Goal: Task Accomplishment & Management: Manage account settings

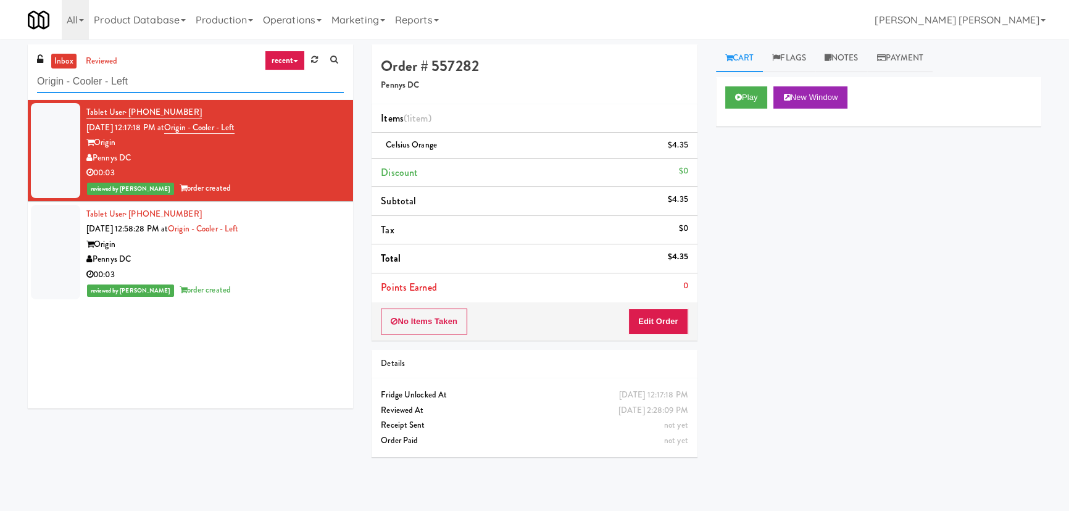
drag, startPoint x: 152, startPoint y: 77, endPoint x: -196, endPoint y: 86, distance: 347.5
click at [0, 86] on html "Are you sure you want to update this order? Okay Cancel Okay Are you sure you w…" at bounding box center [534, 255] width 1069 height 511
paste input "Crossing West - Ambient"
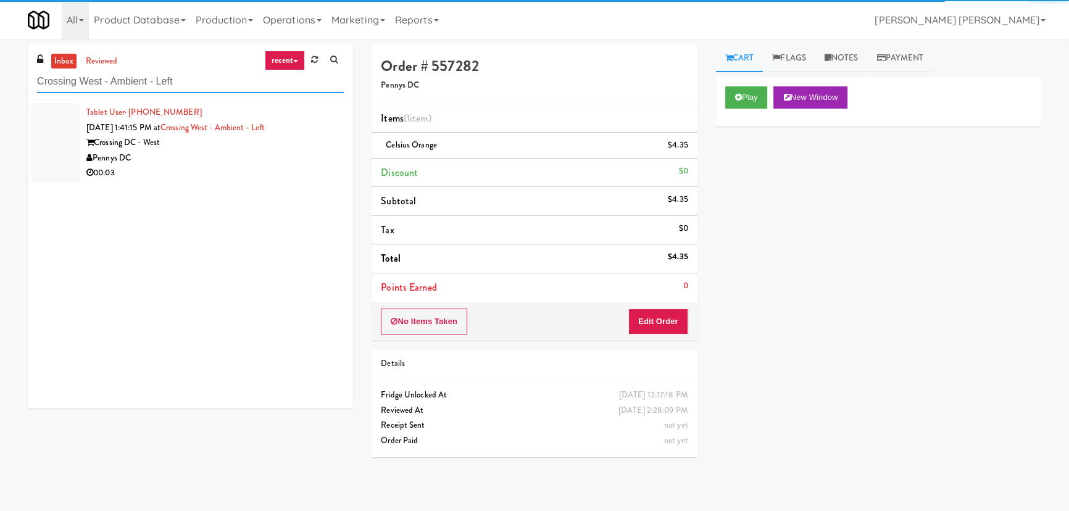
type input "Crossing West - Ambient - Left"
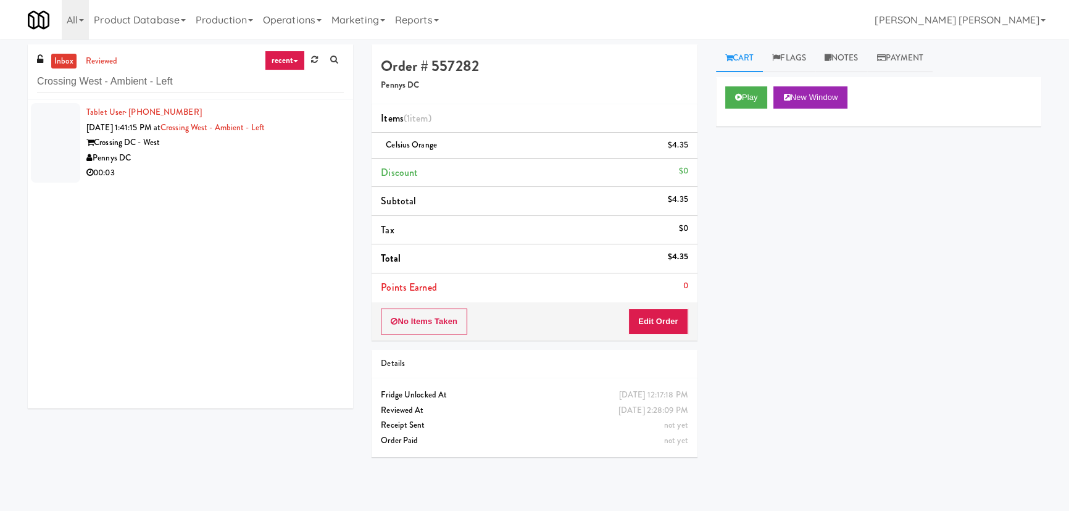
click at [232, 154] on div "Pennys DC" at bounding box center [214, 158] width 257 height 15
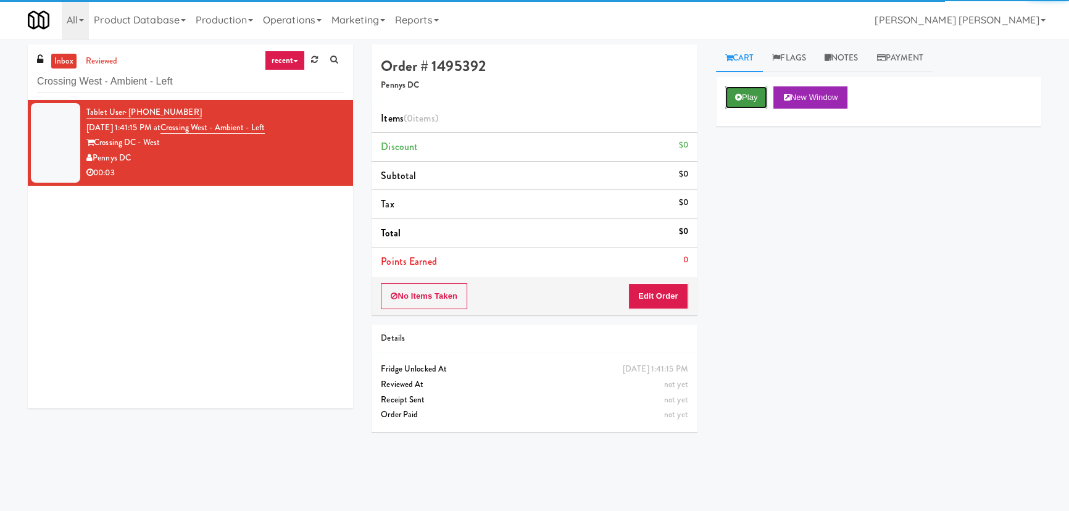
click at [744, 99] on button "Play" at bounding box center [746, 97] width 43 height 22
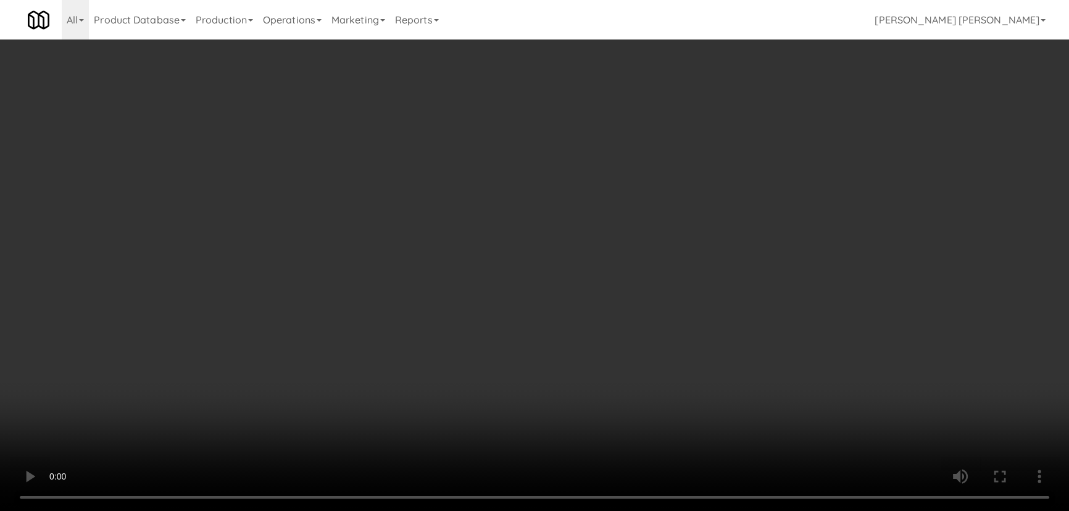
drag, startPoint x: 649, startPoint y: 542, endPoint x: 863, endPoint y: 543, distance: 214.1
click at [696, 510] on video at bounding box center [534, 255] width 1069 height 511
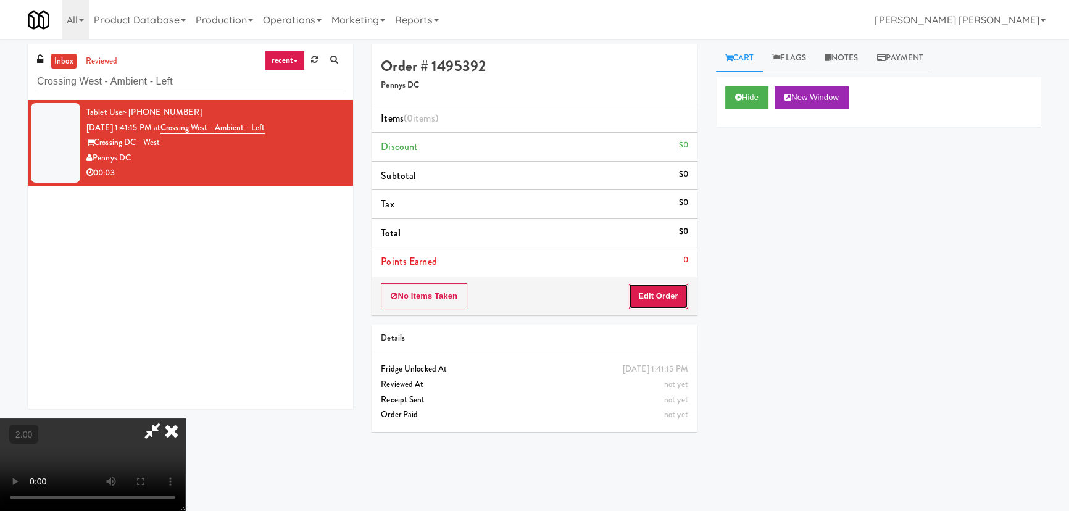
click at [679, 307] on button "Edit Order" at bounding box center [658, 296] width 60 height 26
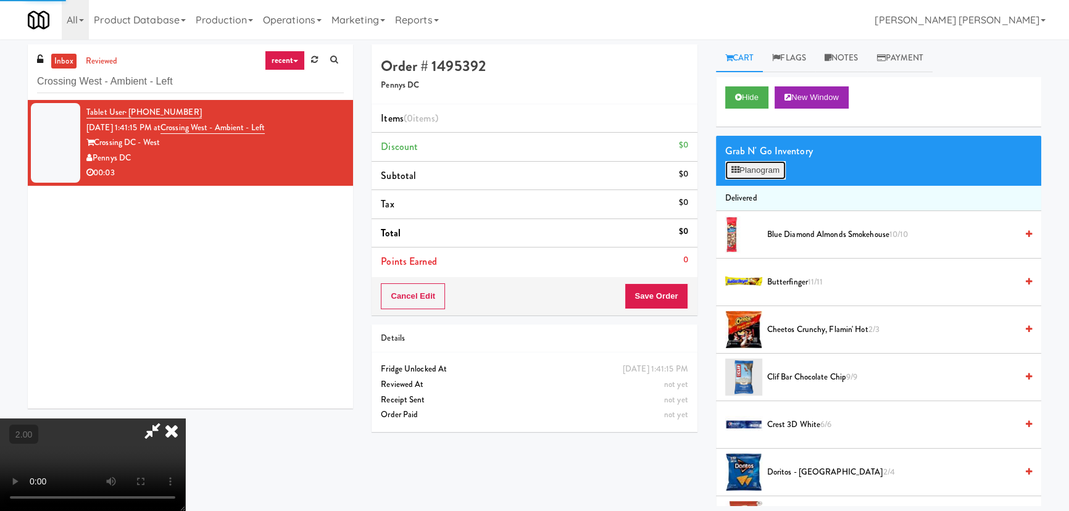
click at [759, 170] on button "Planogram" at bounding box center [755, 170] width 60 height 19
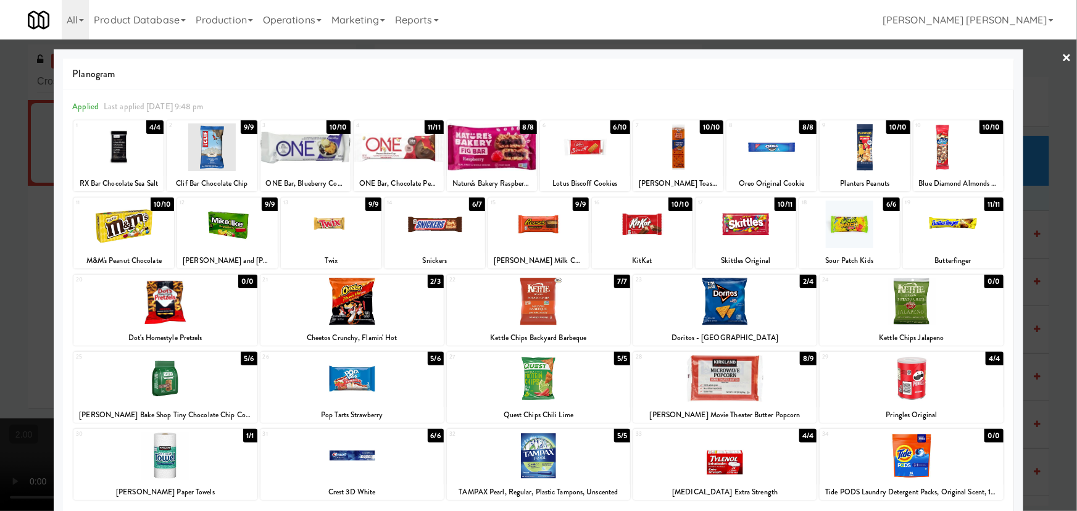
click at [774, 151] on div at bounding box center [771, 147] width 90 height 48
click at [1062, 56] on link "×" at bounding box center [1067, 58] width 10 height 38
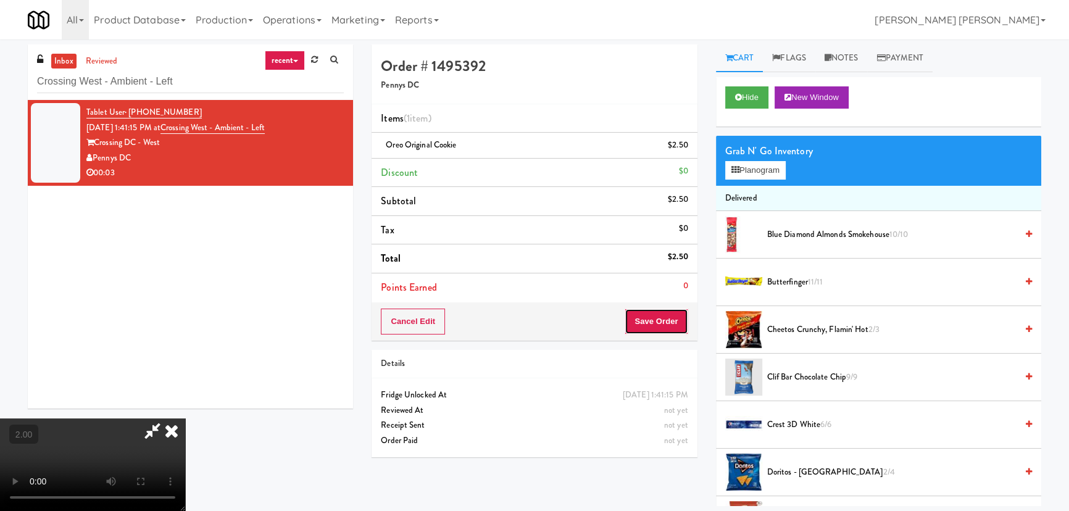
click at [670, 325] on button "Save Order" at bounding box center [655, 322] width 63 height 26
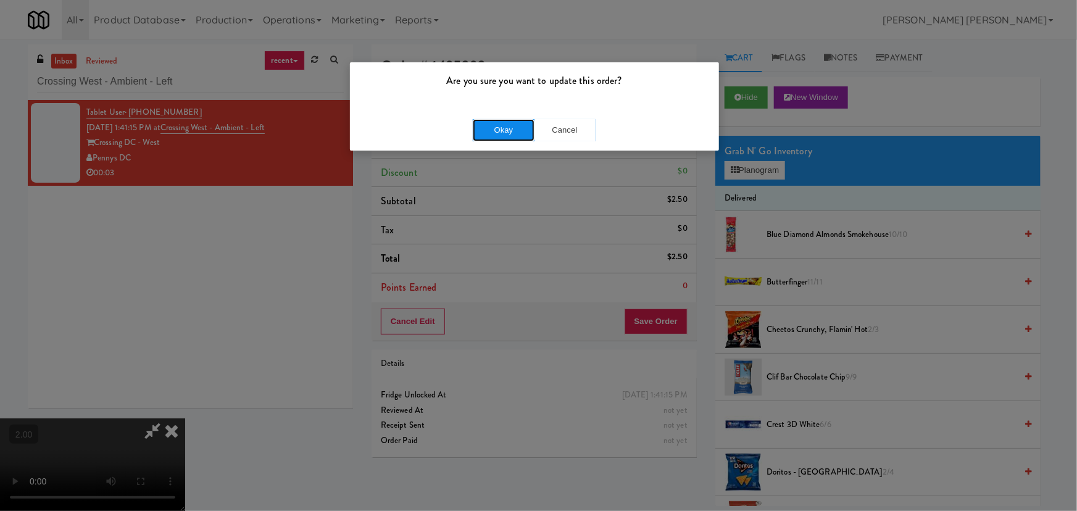
click at [508, 125] on button "Okay" at bounding box center [504, 130] width 62 height 22
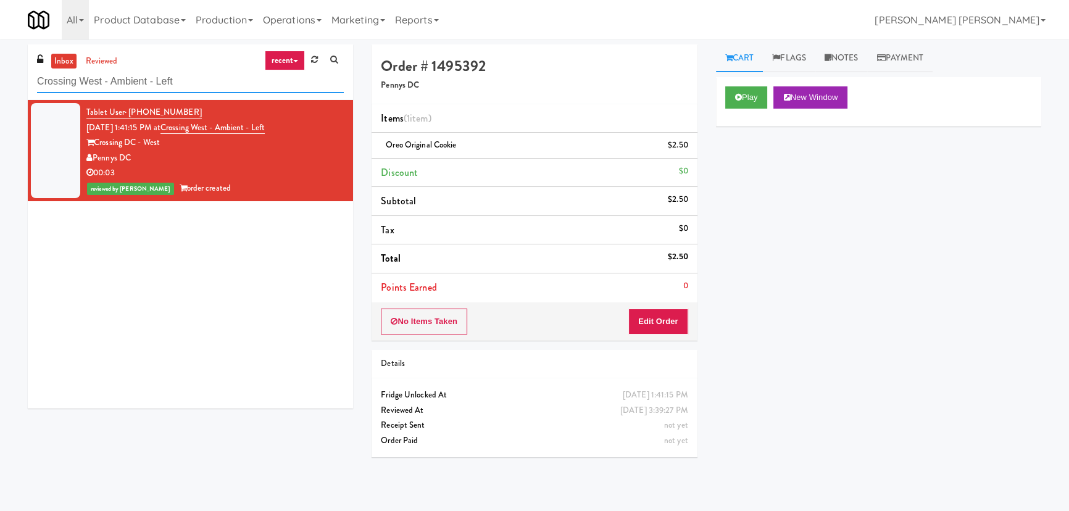
drag, startPoint x: 193, startPoint y: 84, endPoint x: -127, endPoint y: 95, distance: 320.4
click at [0, 95] on html "Are you sure you want to update this order? Okay Cancel Okay Are you sure you w…" at bounding box center [534, 255] width 1069 height 511
paste input "Rock Solid Reboot (Right)"
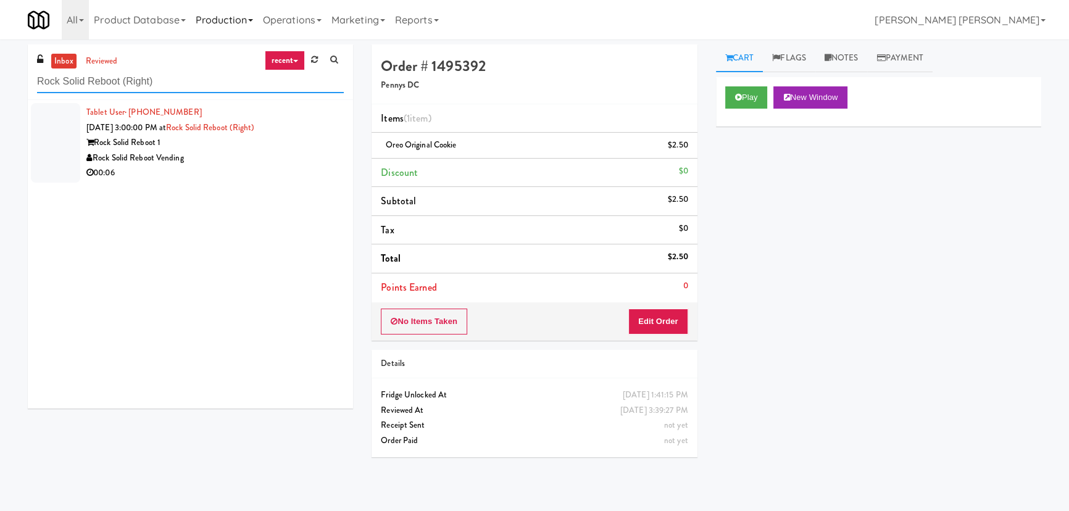
type input "Rock Solid Reboot (Right)"
drag, startPoint x: 239, startPoint y: 173, endPoint x: 357, endPoint y: 173, distance: 117.2
click at [241, 173] on div "00:06" at bounding box center [214, 172] width 257 height 15
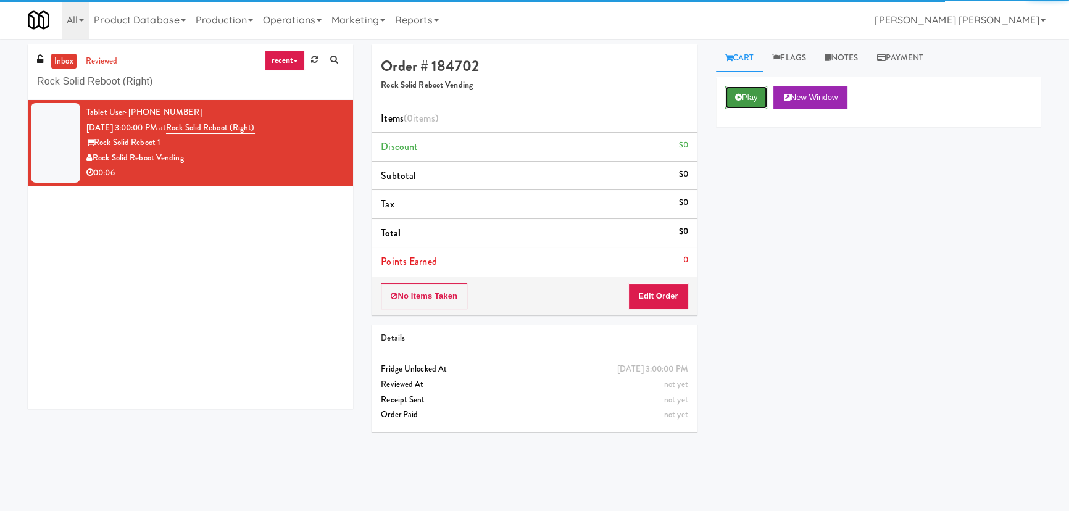
click at [736, 105] on button "Play" at bounding box center [746, 97] width 43 height 22
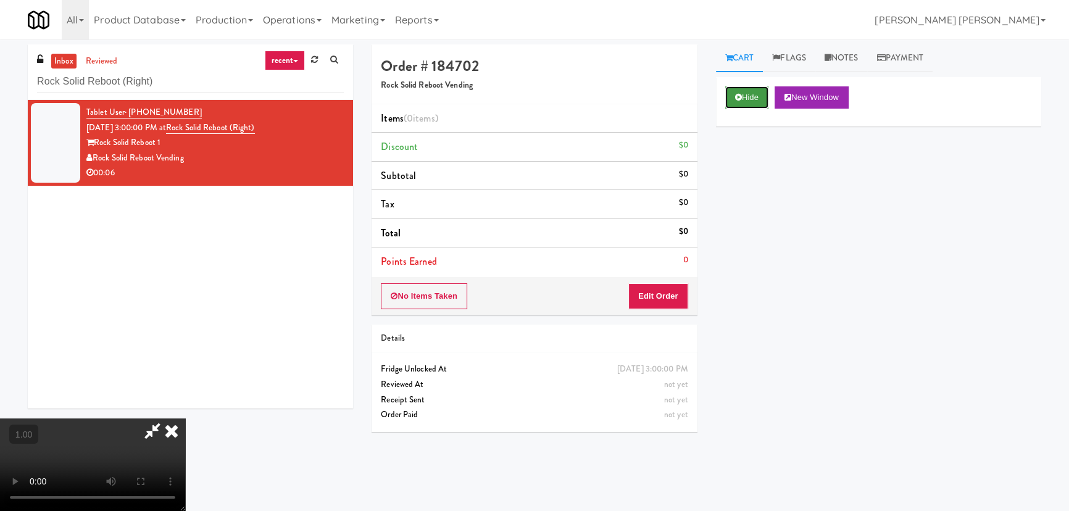
click at [747, 96] on button "Hide" at bounding box center [746, 97] width 43 height 22
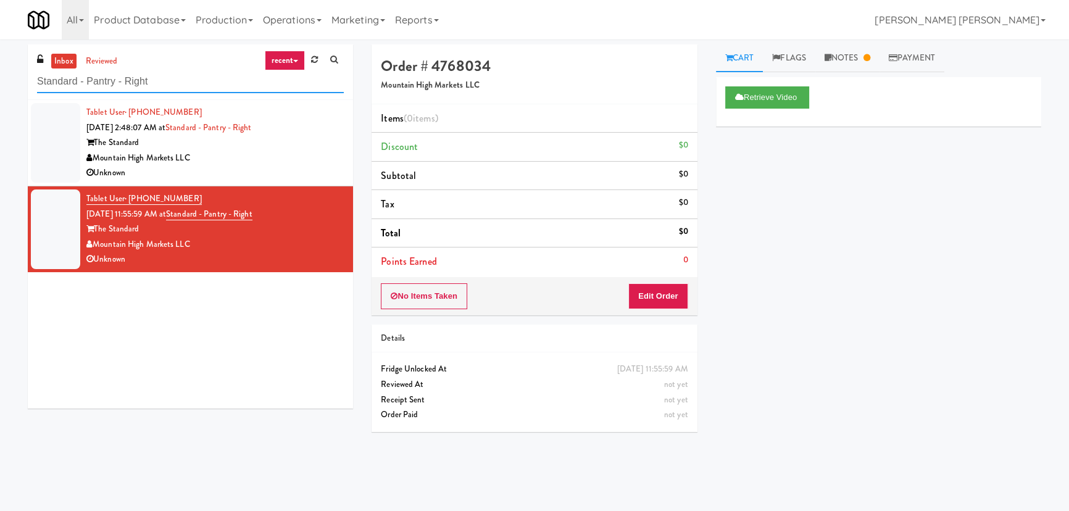
drag, startPoint x: 218, startPoint y: 86, endPoint x: 2, endPoint y: 80, distance: 216.1
click at [5, 81] on div "inbox reviewed recent all unclear take inventory issue suspicious failed recent…" at bounding box center [534, 275] width 1069 height 462
paste input "100 Sheppard Ave - Lobby"
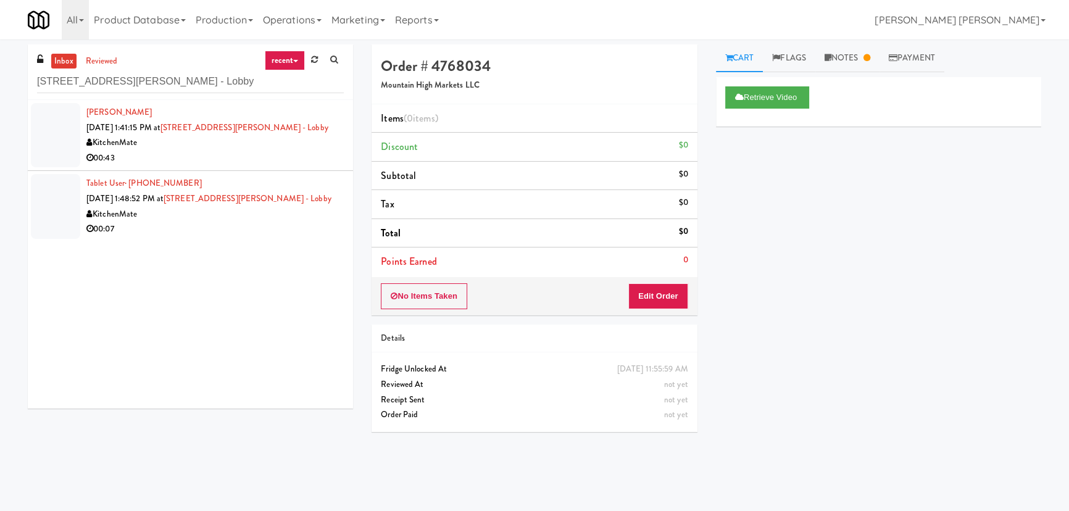
click at [291, 156] on div "00:43" at bounding box center [214, 158] width 257 height 15
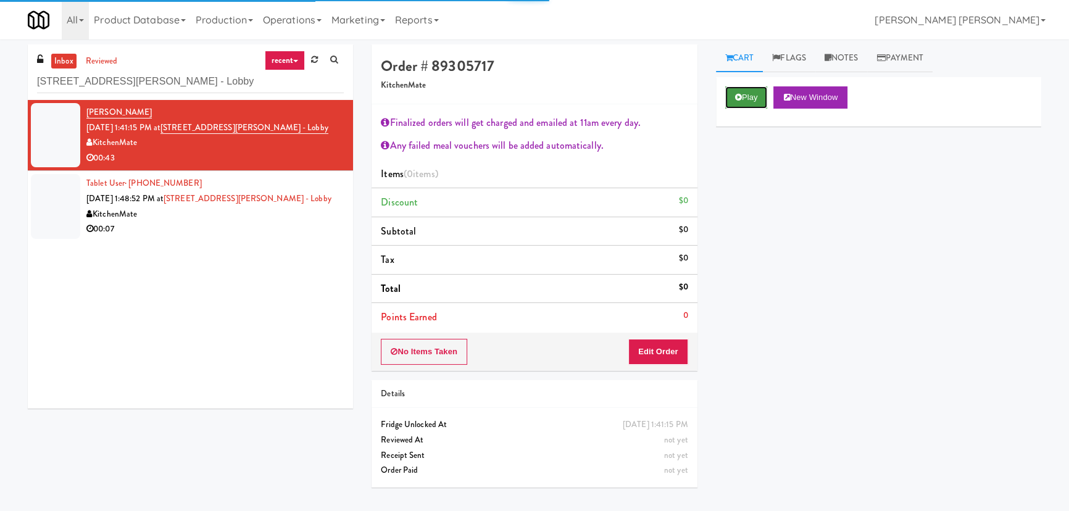
click at [737, 103] on button "Play" at bounding box center [746, 97] width 43 height 22
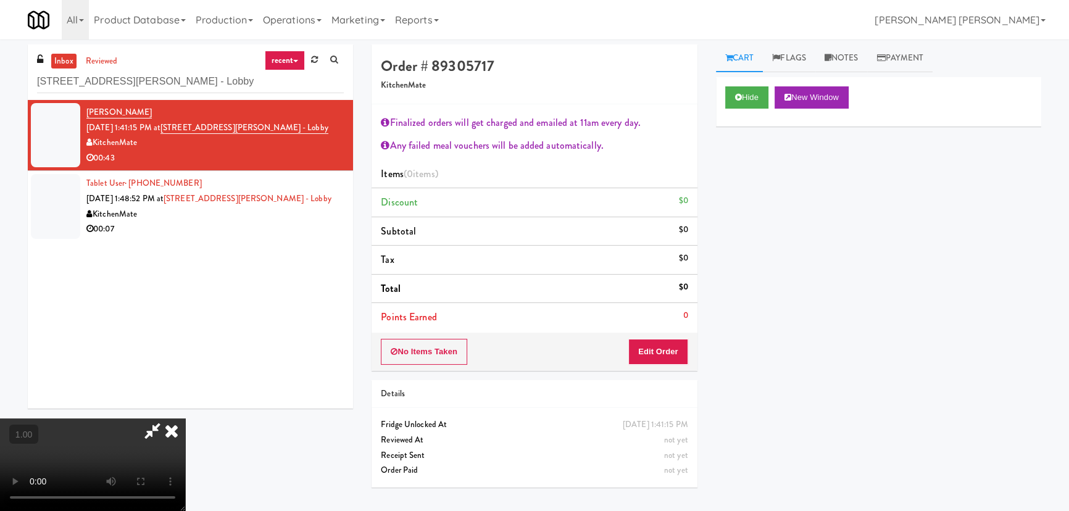
scroll to position [25, 0]
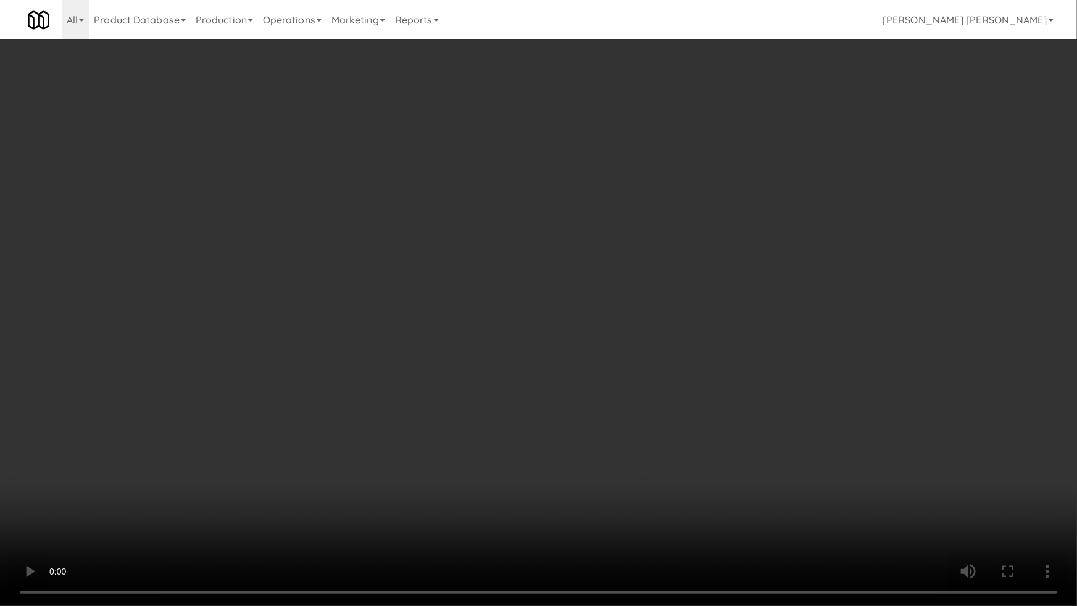
click at [669, 510] on video at bounding box center [538, 303] width 1077 height 606
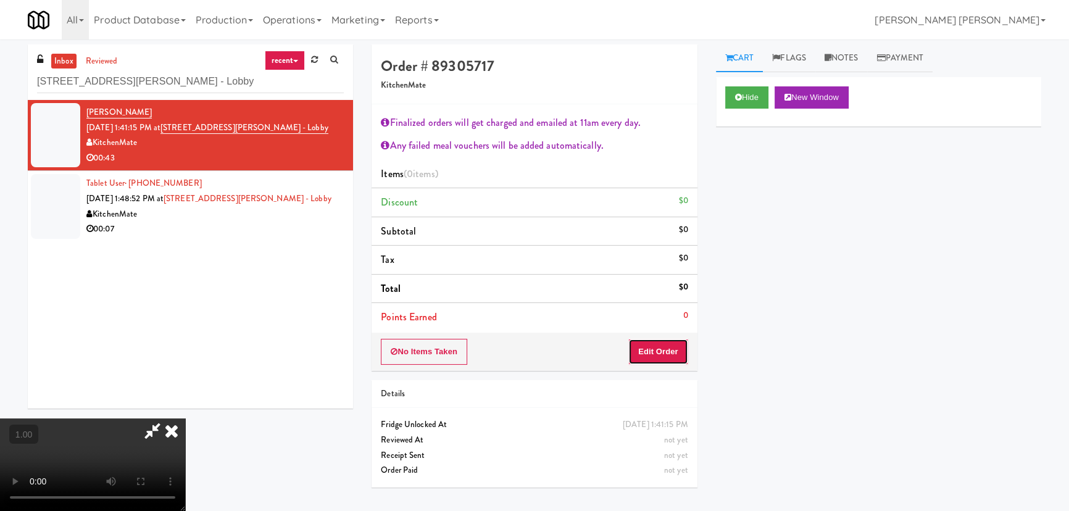
click at [670, 351] on button "Edit Order" at bounding box center [658, 352] width 60 height 26
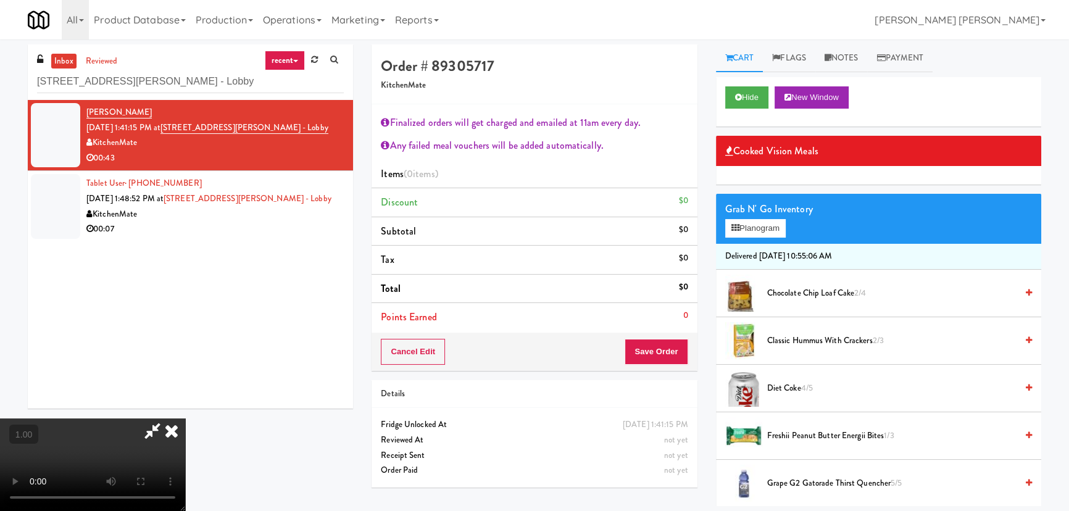
click at [796, 341] on span "Classic Hummus With Crackers 2/3" at bounding box center [891, 340] width 249 height 15
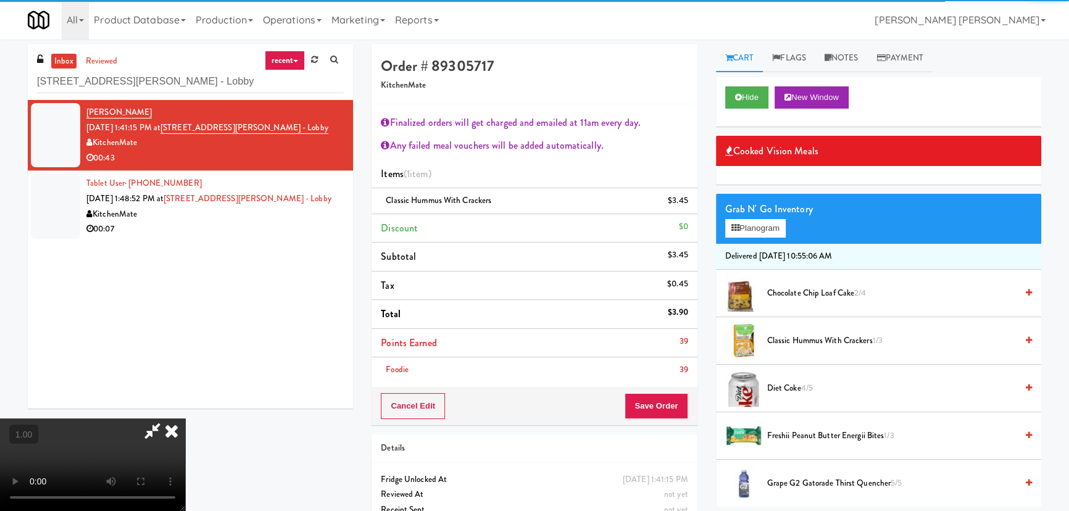
click at [802, 434] on span "Freshii Peanut Butter Energii Bites 1/3" at bounding box center [891, 435] width 249 height 15
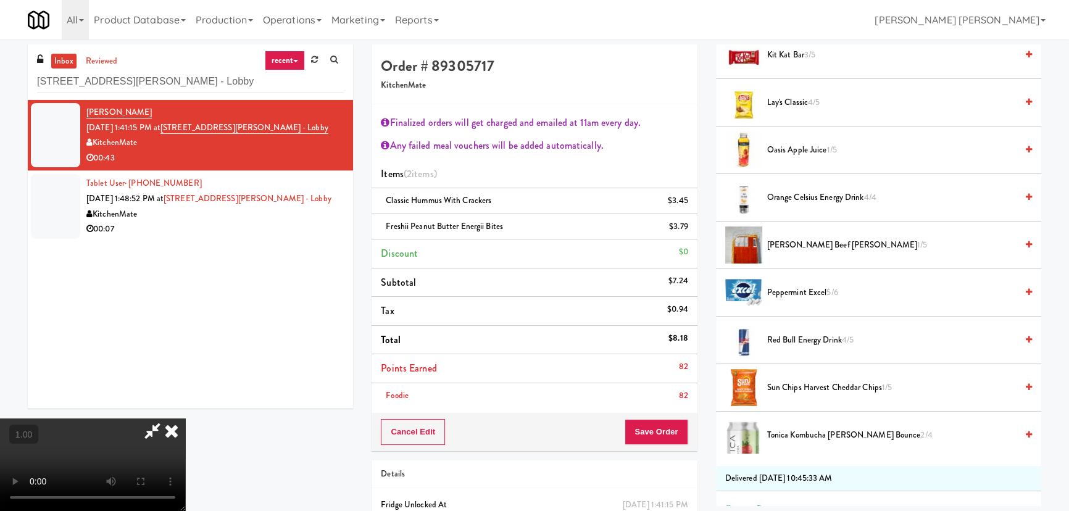
scroll to position [1178, 0]
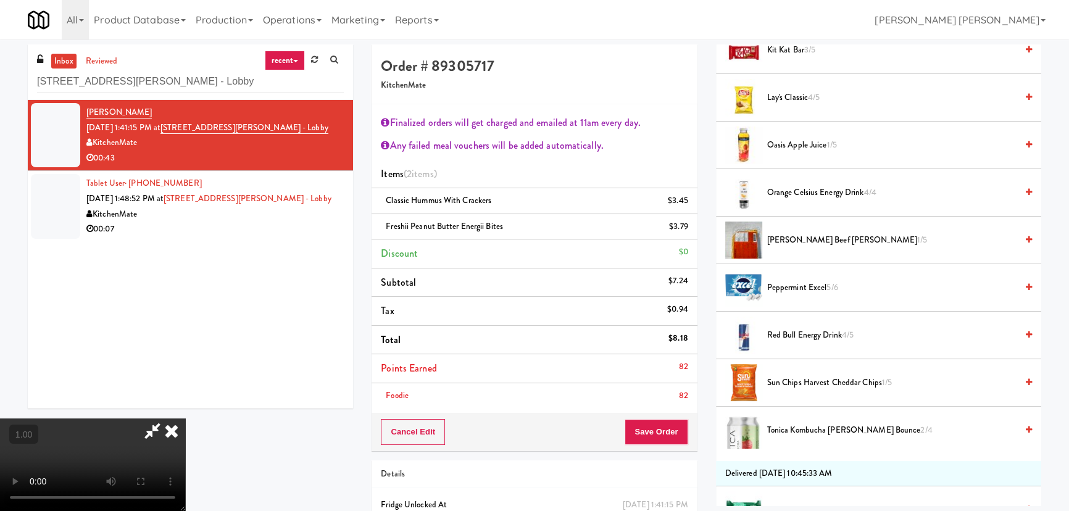
click at [790, 431] on span "Tonica Kombucha Berry Bounce 2/4" at bounding box center [891, 430] width 249 height 15
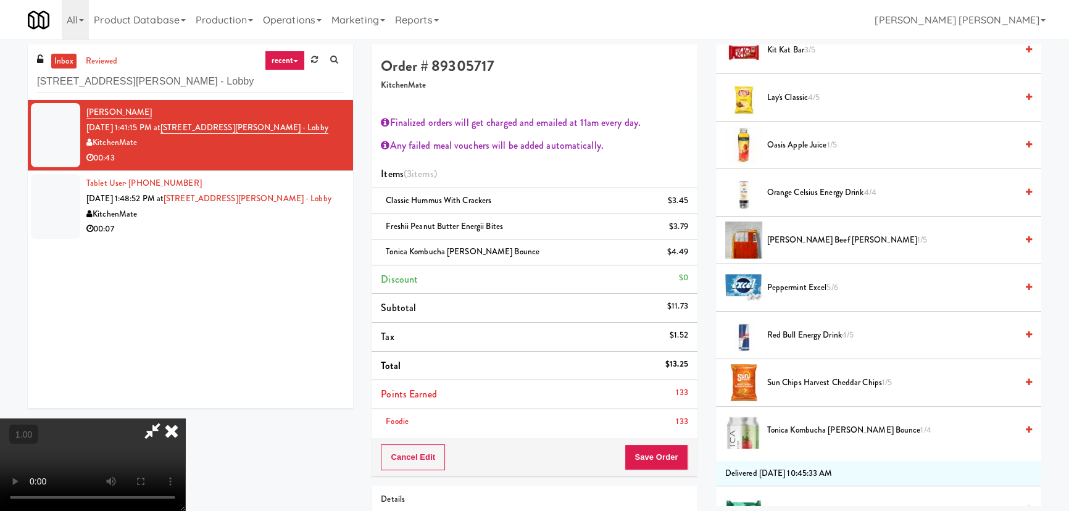
scroll to position [0, 0]
click at [185, 418] on icon at bounding box center [171, 430] width 27 height 25
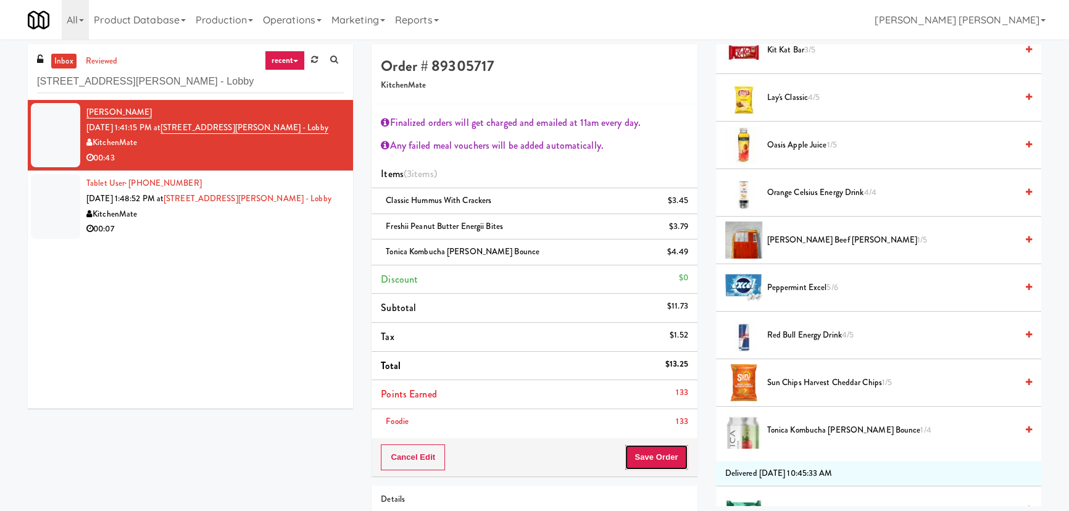
click at [650, 456] on button "Save Order" at bounding box center [655, 457] width 63 height 26
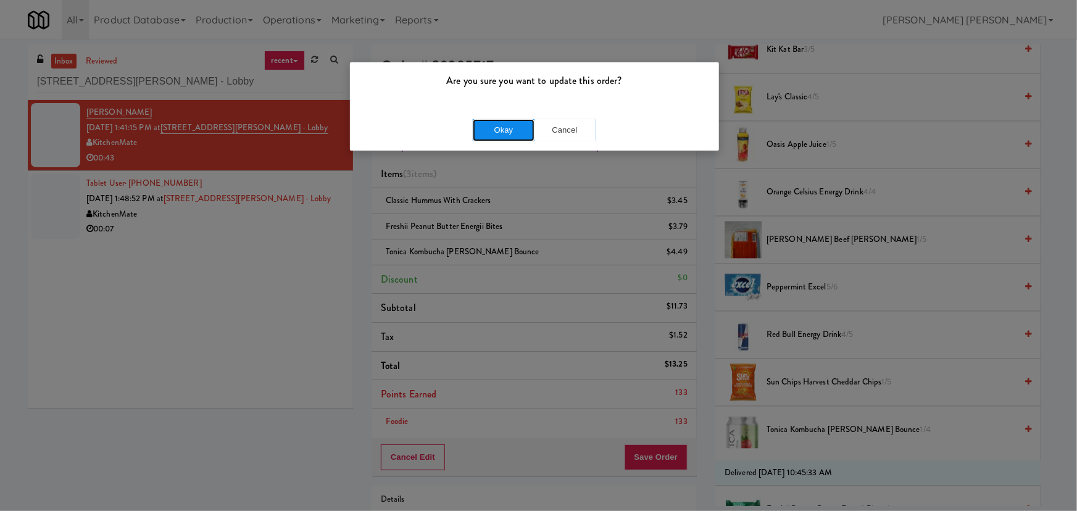
click at [500, 126] on button "Okay" at bounding box center [504, 130] width 62 height 22
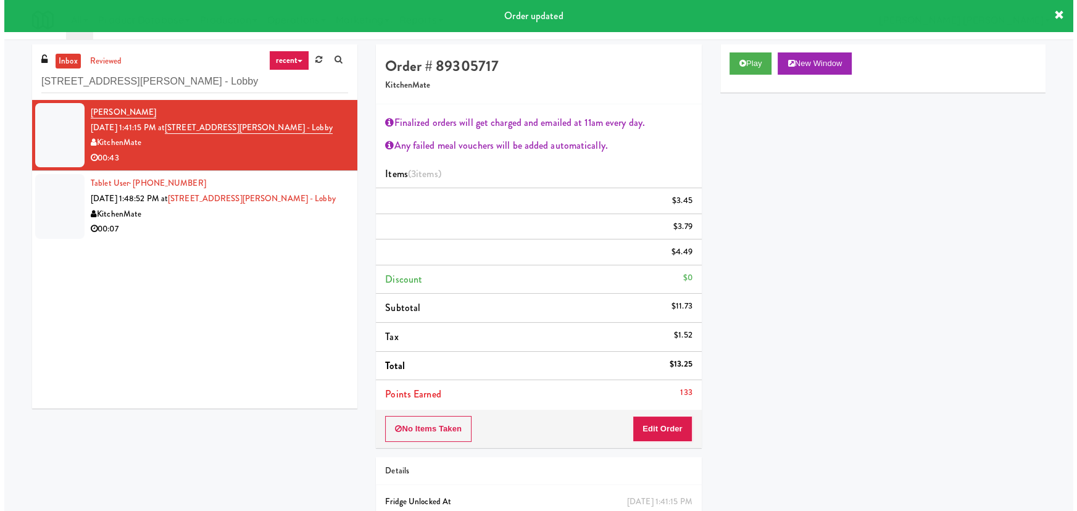
scroll to position [33, 0]
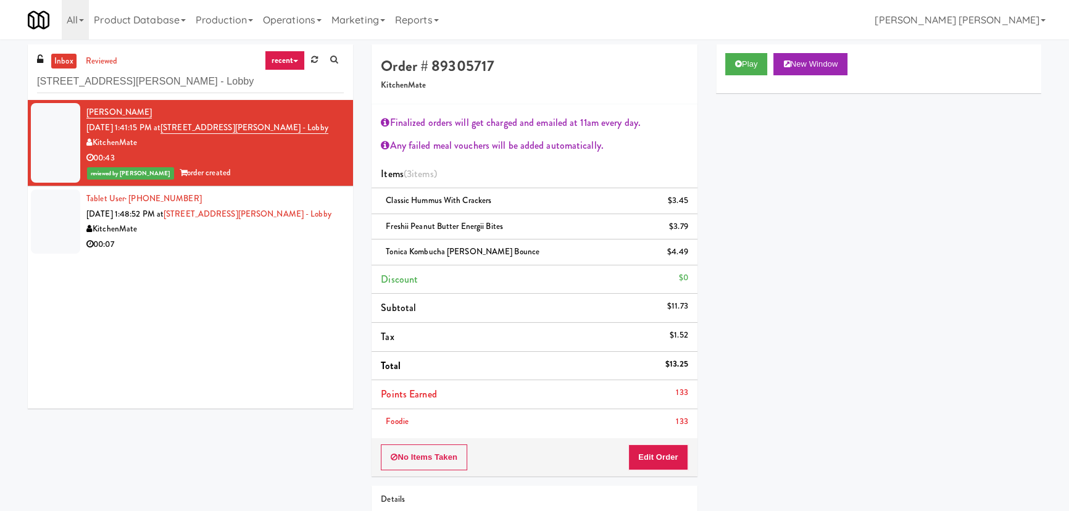
click at [306, 234] on div "KitchenMate" at bounding box center [214, 229] width 257 height 15
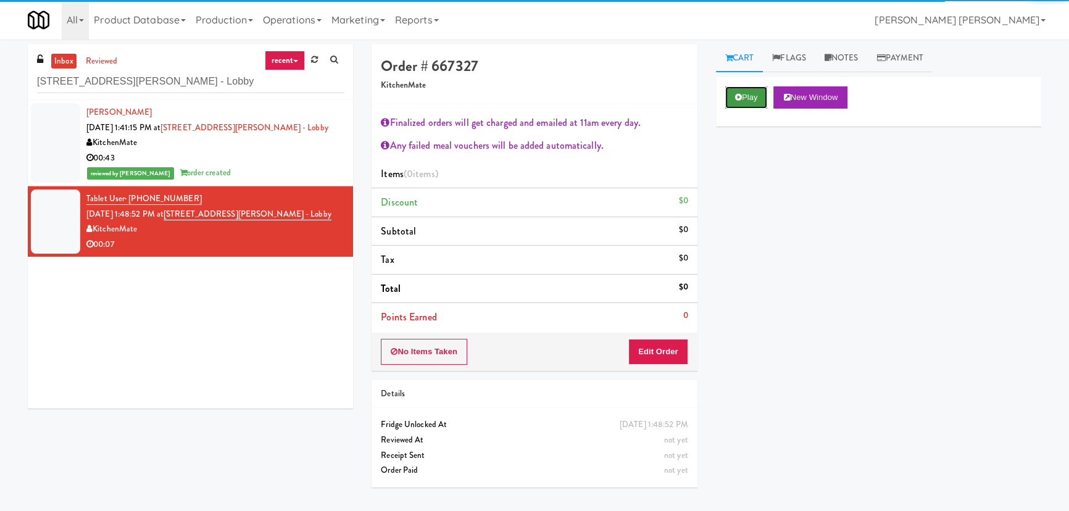
click at [735, 94] on icon at bounding box center [738, 97] width 7 height 8
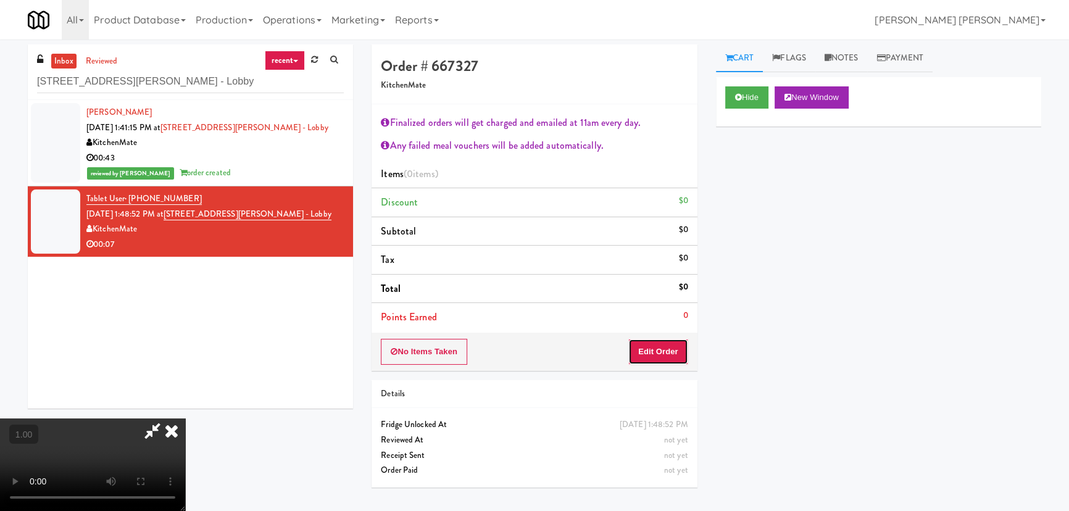
click at [668, 347] on button "Edit Order" at bounding box center [658, 352] width 60 height 26
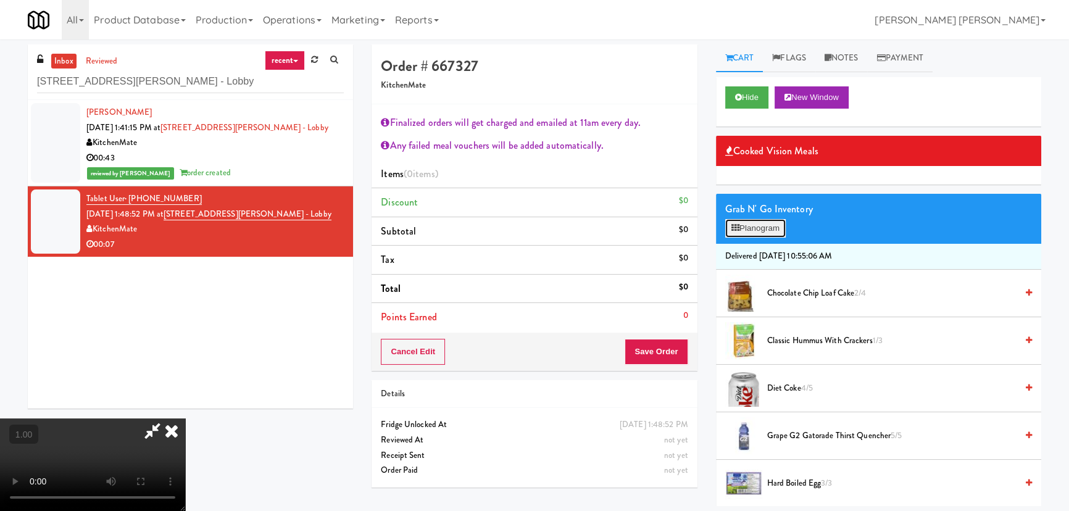
click at [748, 233] on button "Planogram" at bounding box center [755, 228] width 60 height 19
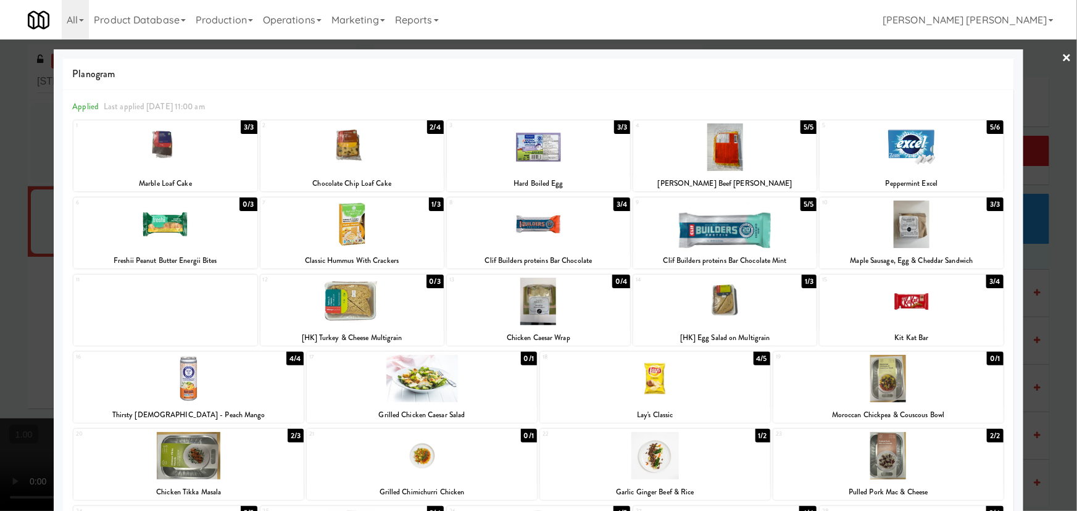
click at [1064, 56] on div at bounding box center [538, 255] width 1077 height 511
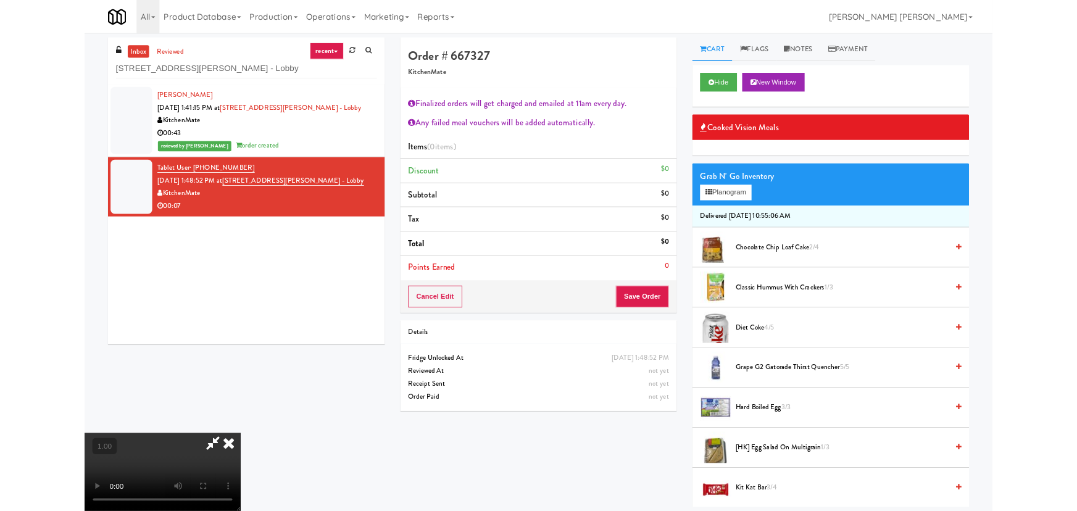
scroll to position [25, 0]
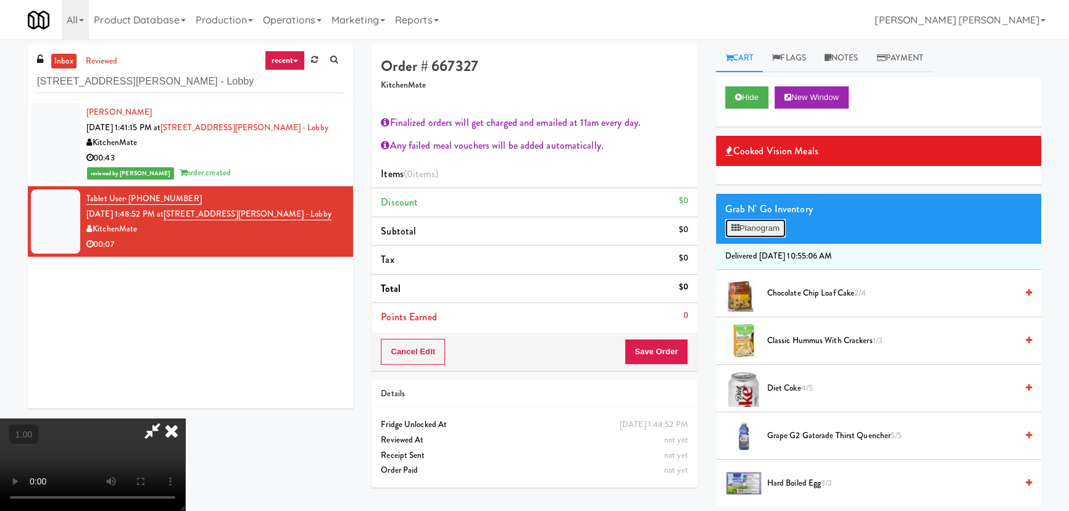
click at [766, 232] on button "Planogram" at bounding box center [755, 228] width 60 height 19
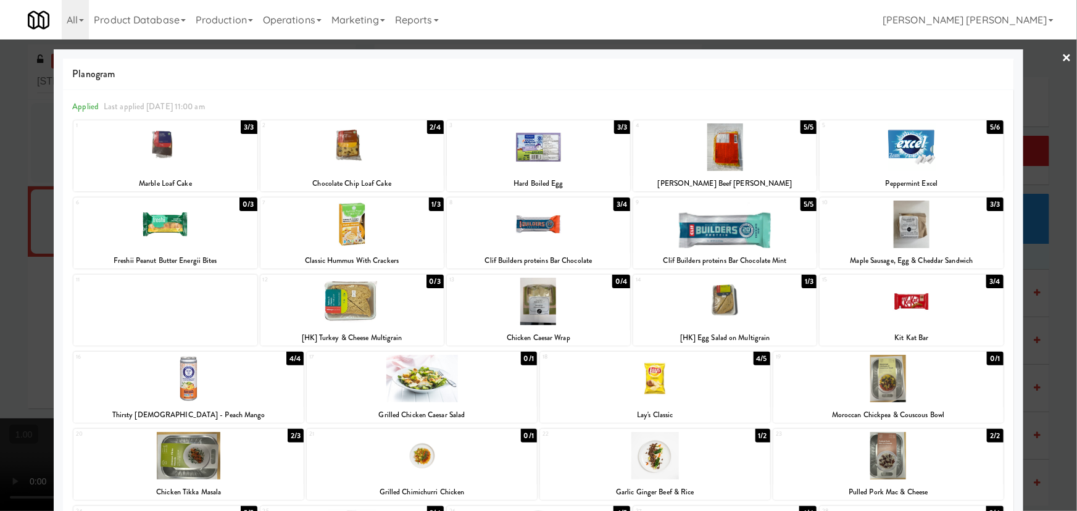
scroll to position [168, 0]
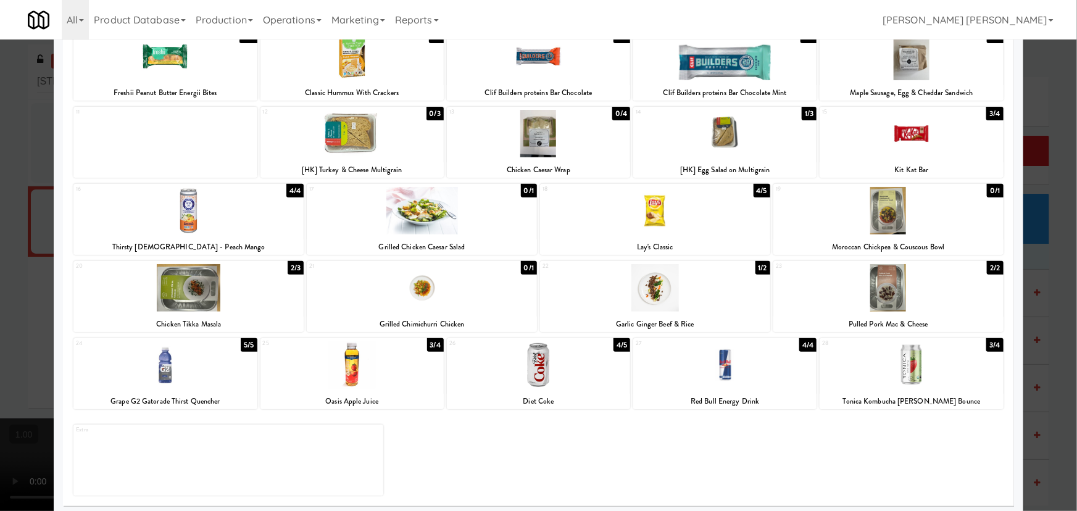
click at [650, 294] on div at bounding box center [655, 288] width 230 height 48
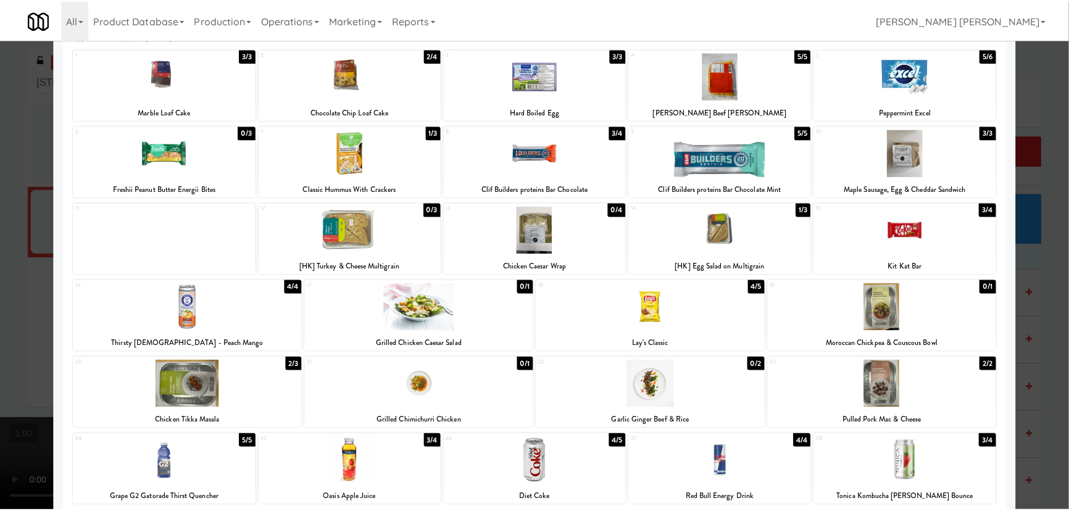
scroll to position [0, 0]
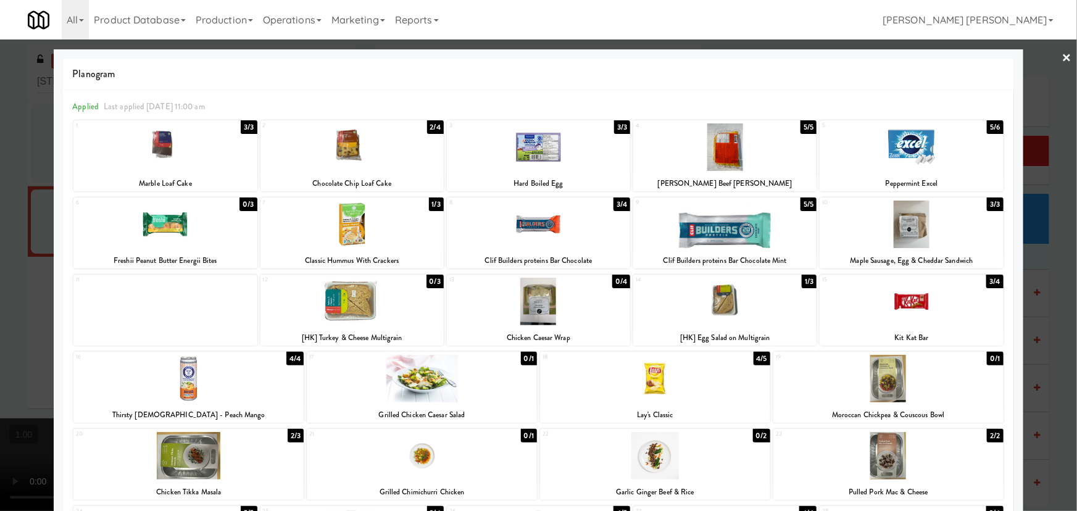
click at [1066, 52] on div at bounding box center [538, 255] width 1077 height 511
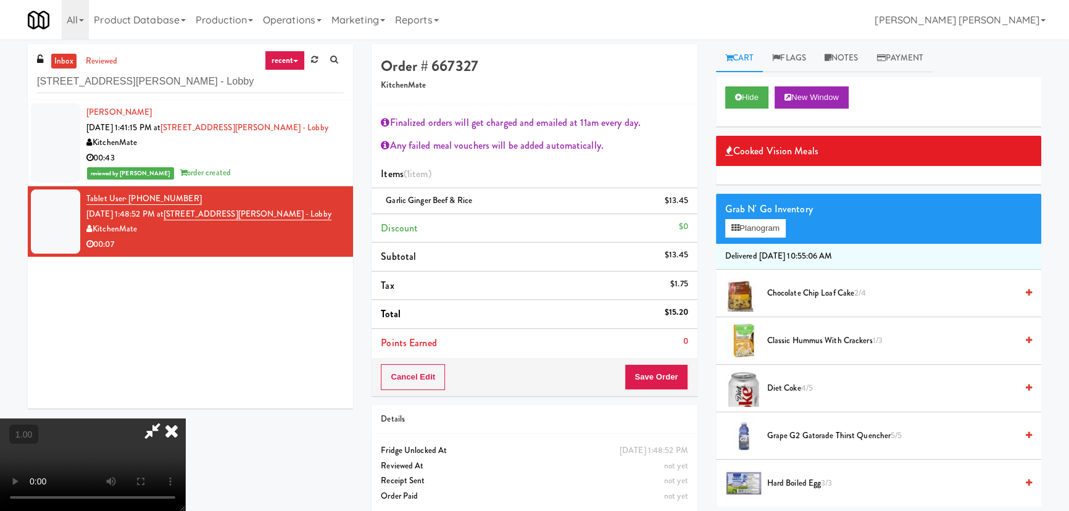
drag, startPoint x: 613, startPoint y: 51, endPoint x: 679, endPoint y: 352, distance: 308.1
click at [167, 418] on icon at bounding box center [152, 430] width 28 height 25
click at [668, 379] on button "Save Order" at bounding box center [655, 377] width 63 height 26
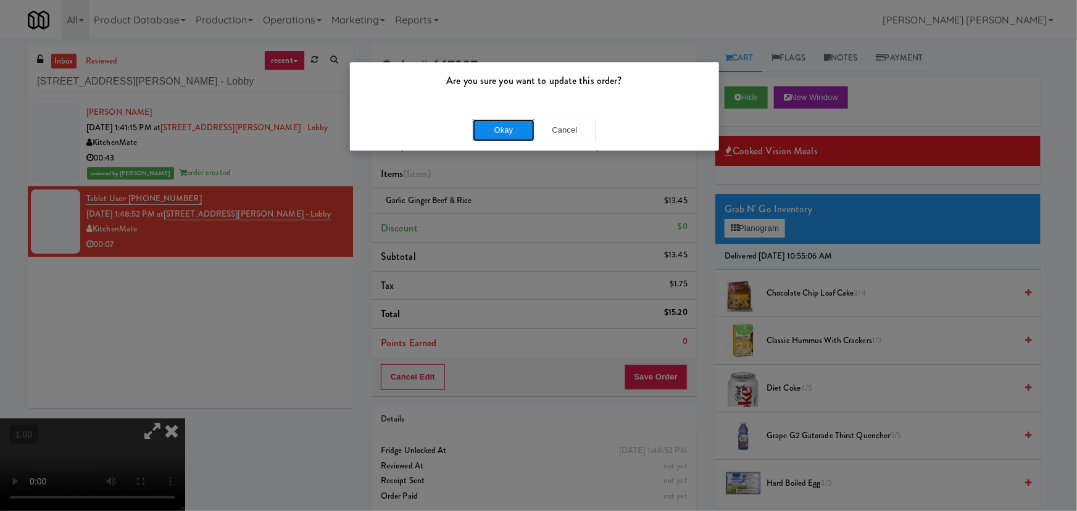
click at [500, 131] on button "Okay" at bounding box center [504, 130] width 62 height 22
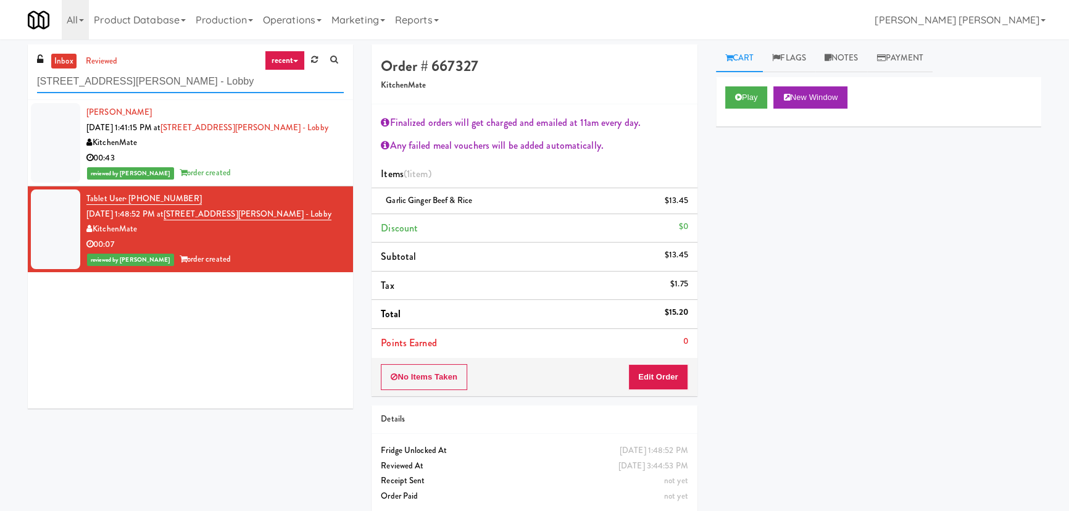
drag, startPoint x: 178, startPoint y: 87, endPoint x: -23, endPoint y: 76, distance: 201.5
click at [0, 76] on html "Are you sure you want to update this order? Okay Cancel Okay Are you sure you w…" at bounding box center [534, 255] width 1069 height 511
paste input "Pinnacle - Cooler M"
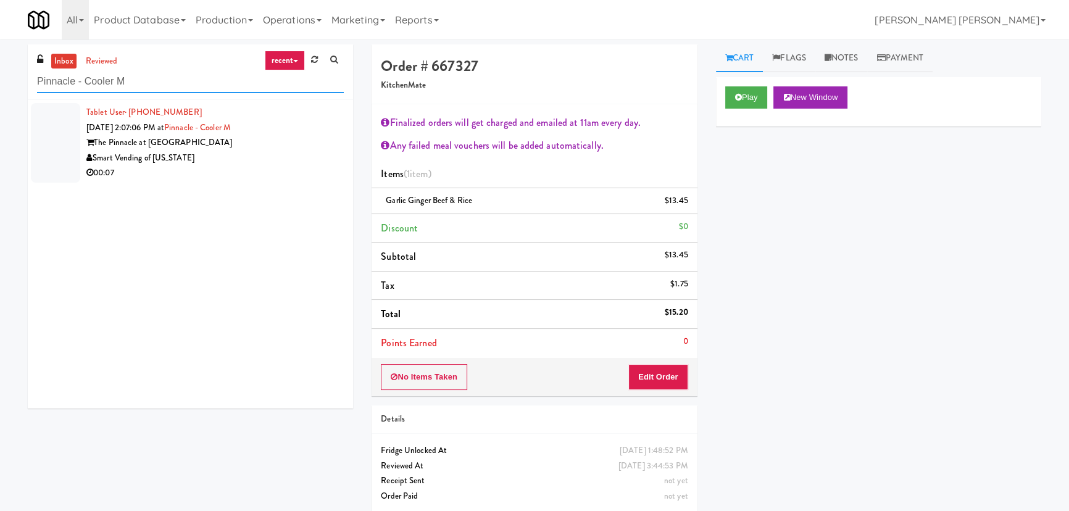
type input "Pinnacle - Cooler M"
click at [236, 180] on div "00:07" at bounding box center [214, 172] width 257 height 15
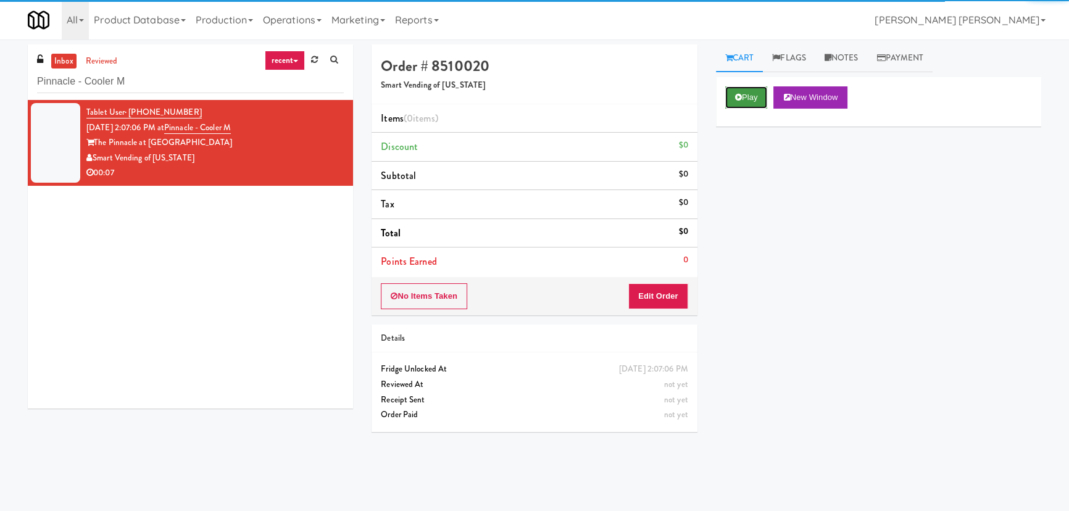
click at [731, 91] on button "Play" at bounding box center [746, 97] width 43 height 22
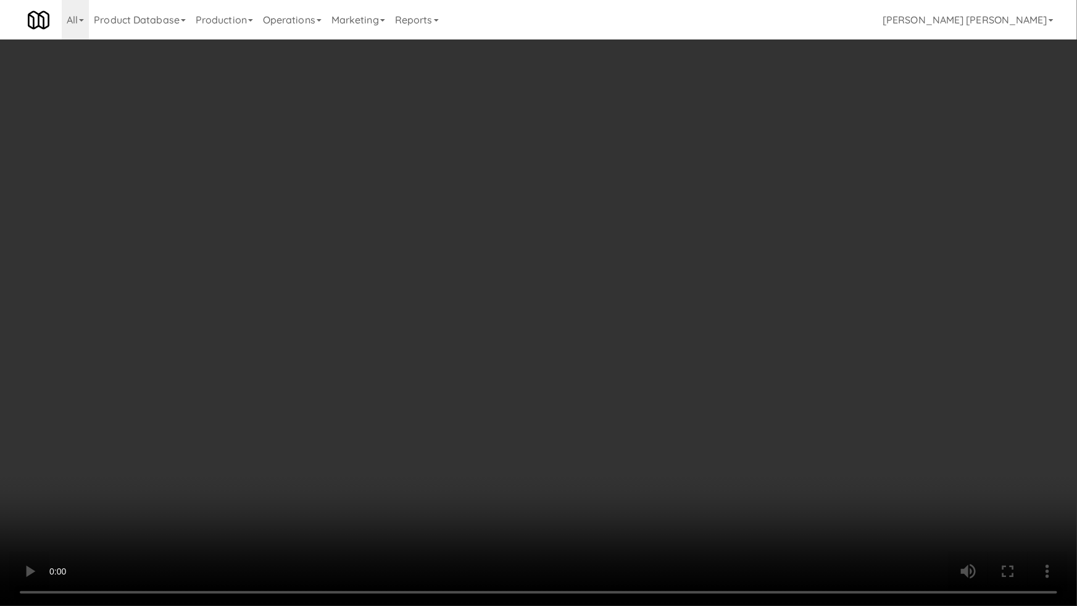
drag, startPoint x: 598, startPoint y: 550, endPoint x: 777, endPoint y: 549, distance: 179.6
click at [634, 510] on video at bounding box center [538, 303] width 1077 height 606
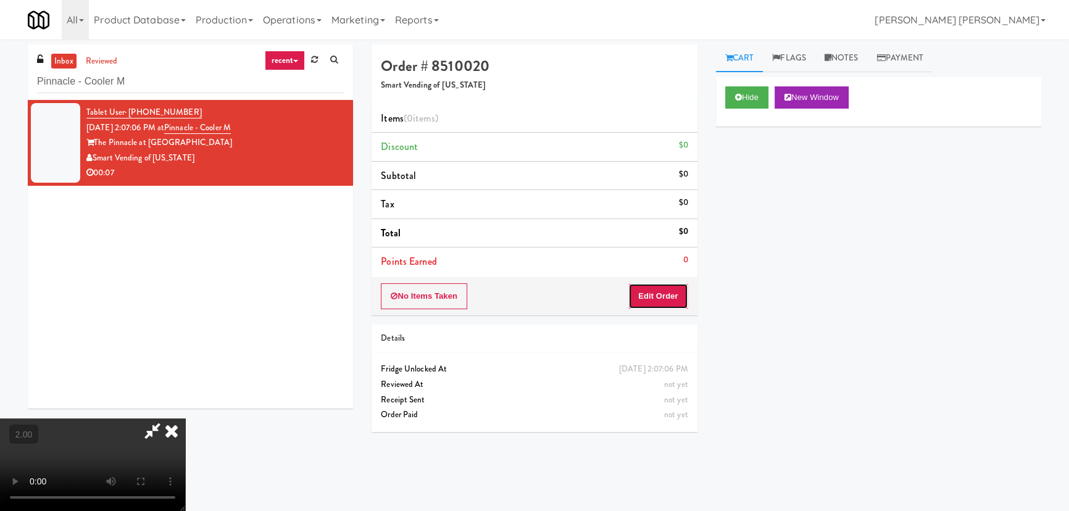
click at [657, 285] on button "Edit Order" at bounding box center [658, 296] width 60 height 26
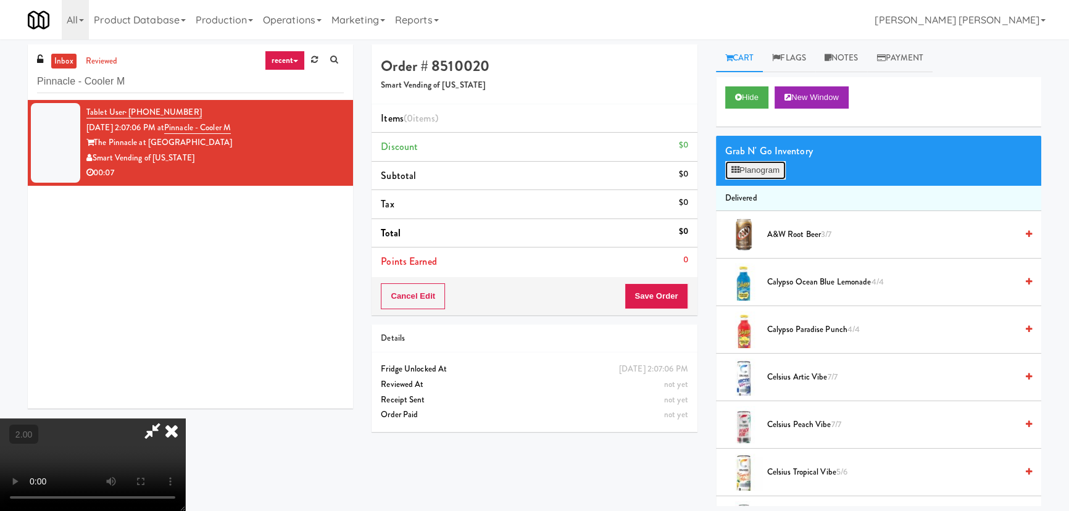
click at [759, 168] on button "Planogram" at bounding box center [755, 170] width 60 height 19
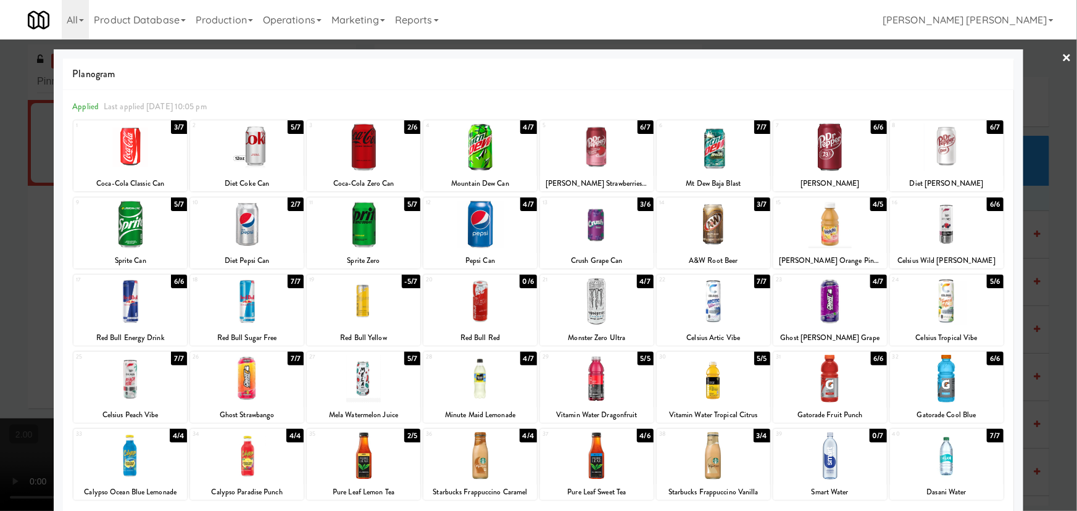
click at [700, 226] on div at bounding box center [714, 225] width 114 height 48
click at [1062, 54] on link "×" at bounding box center [1067, 58] width 10 height 38
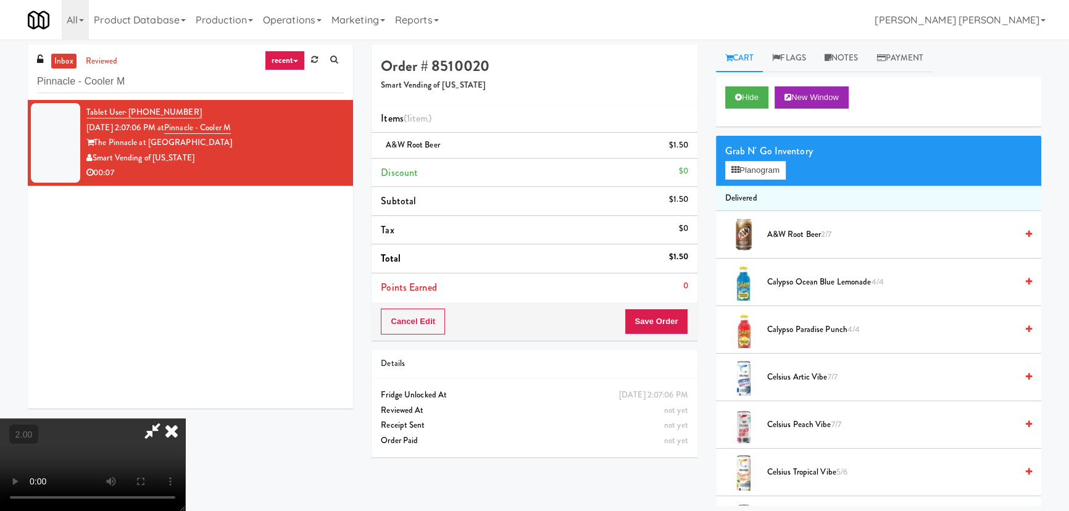
click at [185, 418] on icon at bounding box center [171, 430] width 27 height 25
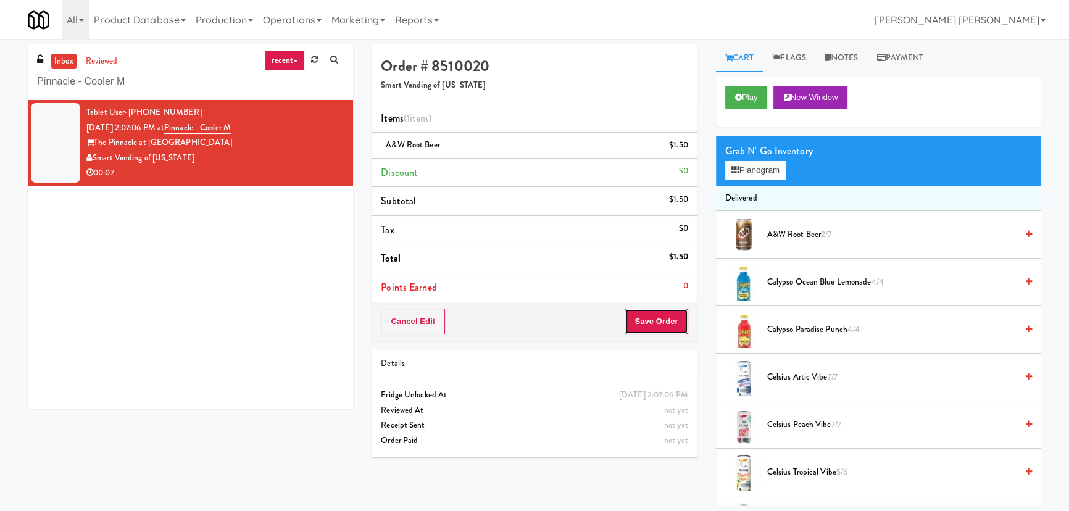
click at [649, 320] on button "Save Order" at bounding box center [655, 322] width 63 height 26
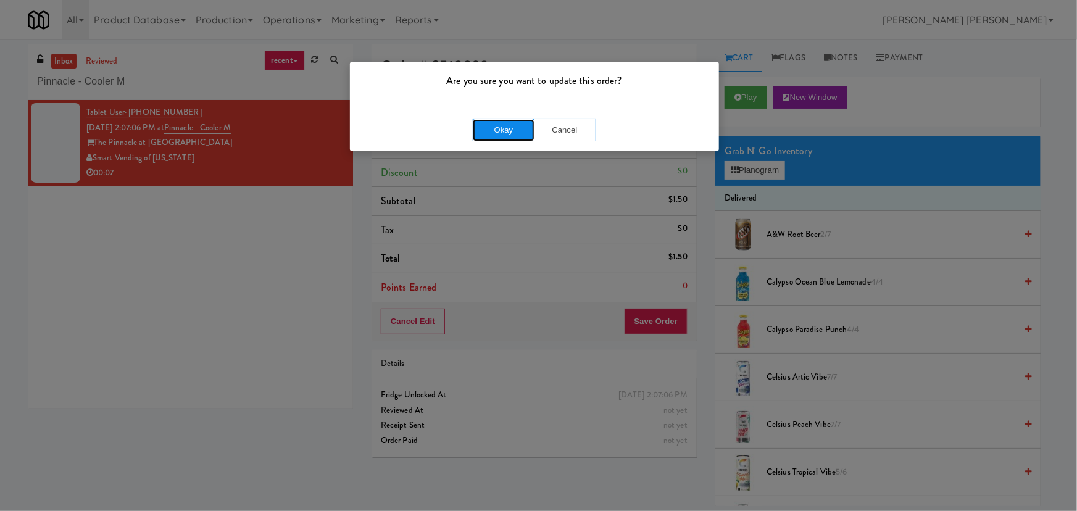
click at [512, 137] on button "Okay" at bounding box center [504, 130] width 62 height 22
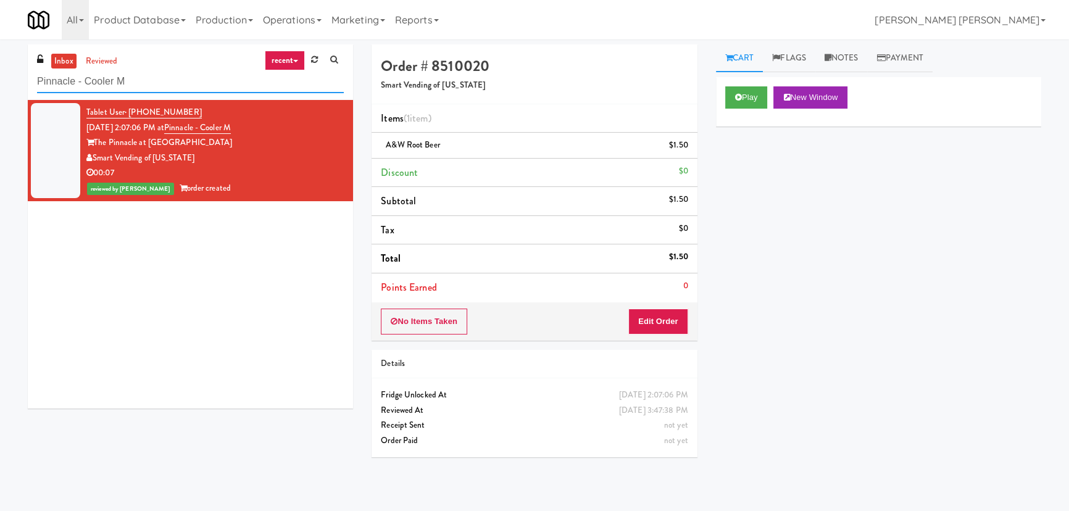
drag, startPoint x: 73, startPoint y: 84, endPoint x: -94, endPoint y: 82, distance: 167.9
click at [0, 82] on html "Are you sure you want to update this order? Okay Cancel Okay Are you sure you w…" at bounding box center [534, 255] width 1069 height 511
paste input "aradox - Cooler - Right"
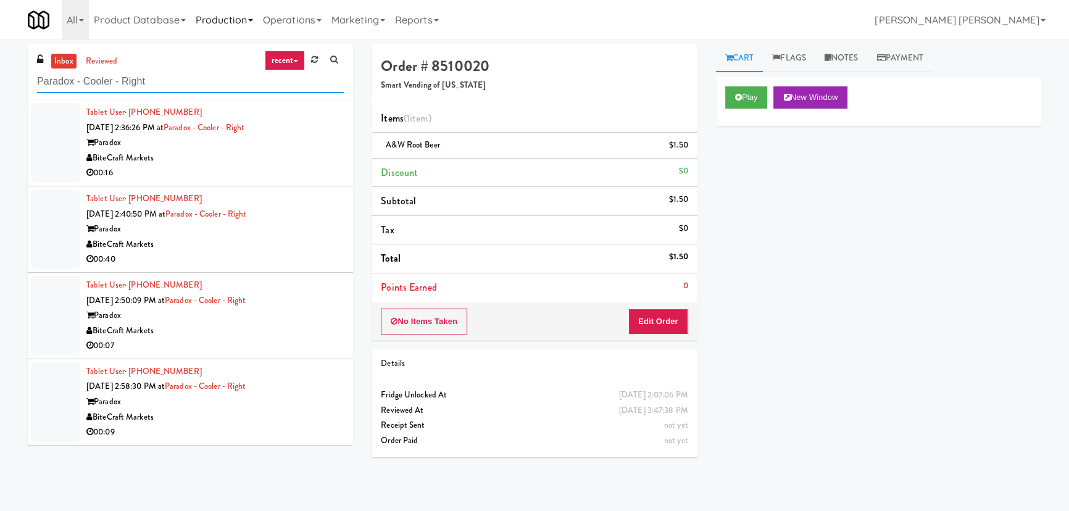
type input "Paradox - Cooler - Right"
click at [268, 169] on div "00:16" at bounding box center [214, 172] width 257 height 15
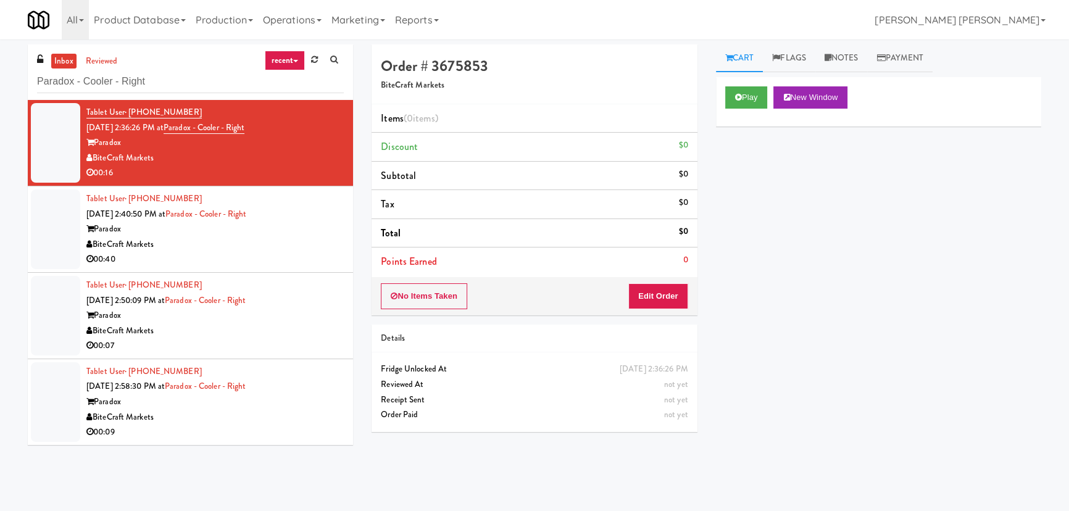
click at [306, 420] on div "BiteCraft Markets" at bounding box center [214, 417] width 257 height 15
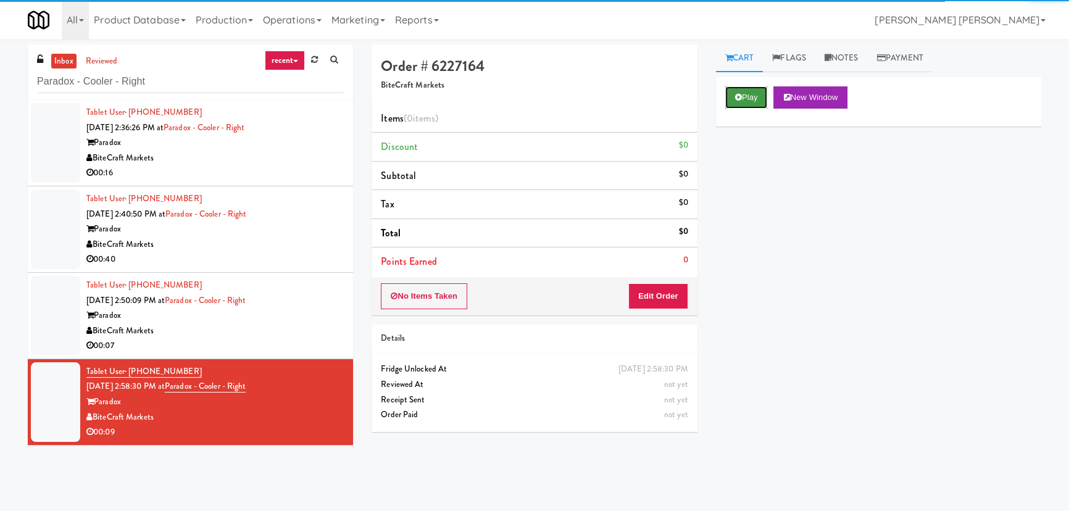
click at [752, 100] on button "Play" at bounding box center [746, 97] width 43 height 22
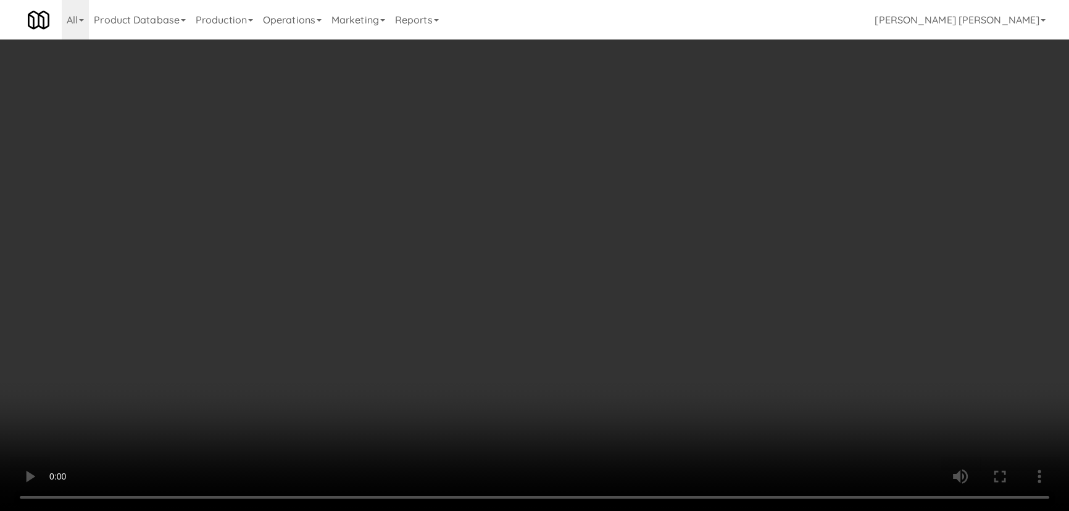
click at [623, 510] on video at bounding box center [534, 255] width 1069 height 511
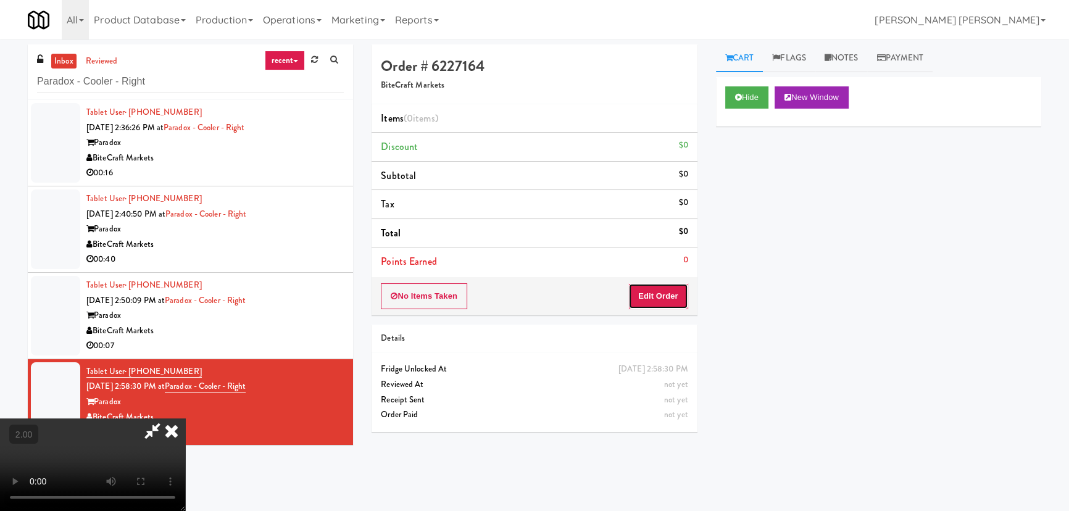
click at [675, 286] on button "Edit Order" at bounding box center [658, 296] width 60 height 26
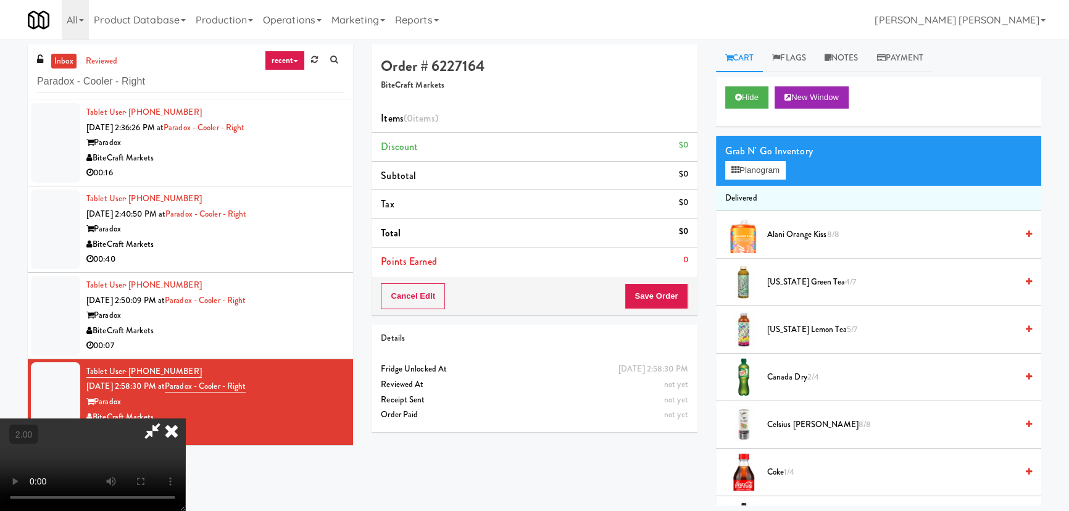
scroll to position [224, 0]
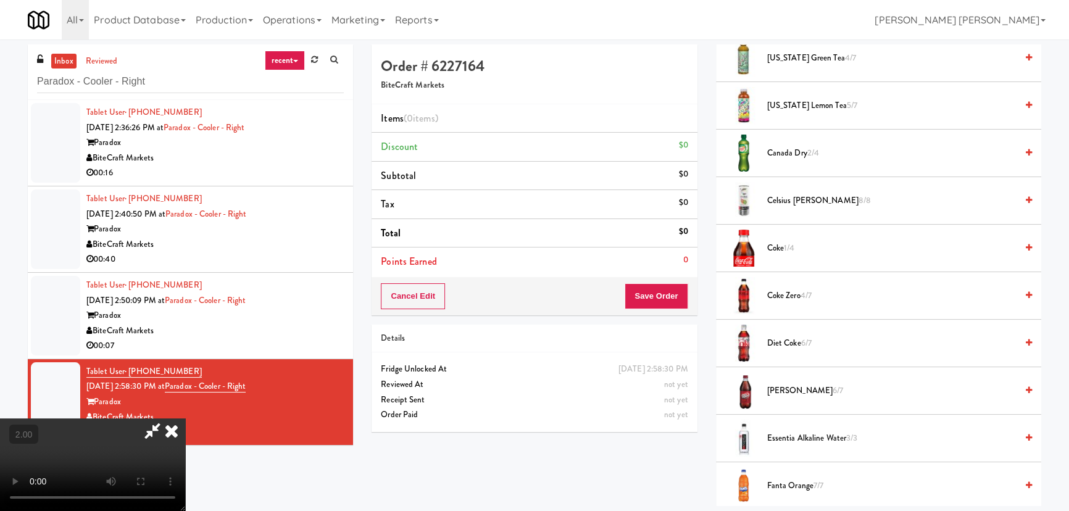
click at [772, 250] on span "Coke 1/4" at bounding box center [891, 248] width 249 height 15
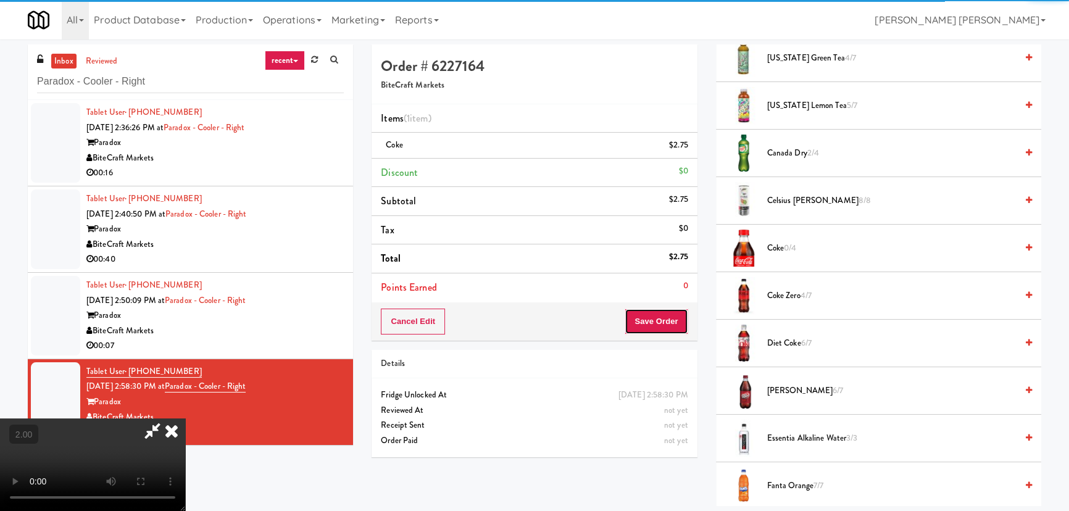
click at [667, 320] on button "Save Order" at bounding box center [655, 322] width 63 height 26
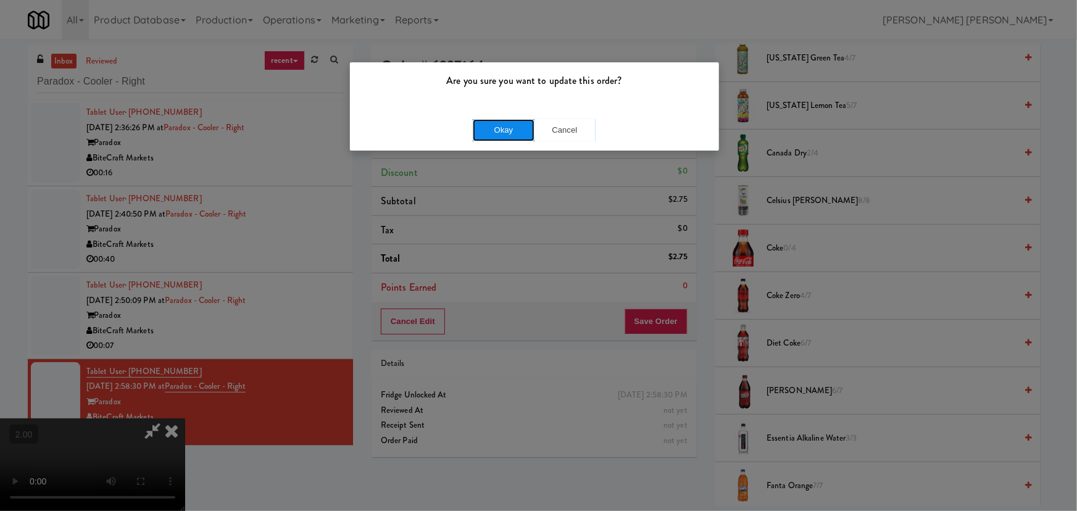
click at [510, 133] on button "Okay" at bounding box center [504, 130] width 62 height 22
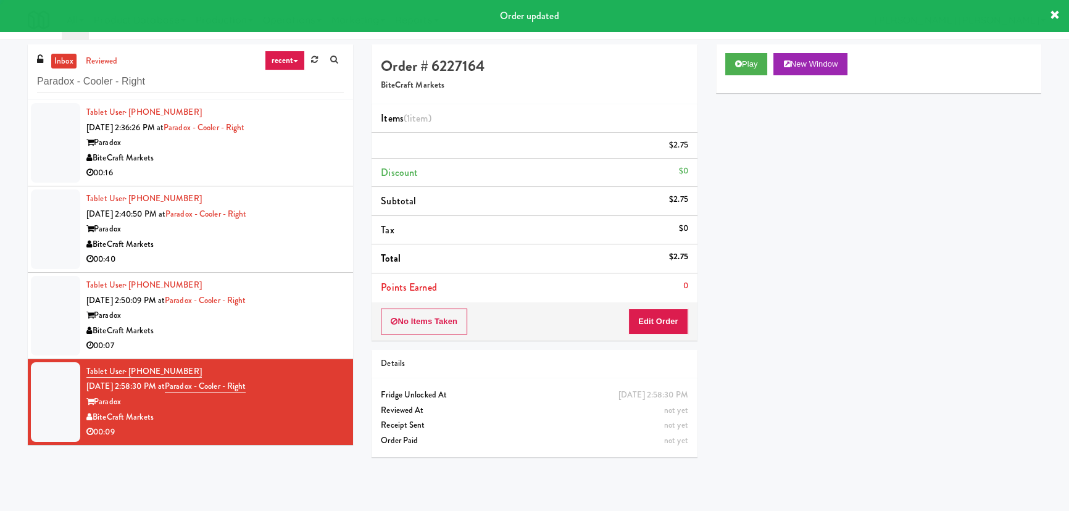
scroll to position [0, 0]
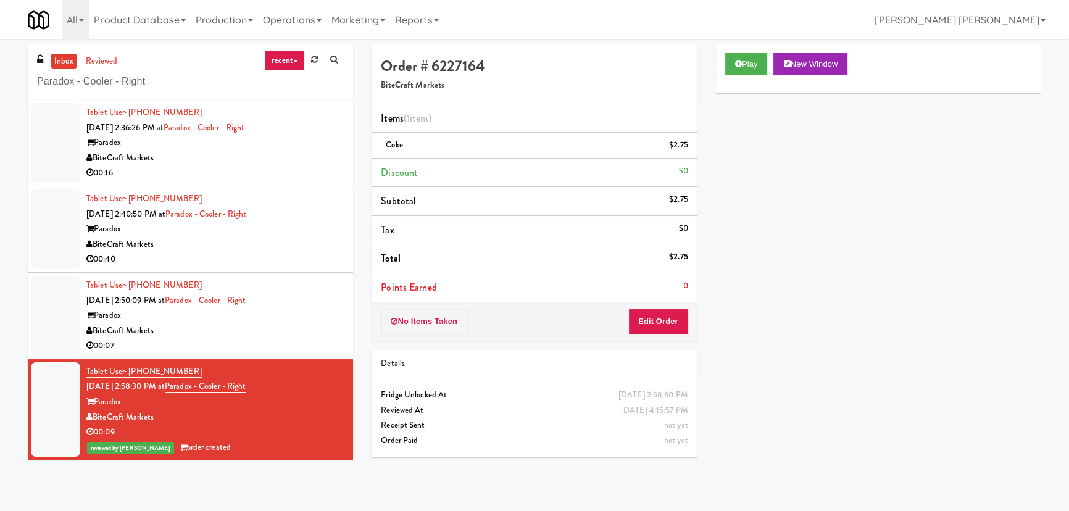
click at [310, 334] on div "BiteCraft Markets" at bounding box center [214, 330] width 257 height 15
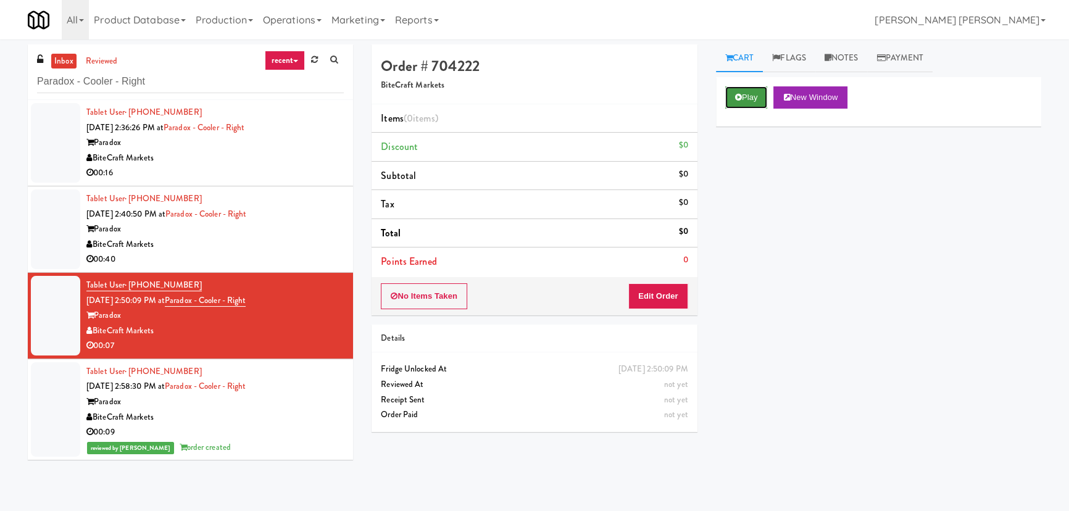
click at [738, 96] on icon at bounding box center [738, 97] width 7 height 8
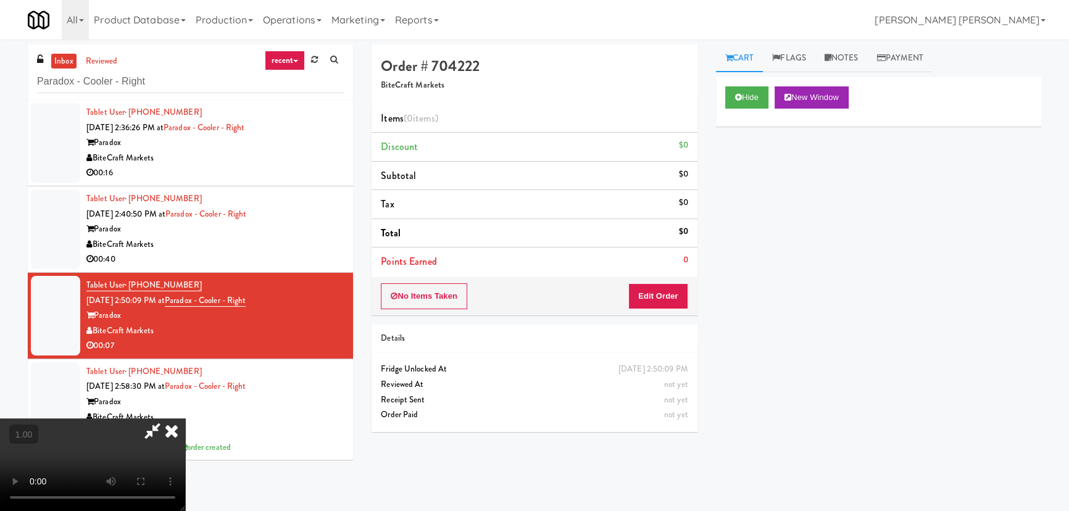
scroll to position [196, 0]
click at [741, 105] on button "Hide" at bounding box center [746, 97] width 43 height 22
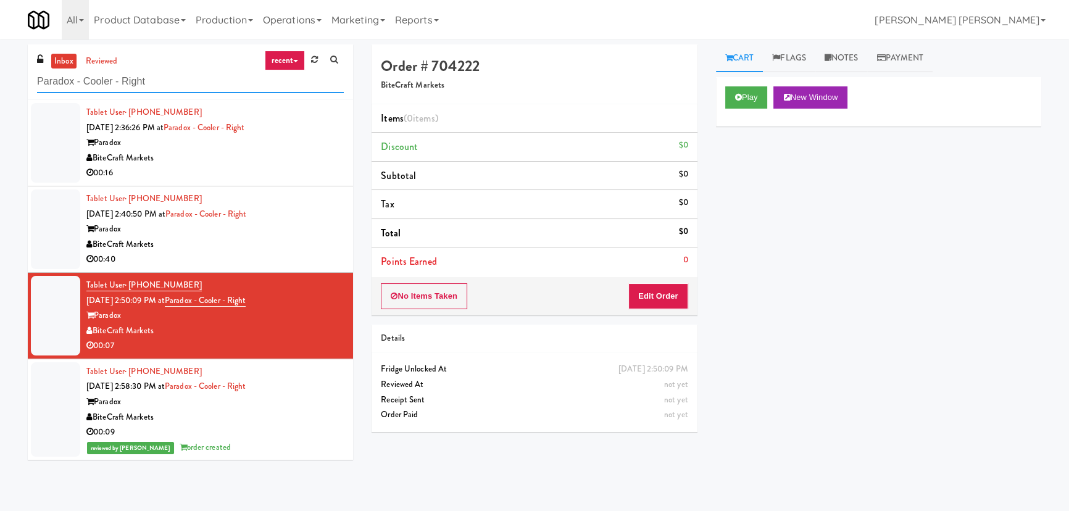
drag, startPoint x: 164, startPoint y: 77, endPoint x: -57, endPoint y: 82, distance: 221.0
click at [0, 82] on html "Are you sure you want to update this order? Okay Cancel Okay Are you sure you w…" at bounding box center [534, 255] width 1069 height 511
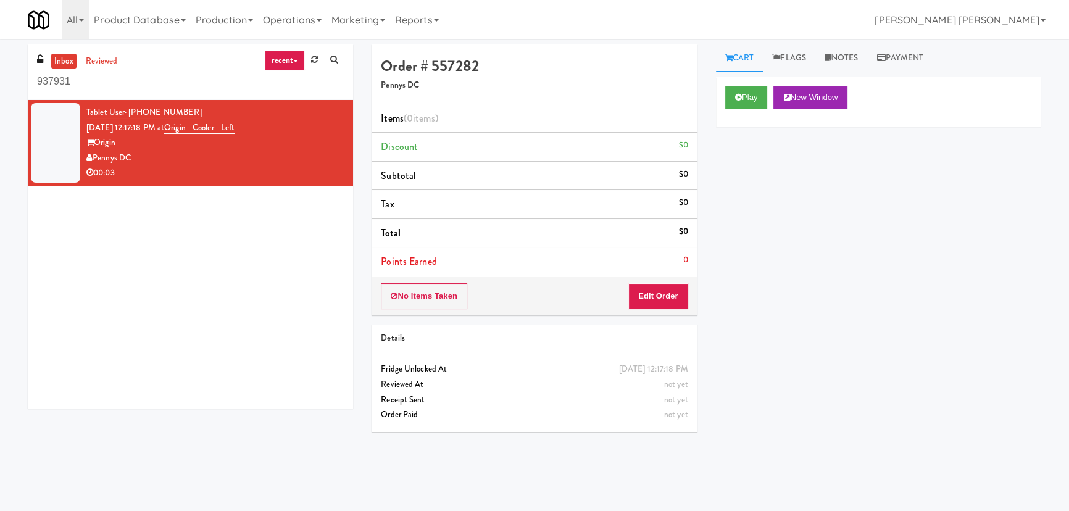
click at [0, 93] on html "Okay Okay Select date: previous 2025-Aug next Su Mo Tu We Th Fr Sa 27 28 29 30 …" at bounding box center [534, 255] width 1069 height 511
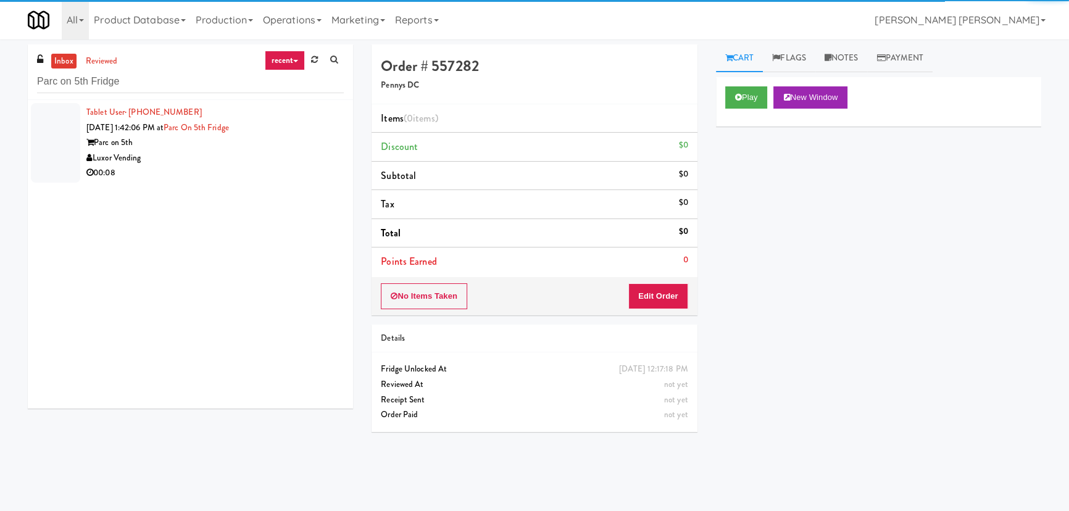
type input "Parc on 5th Fridge"
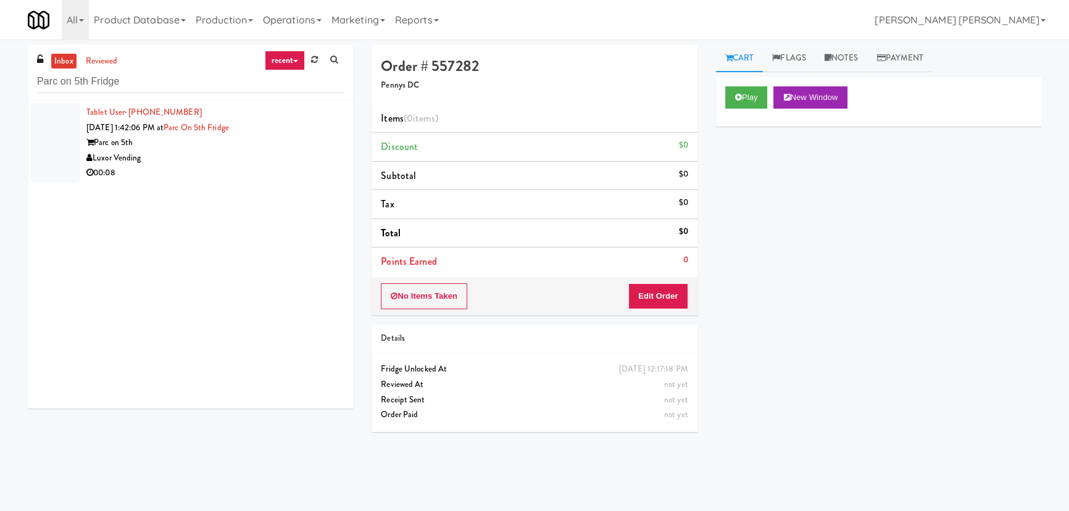
click at [238, 154] on div "Luxor Vending" at bounding box center [214, 158] width 257 height 15
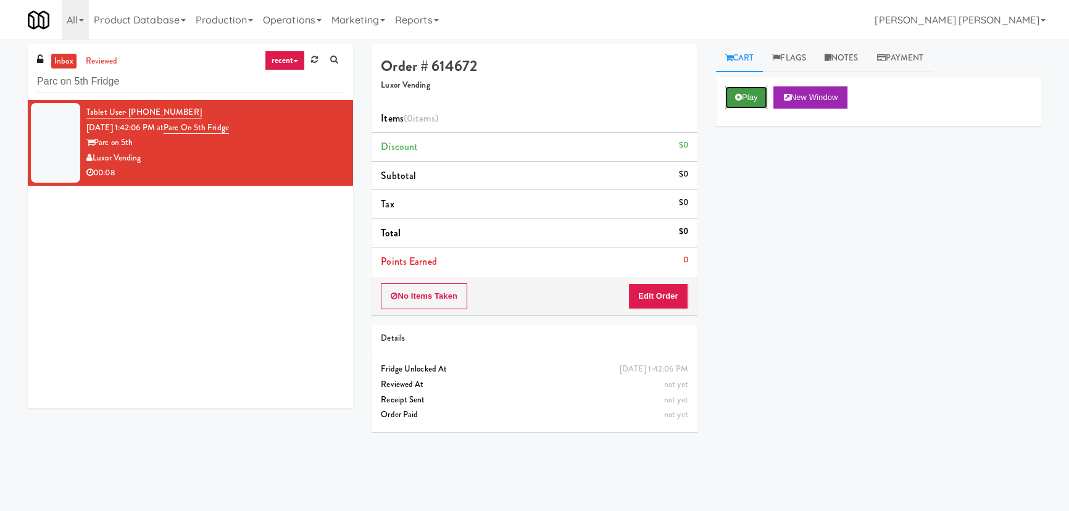
click at [759, 99] on button "Play" at bounding box center [746, 97] width 43 height 22
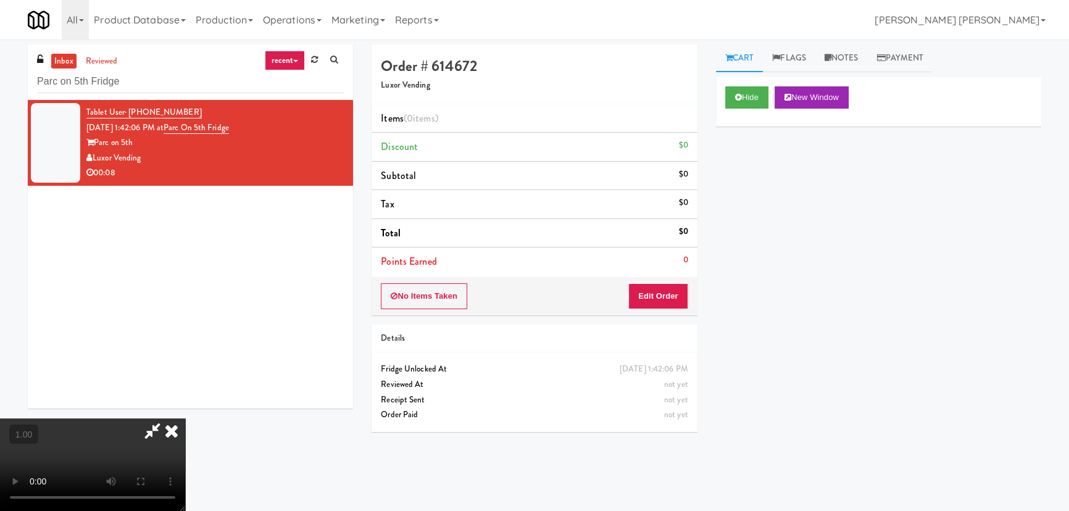
scroll to position [196, 0]
click at [749, 95] on button "Hide" at bounding box center [746, 97] width 43 height 22
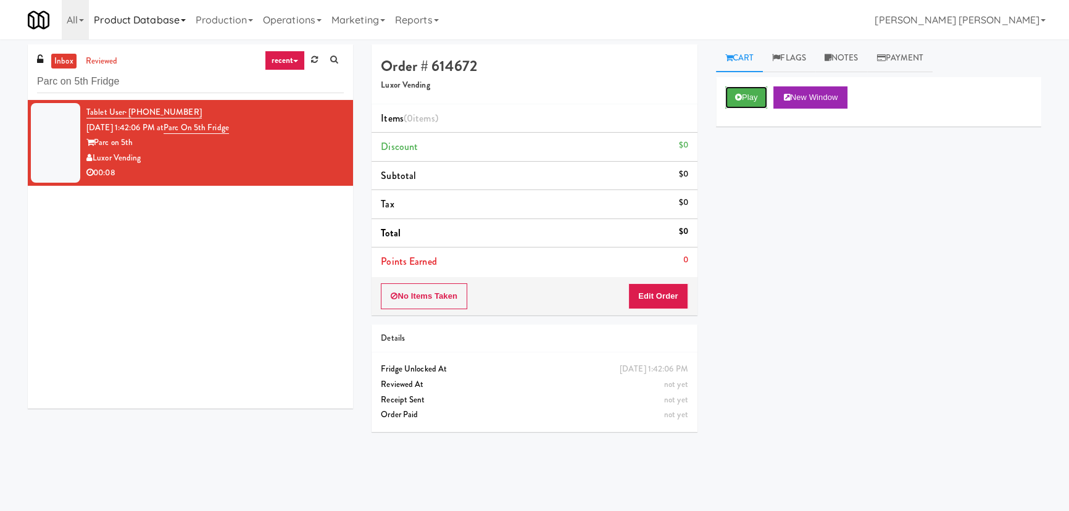
scroll to position [0, 0]
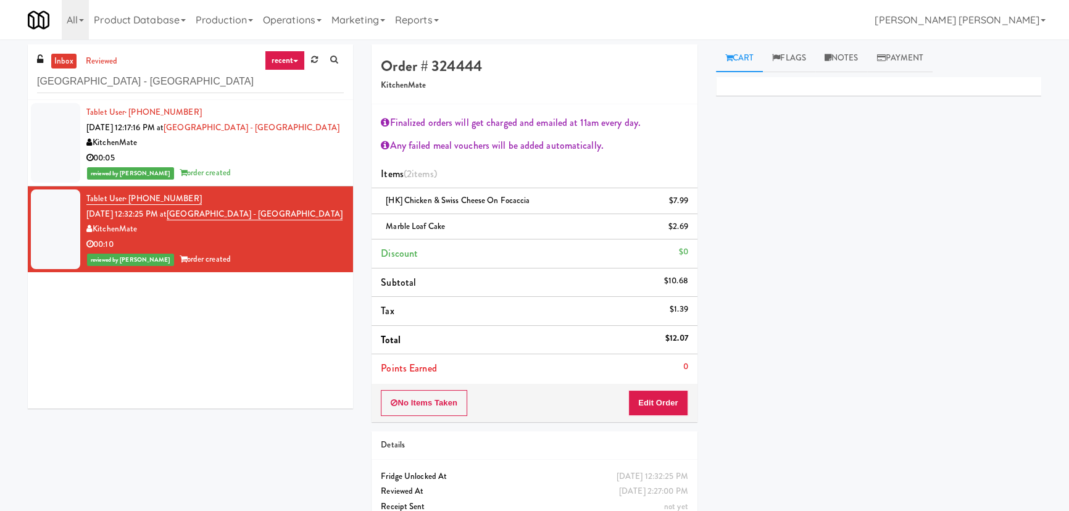
scroll to position [33, 0]
drag, startPoint x: 251, startPoint y: 83, endPoint x: -5, endPoint y: 83, distance: 255.5
click at [0, 83] on html "Are you sure you want to update this order? Okay Cancel Okay Are you sure you w…" at bounding box center [534, 255] width 1069 height 511
paste input "Rock Solid Reboot (Right)"
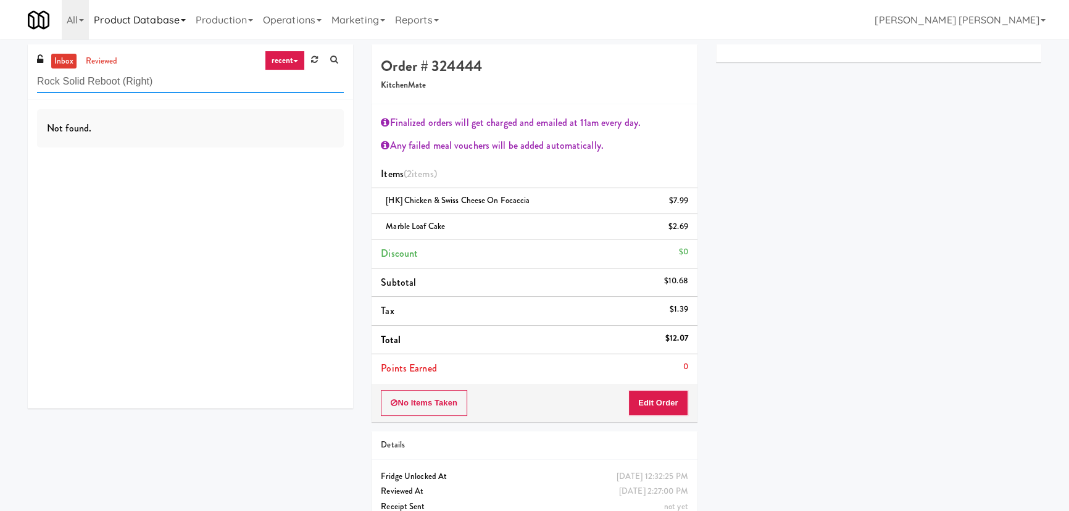
type input "Rock Solid Reboot (Right)"
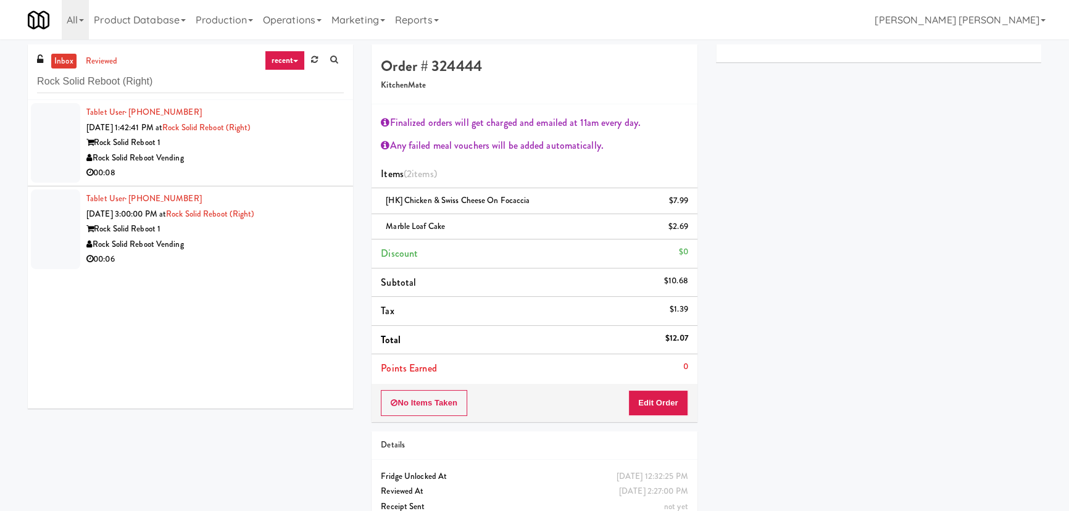
click at [314, 234] on div "Rock Solid Reboot 1" at bounding box center [214, 229] width 257 height 15
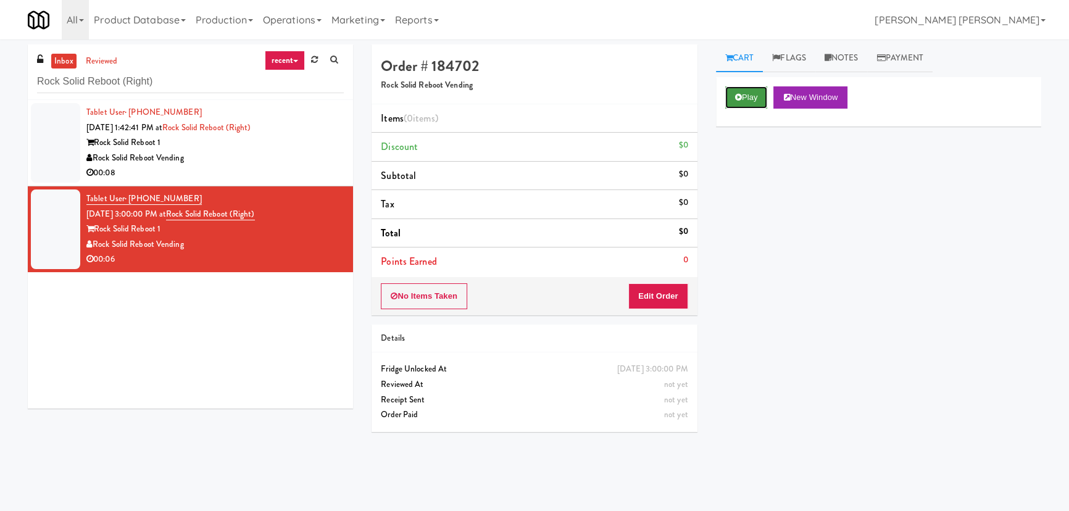
click at [747, 102] on button "Play" at bounding box center [746, 97] width 43 height 22
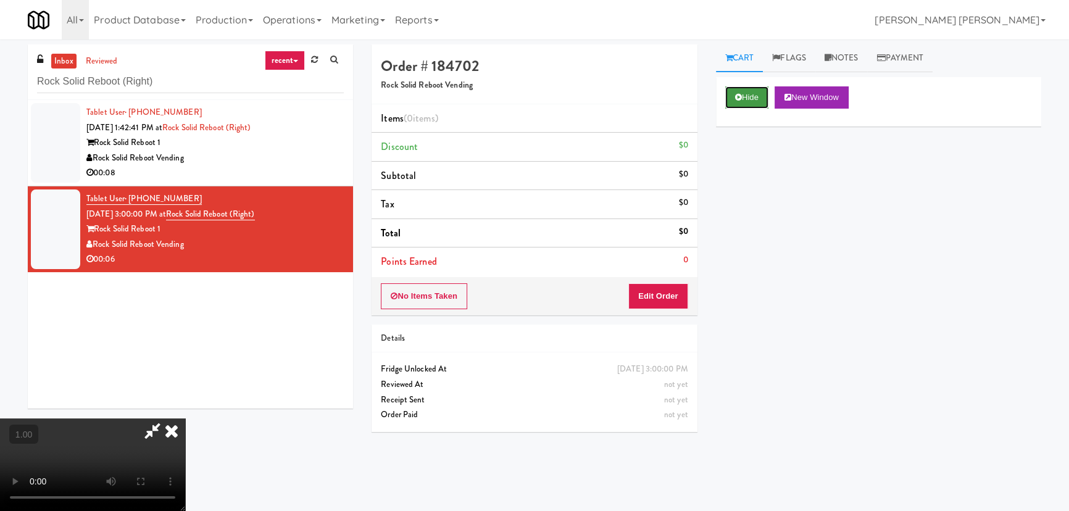
click at [743, 96] on button "Hide" at bounding box center [746, 97] width 43 height 22
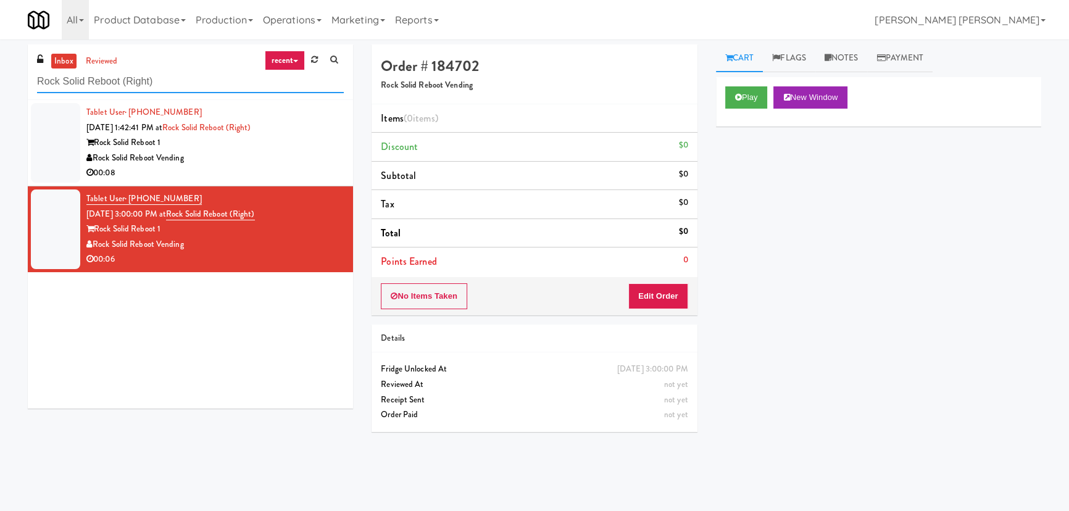
drag, startPoint x: 190, startPoint y: 86, endPoint x: -101, endPoint y: 68, distance: 291.8
click at [0, 68] on html "Are you sure you want to update this order? Okay Cancel Okay Are you sure you w…" at bounding box center [534, 255] width 1069 height 511
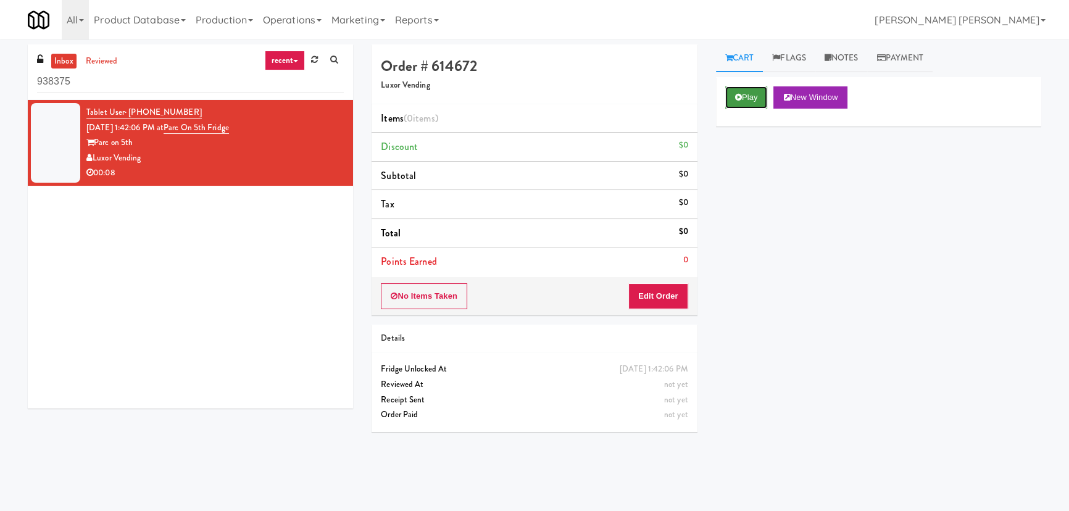
click at [756, 90] on button "Play" at bounding box center [746, 97] width 43 height 22
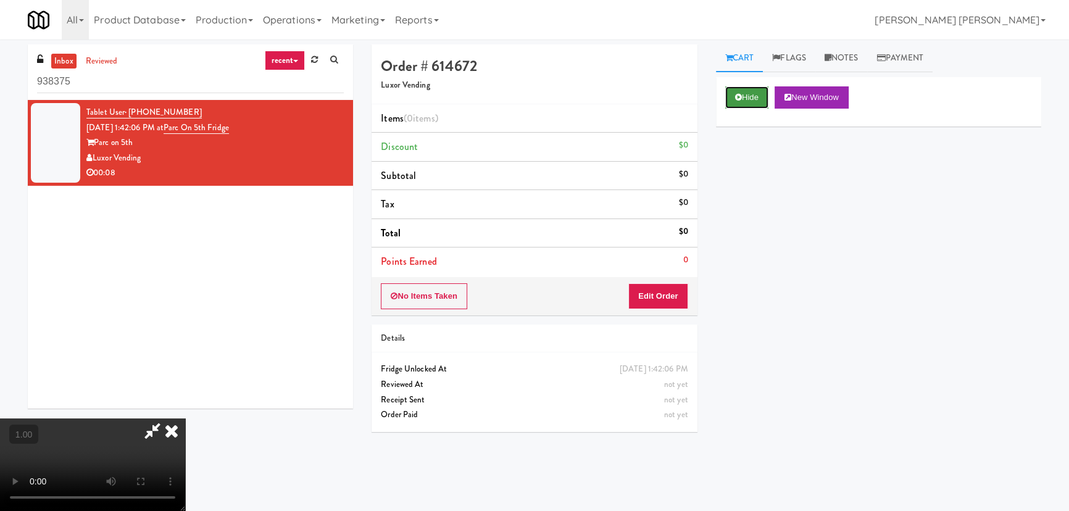
click button "Hide"
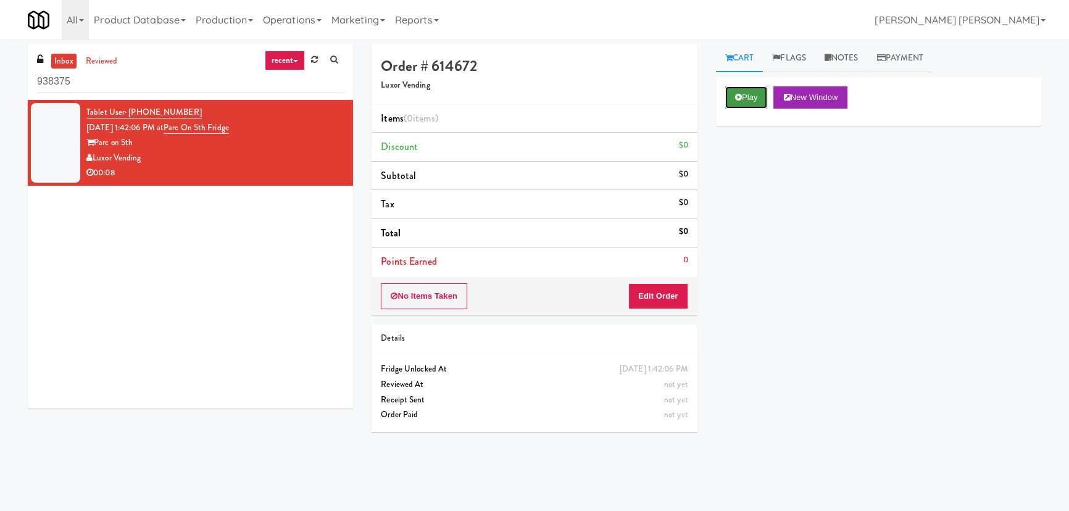
click at [755, 95] on button "Play" at bounding box center [746, 97] width 43 height 22
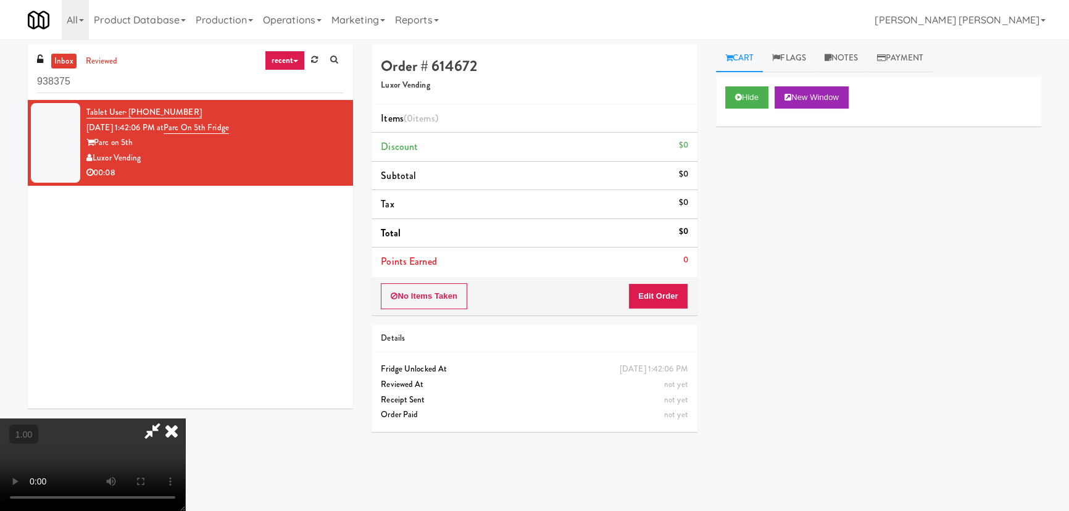
scroll to position [196, 0]
click at [740, 95] on icon at bounding box center [738, 97] width 7 height 8
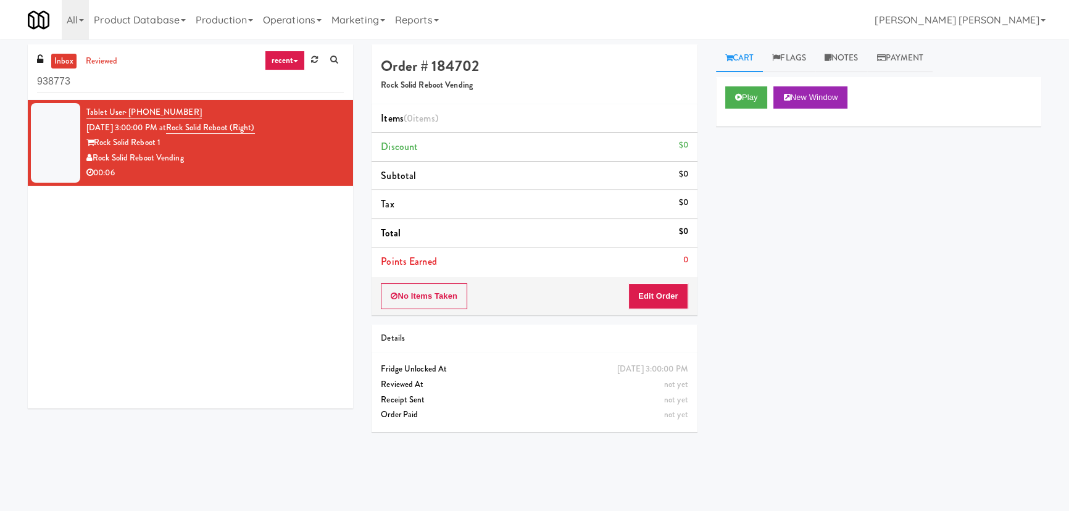
drag, startPoint x: 86, startPoint y: 87, endPoint x: -32, endPoint y: 81, distance: 118.6
click at [0, 81] on html "Okay Okay Select date: previous 2025-Aug next Su Mo Tu We Th Fr Sa 27 28 29 30 …" at bounding box center [534, 255] width 1069 height 511
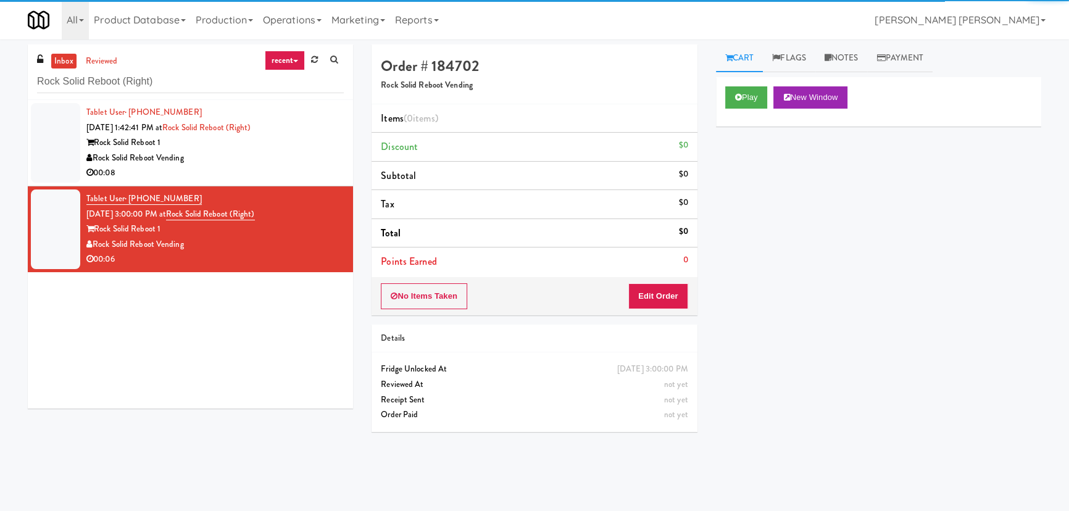
type input "Rock Solid Reboot (Right)"
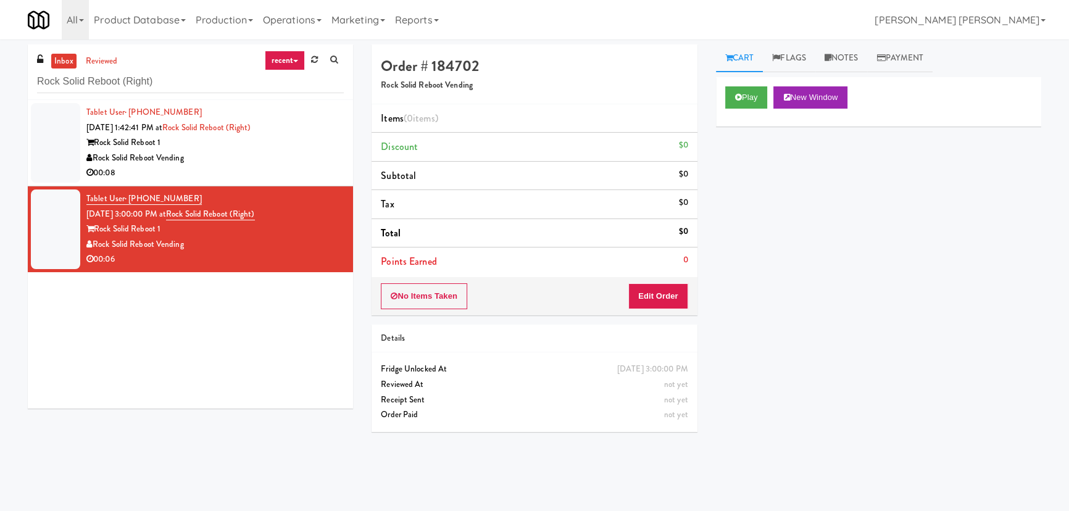
drag, startPoint x: 235, startPoint y: 170, endPoint x: 262, endPoint y: 167, distance: 26.6
click at [236, 170] on div "00:08" at bounding box center [214, 172] width 257 height 15
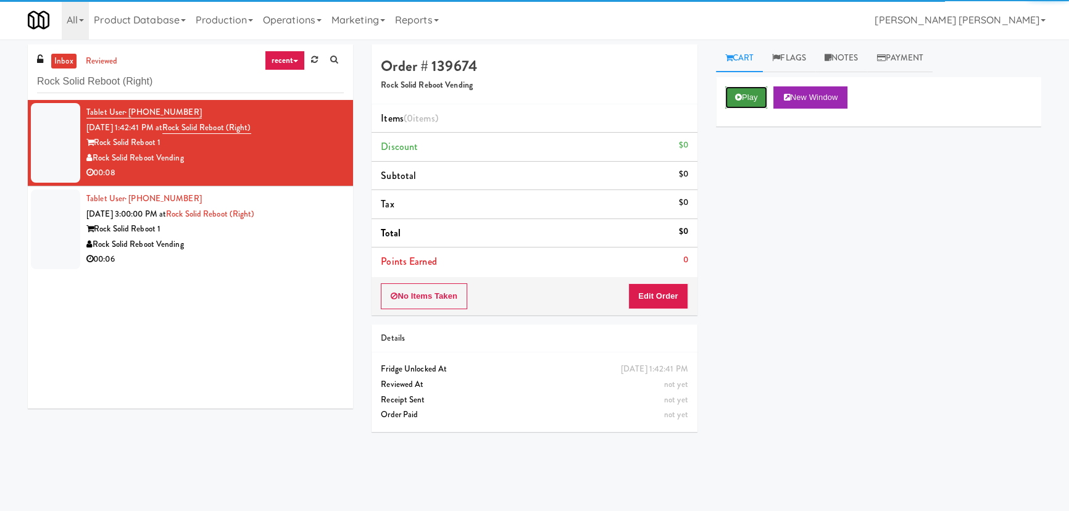
click at [740, 86] on button "Play" at bounding box center [746, 97] width 43 height 22
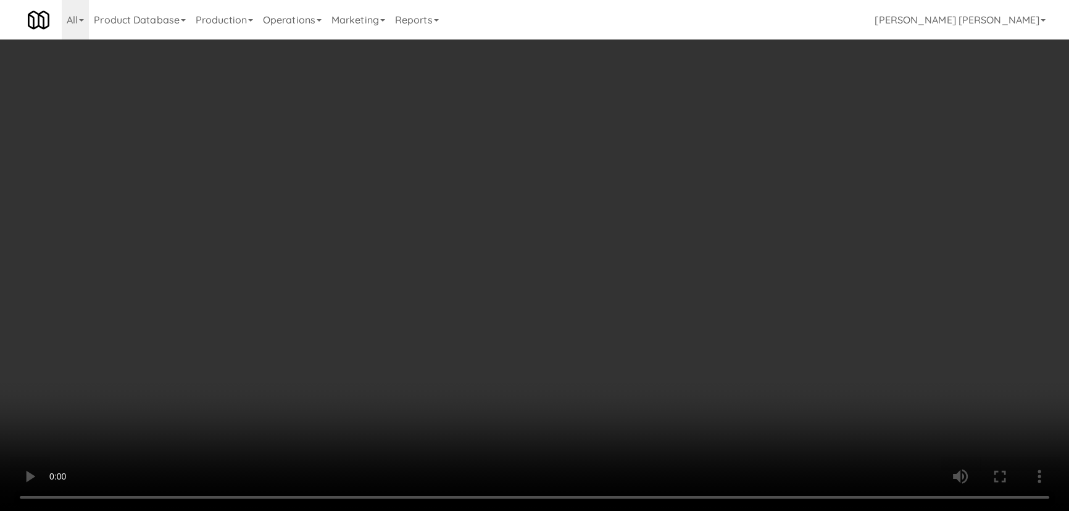
click at [599, 510] on video at bounding box center [534, 255] width 1069 height 511
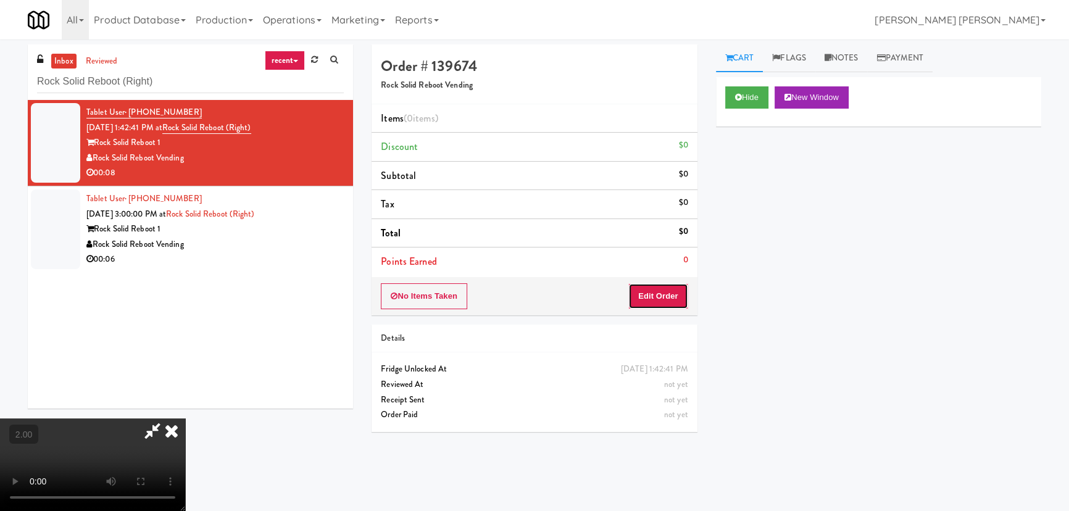
click at [673, 283] on button "Edit Order" at bounding box center [658, 296] width 60 height 26
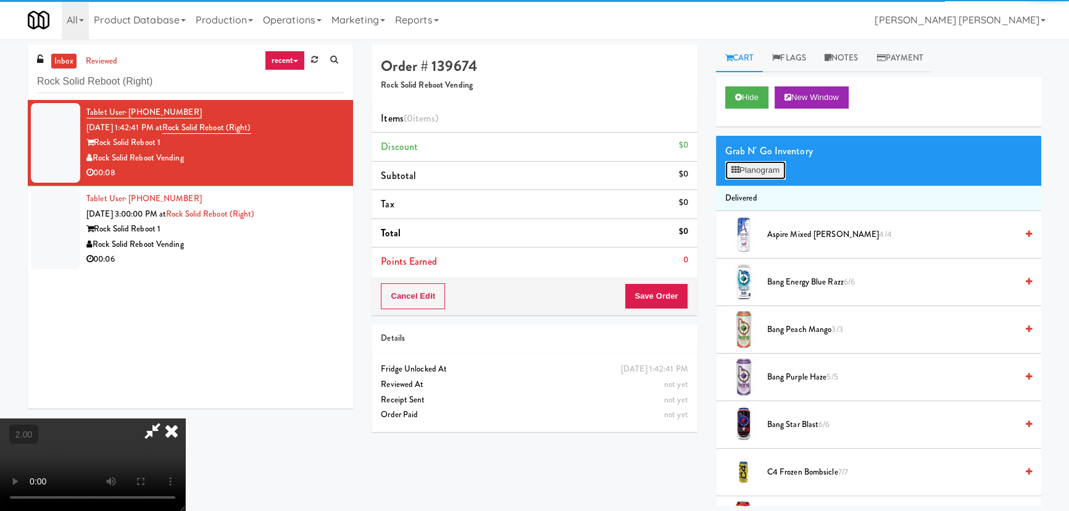
click at [753, 171] on button "Planogram" at bounding box center [755, 170] width 60 height 19
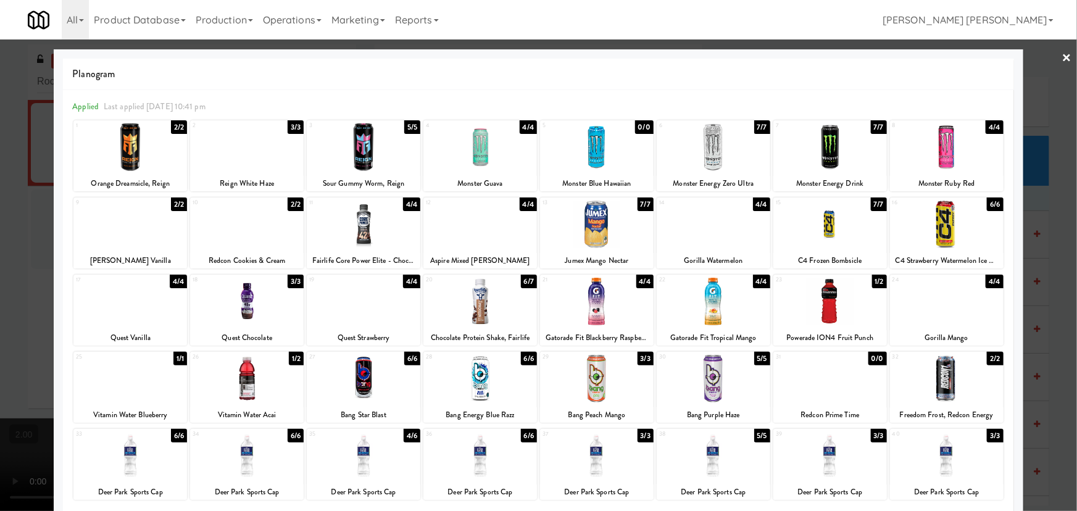
drag, startPoint x: 942, startPoint y: 309, endPoint x: 1076, endPoint y: 218, distance: 162.2
click at [943, 309] on div at bounding box center [947, 302] width 114 height 48
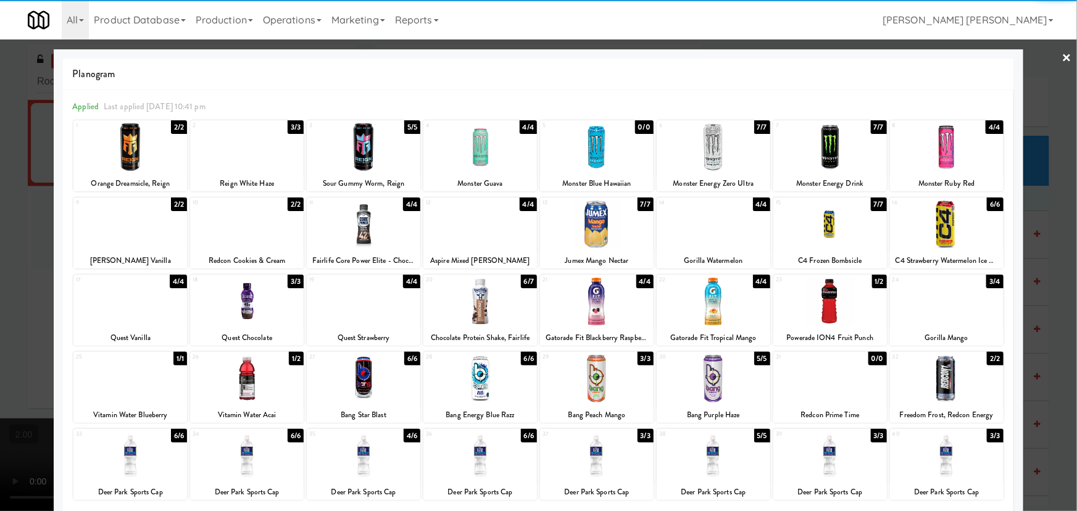
click at [1062, 48] on link "×" at bounding box center [1067, 58] width 10 height 38
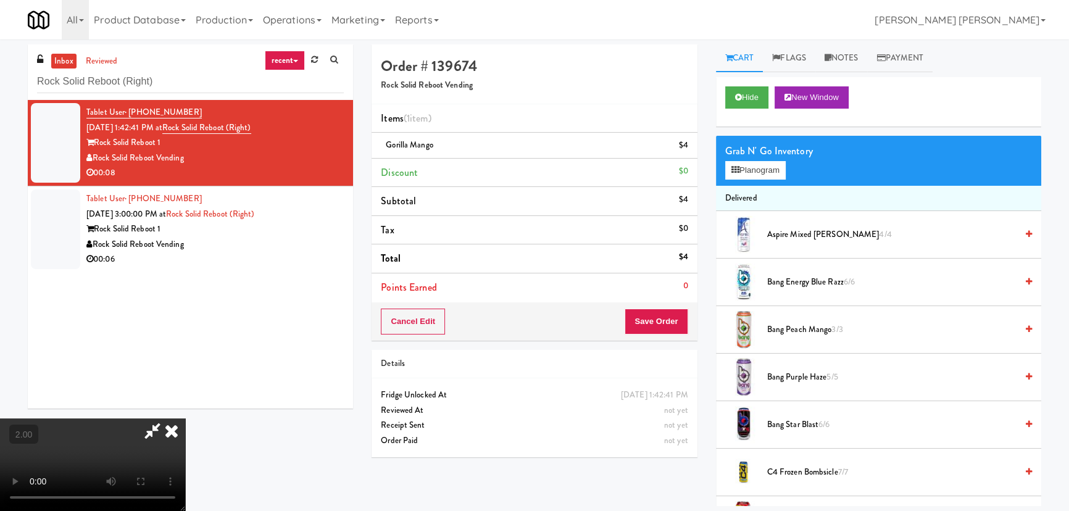
drag, startPoint x: 622, startPoint y: 53, endPoint x: 678, endPoint y: 284, distance: 238.0
click at [185, 418] on icon at bounding box center [171, 430] width 27 height 25
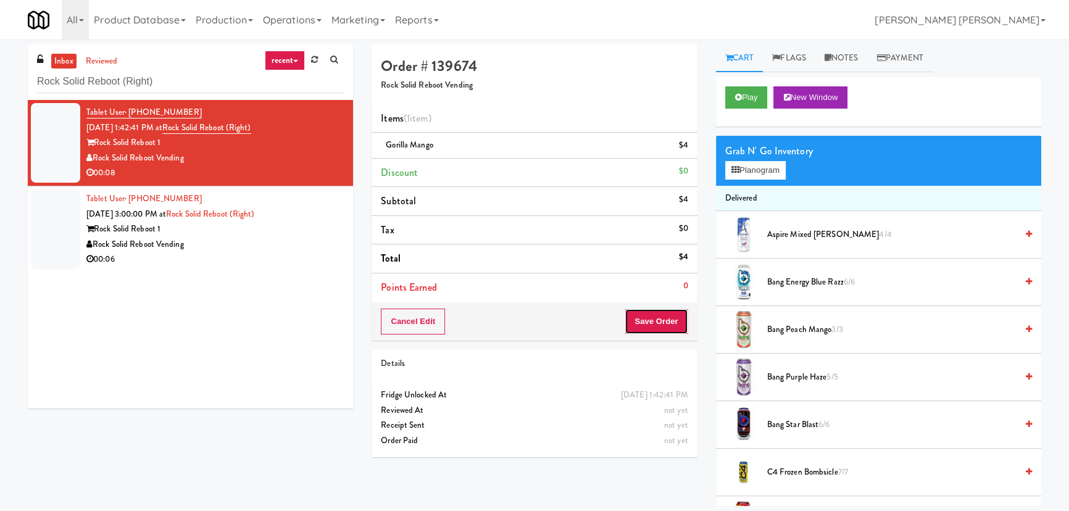
click at [639, 320] on button "Save Order" at bounding box center [655, 322] width 63 height 26
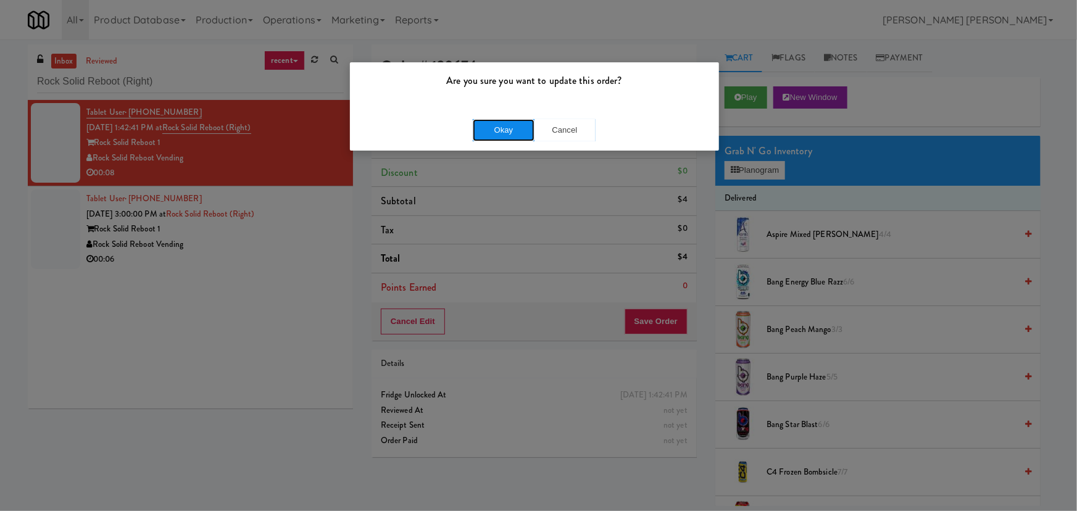
click at [494, 135] on button "Okay" at bounding box center [504, 130] width 62 height 22
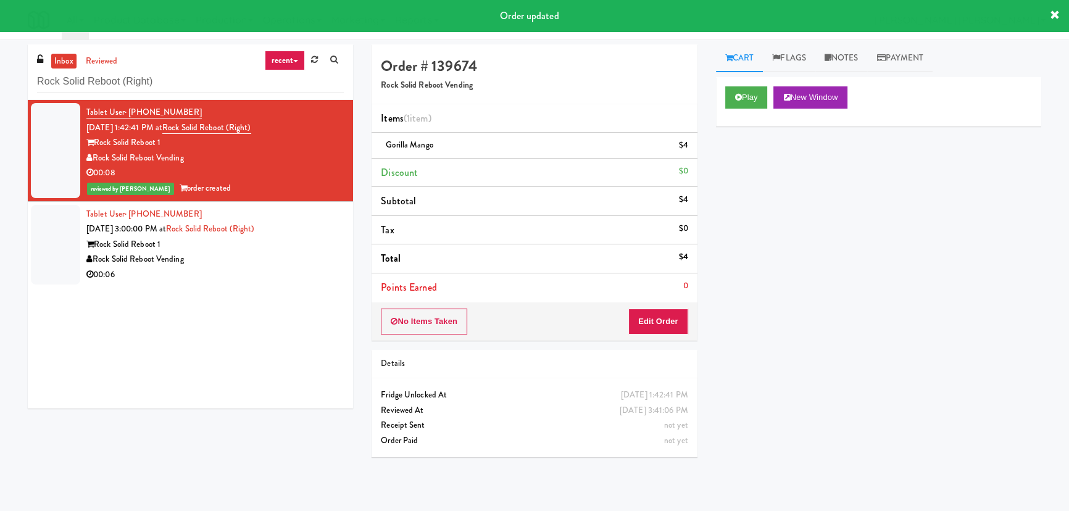
click at [247, 278] on div "00:06" at bounding box center [214, 274] width 257 height 15
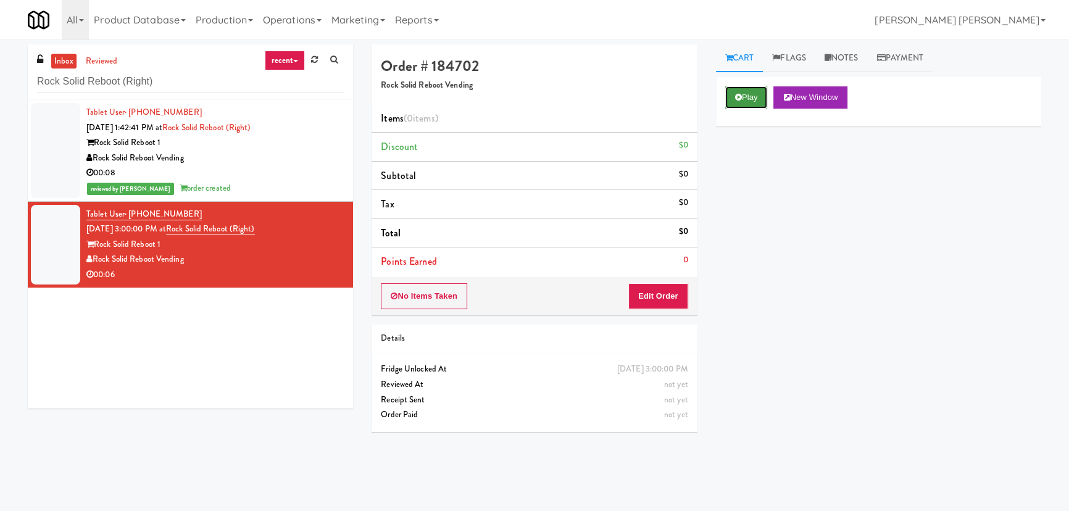
click at [738, 96] on icon at bounding box center [738, 97] width 7 height 8
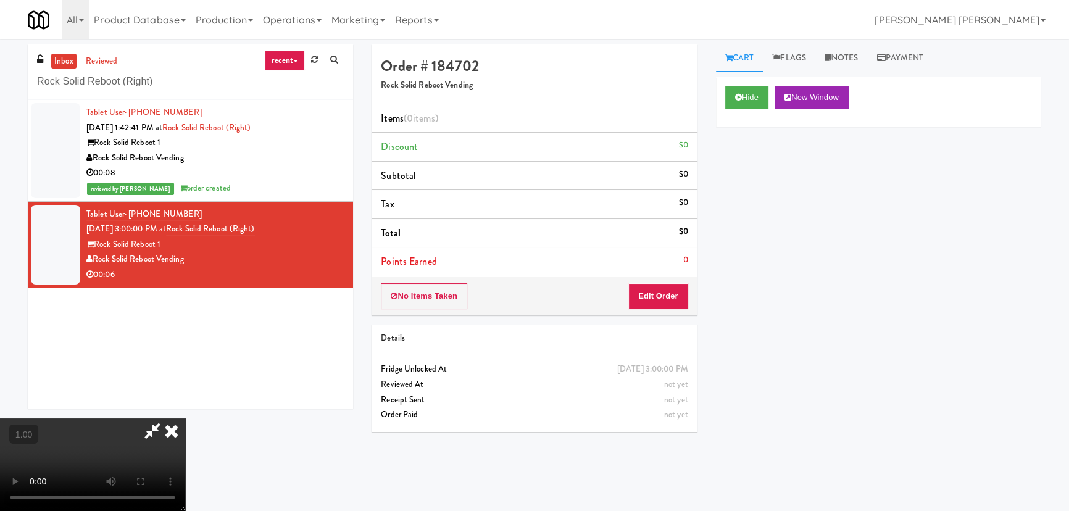
scroll to position [196, 0]
click at [760, 102] on button "Hide" at bounding box center [746, 97] width 43 height 22
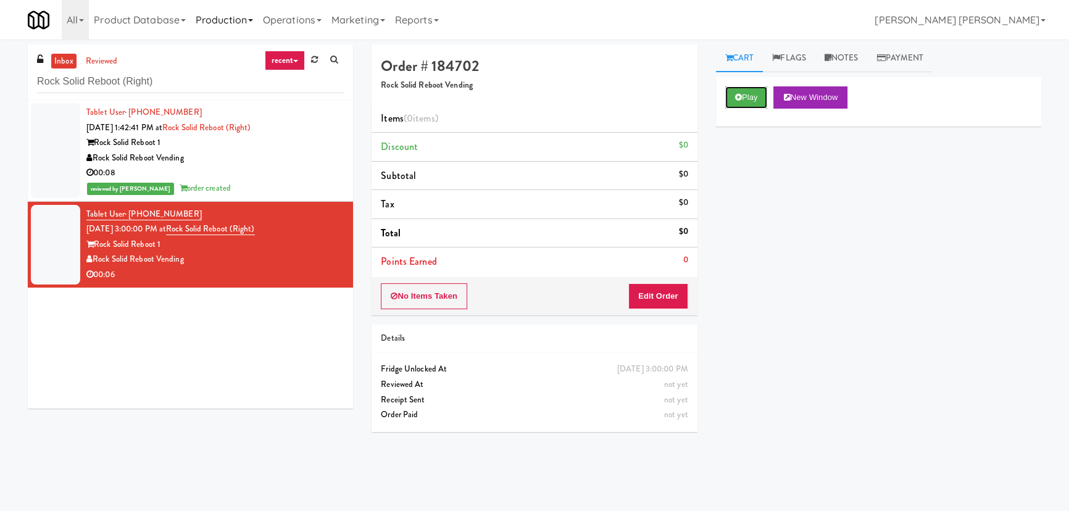
scroll to position [0, 0]
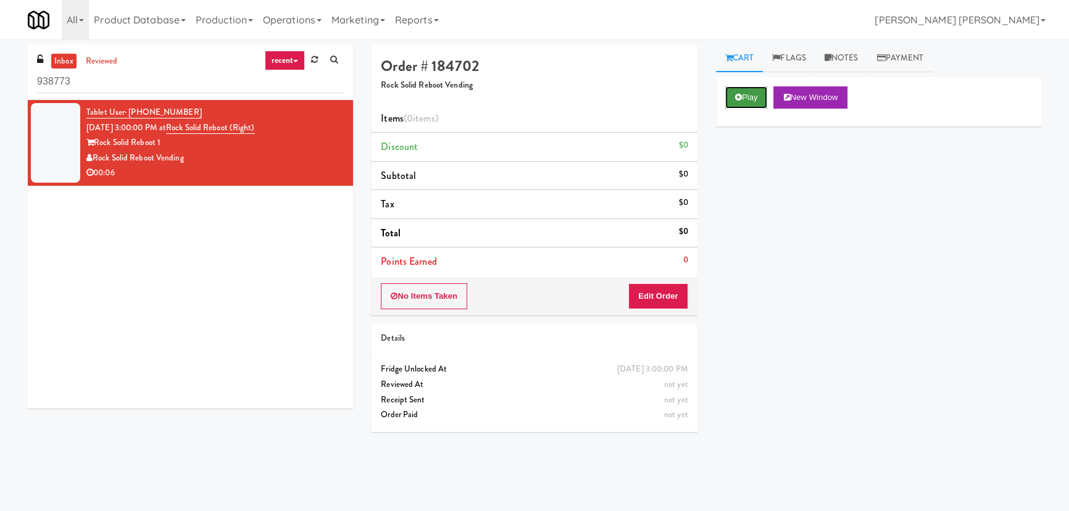
click at [761, 93] on button "Play" at bounding box center [746, 97] width 43 height 22
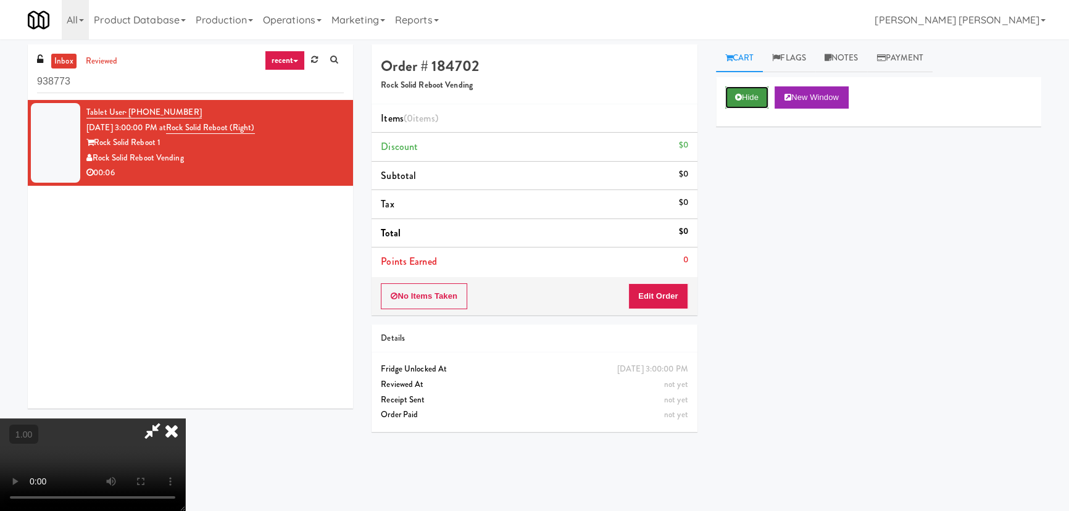
click at [737, 94] on icon at bounding box center [738, 97] width 7 height 8
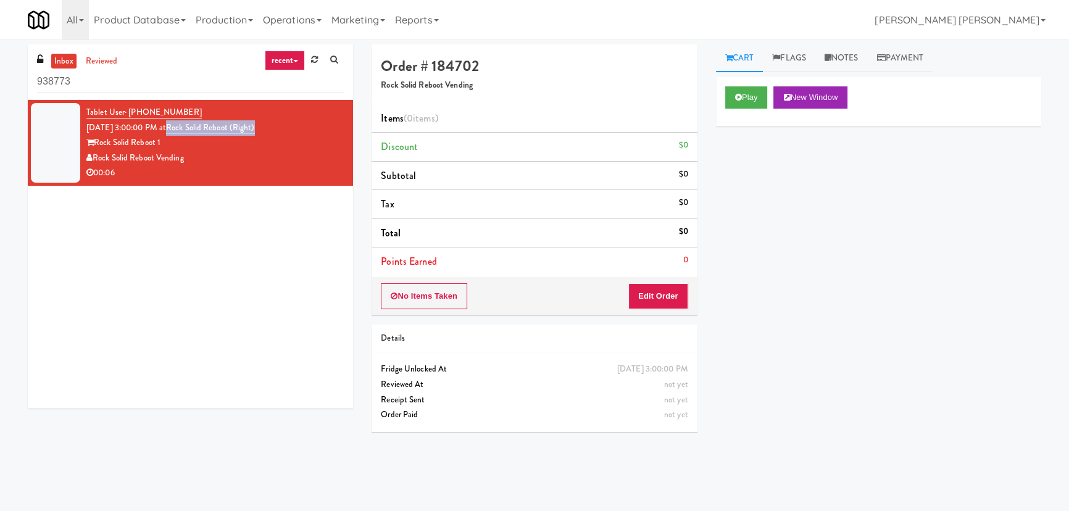
drag, startPoint x: 296, startPoint y: 126, endPoint x: 189, endPoint y: 127, distance: 106.8
click at [189, 127] on div "Tablet User · (202) 500-7645 [DATE] 3:00:00 PM at Rock Solid Reboot (Right) Roc…" at bounding box center [214, 143] width 257 height 76
copy link "Rock Solid Reboot (Right)"
drag, startPoint x: 122, startPoint y: 80, endPoint x: -226, endPoint y: 49, distance: 348.7
click at [0, 49] on html "Okay Okay Select date: previous 2025-Aug next Su Mo Tu We Th Fr Sa 27 28 29 30 …" at bounding box center [534, 255] width 1069 height 511
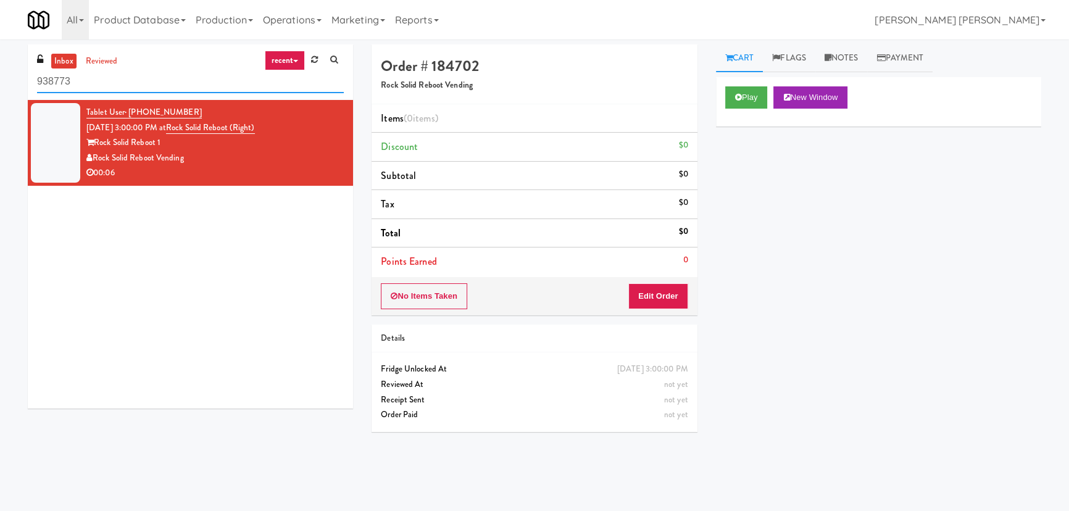
paste input "CC2 Drinks Cooler"
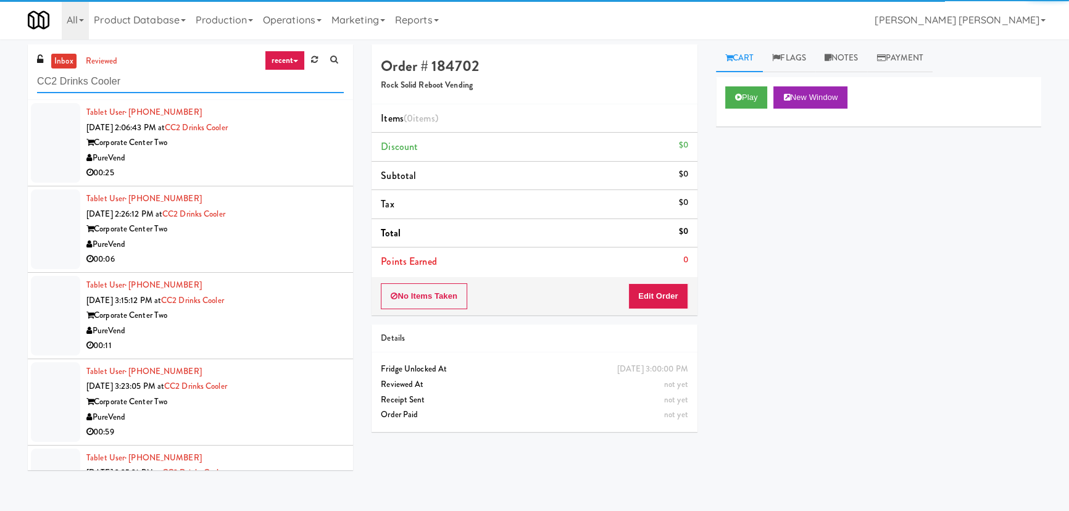
type input "CC2 Drinks Cooler"
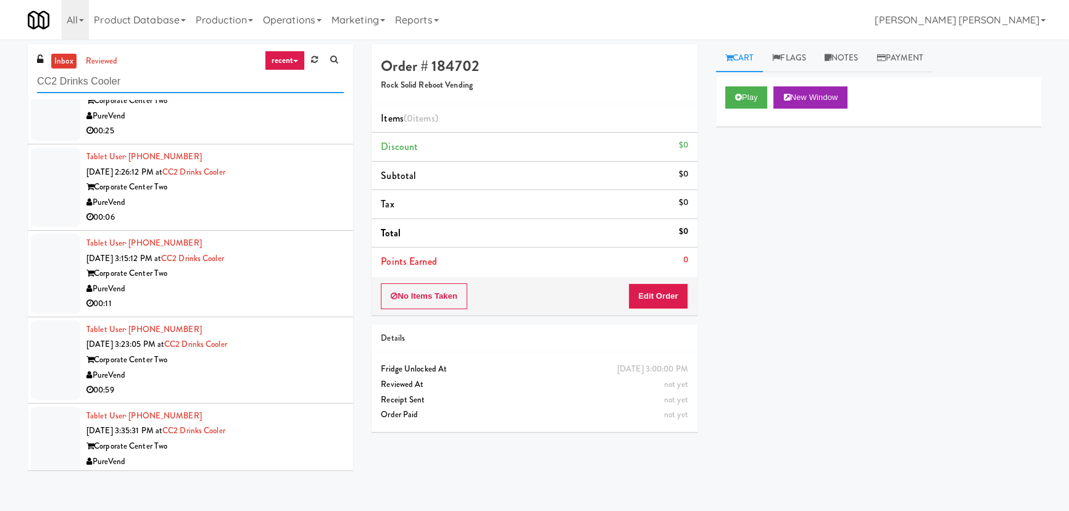
scroll to position [61, 0]
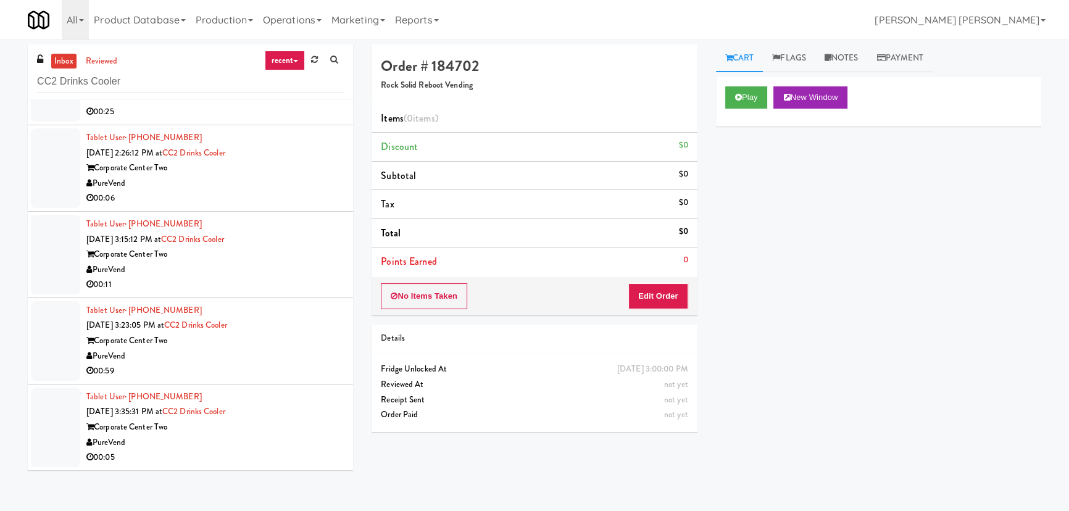
click at [289, 450] on div "00:05" at bounding box center [214, 457] width 257 height 15
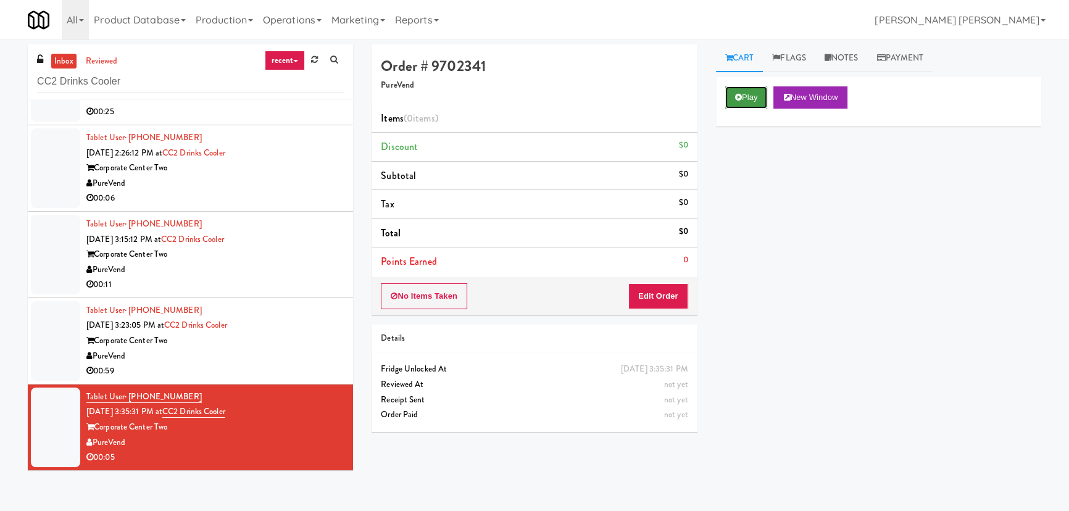
click at [748, 94] on button "Play" at bounding box center [746, 97] width 43 height 22
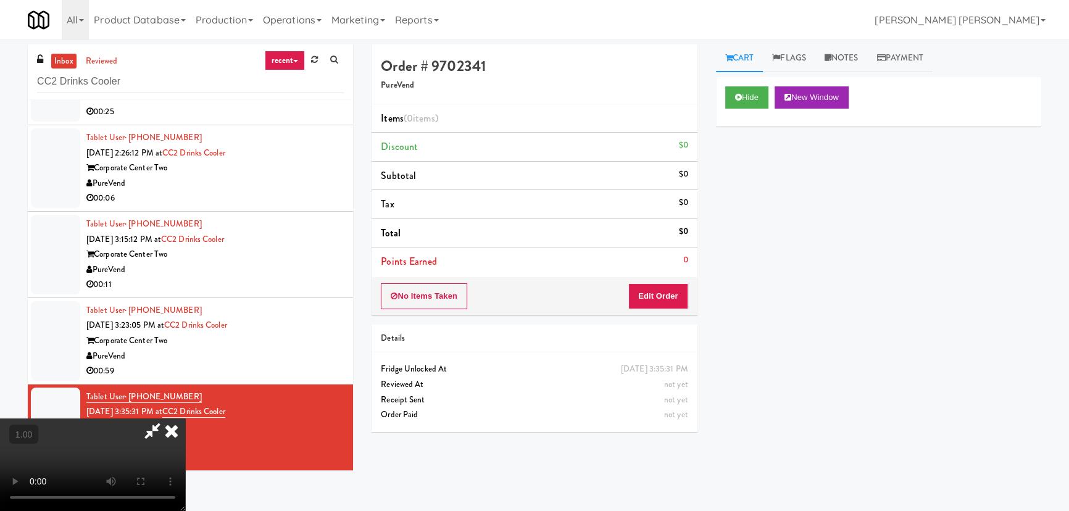
scroll to position [196, 0]
click at [763, 101] on button "Hide" at bounding box center [746, 97] width 43 height 22
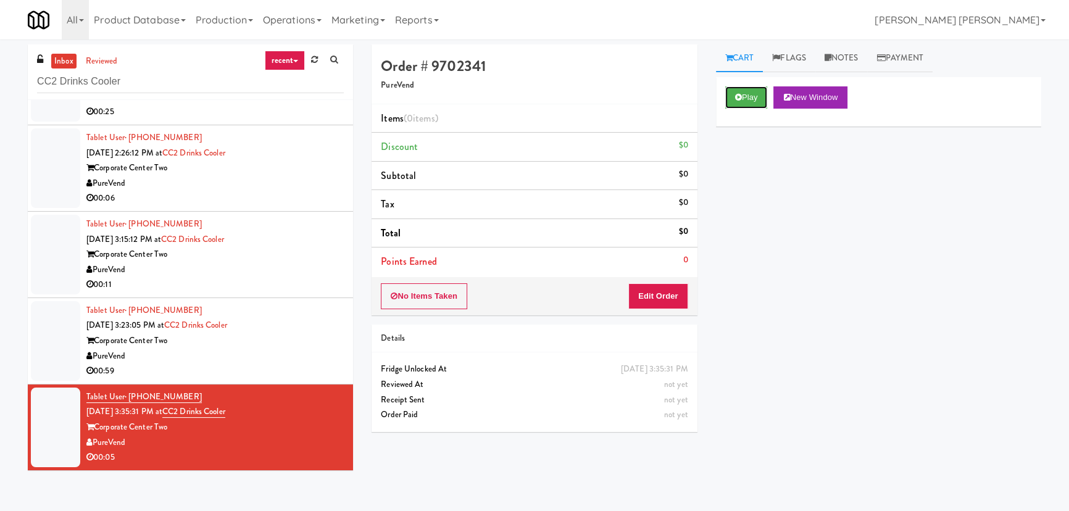
scroll to position [0, 0]
drag, startPoint x: 141, startPoint y: 86, endPoint x: 14, endPoint y: 85, distance: 126.5
click at [14, 85] on div "inbox reviewed recent all unclear take inventory issue suspicious failed recent…" at bounding box center [534, 275] width 1069 height 462
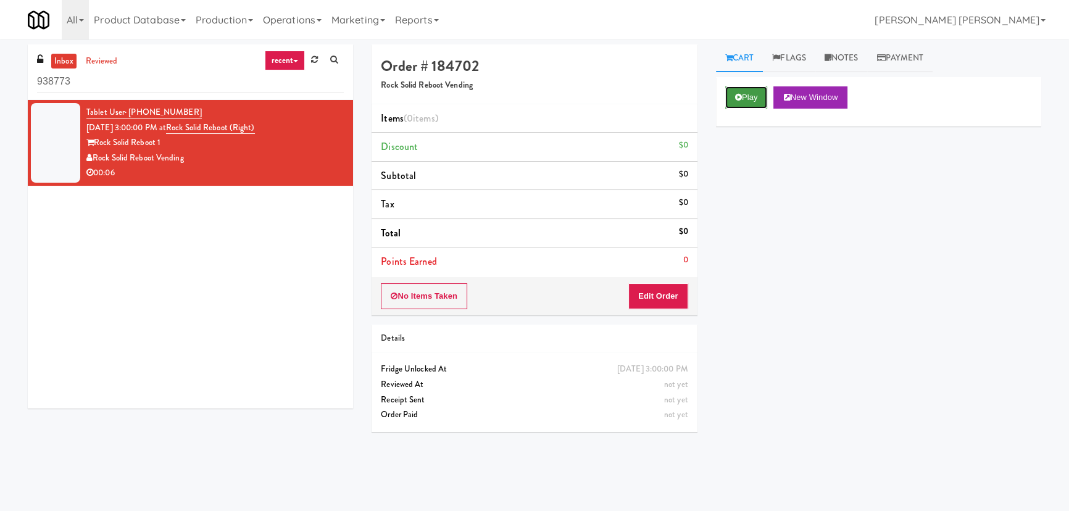
click at [761, 93] on button "Play" at bounding box center [746, 97] width 43 height 22
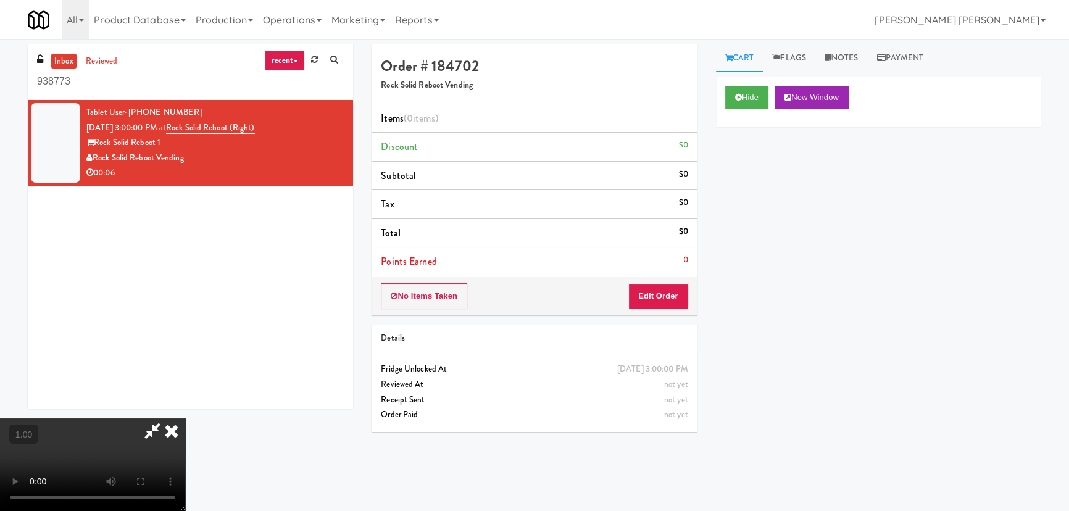
scroll to position [25, 0]
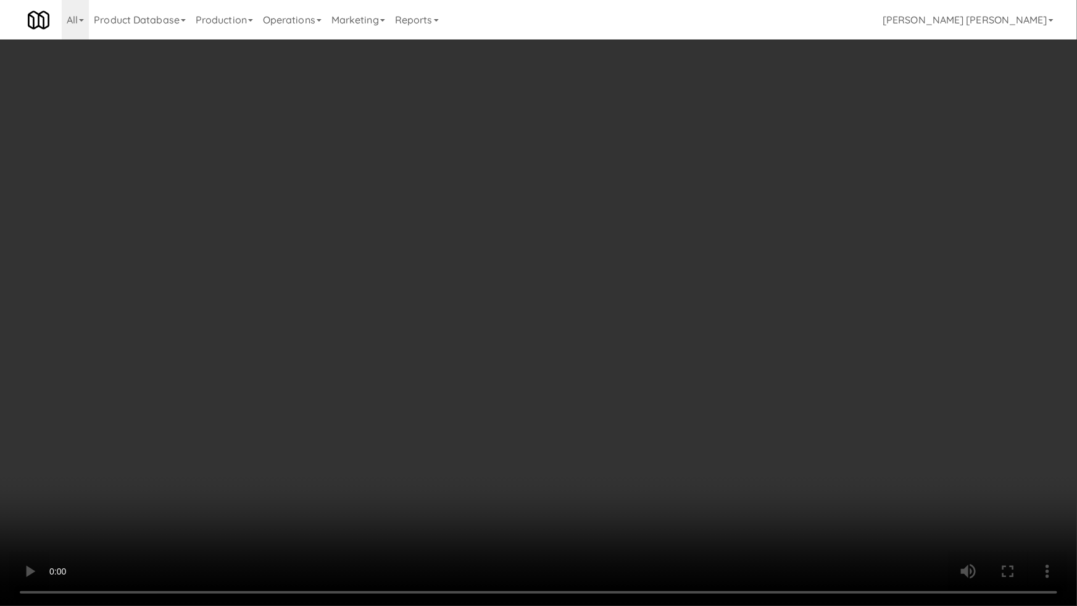
click at [651, 510] on video at bounding box center [538, 303] width 1077 height 606
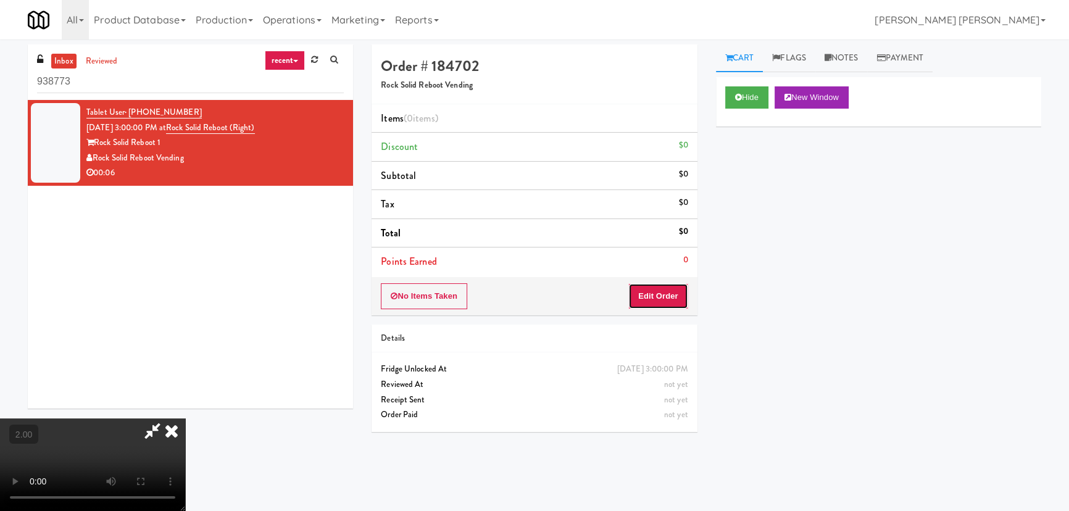
click at [671, 295] on button "Edit Order" at bounding box center [658, 296] width 60 height 26
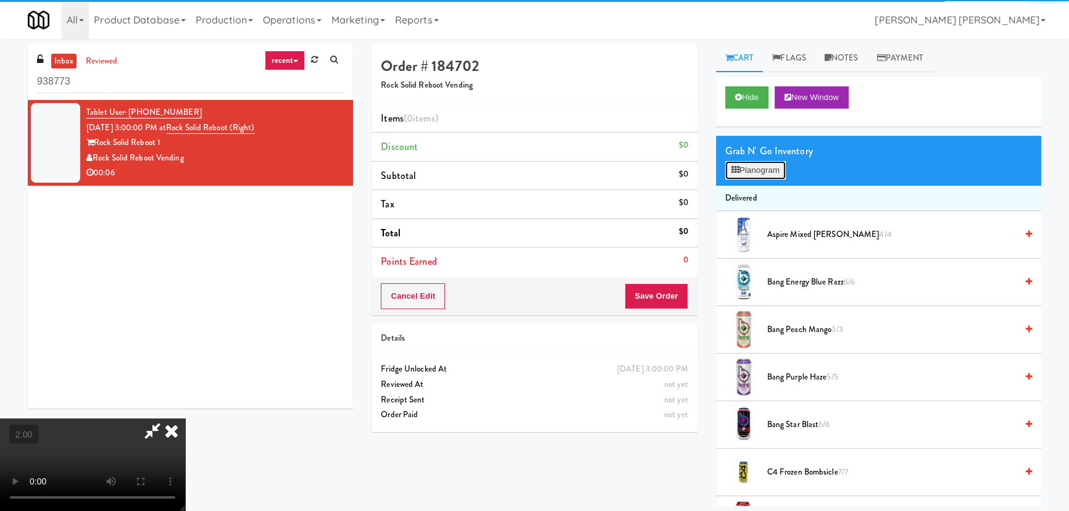
click at [757, 173] on button "Planogram" at bounding box center [755, 170] width 60 height 19
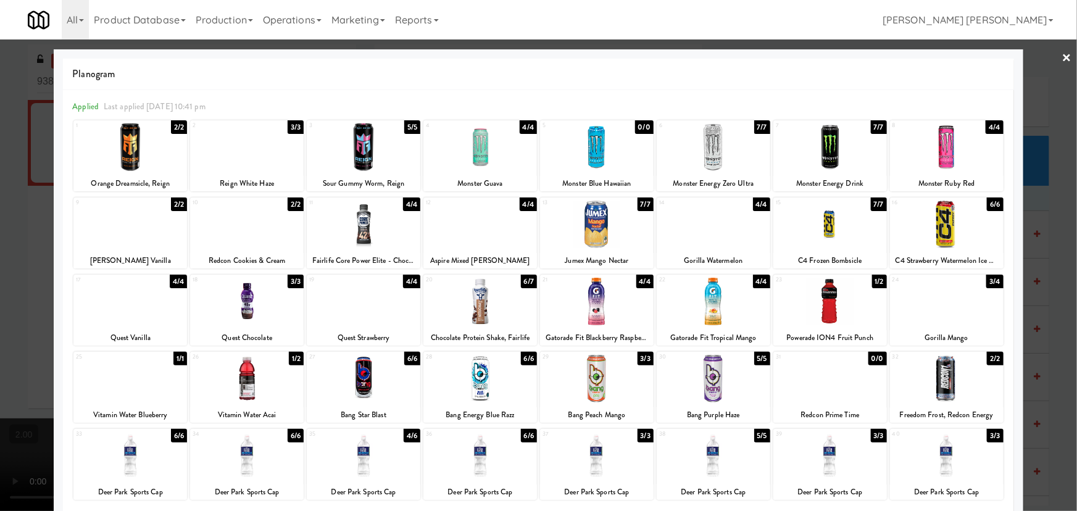
click at [592, 385] on div at bounding box center [597, 379] width 114 height 48
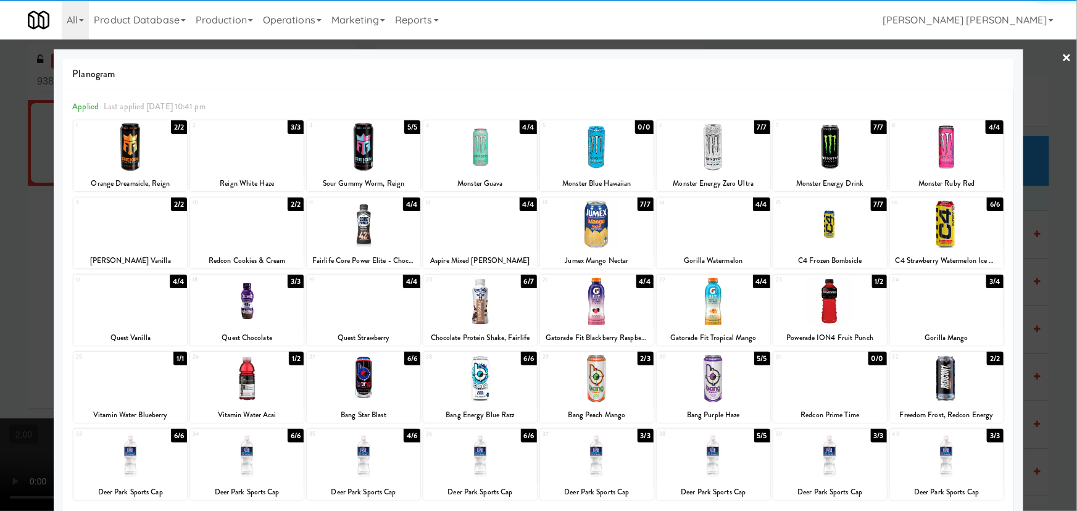
click at [1062, 59] on link "×" at bounding box center [1067, 58] width 10 height 38
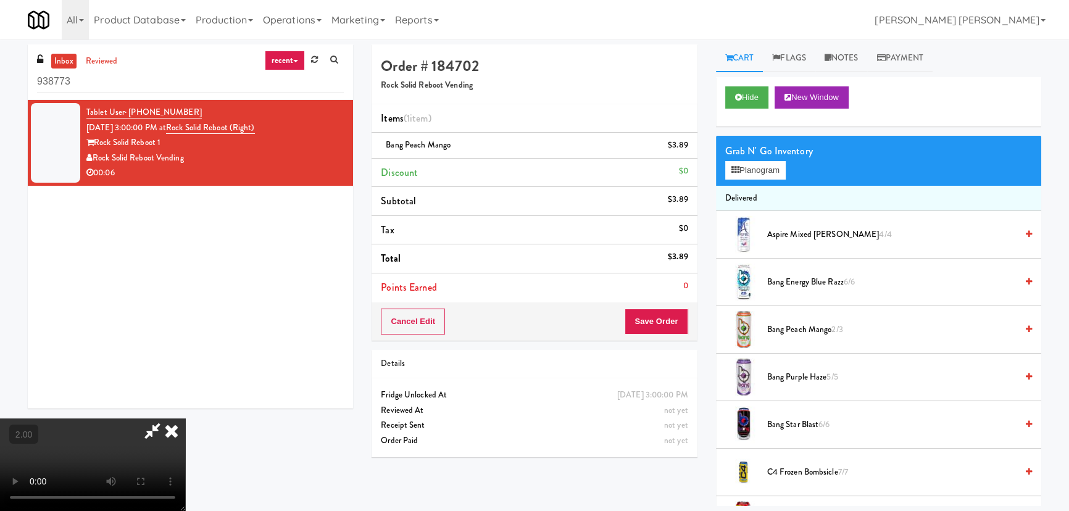
drag, startPoint x: 621, startPoint y: 51, endPoint x: 647, endPoint y: 197, distance: 149.1
click at [185, 418] on icon at bounding box center [171, 430] width 27 height 25
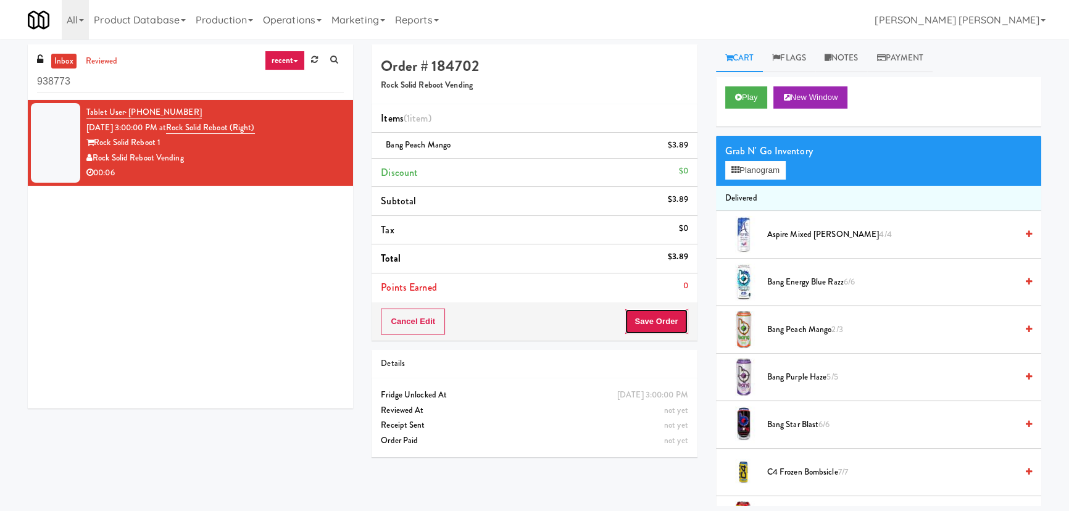
drag, startPoint x: 638, startPoint y: 317, endPoint x: 639, endPoint y: 323, distance: 6.8
click at [639, 318] on button "Save Order" at bounding box center [655, 322] width 63 height 26
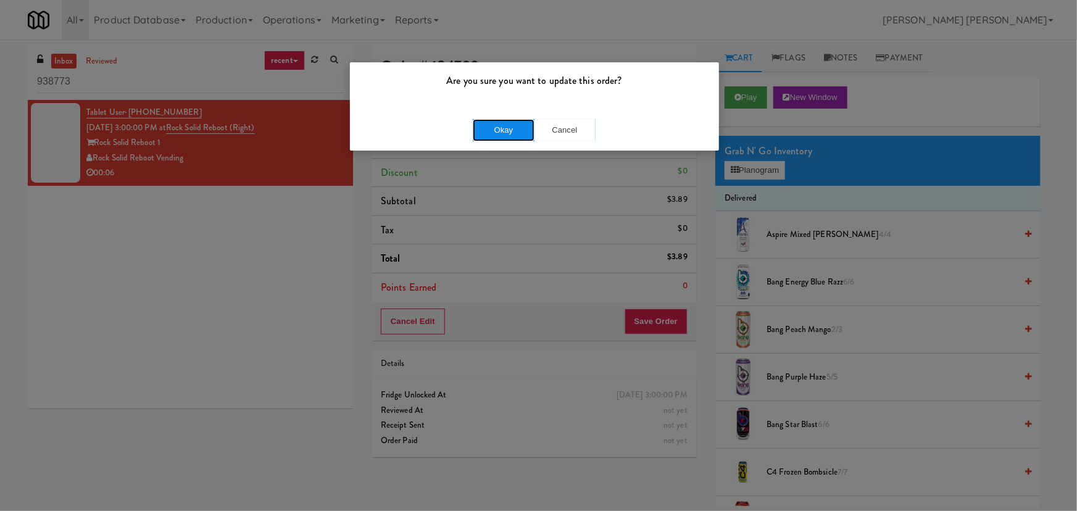
click at [510, 119] on button "Okay" at bounding box center [504, 130] width 62 height 22
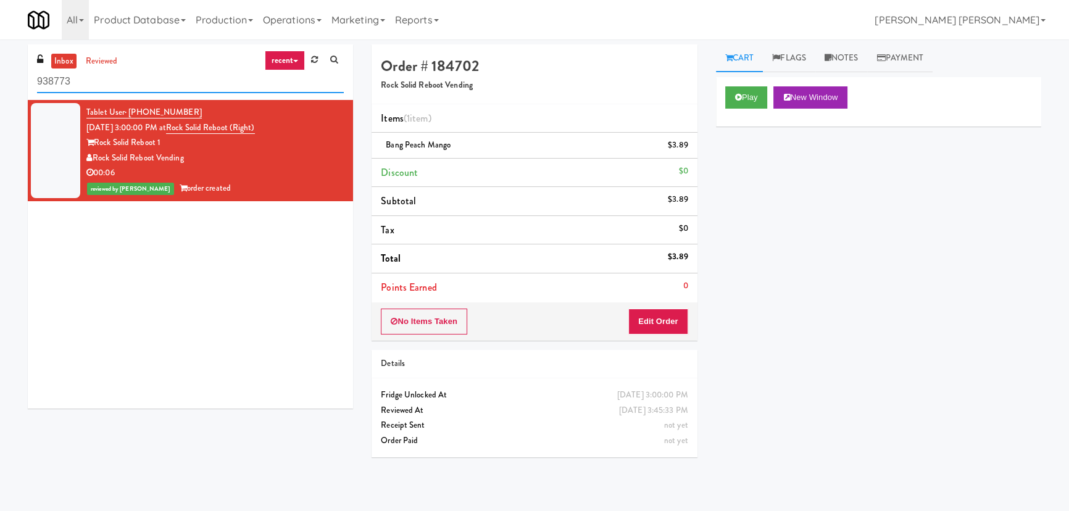
drag, startPoint x: 123, startPoint y: 77, endPoint x: -50, endPoint y: 73, distance: 172.8
click at [0, 73] on html "Are you sure you want to update this order? Okay Cancel Okay Are you sure you w…" at bounding box center [534, 255] width 1069 height 511
paste input "IRON 24"
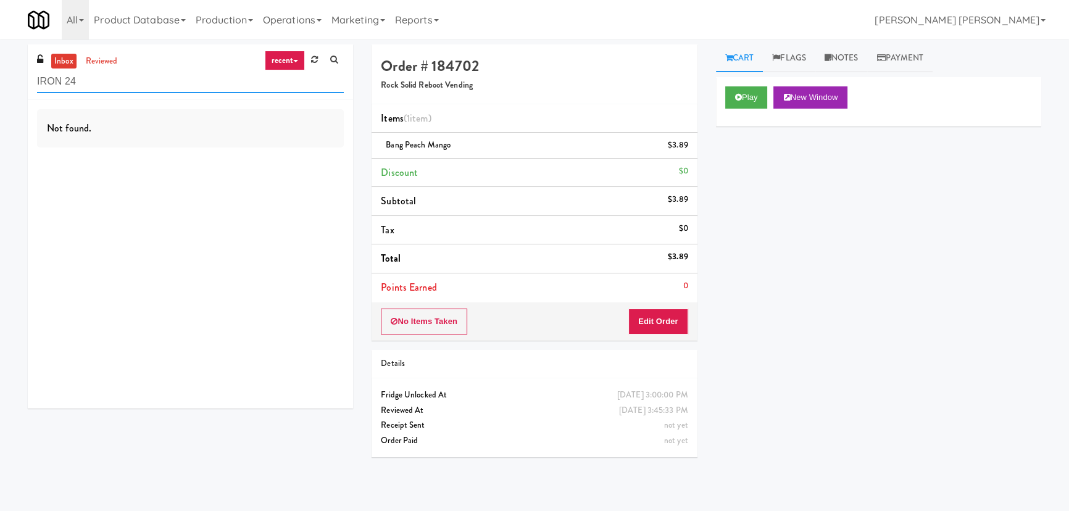
type input "IRON 24"
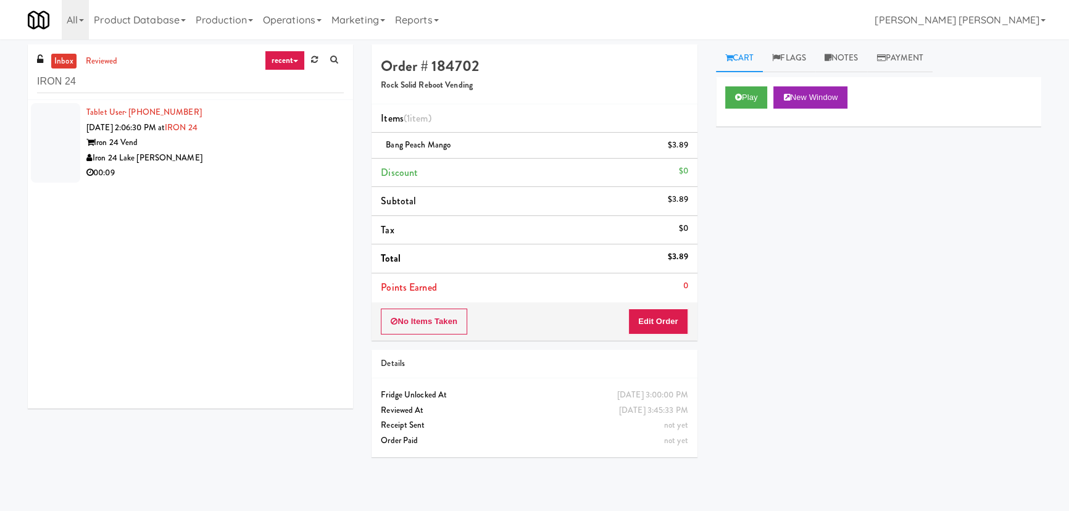
click at [243, 153] on div "Iron 24 Lake [PERSON_NAME]" at bounding box center [214, 158] width 257 height 15
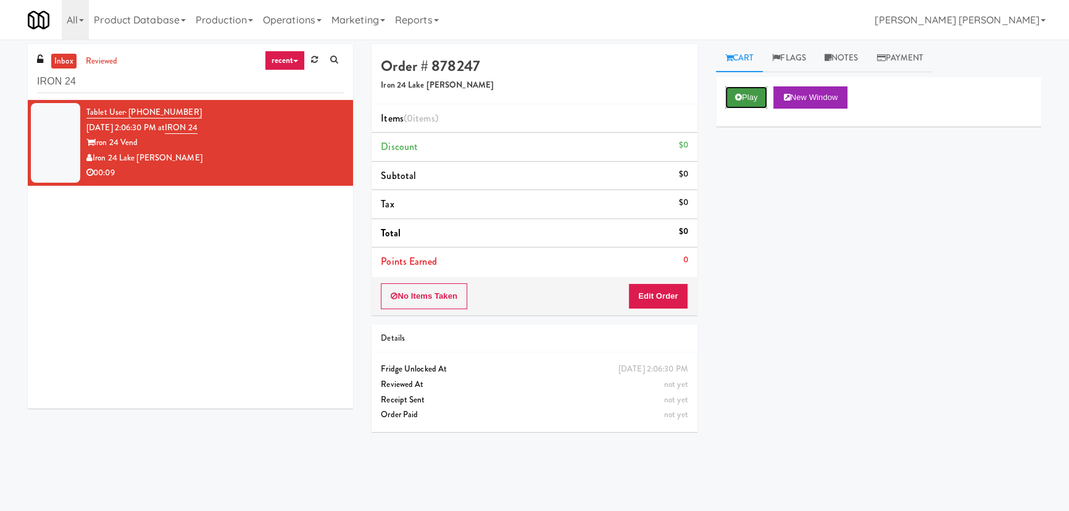
click at [736, 89] on button "Play" at bounding box center [746, 97] width 43 height 22
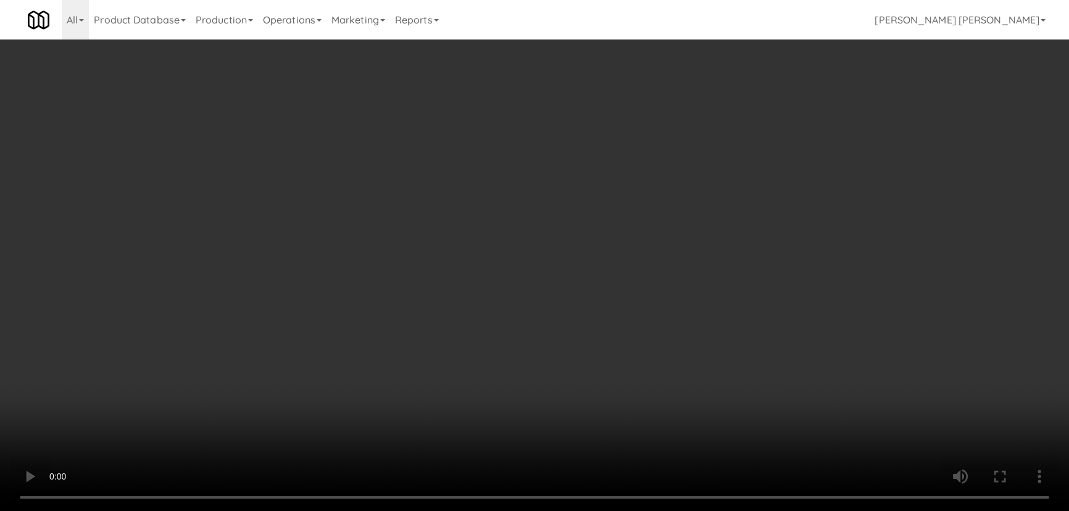
drag, startPoint x: 591, startPoint y: 550, endPoint x: 653, endPoint y: 543, distance: 62.8
click at [621, 510] on video at bounding box center [534, 255] width 1069 height 511
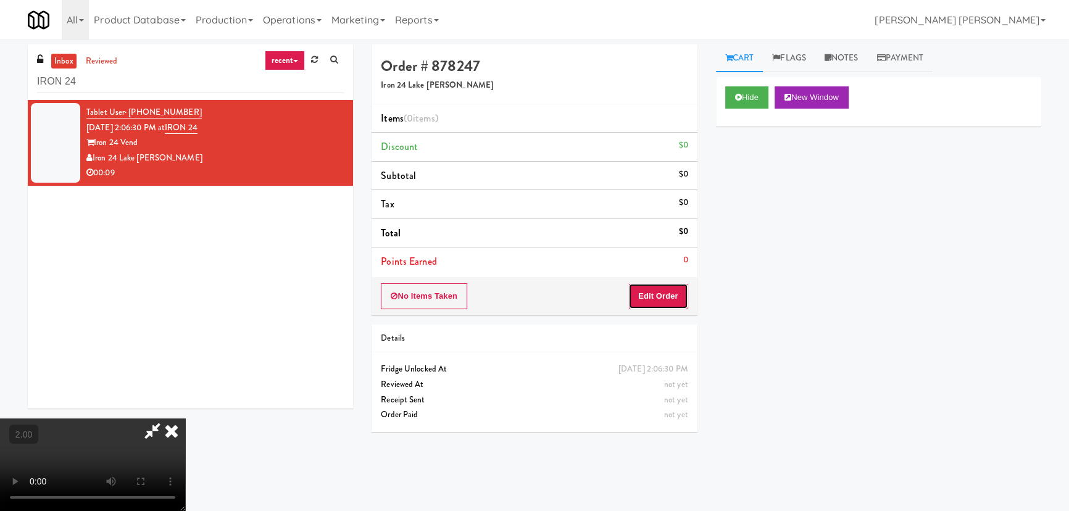
click at [679, 291] on button "Edit Order" at bounding box center [658, 296] width 60 height 26
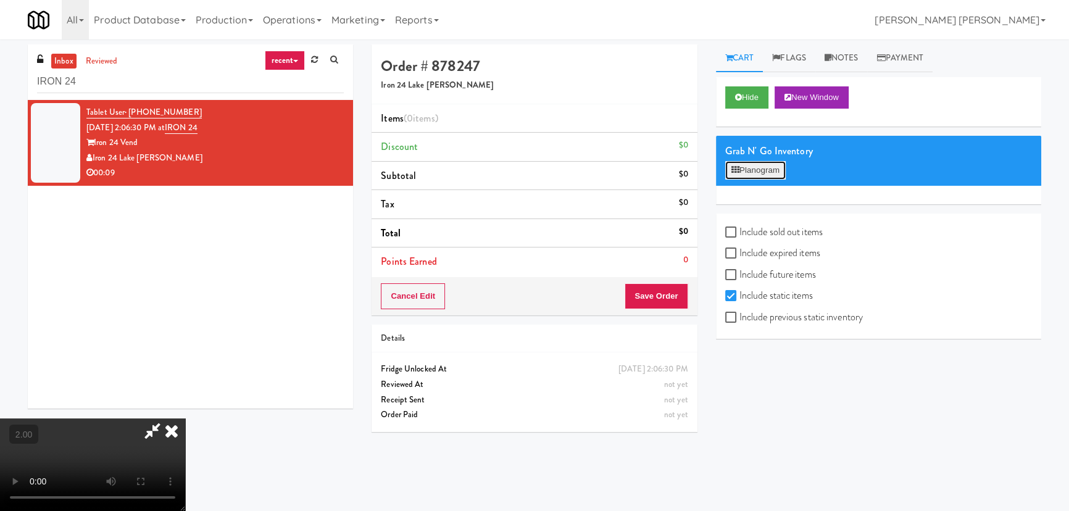
click at [749, 169] on button "Planogram" at bounding box center [755, 170] width 60 height 19
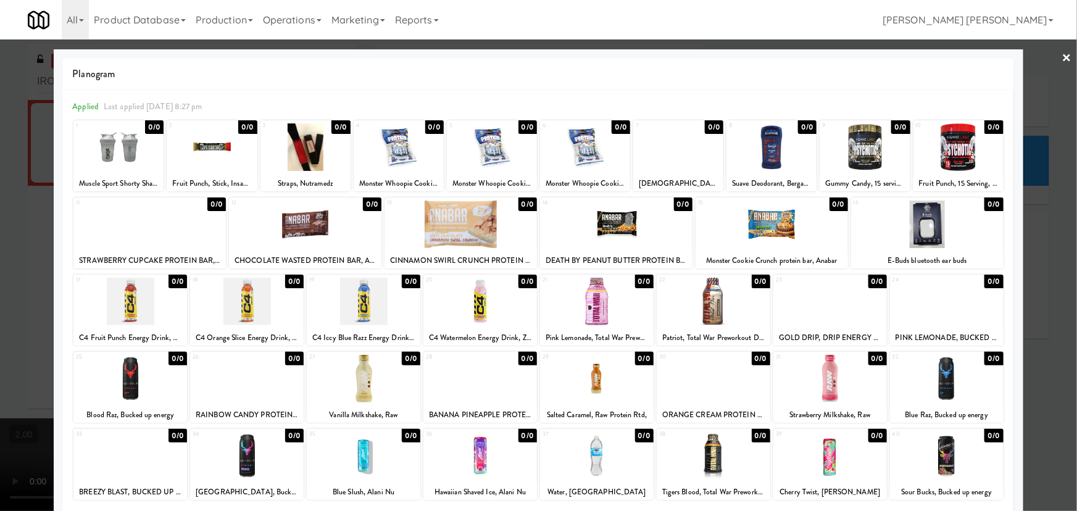
click at [1063, 52] on link "×" at bounding box center [1067, 58] width 10 height 38
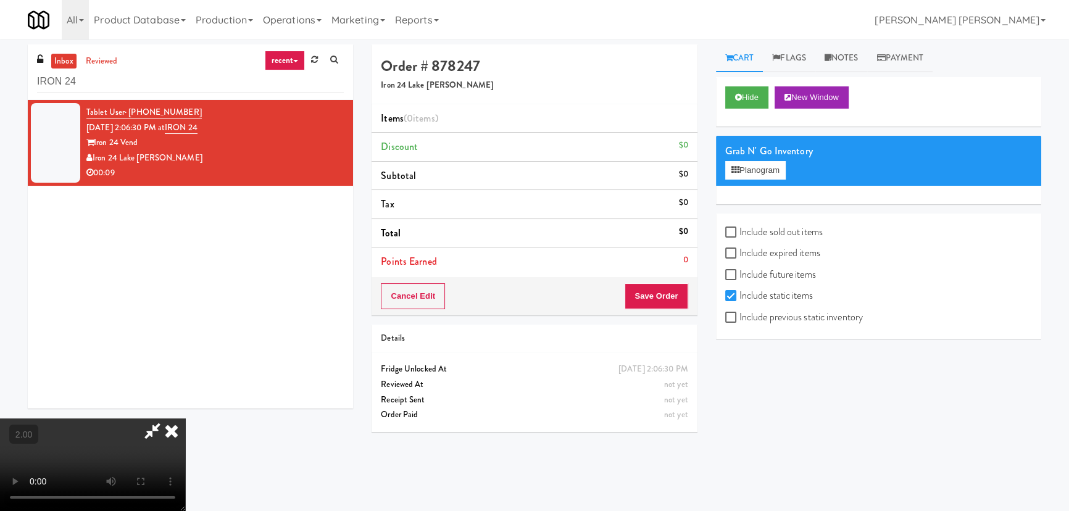
click at [740, 313] on label "Include previous static inventory" at bounding box center [794, 317] width 138 height 19
click at [739, 313] on input "Include previous static inventory" at bounding box center [732, 318] width 14 height 10
checkbox input "true"
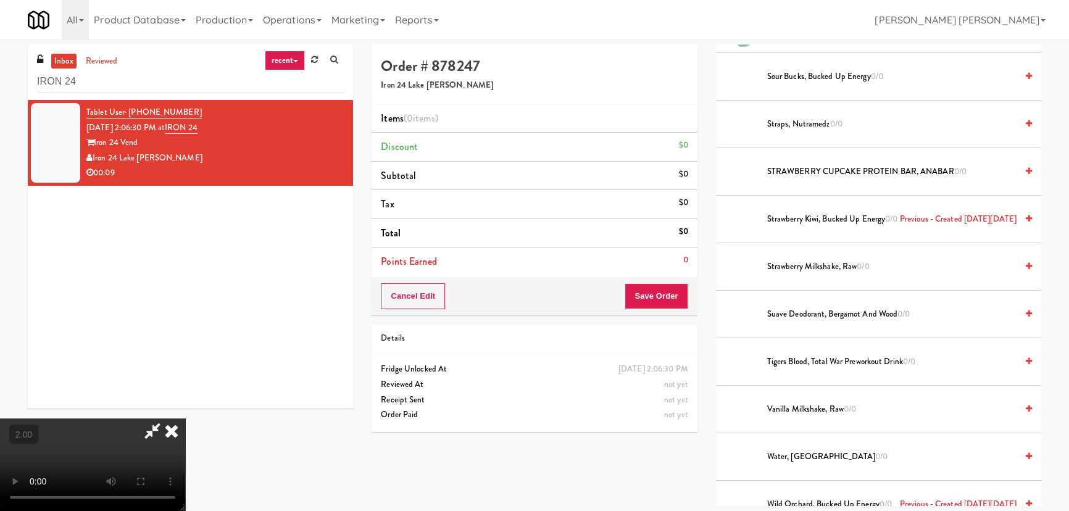
scroll to position [2356, 0]
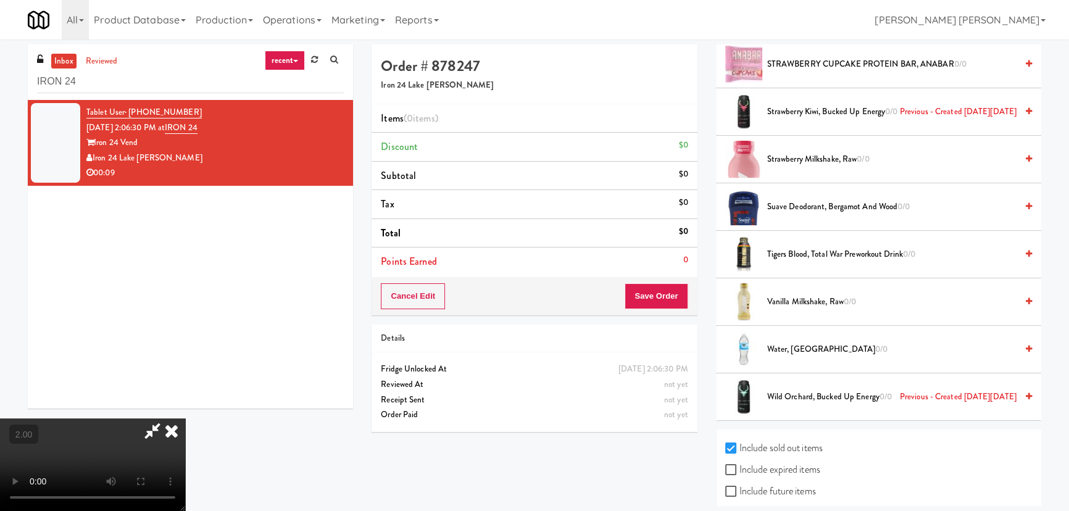
click at [808, 253] on span "Tigers Blood, Total War Preworkout Drink 0/0" at bounding box center [891, 254] width 249 height 15
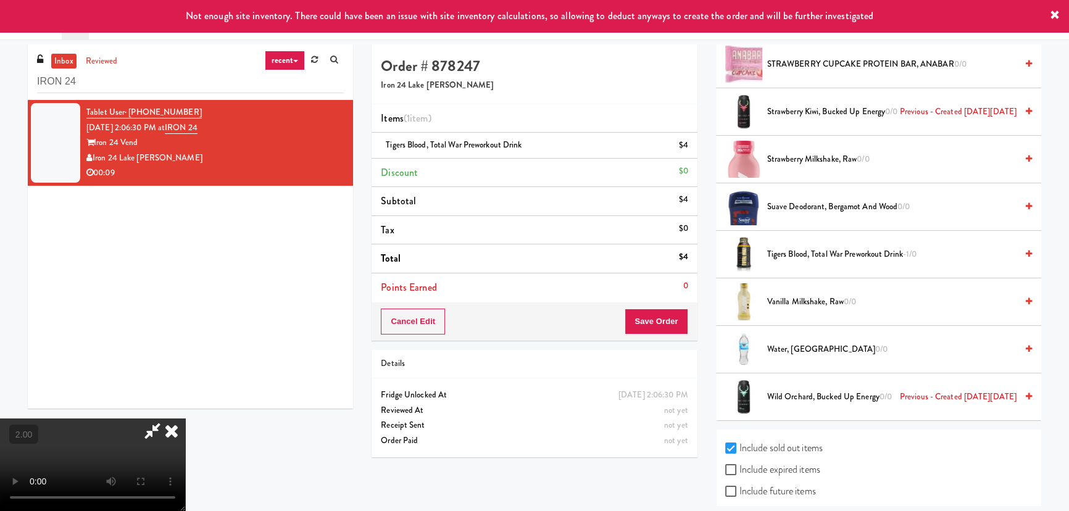
scroll to position [0, 0]
click at [185, 418] on icon at bounding box center [171, 430] width 27 height 25
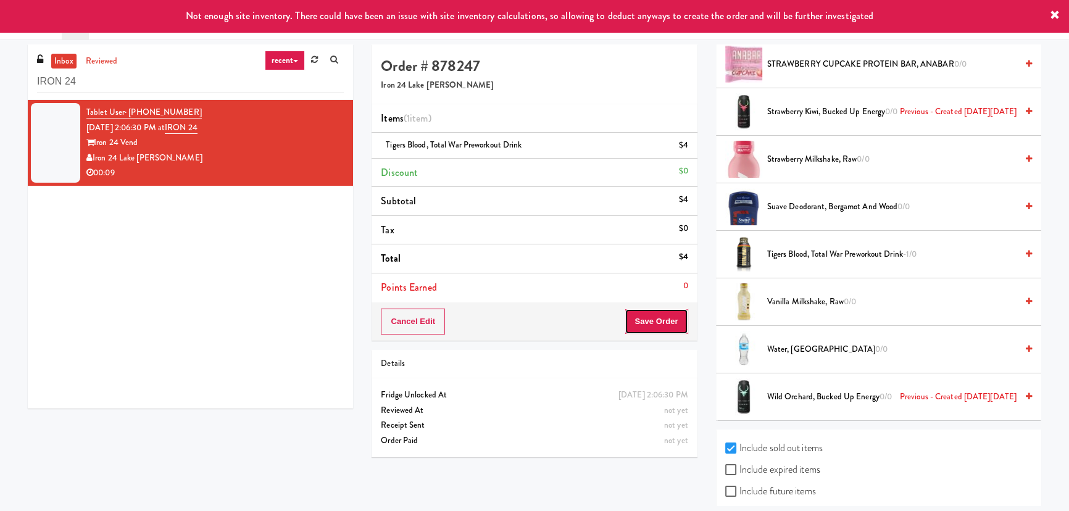
click at [652, 318] on button "Save Order" at bounding box center [655, 322] width 63 height 26
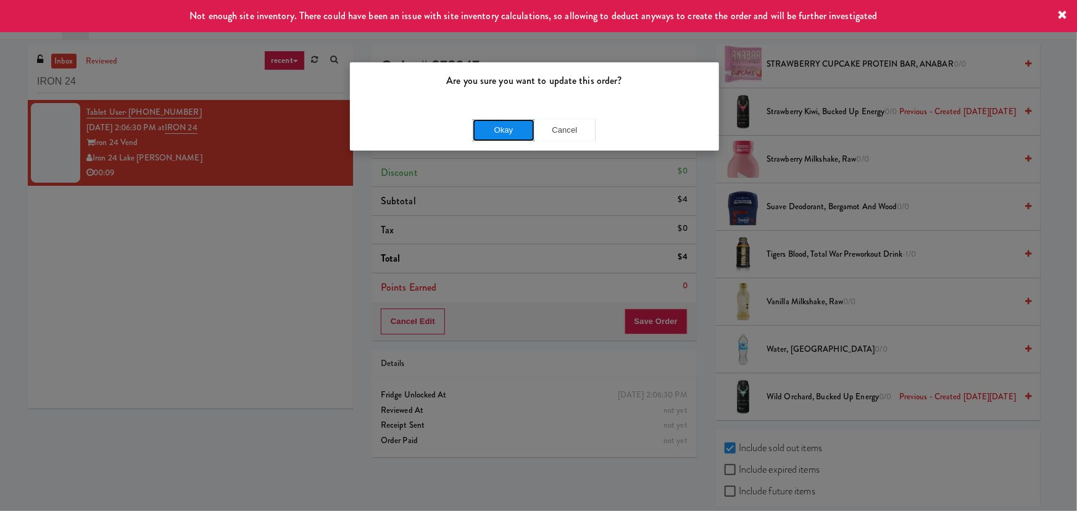
click at [495, 131] on button "Okay" at bounding box center [504, 130] width 62 height 22
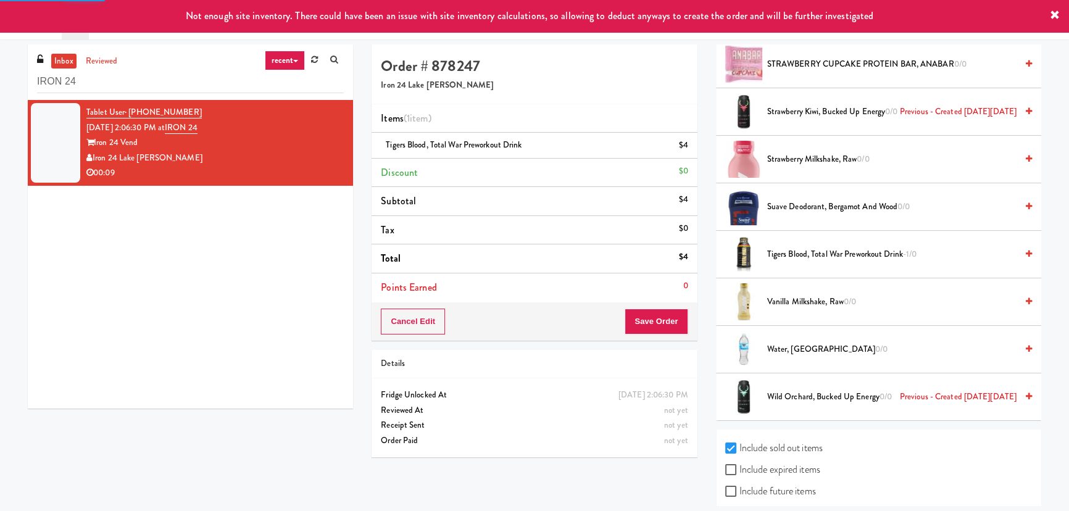
scroll to position [33, 0]
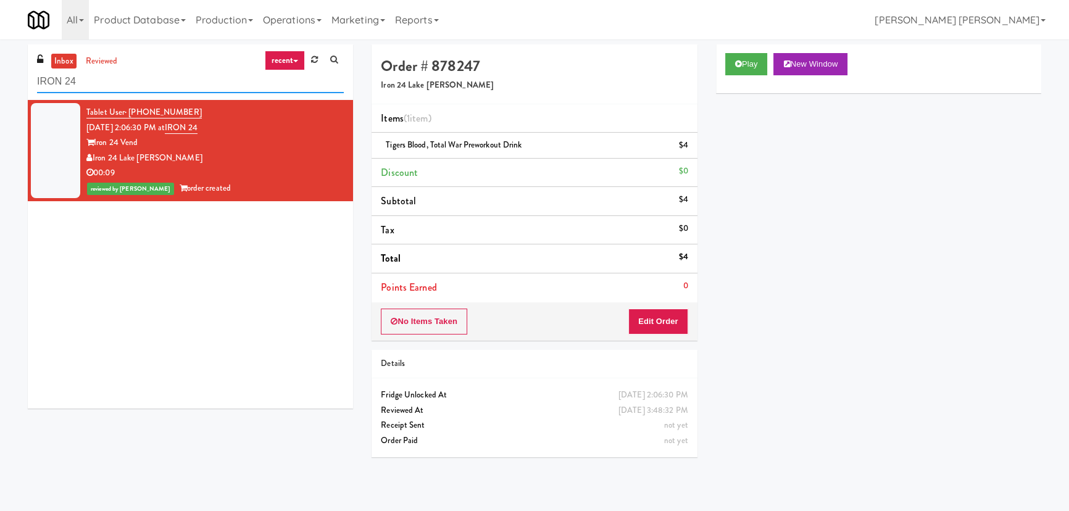
drag, startPoint x: 124, startPoint y: 83, endPoint x: -78, endPoint y: 78, distance: 202.5
click at [0, 78] on html "Are you sure you want to update this order? Okay Cancel Okay Are you sure you w…" at bounding box center [534, 255] width 1069 height 511
paste input "CC2 Drinks Cooler"
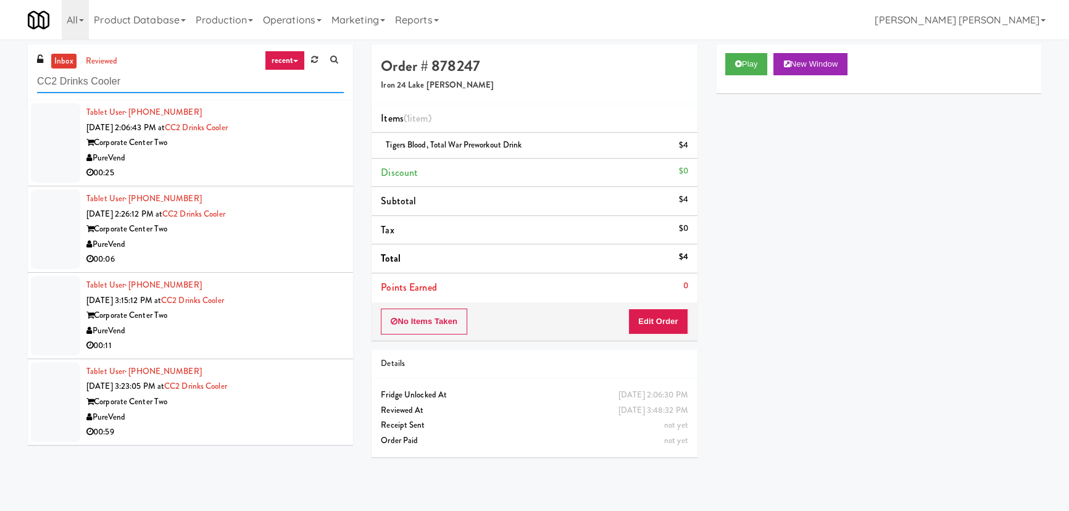
type input "CC2 Drinks Cooler"
drag, startPoint x: 140, startPoint y: 418, endPoint x: 92, endPoint y: 419, distance: 48.1
click at [92, 419] on div "PureVend" at bounding box center [214, 417] width 257 height 15
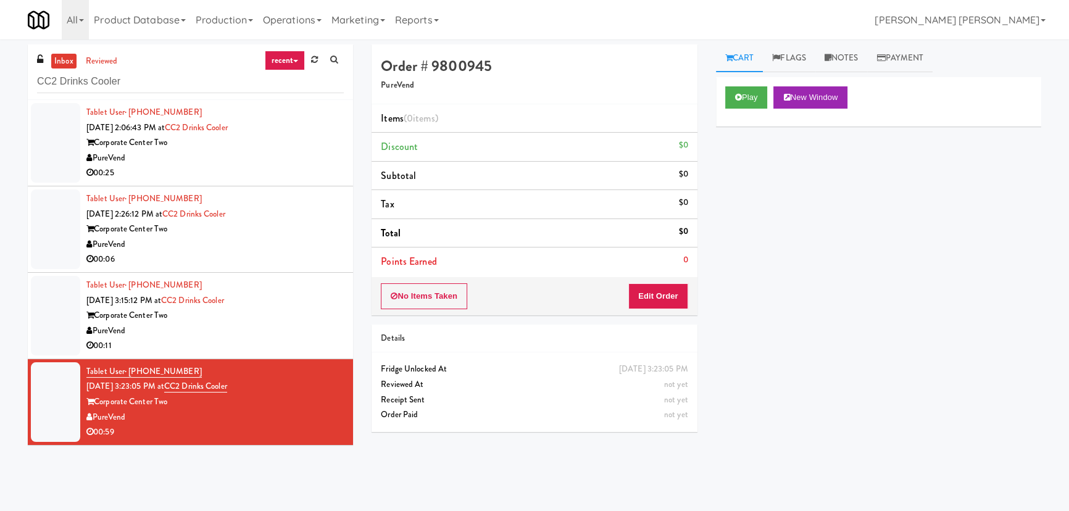
drag, startPoint x: 249, startPoint y: 301, endPoint x: 180, endPoint y: 303, distance: 69.8
click at [180, 303] on div "Tablet User · (540) 632-2221 Aug 26, 2025 3:15:12 PM at CC2 Drinks Cooler Corpo…" at bounding box center [214, 316] width 257 height 76
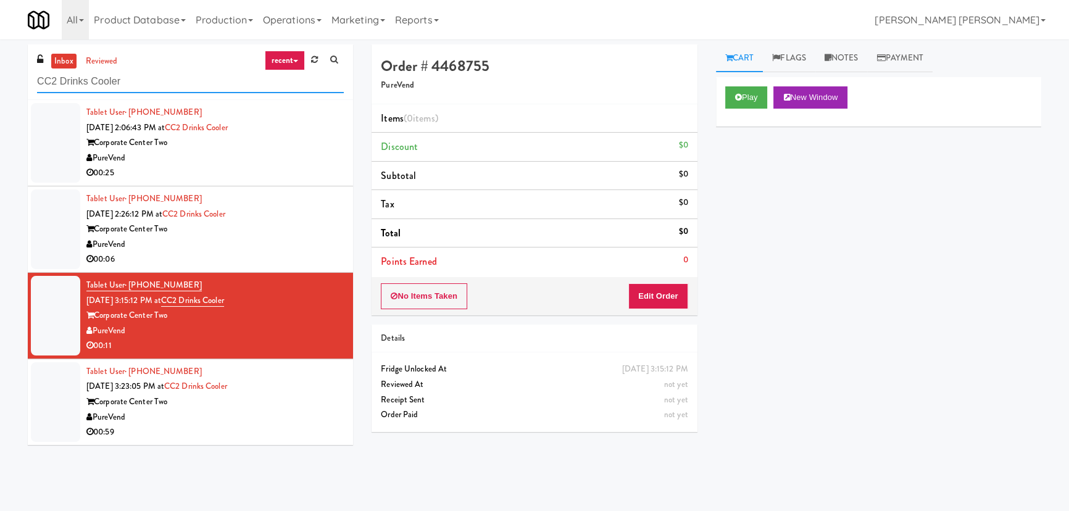
drag, startPoint x: 132, startPoint y: 80, endPoint x: 25, endPoint y: 80, distance: 107.4
click at [25, 80] on div "inbox reviewed recent all unclear take inventory issue suspicious failed recent…" at bounding box center [191, 249] width 344 height 410
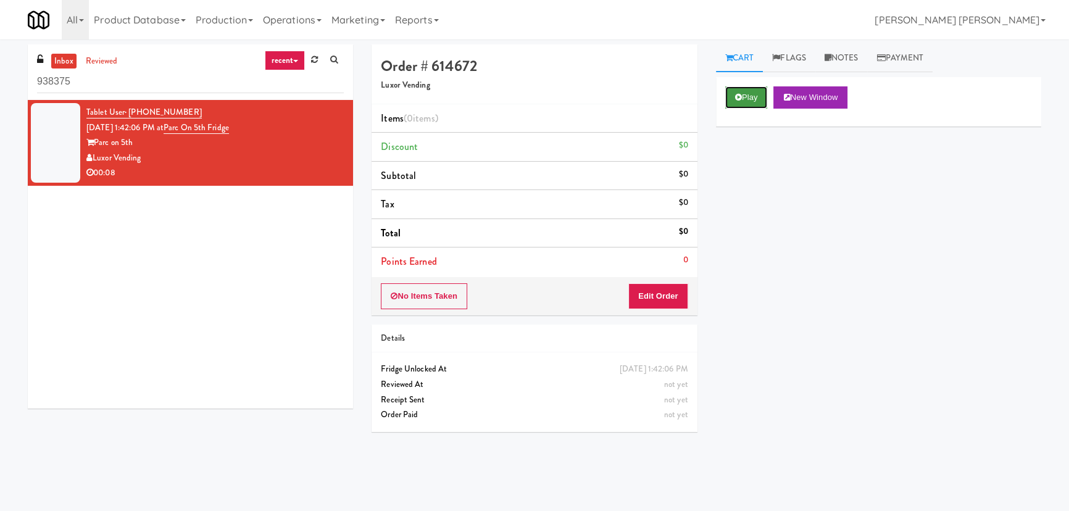
click at [743, 101] on button "Play" at bounding box center [746, 97] width 43 height 22
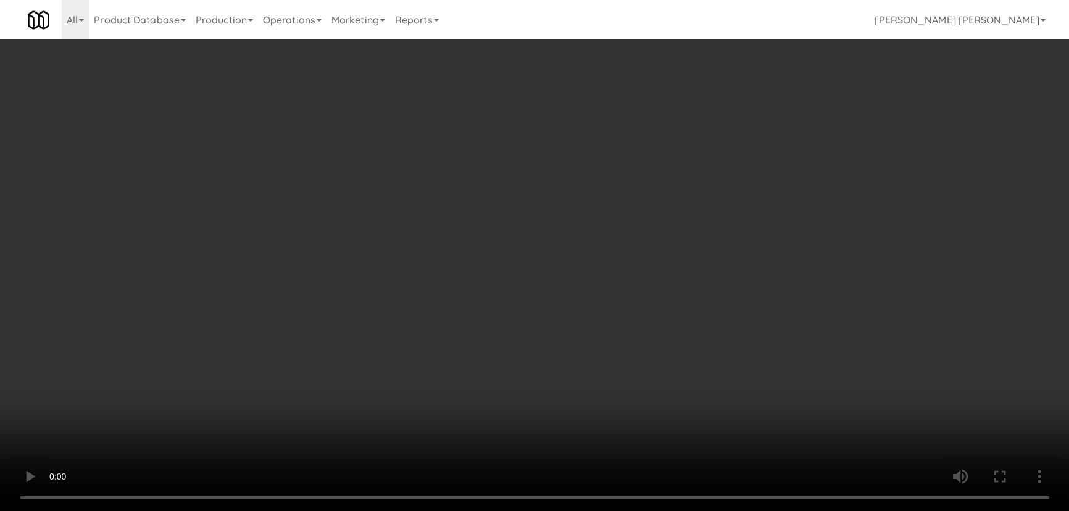
click at [694, 510] on video at bounding box center [534, 255] width 1069 height 511
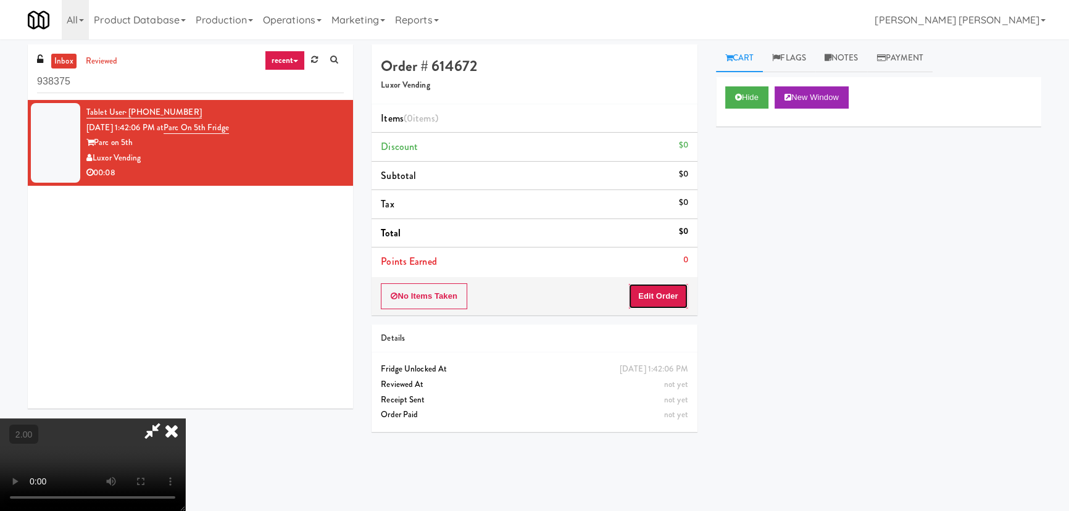
click at [680, 302] on button "Edit Order" at bounding box center [658, 296] width 60 height 26
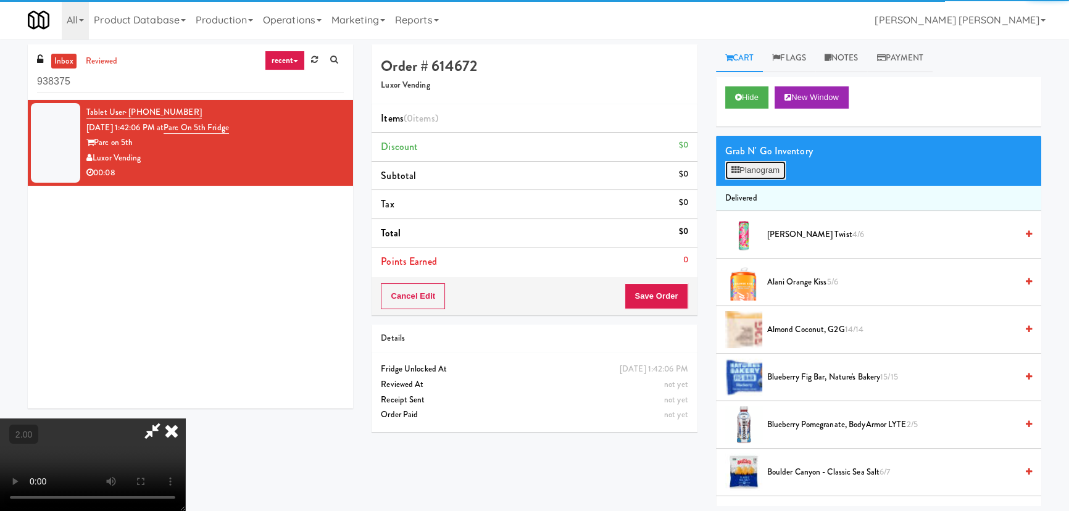
click at [742, 172] on button "Planogram" at bounding box center [755, 170] width 60 height 19
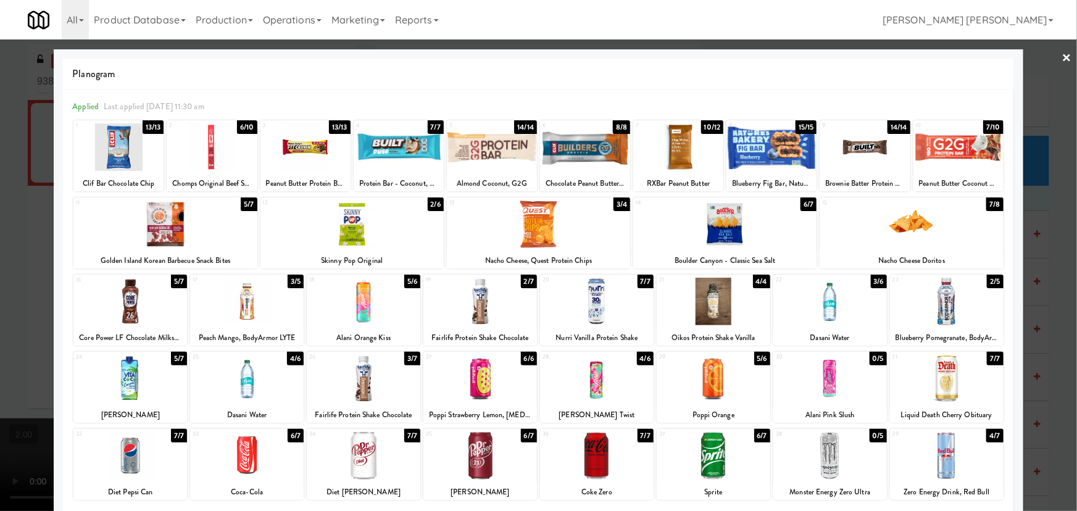
click at [130, 302] on div at bounding box center [130, 302] width 114 height 48
click at [1062, 54] on link "×" at bounding box center [1067, 58] width 10 height 38
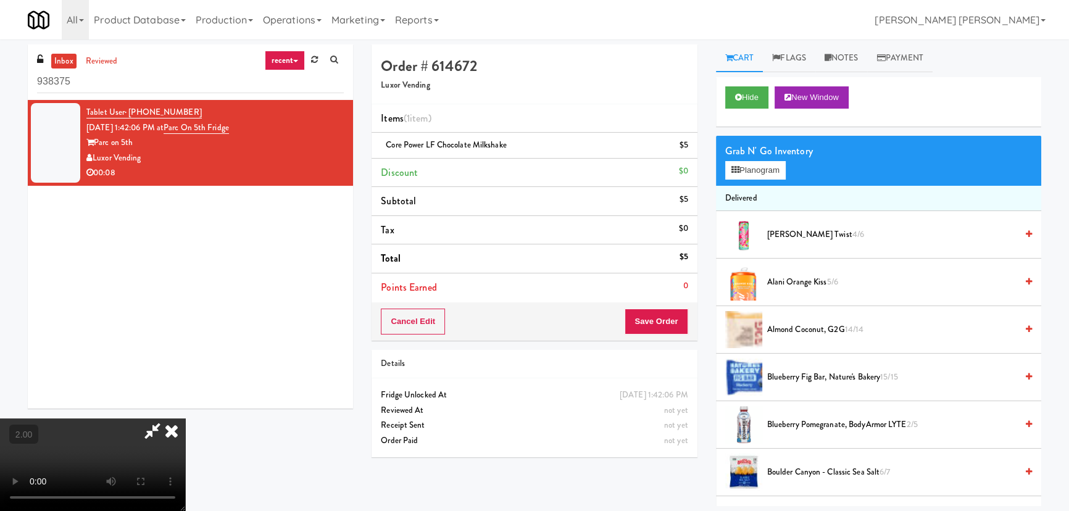
click at [185, 418] on icon at bounding box center [171, 430] width 27 height 25
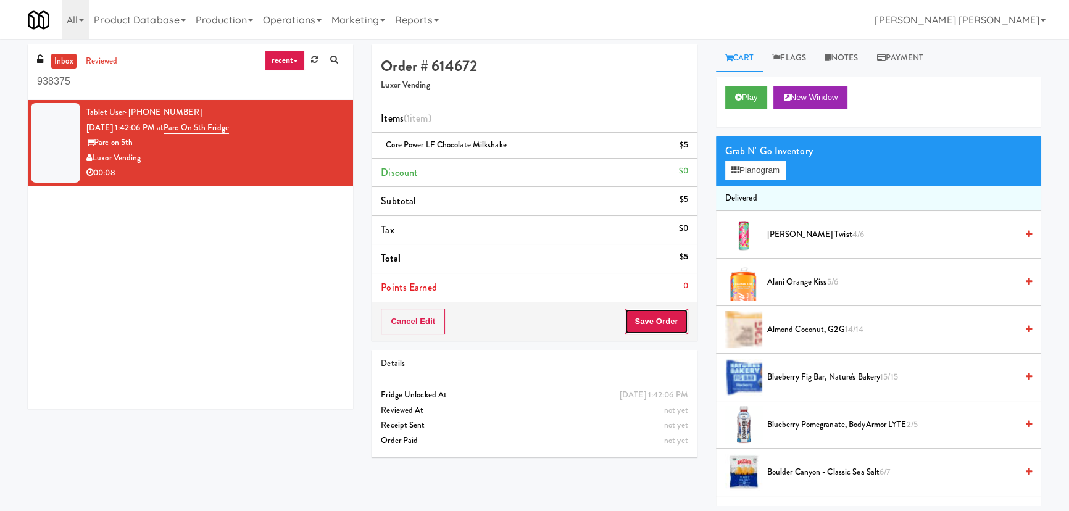
click at [666, 326] on button "Save Order" at bounding box center [655, 322] width 63 height 26
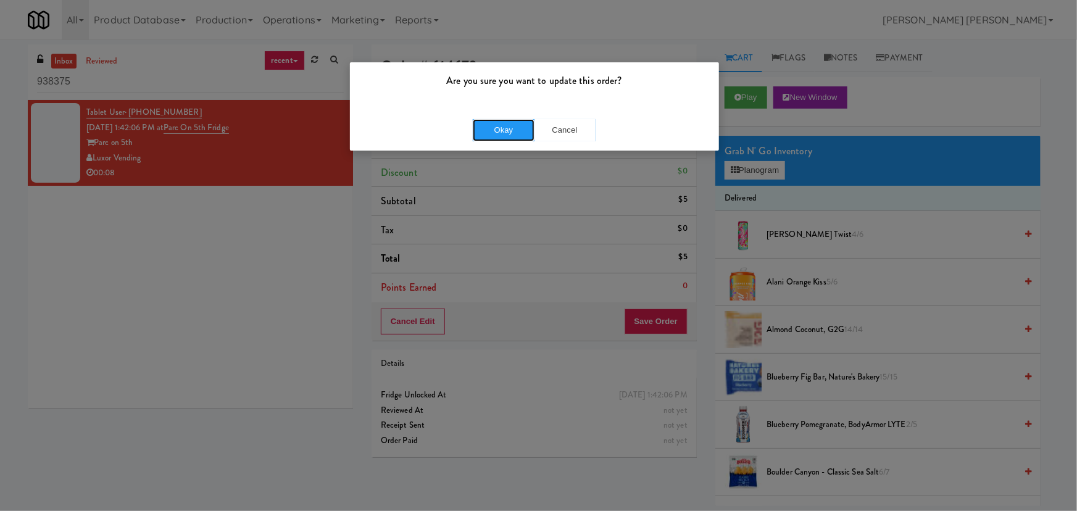
click at [512, 131] on button "Okay" at bounding box center [504, 130] width 62 height 22
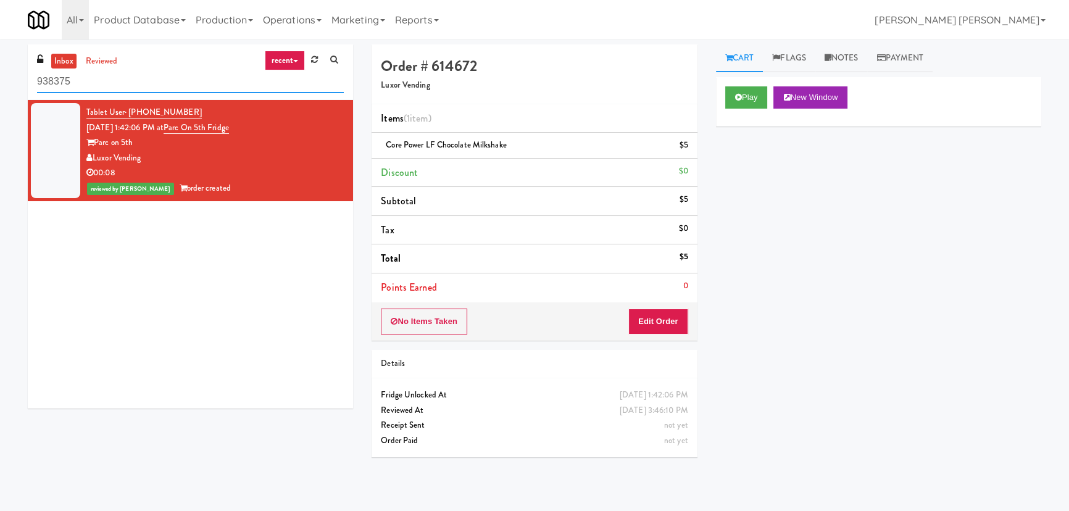
drag, startPoint x: 112, startPoint y: 73, endPoint x: 12, endPoint y: 77, distance: 100.6
click at [12, 77] on div "inbox reviewed recent all unclear take inventory issue suspicious failed recent…" at bounding box center [534, 275] width 1069 height 462
paste input "680 LSD Cooler"
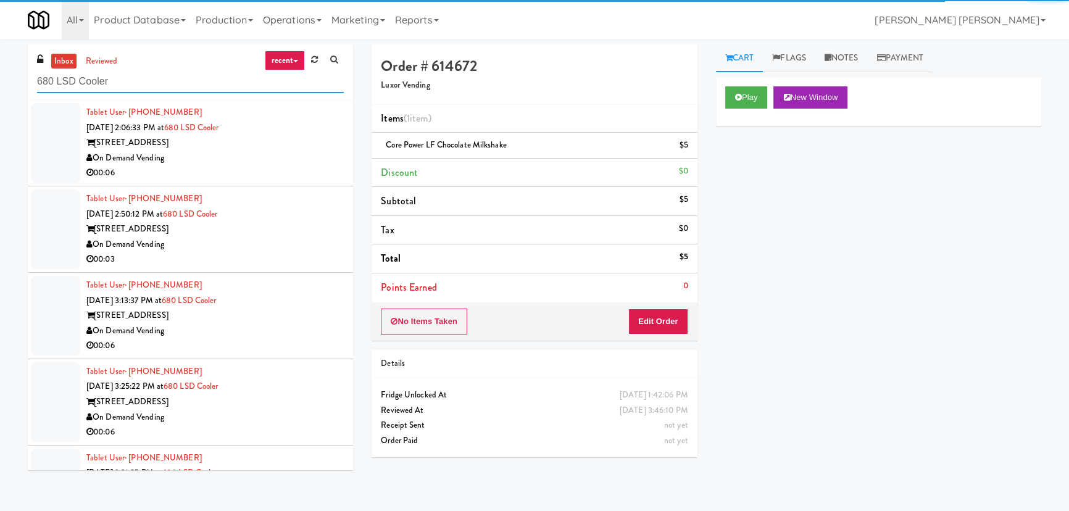
type input "680 LSD Cooler"
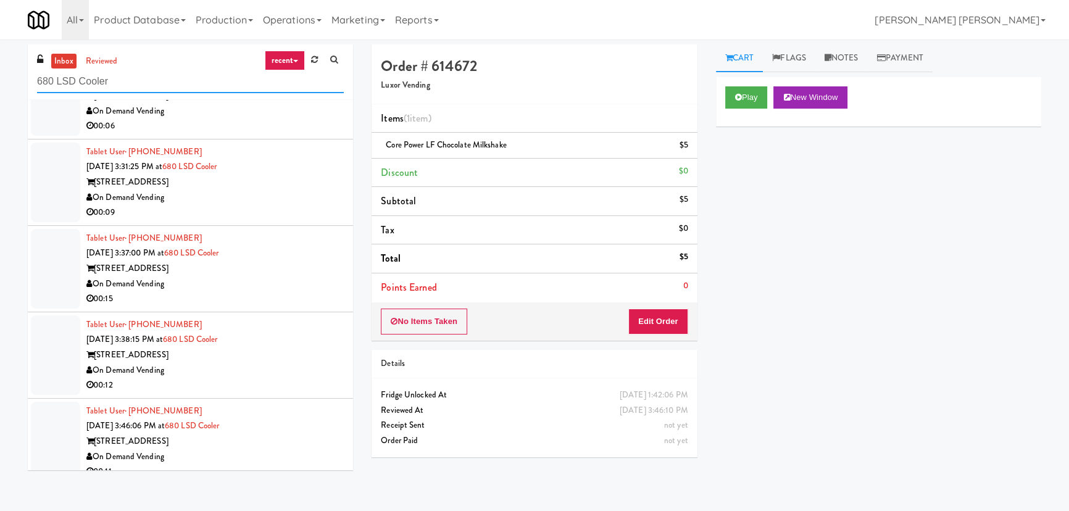
scroll to position [320, 0]
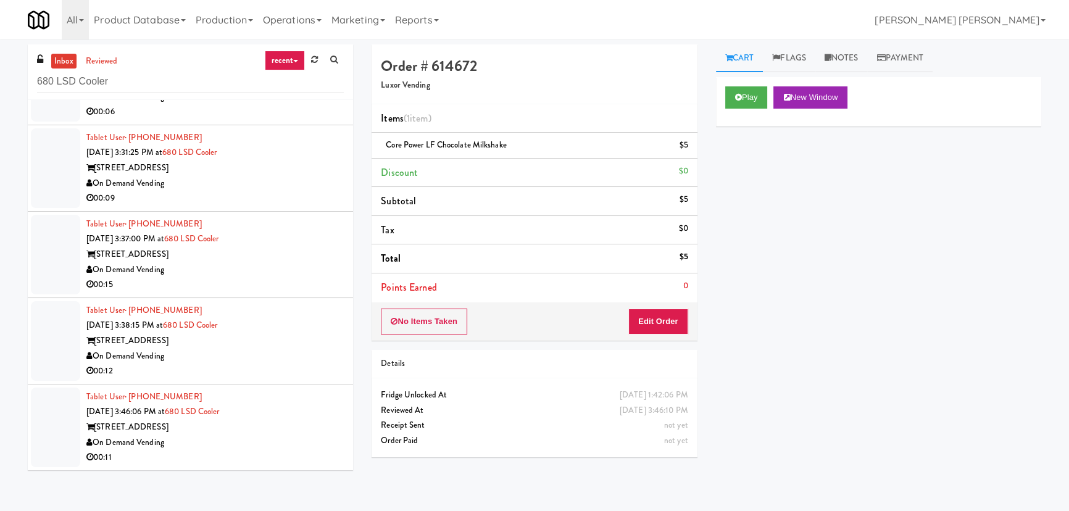
click at [304, 425] on div "[STREET_ADDRESS]" at bounding box center [214, 427] width 257 height 15
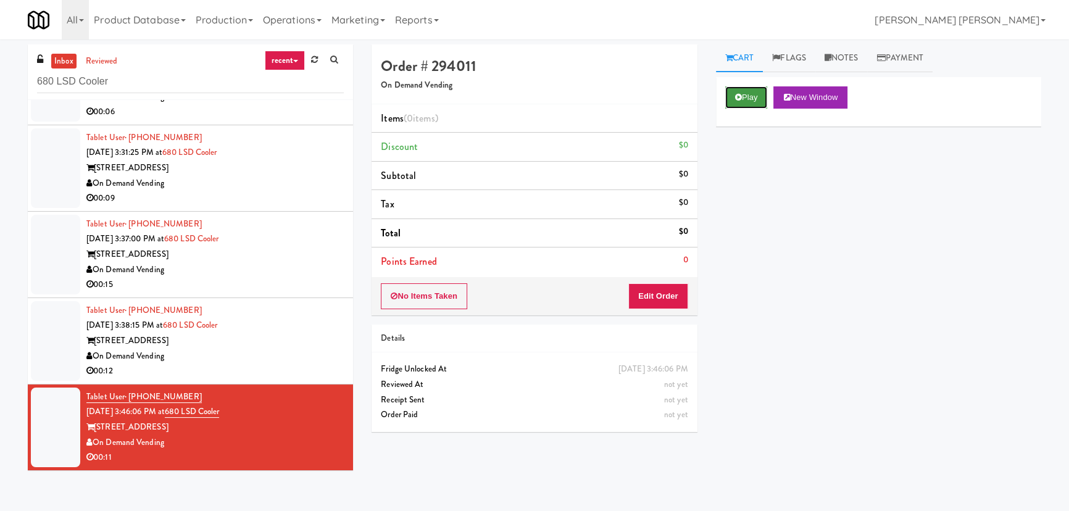
click at [743, 97] on button "Play" at bounding box center [746, 97] width 43 height 22
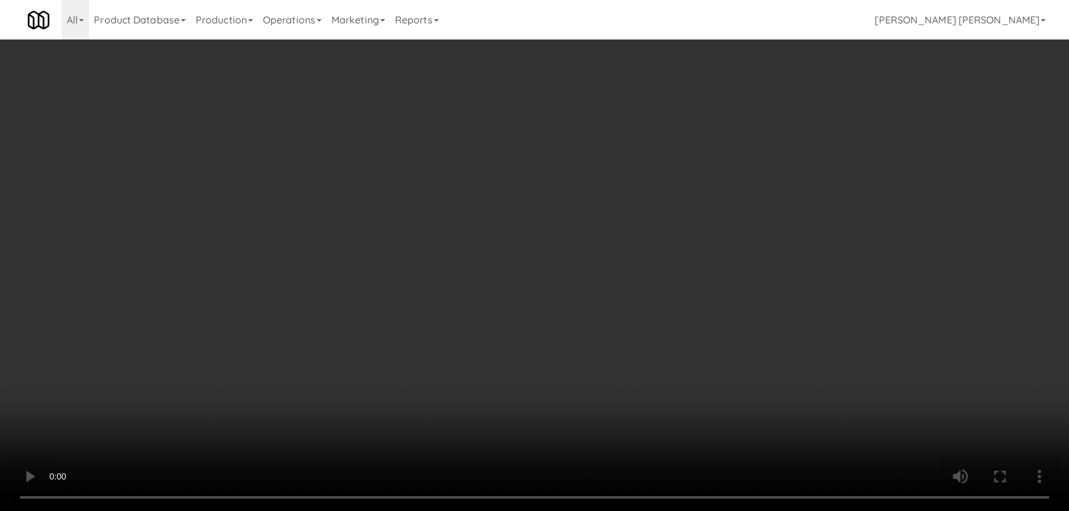
drag, startPoint x: 603, startPoint y: 545, endPoint x: 1044, endPoint y: 556, distance: 441.3
click at [613, 510] on video at bounding box center [534, 255] width 1069 height 511
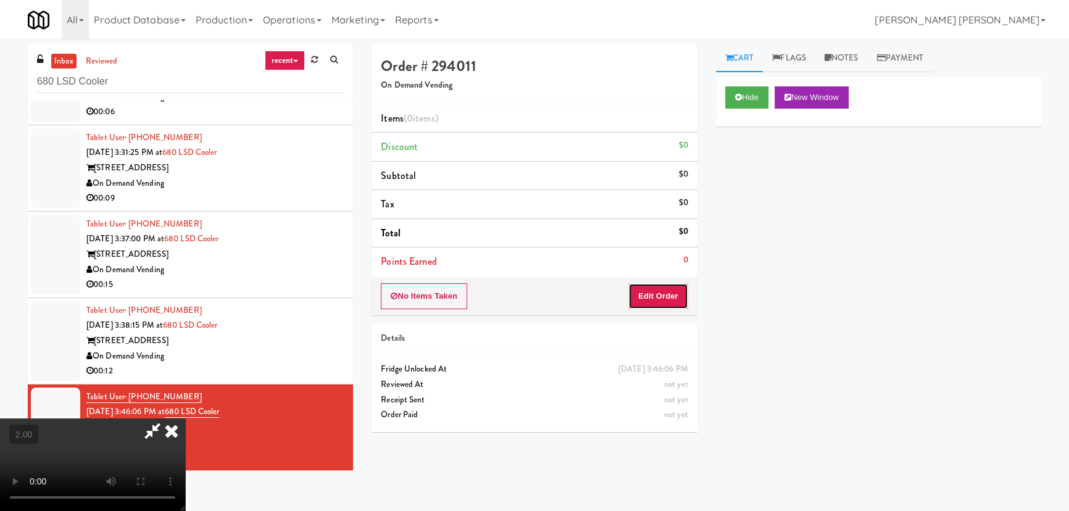
click at [671, 289] on button "Edit Order" at bounding box center [658, 296] width 60 height 26
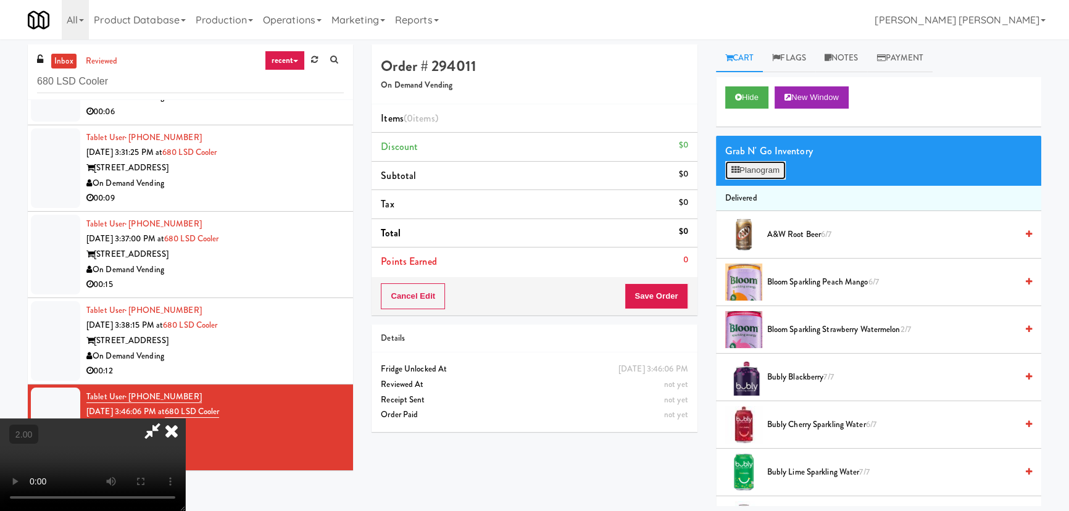
click at [747, 167] on button "Planogram" at bounding box center [755, 170] width 60 height 19
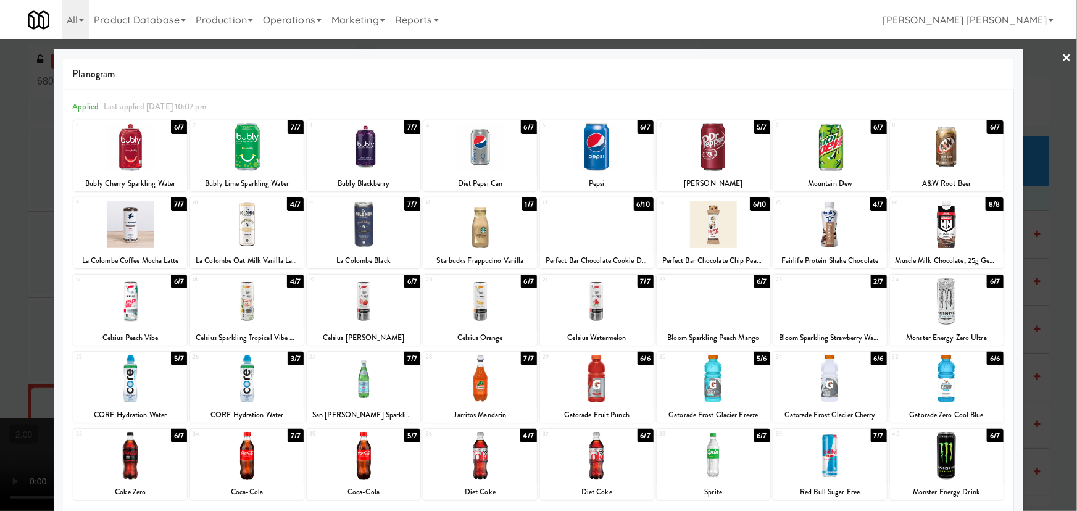
drag, startPoint x: 592, startPoint y: 148, endPoint x: 748, endPoint y: 152, distance: 156.8
click at [593, 148] on div at bounding box center [597, 147] width 114 height 48
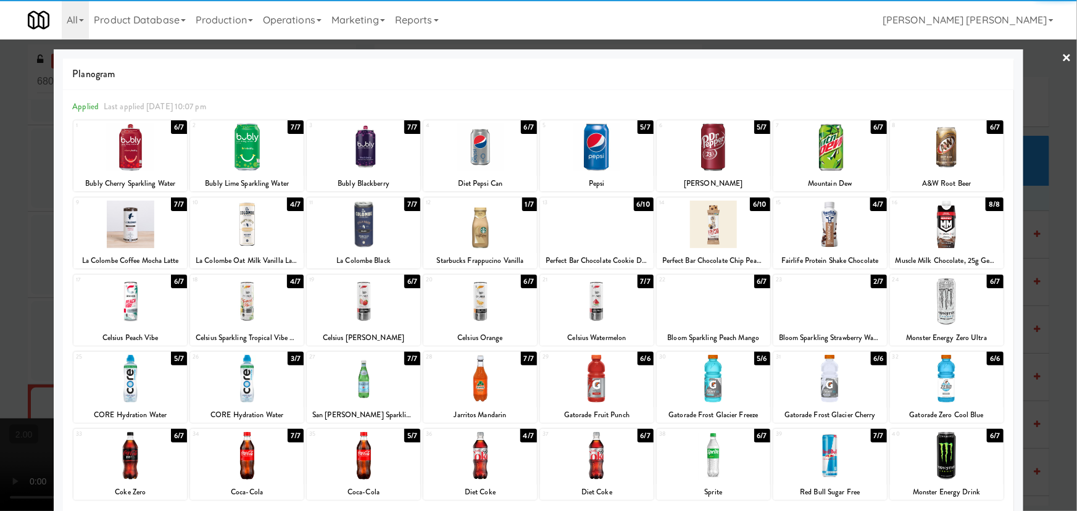
click at [696, 155] on div at bounding box center [714, 147] width 114 height 48
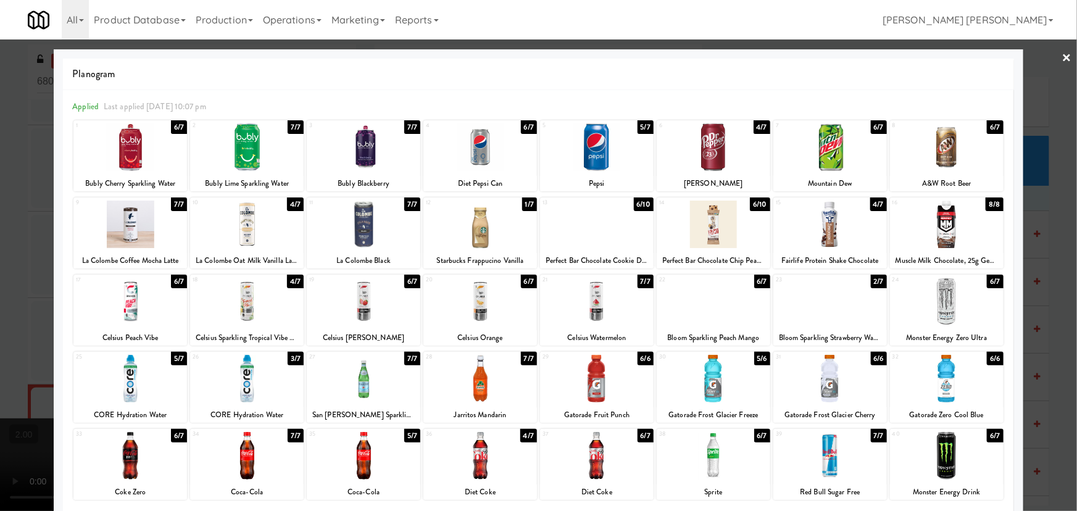
click at [1064, 57] on div at bounding box center [538, 255] width 1077 height 511
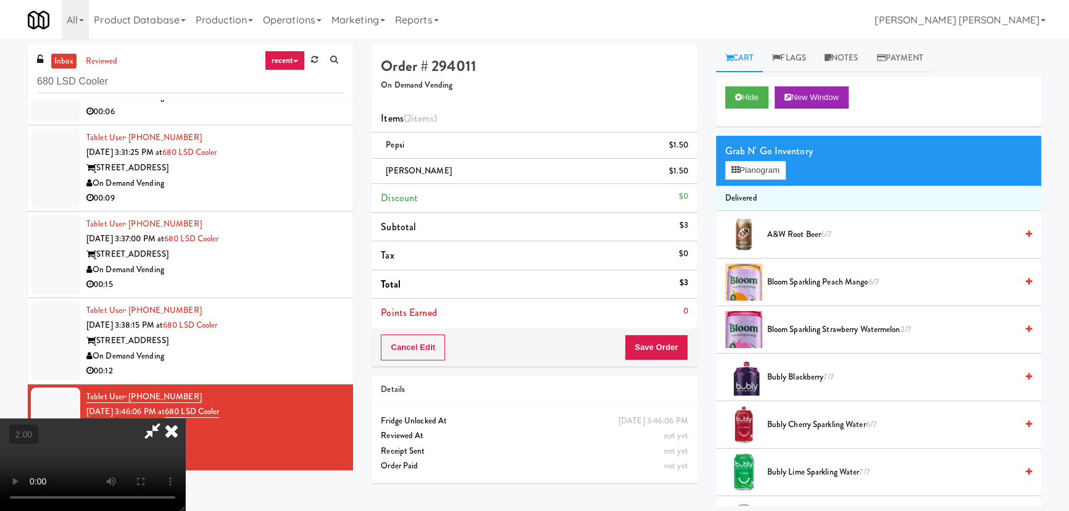
click at [185, 418] on icon at bounding box center [171, 430] width 27 height 25
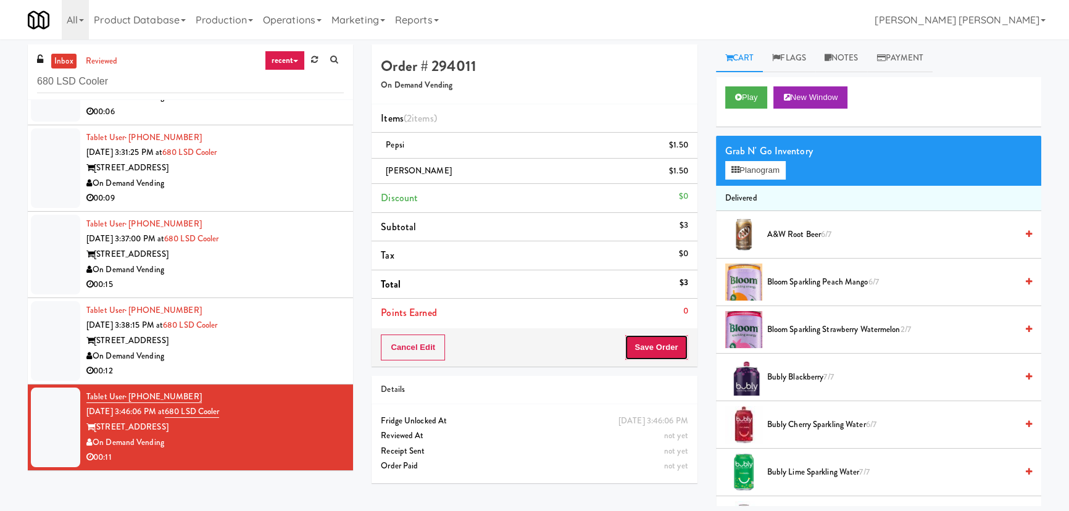
click at [674, 348] on button "Save Order" at bounding box center [655, 347] width 63 height 26
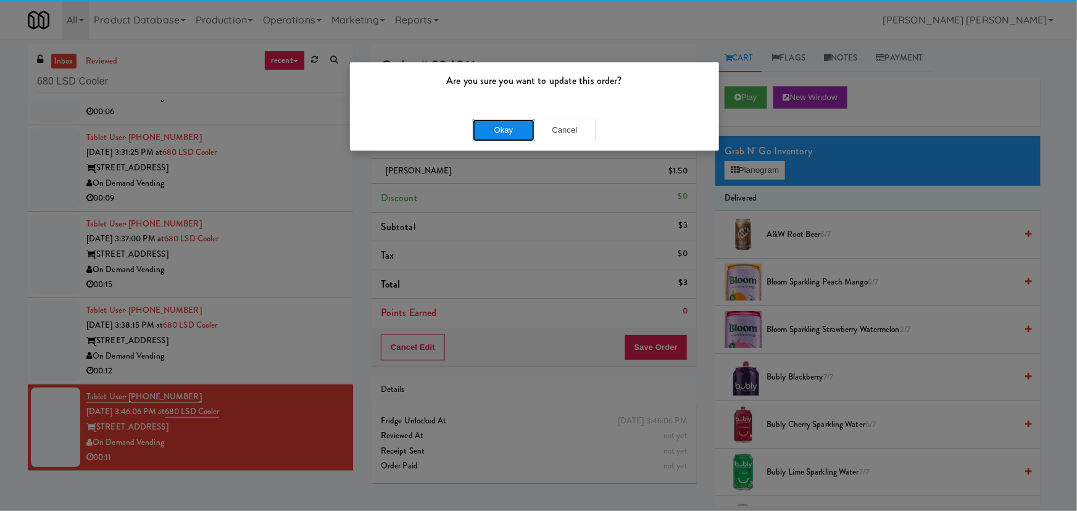
click at [508, 128] on button "Okay" at bounding box center [504, 130] width 62 height 22
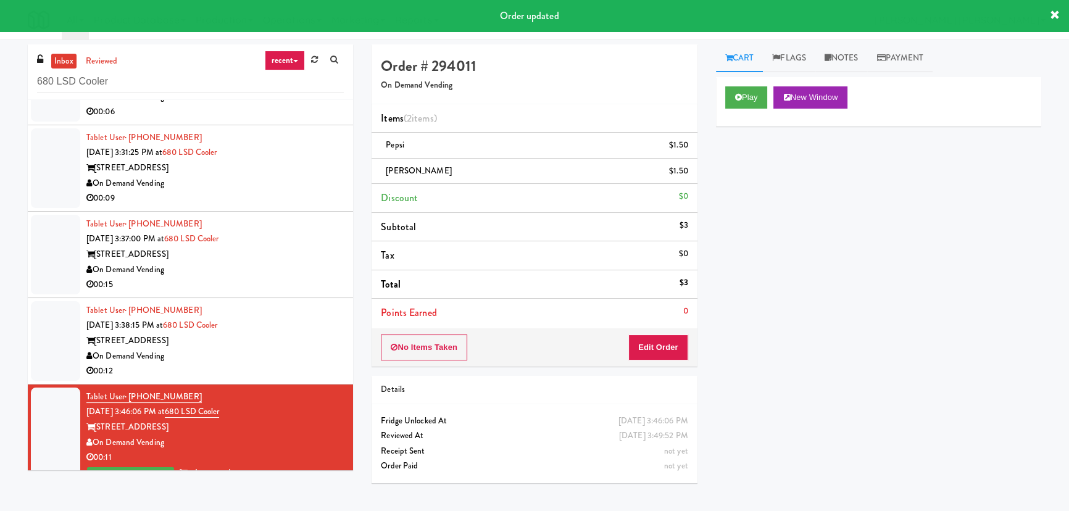
click at [287, 355] on div "On Demand Vending" at bounding box center [214, 356] width 257 height 15
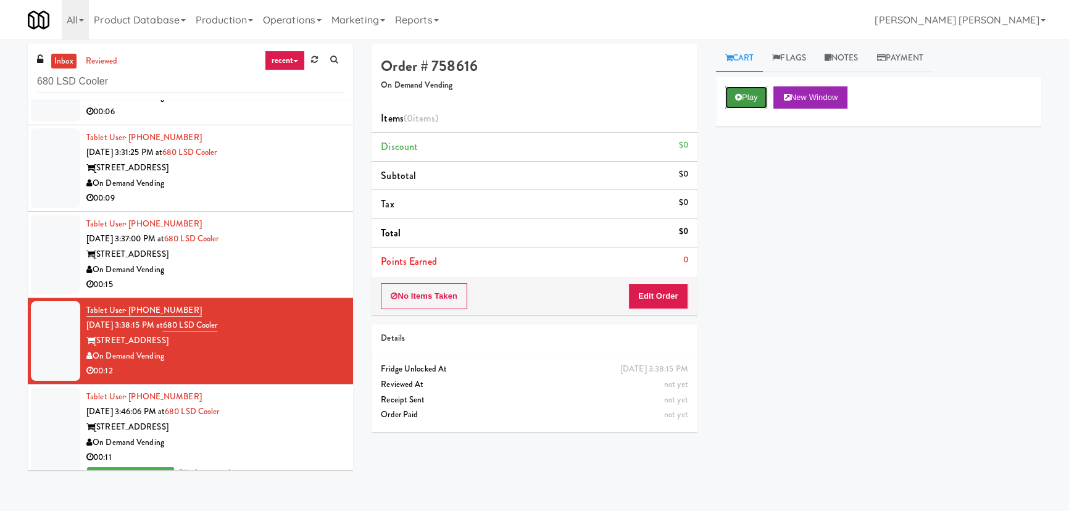
click at [739, 101] on button "Play" at bounding box center [746, 97] width 43 height 22
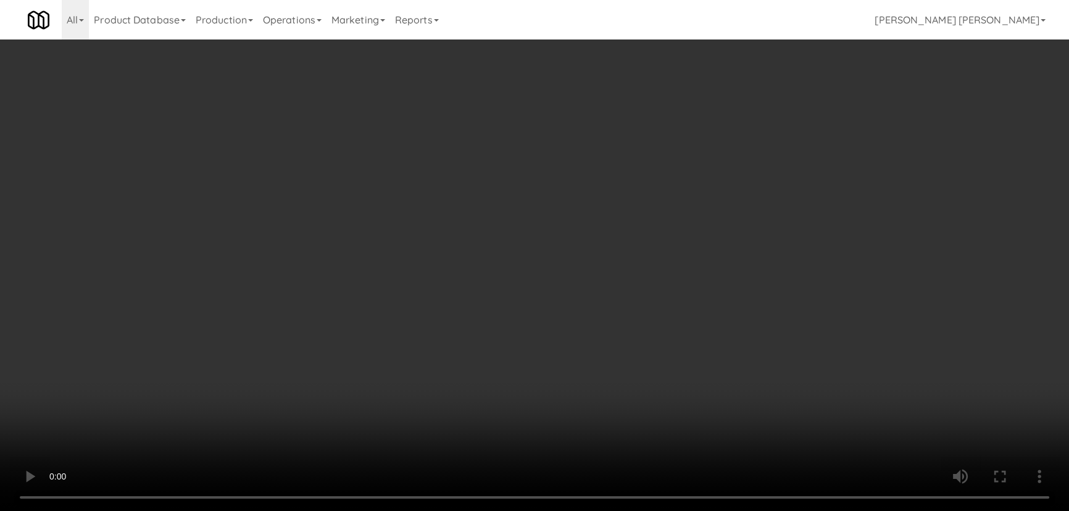
click at [610, 510] on video at bounding box center [534, 255] width 1069 height 511
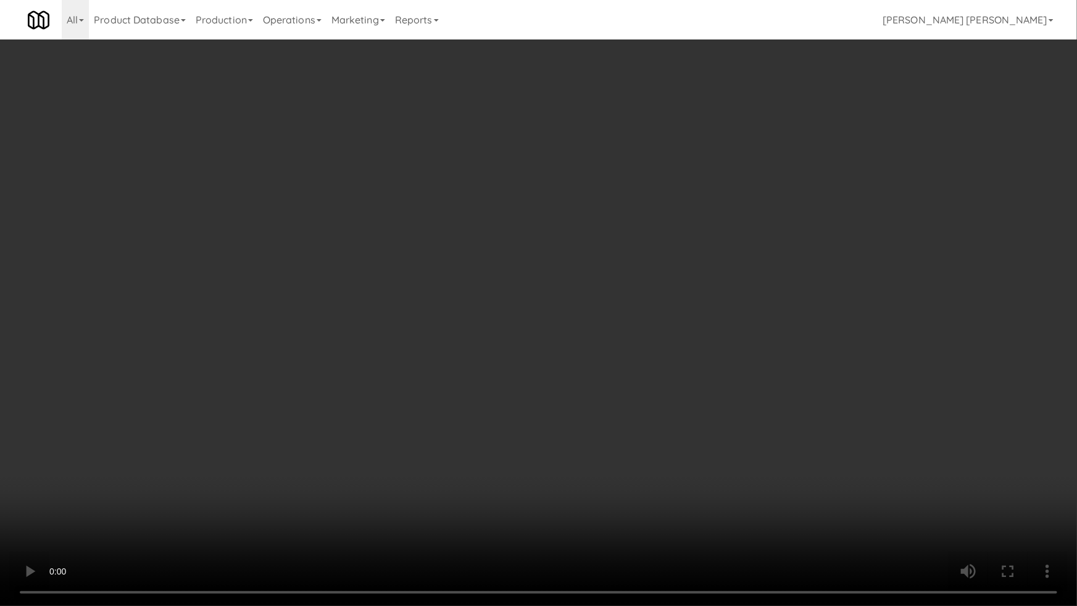
click at [724, 411] on video at bounding box center [538, 303] width 1077 height 606
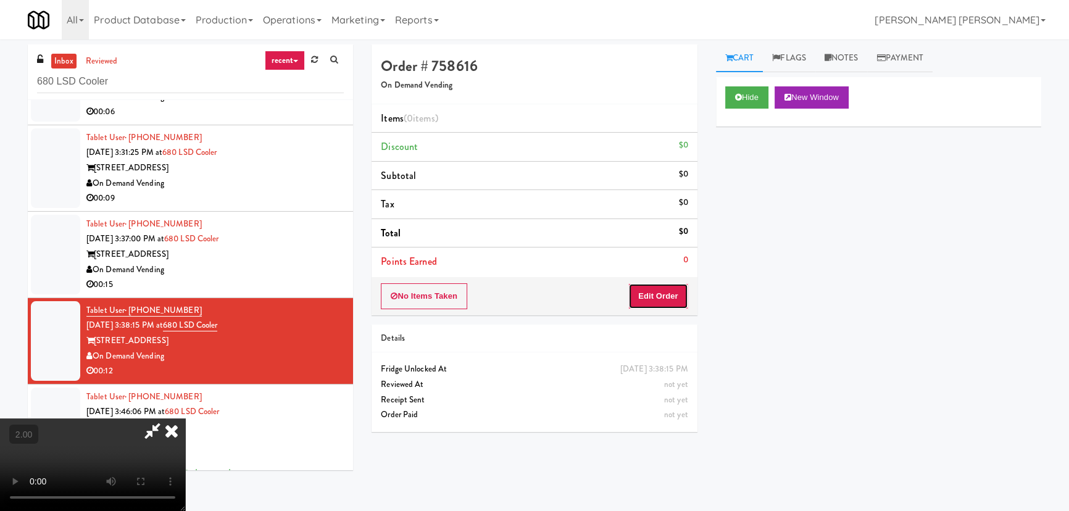
click at [659, 296] on button "Edit Order" at bounding box center [658, 296] width 60 height 26
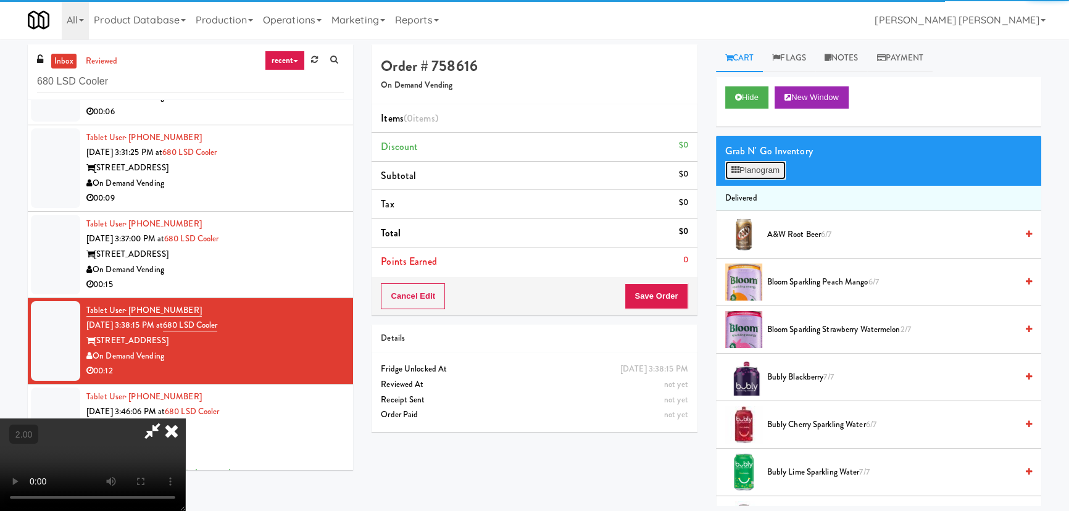
click at [747, 165] on button "Planogram" at bounding box center [755, 170] width 60 height 19
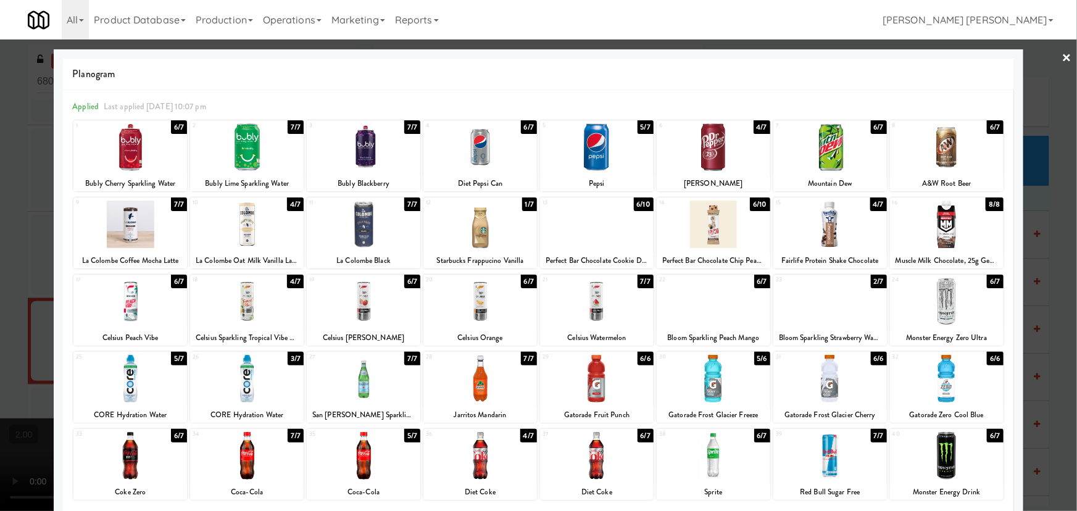
click at [711, 472] on div at bounding box center [714, 456] width 114 height 48
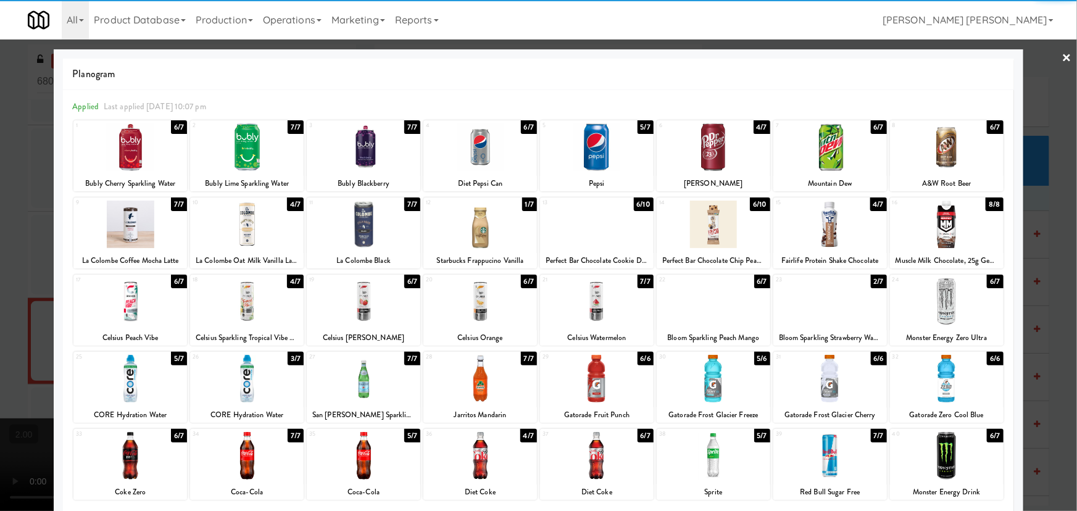
click at [589, 159] on div at bounding box center [597, 147] width 114 height 48
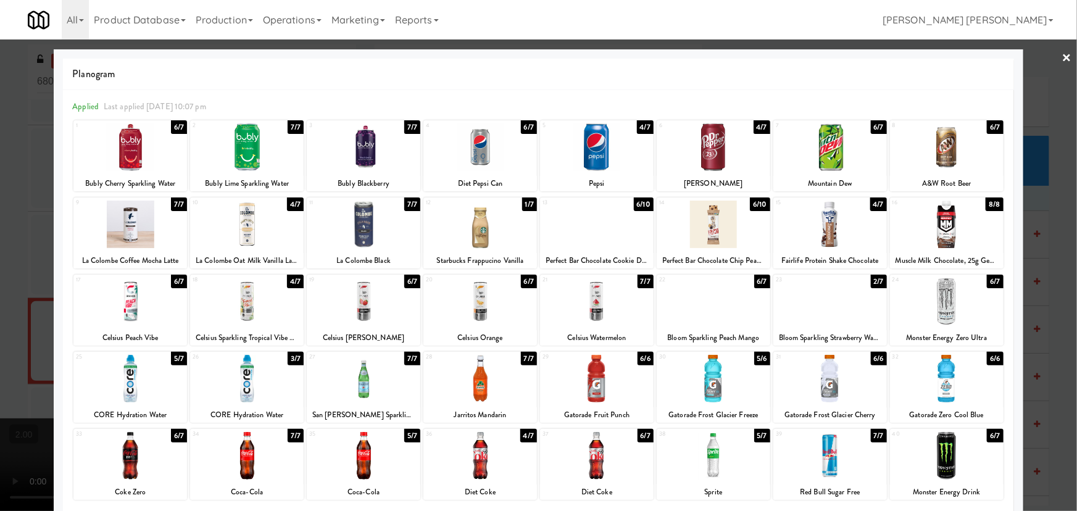
click at [1062, 56] on link "×" at bounding box center [1067, 58] width 10 height 38
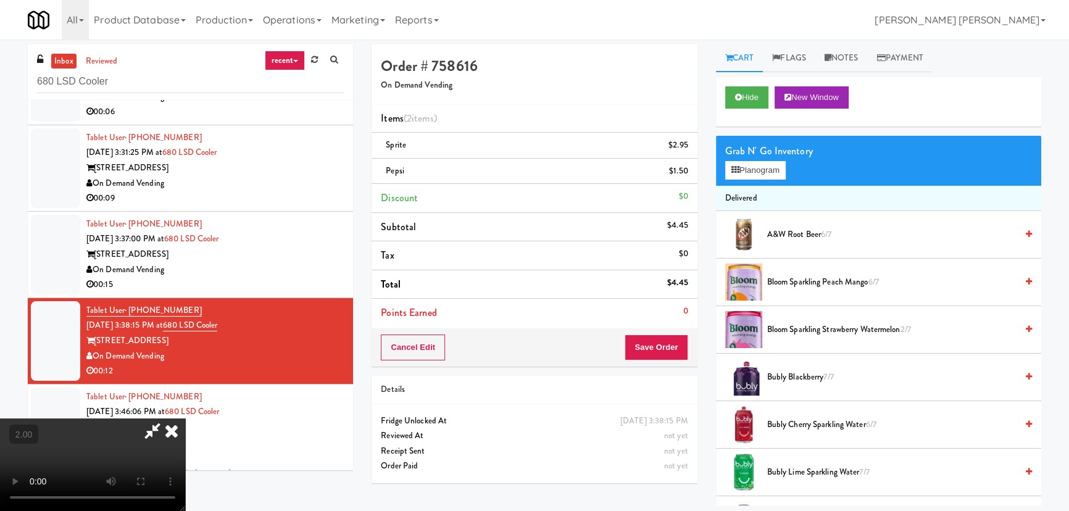
click at [185, 418] on icon at bounding box center [171, 430] width 27 height 25
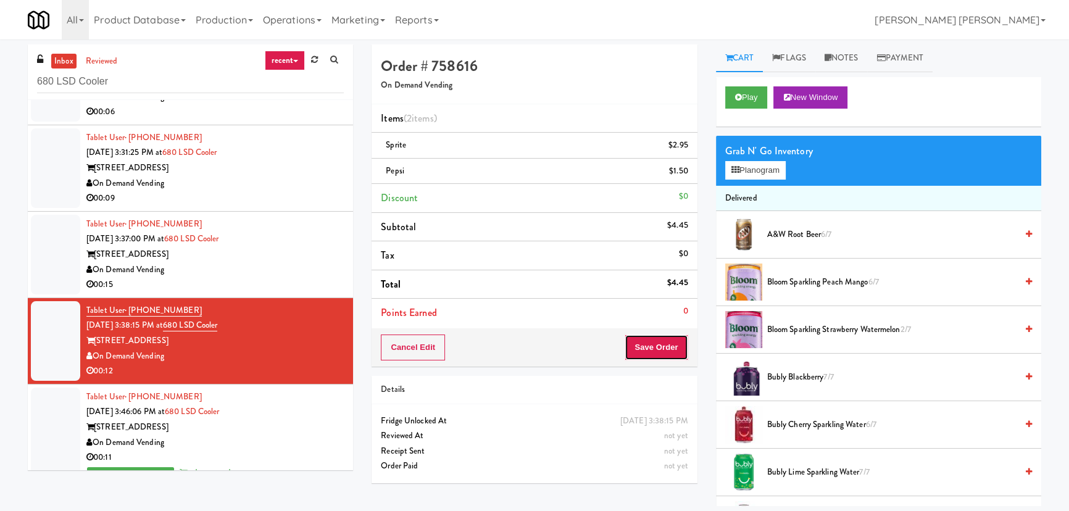
click at [660, 347] on button "Save Order" at bounding box center [655, 347] width 63 height 26
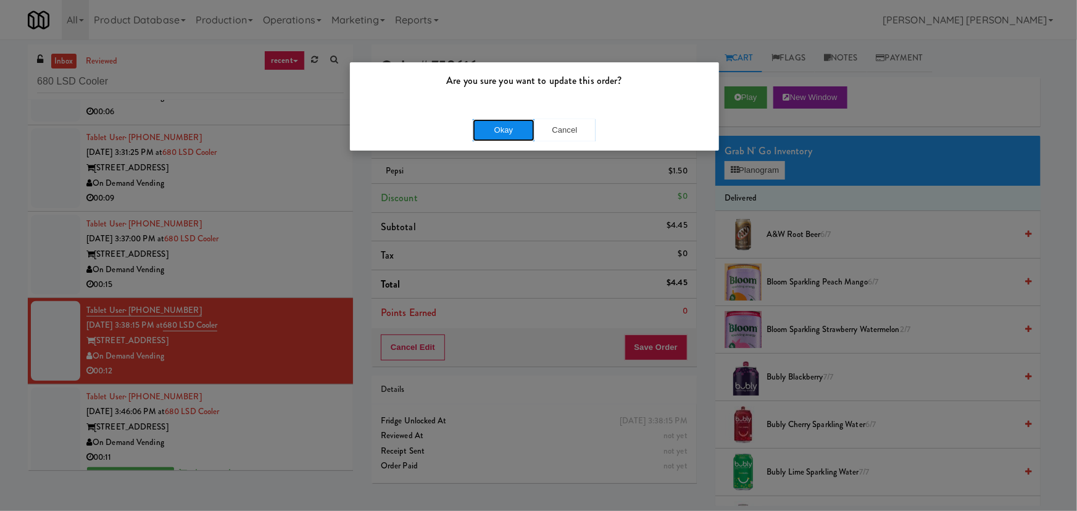
click at [514, 126] on button "Okay" at bounding box center [504, 130] width 62 height 22
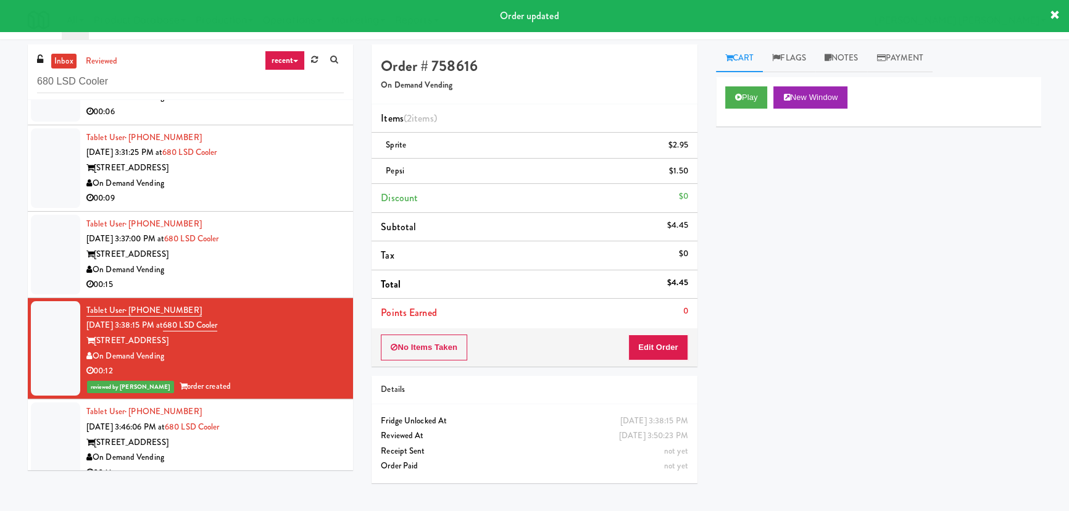
click at [307, 270] on div "On Demand Vending" at bounding box center [214, 269] width 257 height 15
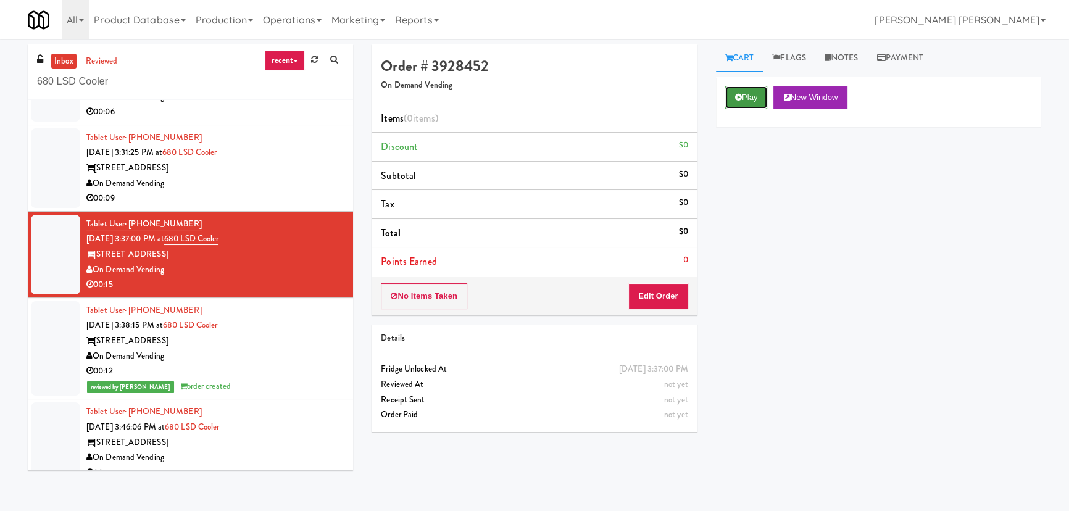
click at [761, 95] on button "Play" at bounding box center [746, 97] width 43 height 22
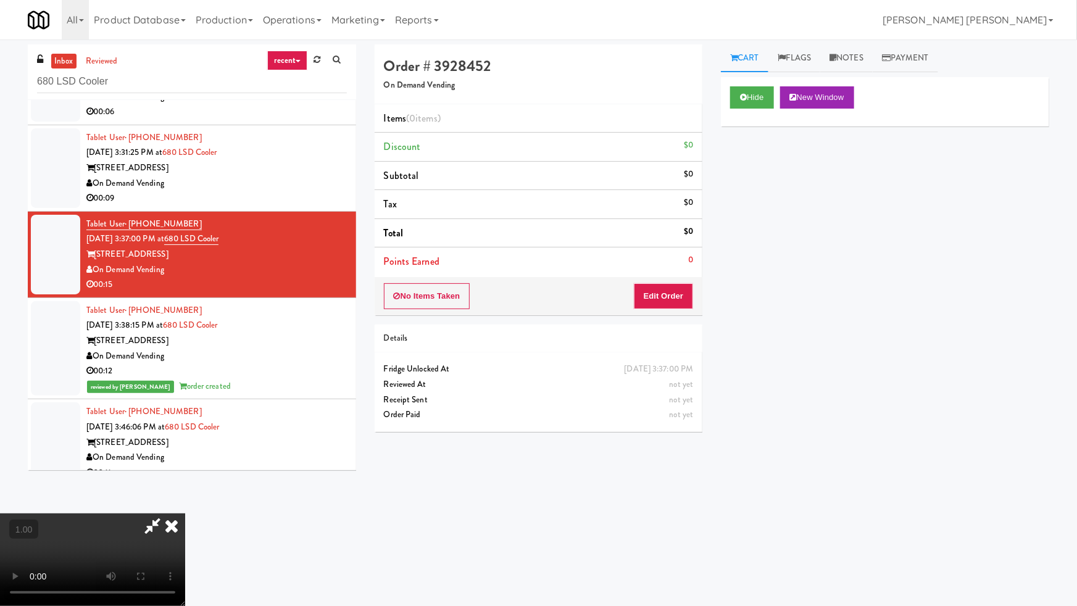
drag, startPoint x: 603, startPoint y: 547, endPoint x: 1034, endPoint y: 547, distance: 430.1
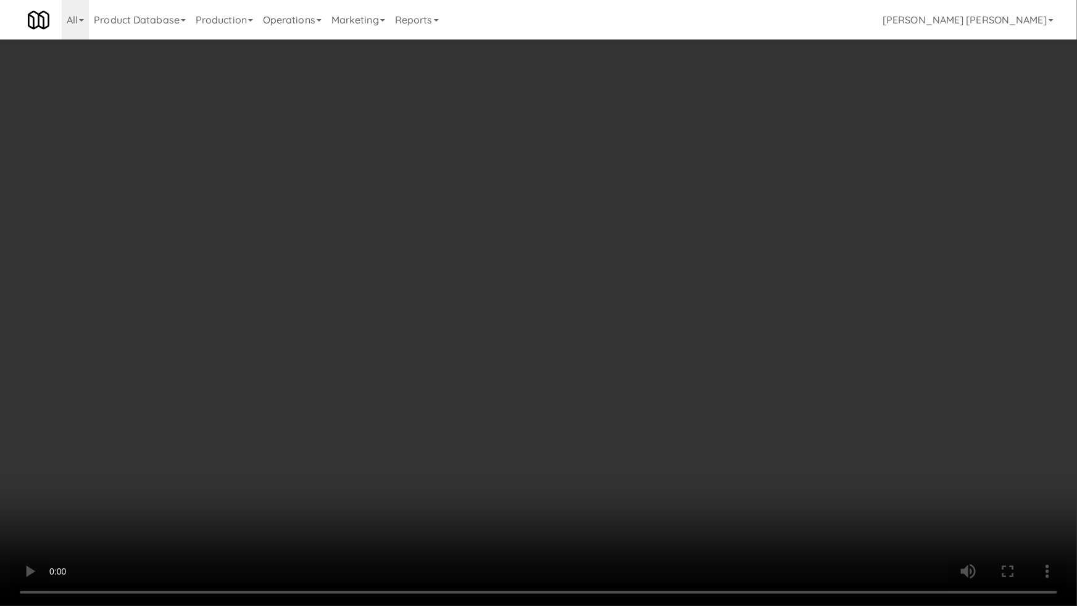
click at [618, 510] on video at bounding box center [538, 303] width 1077 height 606
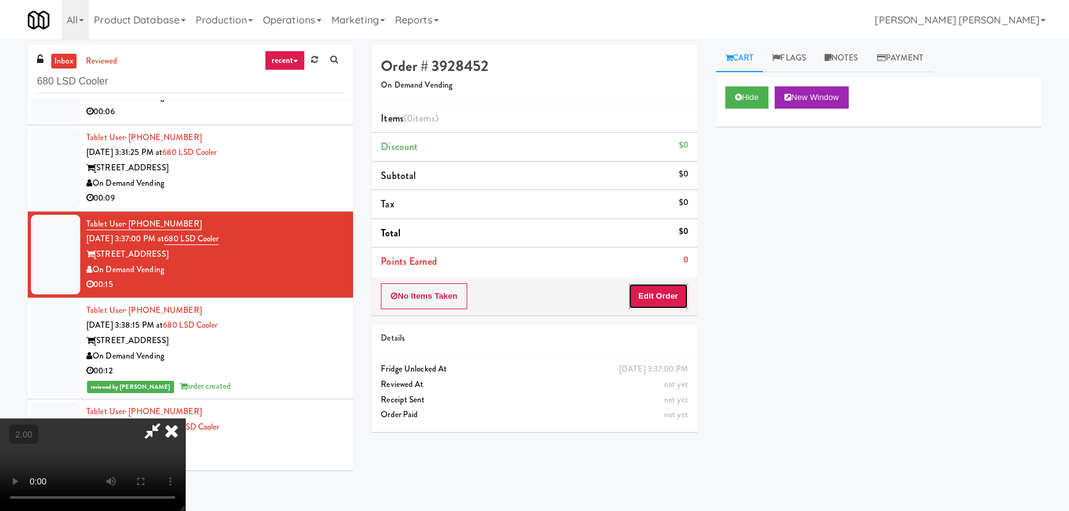
click at [655, 299] on button "Edit Order" at bounding box center [658, 296] width 60 height 26
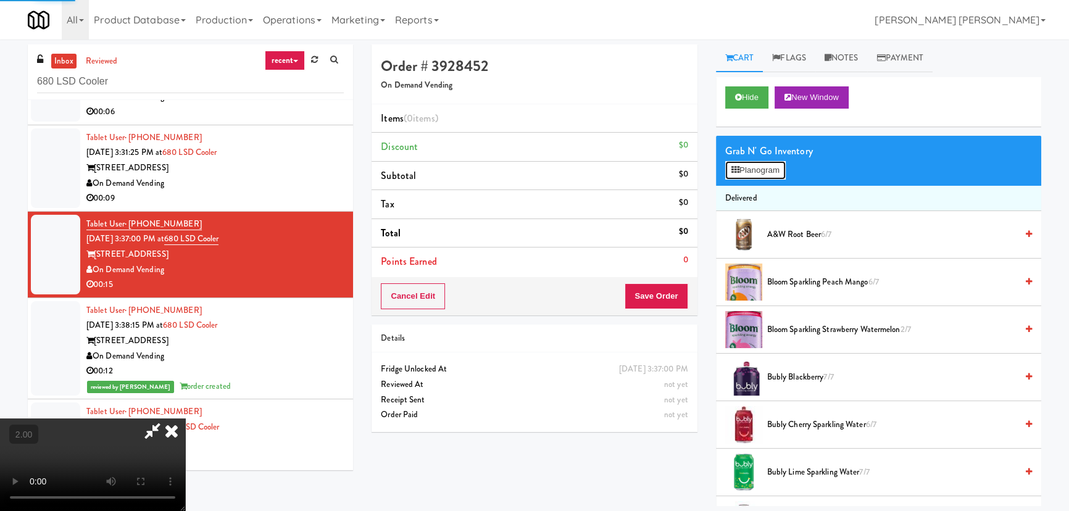
click at [764, 169] on button "Planogram" at bounding box center [755, 170] width 60 height 19
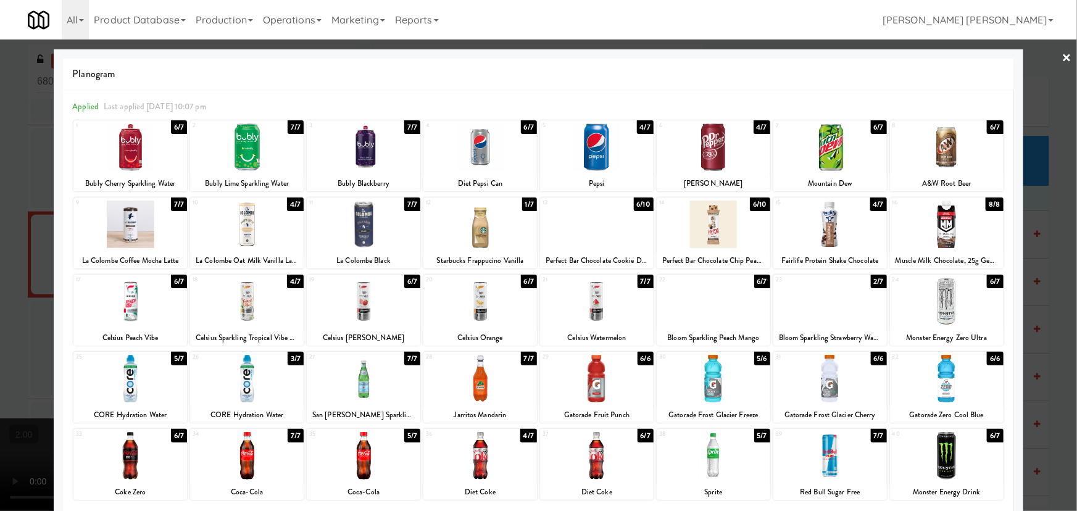
click at [744, 316] on div at bounding box center [714, 302] width 114 height 48
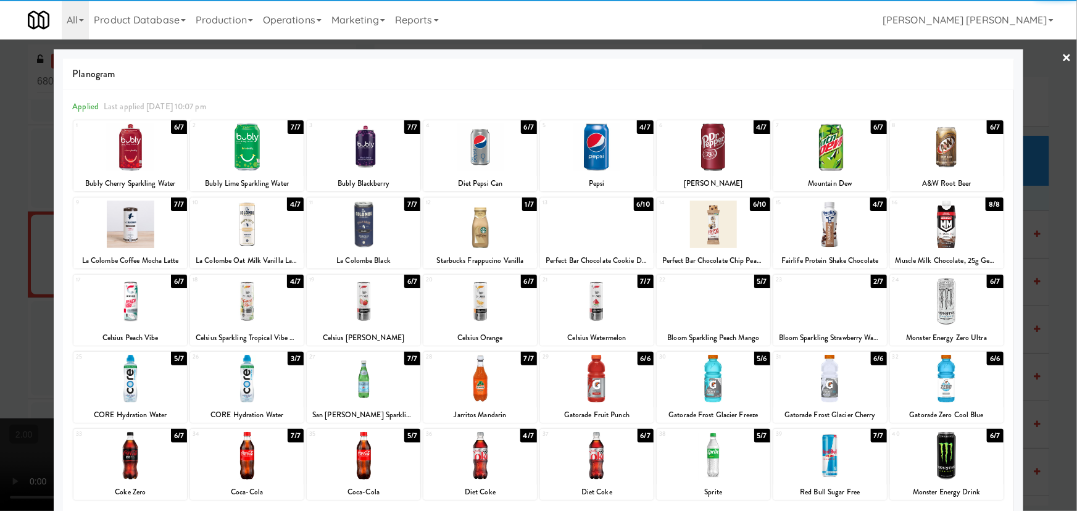
click at [958, 301] on div at bounding box center [947, 302] width 114 height 48
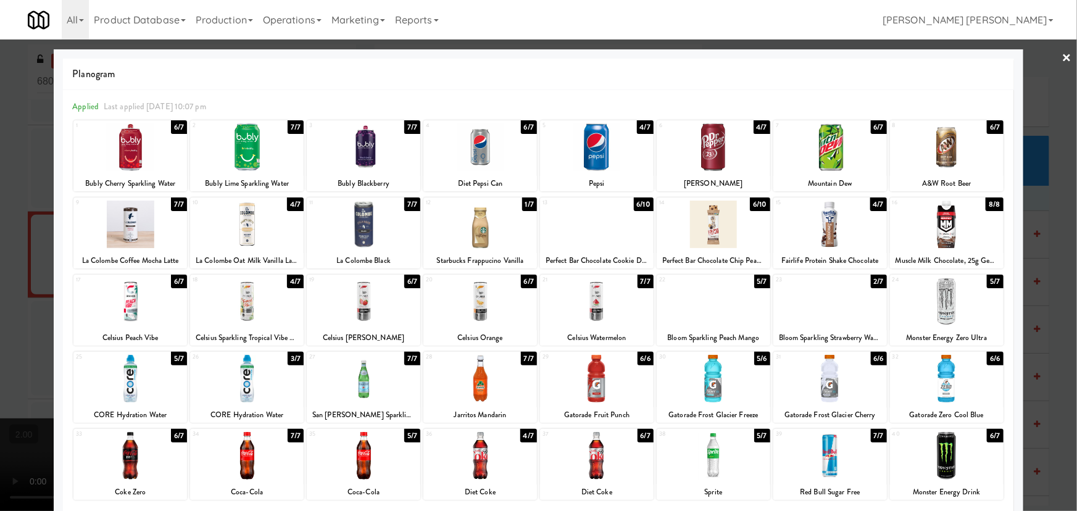
click at [1062, 57] on link "×" at bounding box center [1067, 58] width 10 height 38
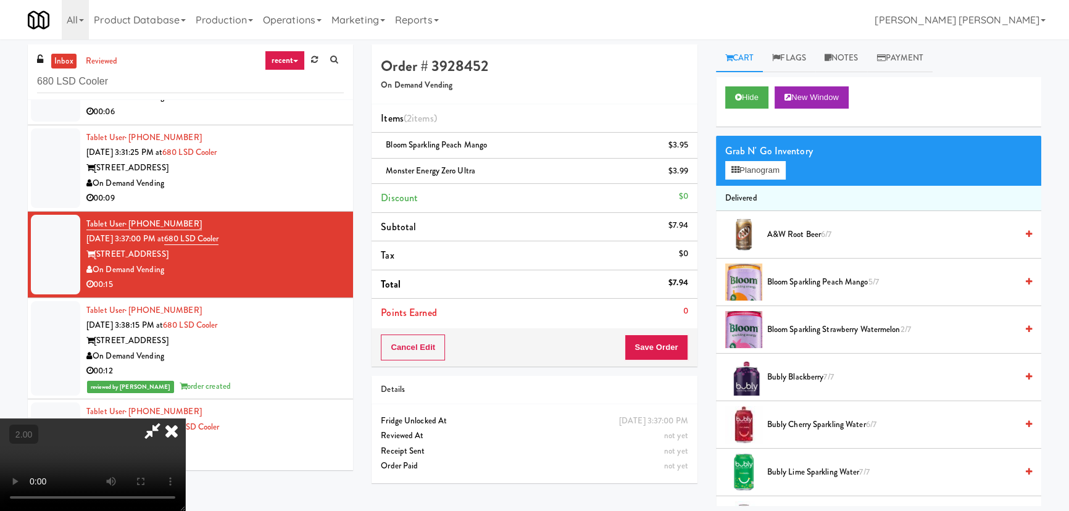
click at [185, 418] on icon at bounding box center [171, 430] width 27 height 25
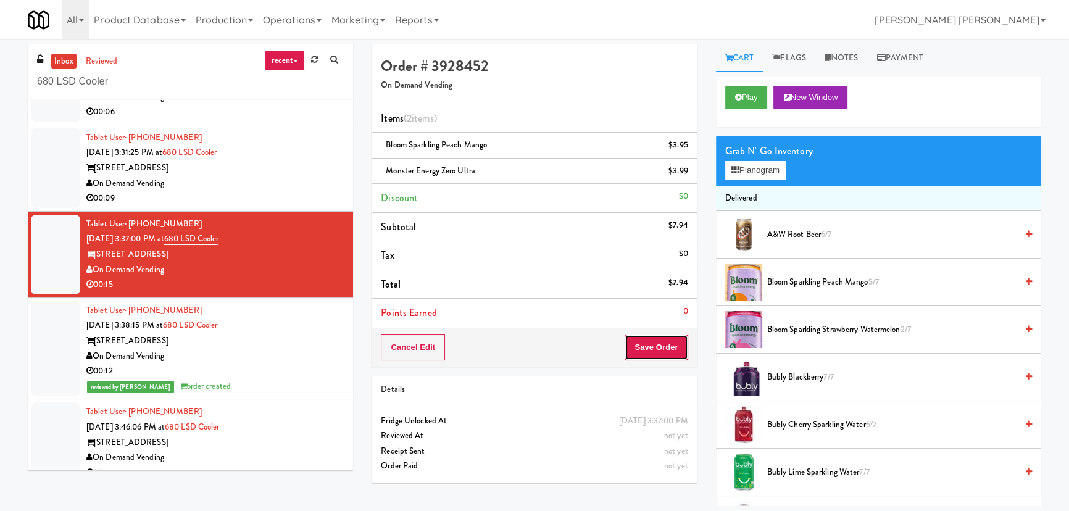
click at [659, 357] on button "Save Order" at bounding box center [655, 347] width 63 height 26
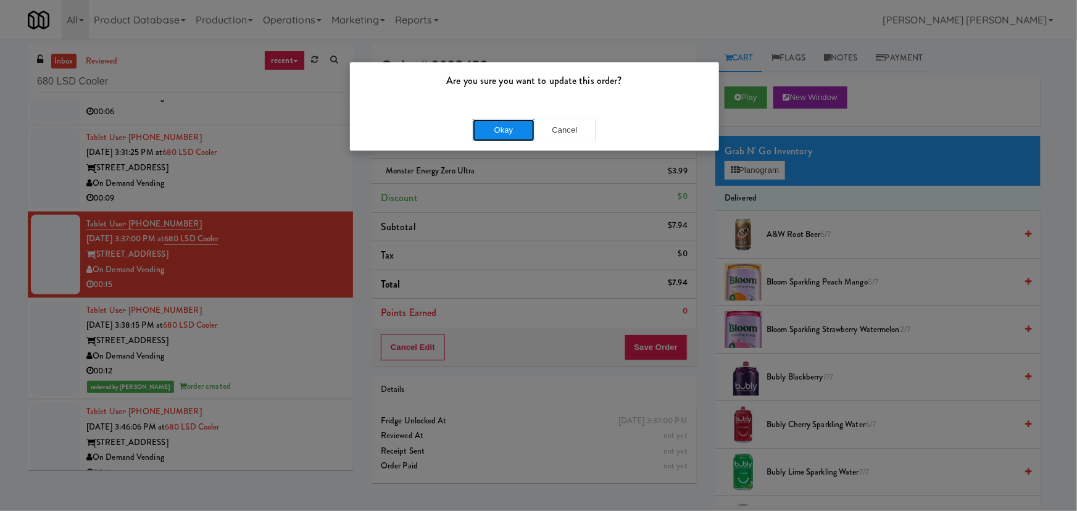
click at [498, 134] on button "Okay" at bounding box center [504, 130] width 62 height 22
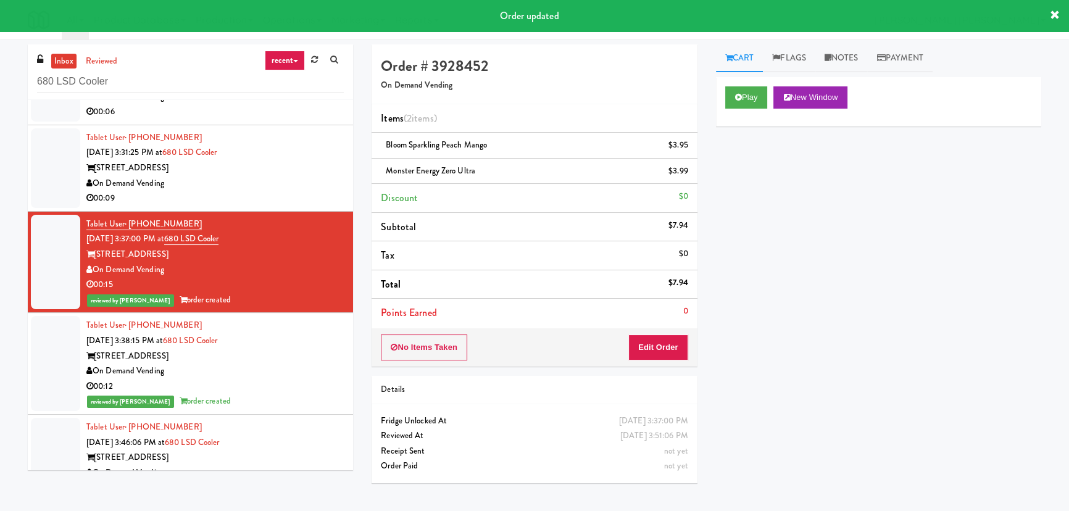
click at [310, 180] on div "On Demand Vending" at bounding box center [214, 183] width 257 height 15
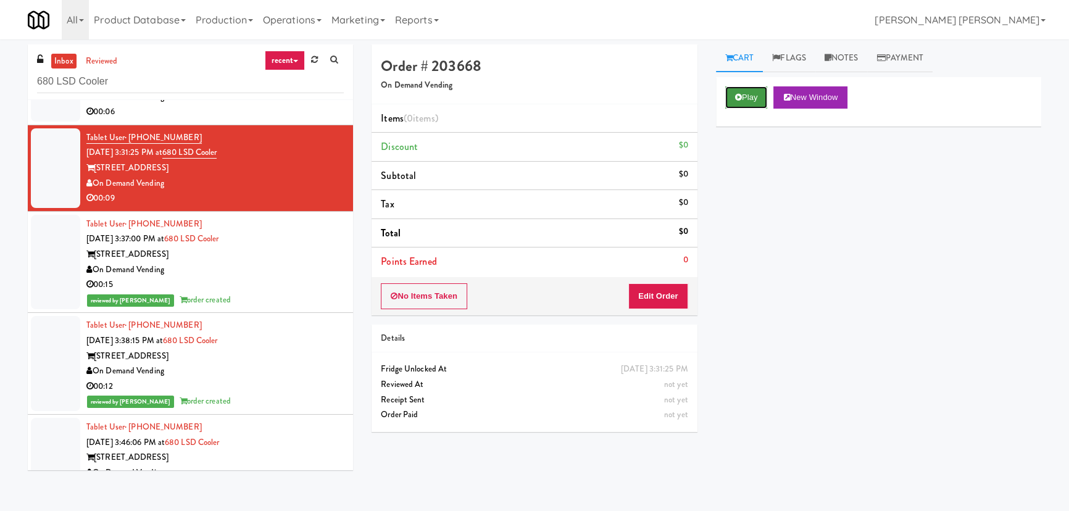
click at [731, 102] on button "Play" at bounding box center [746, 97] width 43 height 22
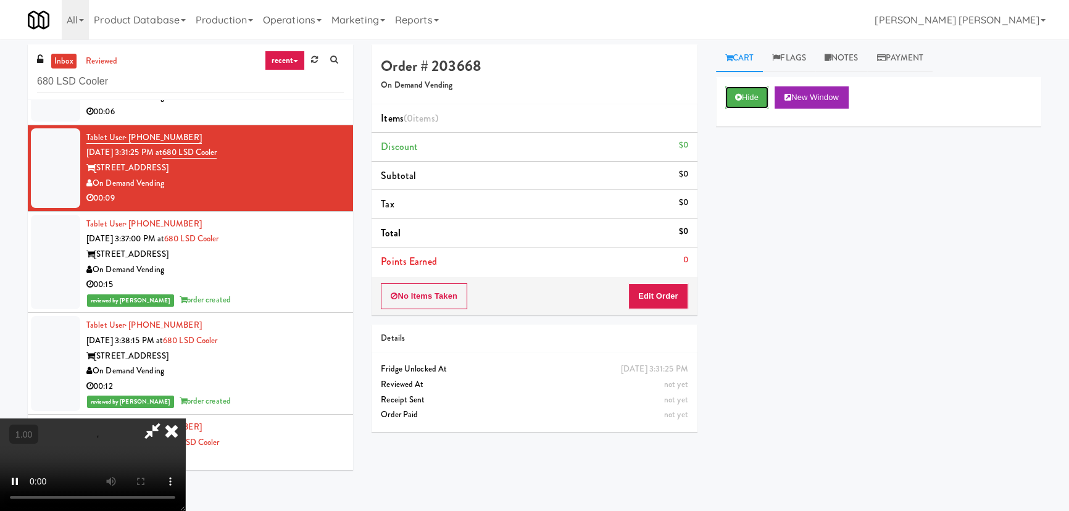
scroll to position [152, 0]
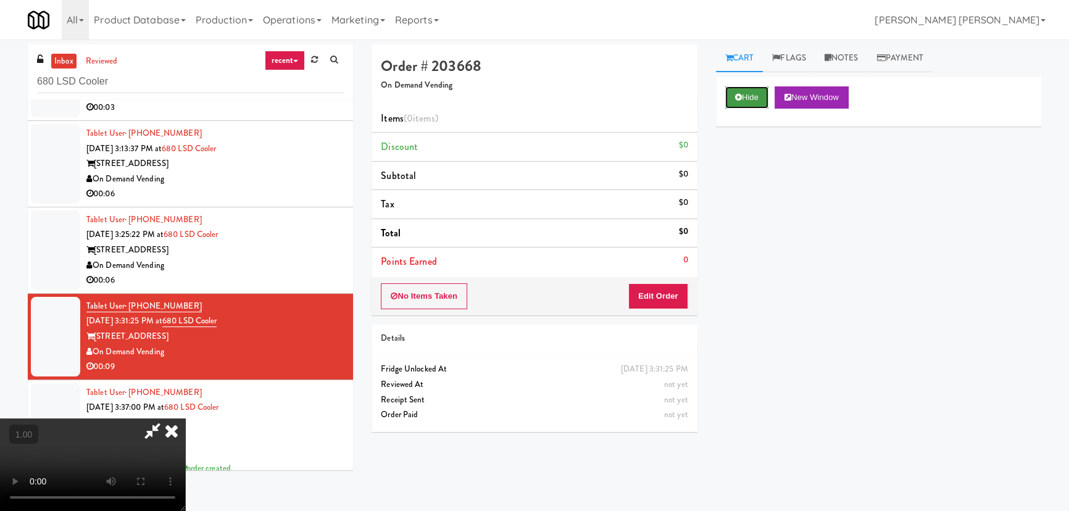
click at [753, 102] on button "Hide" at bounding box center [746, 97] width 43 height 22
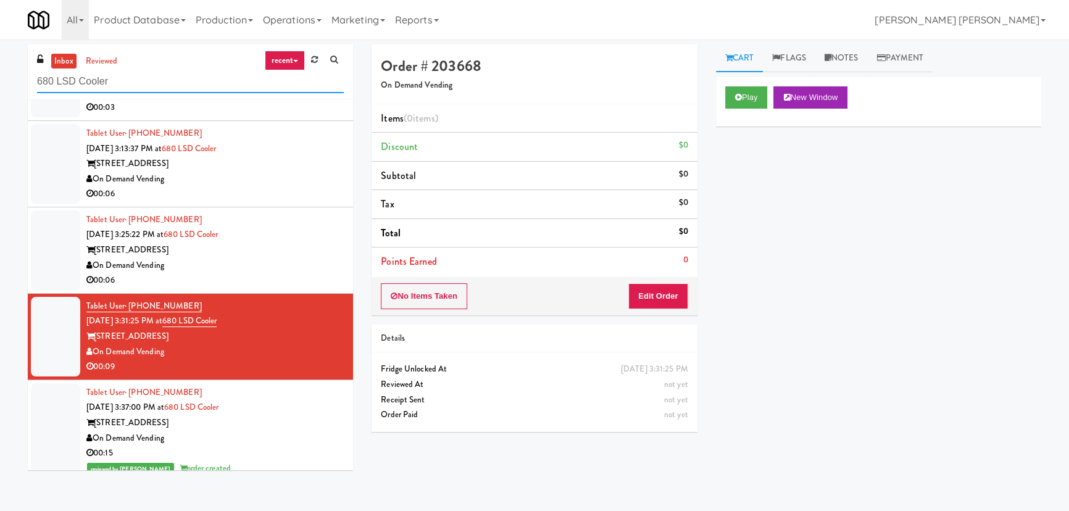
drag, startPoint x: 135, startPoint y: 85, endPoint x: 30, endPoint y: 80, distance: 105.6
click at [30, 80] on div "inbox reviewed recent all unclear take inventory issue suspicious failed recent…" at bounding box center [190, 72] width 325 height 56
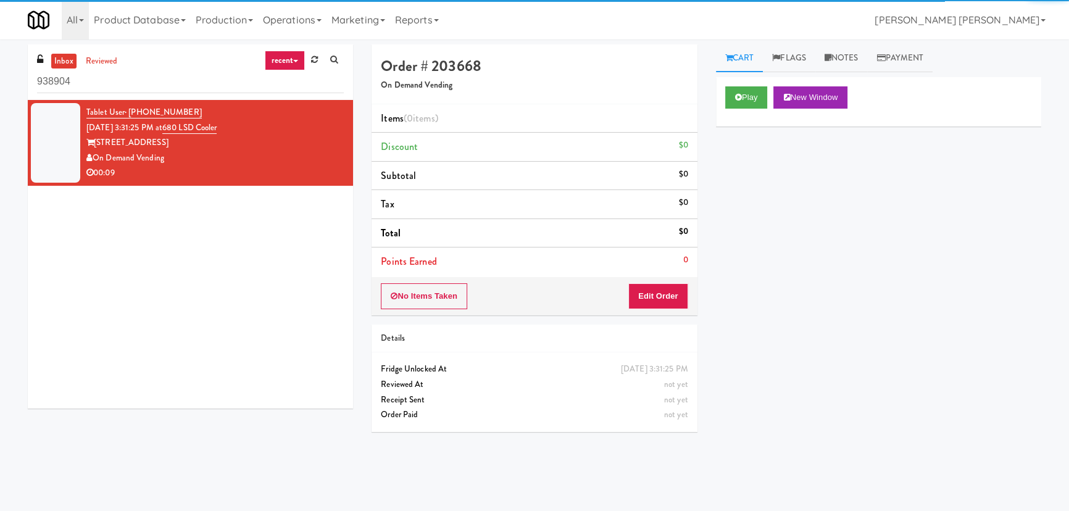
drag, startPoint x: 88, startPoint y: 86, endPoint x: 12, endPoint y: 81, distance: 76.1
click at [12, 81] on div "inbox reviewed recent all unclear take inventory issue suspicious failed recent…" at bounding box center [534, 275] width 1069 height 462
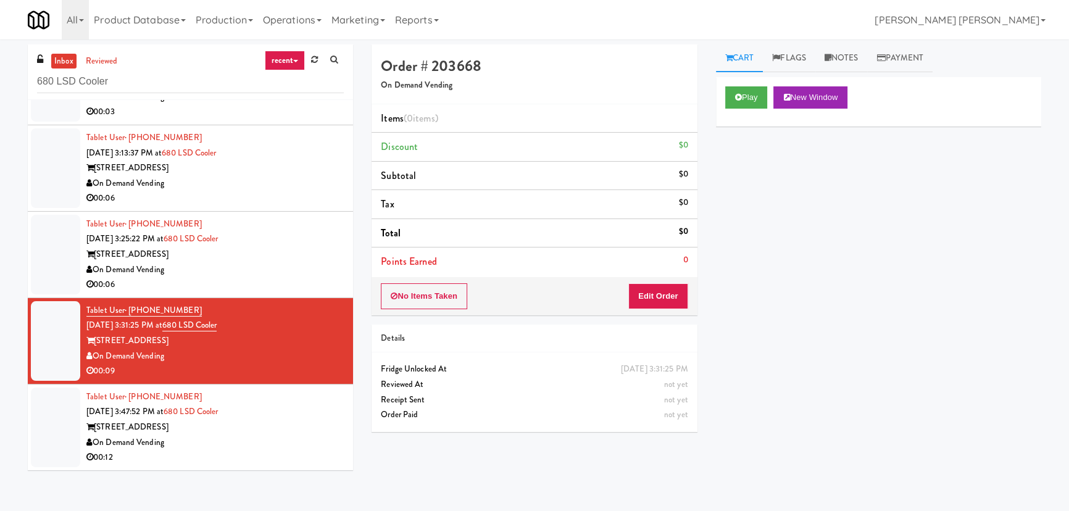
scroll to position [39, 0]
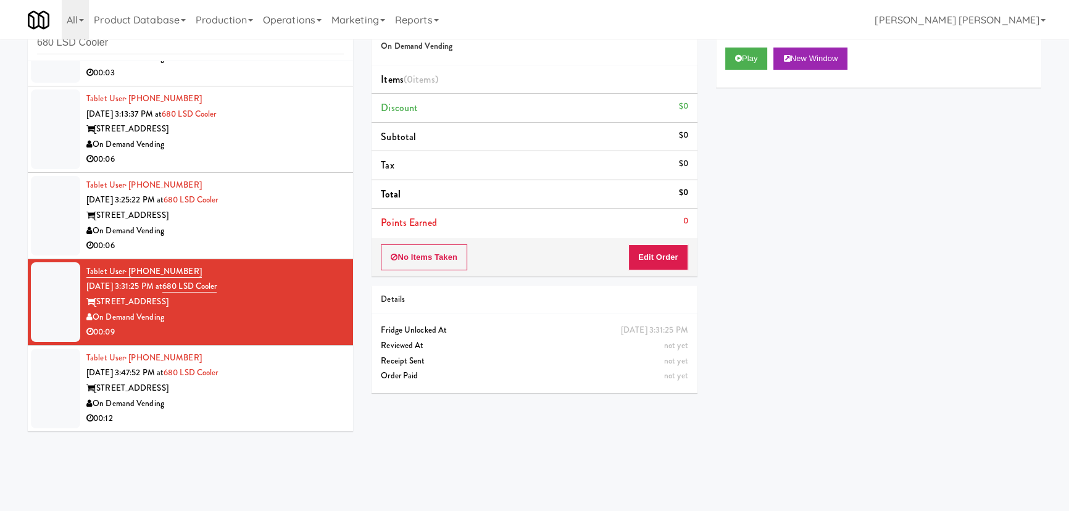
type input "680 LSD Cooler"
click at [281, 386] on div "[STREET_ADDRESS]" at bounding box center [214, 388] width 257 height 15
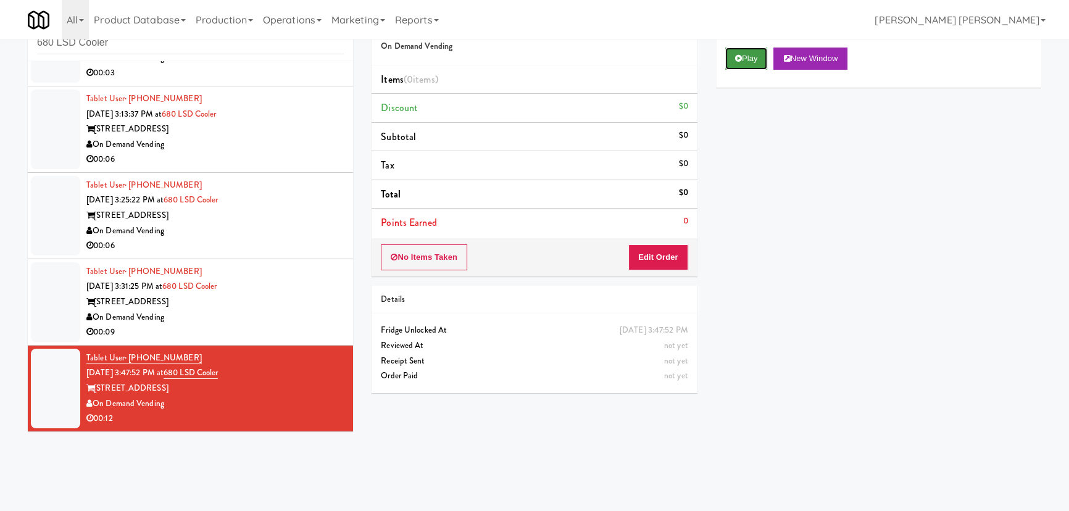
click at [743, 67] on button "Play" at bounding box center [746, 59] width 43 height 22
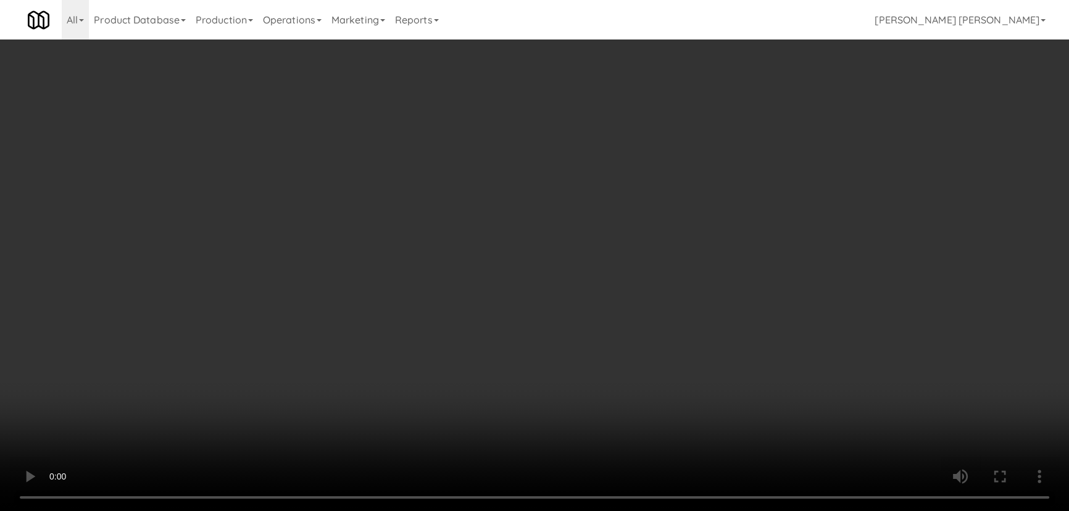
drag, startPoint x: 623, startPoint y: 539, endPoint x: 889, endPoint y: 521, distance: 267.2
click at [646, 510] on video at bounding box center [534, 255] width 1069 height 511
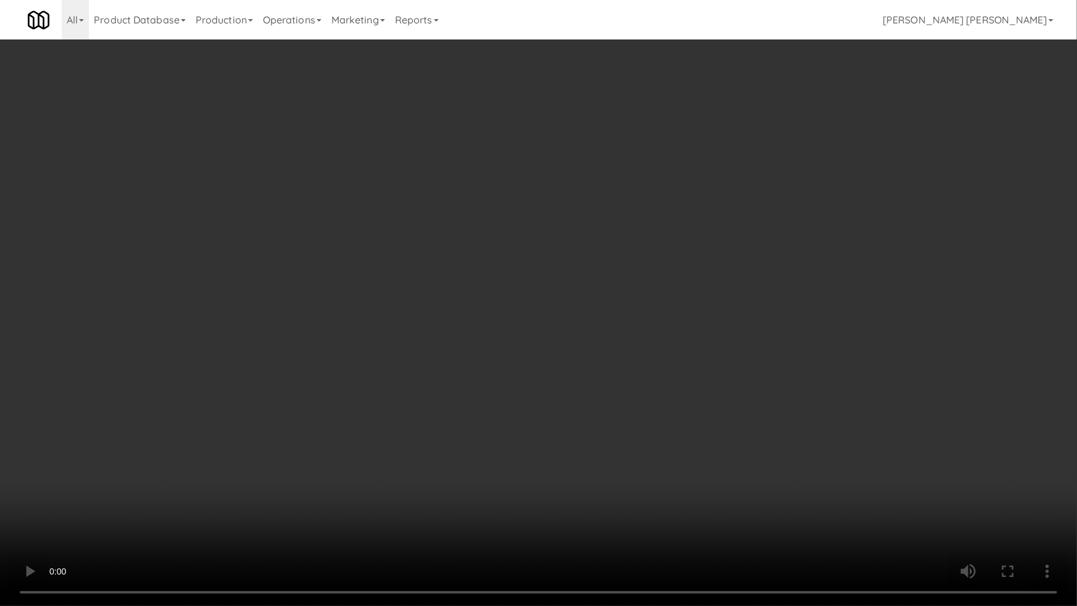
click at [250, 469] on video at bounding box center [538, 303] width 1077 height 606
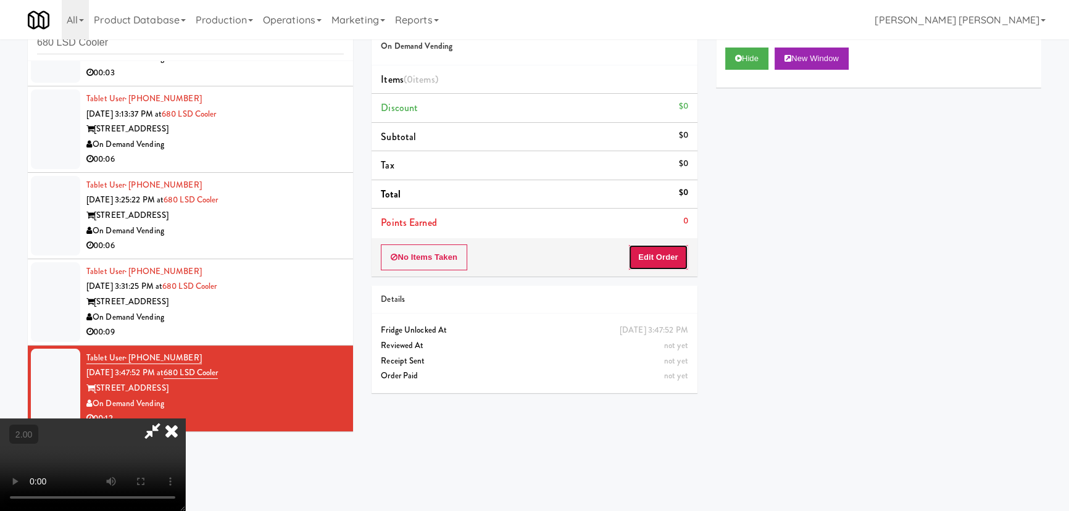
click at [679, 255] on button "Edit Order" at bounding box center [658, 257] width 60 height 26
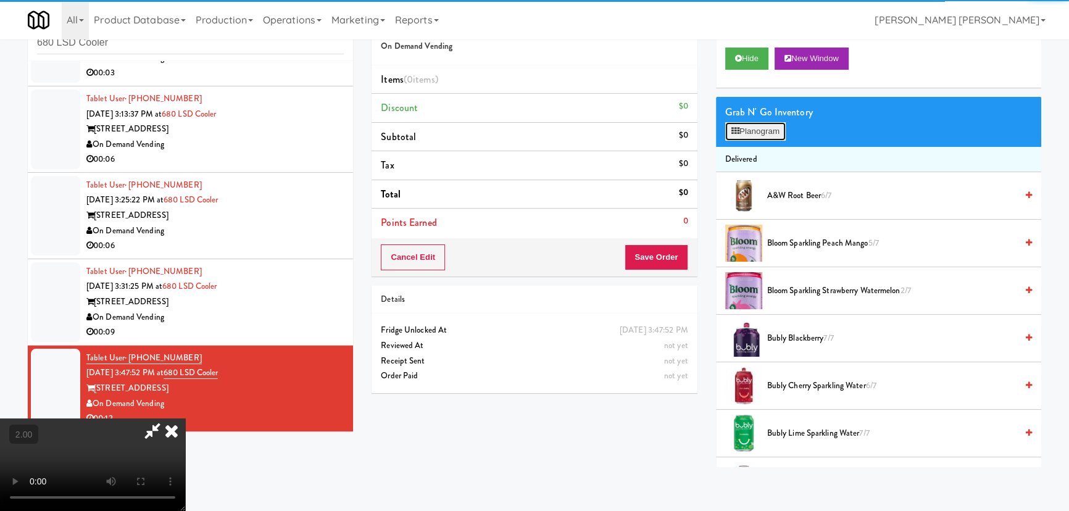
click at [756, 135] on button "Planogram" at bounding box center [755, 131] width 60 height 19
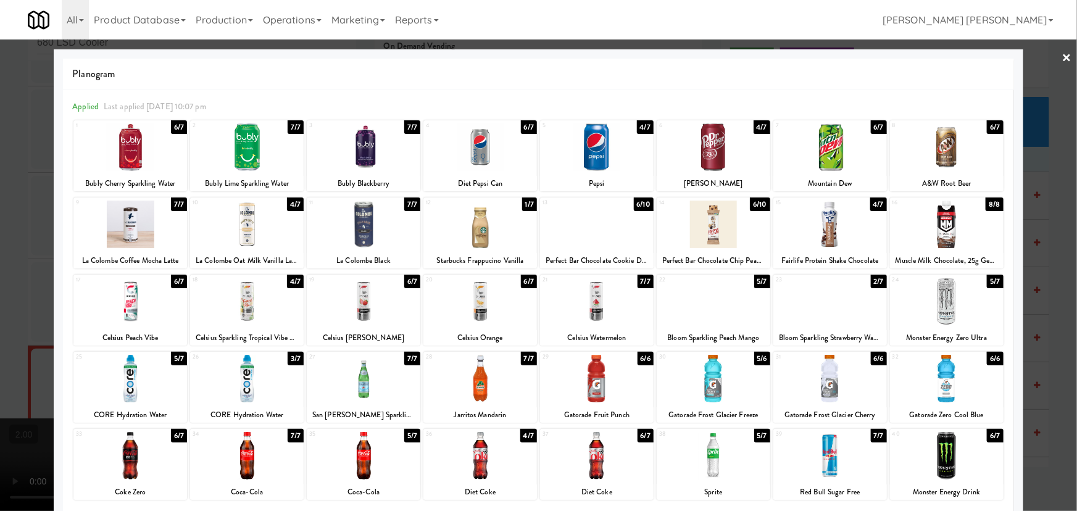
click at [696, 386] on div at bounding box center [714, 379] width 114 height 48
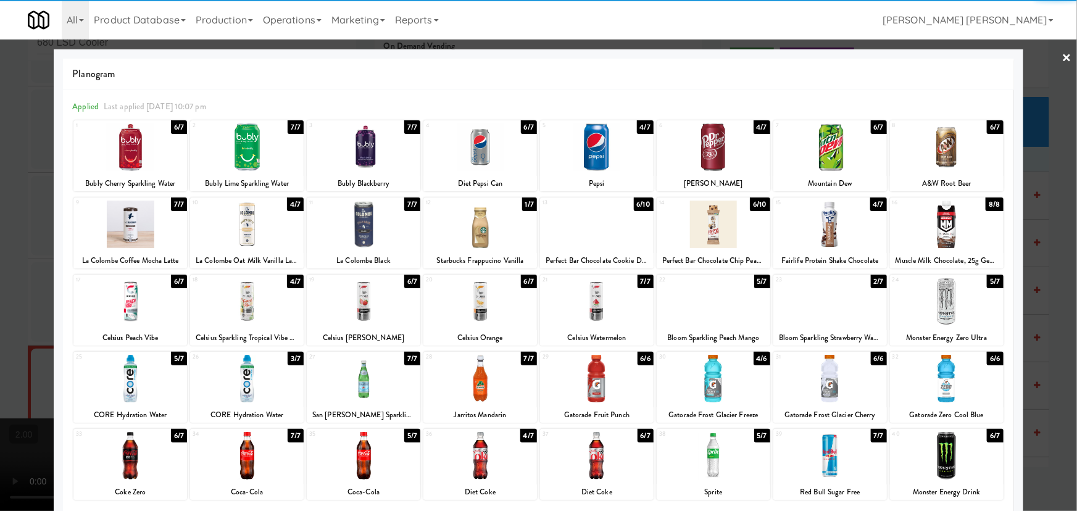
click at [813, 228] on div at bounding box center [830, 225] width 114 height 48
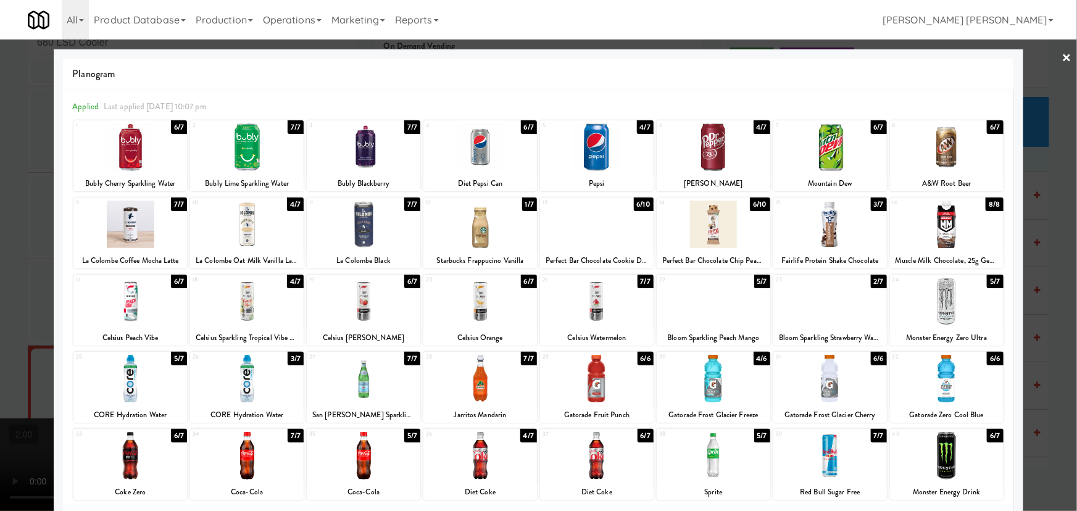
click at [1063, 52] on link "×" at bounding box center [1067, 58] width 10 height 38
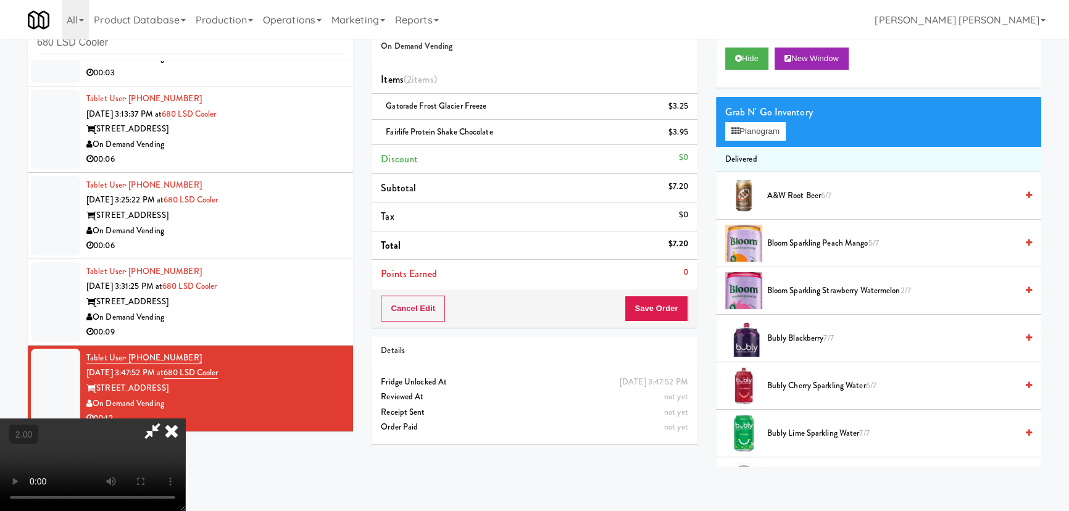
click at [185, 418] on icon at bounding box center [171, 430] width 27 height 25
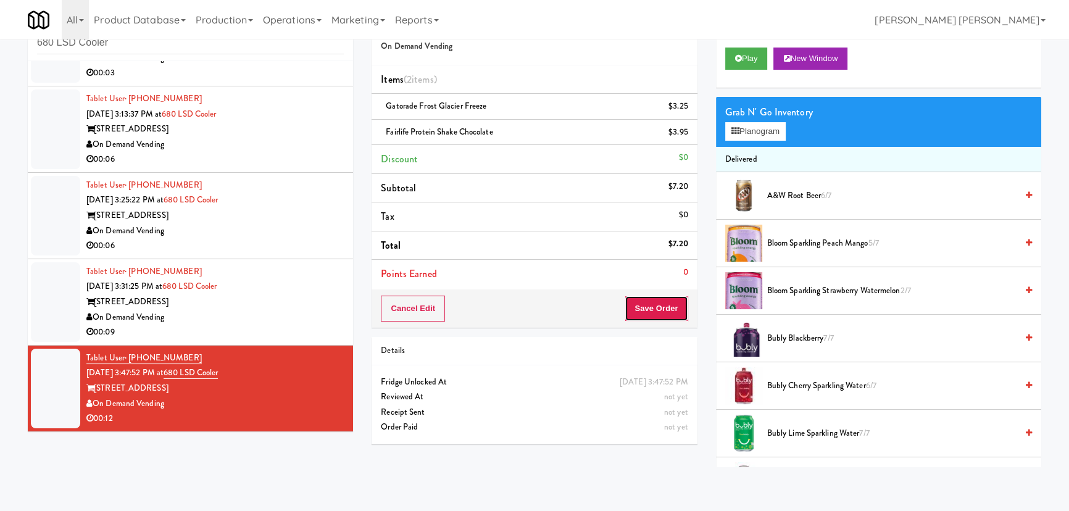
click at [649, 304] on button "Save Order" at bounding box center [655, 309] width 63 height 26
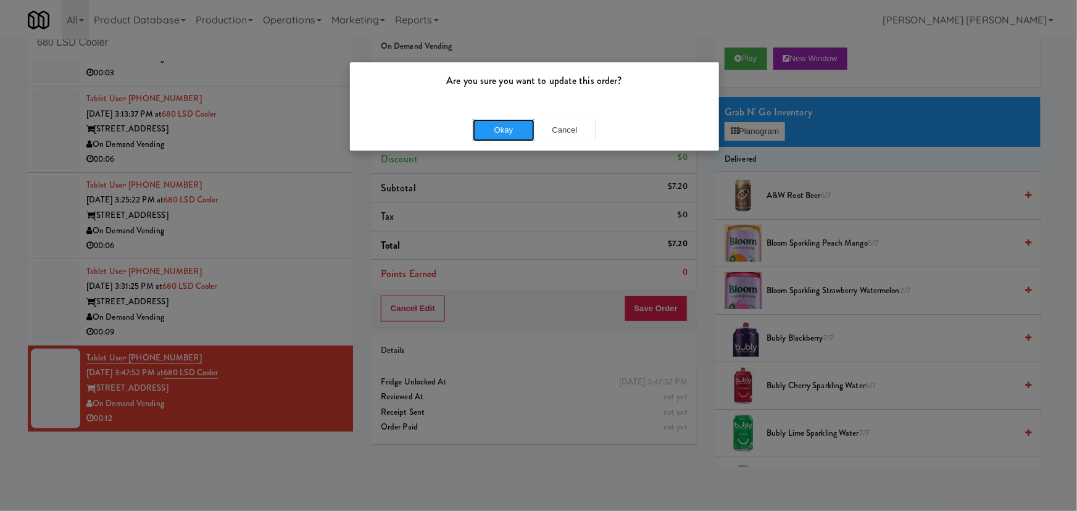
drag, startPoint x: 518, startPoint y: 133, endPoint x: 298, endPoint y: 9, distance: 252.6
click at [517, 133] on button "Okay" at bounding box center [504, 130] width 62 height 22
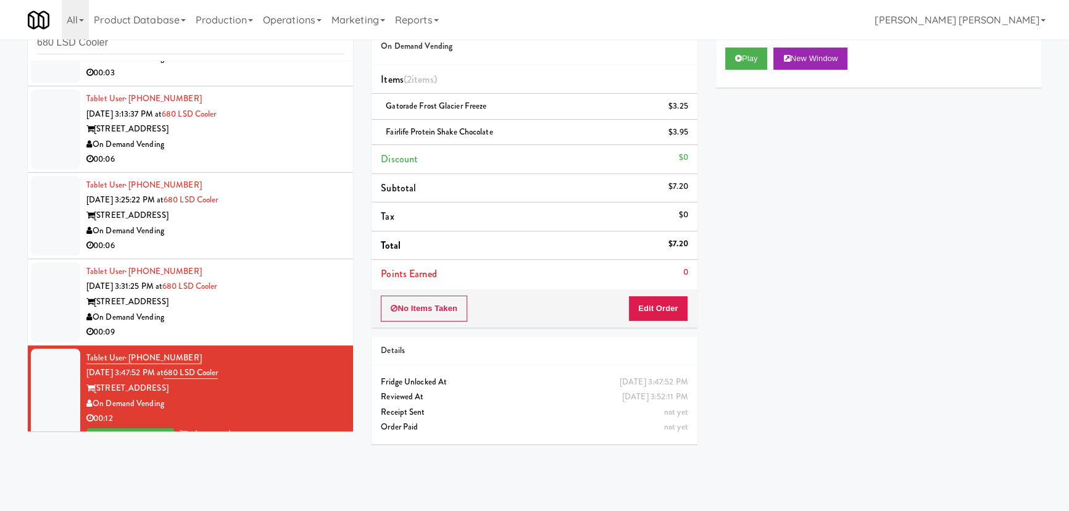
click at [276, 327] on div "00:09" at bounding box center [214, 332] width 257 height 15
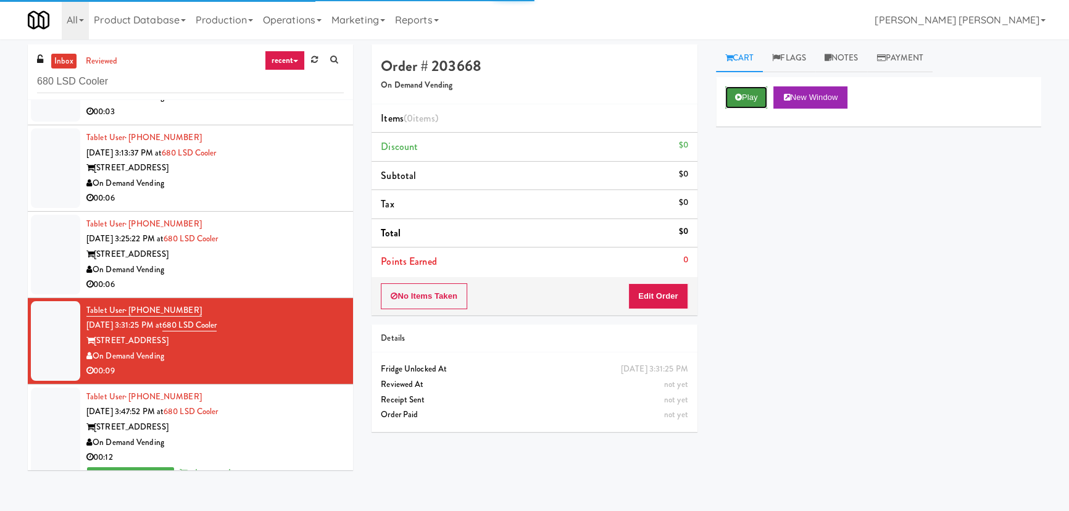
click at [755, 97] on button "Play" at bounding box center [746, 97] width 43 height 22
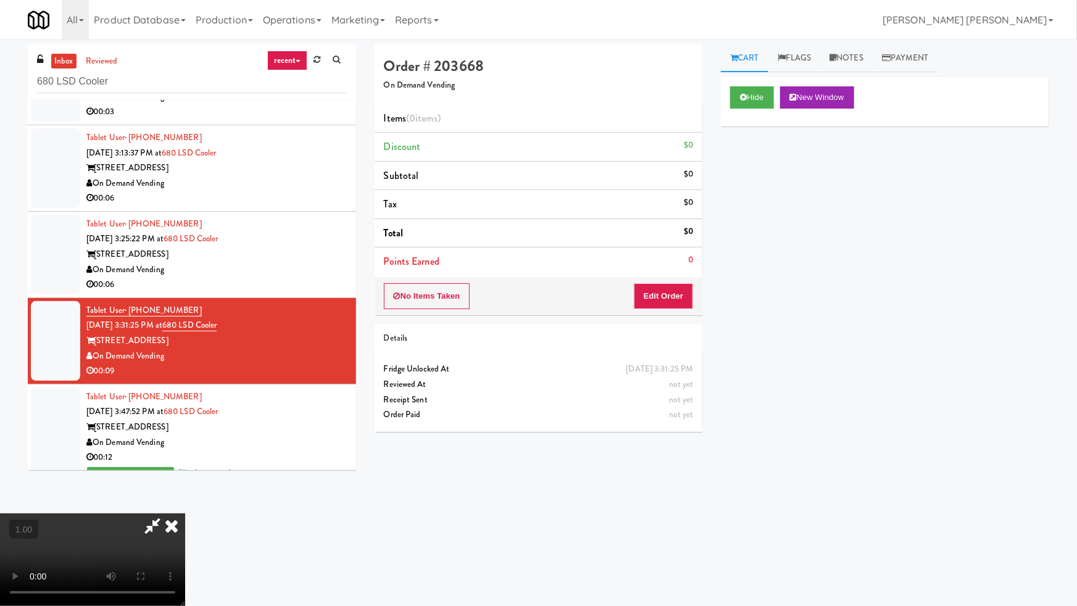
click at [185, 510] on video at bounding box center [92, 559] width 185 height 93
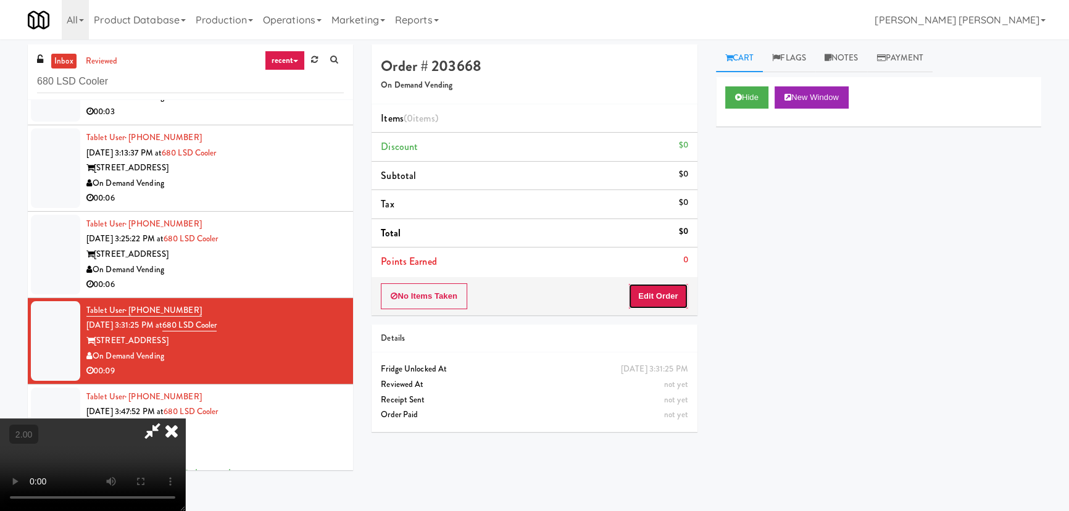
click at [679, 289] on button "Edit Order" at bounding box center [658, 296] width 60 height 26
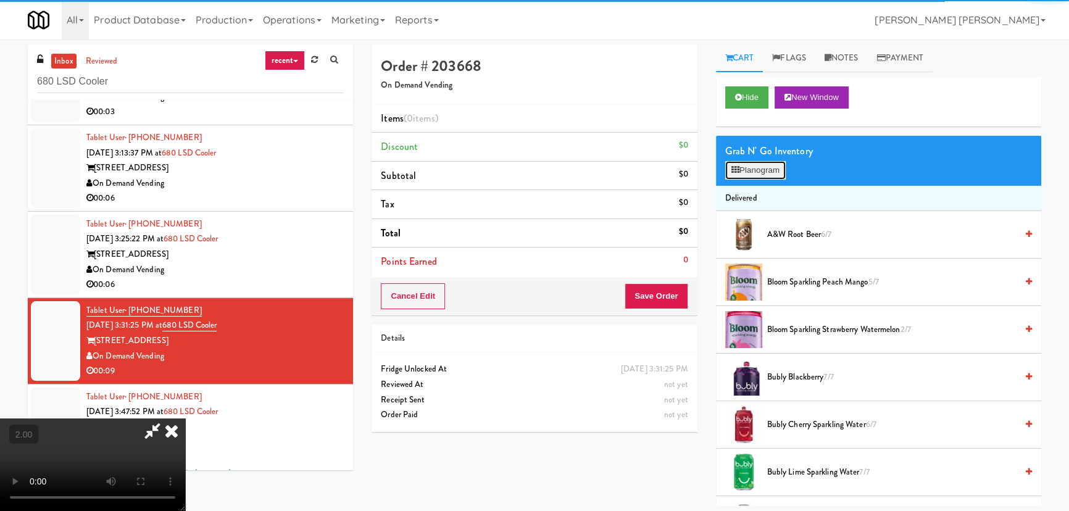
click at [752, 175] on button "Planogram" at bounding box center [755, 170] width 60 height 19
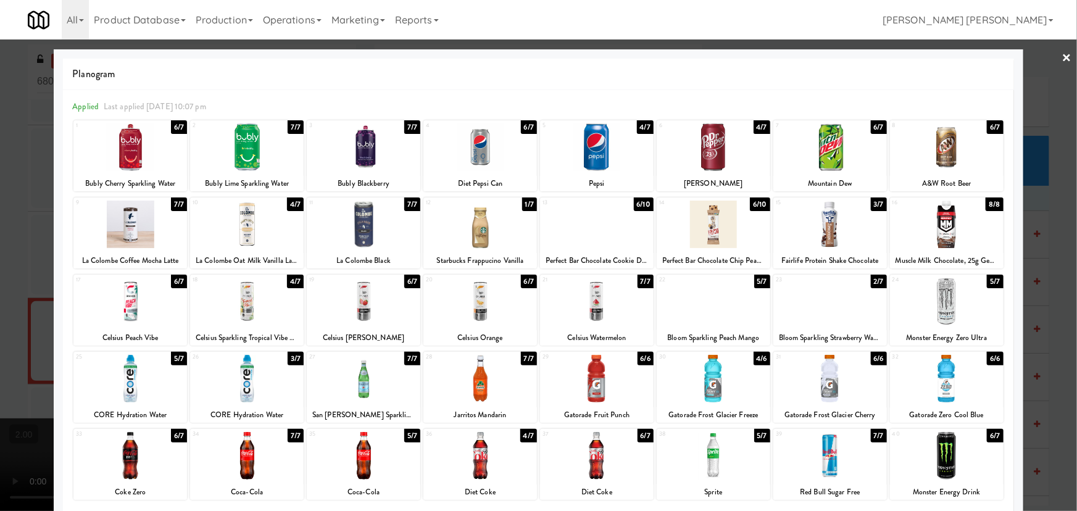
drag, startPoint x: 710, startPoint y: 226, endPoint x: 866, endPoint y: 210, distance: 156.9
click at [711, 226] on div at bounding box center [714, 225] width 114 height 48
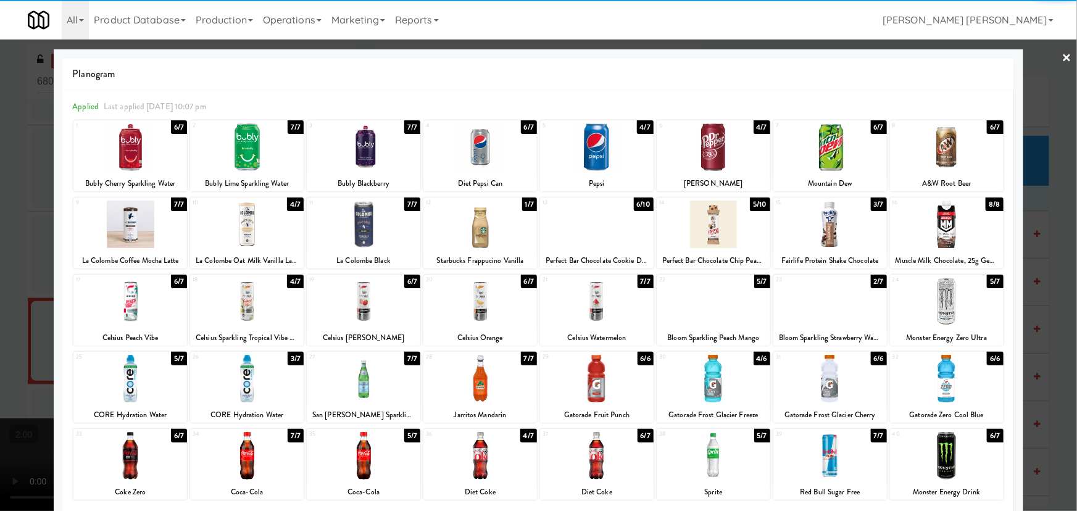
click at [827, 235] on div at bounding box center [830, 225] width 114 height 48
click at [1062, 59] on link "×" at bounding box center [1067, 58] width 10 height 38
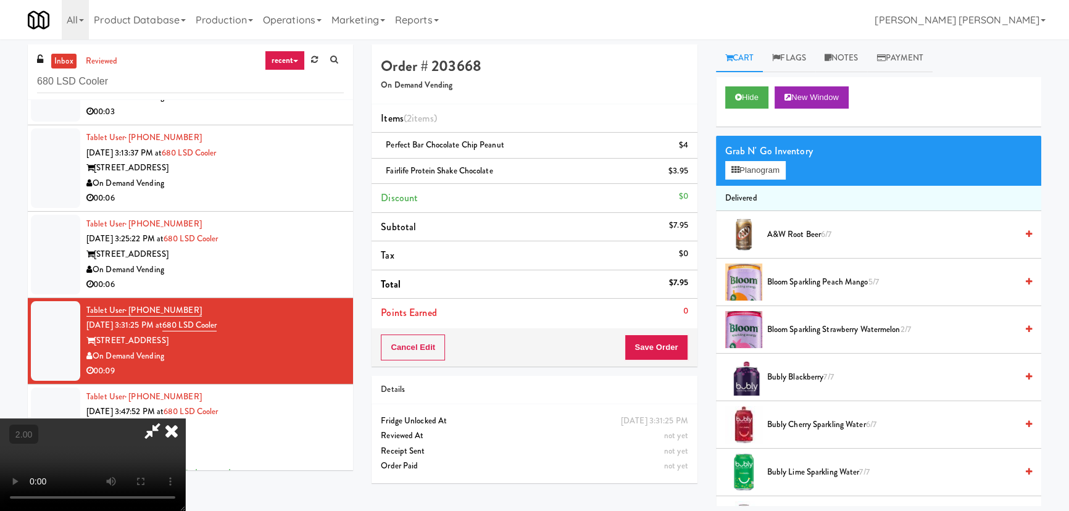
drag, startPoint x: 633, startPoint y: 159, endPoint x: 645, endPoint y: 240, distance: 81.8
click at [185, 418] on icon at bounding box center [171, 430] width 27 height 25
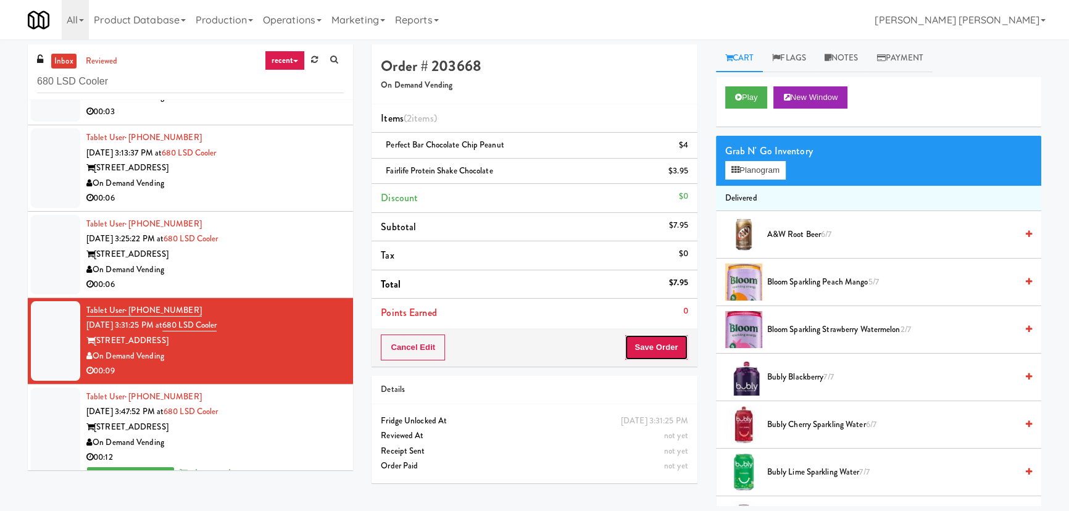
click at [660, 345] on button "Save Order" at bounding box center [655, 347] width 63 height 26
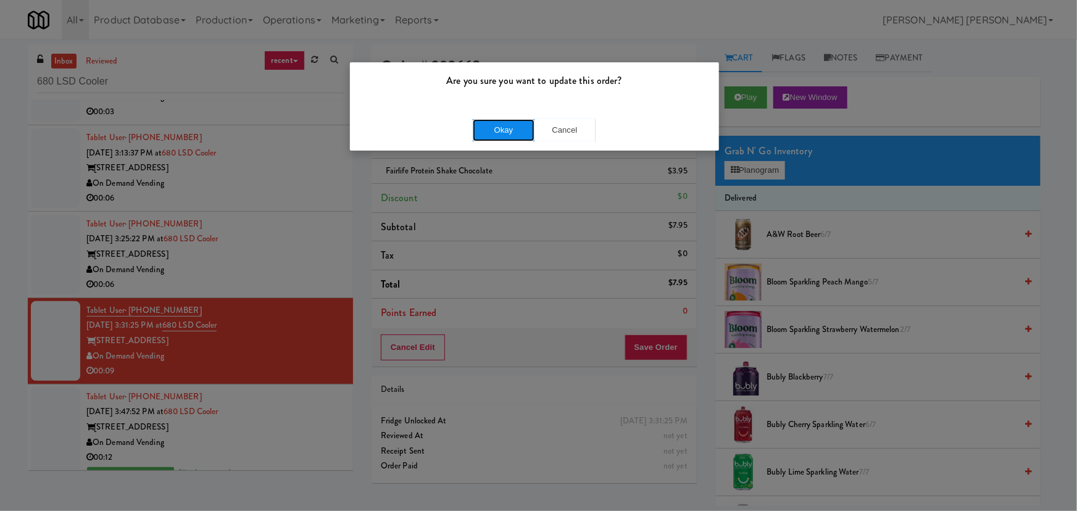
click at [513, 126] on button "Okay" at bounding box center [504, 130] width 62 height 22
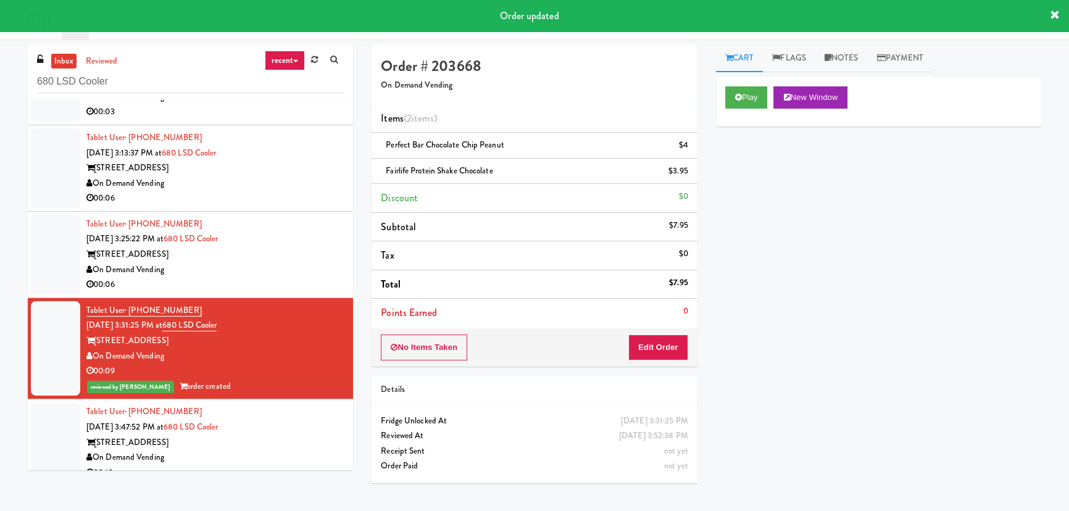
click at [278, 273] on div "On Demand Vending" at bounding box center [214, 269] width 257 height 15
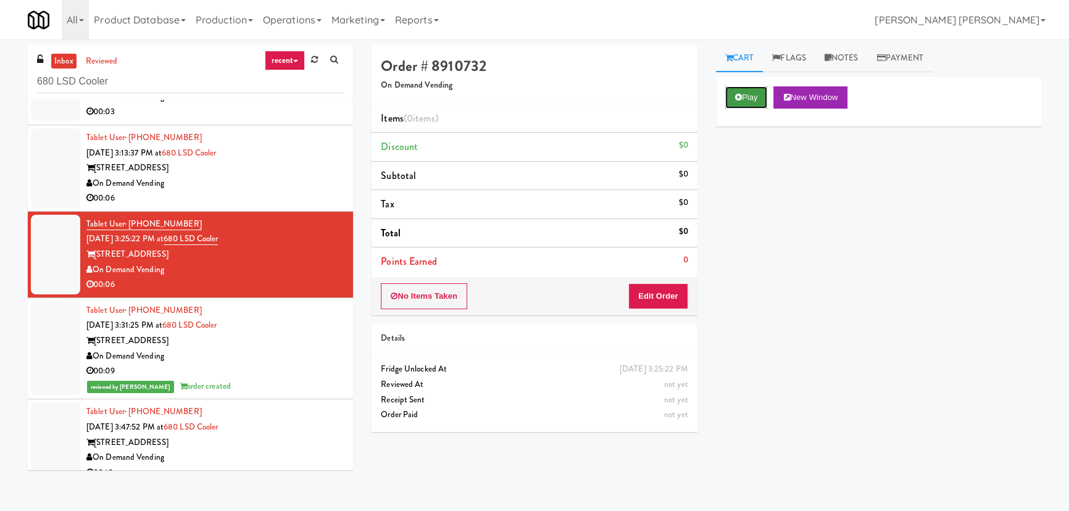
click at [752, 95] on button "Play" at bounding box center [746, 97] width 43 height 22
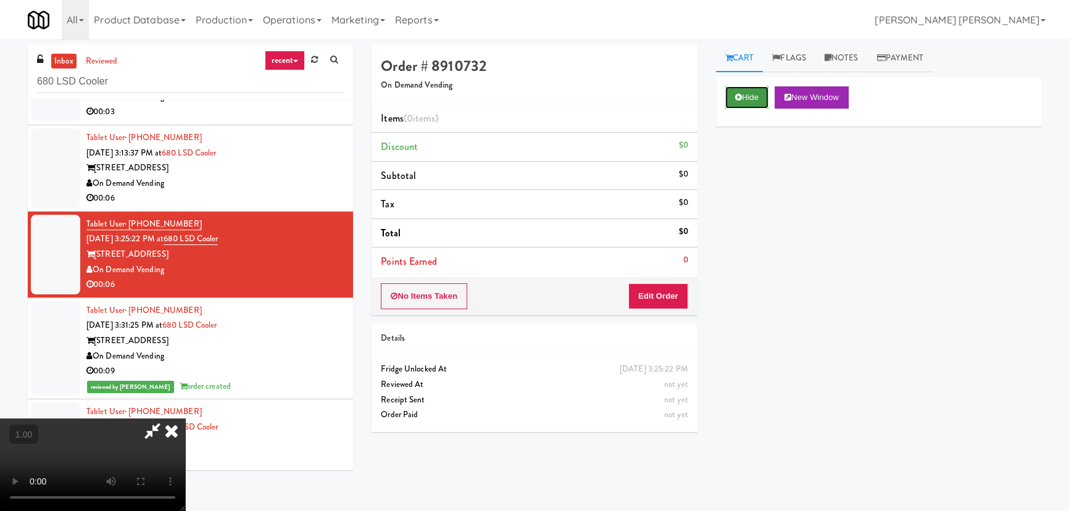
click at [738, 100] on icon at bounding box center [738, 97] width 7 height 8
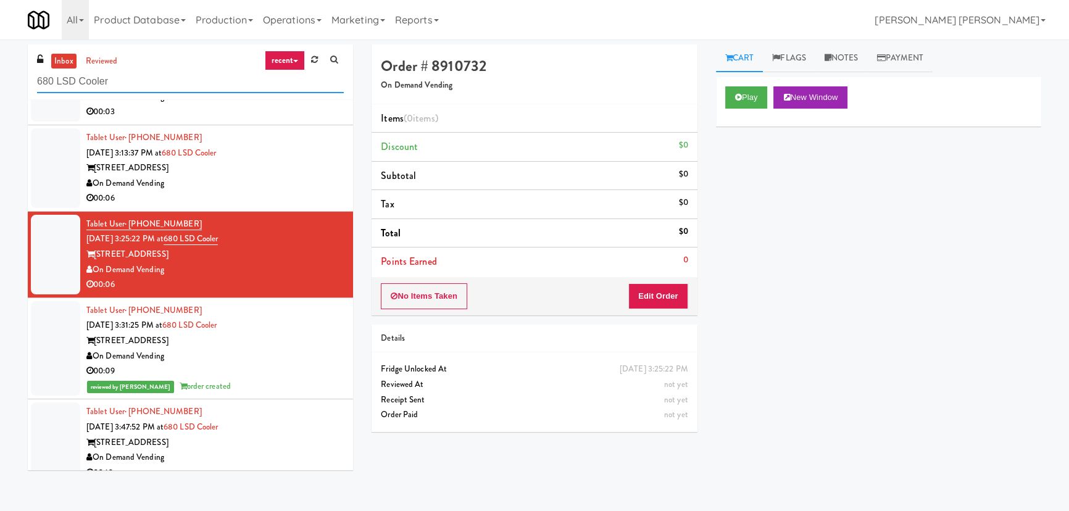
drag, startPoint x: 123, startPoint y: 70, endPoint x: 9, endPoint y: 86, distance: 114.7
click at [9, 86] on div "inbox reviewed recent all unclear take inventory issue suspicious failed recent…" at bounding box center [534, 275] width 1069 height 462
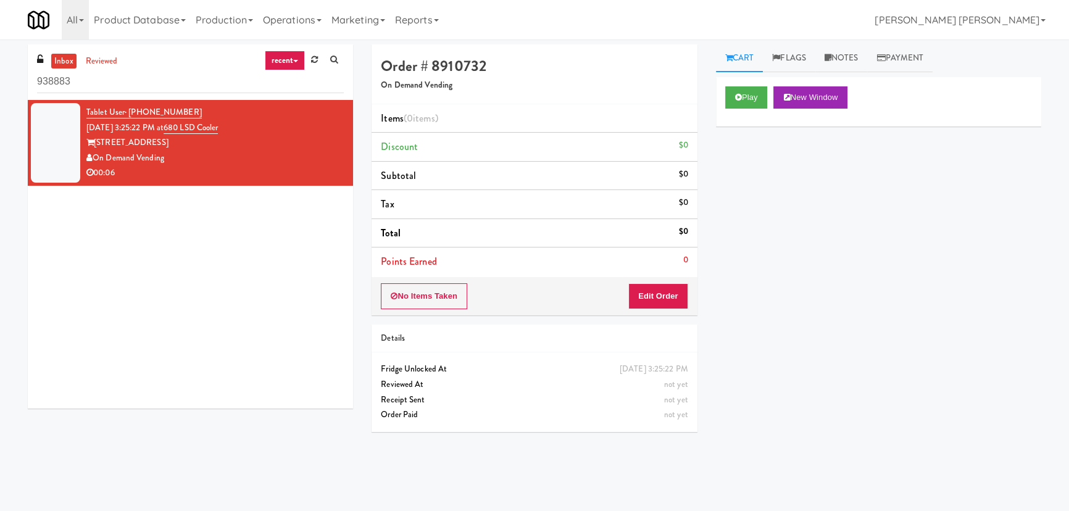
click at [32, 82] on div "inbox reviewed recent all unclear take inventory issue suspicious failed recent…" at bounding box center [190, 72] width 325 height 56
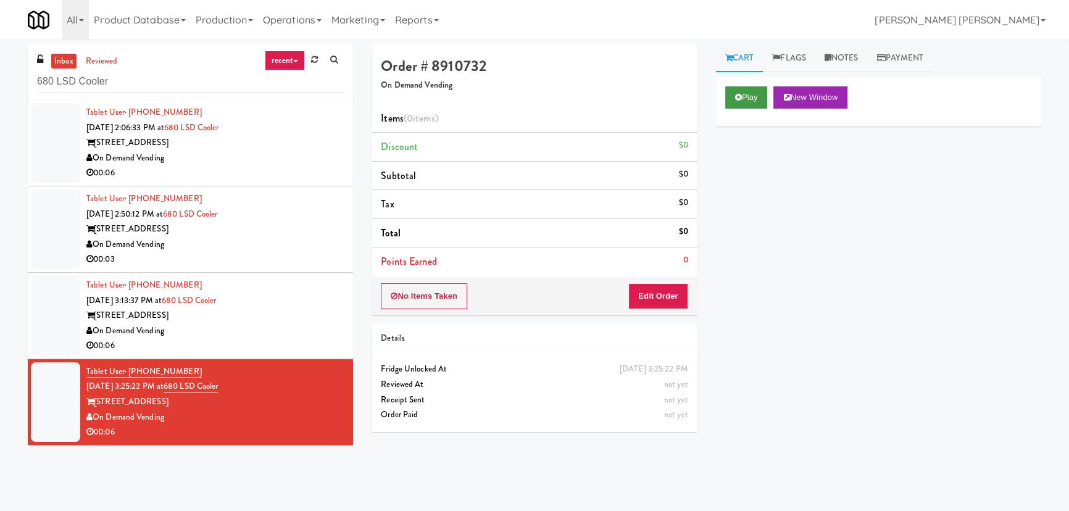
type input "680 LSD Cooler"
click at [750, 103] on button "Play" at bounding box center [746, 97] width 43 height 22
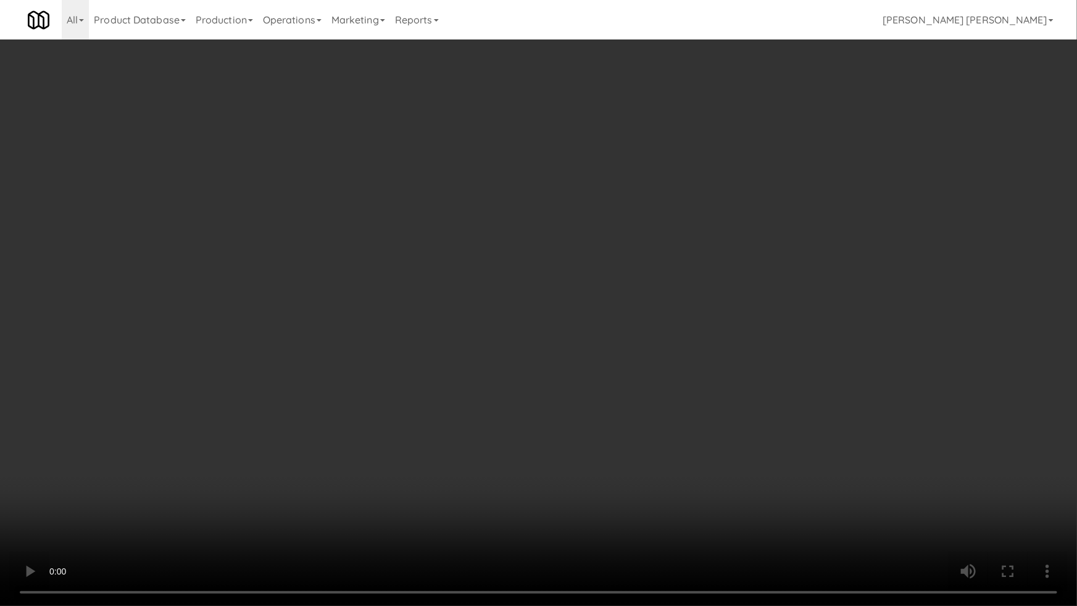
click at [690, 510] on video at bounding box center [538, 303] width 1077 height 606
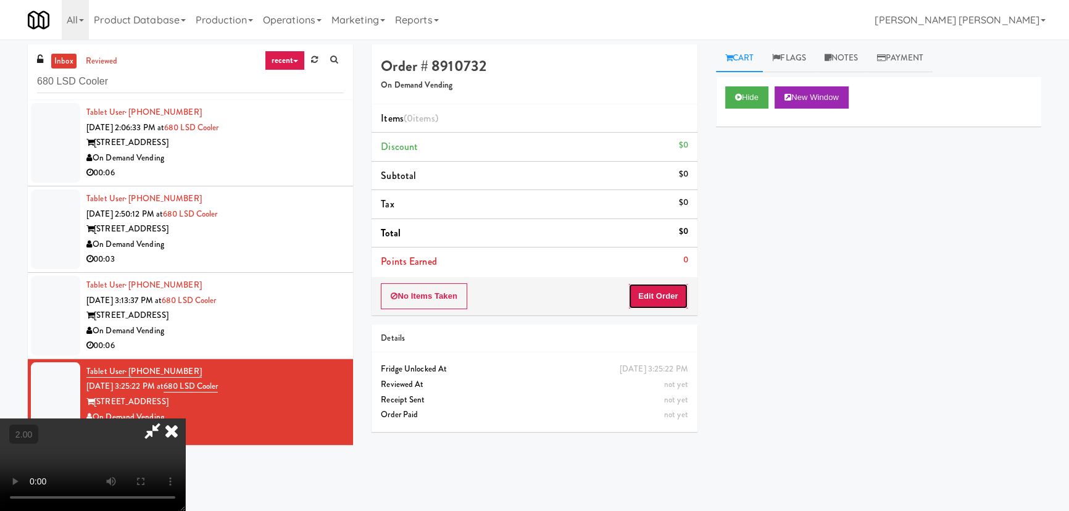
click at [665, 293] on button "Edit Order" at bounding box center [658, 296] width 60 height 26
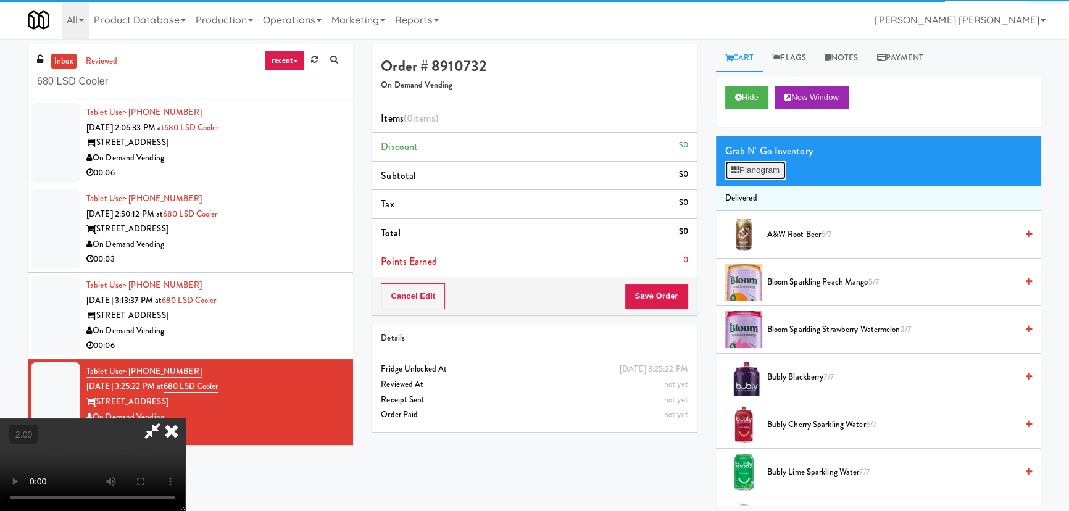
click at [751, 165] on button "Planogram" at bounding box center [755, 170] width 60 height 19
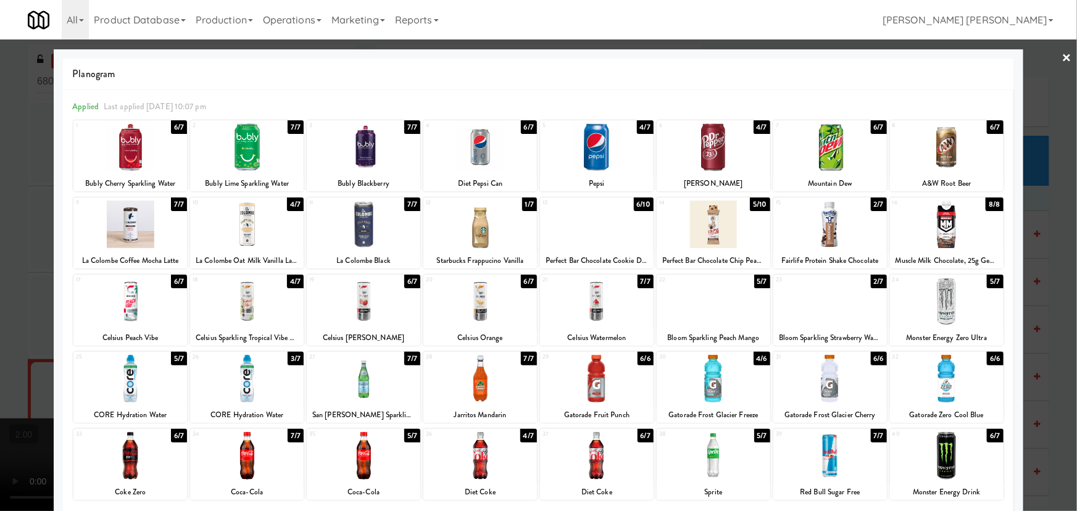
click at [594, 381] on div at bounding box center [597, 379] width 114 height 48
drag, startPoint x: 1058, startPoint y: 57, endPoint x: 1034, endPoint y: 49, distance: 25.8
click at [1062, 57] on link "×" at bounding box center [1067, 58] width 10 height 38
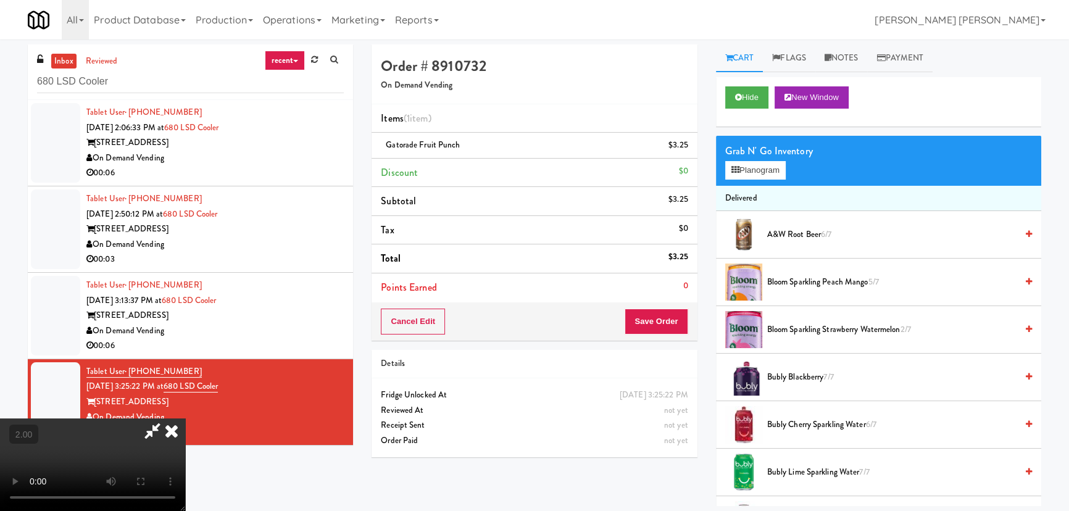
click at [185, 418] on icon at bounding box center [171, 430] width 27 height 25
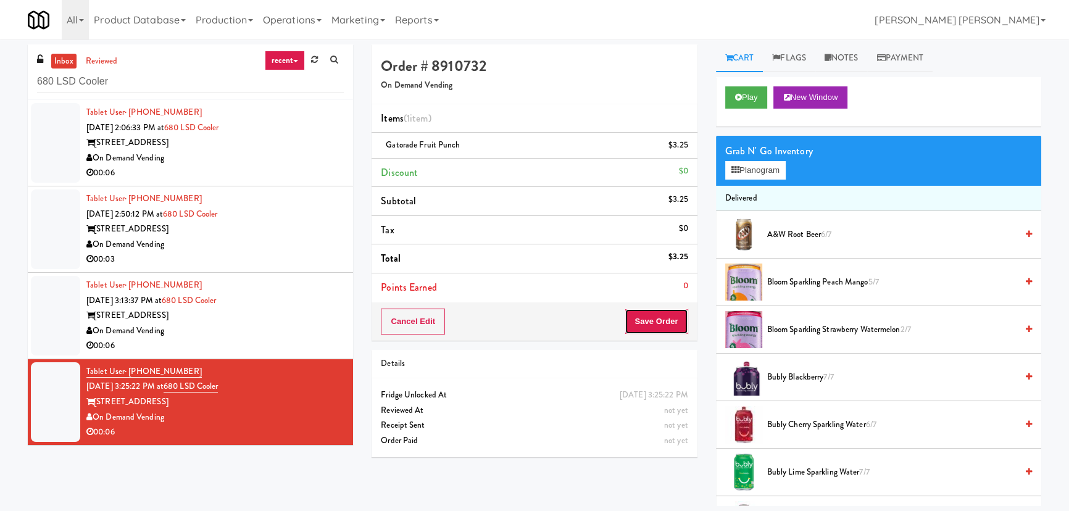
click at [636, 322] on button "Save Order" at bounding box center [655, 322] width 63 height 26
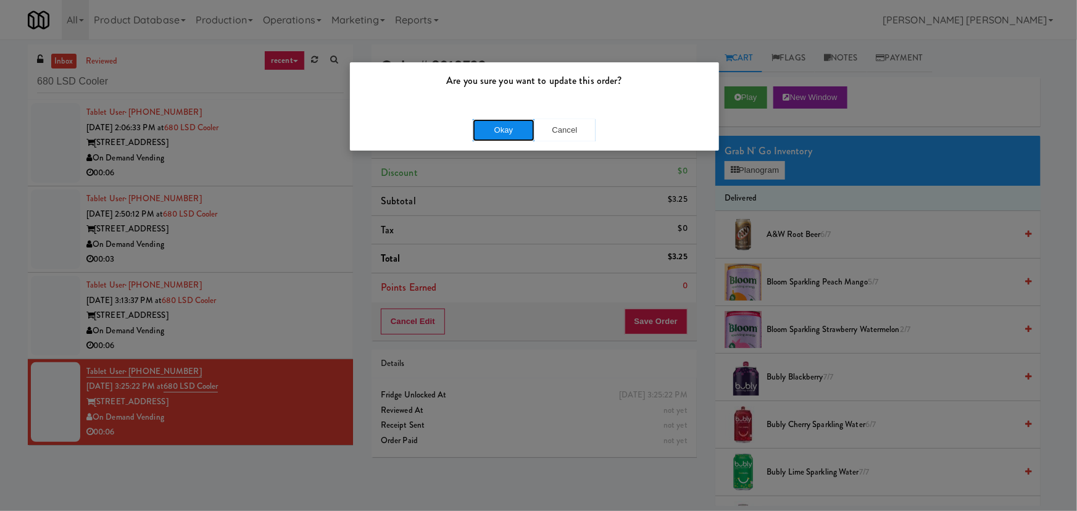
click at [526, 131] on button "Okay" at bounding box center [504, 130] width 62 height 22
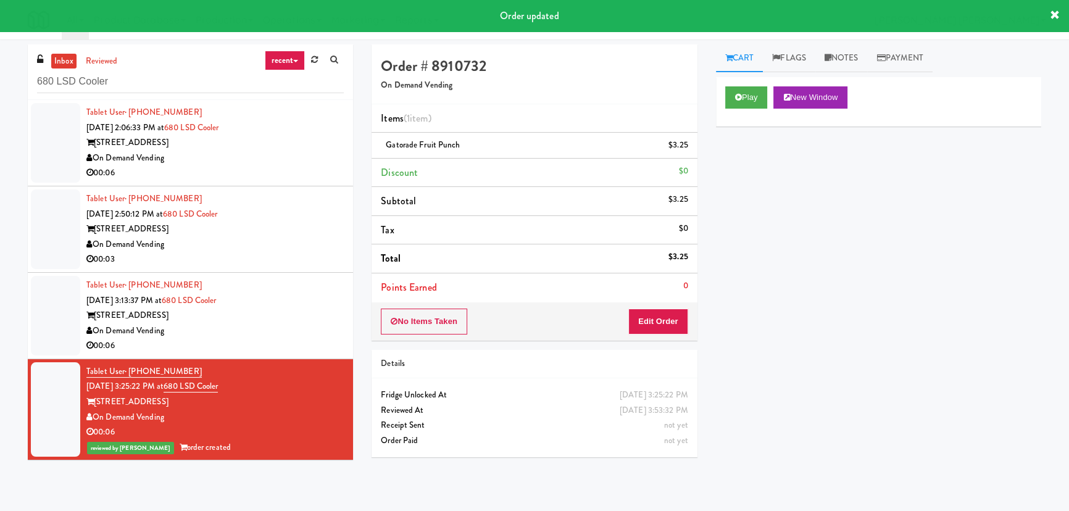
click at [302, 328] on div "On Demand Vending" at bounding box center [214, 330] width 257 height 15
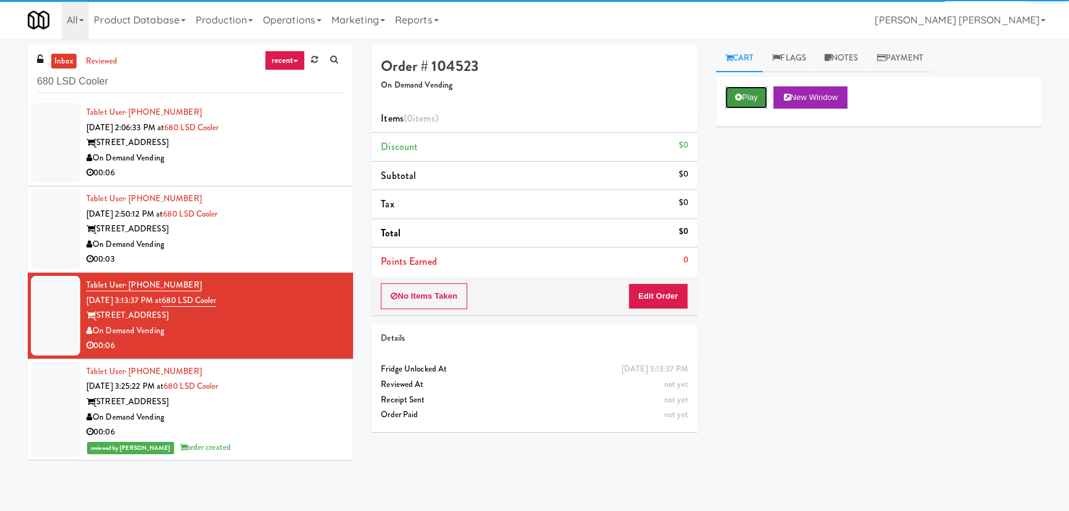
click at [755, 89] on button "Play" at bounding box center [746, 97] width 43 height 22
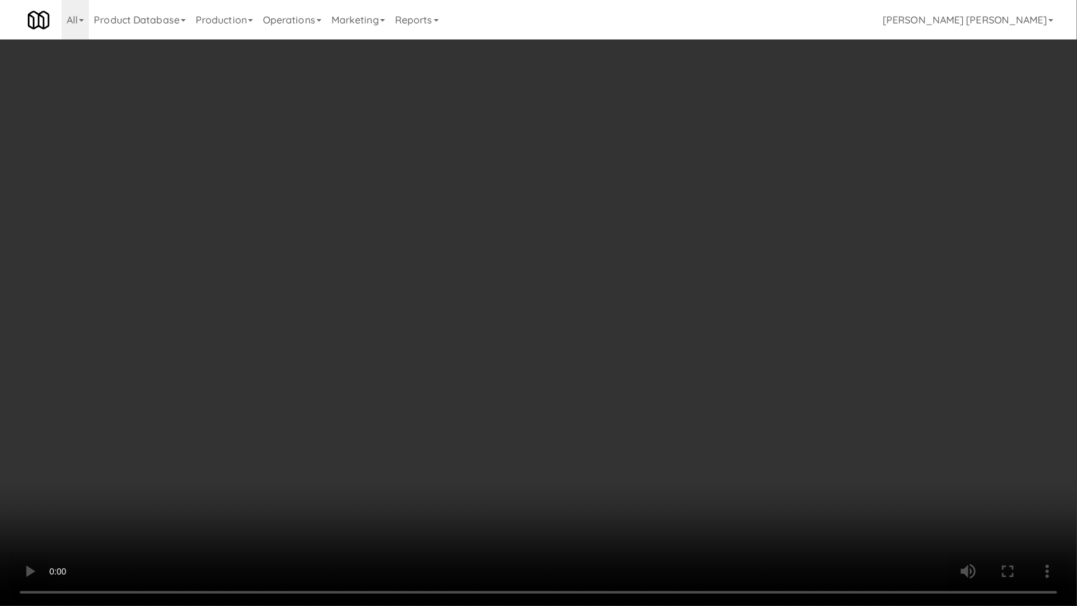
drag, startPoint x: 595, startPoint y: 548, endPoint x: 679, endPoint y: 525, distance: 87.1
click at [644, 510] on video at bounding box center [538, 303] width 1077 height 606
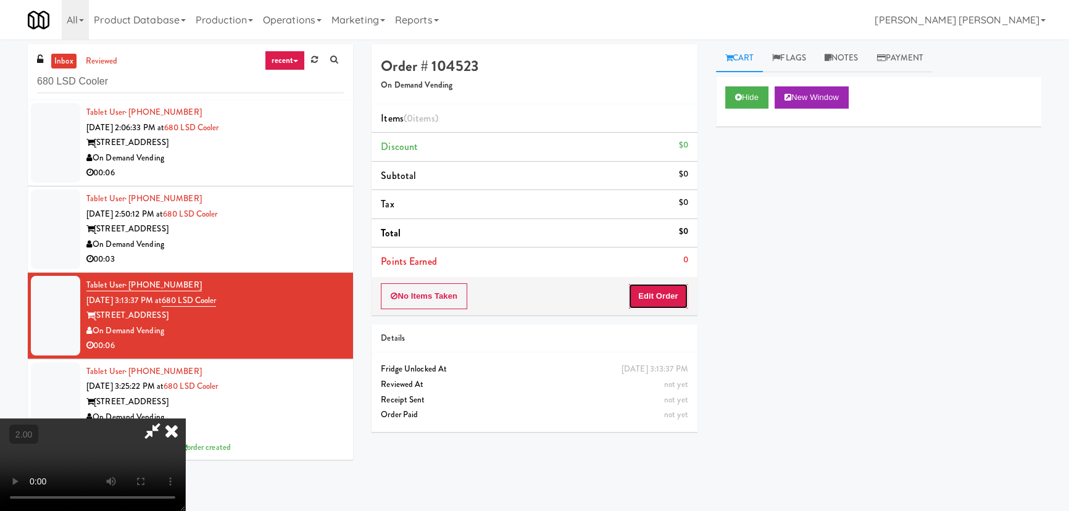
click at [665, 298] on button "Edit Order" at bounding box center [658, 296] width 60 height 26
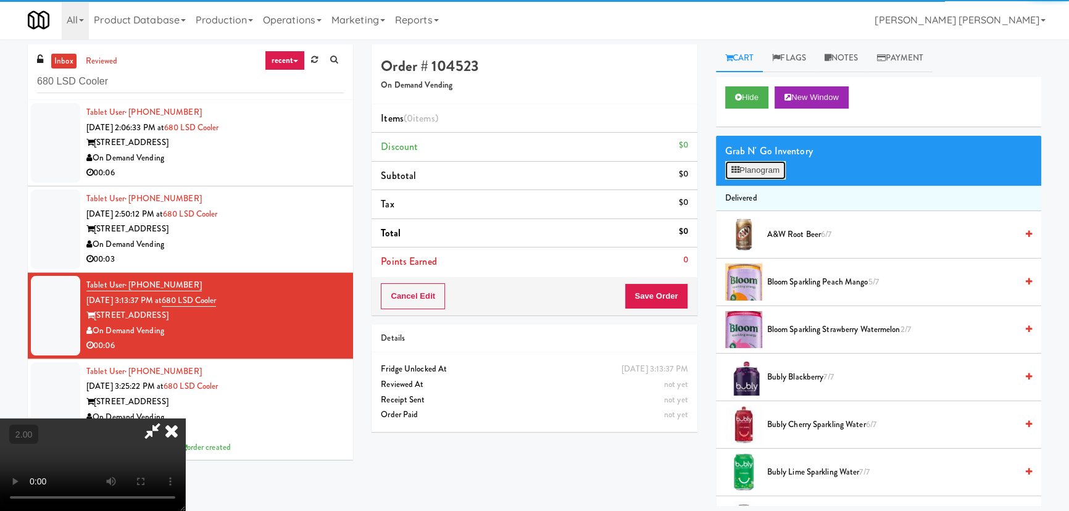
click at [769, 172] on button "Planogram" at bounding box center [755, 170] width 60 height 19
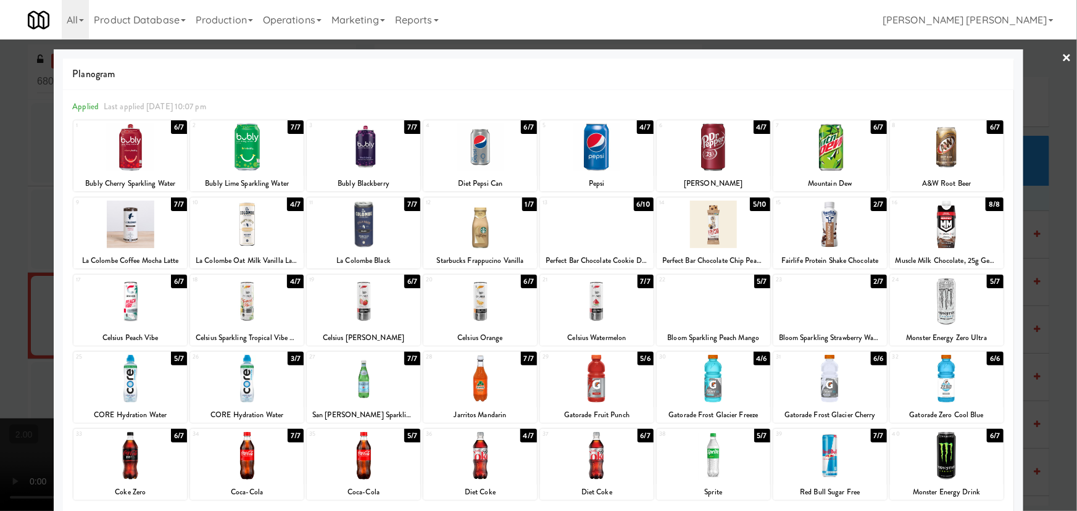
click at [827, 233] on div at bounding box center [830, 225] width 114 height 48
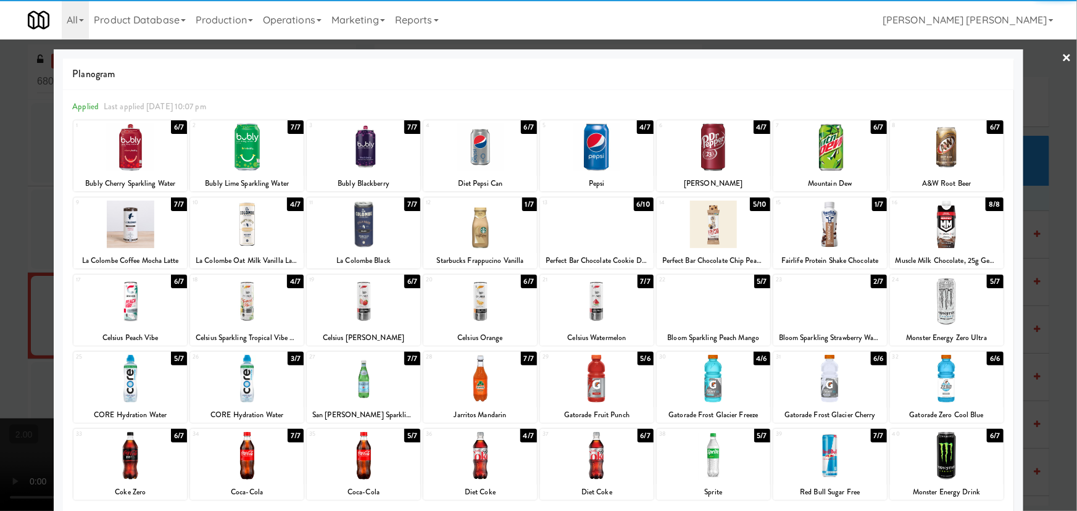
drag, startPoint x: 1059, startPoint y: 60, endPoint x: 836, endPoint y: 56, distance: 223.4
click at [1062, 60] on link "×" at bounding box center [1067, 58] width 10 height 38
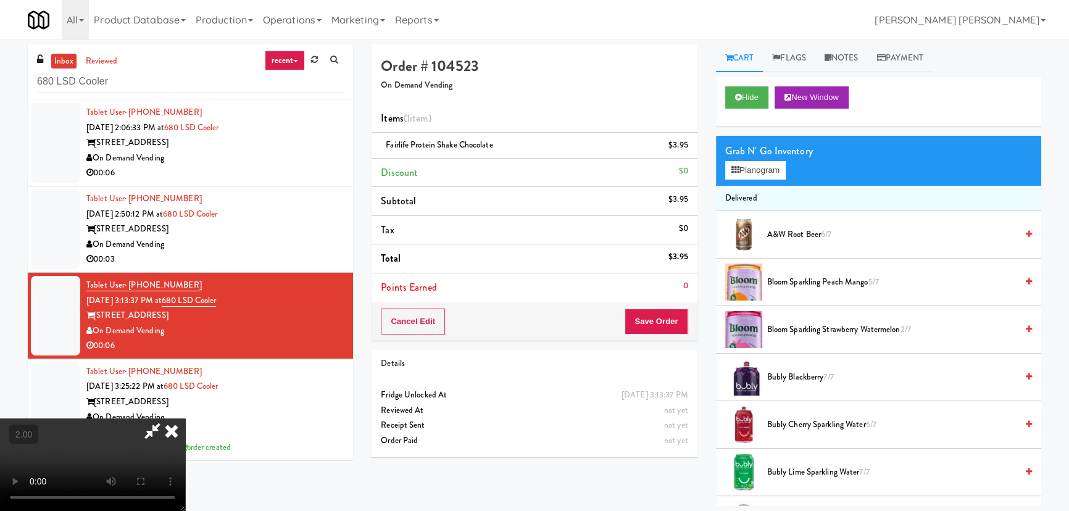
click at [185, 418] on icon at bounding box center [171, 430] width 27 height 25
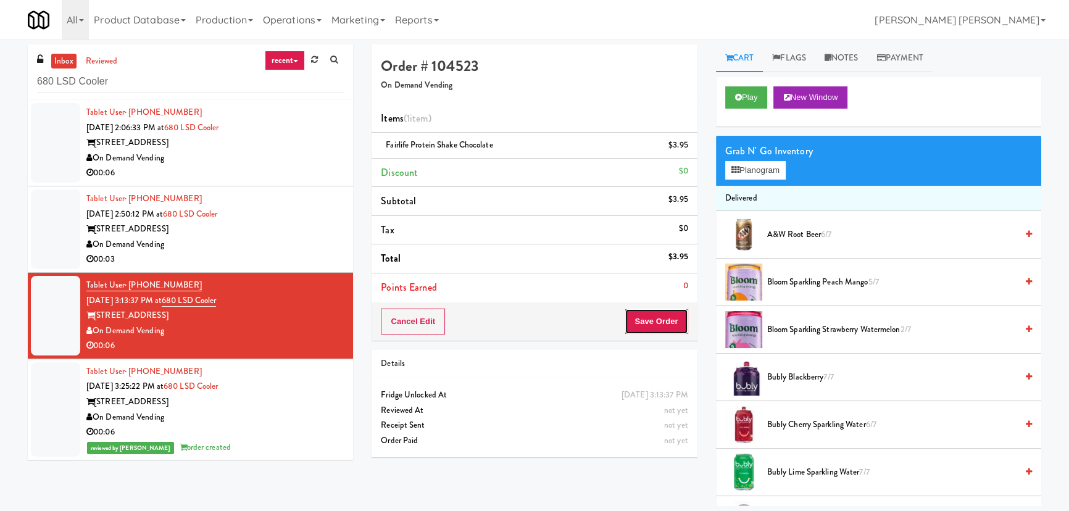
click at [654, 328] on button "Save Order" at bounding box center [655, 322] width 63 height 26
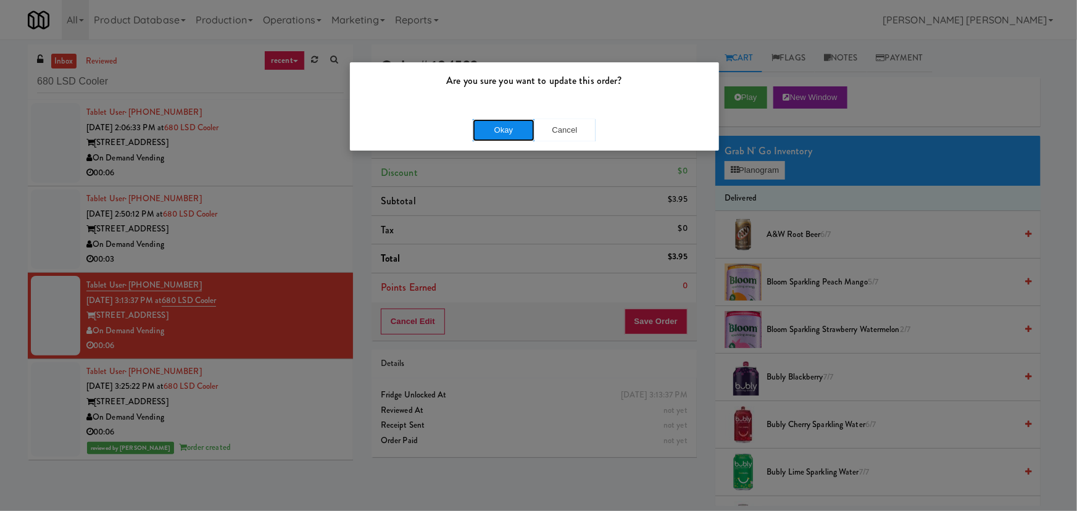
click at [518, 126] on button "Okay" at bounding box center [504, 130] width 62 height 22
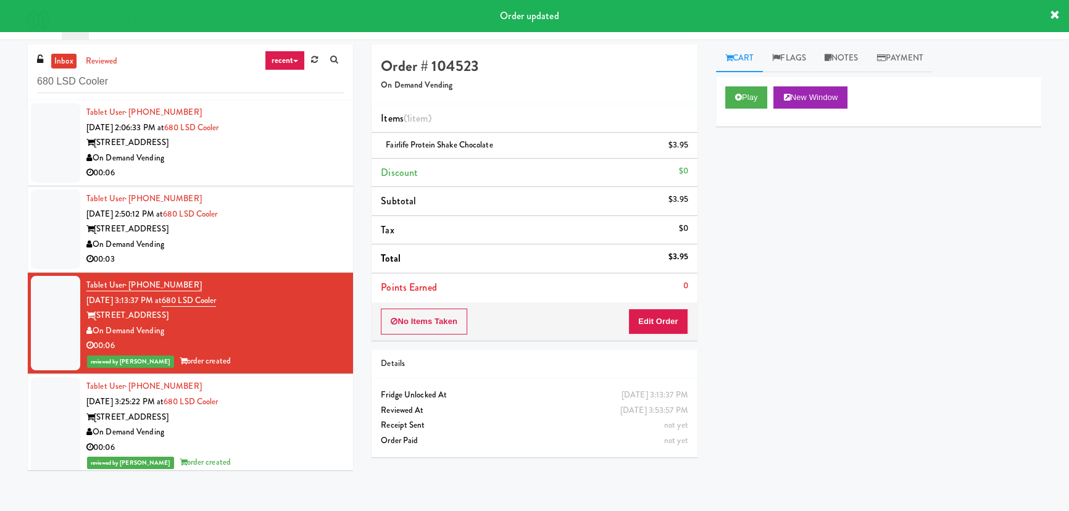
click at [306, 239] on div "On Demand Vending" at bounding box center [214, 244] width 257 height 15
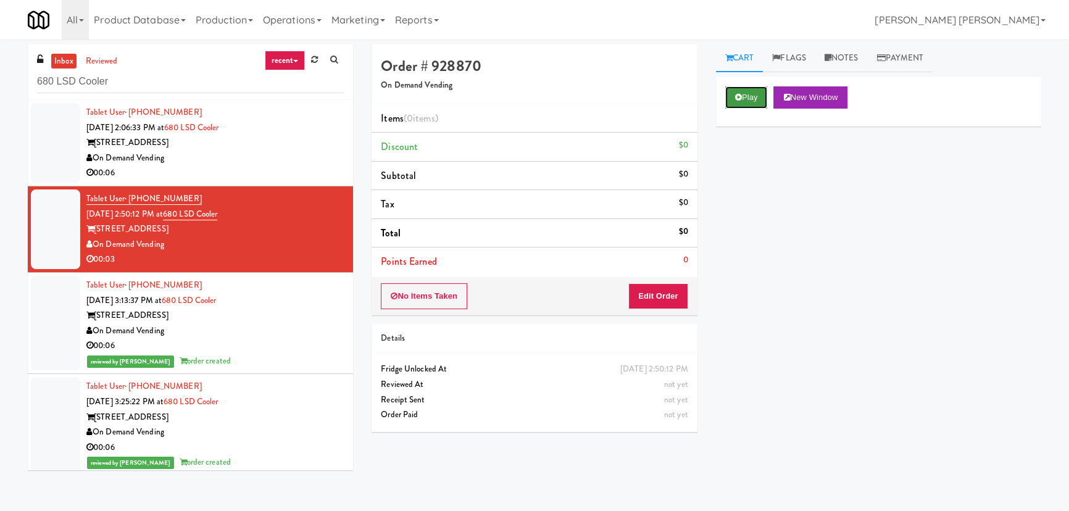
click at [729, 94] on button "Play" at bounding box center [746, 97] width 43 height 22
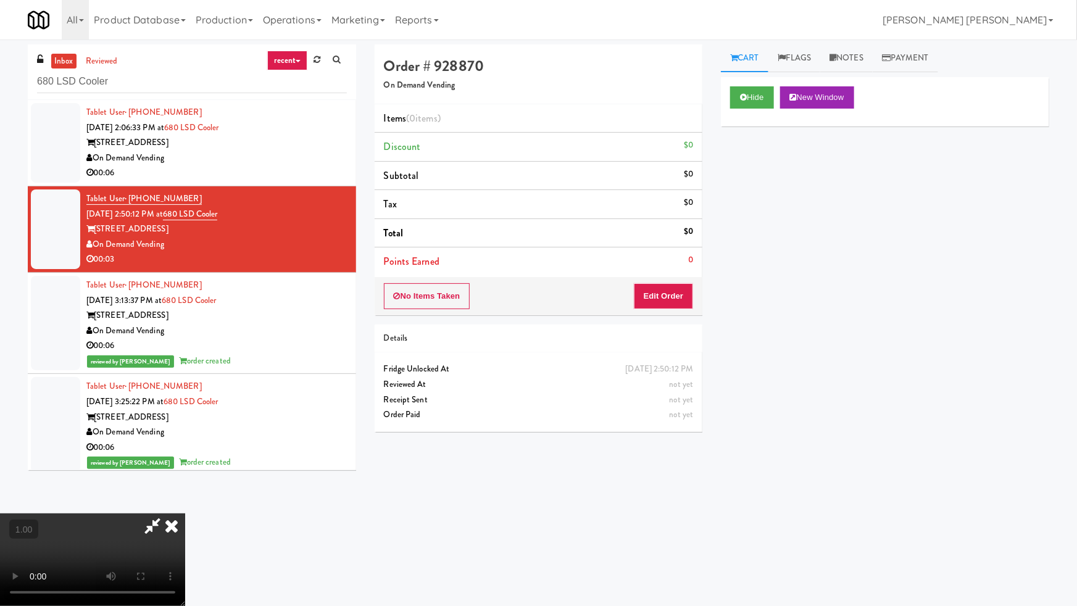
click at [185, 510] on video at bounding box center [92, 559] width 185 height 93
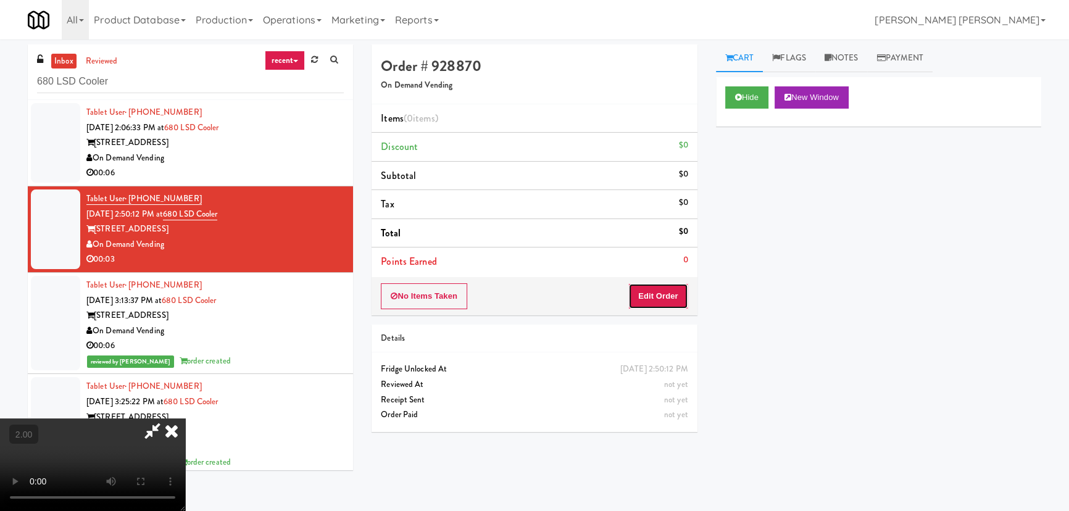
click at [652, 288] on button "Edit Order" at bounding box center [658, 296] width 60 height 26
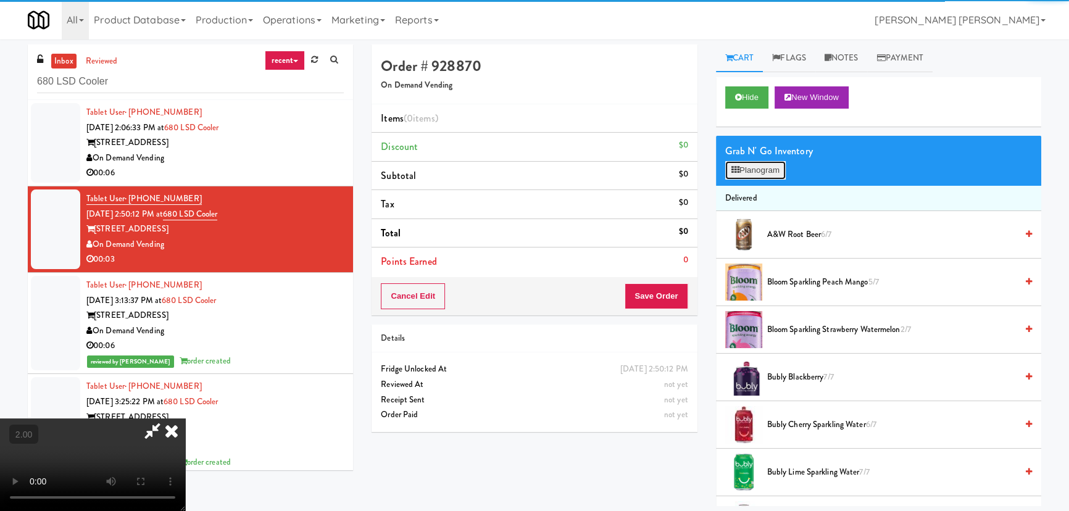
click at [777, 173] on button "Planogram" at bounding box center [755, 170] width 60 height 19
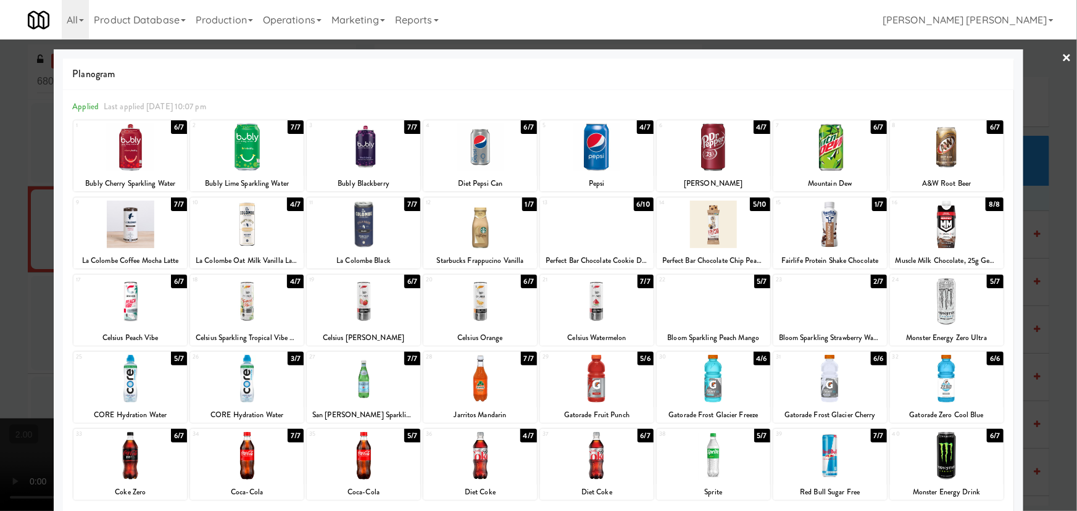
click at [359, 384] on div at bounding box center [364, 379] width 114 height 48
click at [1062, 56] on link "×" at bounding box center [1067, 58] width 10 height 38
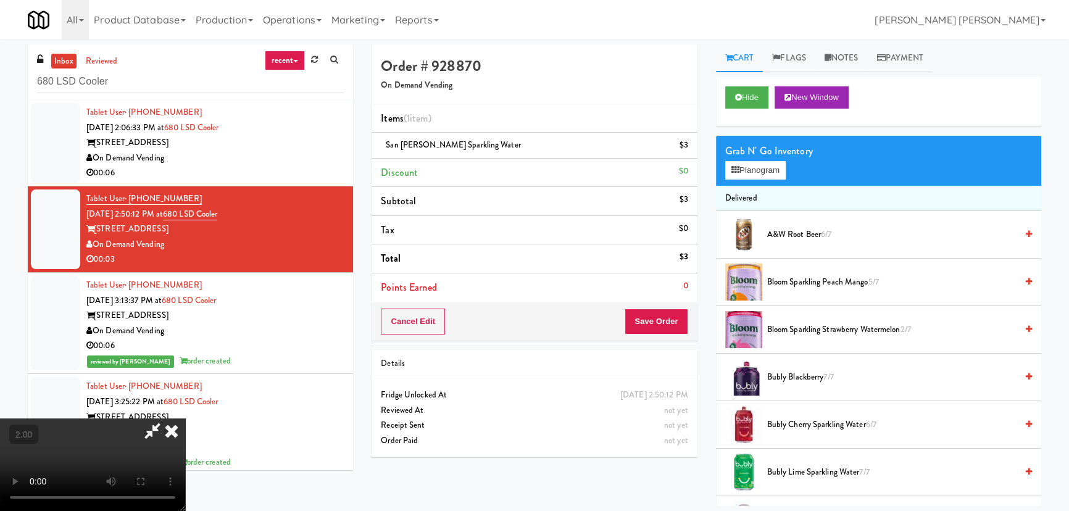
drag, startPoint x: 624, startPoint y: 162, endPoint x: 631, endPoint y: 169, distance: 10.0
click at [185, 418] on icon at bounding box center [171, 430] width 27 height 25
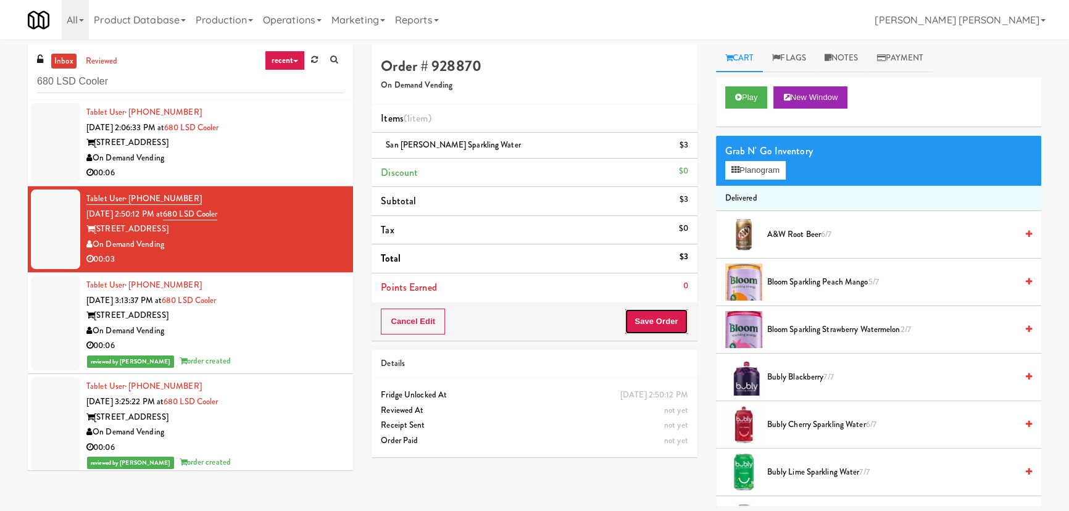
click at [673, 318] on button "Save Order" at bounding box center [655, 322] width 63 height 26
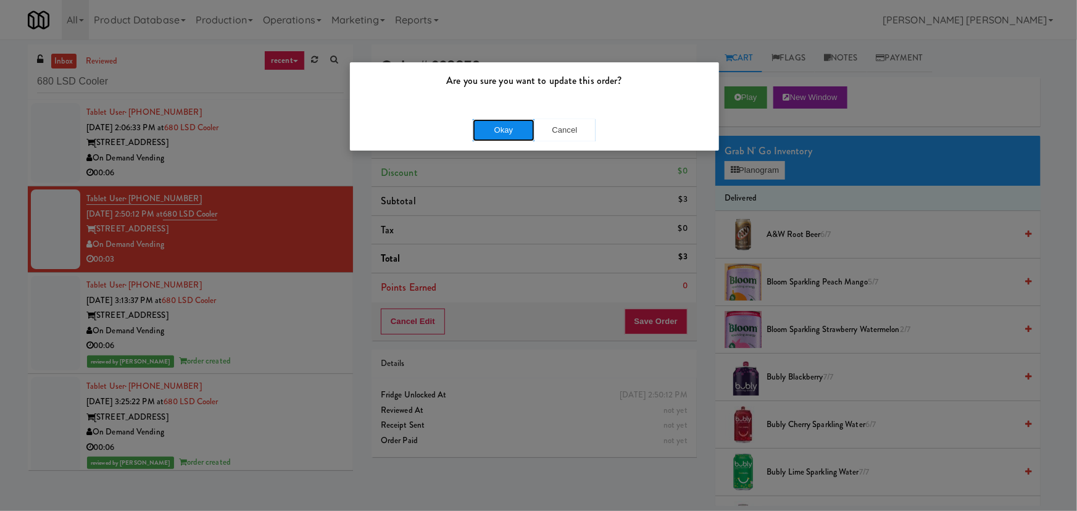
click at [502, 127] on button "Okay" at bounding box center [504, 130] width 62 height 22
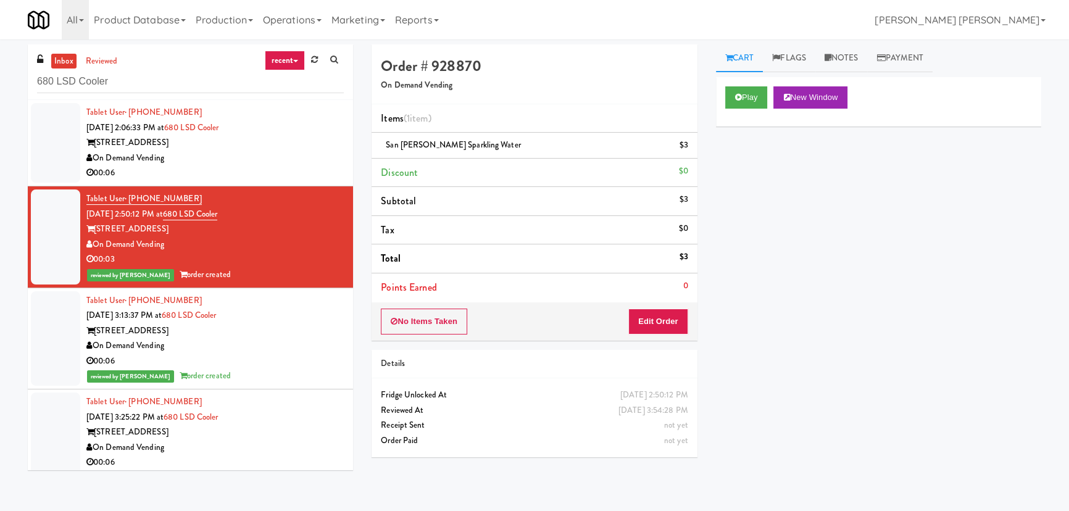
click at [294, 136] on div "680 N. Lake Shore" at bounding box center [214, 142] width 257 height 15
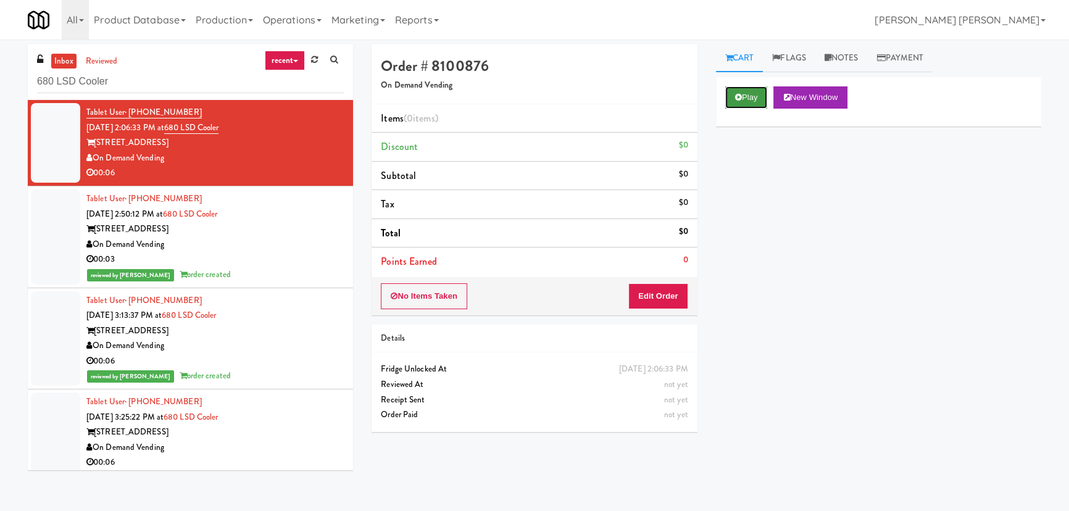
click at [734, 104] on button "Play" at bounding box center [746, 97] width 43 height 22
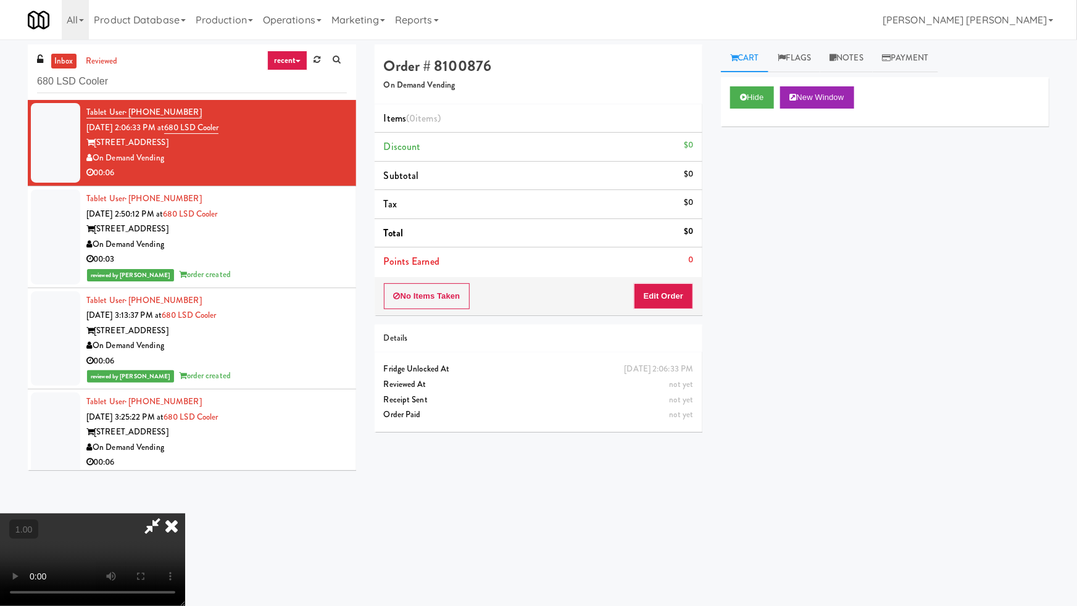
click at [185, 510] on video at bounding box center [92, 559] width 185 height 93
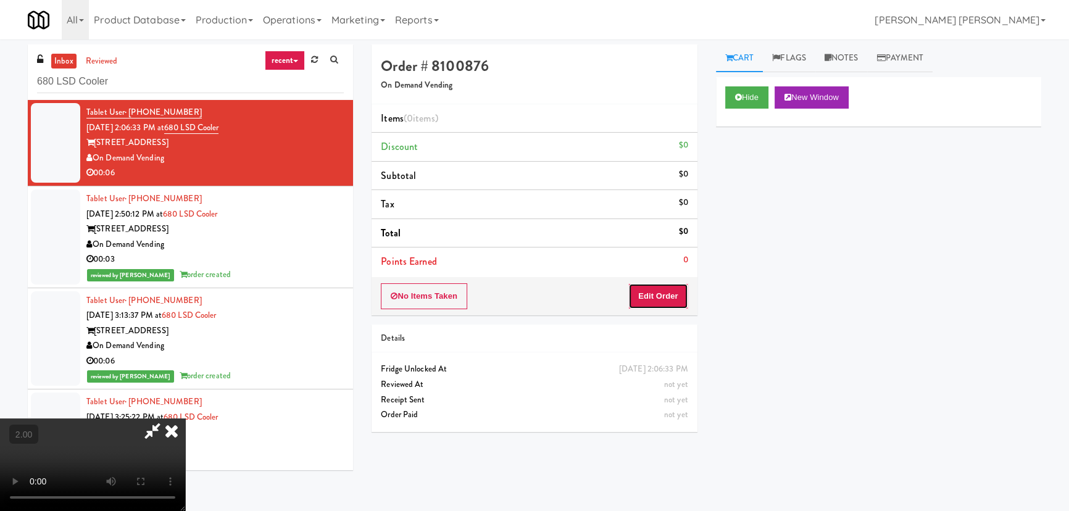
click at [681, 289] on button "Edit Order" at bounding box center [658, 296] width 60 height 26
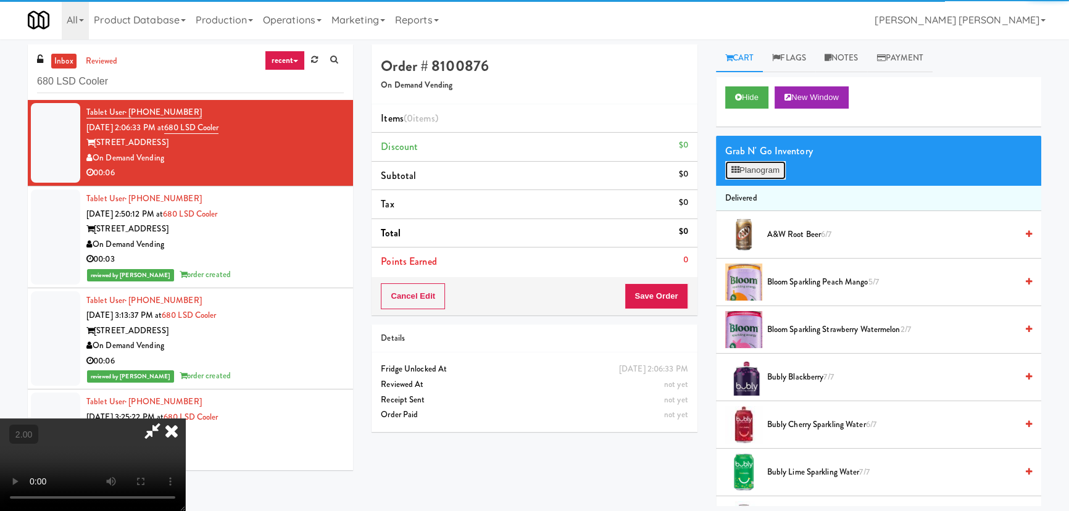
click at [772, 168] on button "Planogram" at bounding box center [755, 170] width 60 height 19
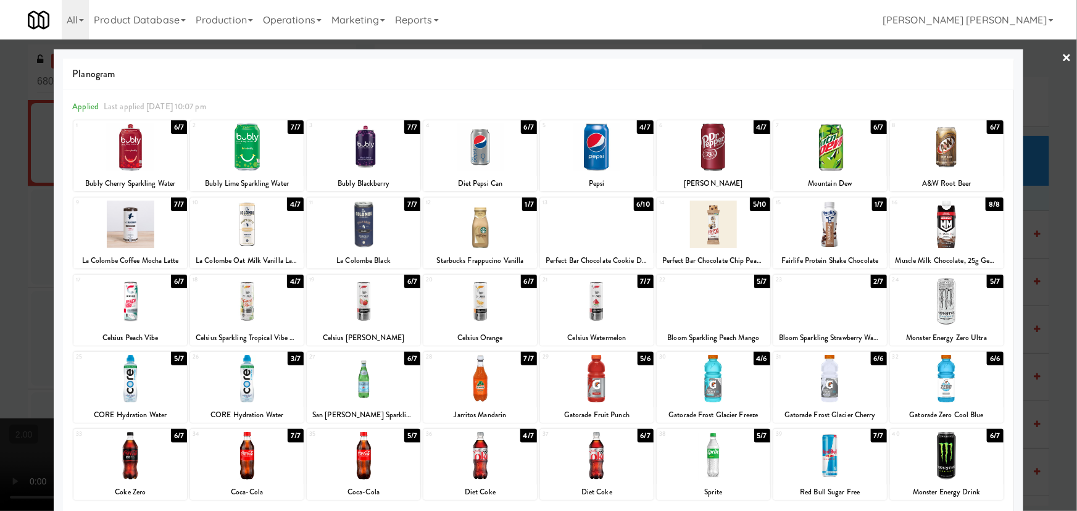
drag, startPoint x: 815, startPoint y: 460, endPoint x: 950, endPoint y: 422, distance: 139.7
click at [818, 460] on div at bounding box center [830, 456] width 114 height 48
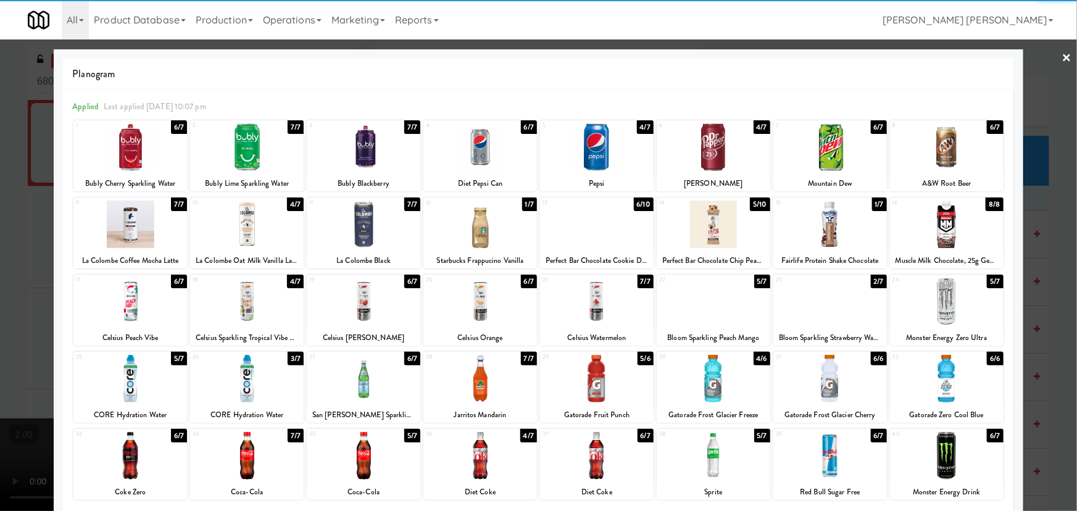
click at [1062, 57] on link "×" at bounding box center [1067, 58] width 10 height 38
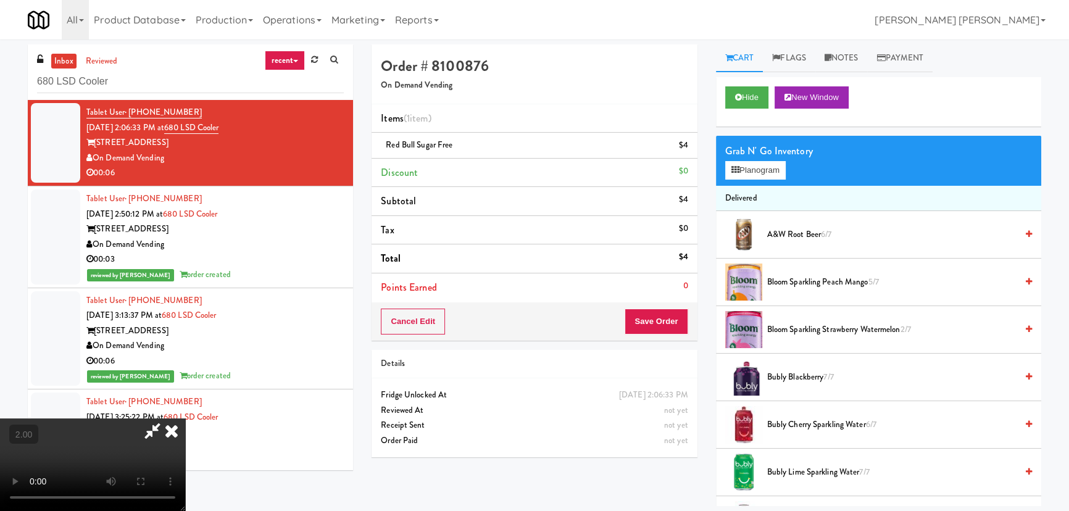
click at [185, 418] on icon at bounding box center [171, 430] width 27 height 25
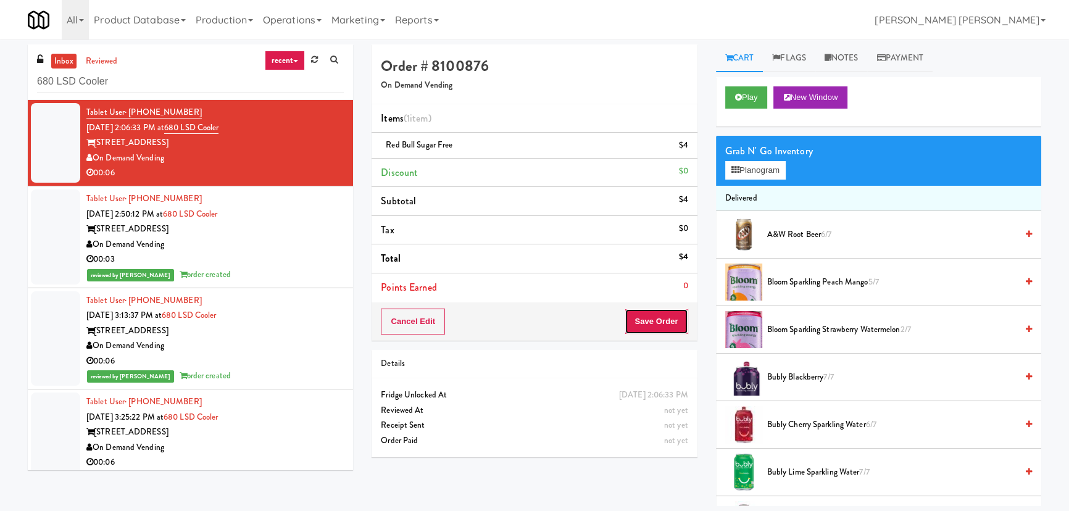
click at [656, 331] on button "Save Order" at bounding box center [655, 322] width 63 height 26
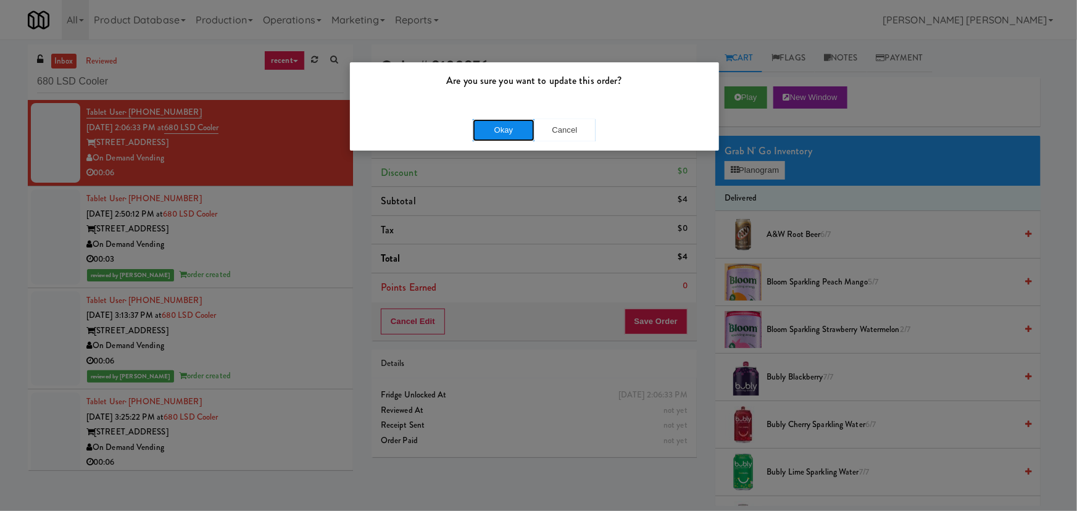
click at [500, 133] on button "Okay" at bounding box center [504, 130] width 62 height 22
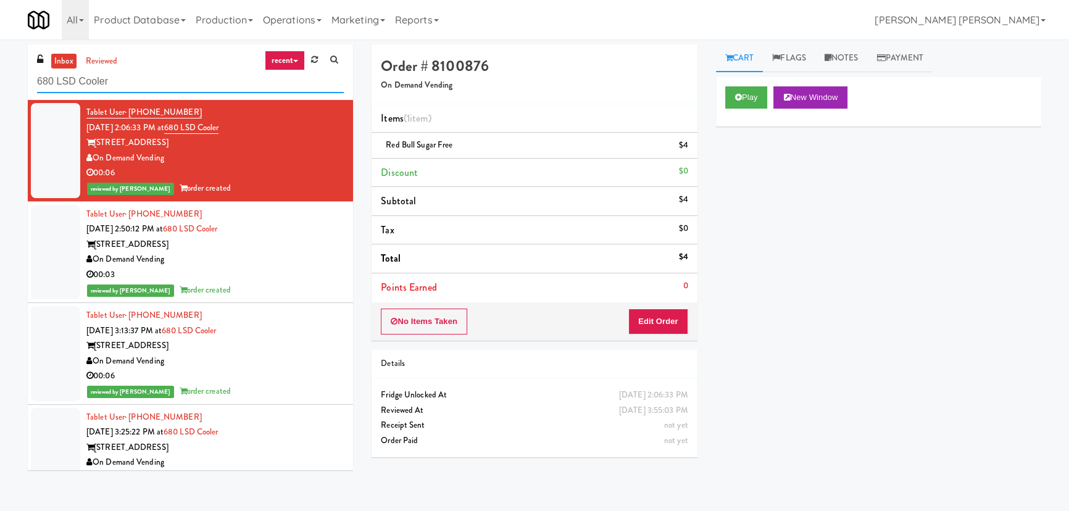
drag, startPoint x: 133, startPoint y: 85, endPoint x: -93, endPoint y: 67, distance: 227.2
click at [0, 67] on html "Are you sure you want to update this order? Okay Cancel Okay Are you sure you w…" at bounding box center [534, 255] width 1069 height 511
paste input "CC2 Drinks"
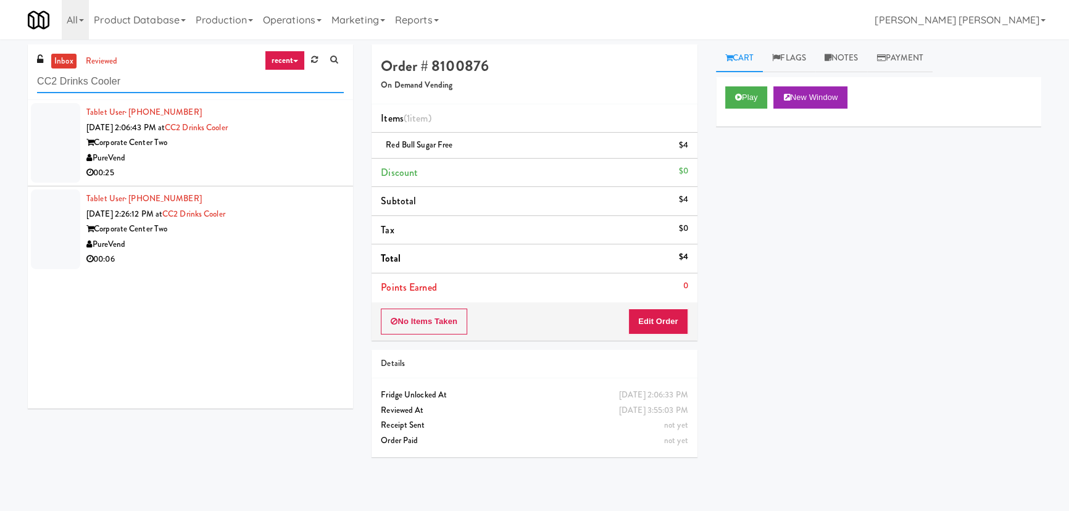
type input "CC2 Drinks Cooler"
click at [260, 160] on div "PureVend" at bounding box center [214, 158] width 257 height 15
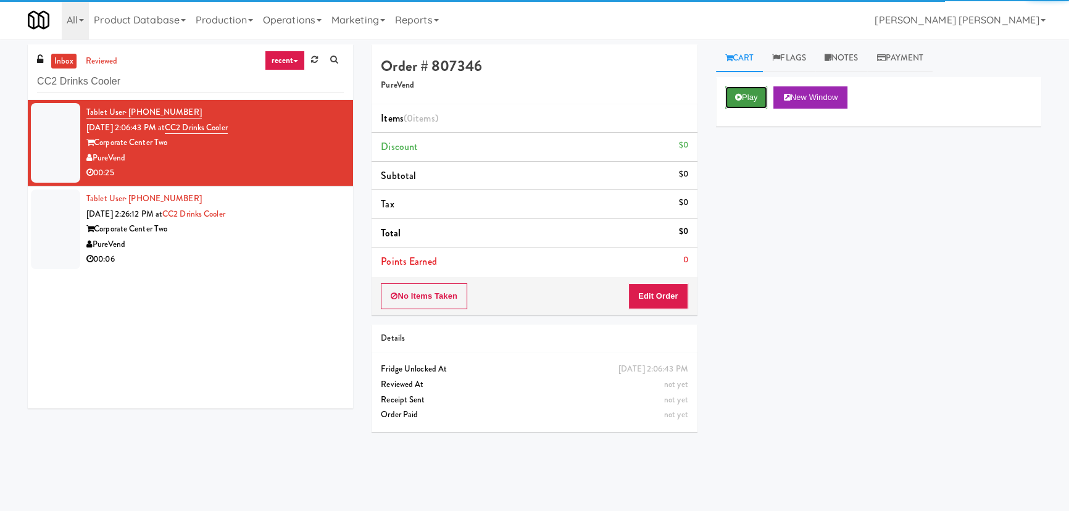
click at [758, 104] on button "Play" at bounding box center [746, 97] width 43 height 22
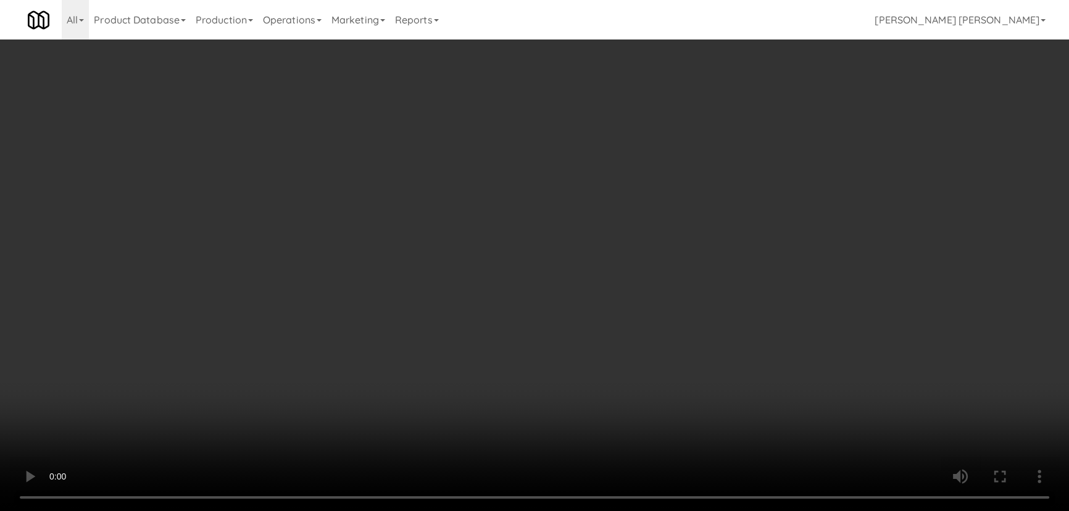
click at [647, 510] on video at bounding box center [534, 255] width 1069 height 511
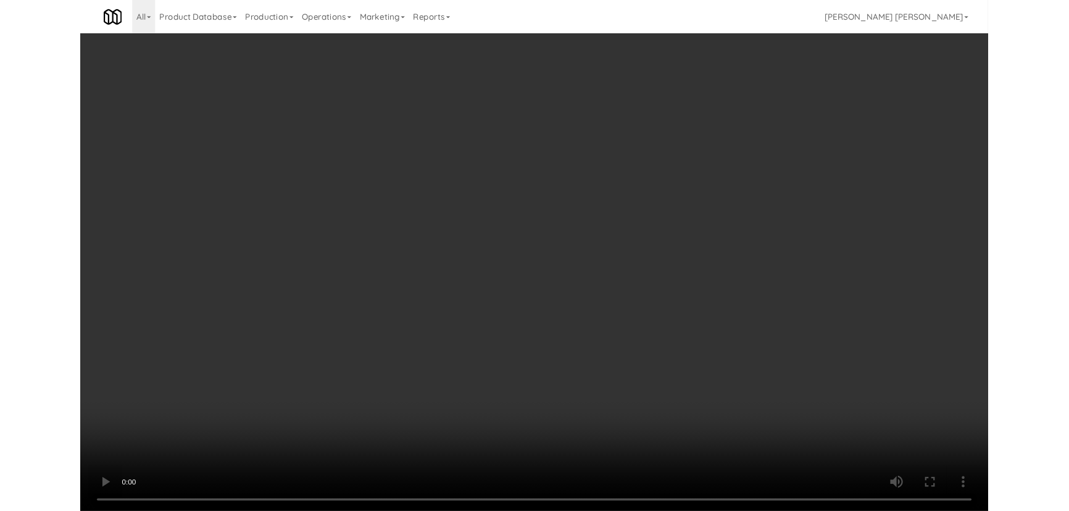
scroll to position [25, 0]
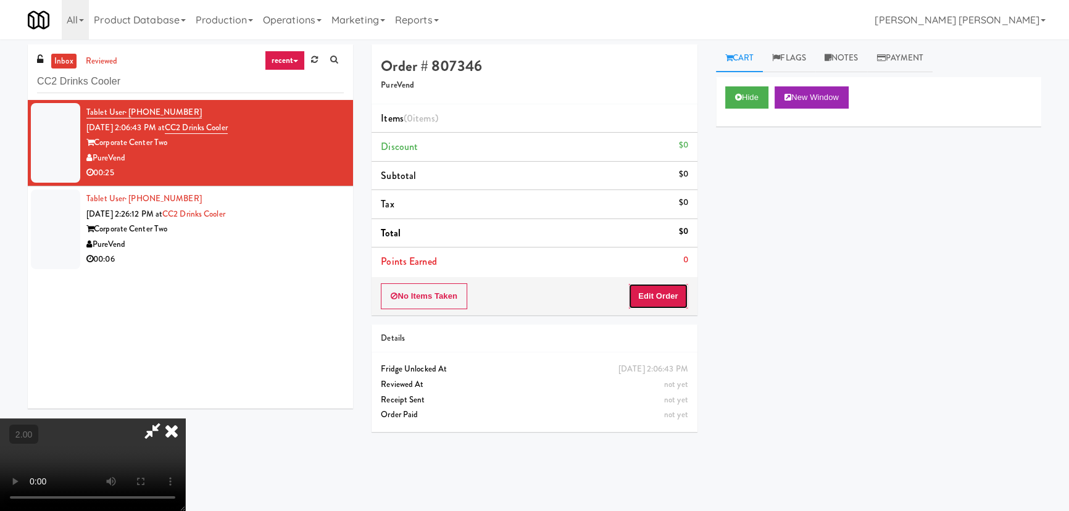
click at [658, 289] on button "Edit Order" at bounding box center [658, 296] width 60 height 26
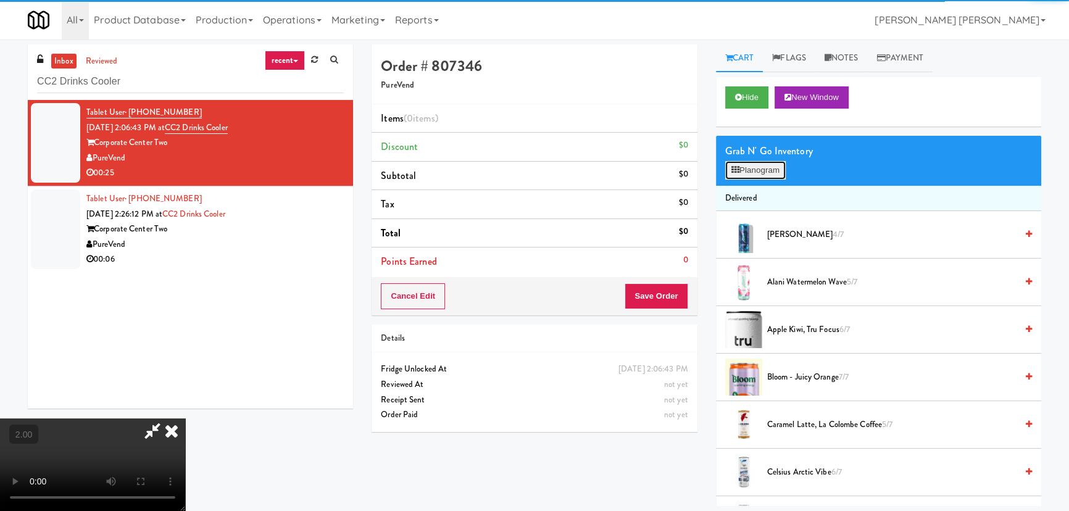
click at [742, 166] on button "Planogram" at bounding box center [755, 170] width 60 height 19
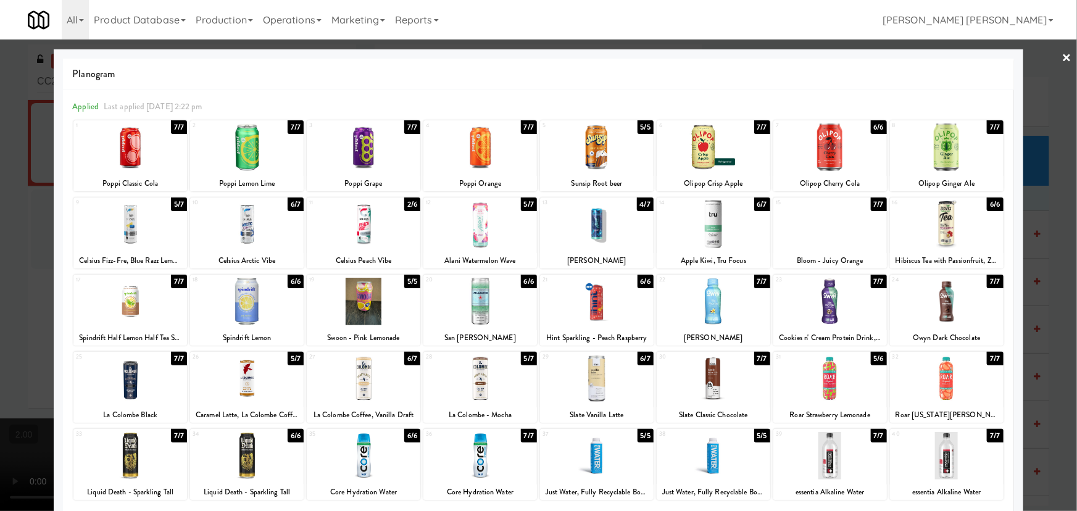
click at [130, 228] on div at bounding box center [130, 225] width 114 height 48
drag, startPoint x: 1062, startPoint y: 56, endPoint x: 718, endPoint y: 69, distance: 343.9
click at [1062, 56] on link "×" at bounding box center [1067, 58] width 10 height 38
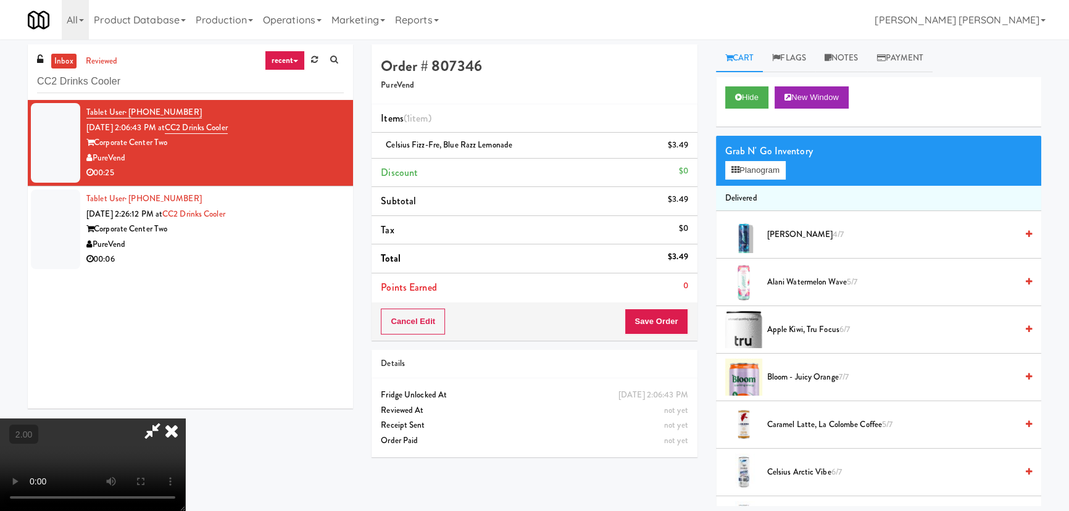
click at [185, 418] on icon at bounding box center [171, 430] width 27 height 25
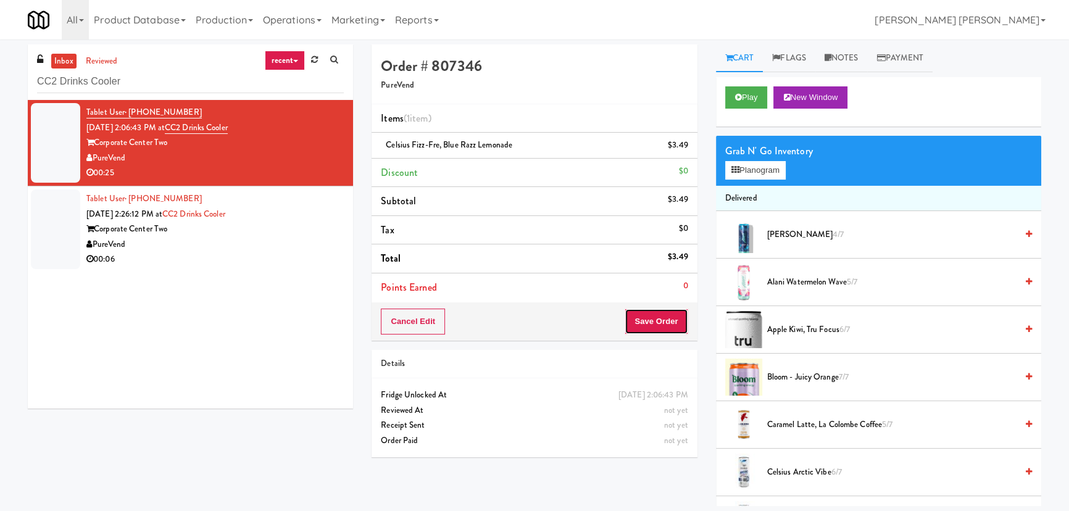
click at [666, 318] on button "Save Order" at bounding box center [655, 322] width 63 height 26
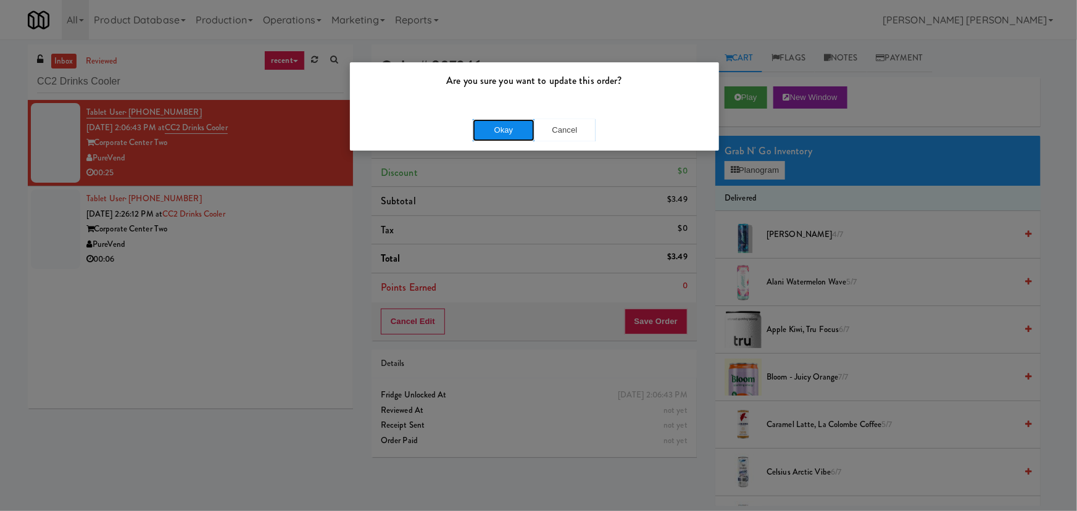
click at [525, 122] on button "Okay" at bounding box center [504, 130] width 62 height 22
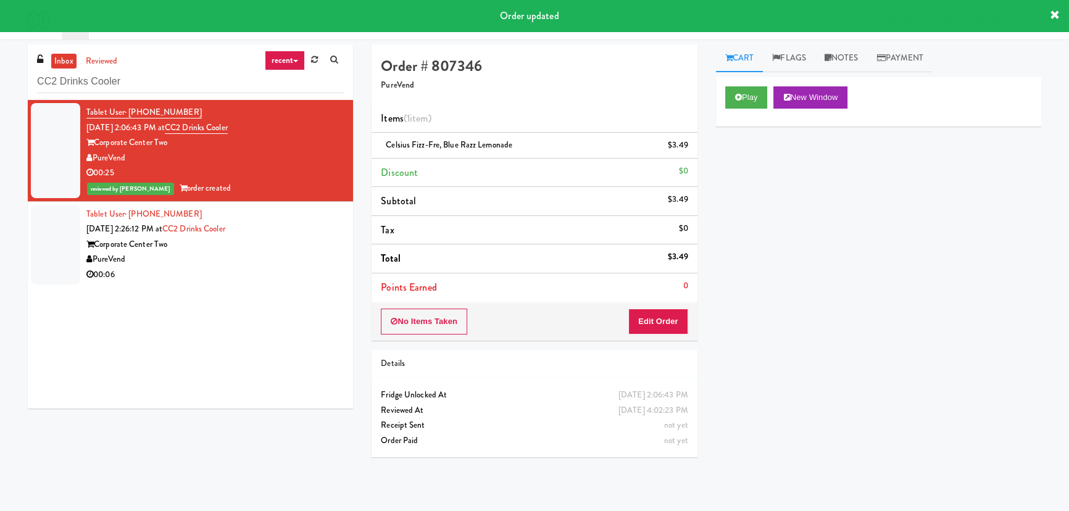
click at [280, 267] on div "00:06" at bounding box center [214, 274] width 257 height 15
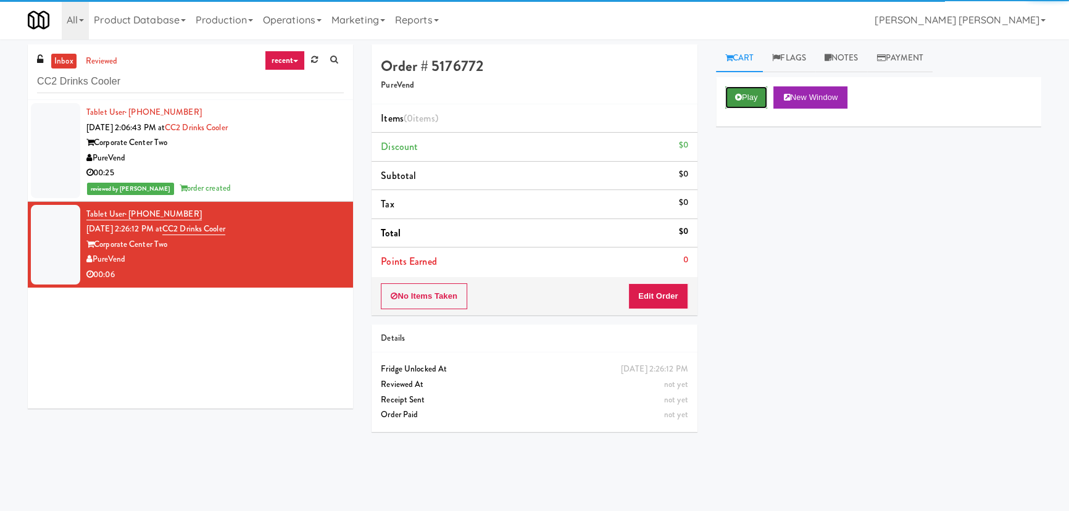
click at [750, 97] on button "Play" at bounding box center [746, 97] width 43 height 22
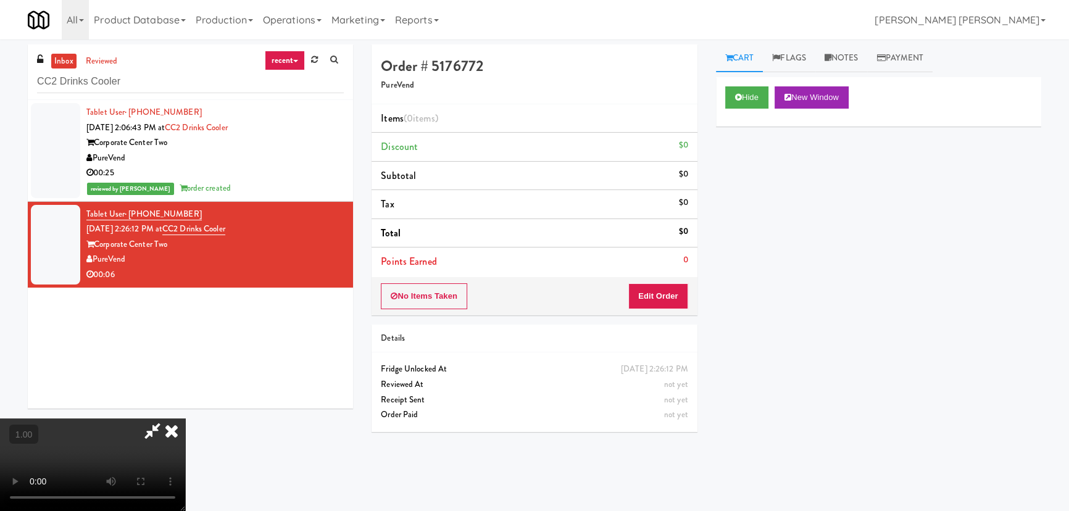
scroll to position [25, 0]
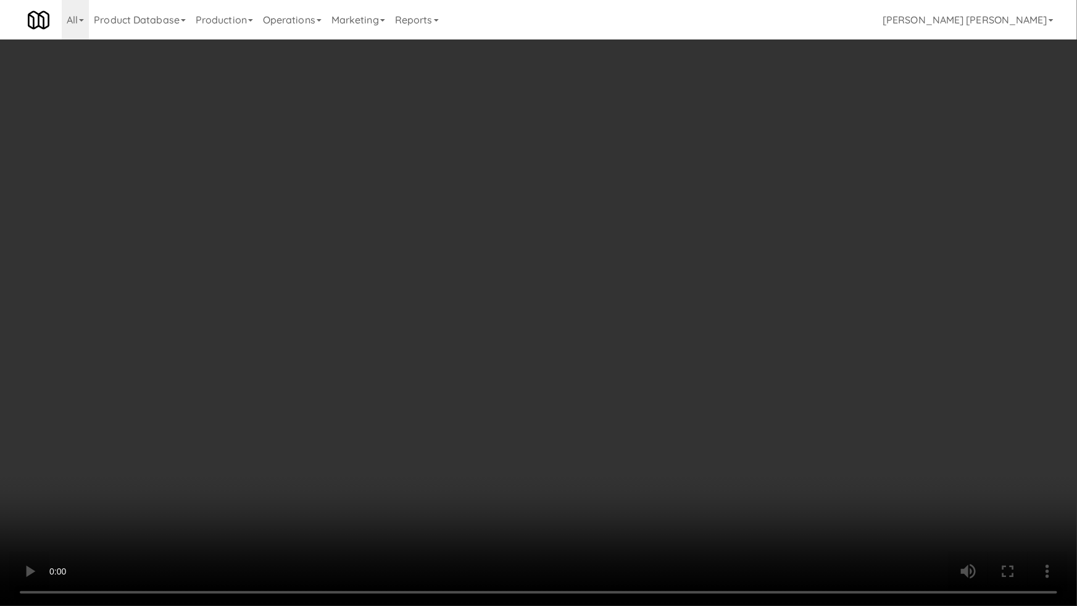
click at [603, 510] on video at bounding box center [538, 303] width 1077 height 606
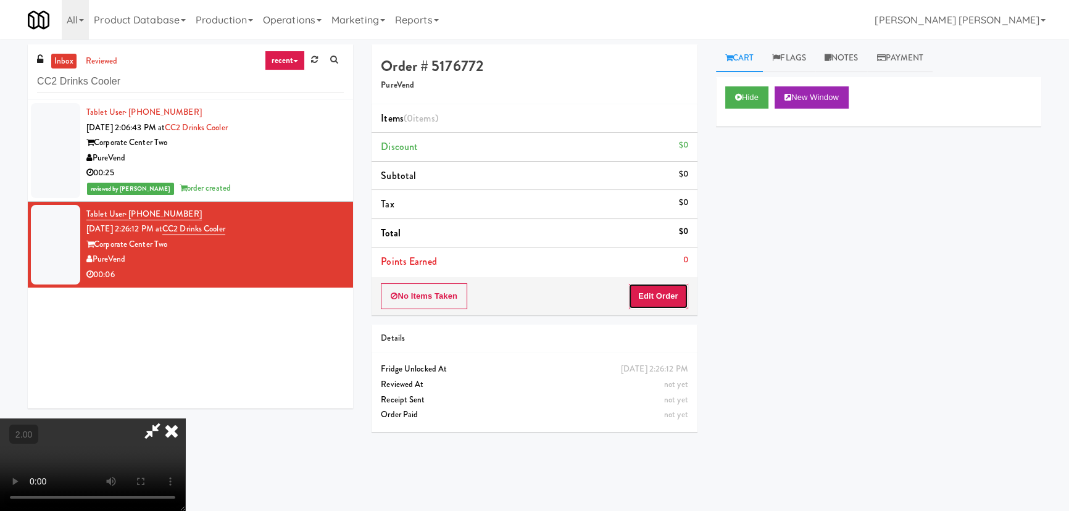
click at [660, 296] on button "Edit Order" at bounding box center [658, 296] width 60 height 26
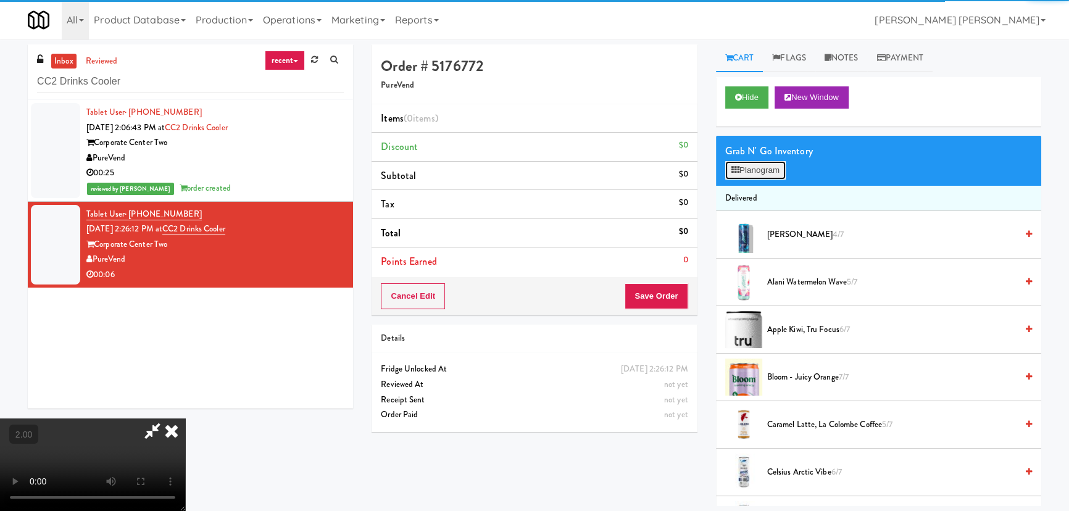
click at [765, 165] on button "Planogram" at bounding box center [755, 170] width 60 height 19
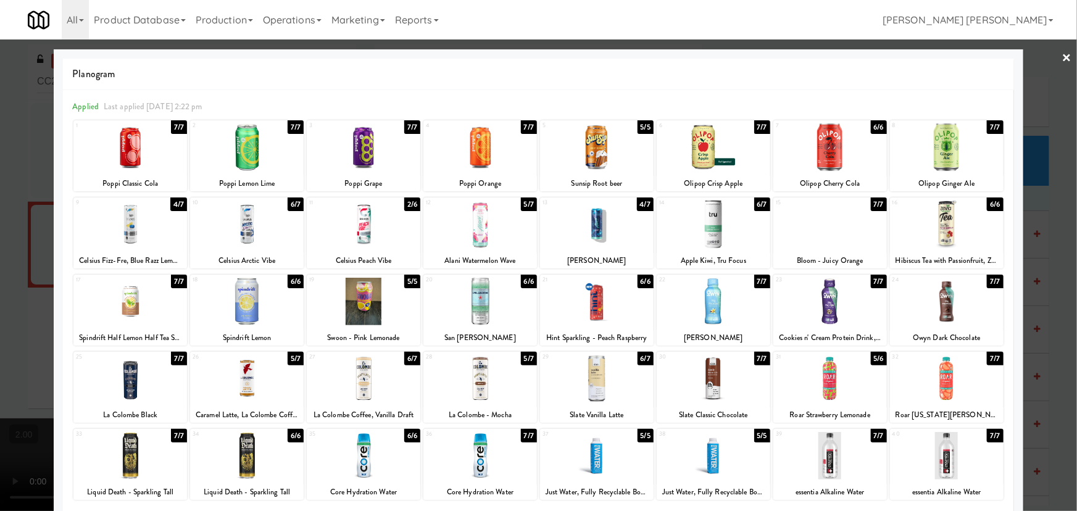
click at [934, 148] on div at bounding box center [947, 147] width 114 height 48
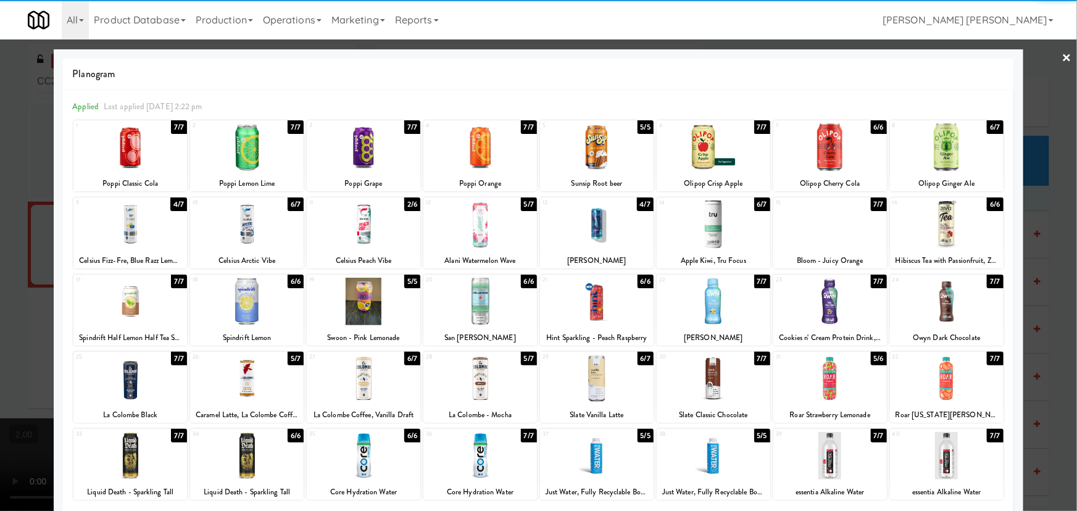
click at [1062, 57] on link "×" at bounding box center [1067, 58] width 10 height 38
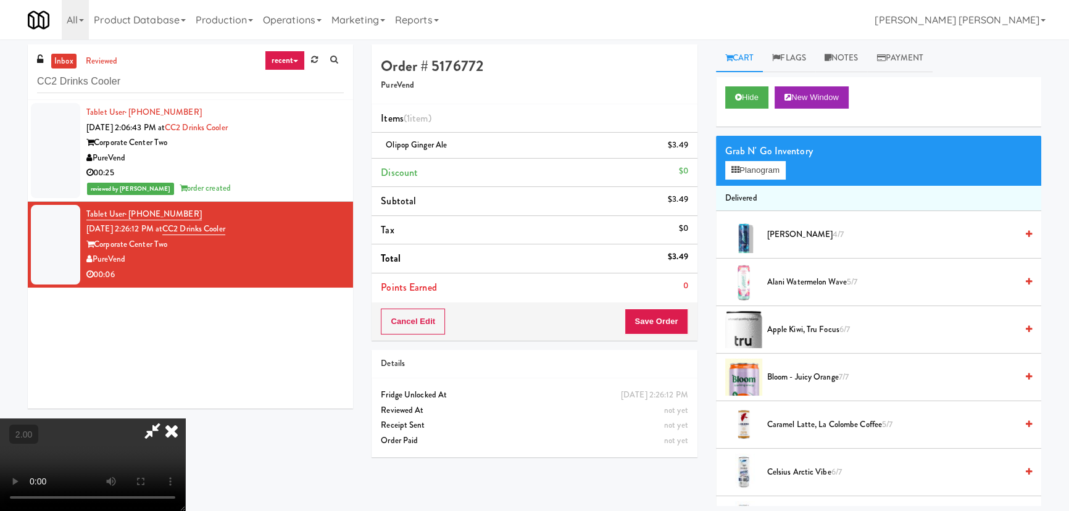
click at [185, 418] on video at bounding box center [92, 464] width 185 height 93
click at [185, 418] on icon at bounding box center [171, 430] width 27 height 25
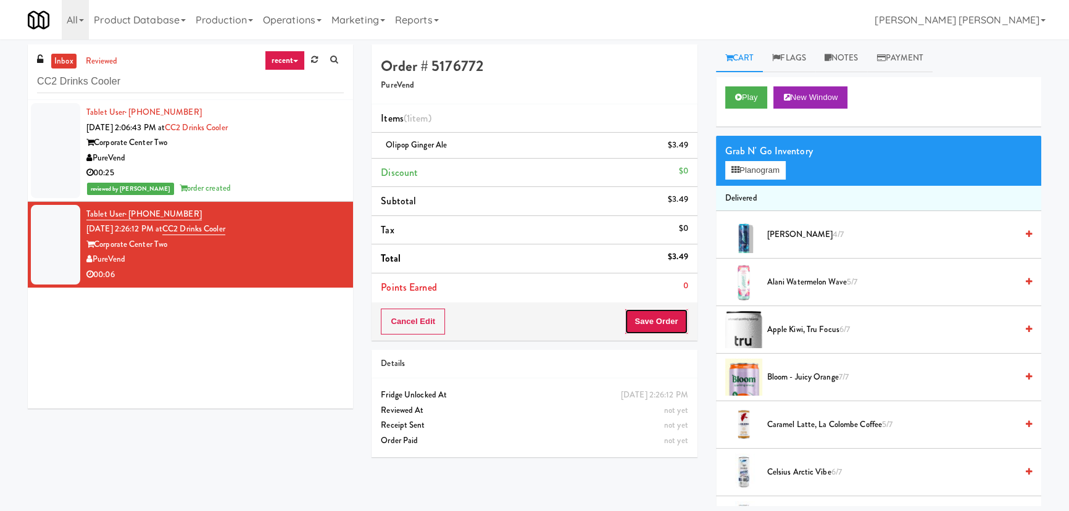
click at [636, 313] on button "Save Order" at bounding box center [655, 322] width 63 height 26
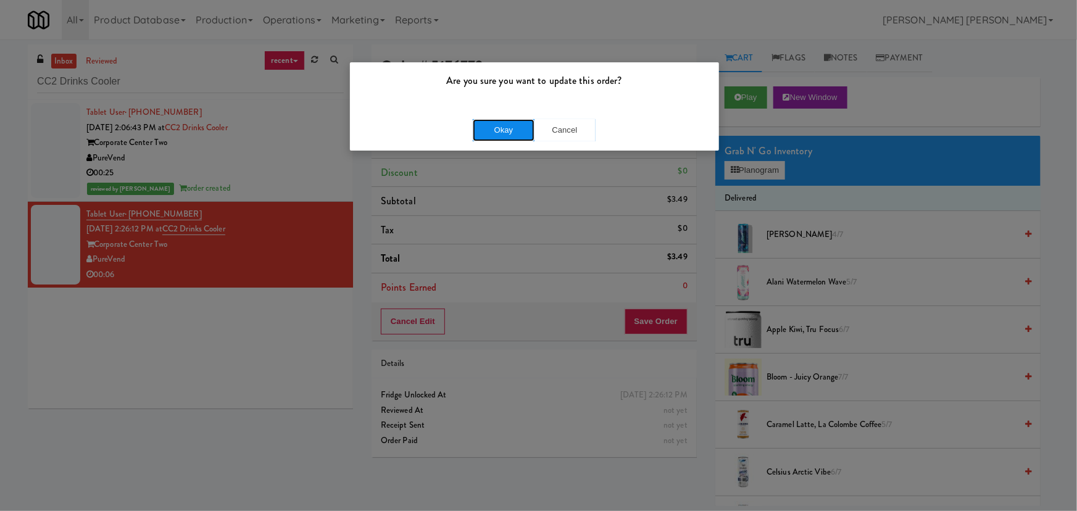
click at [496, 132] on button "Okay" at bounding box center [504, 130] width 62 height 22
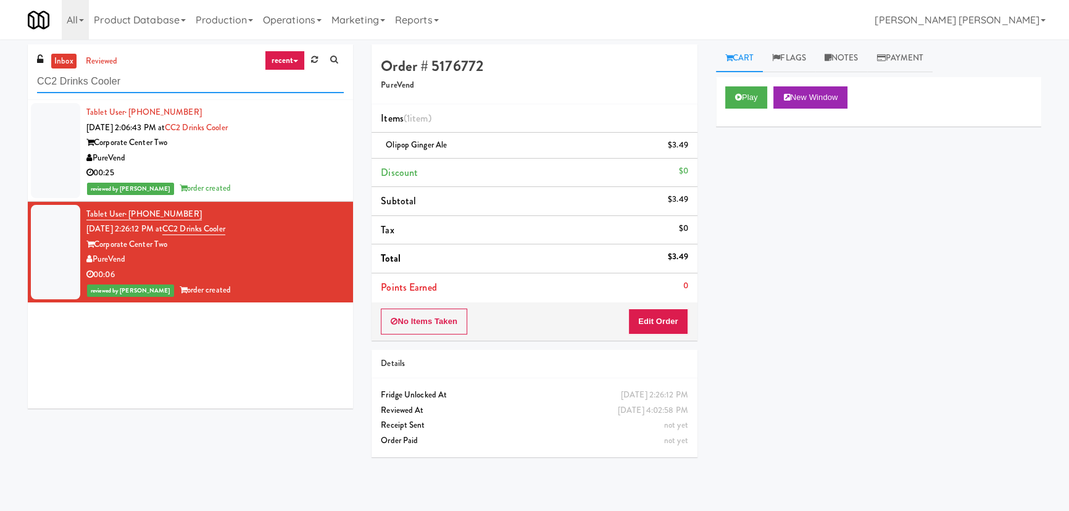
drag, startPoint x: 146, startPoint y: 79, endPoint x: 16, endPoint y: 86, distance: 130.4
click at [17, 86] on div "inbox reviewed recent all unclear take inventory issue suspicious failed recent…" at bounding box center [534, 275] width 1069 height 462
paste input "BMP -"
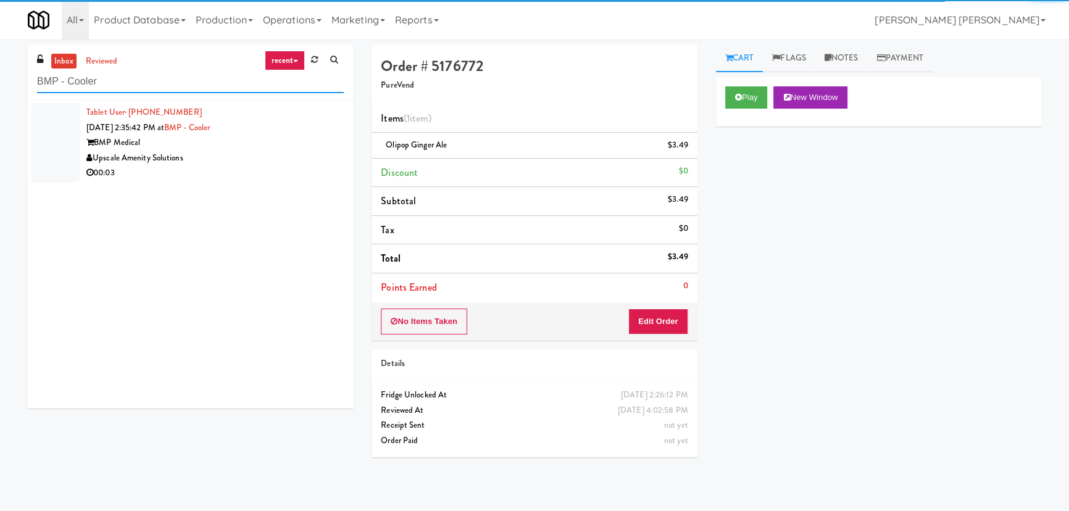
type input "BMP - Cooler"
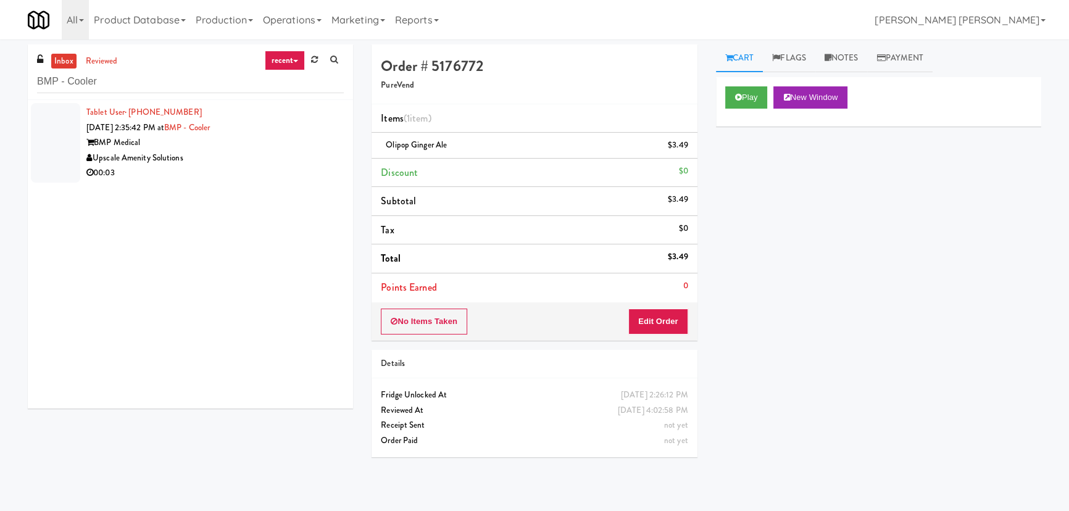
click at [252, 151] on div "Upscale Amenity Solutions" at bounding box center [214, 158] width 257 height 15
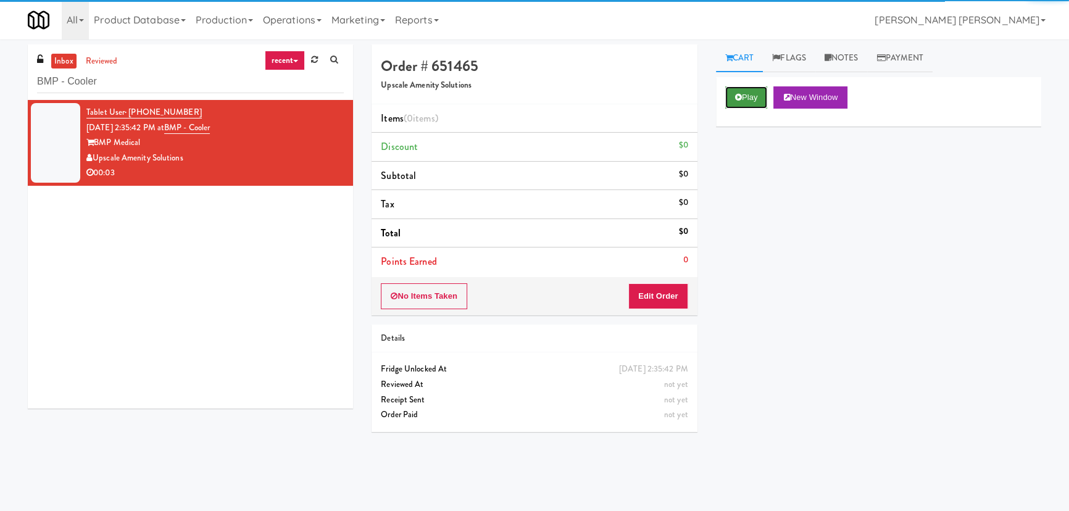
click at [742, 95] on button "Play" at bounding box center [746, 97] width 43 height 22
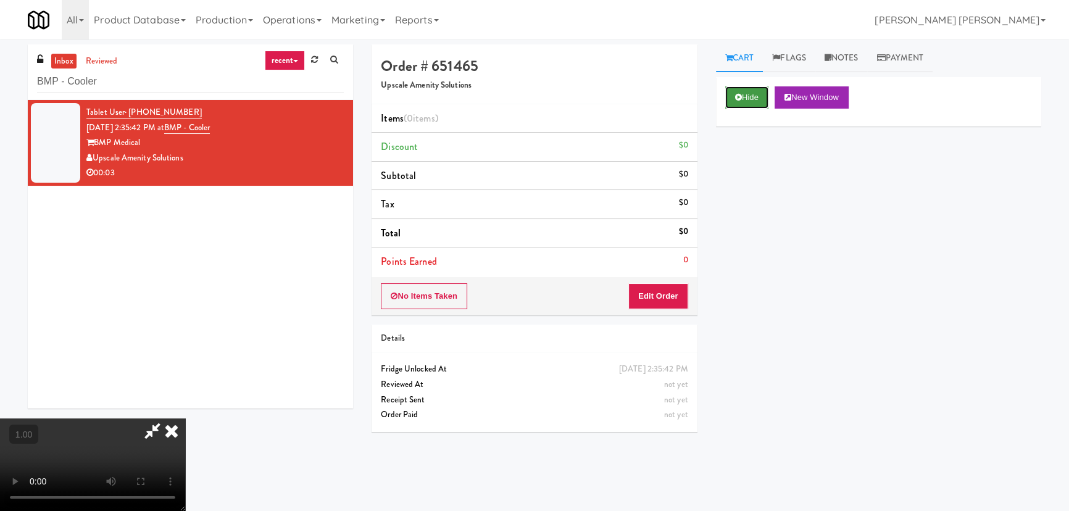
click at [753, 99] on button "Hide" at bounding box center [746, 97] width 43 height 22
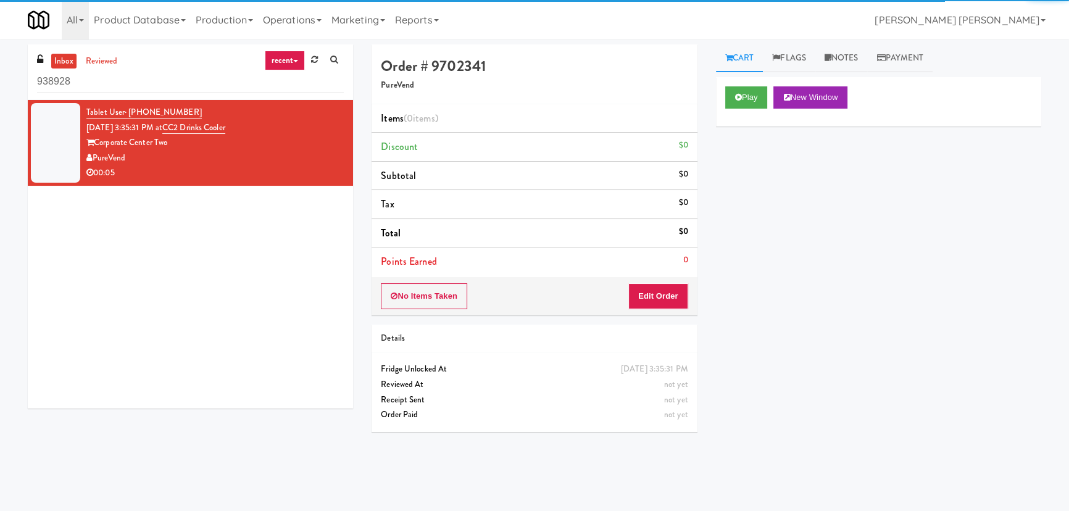
drag, startPoint x: 77, startPoint y: 86, endPoint x: 25, endPoint y: 86, distance: 52.5
click at [25, 86] on div "inbox reviewed recent all unclear take inventory issue suspicious failed recent…" at bounding box center [191, 230] width 344 height 373
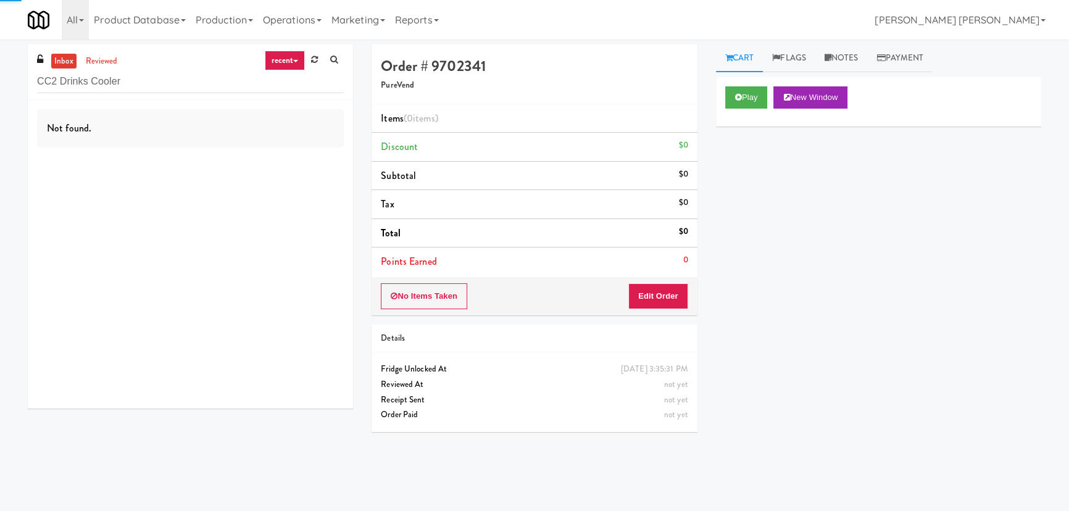
scroll to position [61, 0]
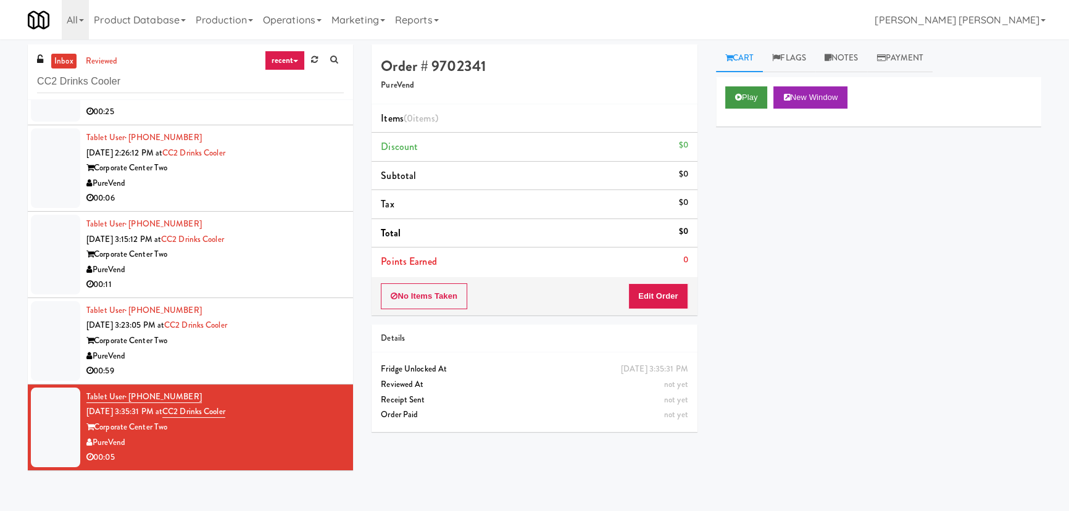
type input "CC2 Drinks Cooler"
click at [749, 89] on button "Play" at bounding box center [746, 97] width 43 height 22
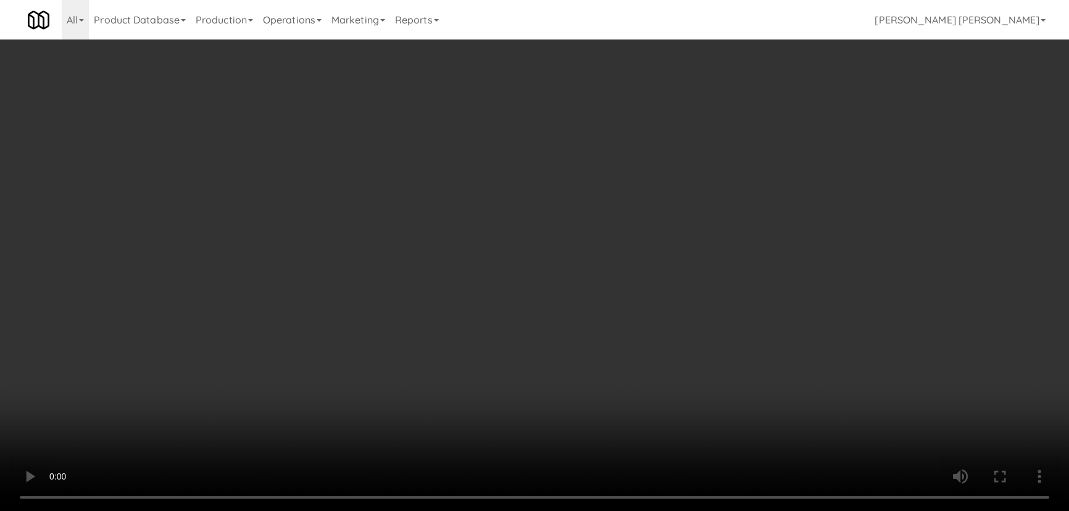
click at [630, 510] on video at bounding box center [534, 255] width 1069 height 511
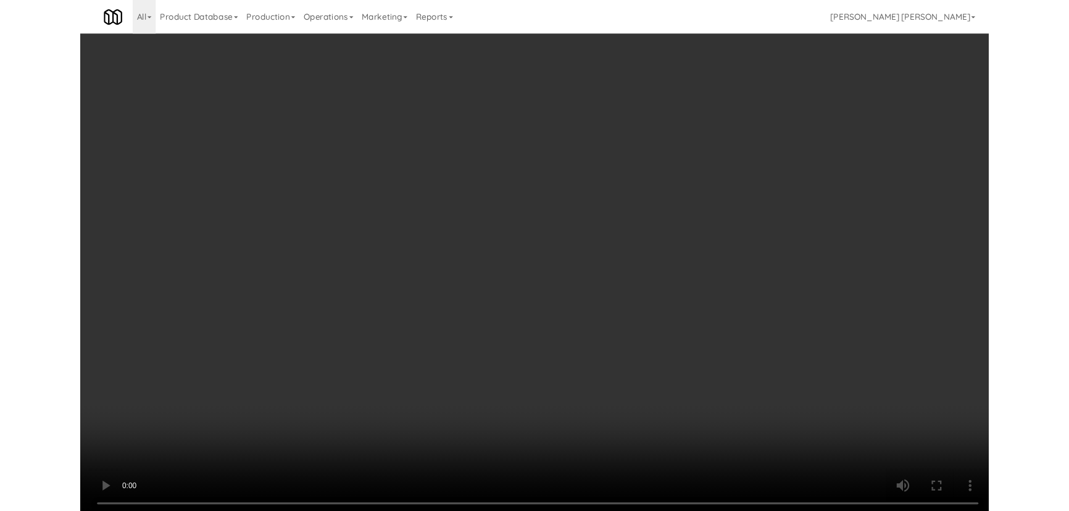
scroll to position [25, 0]
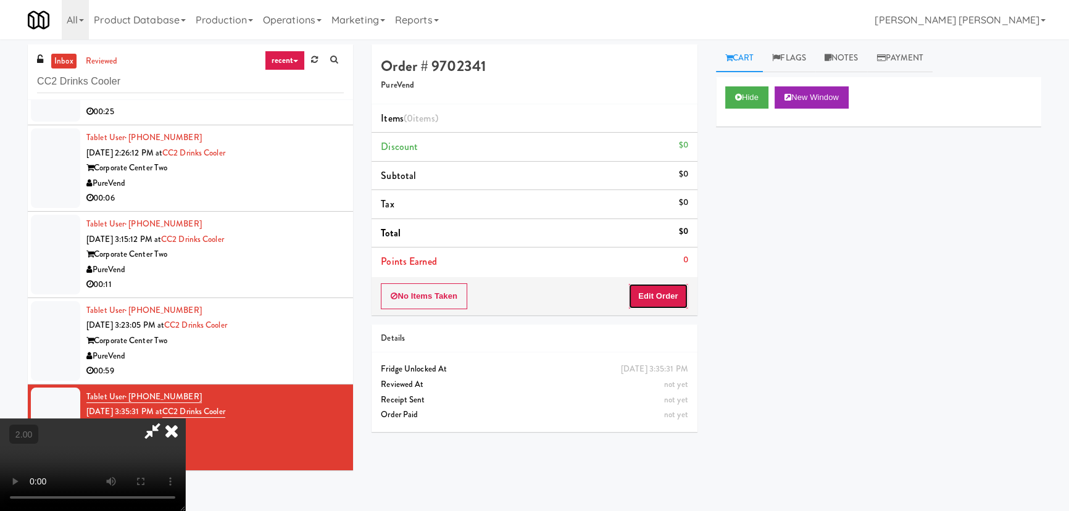
click at [682, 286] on button "Edit Order" at bounding box center [658, 296] width 60 height 26
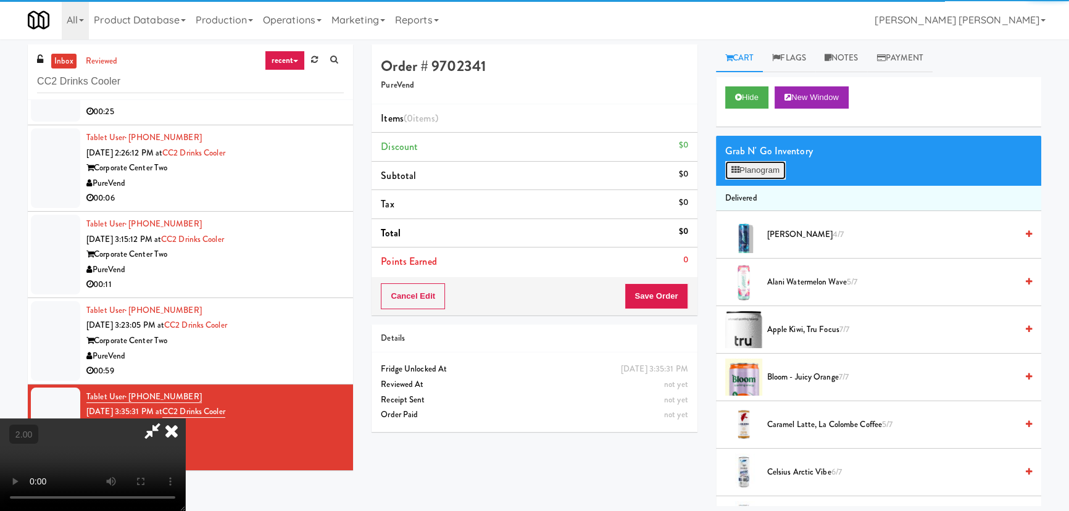
click at [757, 168] on button "Planogram" at bounding box center [755, 170] width 60 height 19
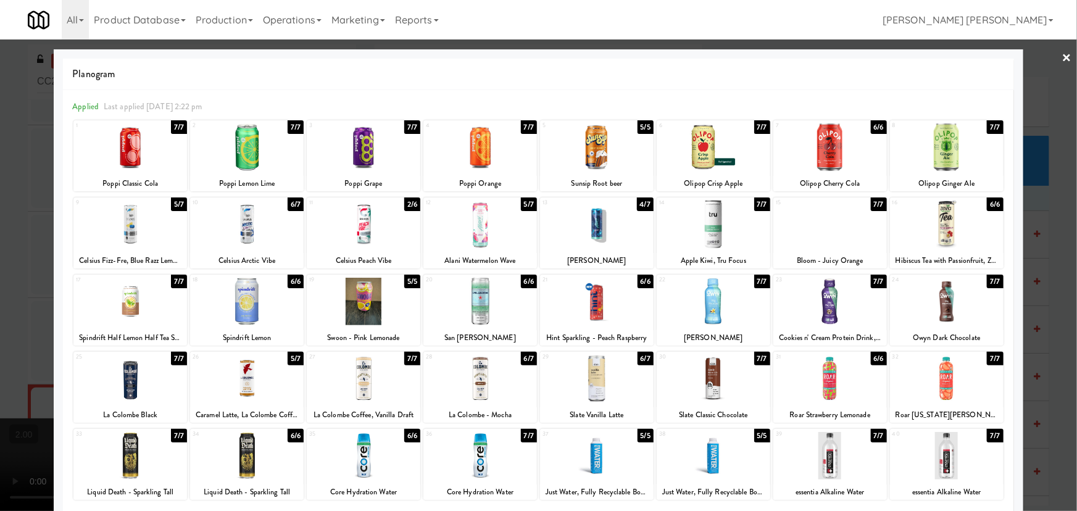
click at [476, 385] on div at bounding box center [480, 379] width 114 height 48
click at [1062, 53] on link "×" at bounding box center [1067, 58] width 10 height 38
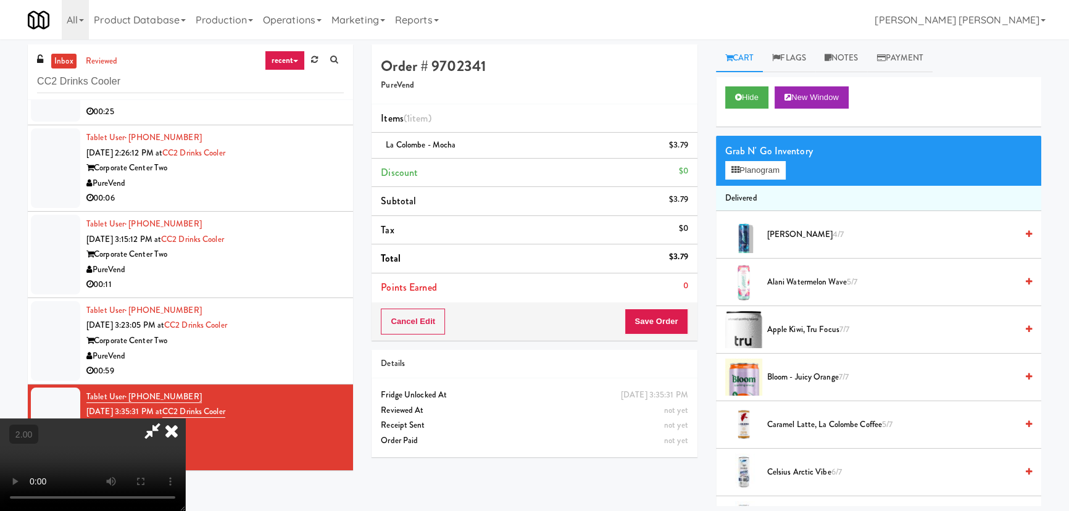
click at [185, 418] on icon at bounding box center [171, 430] width 27 height 25
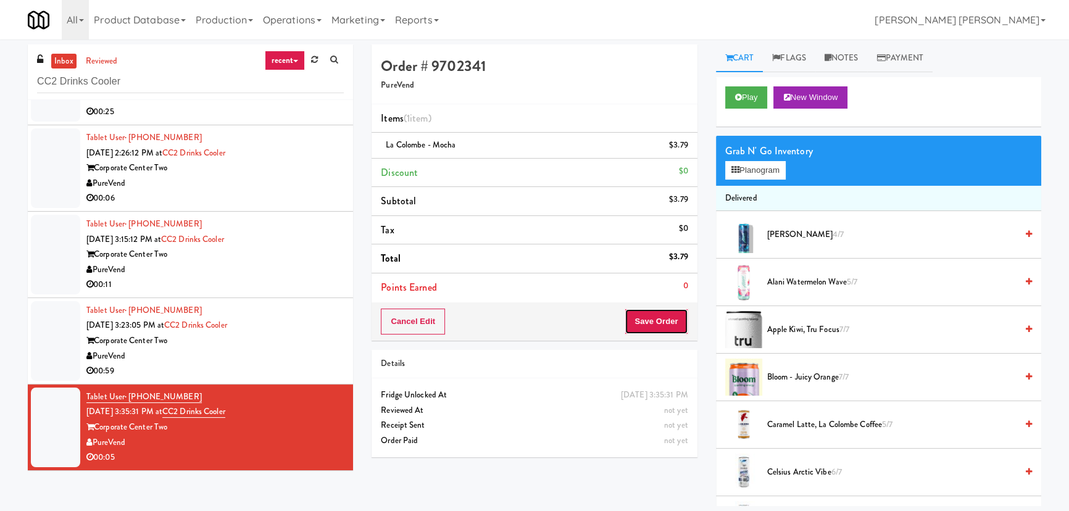
click at [654, 327] on button "Save Order" at bounding box center [655, 322] width 63 height 26
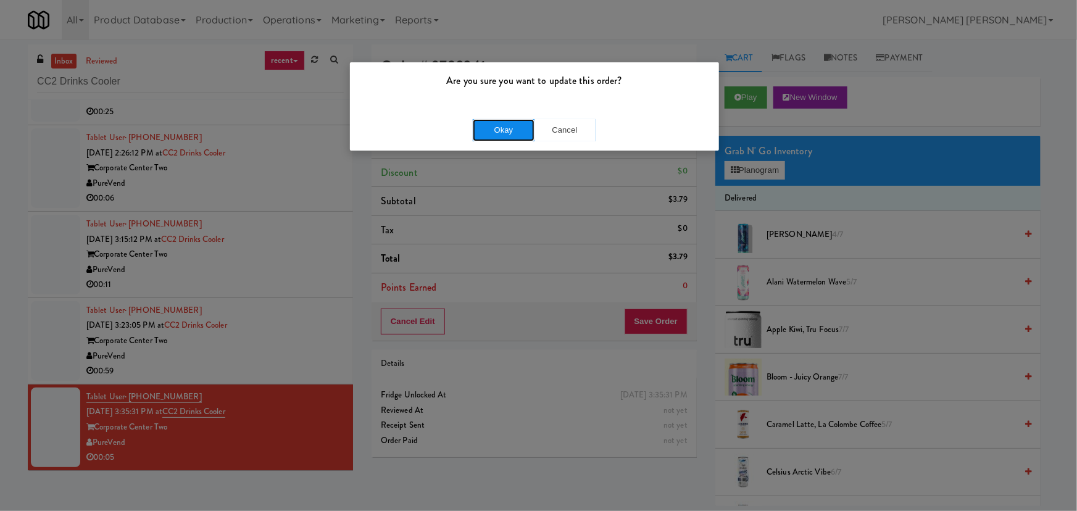
click at [511, 125] on button "Okay" at bounding box center [504, 130] width 62 height 22
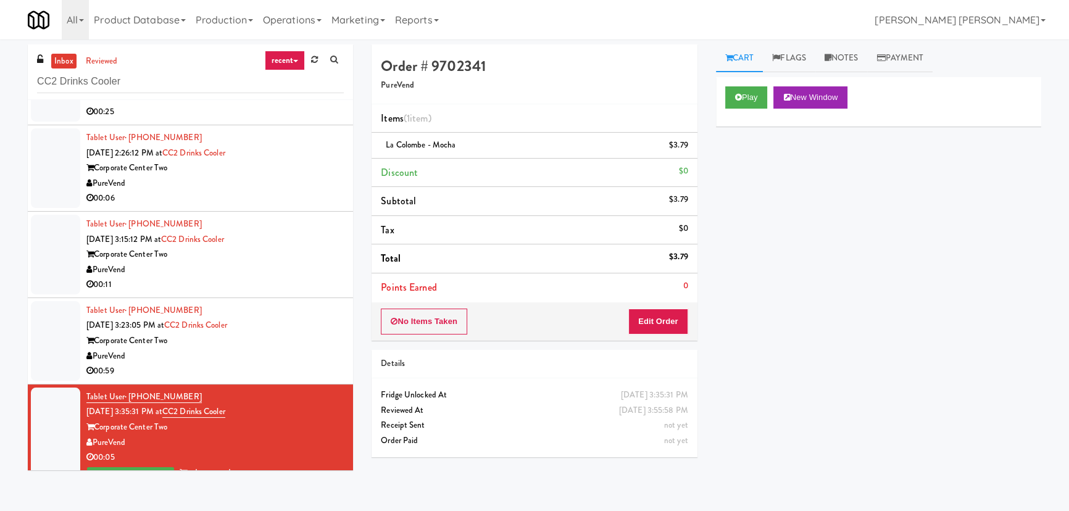
click at [305, 352] on div "PureVend" at bounding box center [214, 356] width 257 height 15
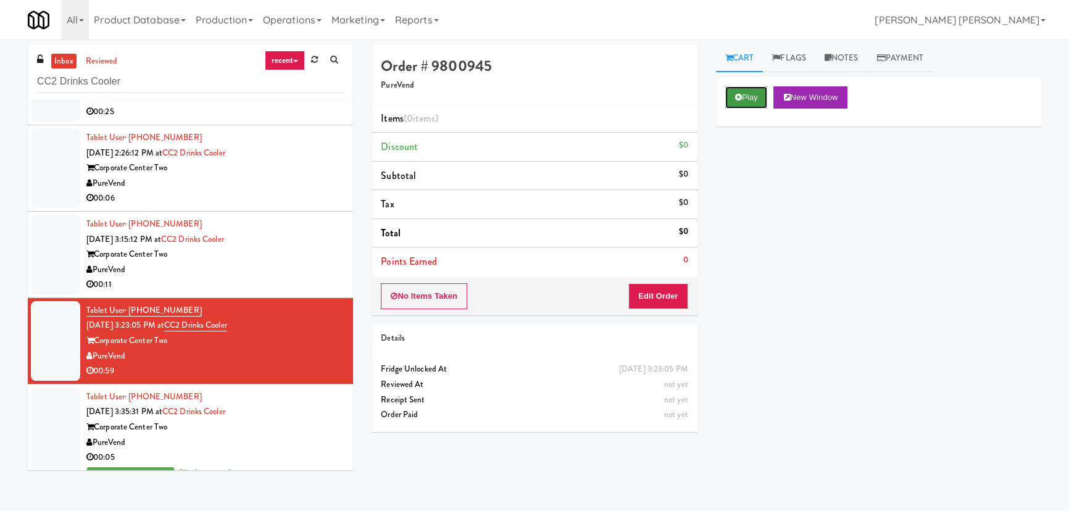
click at [751, 89] on button "Play" at bounding box center [746, 97] width 43 height 22
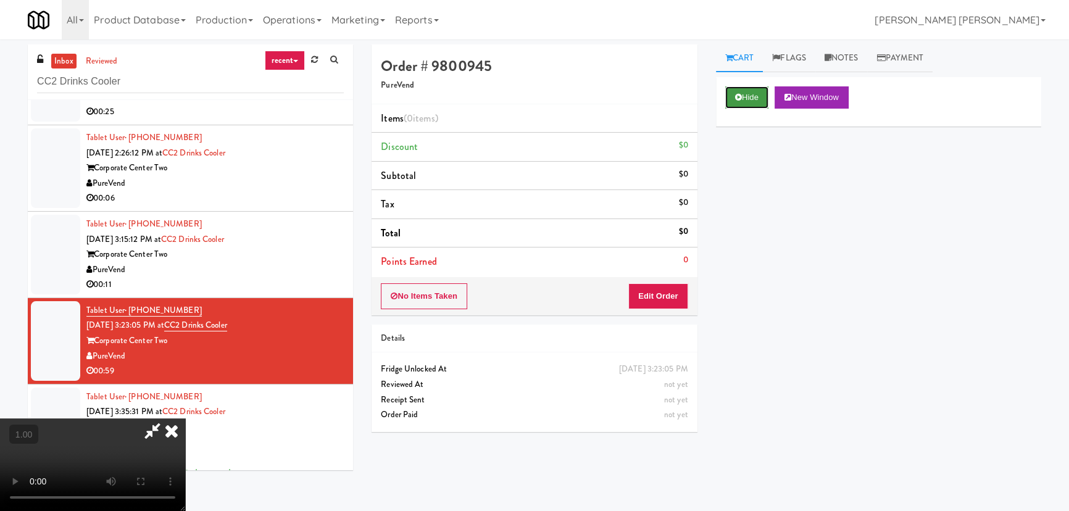
click at [744, 91] on button "Hide" at bounding box center [746, 97] width 43 height 22
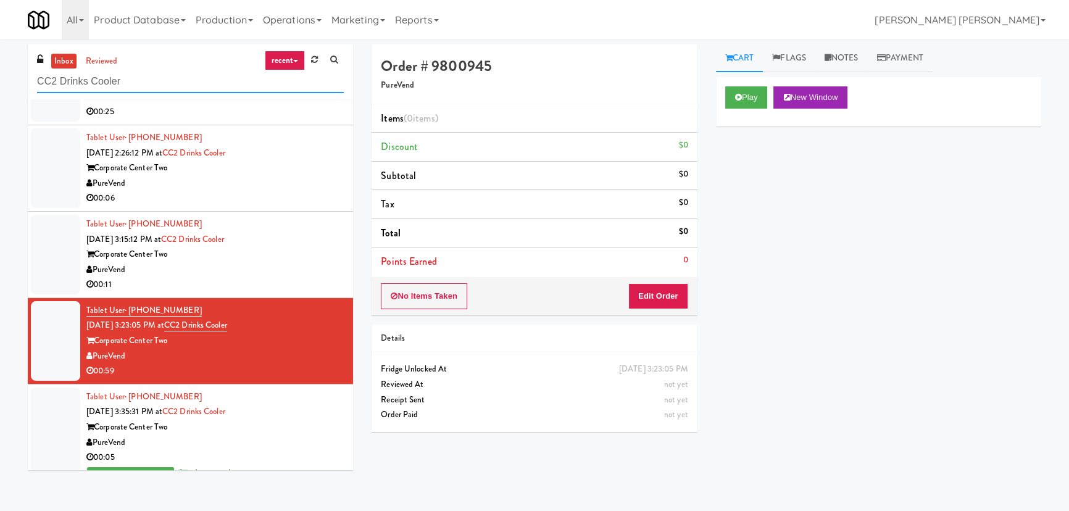
drag, startPoint x: 134, startPoint y: 80, endPoint x: 25, endPoint y: 80, distance: 109.2
click at [25, 80] on div "inbox reviewed recent all unclear take inventory issue suspicious failed recent…" at bounding box center [191, 261] width 344 height 435
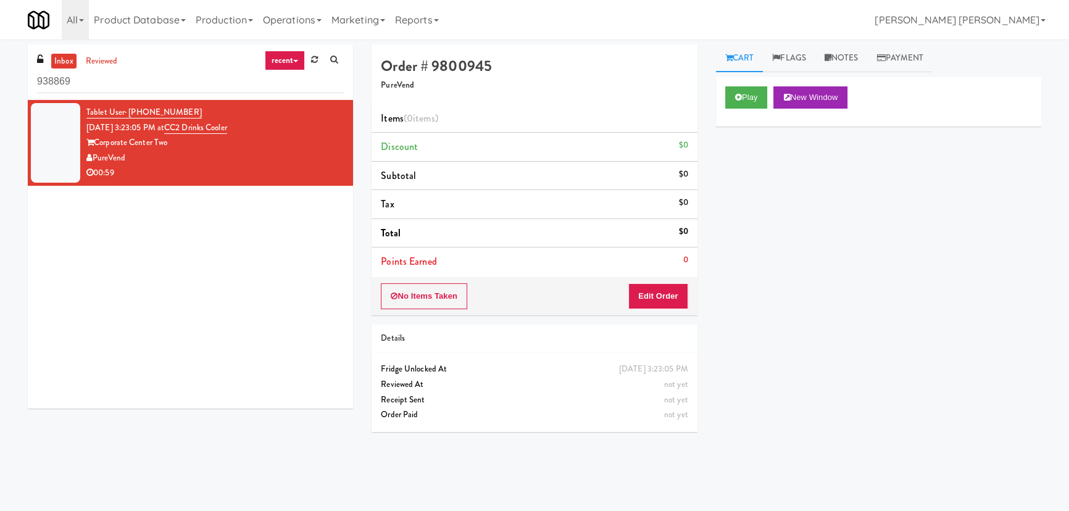
drag, startPoint x: 129, startPoint y: 88, endPoint x: -10, endPoint y: 87, distance: 138.8
click at [0, 87] on html "Okay Okay Select date: previous 2025-Aug next Su Mo Tu We Th Fr Sa 27 28 29 30 …" at bounding box center [534, 255] width 1069 height 511
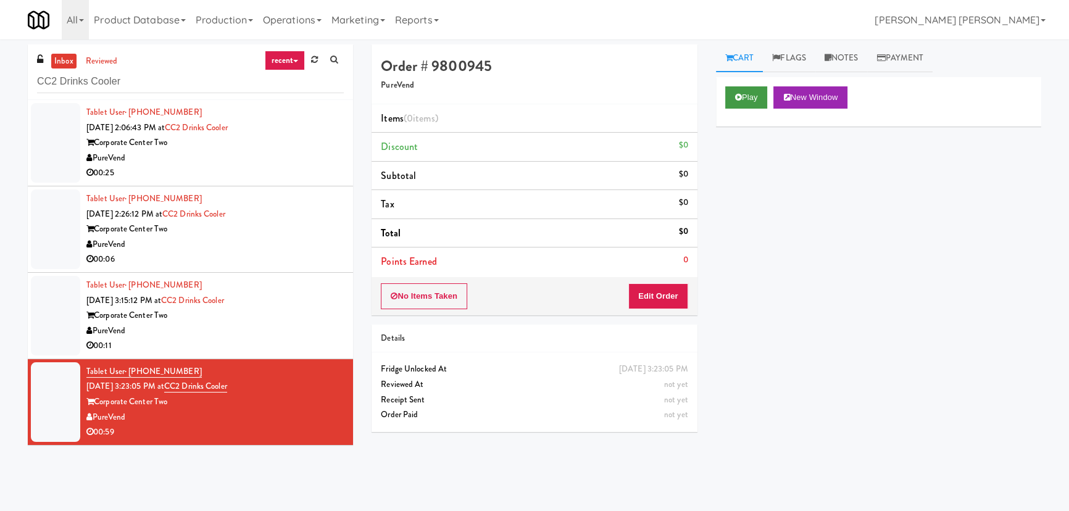
type input "CC2 Drinks Cooler"
click at [744, 94] on button "Play" at bounding box center [746, 97] width 43 height 22
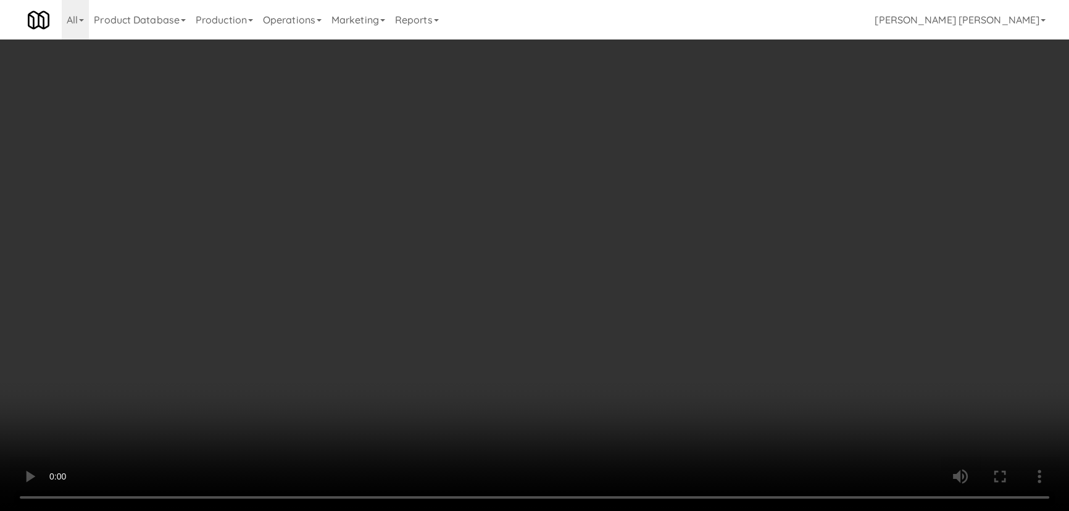
scroll to position [25, 0]
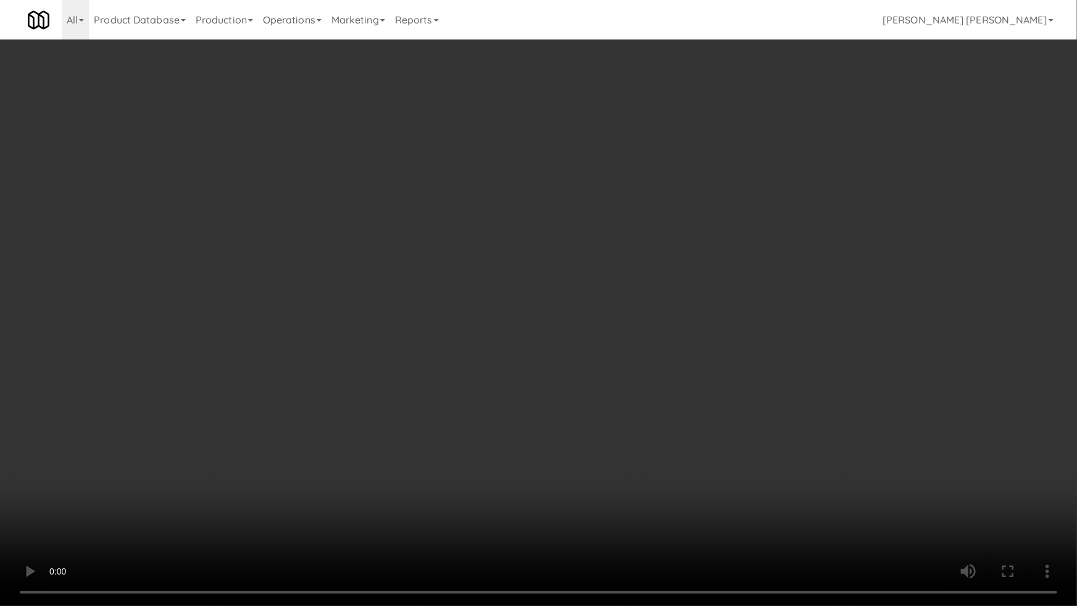
drag, startPoint x: 593, startPoint y: 544, endPoint x: 709, endPoint y: 538, distance: 116.2
click at [709, 510] on video at bounding box center [538, 303] width 1077 height 606
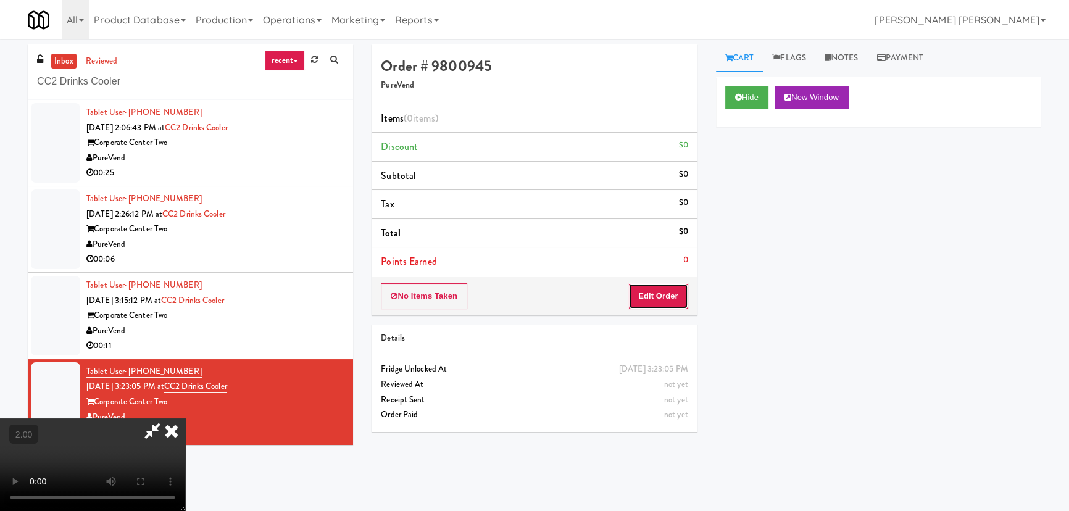
click at [677, 297] on button "Edit Order" at bounding box center [658, 296] width 60 height 26
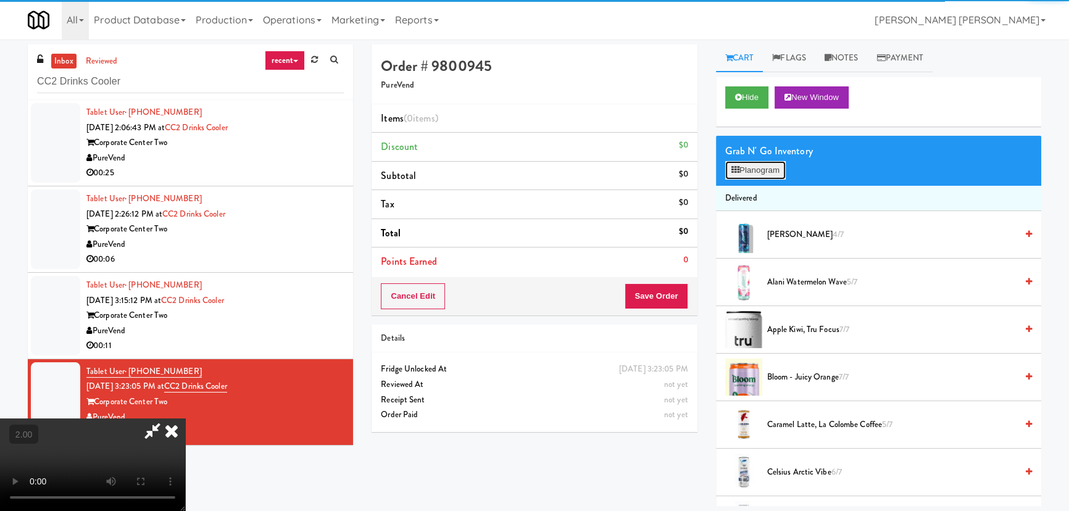
click at [752, 173] on button "Planogram" at bounding box center [755, 170] width 60 height 19
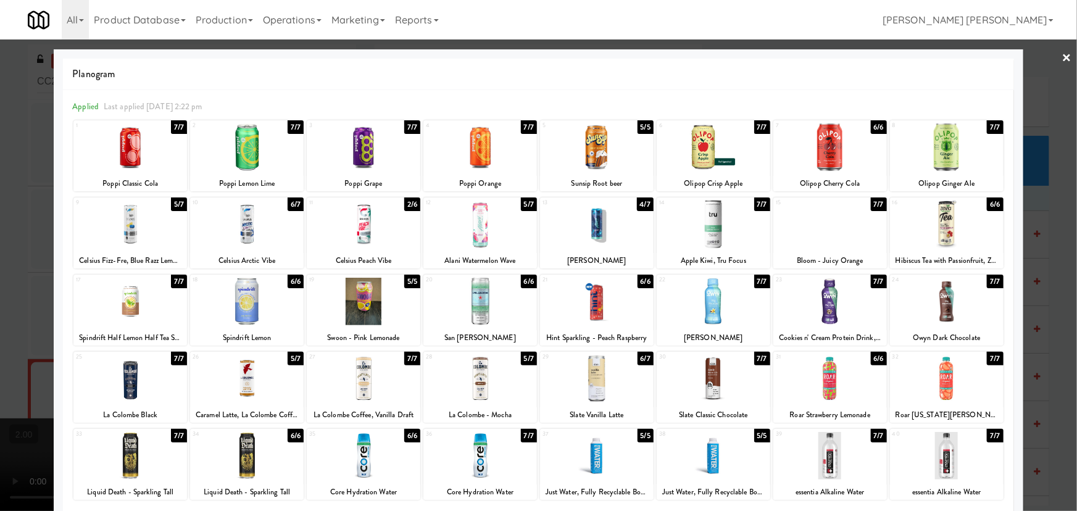
click at [708, 232] on div at bounding box center [714, 225] width 114 height 48
click at [816, 396] on div at bounding box center [830, 379] width 114 height 48
click at [1062, 56] on link "×" at bounding box center [1067, 58] width 10 height 38
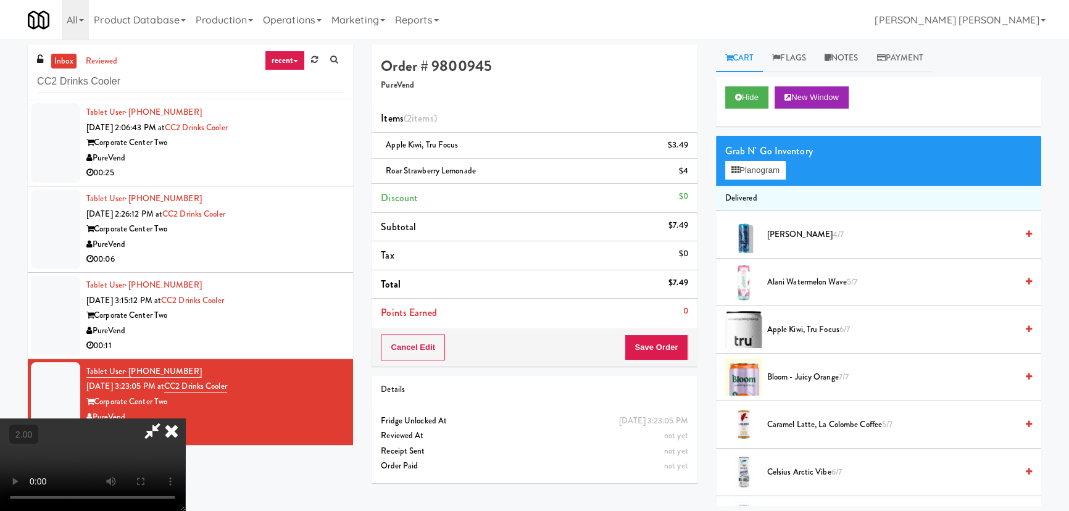
scroll to position [25, 0]
click at [744, 95] on button "Hide" at bounding box center [746, 97] width 43 height 22
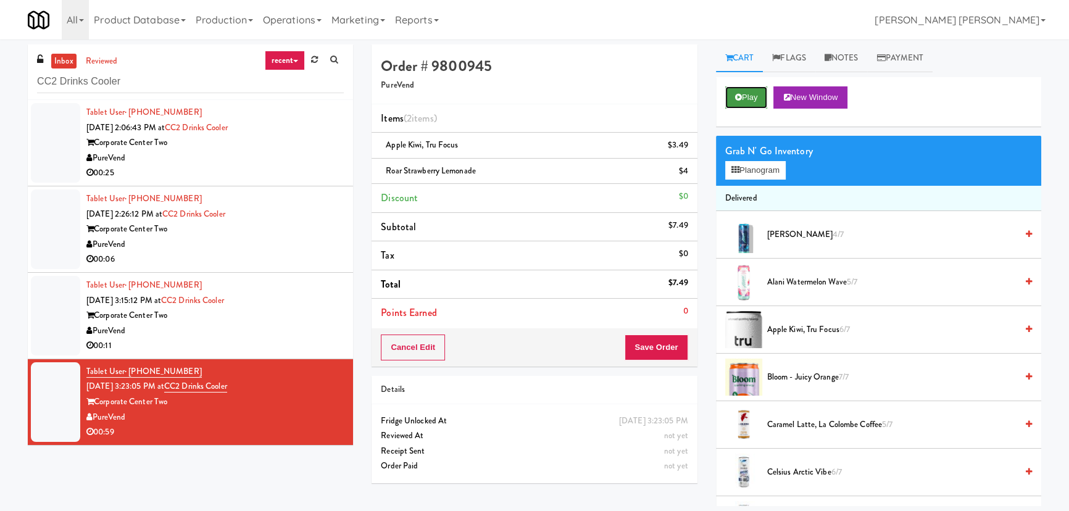
click at [761, 91] on button "Play" at bounding box center [746, 97] width 43 height 22
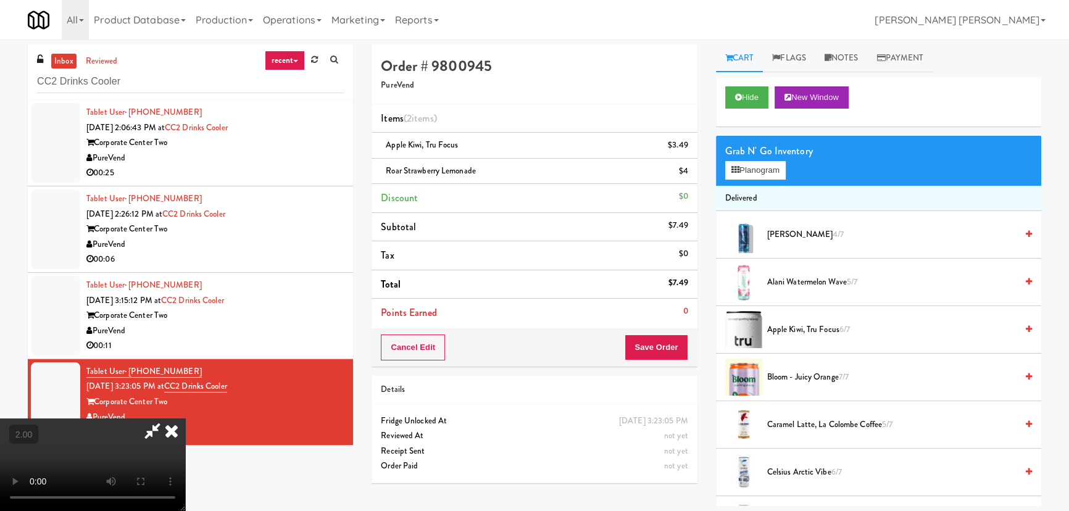
click at [185, 418] on icon at bounding box center [171, 430] width 27 height 25
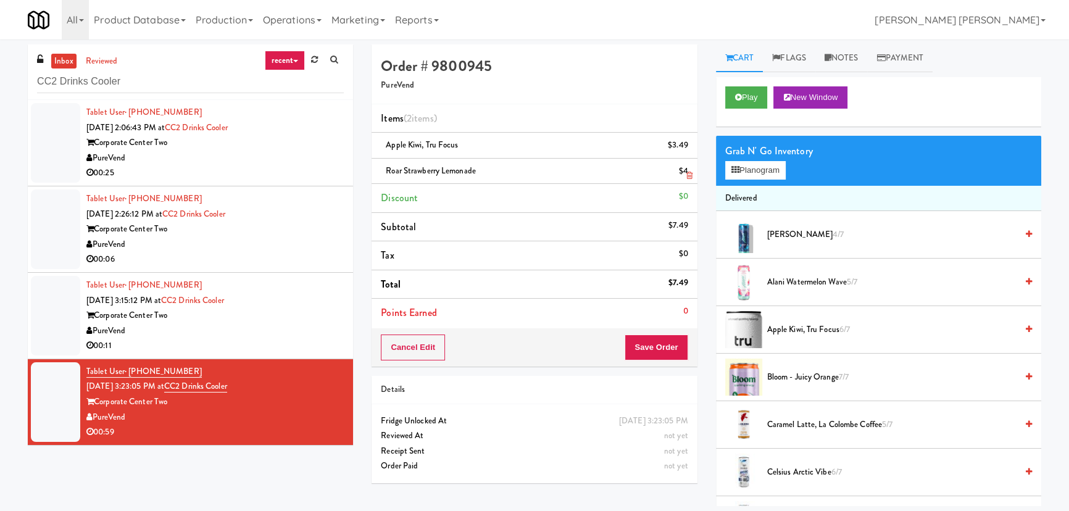
drag, startPoint x: 495, startPoint y: 173, endPoint x: 384, endPoint y: 173, distance: 110.5
click at [384, 173] on div "Roar Strawberry Lemonade $4" at bounding box center [534, 171] width 307 height 15
copy span "Roar Strawberry Lemonade"
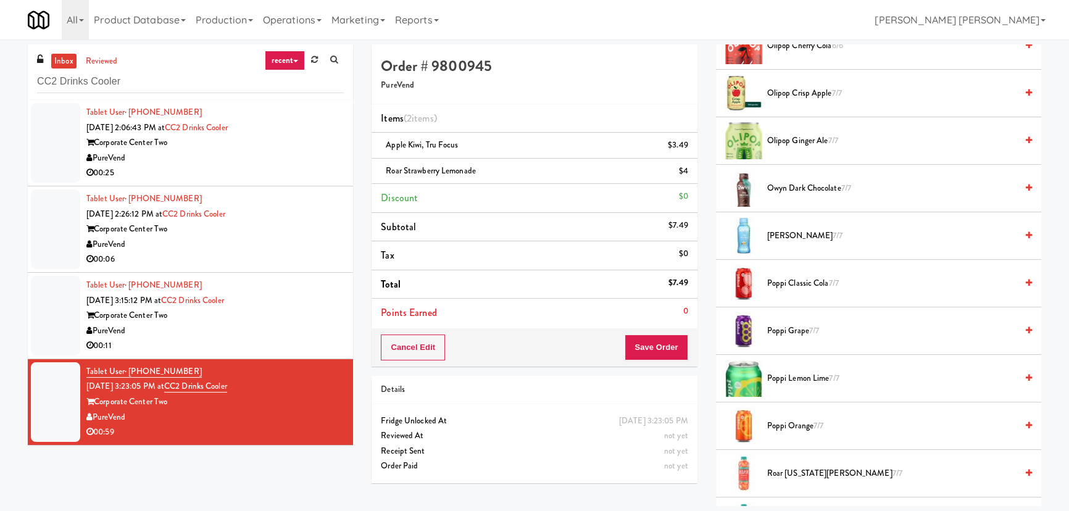
scroll to position [1402, 0]
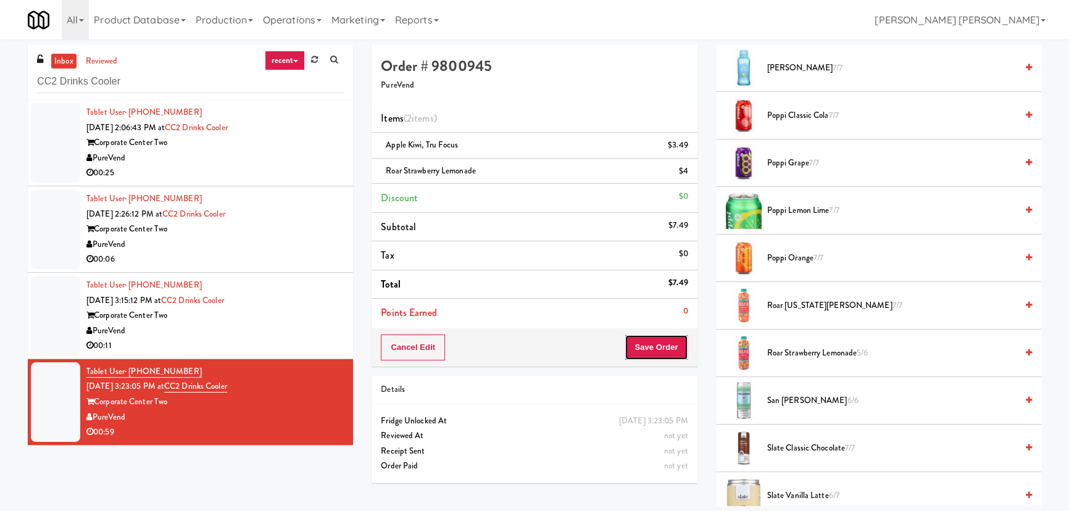
click at [660, 347] on button "Save Order" at bounding box center [655, 347] width 63 height 26
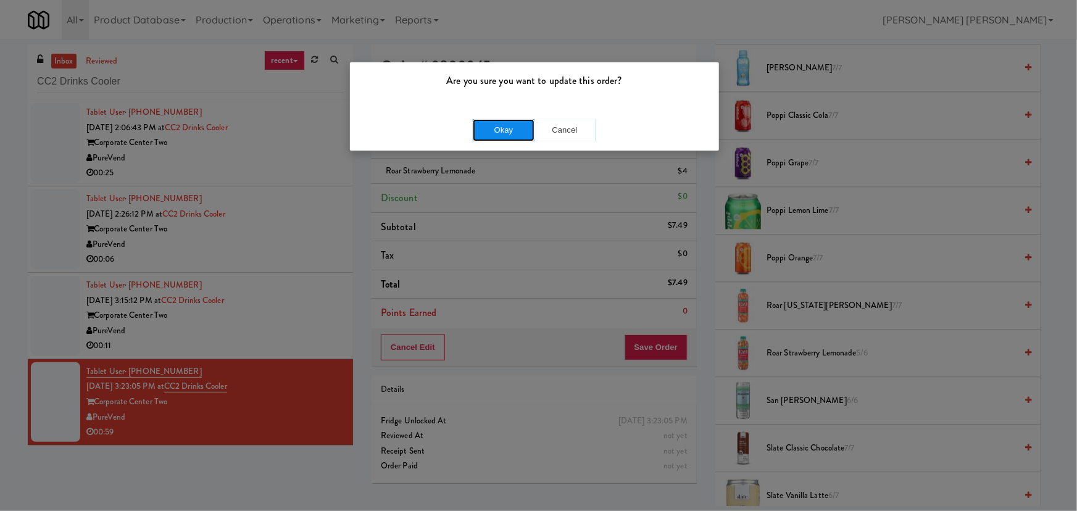
click at [515, 123] on button "Okay" at bounding box center [504, 130] width 62 height 22
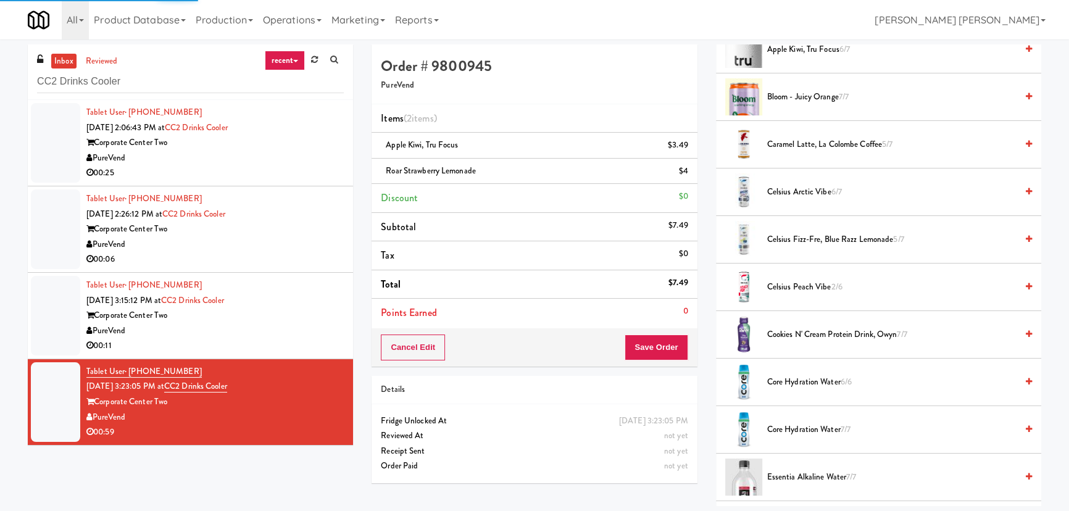
scroll to position [0, 0]
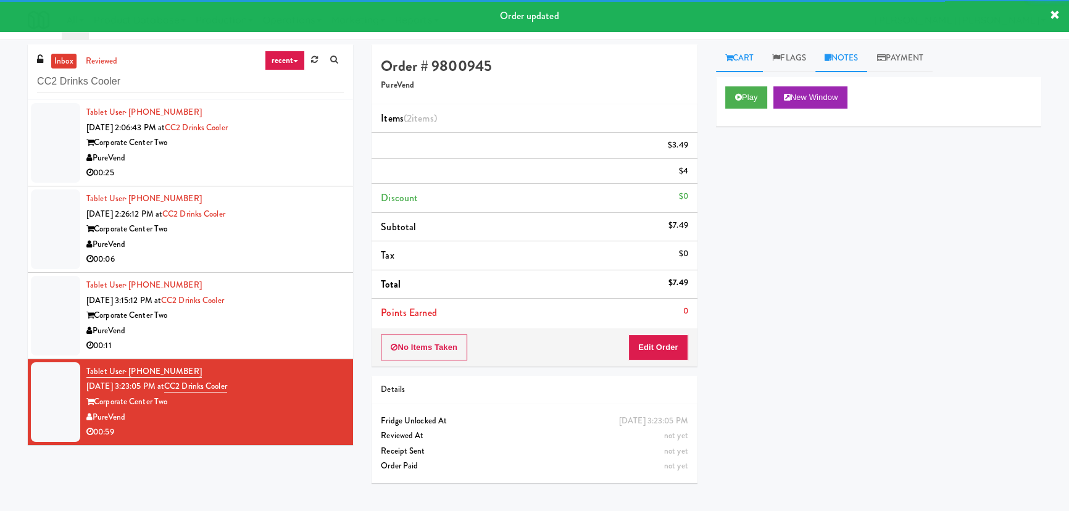
click at [848, 57] on link "Notes" at bounding box center [841, 58] width 52 height 28
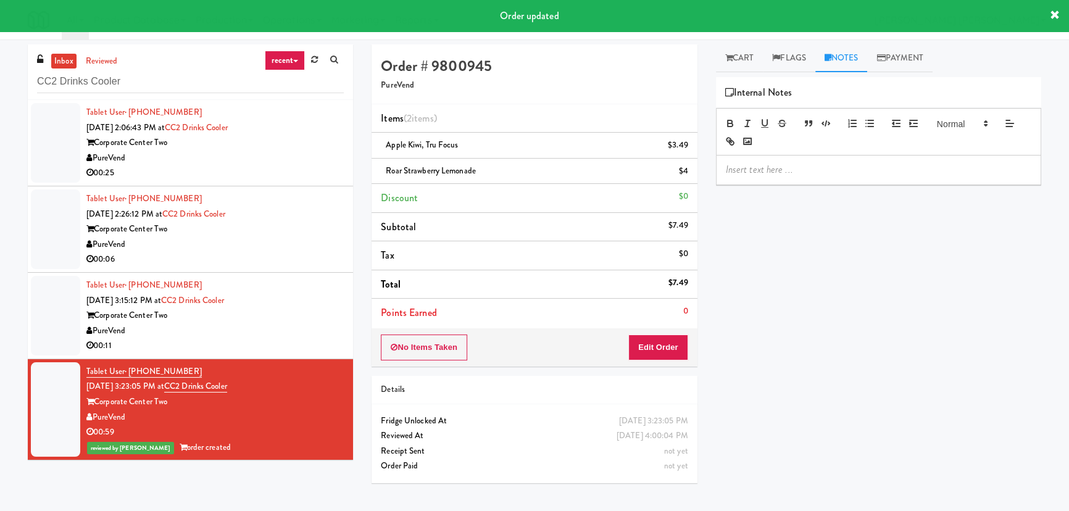
click at [802, 173] on p at bounding box center [878, 170] width 305 height 14
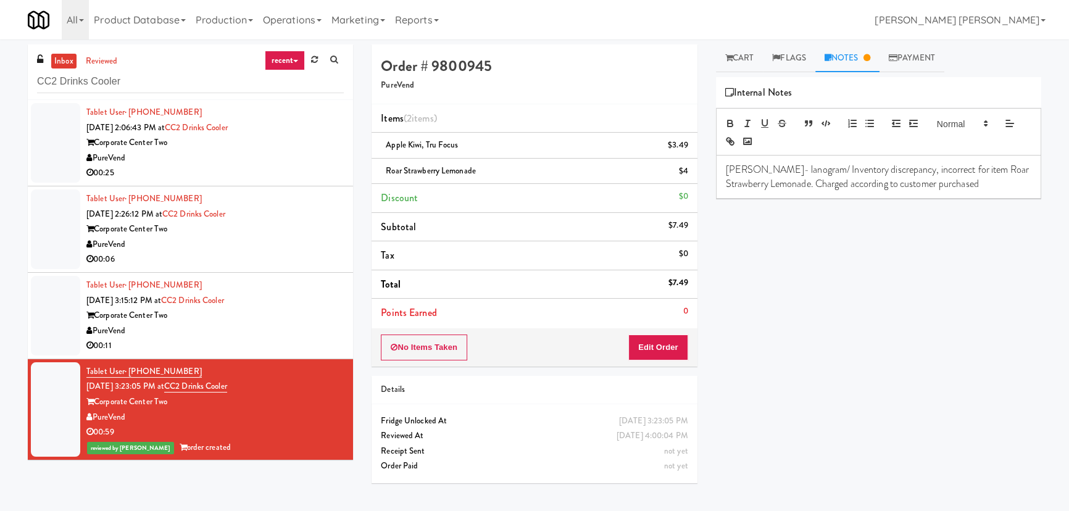
click at [277, 332] on div "PureVend" at bounding box center [214, 330] width 257 height 15
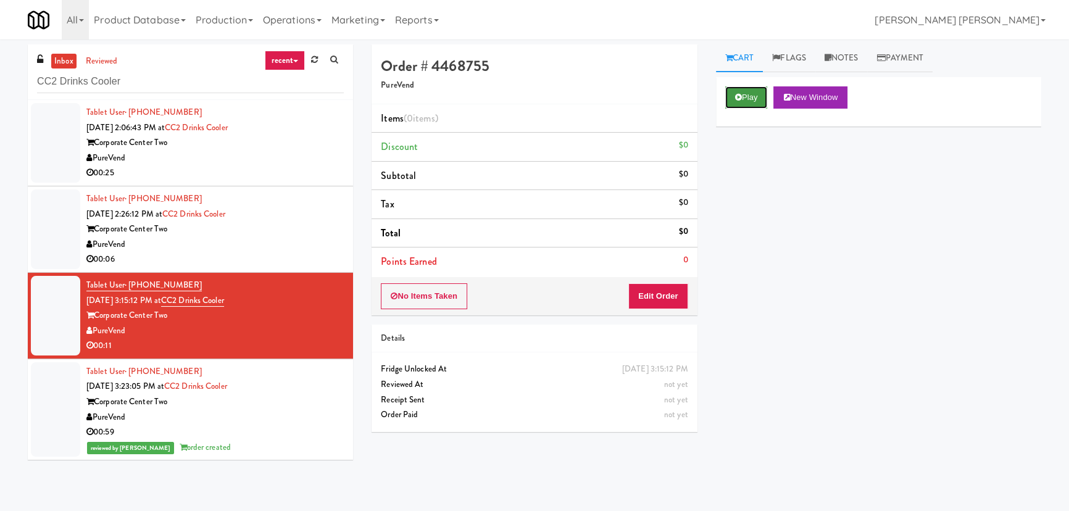
click at [750, 99] on button "Play" at bounding box center [746, 97] width 43 height 22
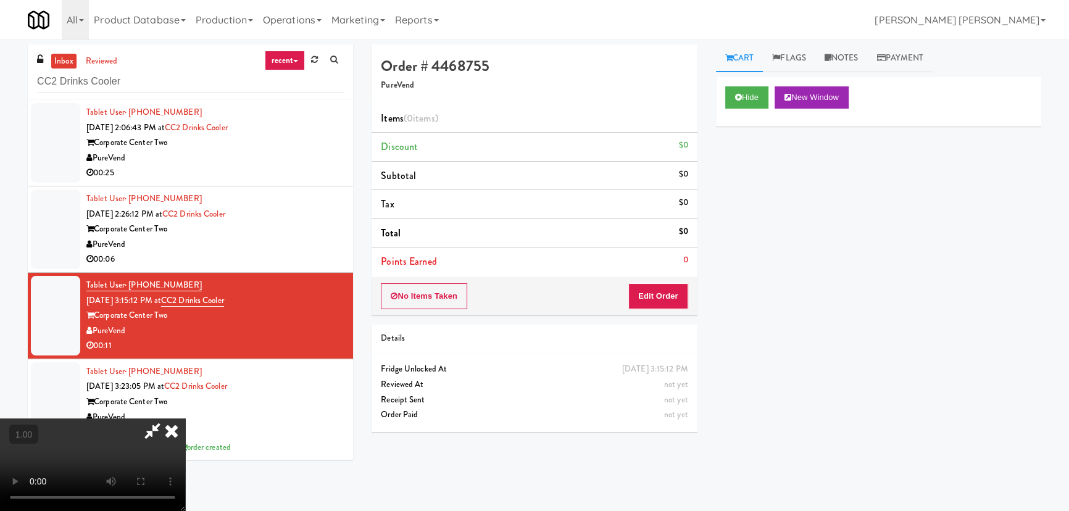
scroll to position [196, 0]
drag, startPoint x: 746, startPoint y: 99, endPoint x: 62, endPoint y: 151, distance: 685.7
click at [740, 99] on button "Hide" at bounding box center [746, 97] width 43 height 22
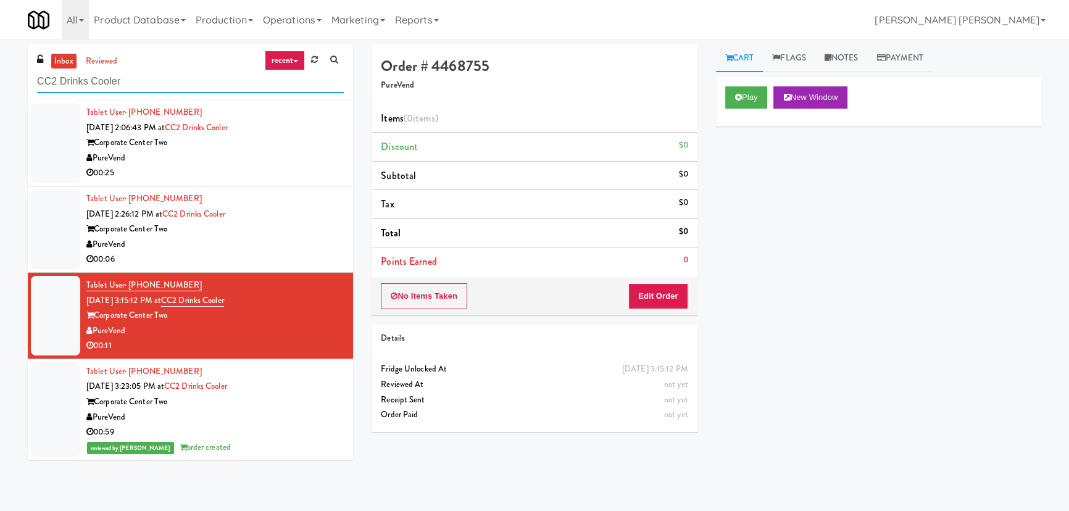
drag, startPoint x: 130, startPoint y: 86, endPoint x: 6, endPoint y: 75, distance: 125.1
click at [6, 75] on div "inbox reviewed recent all unclear take inventory issue suspicious failed recent…" at bounding box center [534, 275] width 1069 height 462
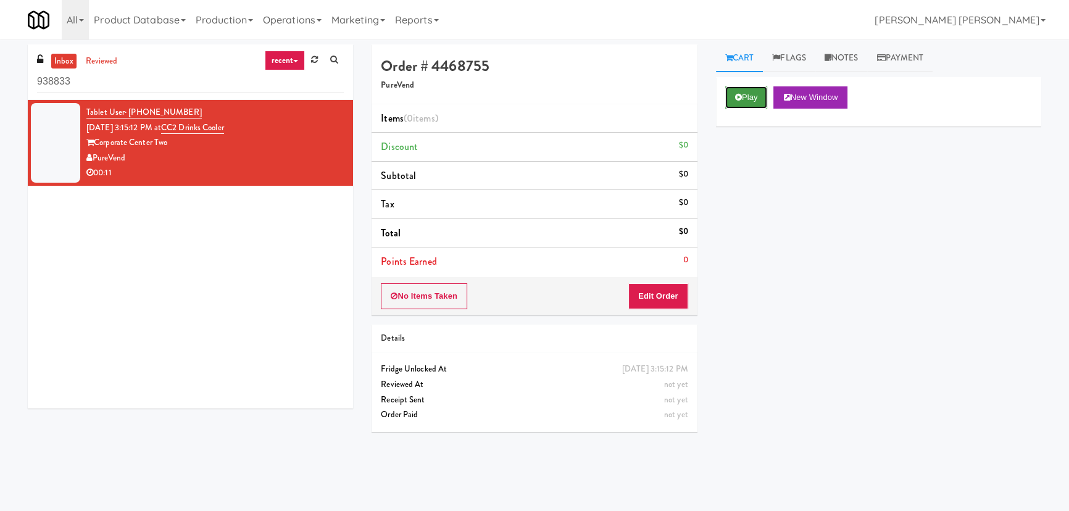
click at [749, 94] on button "Play" at bounding box center [746, 97] width 43 height 22
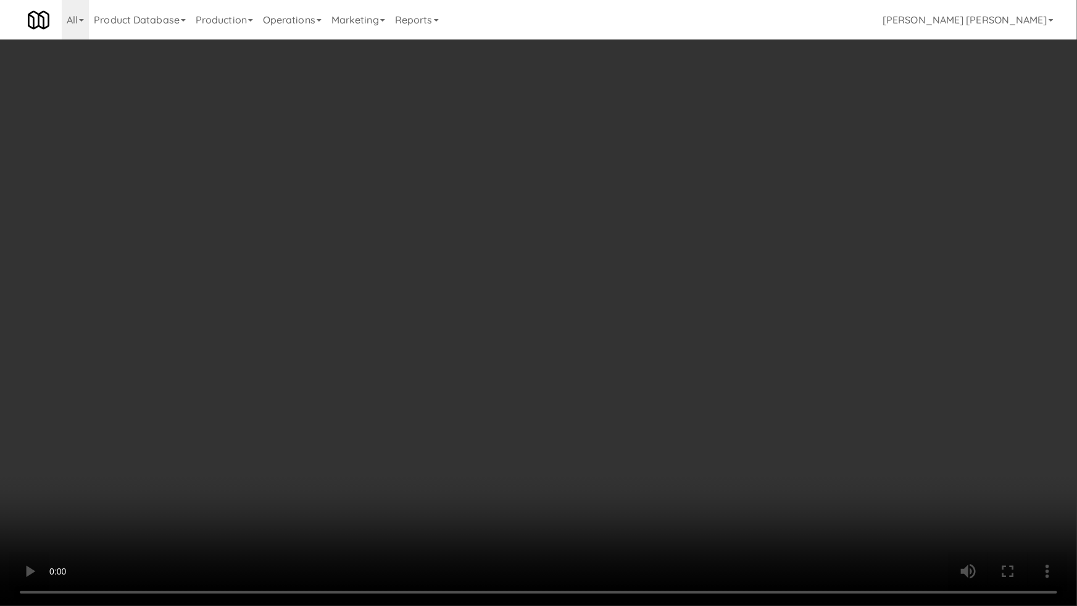
click at [605, 510] on video at bounding box center [538, 303] width 1077 height 606
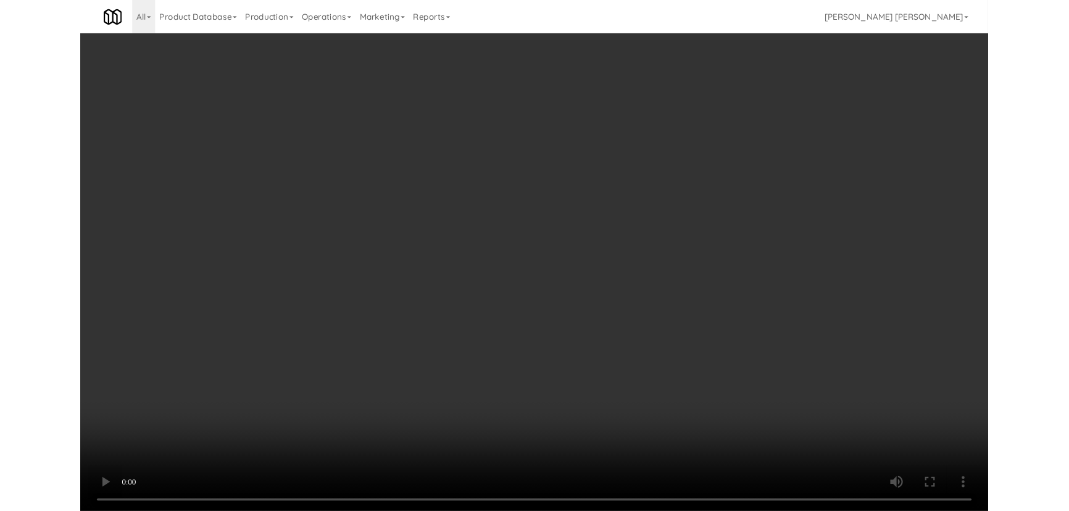
scroll to position [25, 0]
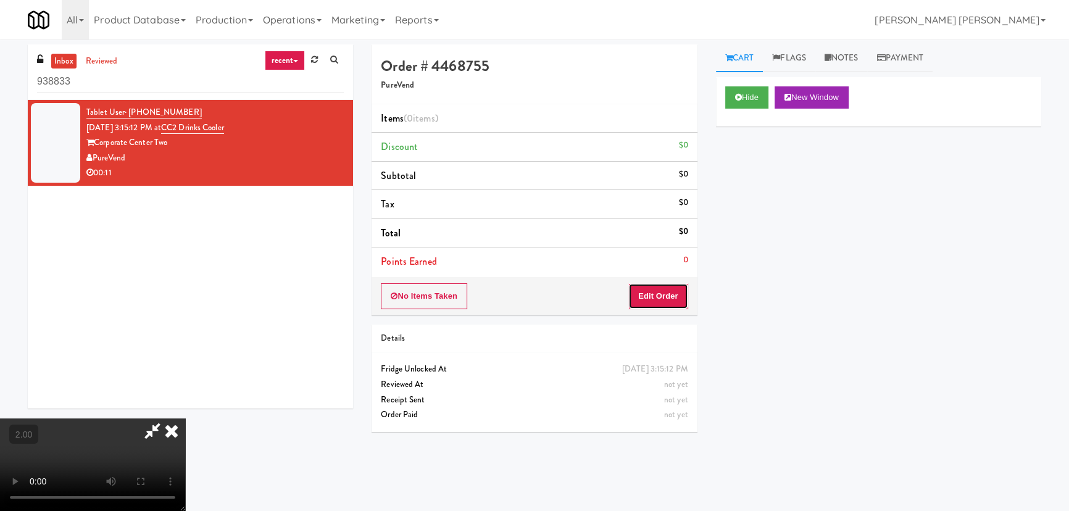
click at [670, 293] on button "Edit Order" at bounding box center [658, 296] width 60 height 26
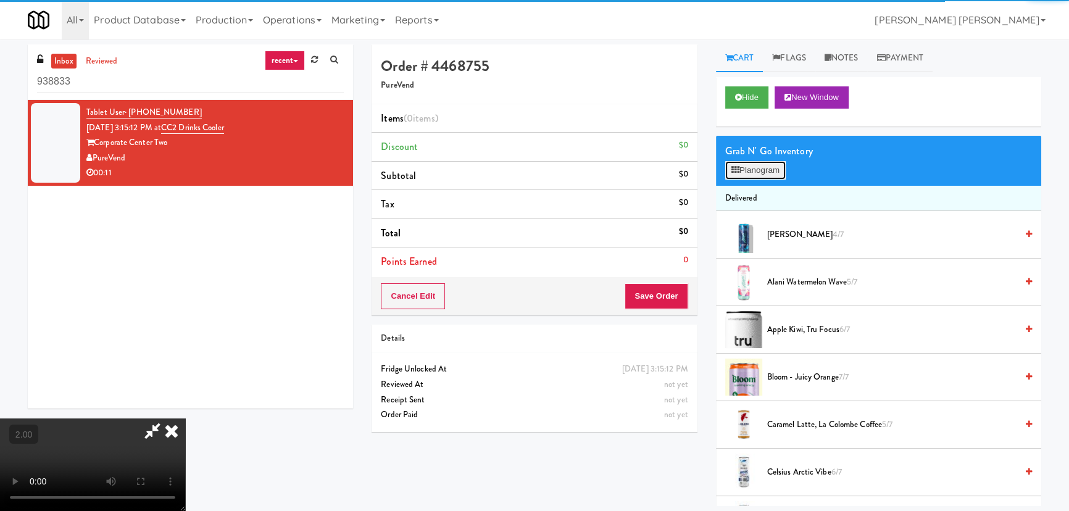
click at [756, 168] on button "Planogram" at bounding box center [755, 170] width 60 height 19
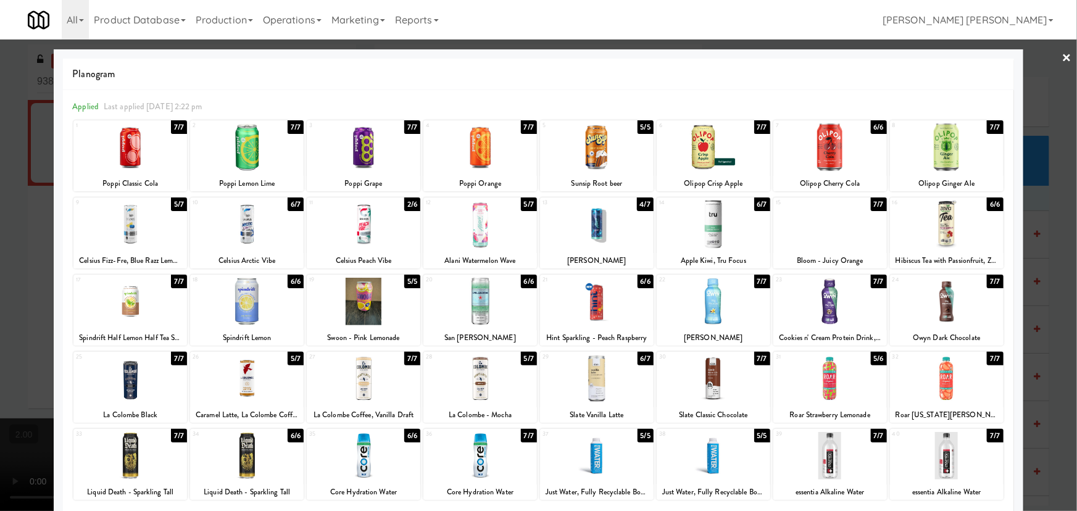
click at [364, 375] on div at bounding box center [364, 379] width 114 height 48
click at [1053, 56] on div at bounding box center [538, 255] width 1077 height 511
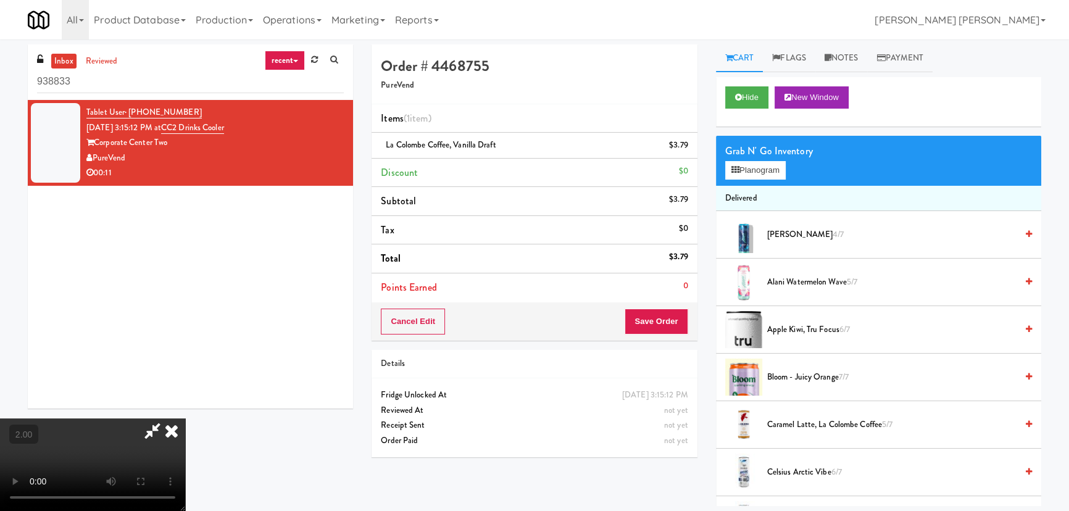
click at [185, 418] on icon at bounding box center [171, 430] width 27 height 25
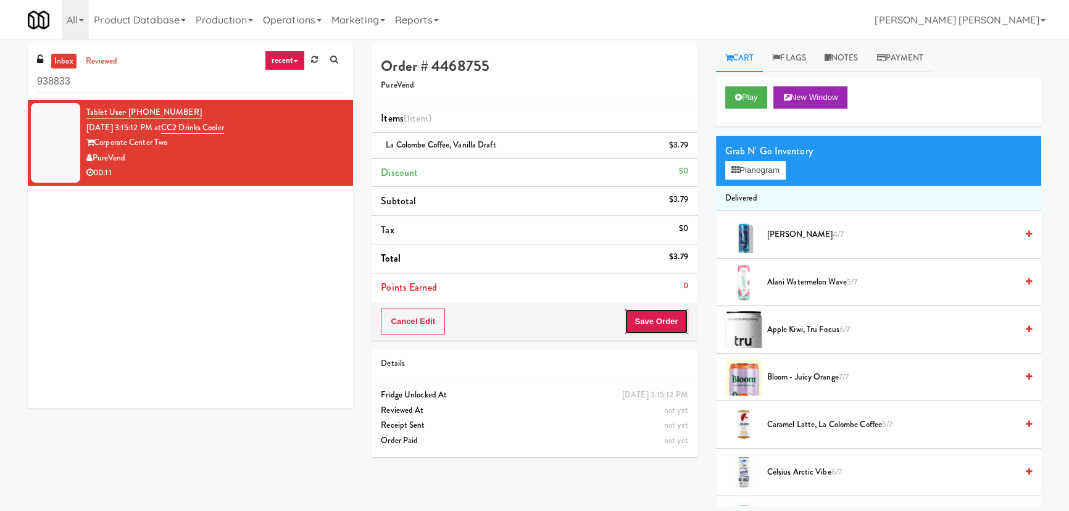
click at [667, 320] on button "Save Order" at bounding box center [655, 322] width 63 height 26
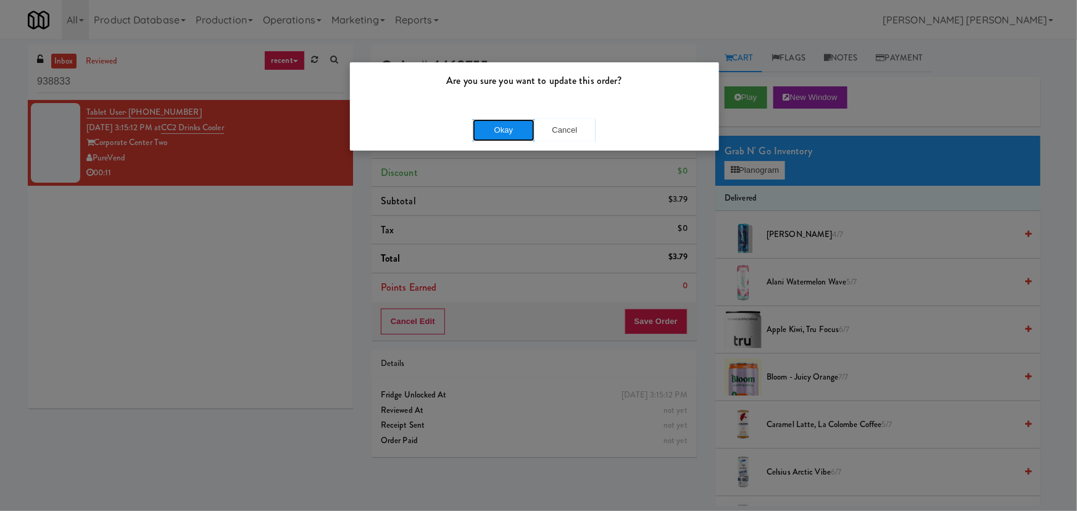
click at [515, 131] on button "Okay" at bounding box center [504, 130] width 62 height 22
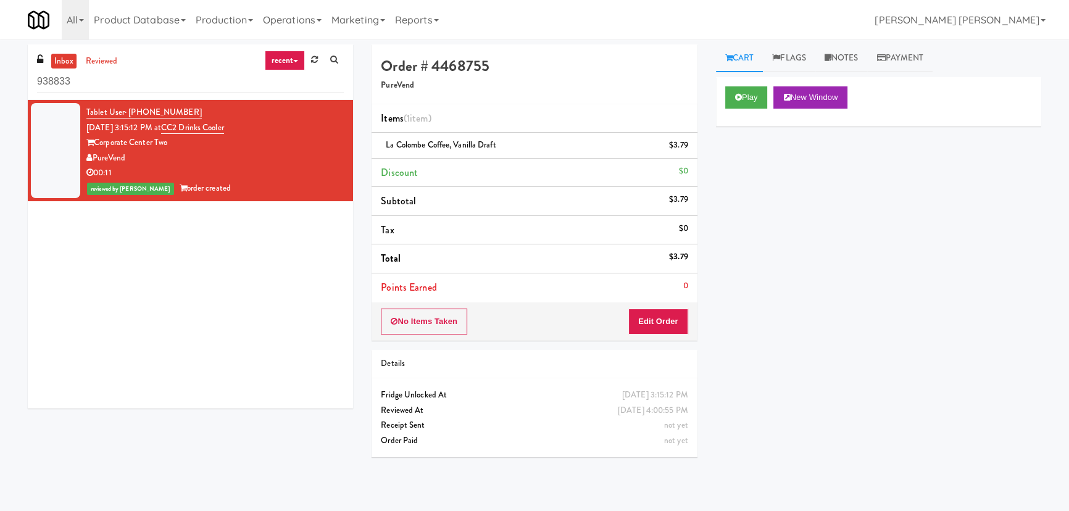
click at [65, 59] on link "inbox" at bounding box center [63, 61] width 25 height 15
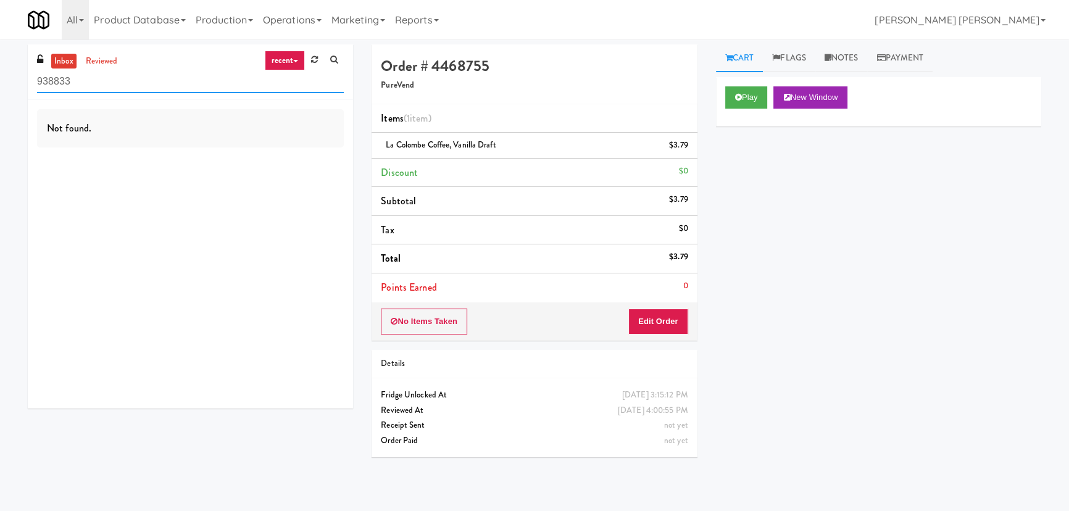
drag, startPoint x: 93, startPoint y: 81, endPoint x: -45, endPoint y: 83, distance: 138.2
click at [0, 83] on html "Are you sure you want to update this order? Okay Cancel Okay Are you sure you w…" at bounding box center [534, 255] width 1069 height 511
paste input "https://classic.micromart.com/vision-orders/"
drag, startPoint x: 294, startPoint y: 82, endPoint x: -93, endPoint y: 93, distance: 387.1
click at [0, 93] on html "Are you sure you want to update this order? Okay Cancel Okay Are you sure you w…" at bounding box center [534, 255] width 1069 height 511
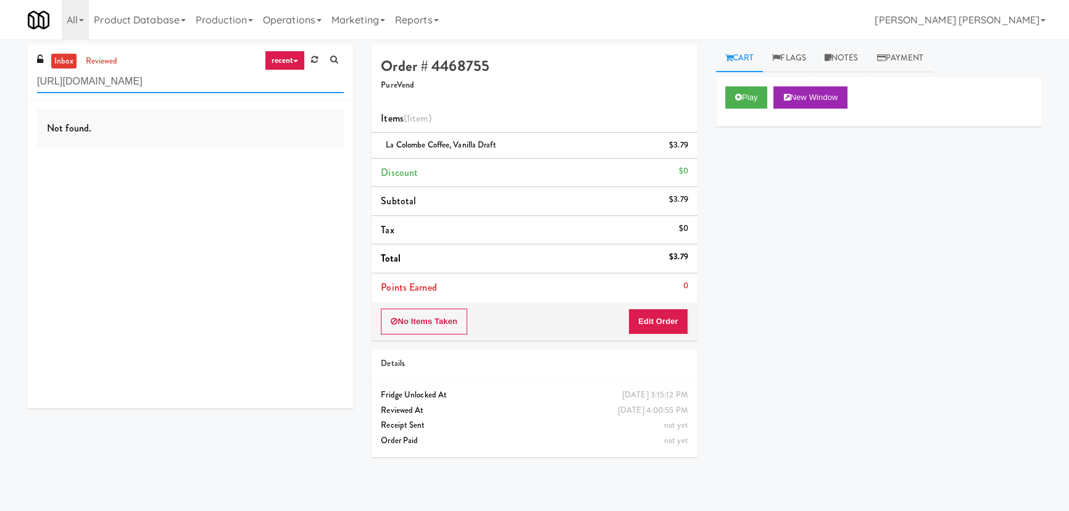
paste input "CC2 Drinks Cooler"
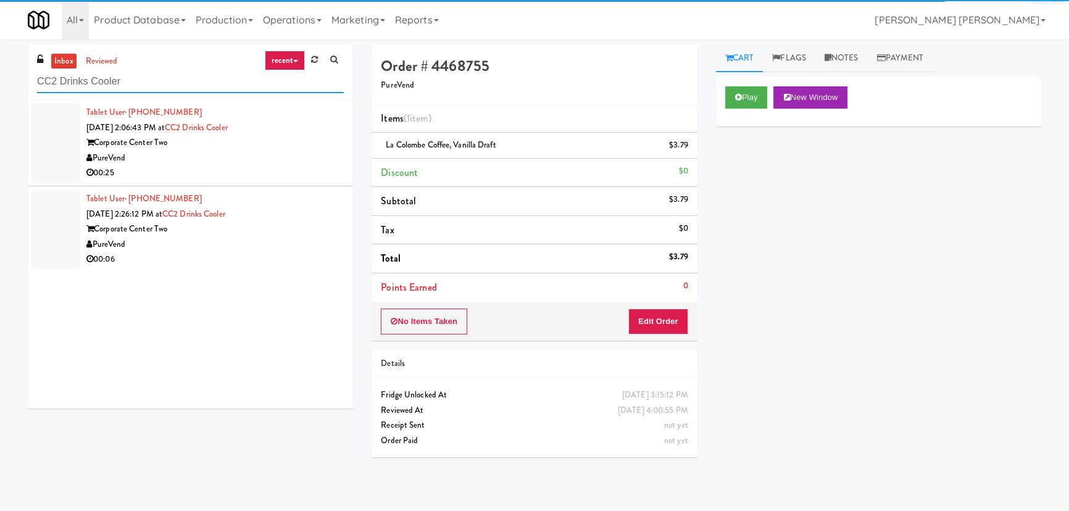
type input "CC2 Drinks Cooler"
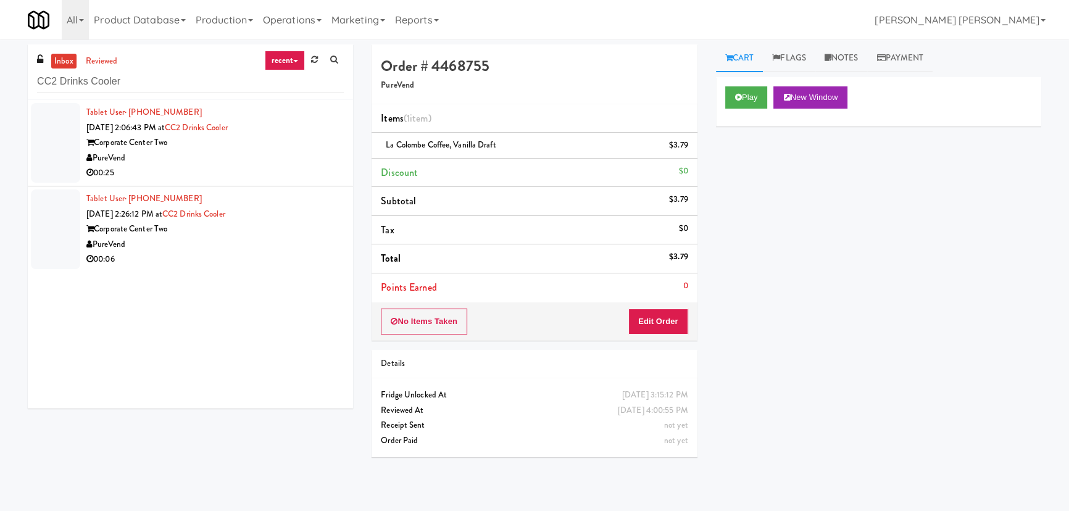
click at [246, 251] on div "PureVend" at bounding box center [214, 244] width 257 height 15
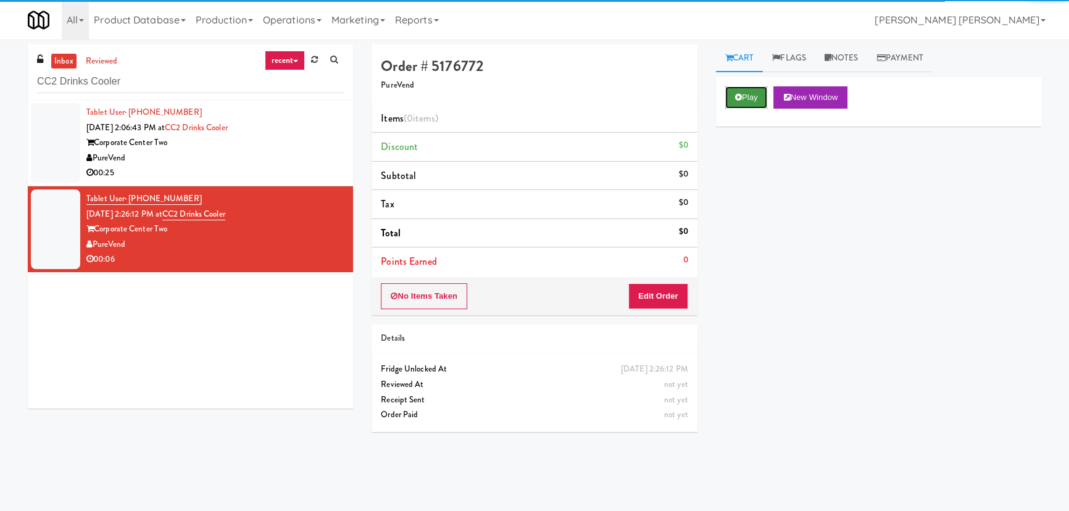
click at [752, 101] on button "Play" at bounding box center [746, 97] width 43 height 22
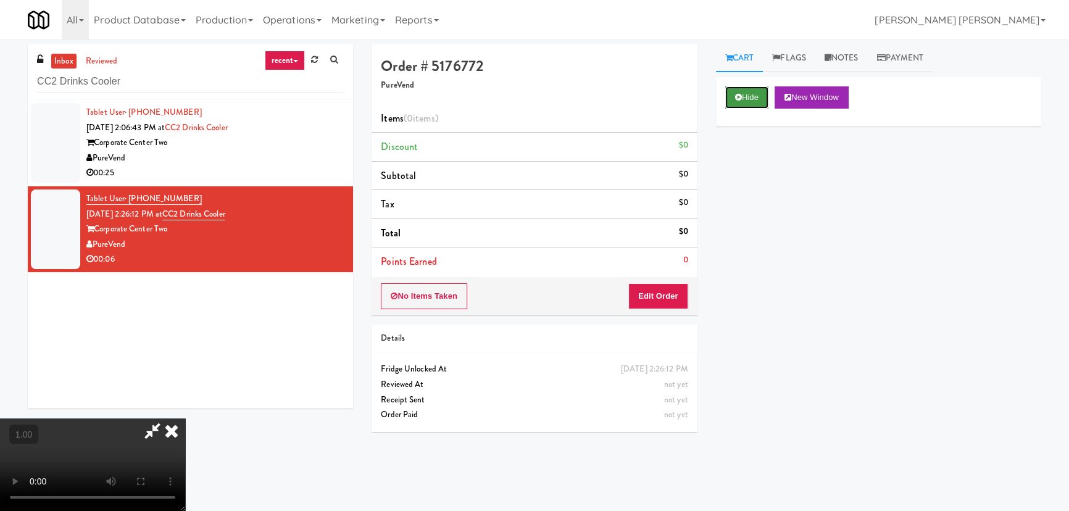
click at [759, 98] on button "Hide" at bounding box center [746, 97] width 43 height 22
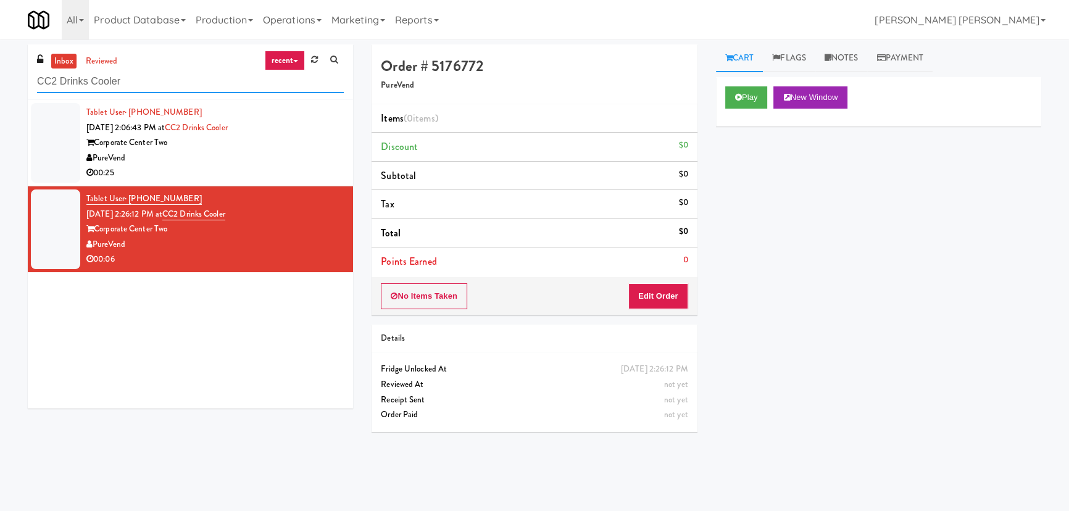
drag, startPoint x: 151, startPoint y: 80, endPoint x: -32, endPoint y: 67, distance: 183.1
click at [0, 67] on html "Are you sure you want to update this order? Okay Cancel Okay Are you sure you w…" at bounding box center [534, 255] width 1069 height 511
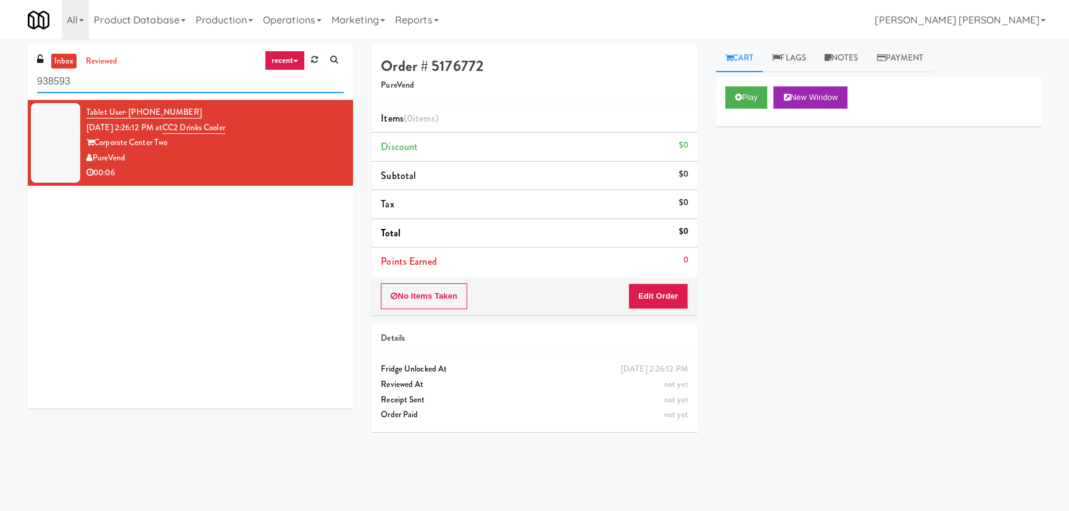
drag, startPoint x: 116, startPoint y: 75, endPoint x: -51, endPoint y: 80, distance: 167.3
click at [0, 80] on html "Okay Okay Select date: previous 2025-Aug next Su Mo Tu We Th Fr Sa 27 28 29 30 …" at bounding box center [534, 255] width 1069 height 511
paste input "Atworth - [PERSON_NAME][GEOGRAPHIC_DATA]"
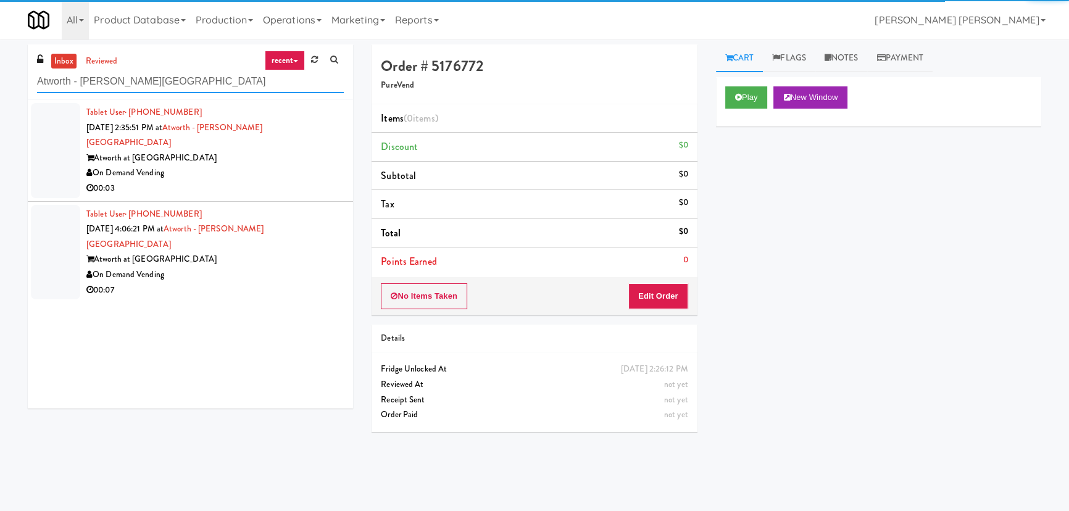
type input "Atworth - [PERSON_NAME][GEOGRAPHIC_DATA]"
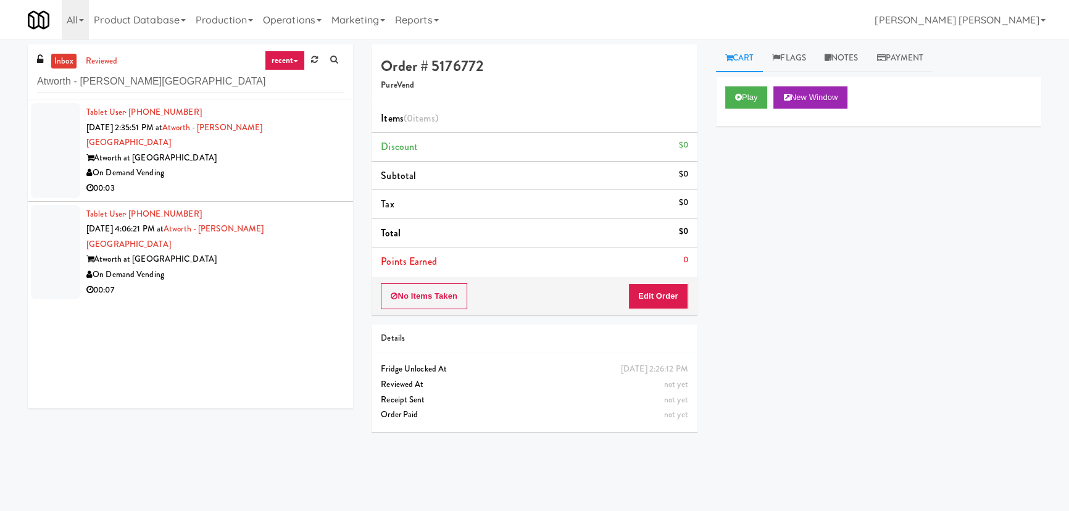
click at [253, 181] on div "00:03" at bounding box center [214, 188] width 257 height 15
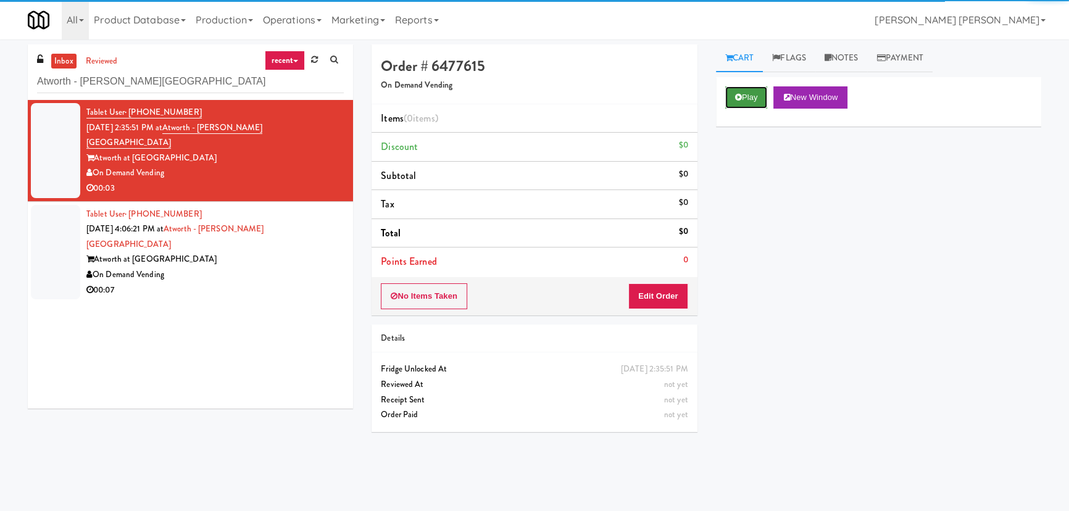
click at [750, 95] on button "Play" at bounding box center [746, 97] width 43 height 22
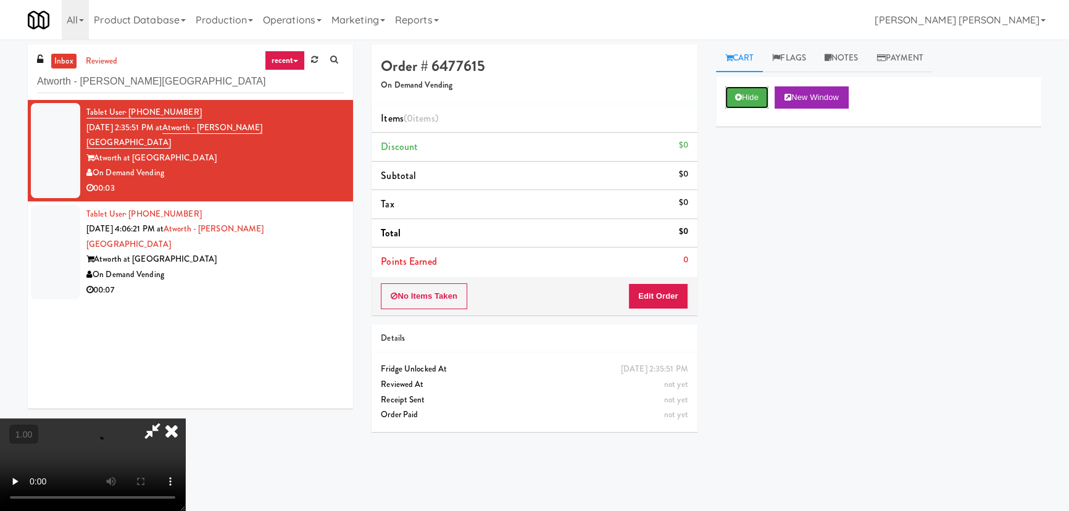
scroll to position [196, 0]
click at [670, 286] on button "Edit Order" at bounding box center [658, 296] width 60 height 26
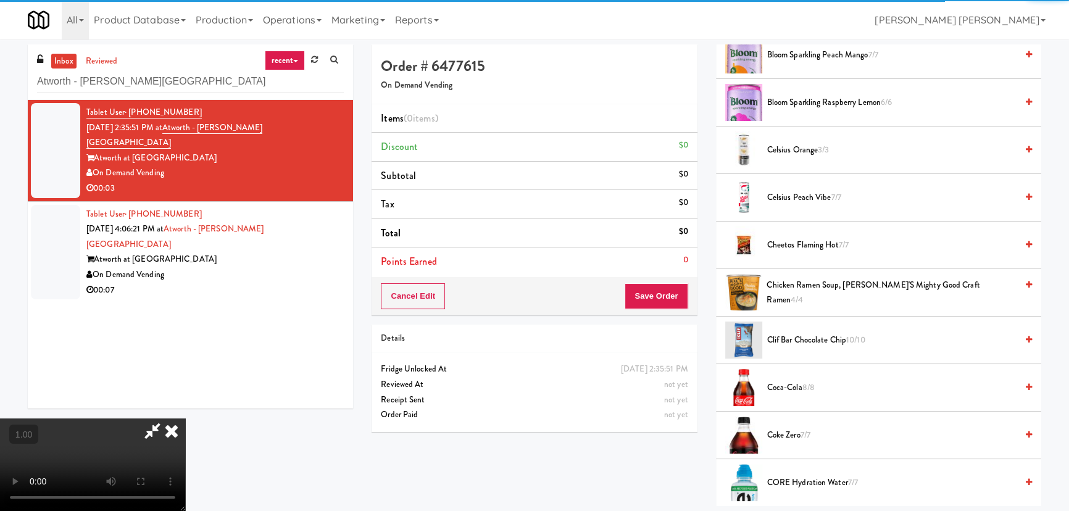
scroll to position [280, 0]
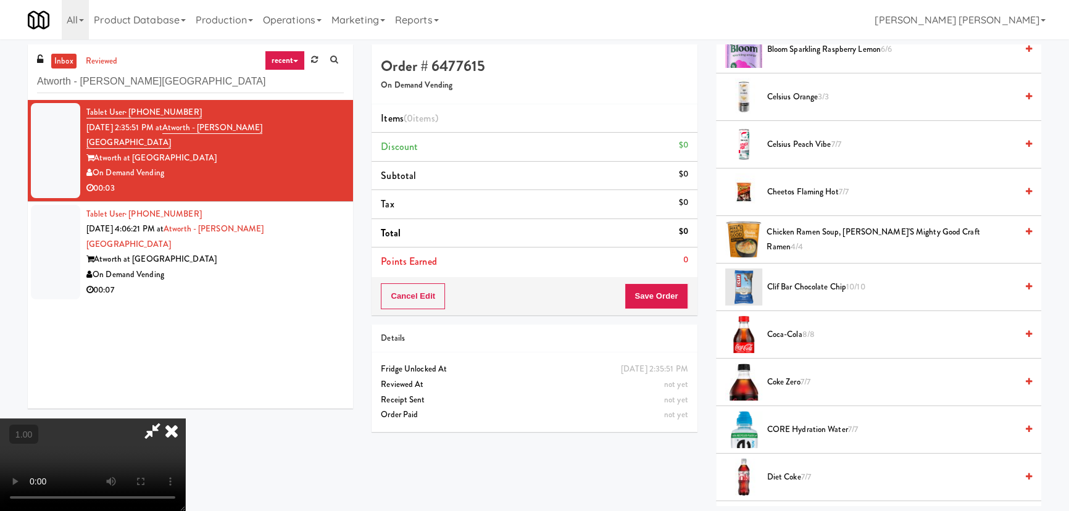
drag, startPoint x: 792, startPoint y: 383, endPoint x: 683, endPoint y: 309, distance: 131.8
click at [791, 383] on span "Coke Zero 7/7" at bounding box center [891, 382] width 249 height 15
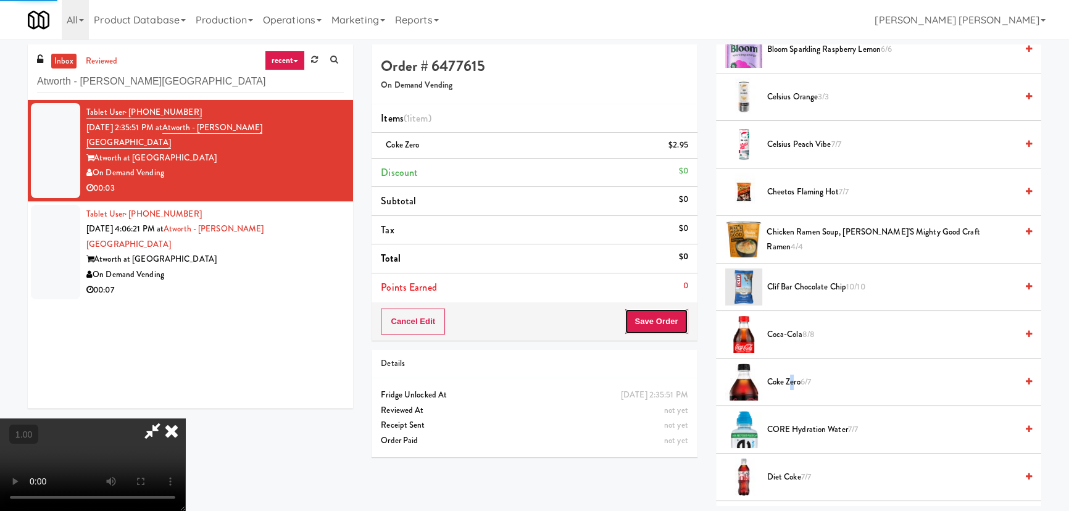
click at [669, 324] on button "Save Order" at bounding box center [655, 322] width 63 height 26
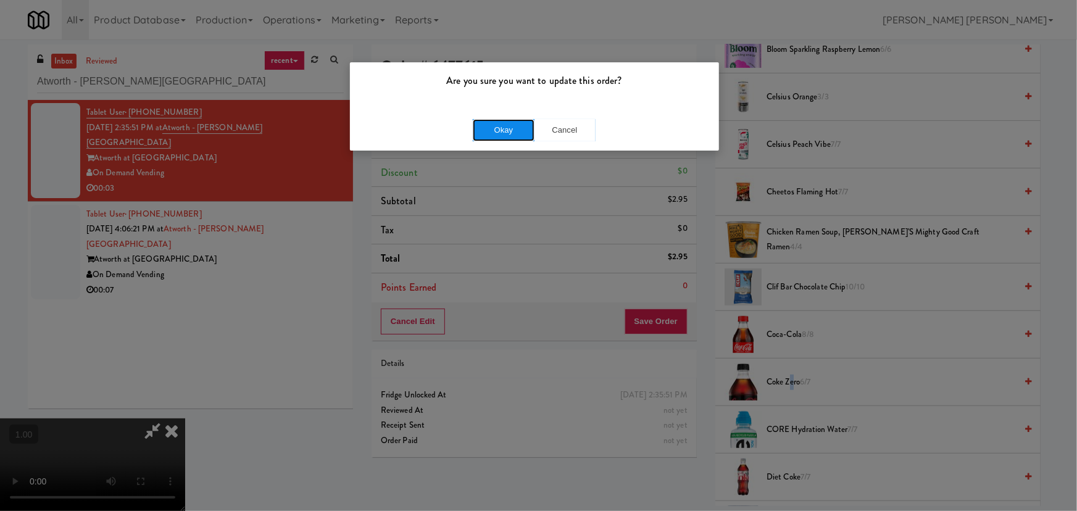
click at [494, 128] on button "Okay" at bounding box center [504, 130] width 62 height 22
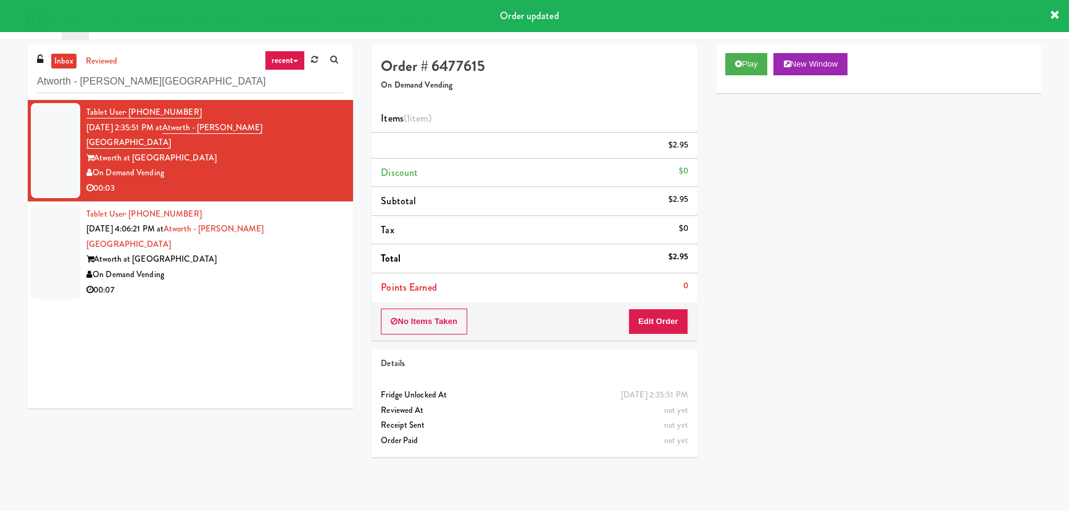
scroll to position [0, 0]
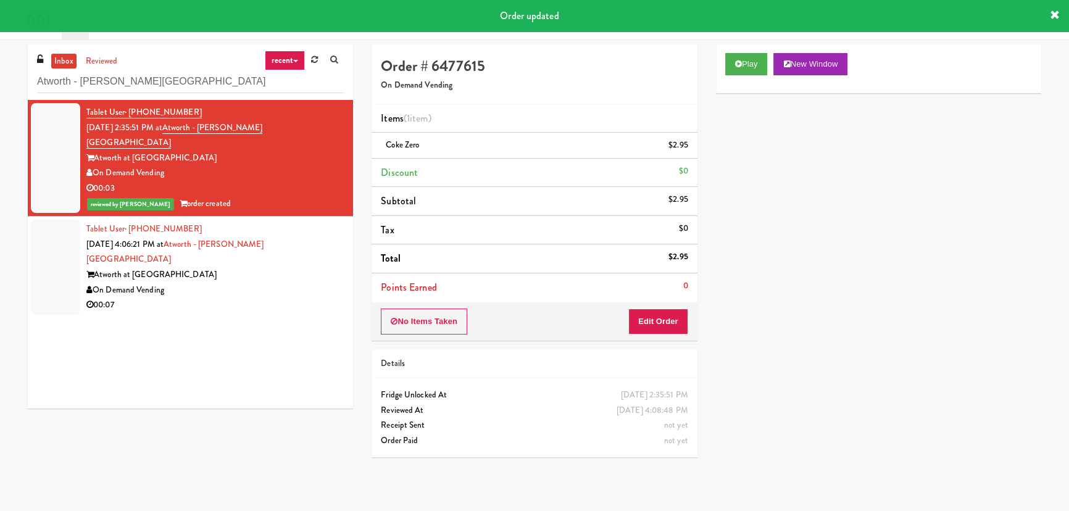
click at [277, 297] on div "00:07" at bounding box center [214, 304] width 257 height 15
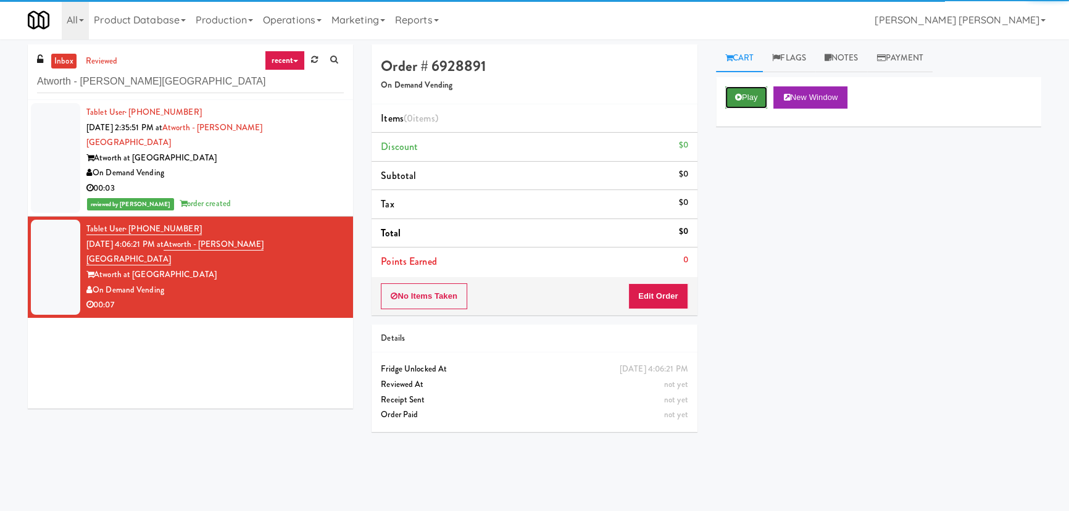
click at [737, 101] on icon at bounding box center [738, 97] width 7 height 8
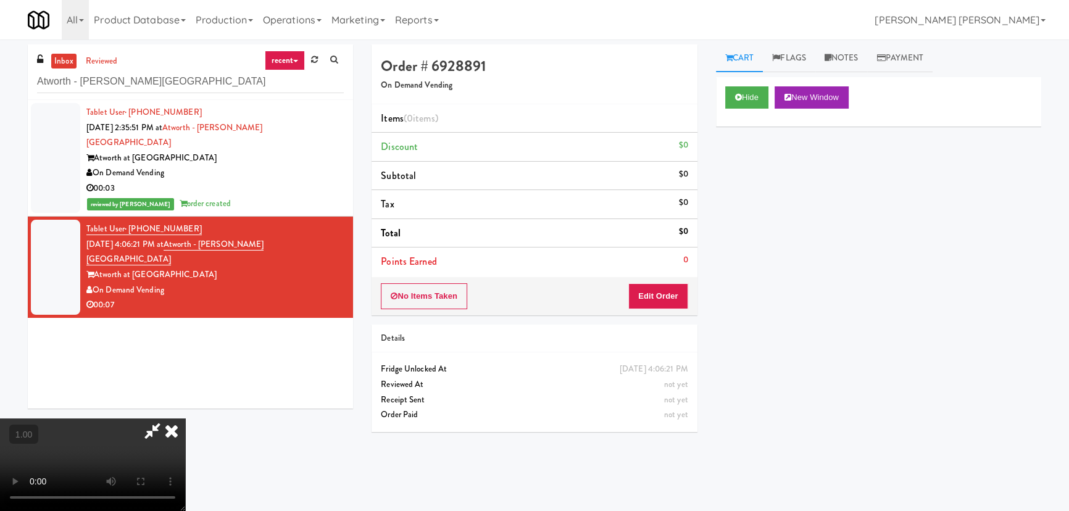
click at [185, 418] on video at bounding box center [92, 464] width 185 height 93
click at [666, 292] on button "Edit Order" at bounding box center [658, 296] width 60 height 26
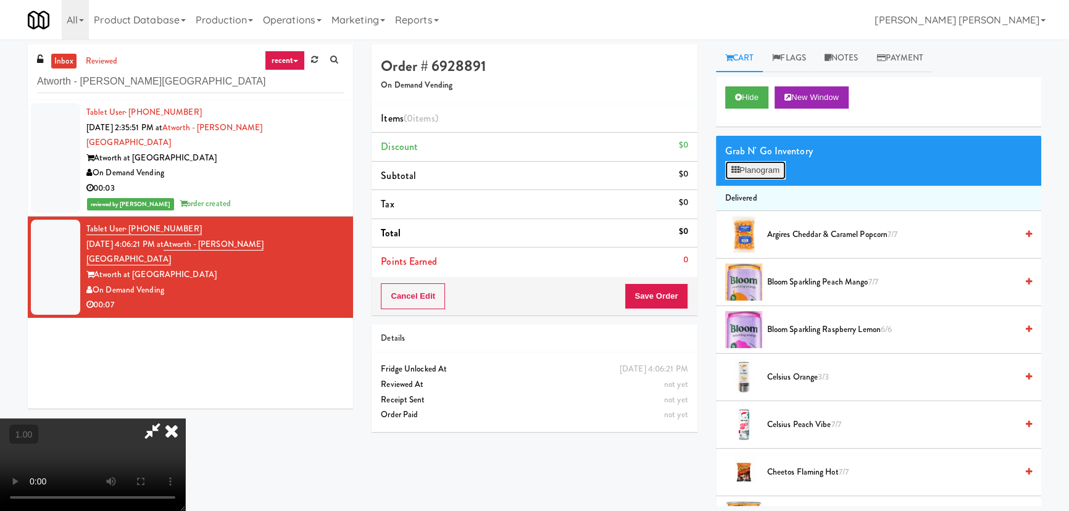
click at [765, 171] on button "Planogram" at bounding box center [755, 170] width 60 height 19
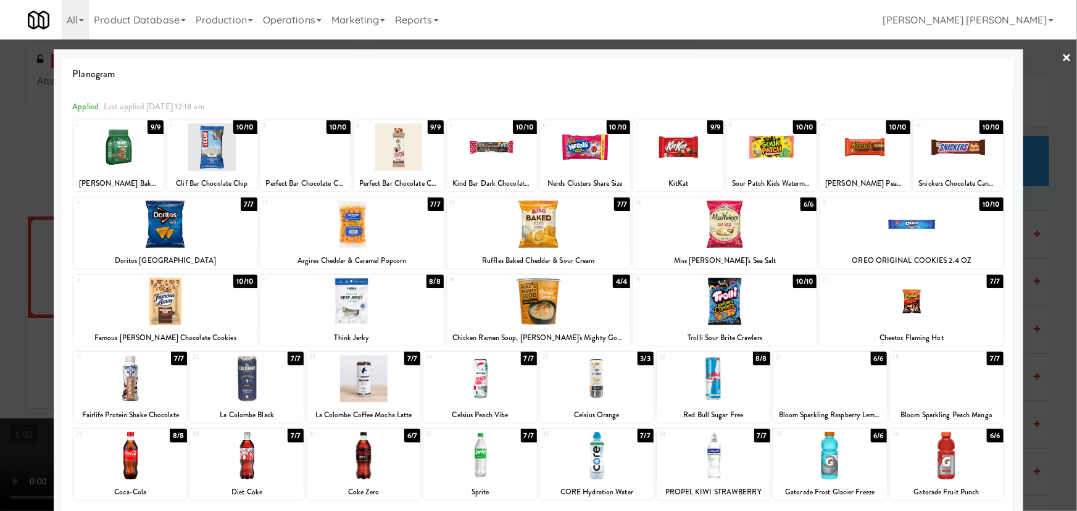
drag, startPoint x: 665, startPoint y: 151, endPoint x: 835, endPoint y: 117, distance: 173.7
click at [666, 150] on div at bounding box center [678, 147] width 90 height 48
click at [855, 142] on div at bounding box center [864, 147] width 90 height 48
click at [1062, 57] on link "×" at bounding box center [1067, 58] width 10 height 38
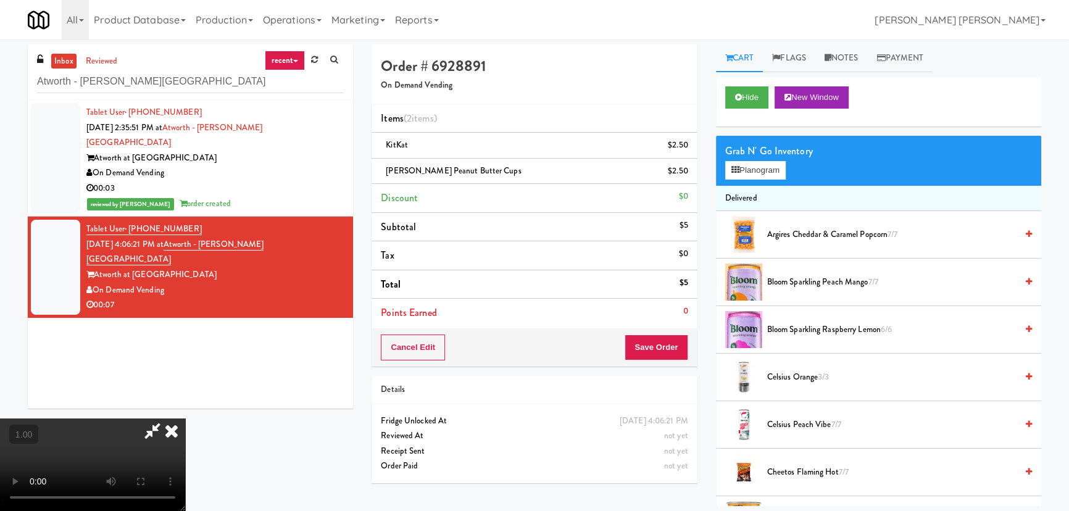
drag, startPoint x: 623, startPoint y: 44, endPoint x: 626, endPoint y: 220, distance: 175.3
click at [185, 418] on icon at bounding box center [171, 430] width 27 height 25
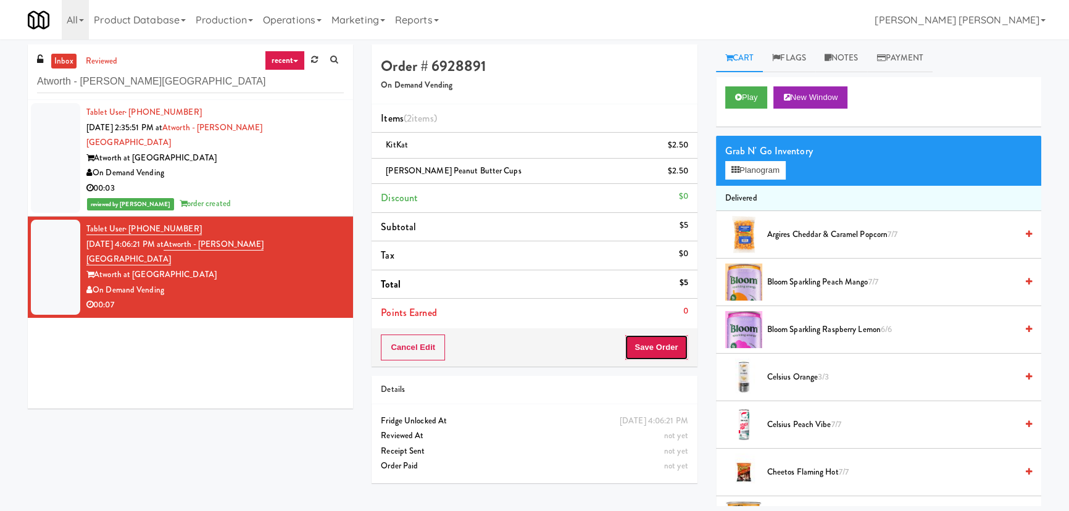
click at [661, 347] on button "Save Order" at bounding box center [655, 347] width 63 height 26
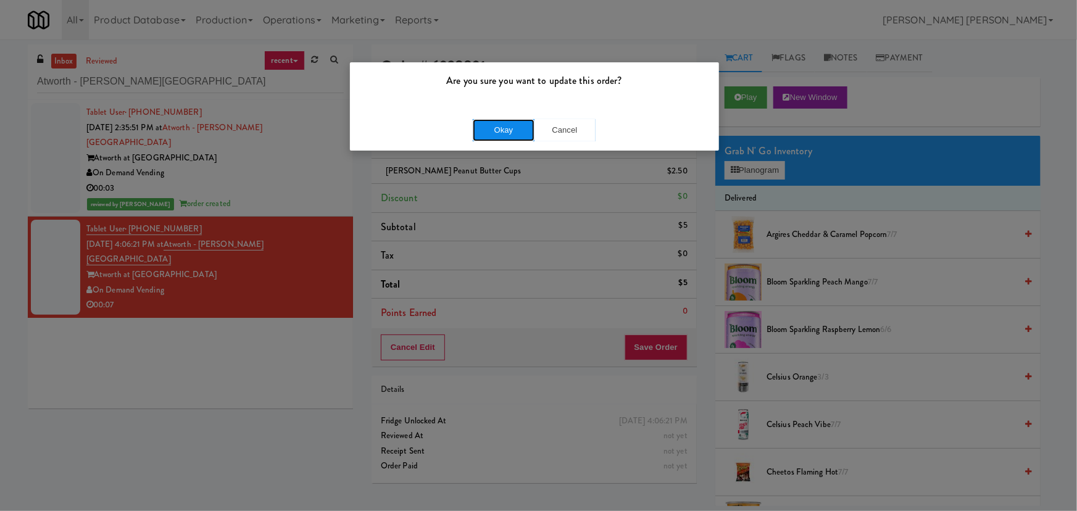
click at [513, 130] on button "Okay" at bounding box center [504, 130] width 62 height 22
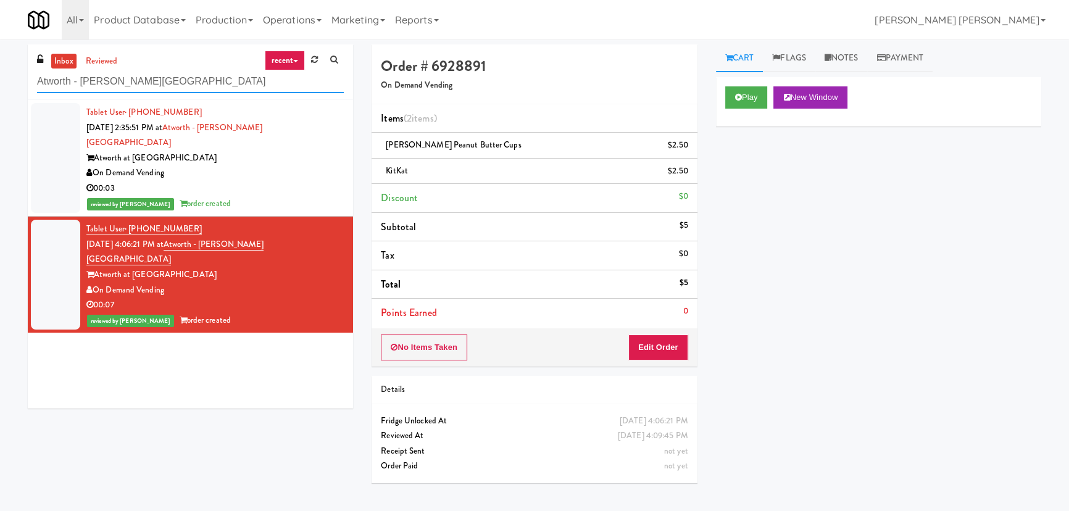
drag, startPoint x: 142, startPoint y: 85, endPoint x: -35, endPoint y: 81, distance: 177.1
click at [0, 81] on html "Are you sure you want to update this order? Okay Cancel Okay Are you sure you w…" at bounding box center [534, 255] width 1069 height 511
paste input "1000 S Clark -Right - Ambient"
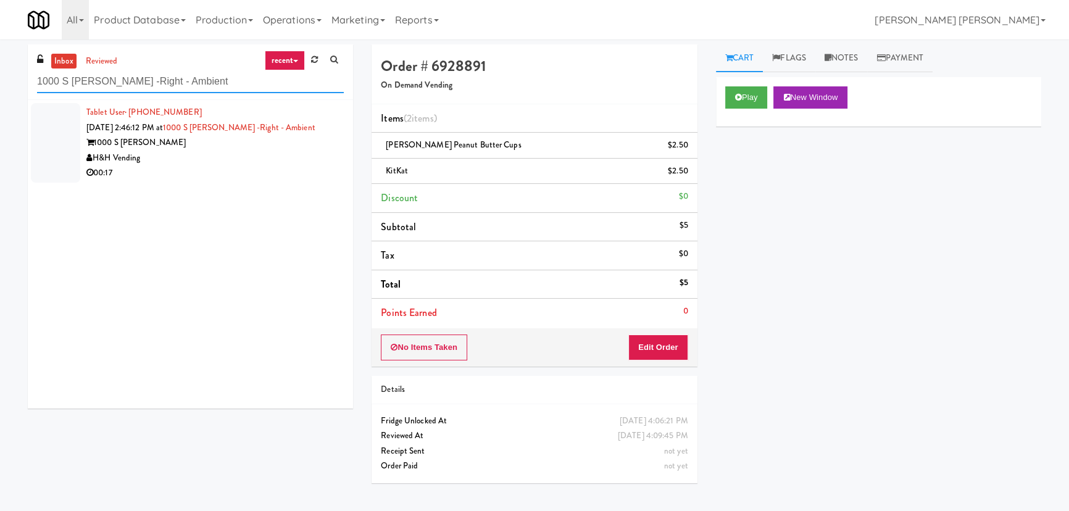
type input "1000 S Clark -Right - Ambient"
click at [175, 151] on div "H&H Vending" at bounding box center [214, 158] width 257 height 15
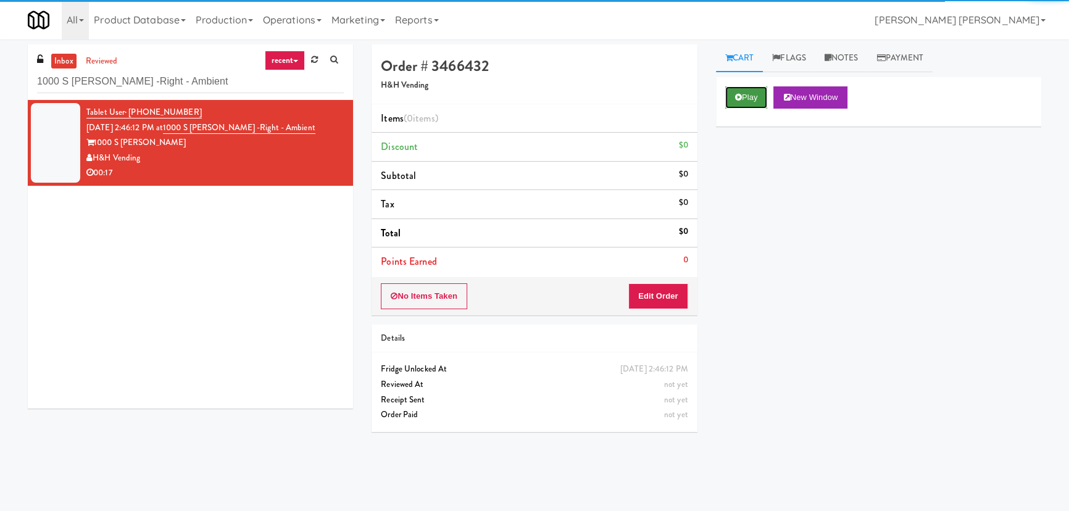
click at [747, 95] on button "Play" at bounding box center [746, 97] width 43 height 22
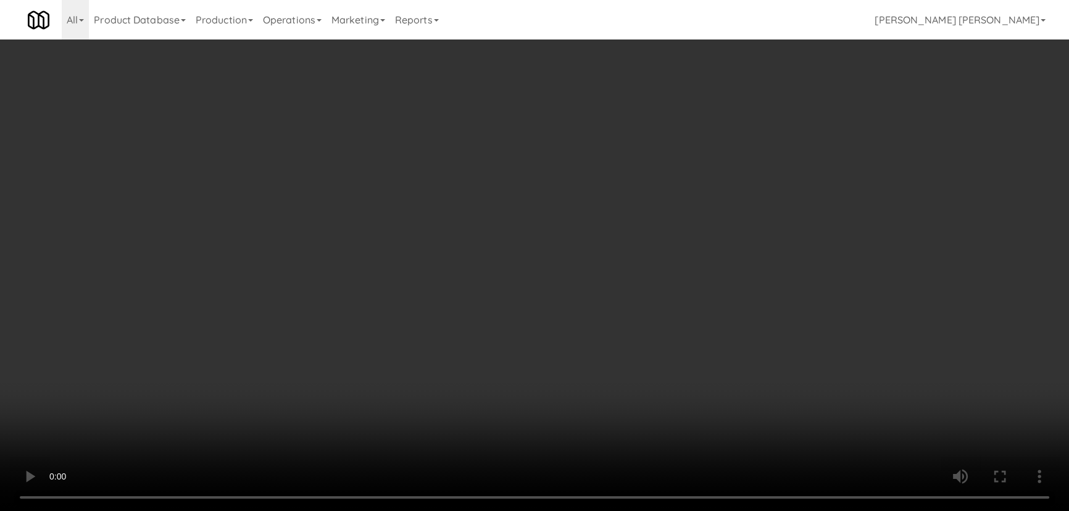
click at [705, 510] on video at bounding box center [534, 255] width 1069 height 511
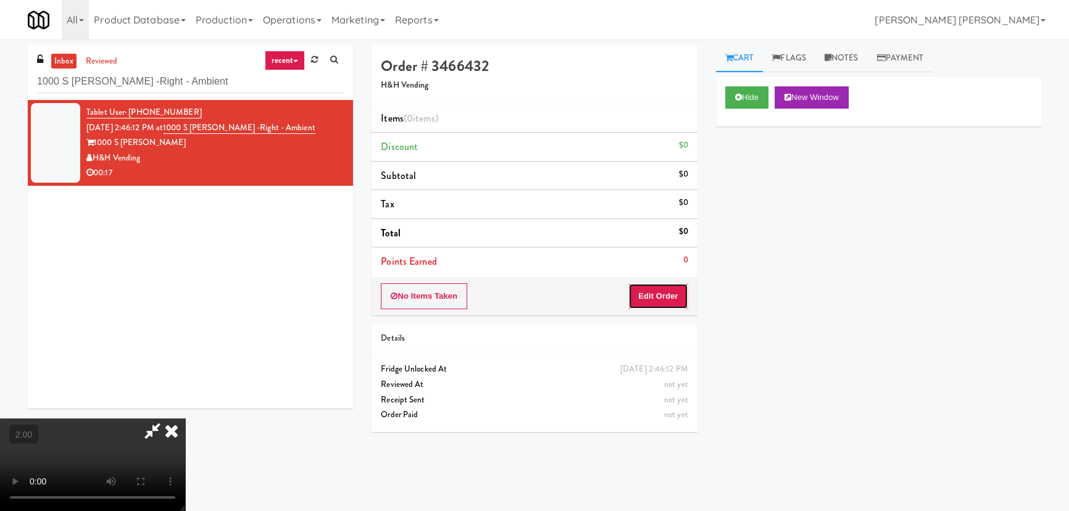
click at [668, 296] on button "Edit Order" at bounding box center [658, 296] width 60 height 26
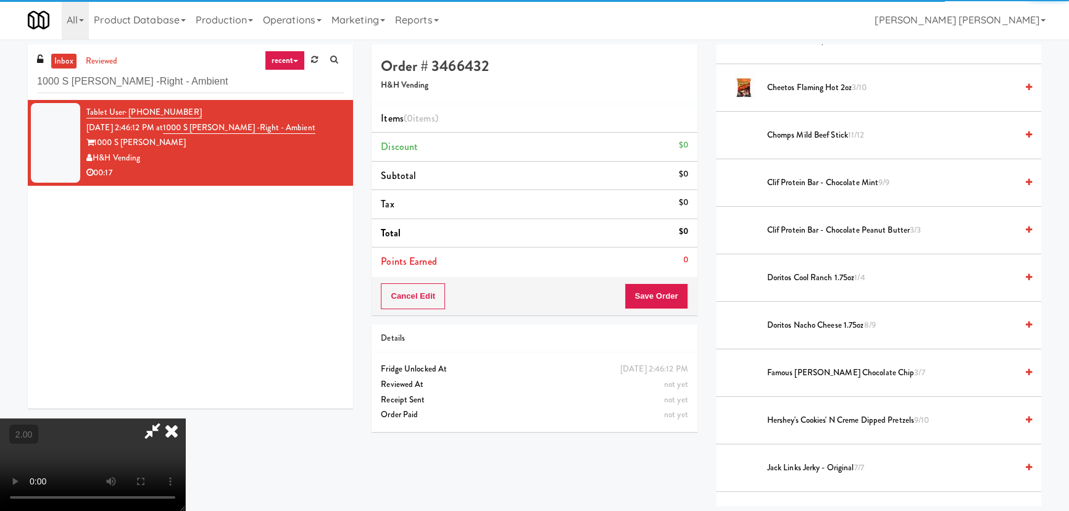
scroll to position [392, 0]
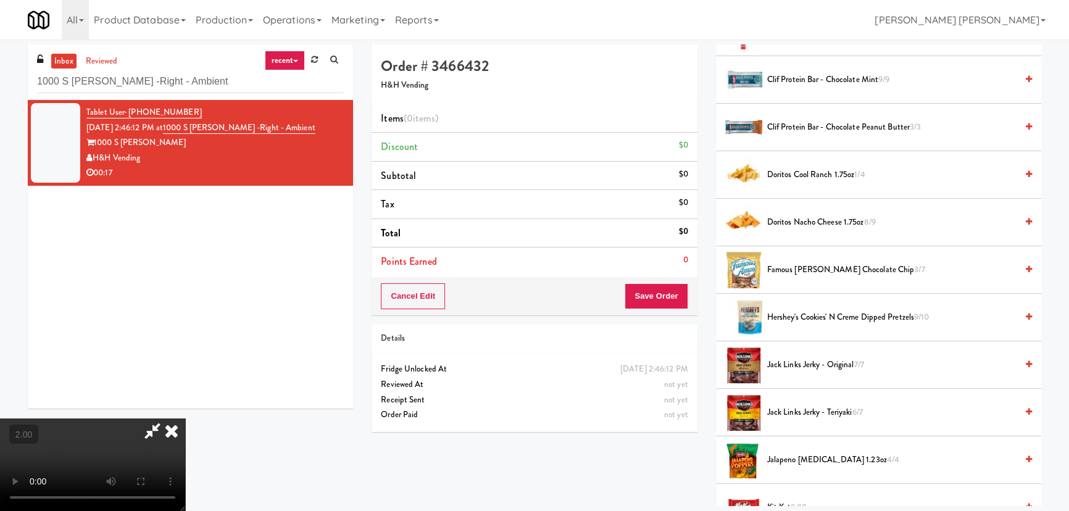
click at [802, 173] on span "Doritos Cool Ranch 1.75oz 1/4" at bounding box center [891, 174] width 249 height 15
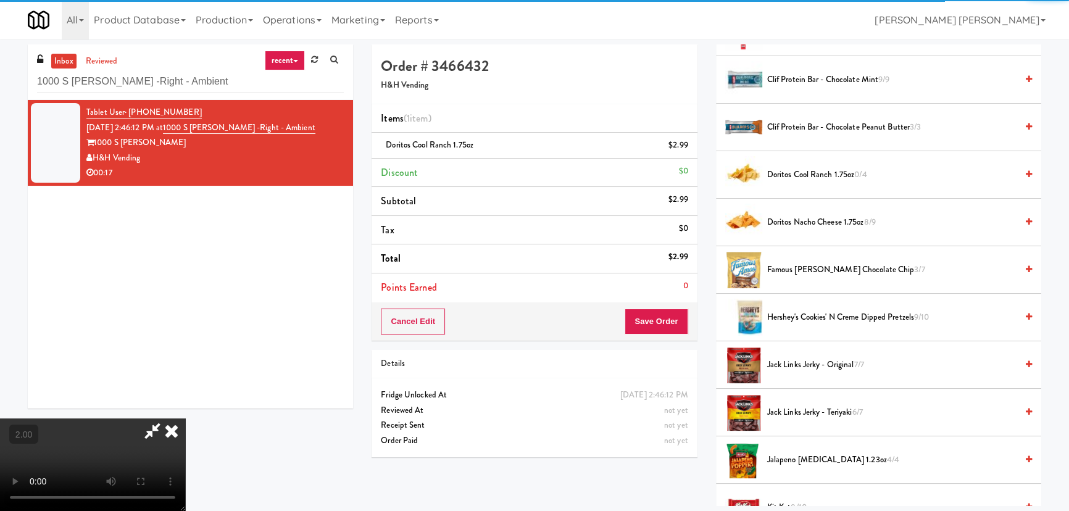
click at [185, 418] on icon at bounding box center [171, 430] width 27 height 25
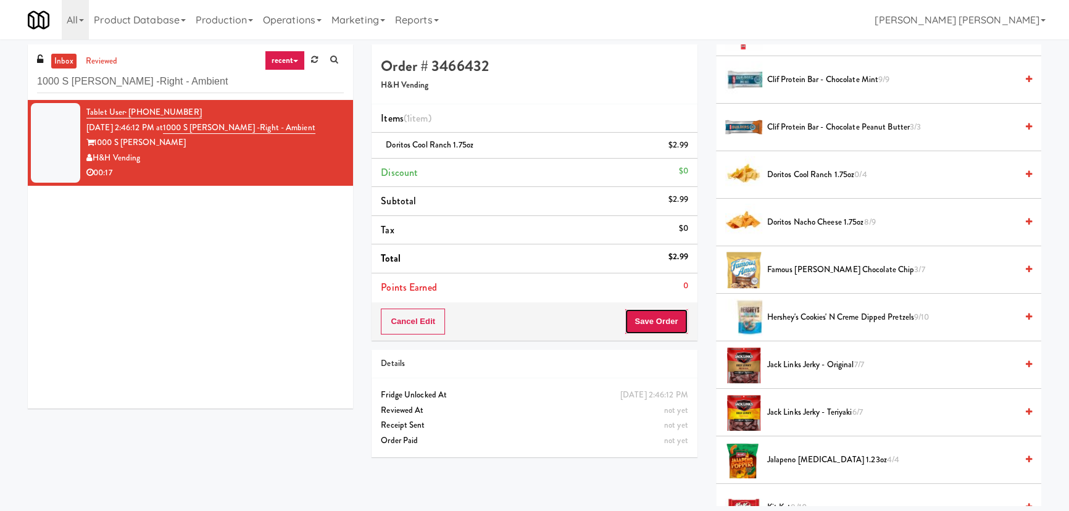
click at [649, 317] on button "Save Order" at bounding box center [655, 322] width 63 height 26
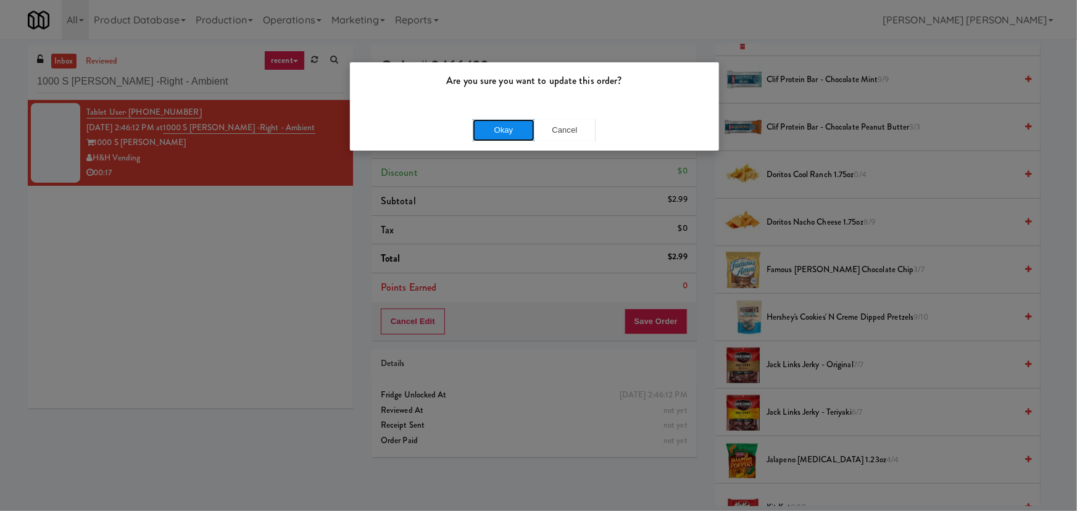
click at [506, 128] on button "Okay" at bounding box center [504, 130] width 62 height 22
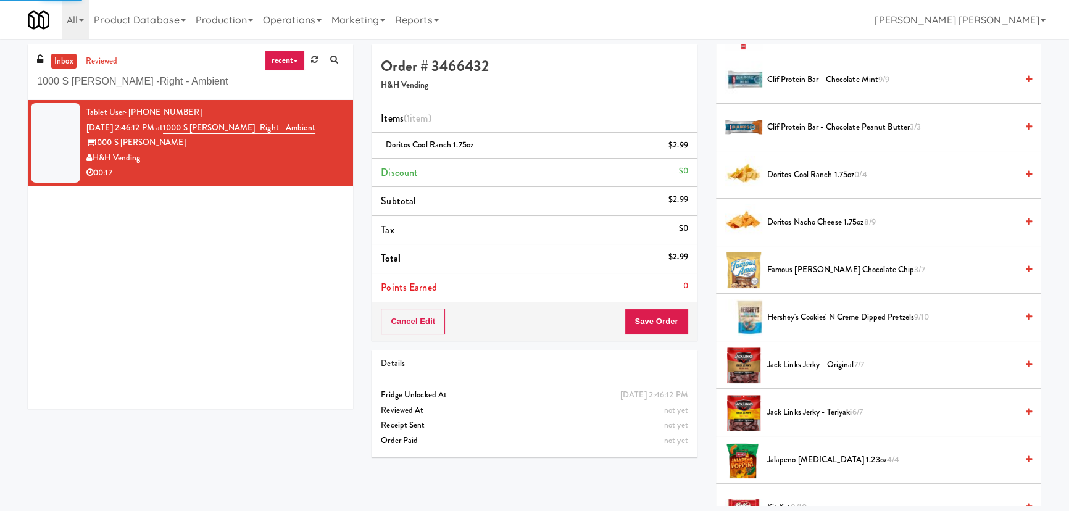
scroll to position [33, 0]
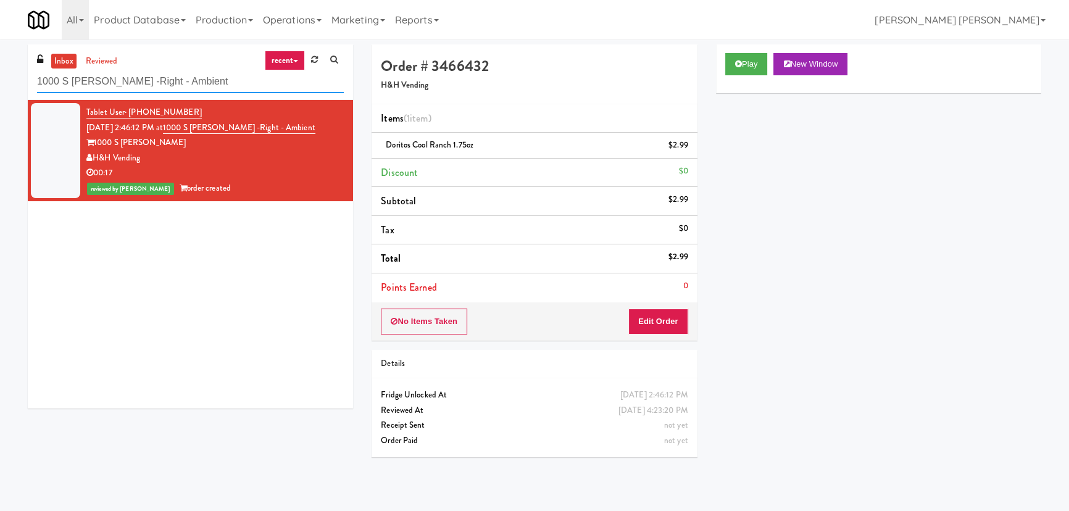
drag, startPoint x: 72, startPoint y: 67, endPoint x: -80, endPoint y: 57, distance: 151.5
click at [0, 57] on html "Are you sure you want to update this order? Okay Cancel Okay Are you sure you w…" at bounding box center [534, 255] width 1069 height 511
paste input "CoolRay"
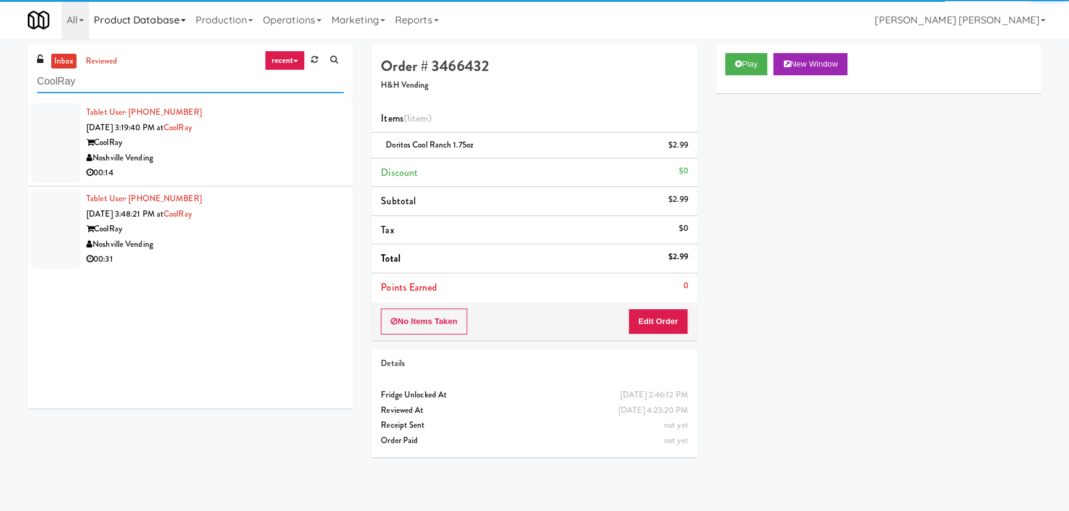
type input "CoolRay"
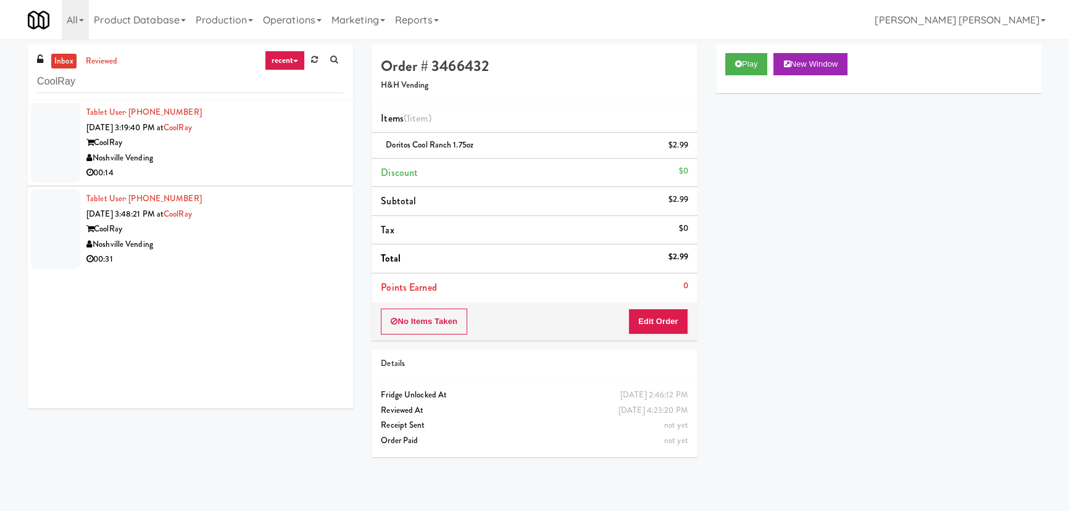
click at [290, 142] on div "CoolRay" at bounding box center [214, 142] width 257 height 15
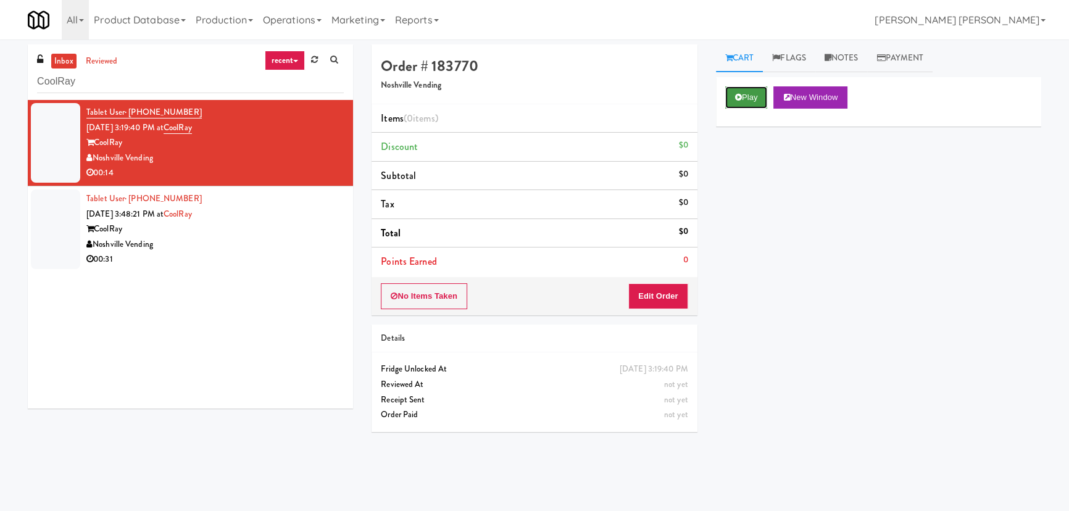
click at [763, 92] on button "Play" at bounding box center [746, 97] width 43 height 22
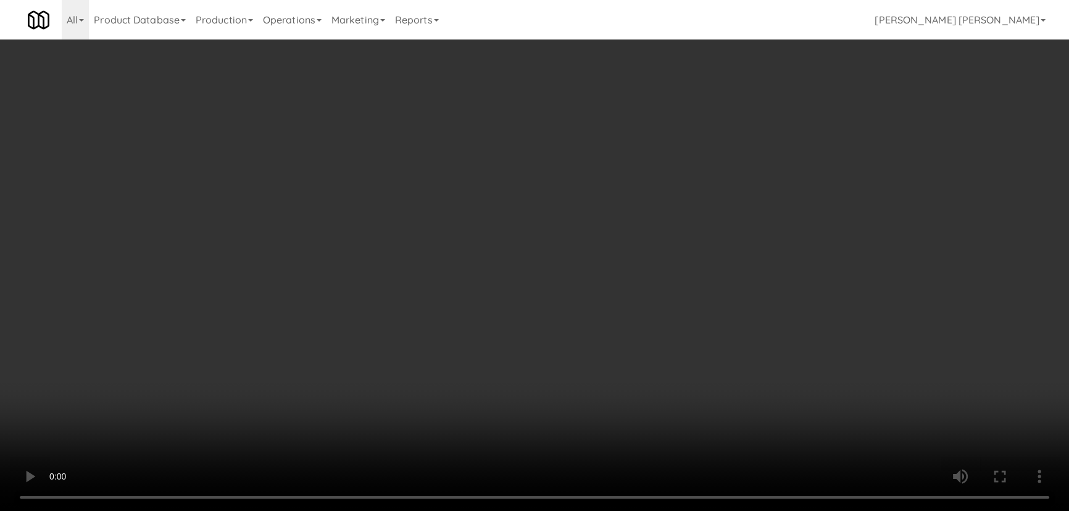
drag, startPoint x: 603, startPoint y: 541, endPoint x: 843, endPoint y: 534, distance: 239.5
click at [616, 510] on video at bounding box center [534, 255] width 1069 height 511
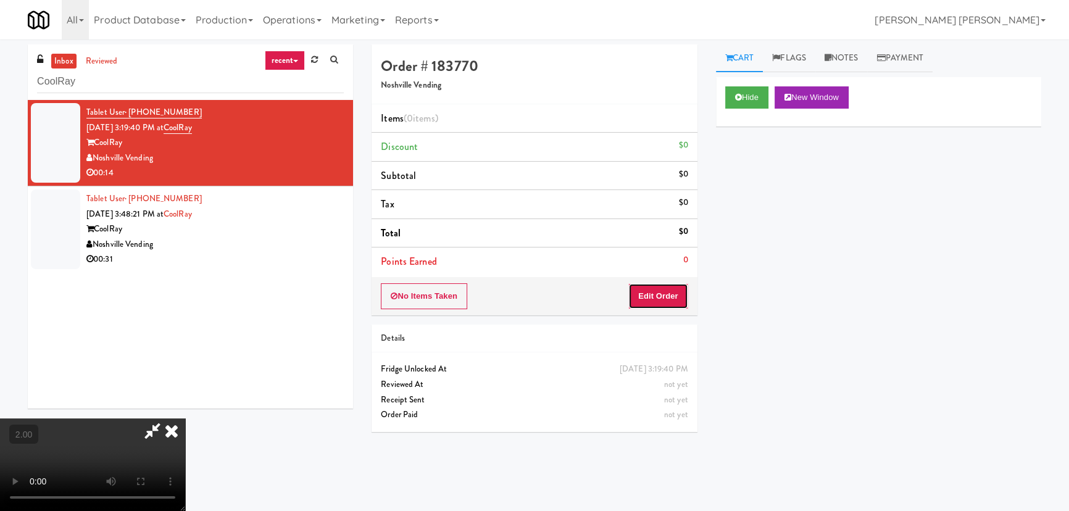
click at [681, 297] on button "Edit Order" at bounding box center [658, 296] width 60 height 26
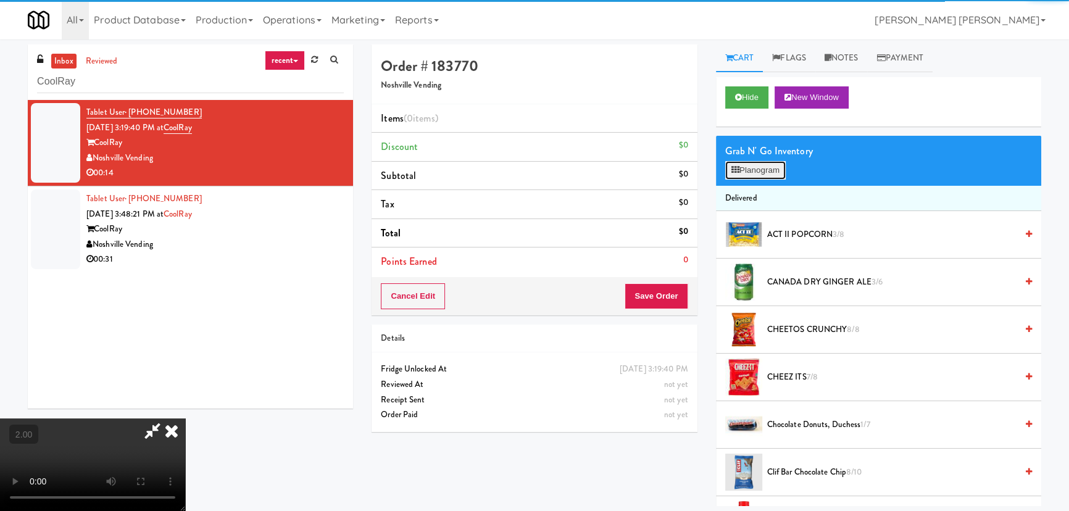
click at [756, 175] on button "Planogram" at bounding box center [755, 170] width 60 height 19
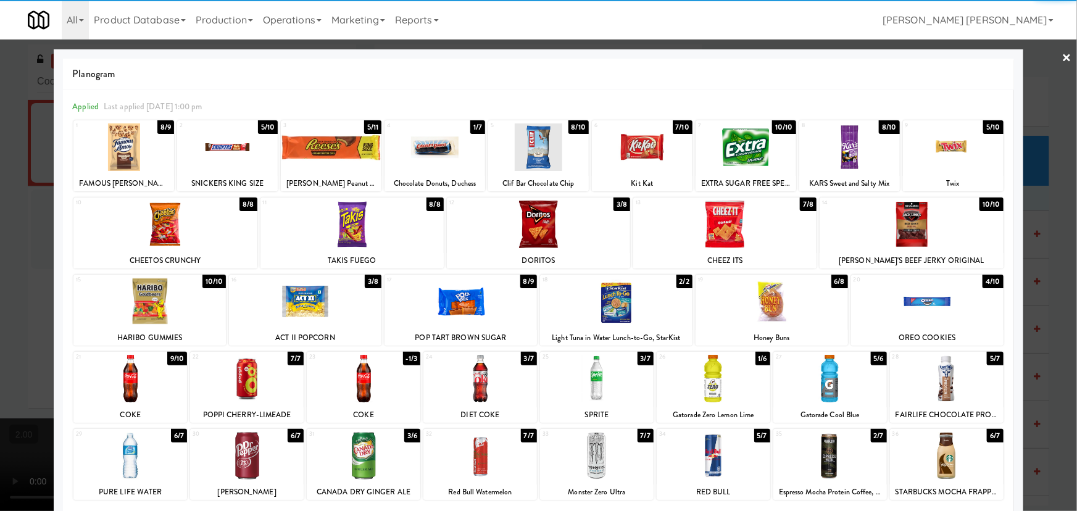
click at [433, 144] on div at bounding box center [434, 147] width 101 height 48
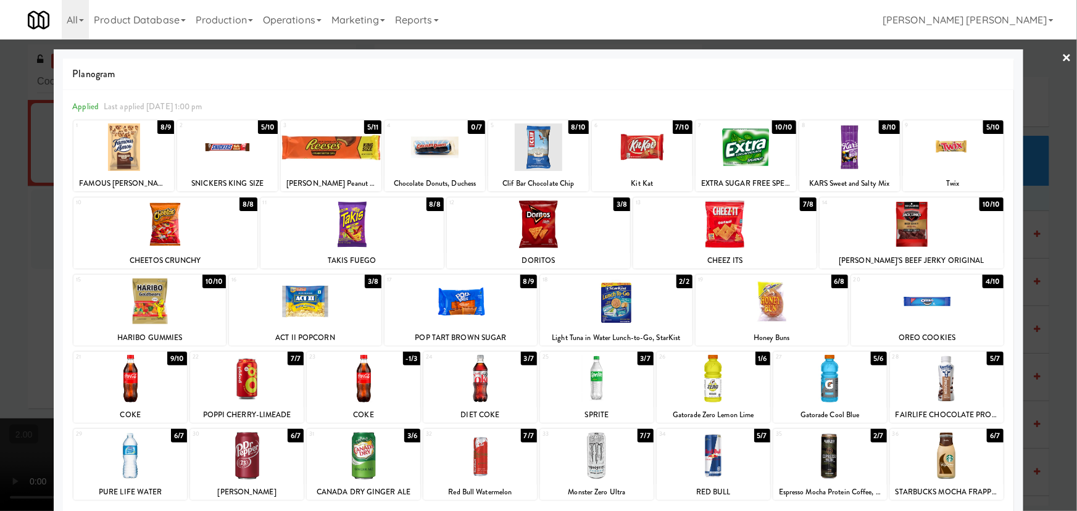
click at [320, 146] on div at bounding box center [331, 147] width 101 height 48
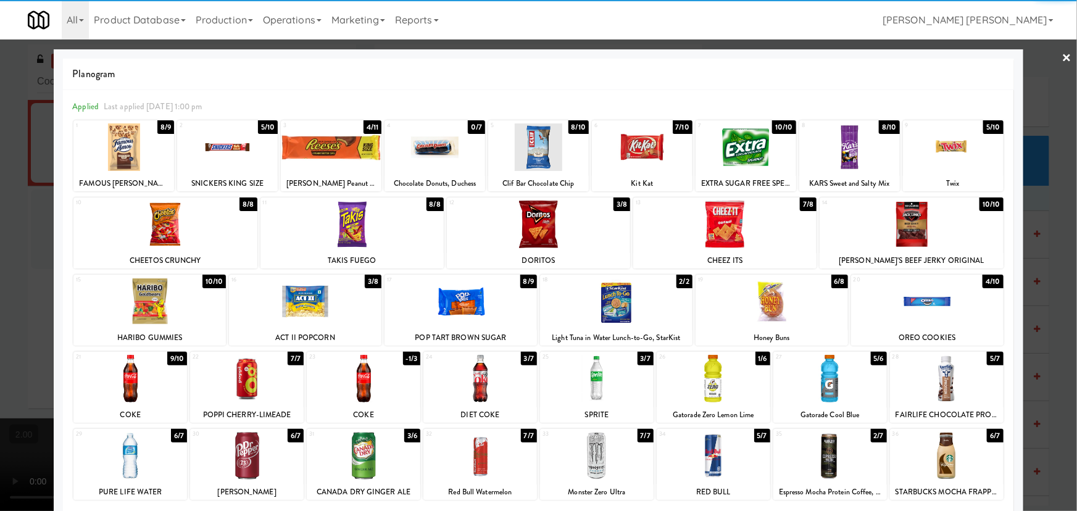
click at [135, 153] on div at bounding box center [123, 147] width 101 height 48
click at [1062, 58] on link "×" at bounding box center [1067, 58] width 10 height 38
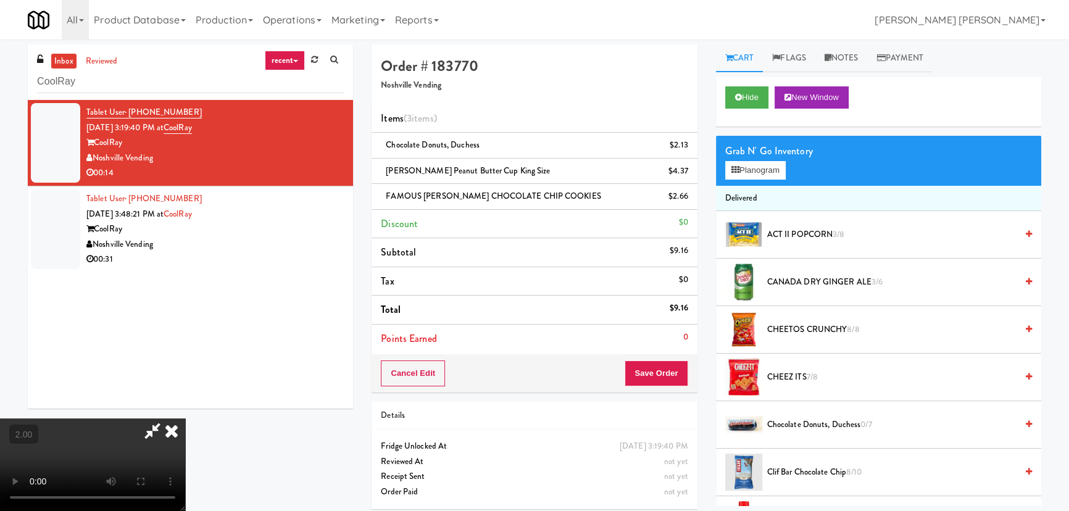
scroll to position [25, 0]
click at [755, 174] on button "Planogram" at bounding box center [755, 170] width 60 height 19
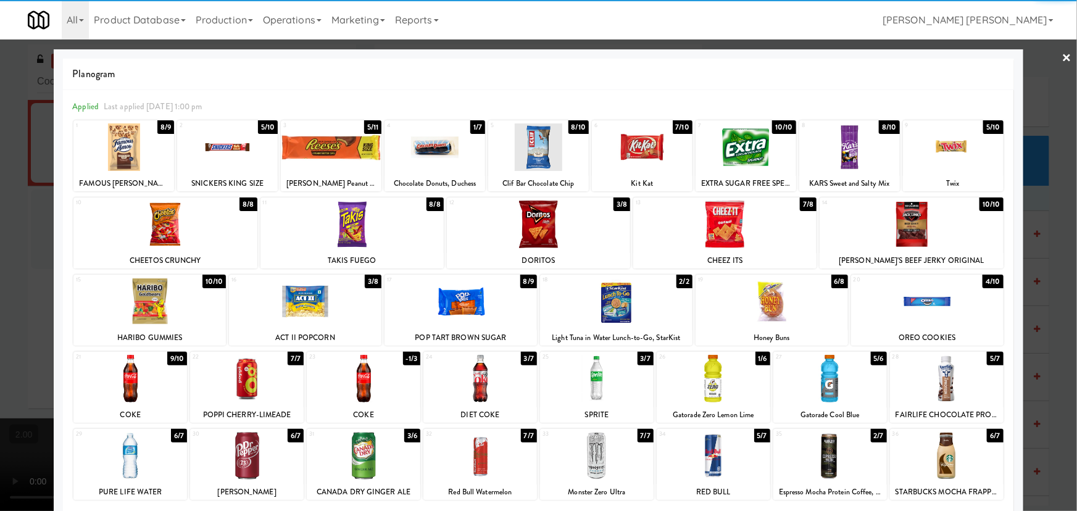
click at [429, 149] on div at bounding box center [434, 147] width 101 height 48
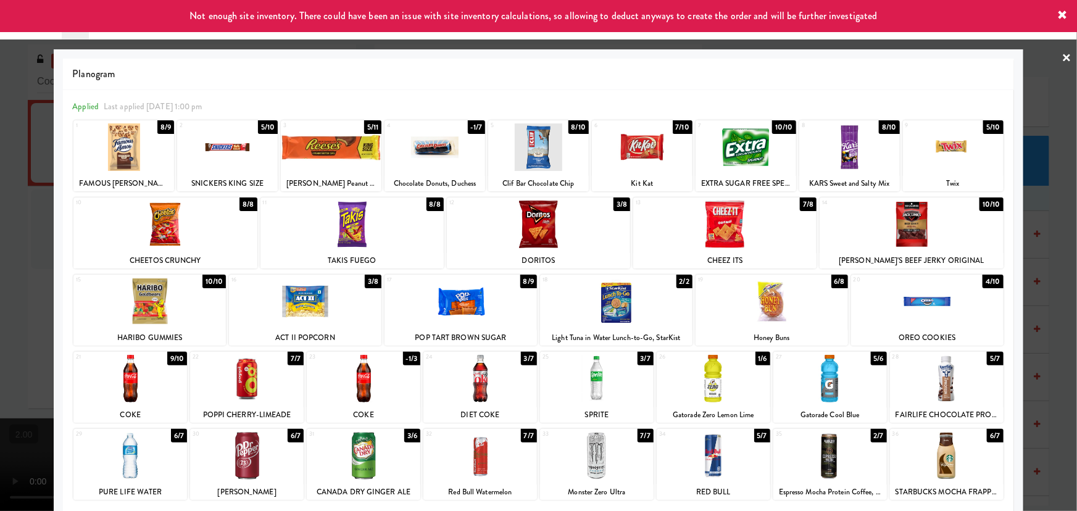
click at [1063, 56] on link "×" at bounding box center [1067, 58] width 10 height 38
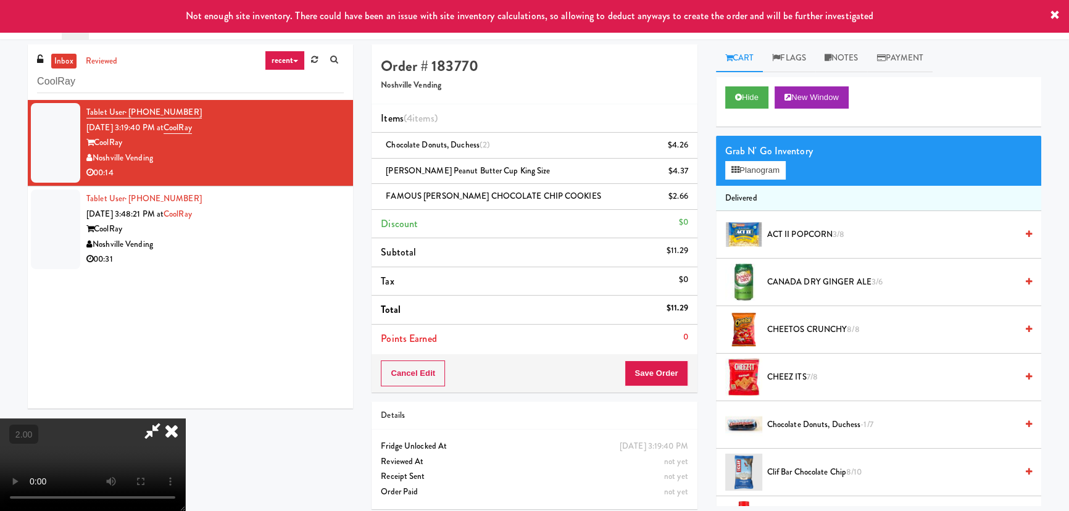
click at [185, 418] on icon at bounding box center [171, 430] width 27 height 25
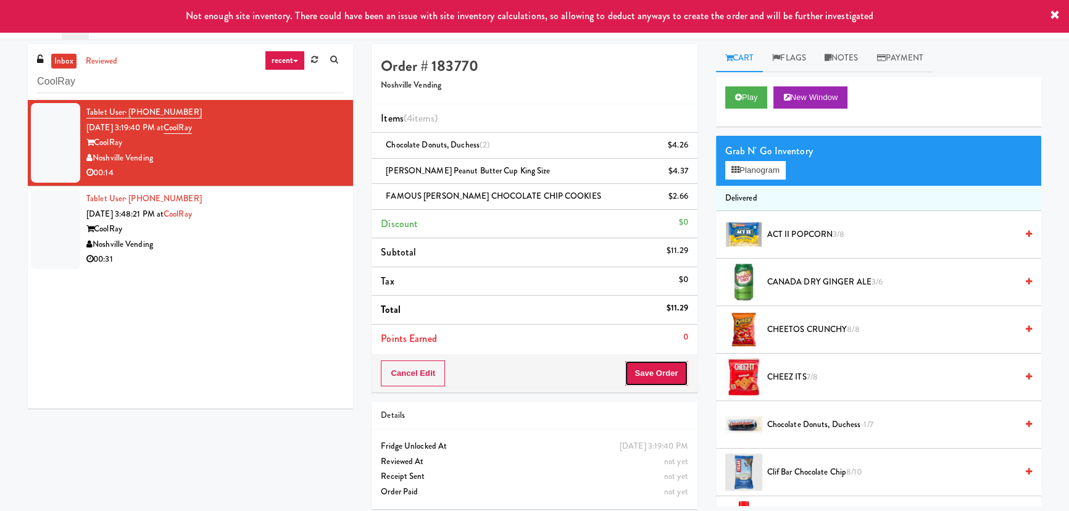
click at [665, 375] on button "Save Order" at bounding box center [655, 373] width 63 height 26
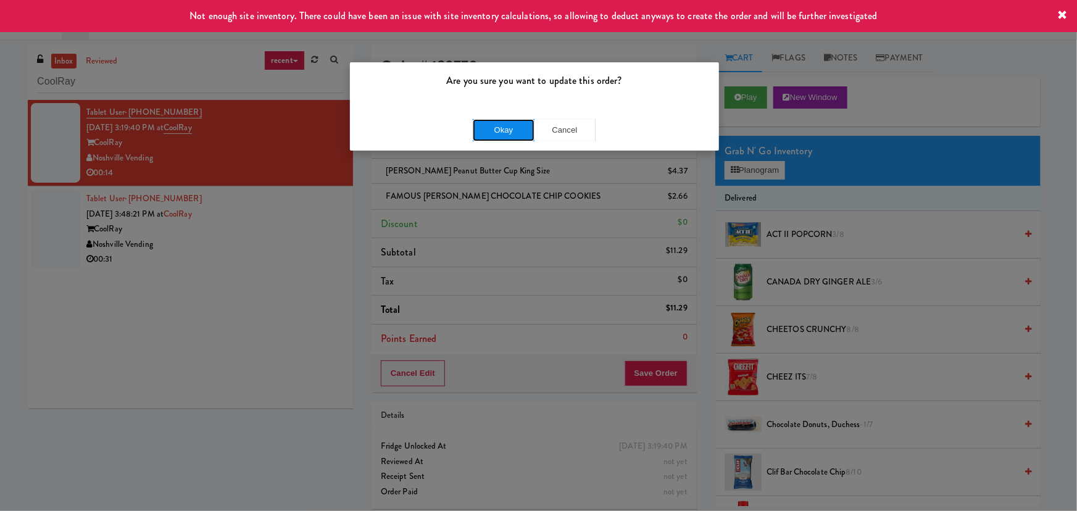
click at [495, 130] on button "Okay" at bounding box center [504, 130] width 62 height 22
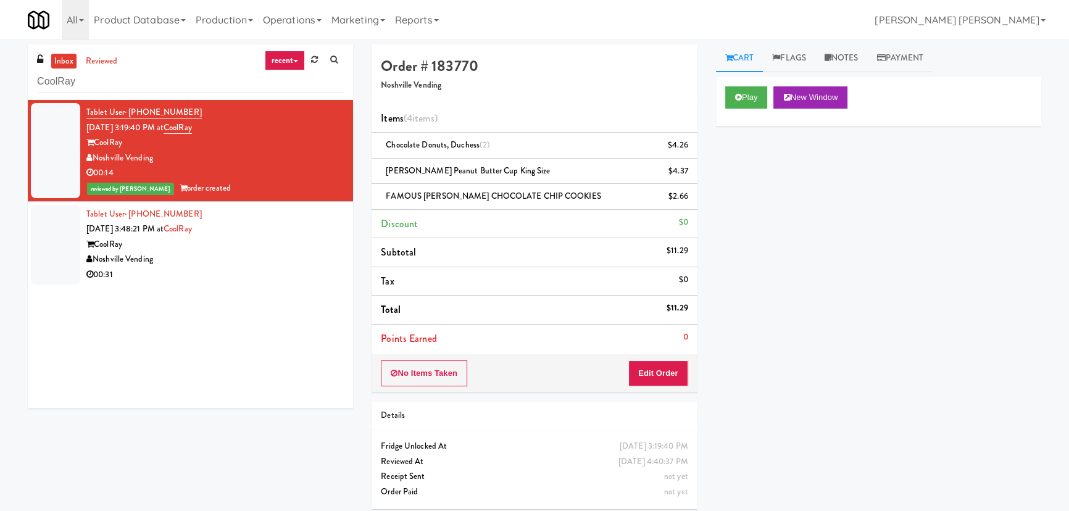
click at [270, 261] on div "Noshville Vending" at bounding box center [214, 259] width 257 height 15
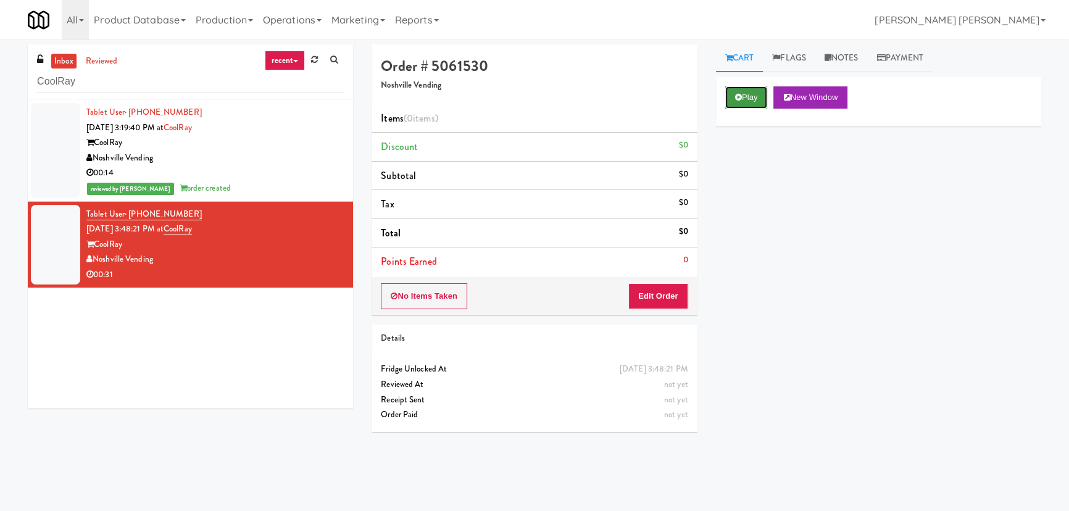
click at [745, 92] on button "Play" at bounding box center [746, 97] width 43 height 22
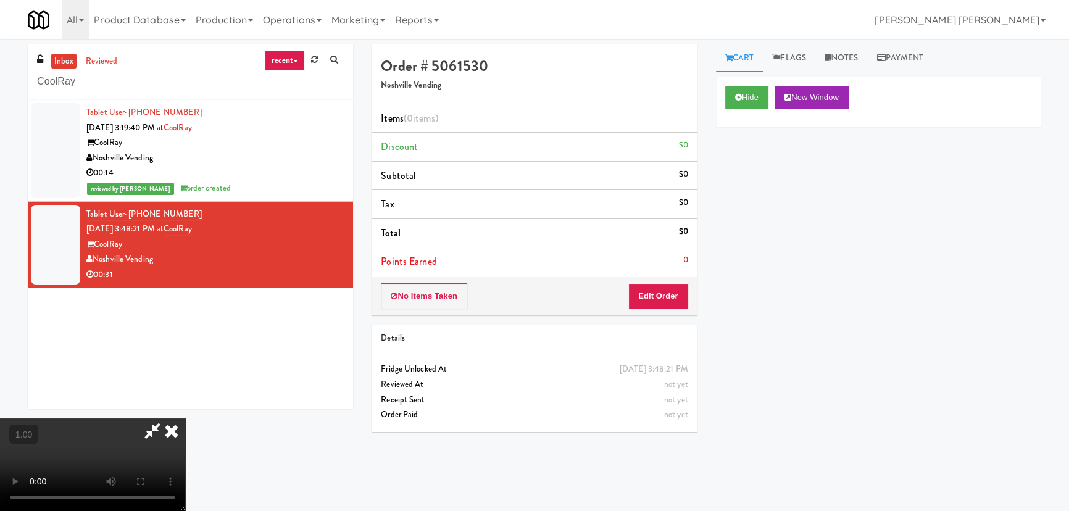
drag, startPoint x: 586, startPoint y: 545, endPoint x: 1076, endPoint y: 536, distance: 490.6
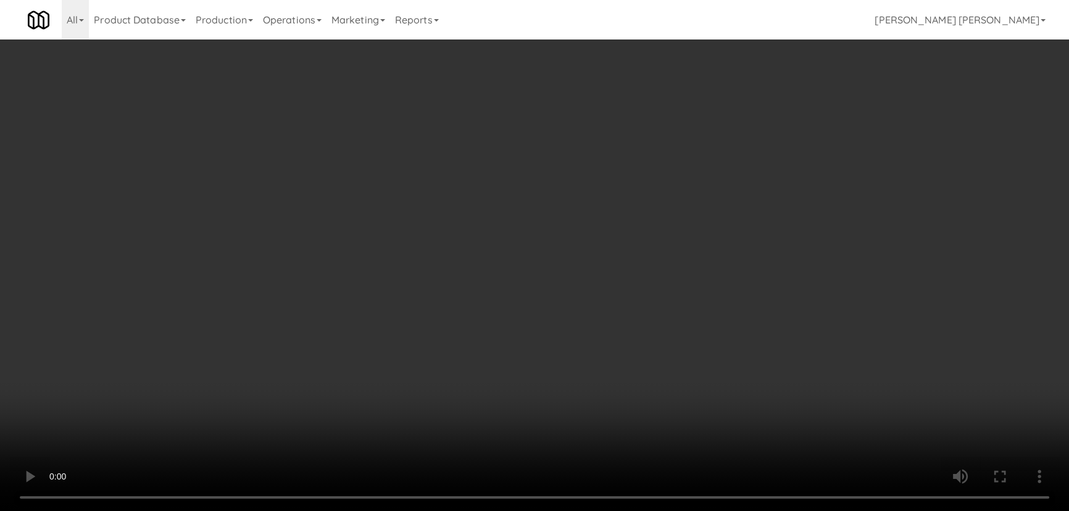
click at [640, 510] on video at bounding box center [534, 255] width 1069 height 511
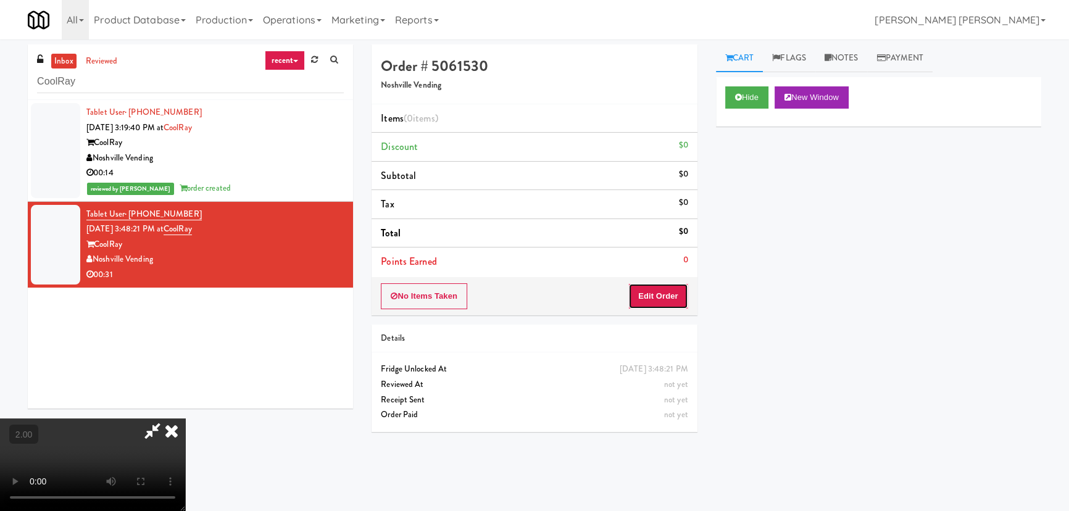
click at [670, 301] on button "Edit Order" at bounding box center [658, 296] width 60 height 26
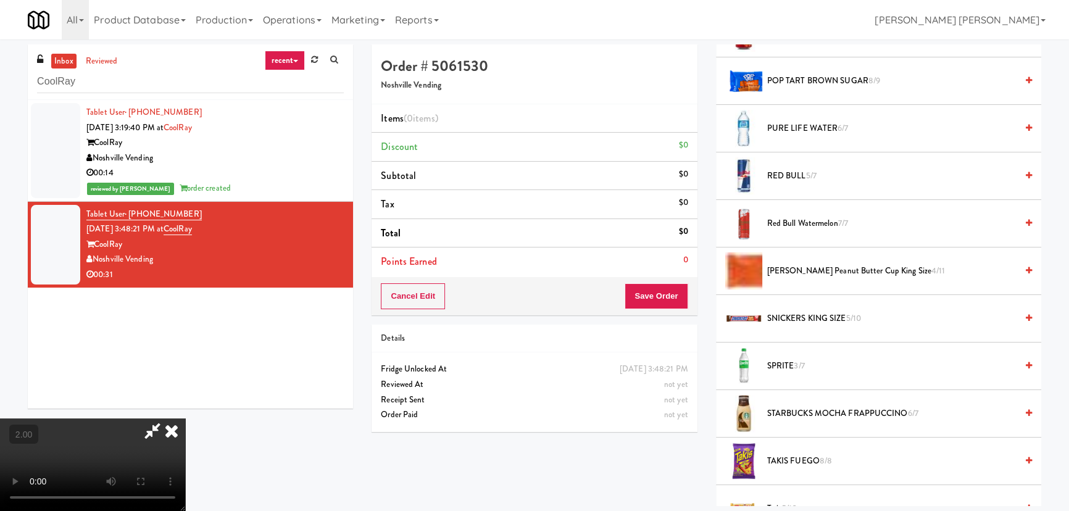
scroll to position [1122, 0]
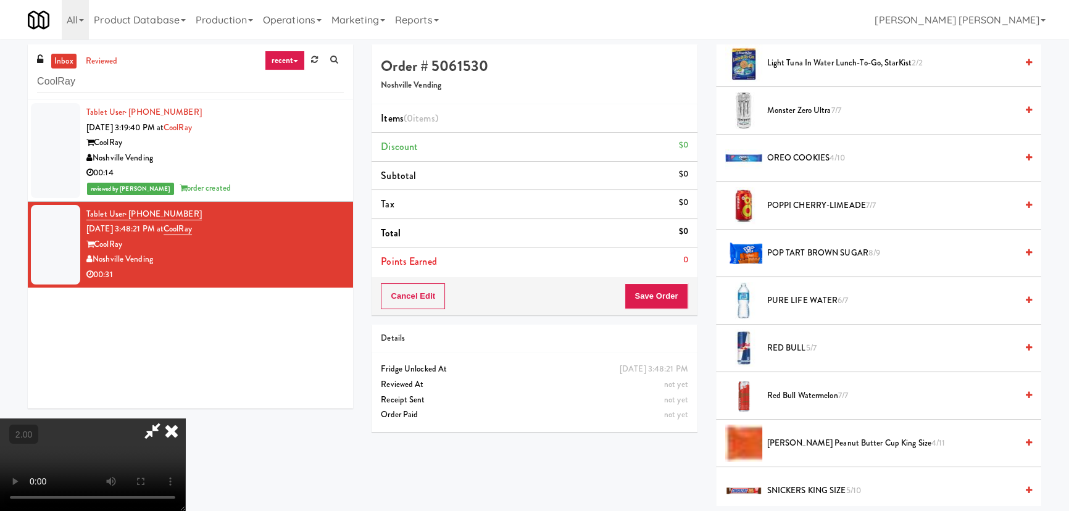
click at [789, 436] on span "Reese's Peanut Butter Cup King Size 4/11" at bounding box center [891, 443] width 249 height 15
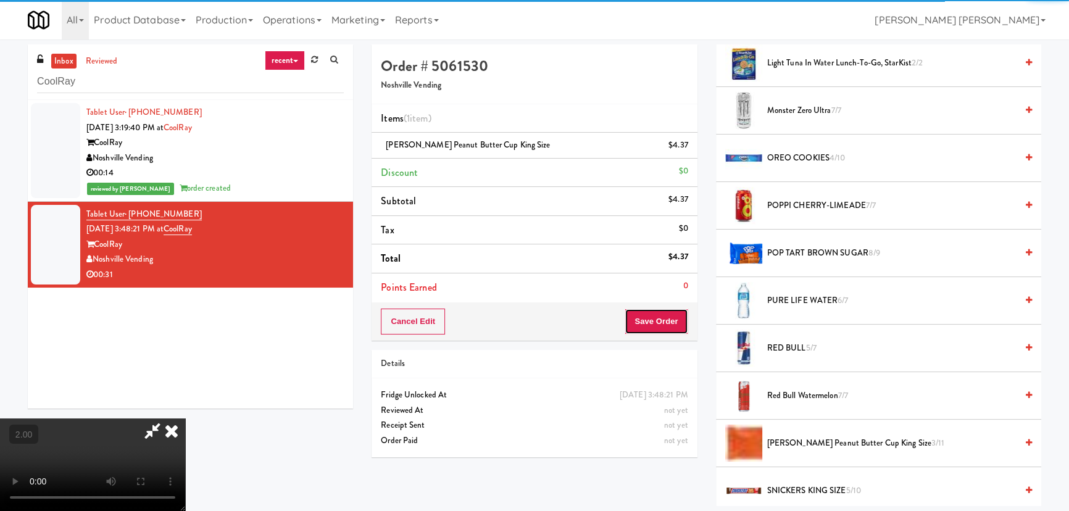
click at [665, 323] on button "Save Order" at bounding box center [655, 322] width 63 height 26
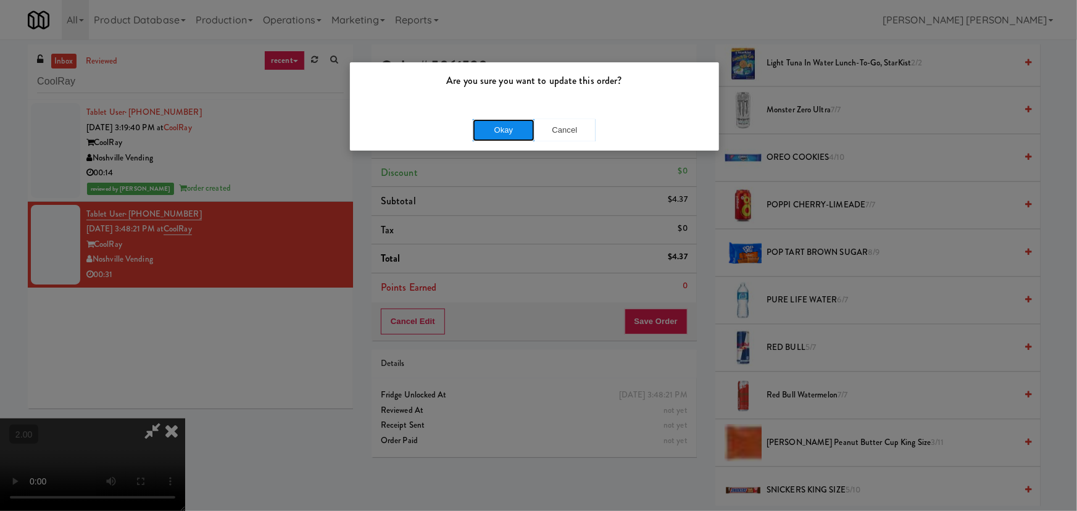
click at [499, 135] on button "Okay" at bounding box center [504, 130] width 62 height 22
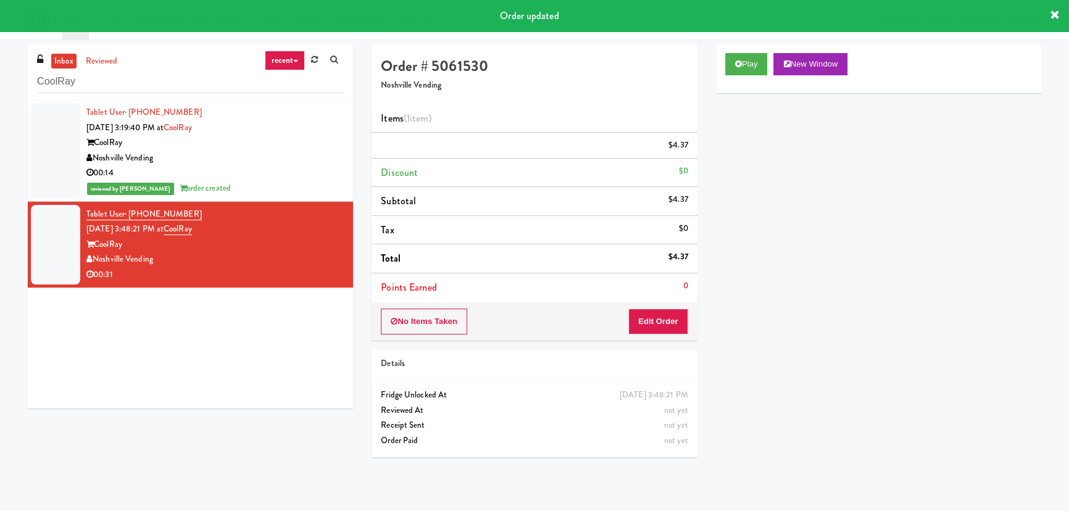
scroll to position [0, 0]
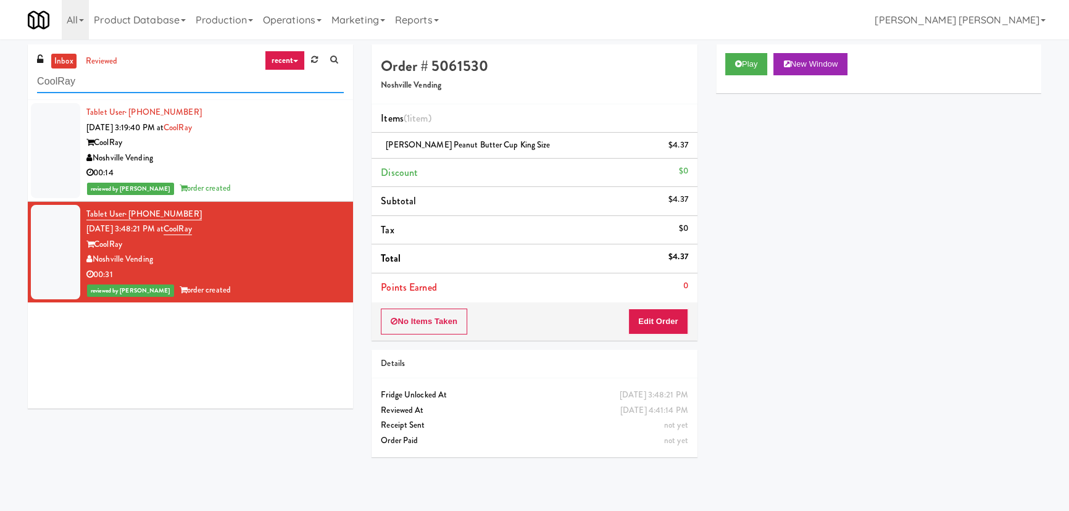
drag, startPoint x: 174, startPoint y: 83, endPoint x: -25, endPoint y: 80, distance: 198.7
click at [0, 80] on html "Are you sure you want to update this order? Okay Cancel Okay Are you sure you w…" at bounding box center [534, 255] width 1069 height 511
paste input "rossing East - Cooler - Left"
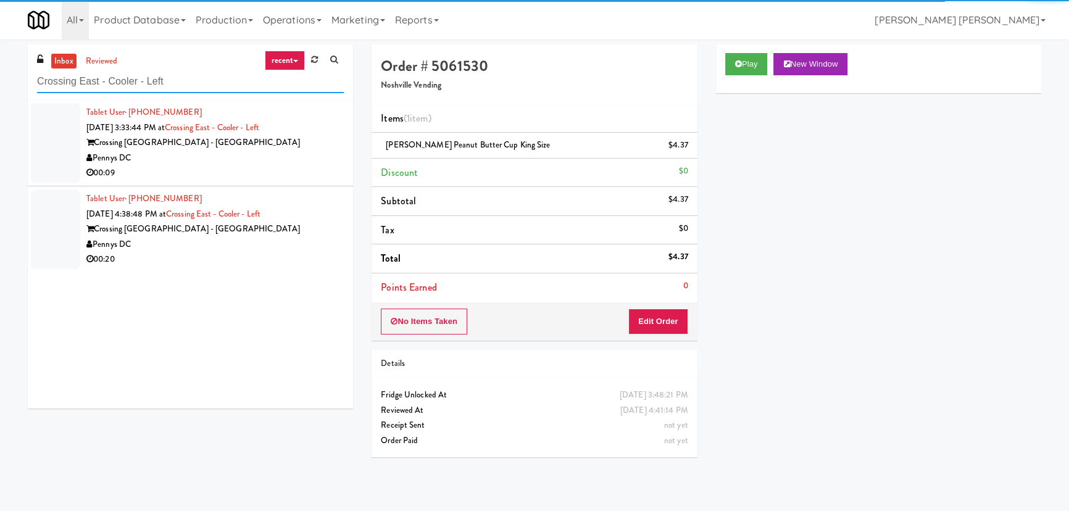
type input "Crossing East - Cooler - Left"
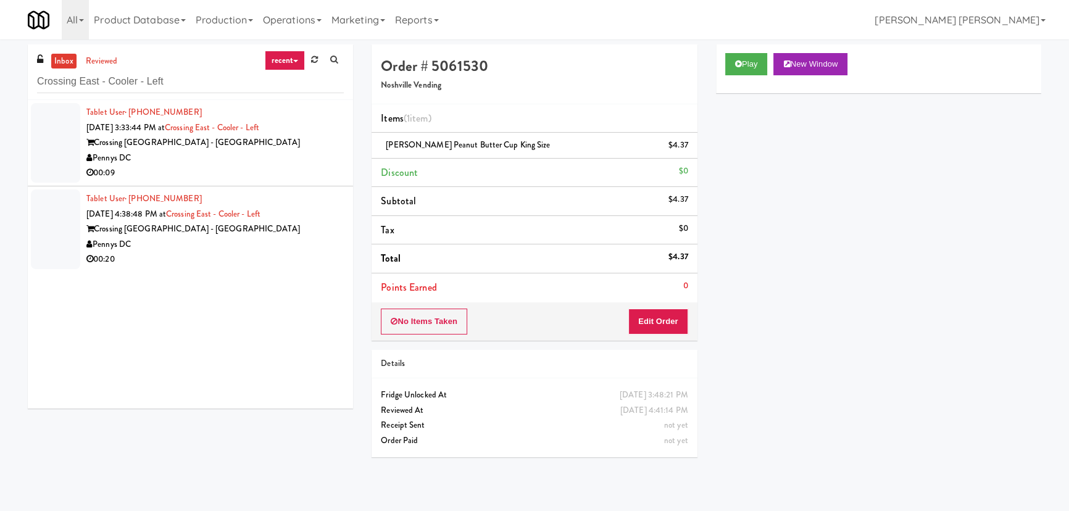
click at [269, 161] on div "Pennys DC" at bounding box center [214, 158] width 257 height 15
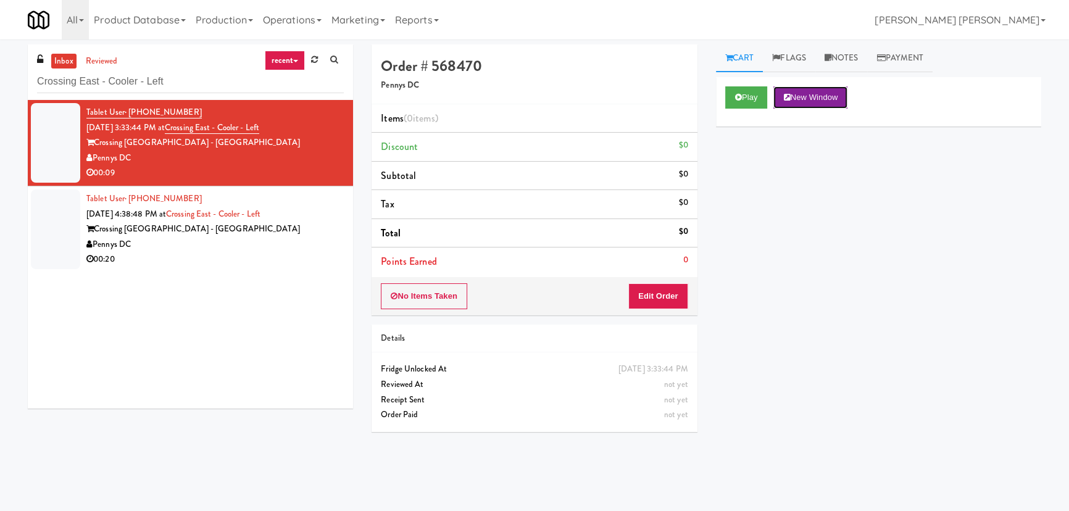
click at [787, 93] on icon at bounding box center [786, 97] width 7 height 8
click at [740, 101] on button "Play" at bounding box center [746, 97] width 43 height 22
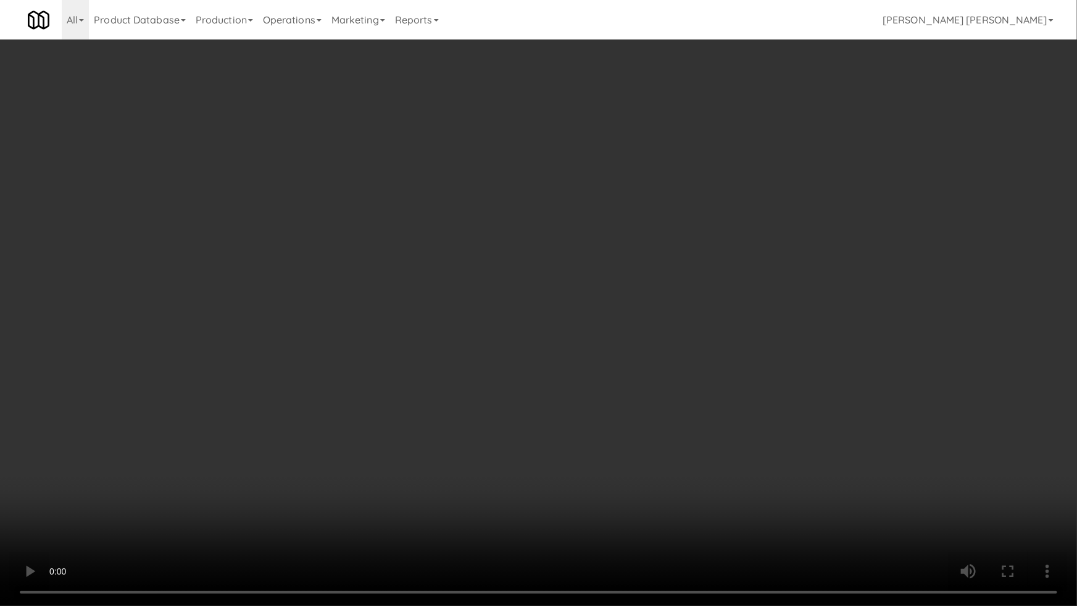
click at [695, 510] on video at bounding box center [538, 303] width 1077 height 606
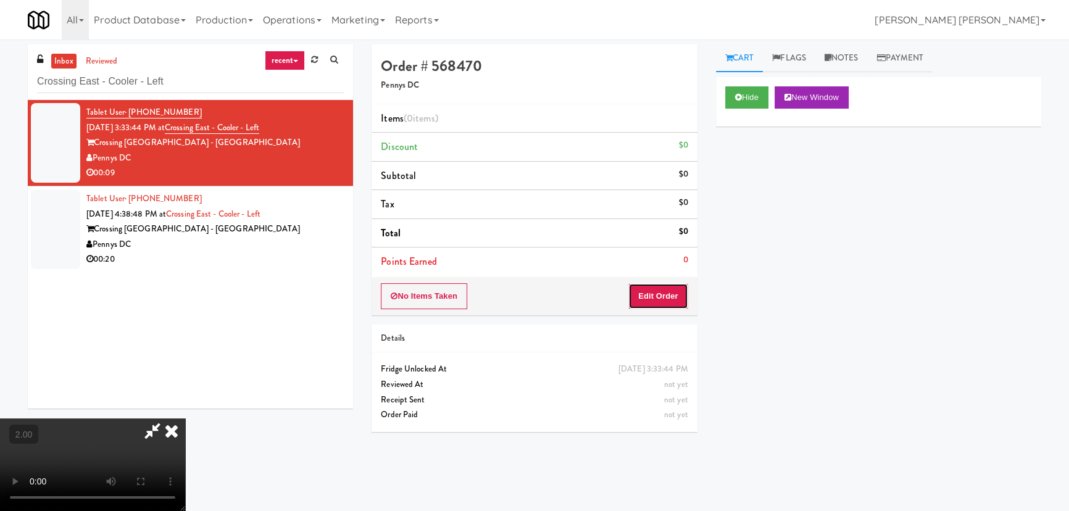
click at [670, 297] on button "Edit Order" at bounding box center [658, 296] width 60 height 26
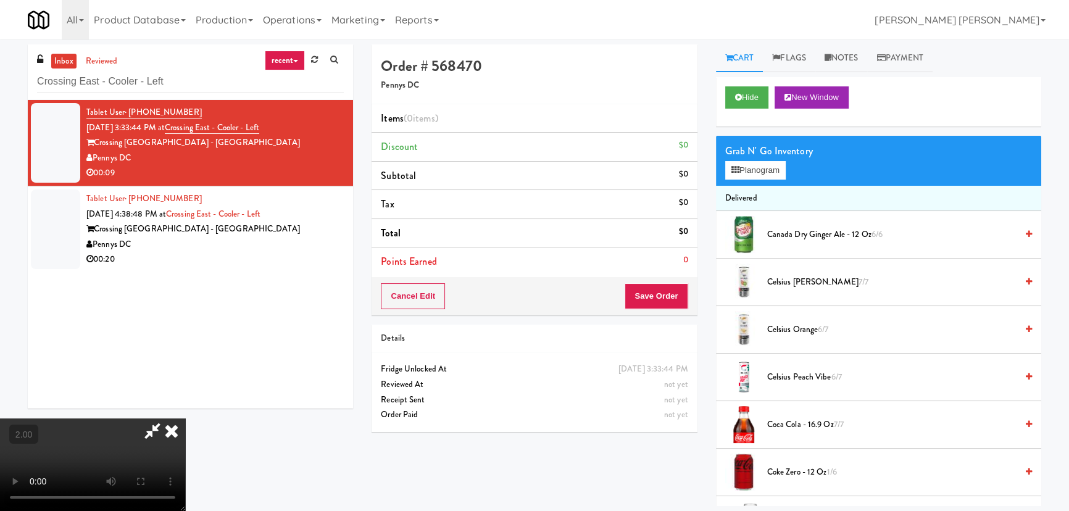
click at [791, 378] on span "Celsius Peach Vibe 6/7" at bounding box center [891, 377] width 249 height 15
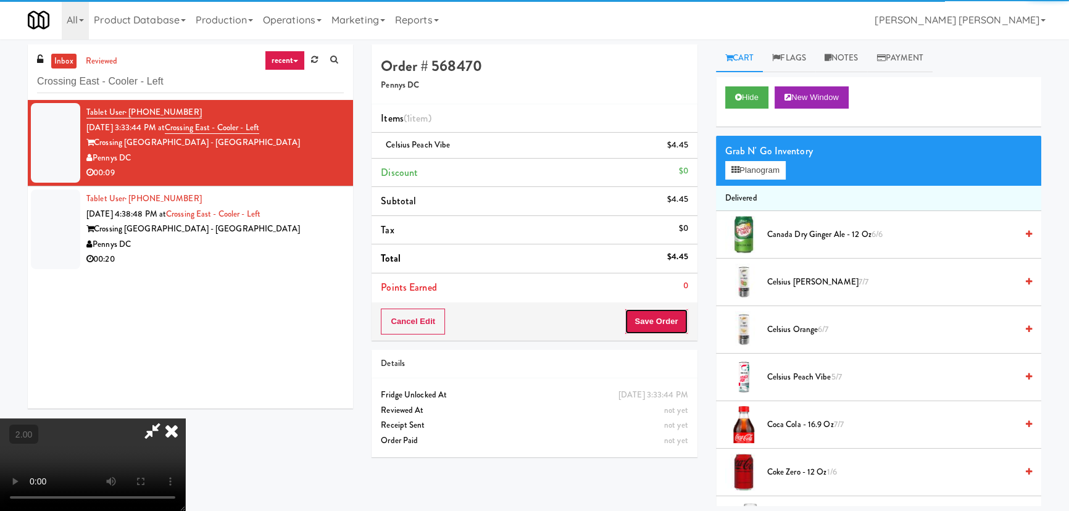
click at [652, 327] on button "Save Order" at bounding box center [655, 322] width 63 height 26
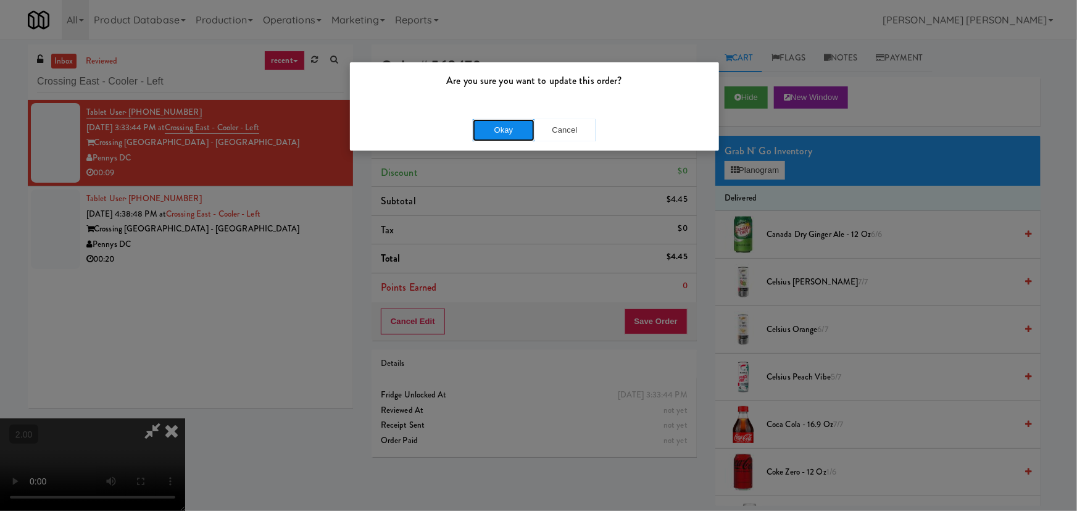
click at [513, 130] on button "Okay" at bounding box center [504, 130] width 62 height 22
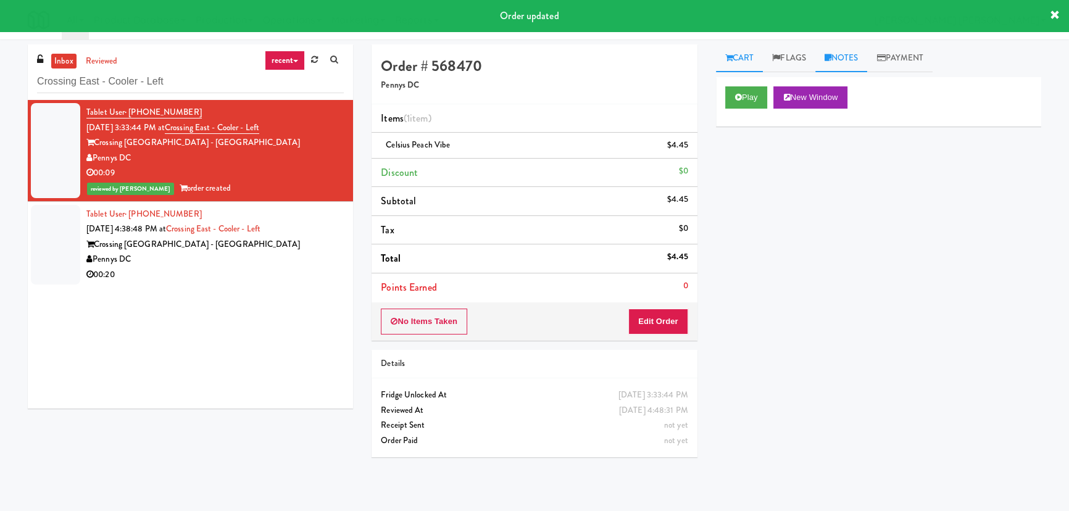
click at [851, 55] on link "Notes" at bounding box center [841, 58] width 52 height 28
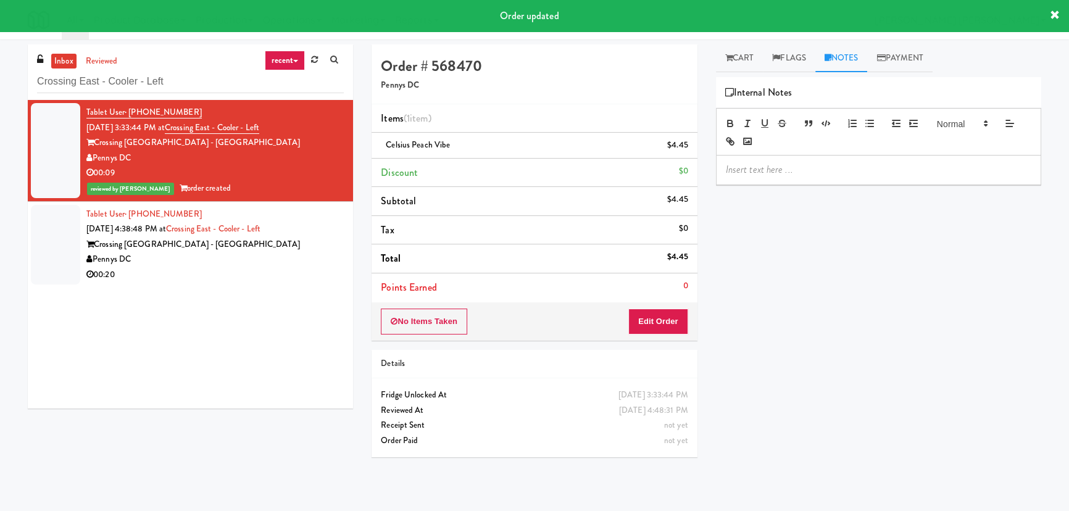
click at [792, 172] on p at bounding box center [878, 170] width 305 height 14
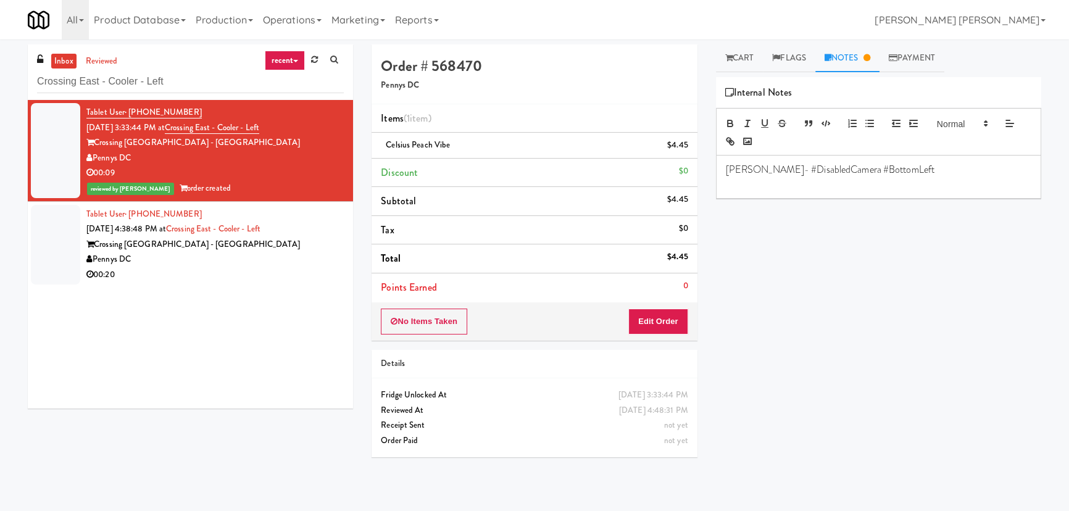
click at [259, 259] on div "Pennys DC" at bounding box center [214, 259] width 257 height 15
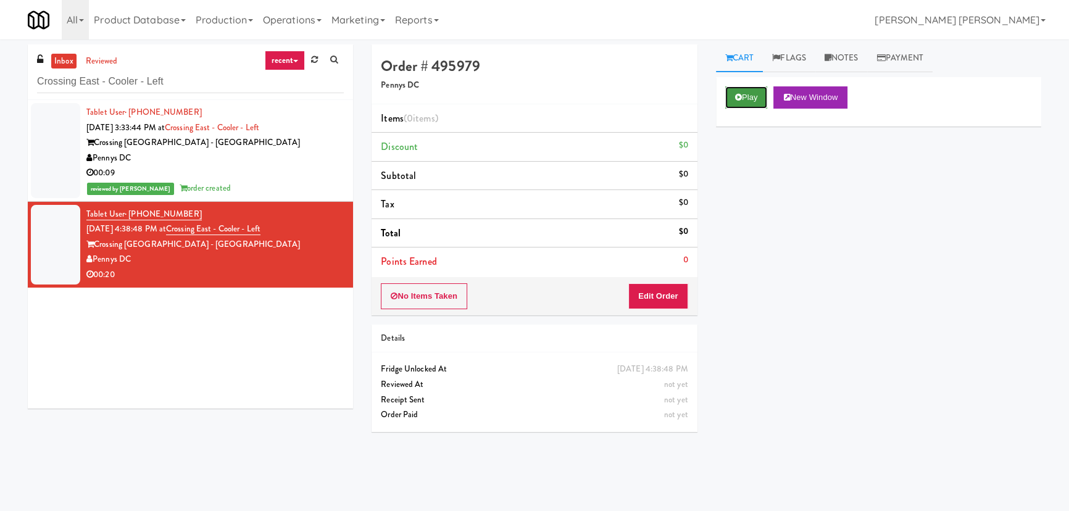
click at [758, 99] on button "Play" at bounding box center [746, 97] width 43 height 22
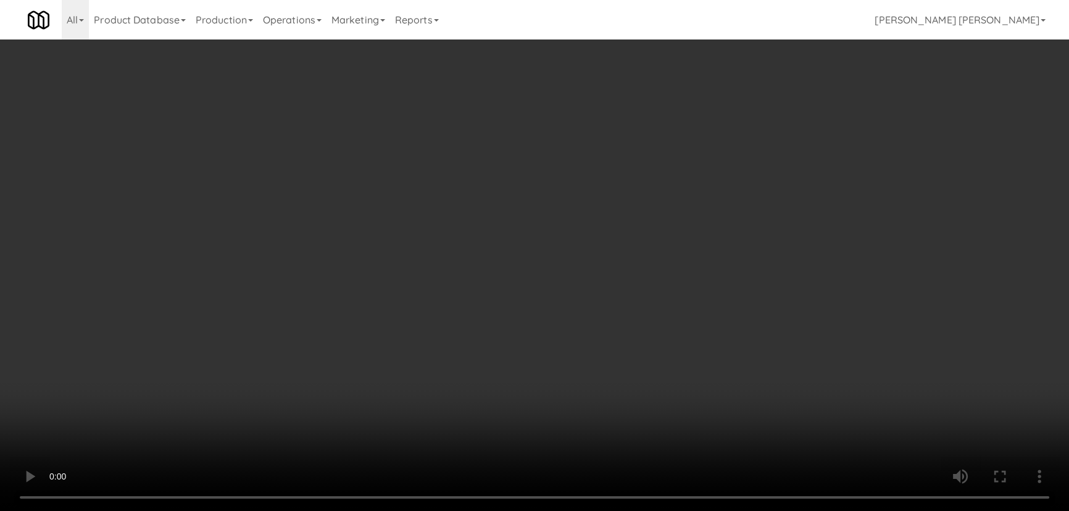
click at [631, 510] on video at bounding box center [534, 255] width 1069 height 511
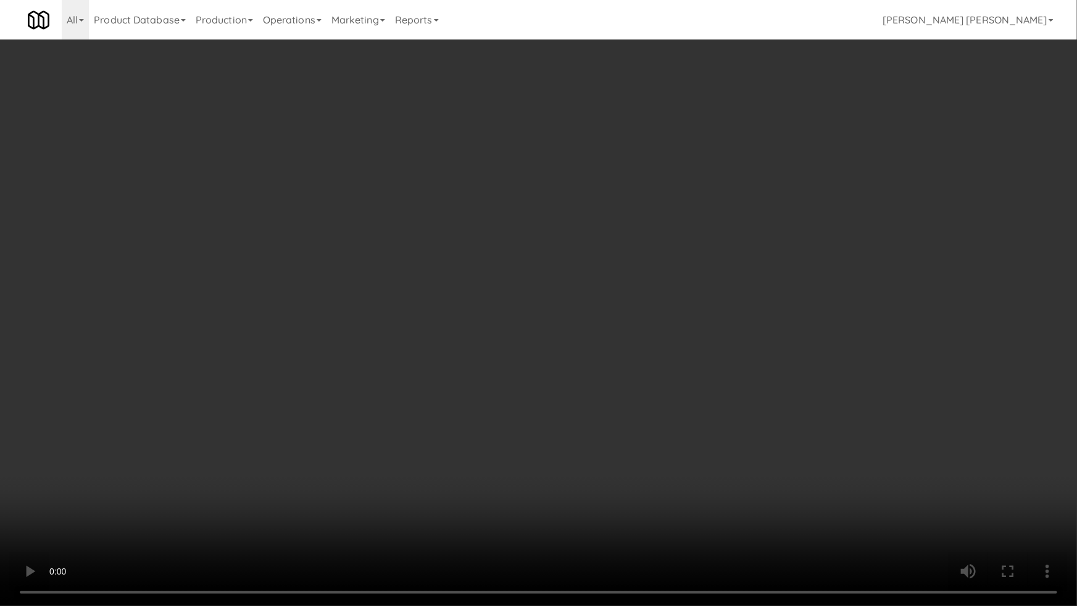
click at [244, 388] on video at bounding box center [538, 303] width 1077 height 606
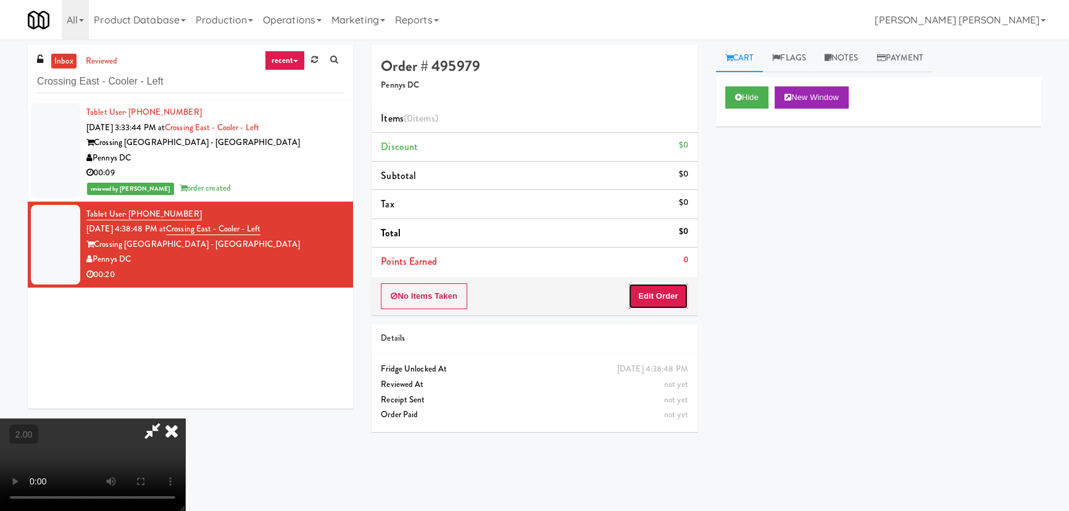
click at [671, 297] on button "Edit Order" at bounding box center [658, 296] width 60 height 26
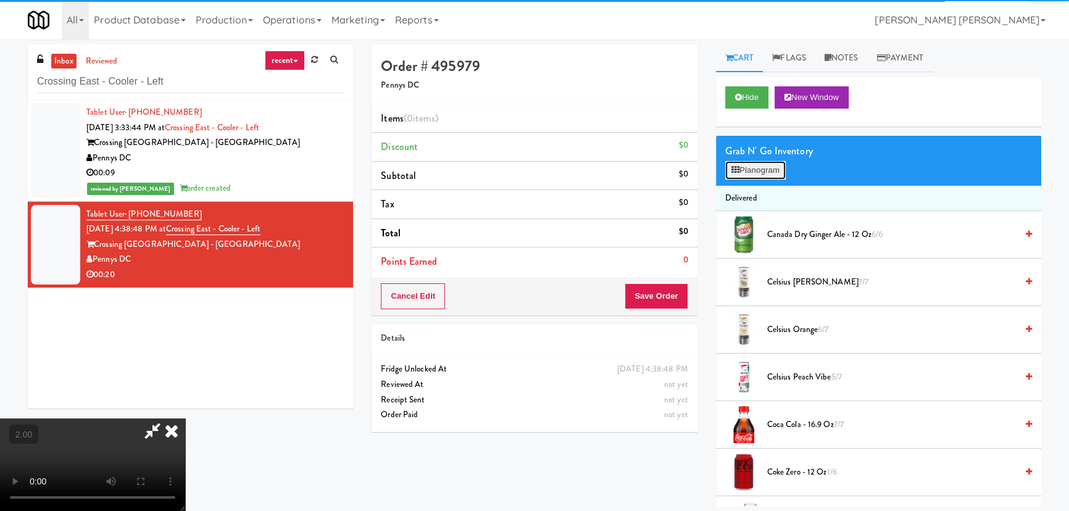
click at [763, 170] on button "Planogram" at bounding box center [755, 170] width 60 height 19
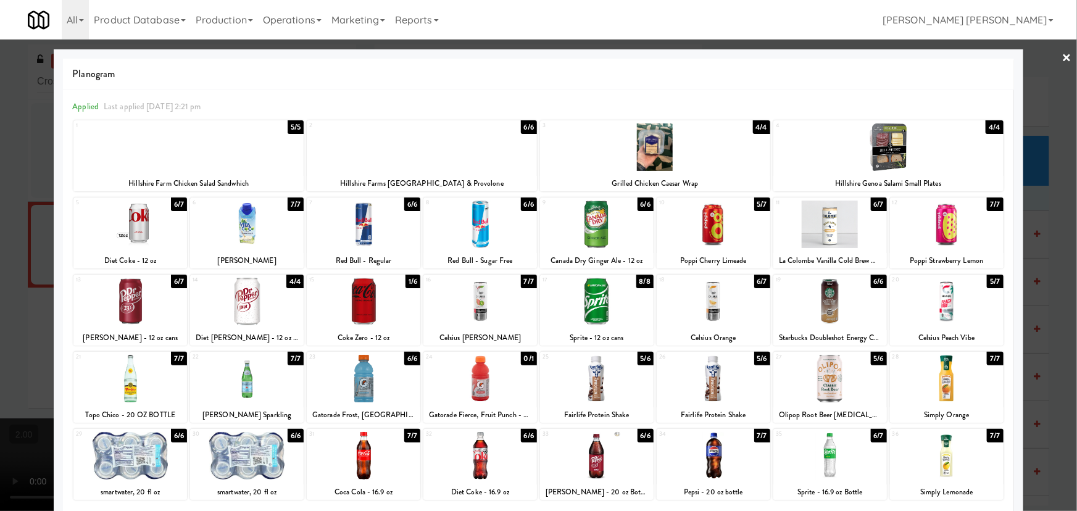
click at [364, 223] on div at bounding box center [364, 225] width 114 height 48
click at [1062, 54] on link "×" at bounding box center [1067, 58] width 10 height 38
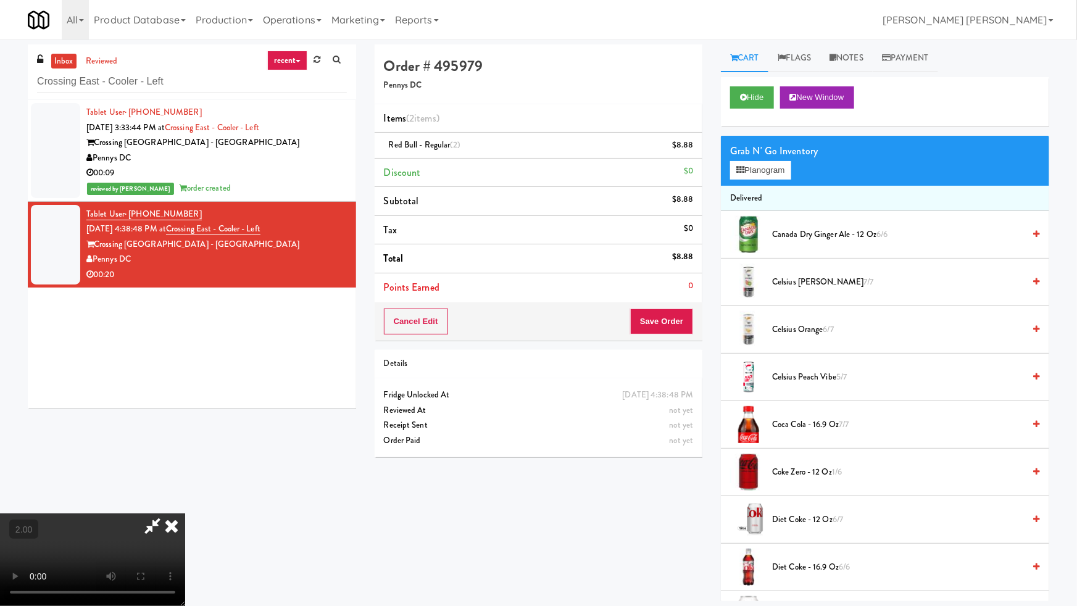
click at [185, 510] on video at bounding box center [92, 559] width 185 height 93
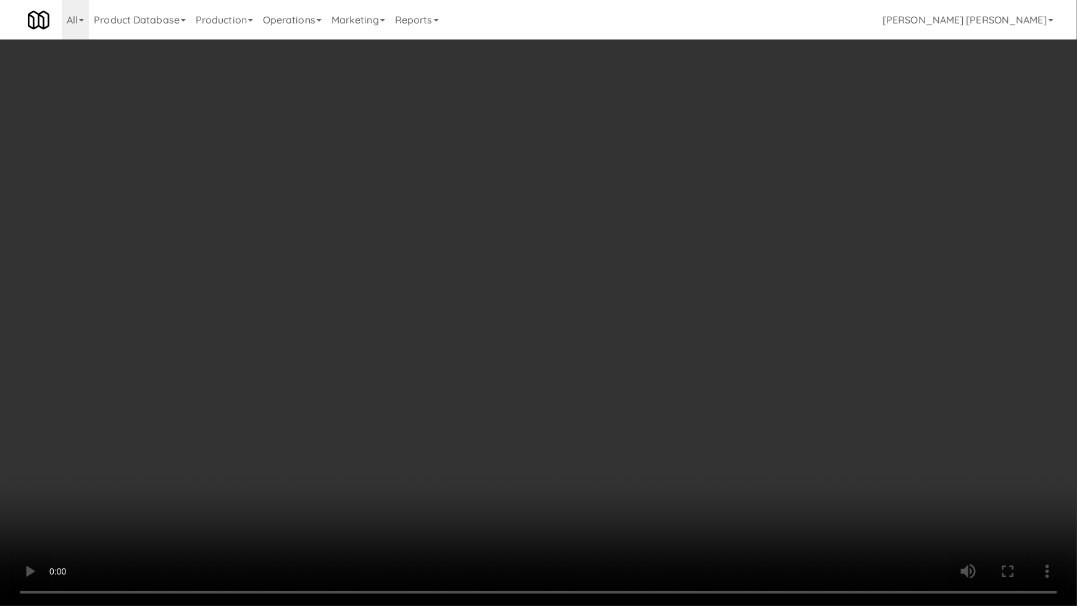
click at [370, 376] on video at bounding box center [538, 303] width 1077 height 606
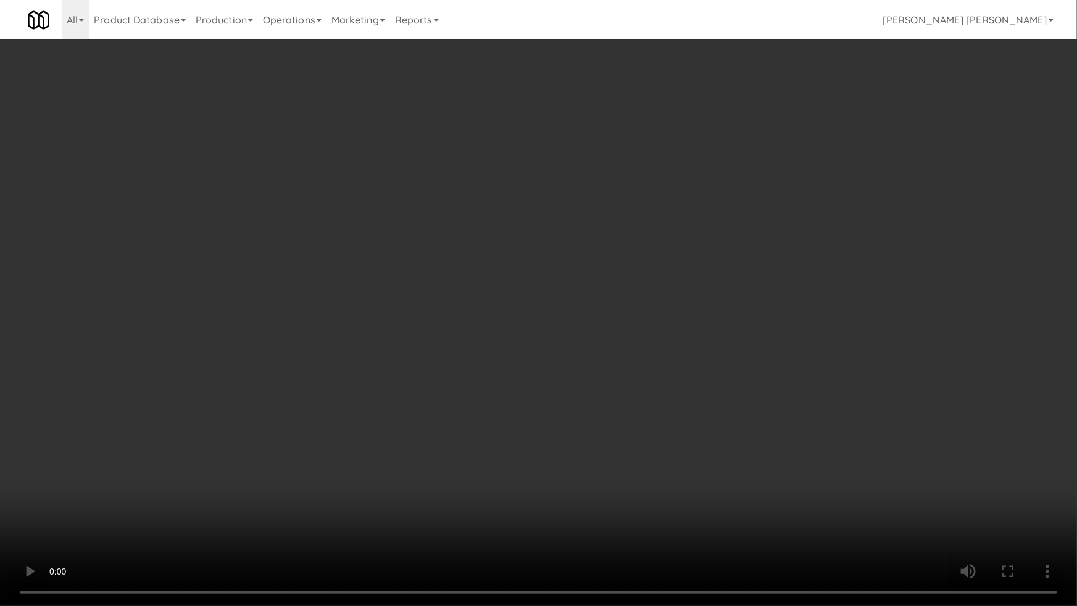
click at [370, 376] on video at bounding box center [538, 303] width 1077 height 606
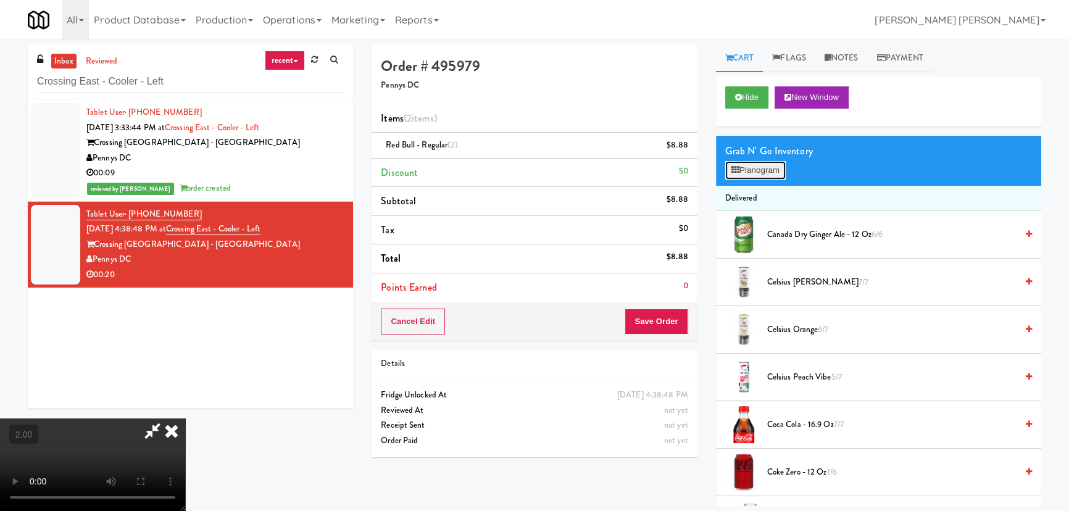
click at [752, 173] on button "Planogram" at bounding box center [755, 170] width 60 height 19
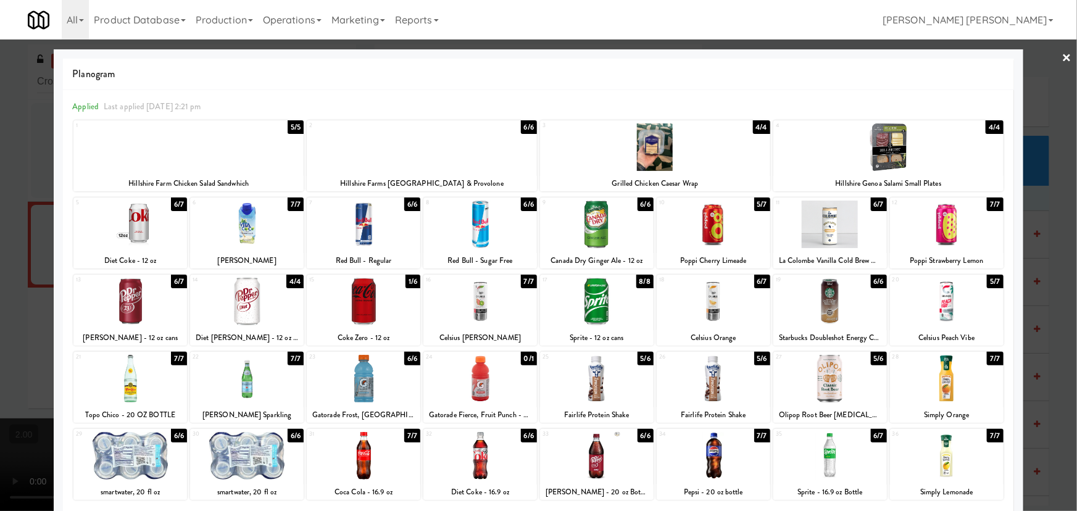
click at [1062, 56] on link "×" at bounding box center [1067, 58] width 10 height 38
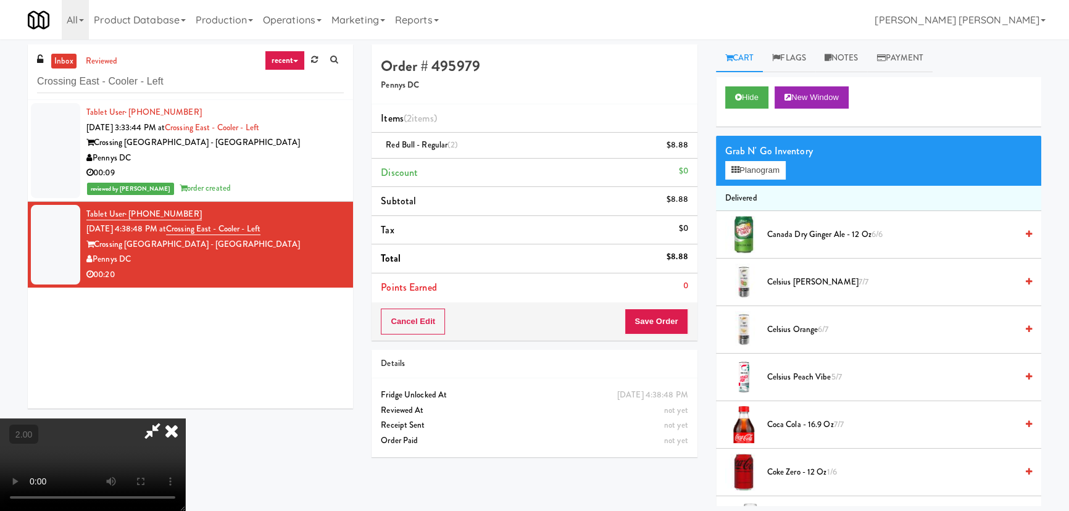
click at [185, 418] on icon at bounding box center [171, 430] width 27 height 25
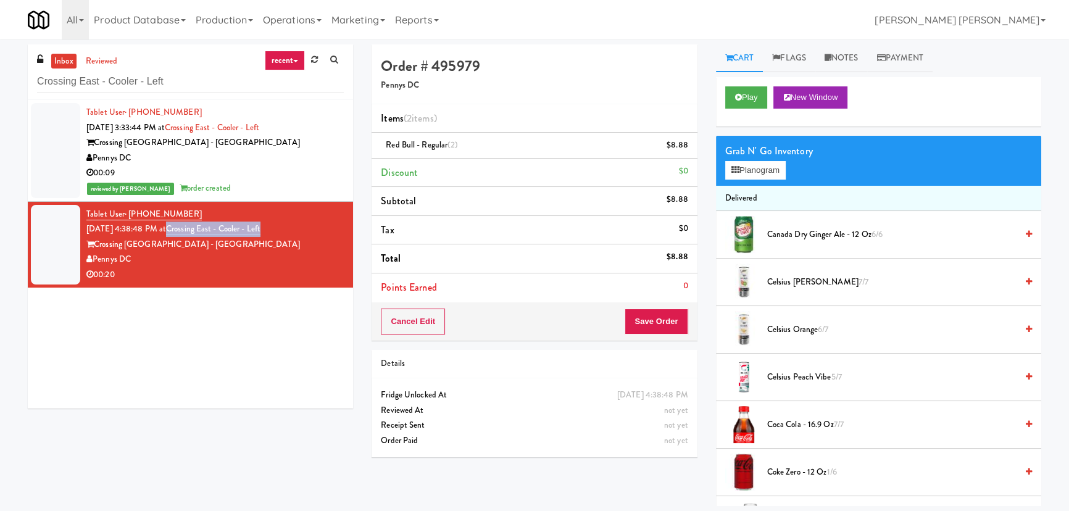
drag, startPoint x: 287, startPoint y: 228, endPoint x: 187, endPoint y: 228, distance: 100.0
click at [187, 228] on div "Tablet User · (202) 360-3328 Aug 26, 2025 4:38:48 PM at Crossing East - Cooler …" at bounding box center [214, 245] width 257 height 76
copy link "Crossing East - Cooler - Left"
click at [852, 62] on link "Notes" at bounding box center [841, 58] width 52 height 28
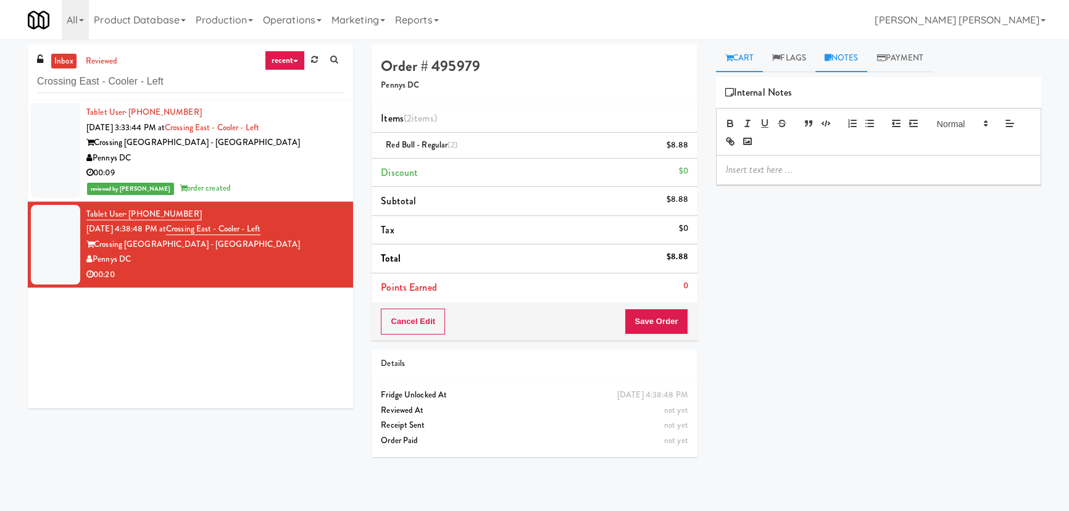
click at [743, 56] on link "Cart" at bounding box center [740, 58] width 48 height 28
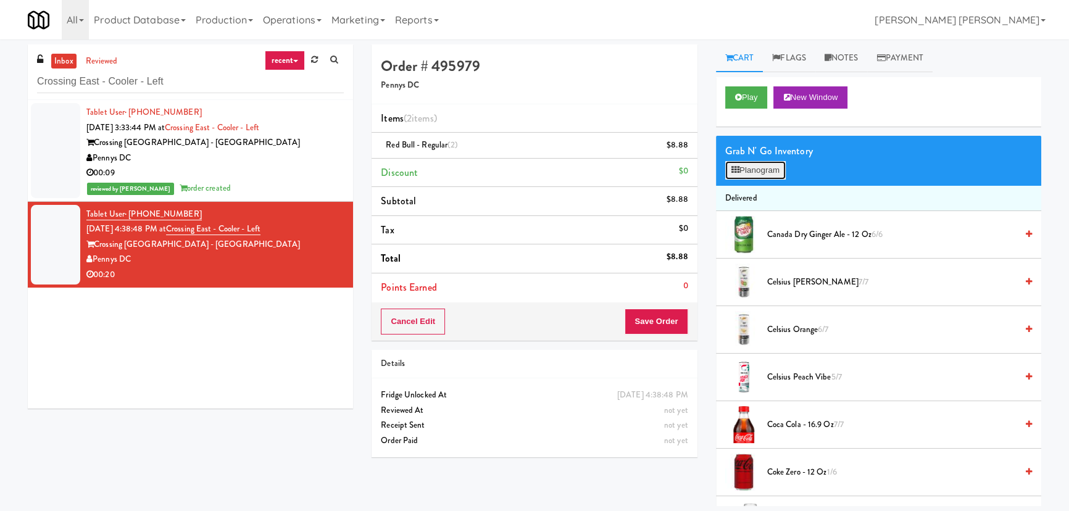
click at [764, 175] on button "Planogram" at bounding box center [755, 170] width 60 height 19
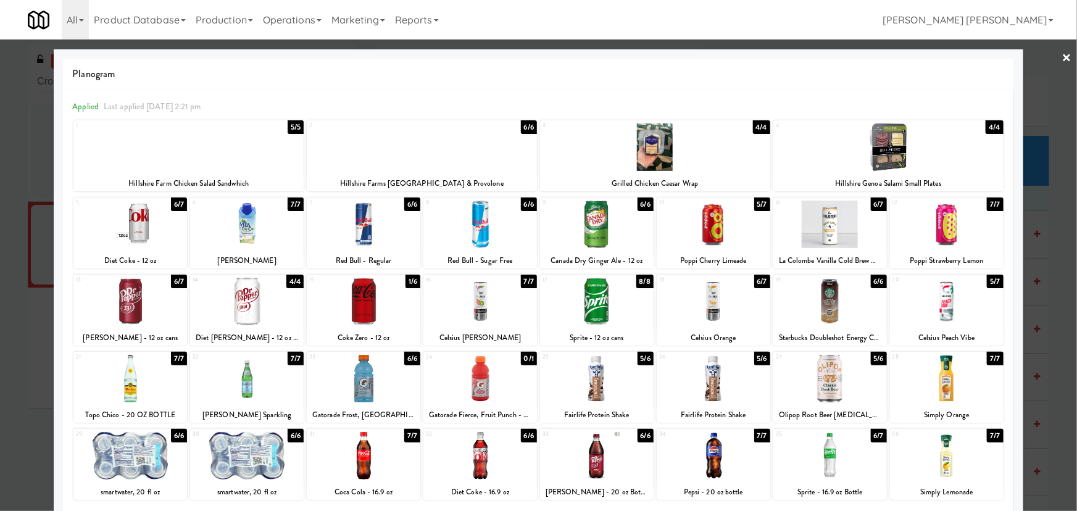
click at [1062, 56] on link "×" at bounding box center [1067, 58] width 10 height 38
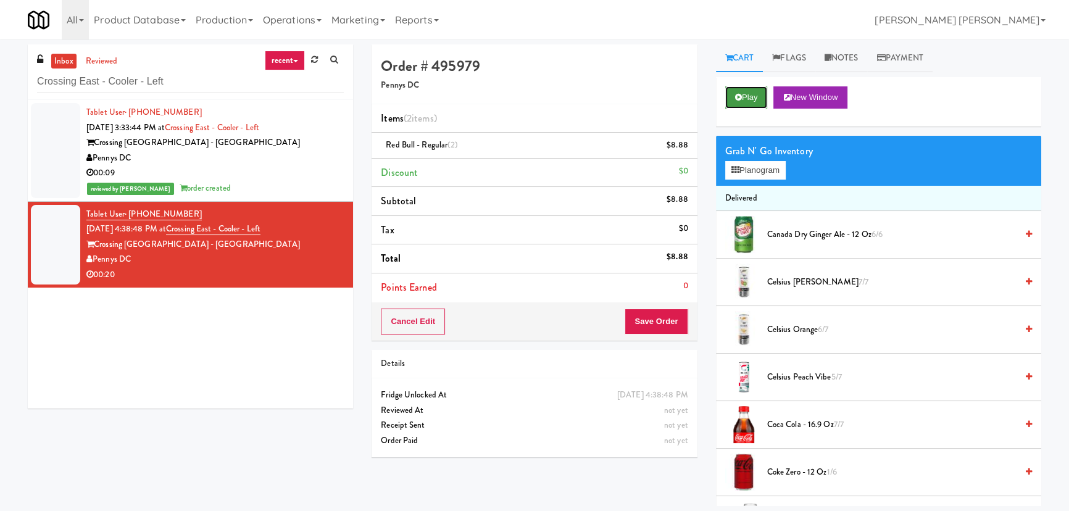
click at [737, 99] on icon at bounding box center [738, 97] width 7 height 8
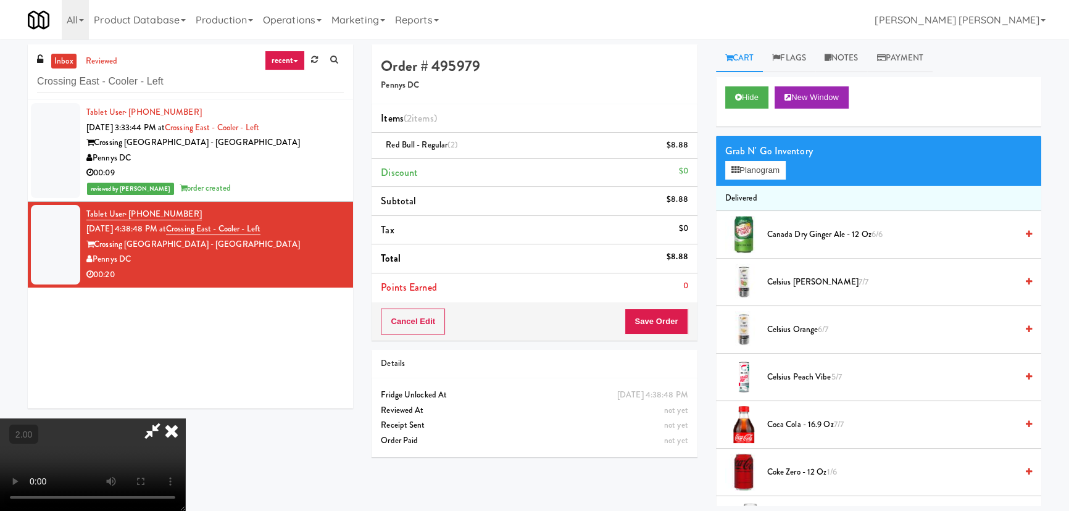
click at [185, 418] on icon at bounding box center [171, 430] width 27 height 25
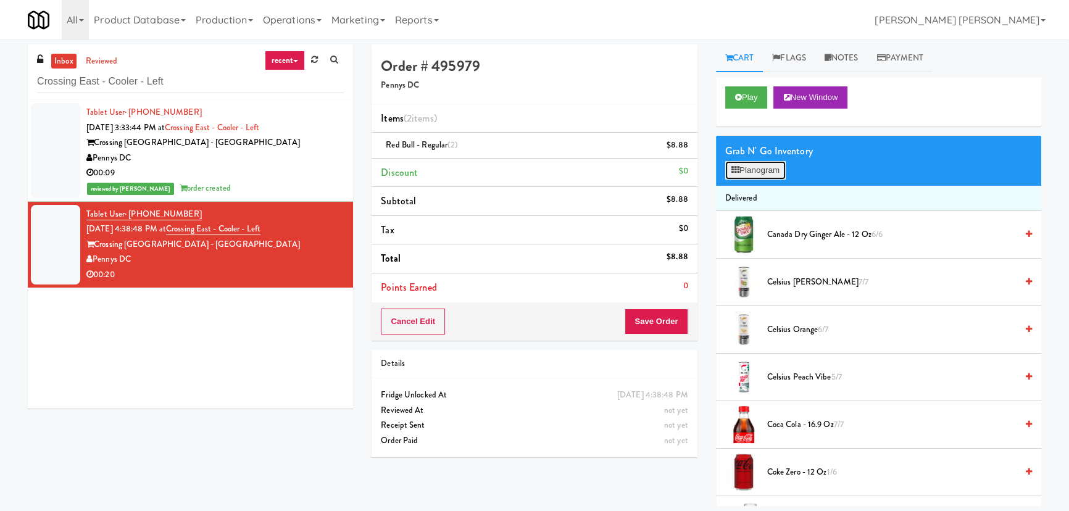
click at [756, 175] on button "Planogram" at bounding box center [755, 170] width 60 height 19
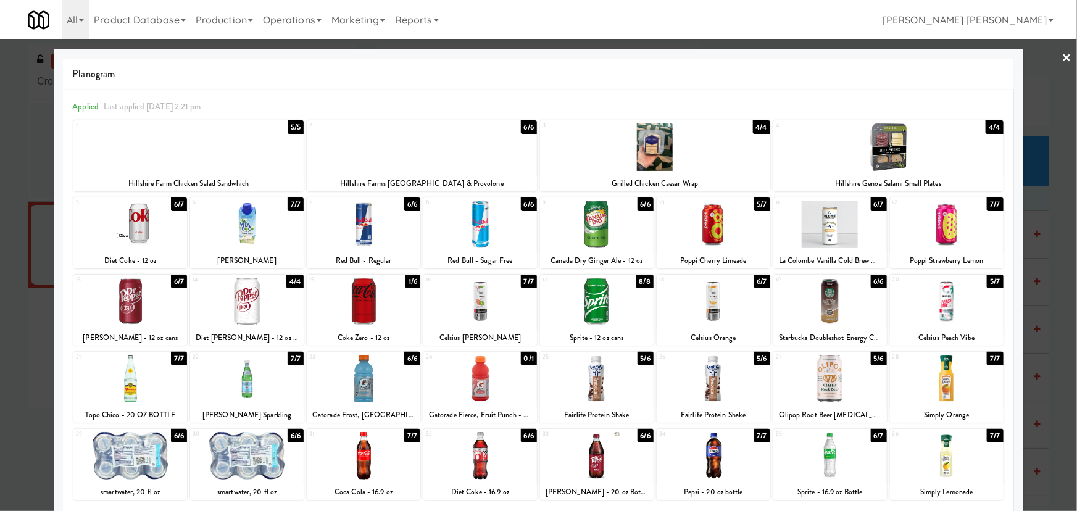
drag, startPoint x: 1055, startPoint y: 57, endPoint x: 842, endPoint y: 283, distance: 311.2
click at [1062, 57] on link "×" at bounding box center [1067, 58] width 10 height 38
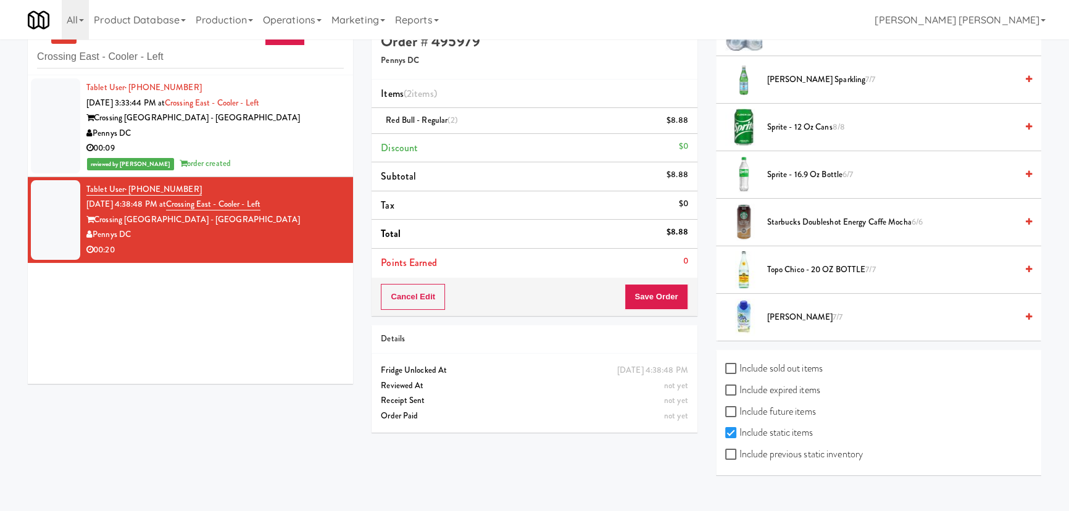
scroll to position [39, 0]
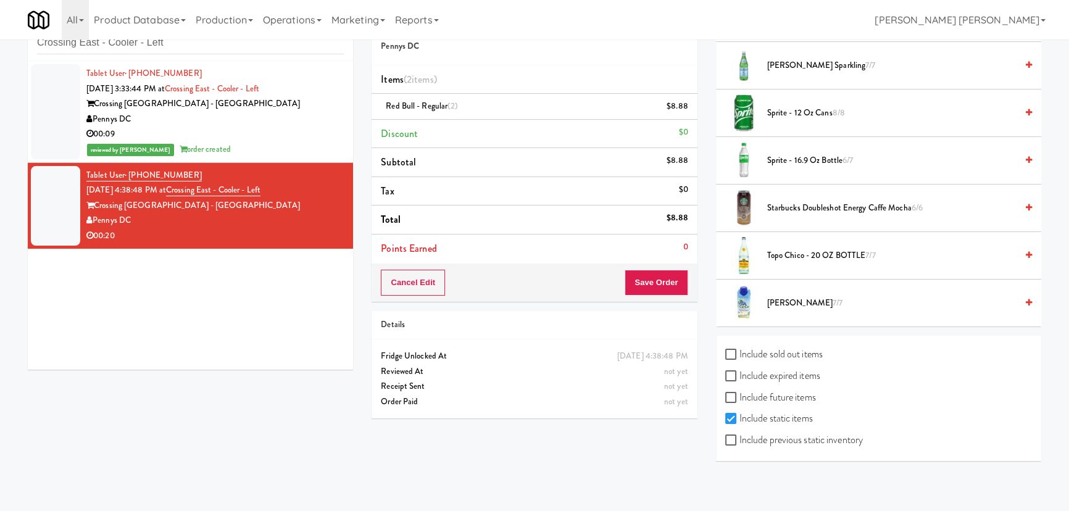
click at [757, 351] on label "Include sold out items" at bounding box center [773, 354] width 97 height 19
click at [739, 351] on input "Include sold out items" at bounding box center [732, 355] width 14 height 10
checkbox input "true"
click at [751, 375] on label "Include expired items" at bounding box center [772, 376] width 95 height 19
click at [739, 375] on input "Include expired items" at bounding box center [732, 376] width 14 height 10
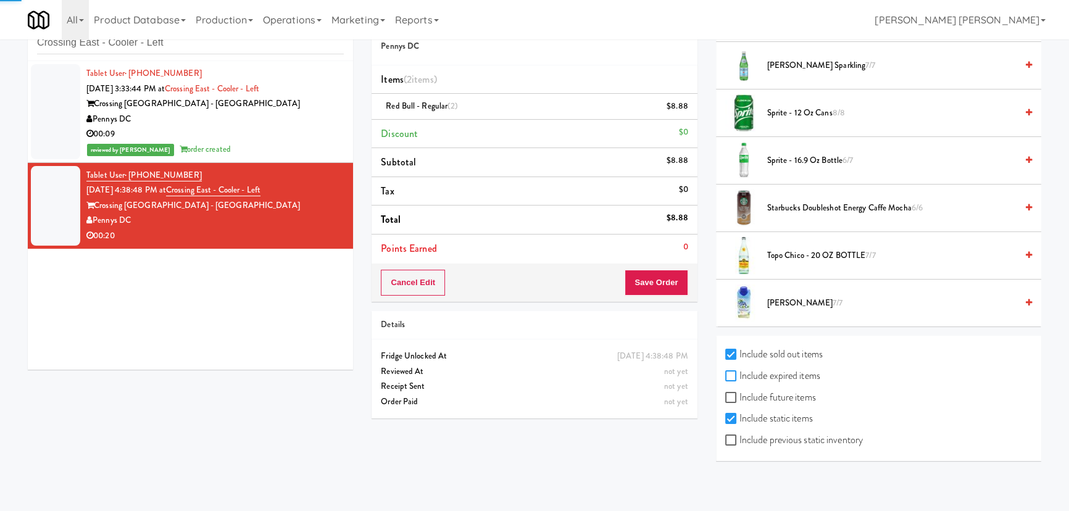
checkbox input "true"
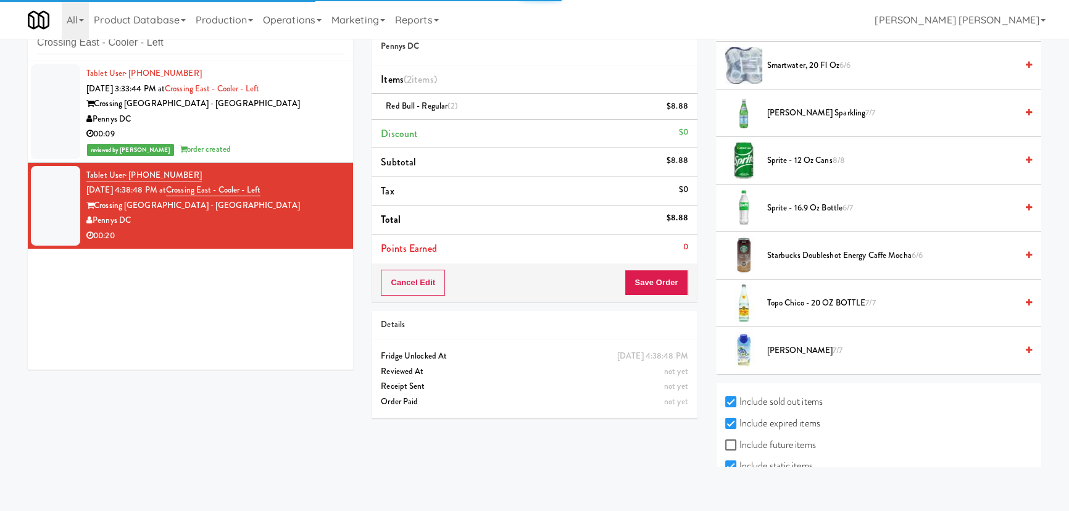
click at [752, 392] on div "Include sold out items Include expired items Include future items Include stati…" at bounding box center [878, 445] width 325 height 125
click at [755, 441] on label "Include future items" at bounding box center [770, 445] width 91 height 19
click at [739, 441] on input "Include future items" at bounding box center [732, 446] width 14 height 10
checkbox input "true"
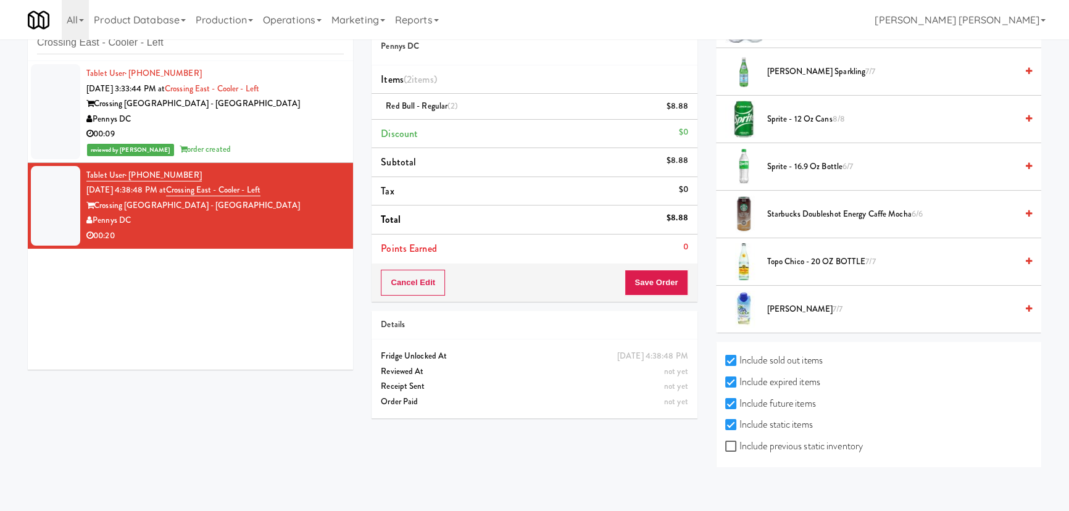
scroll to position [1556, 0]
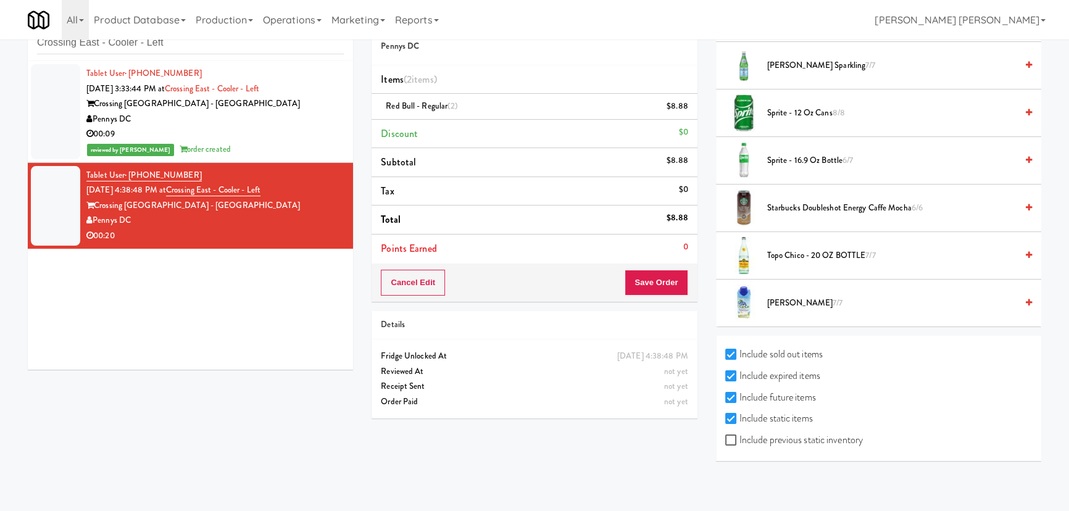
click at [765, 439] on label "Include previous static inventory" at bounding box center [794, 440] width 138 height 19
click at [739, 439] on input "Include previous static inventory" at bounding box center [732, 441] width 14 height 10
checkbox input "true"
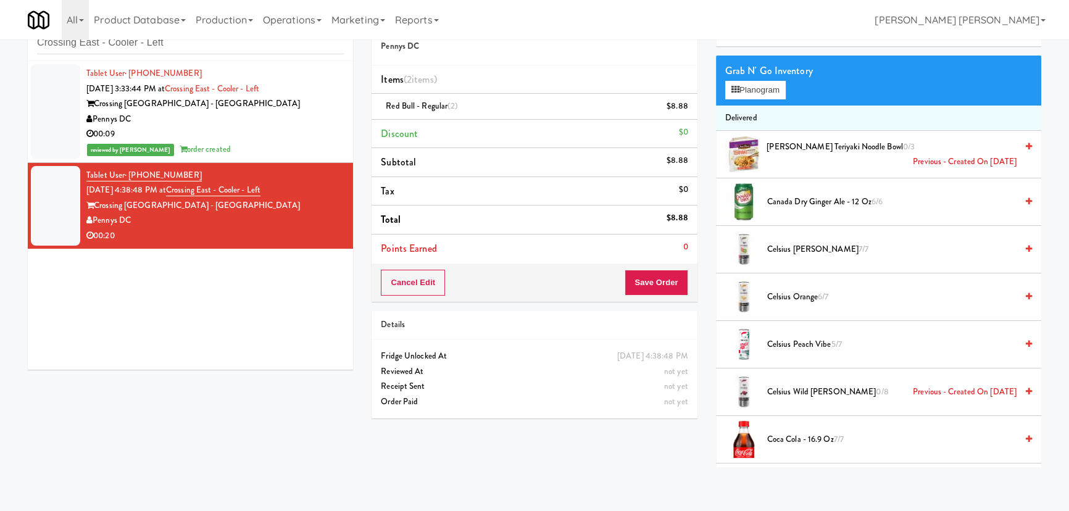
scroll to position [0, 0]
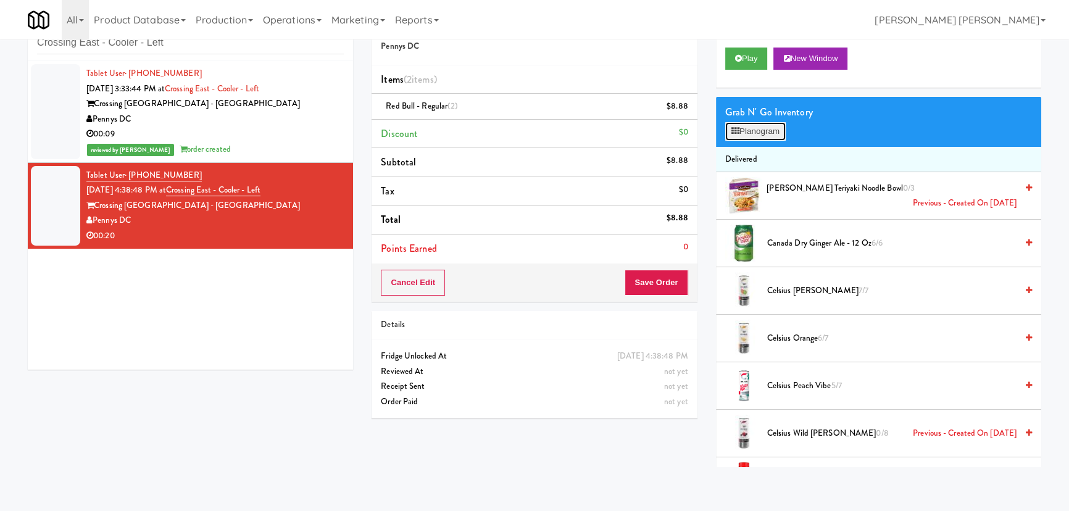
click at [782, 130] on button "Planogram" at bounding box center [755, 131] width 60 height 19
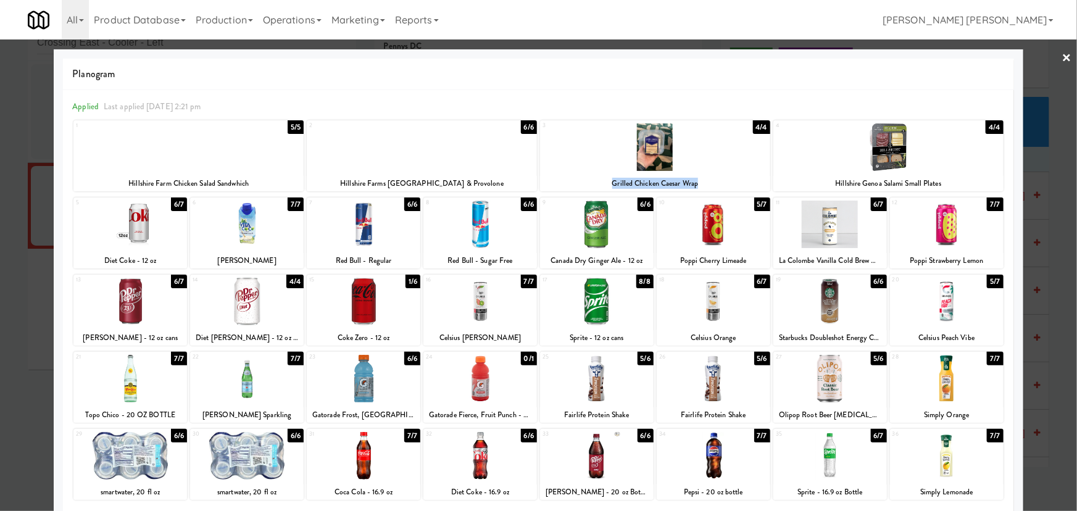
drag, startPoint x: 699, startPoint y: 183, endPoint x: 586, endPoint y: 180, distance: 113.6
click at [586, 180] on div "Grilled Chicken Caesar Wrap" at bounding box center [655, 183] width 226 height 15
copy div "Grilled Chicken Caesar Wrap"
click at [1062, 57] on link "×" at bounding box center [1067, 58] width 10 height 38
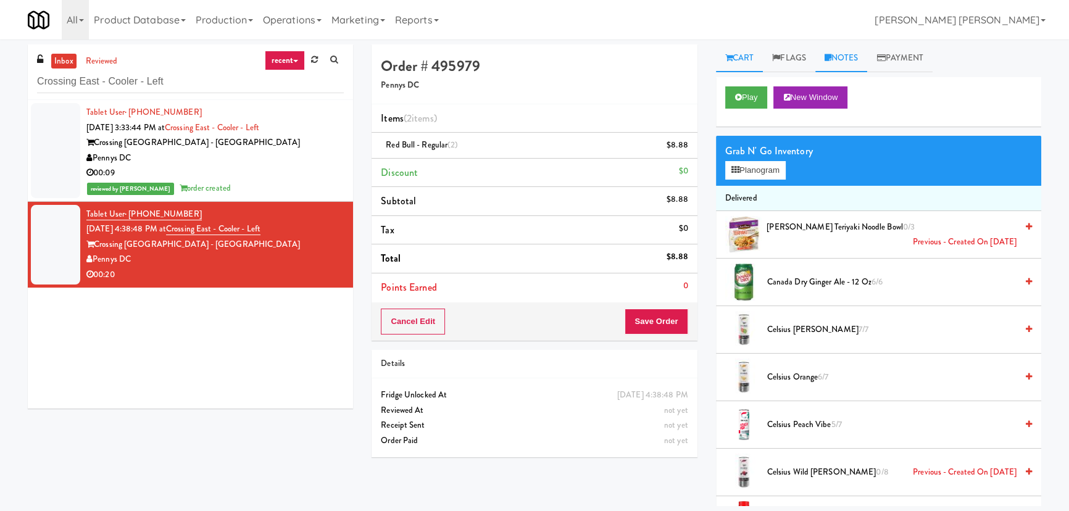
click at [852, 62] on link "Notes" at bounding box center [841, 58] width 52 height 28
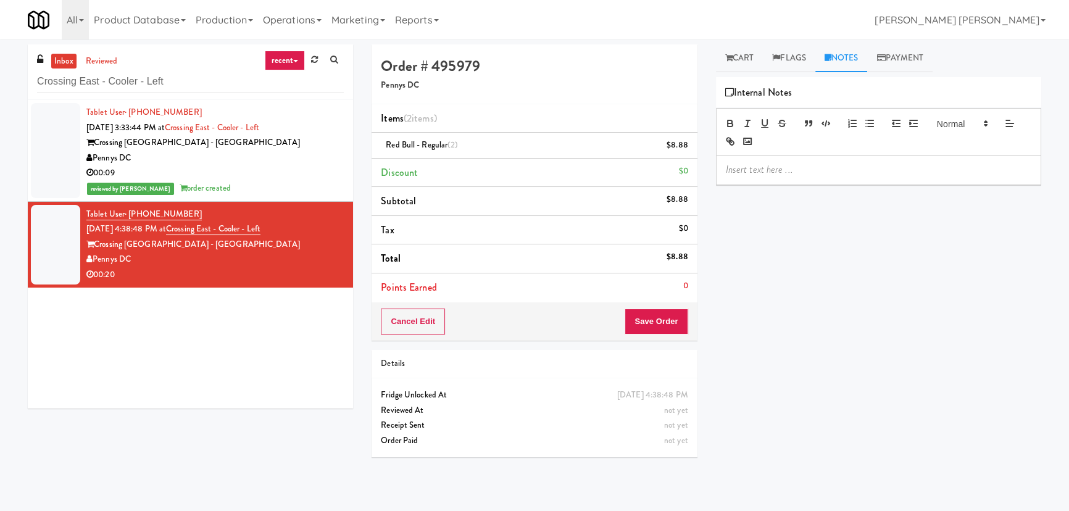
click at [777, 175] on p at bounding box center [878, 170] width 305 height 14
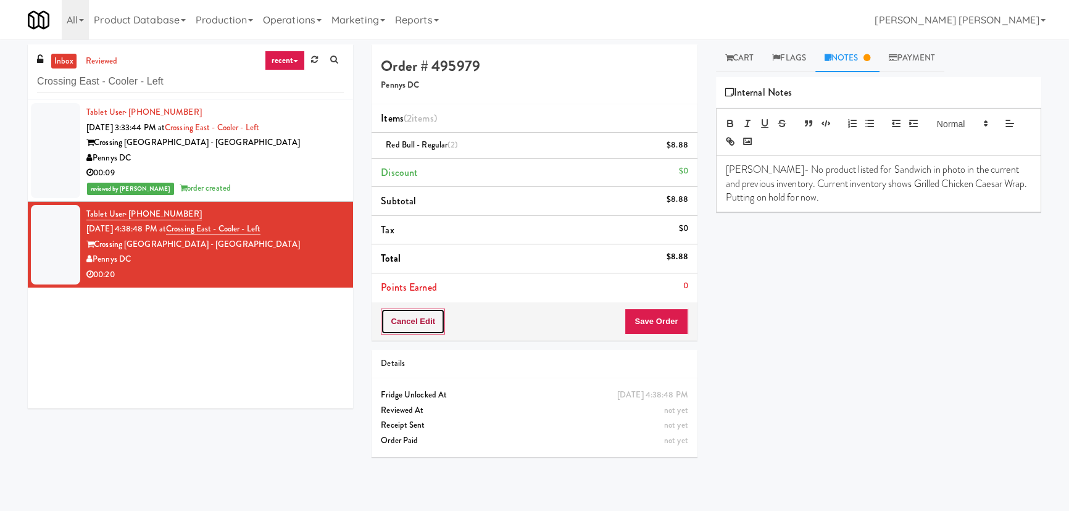
click at [420, 323] on button "Cancel Edit" at bounding box center [413, 322] width 64 height 26
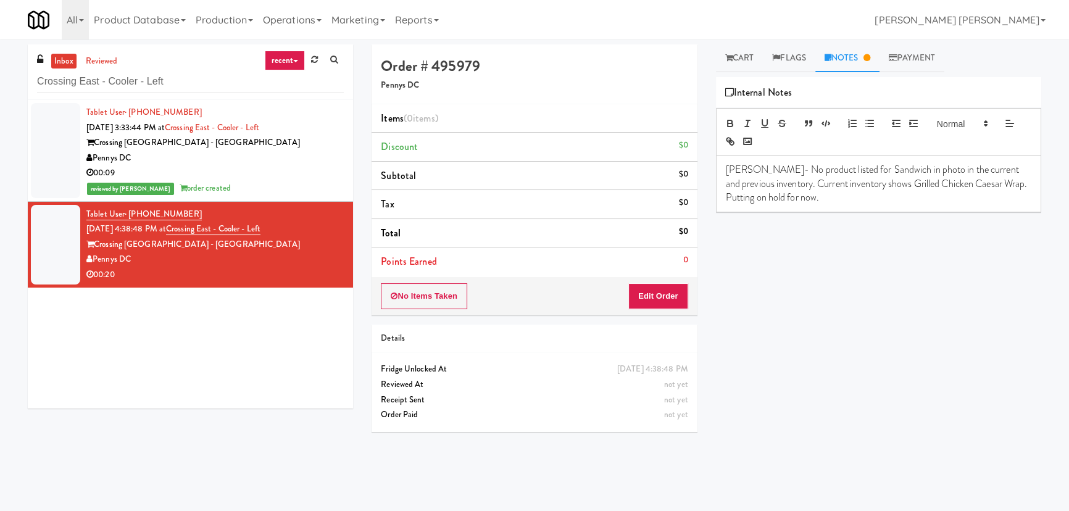
click at [808, 199] on p "Erick- No product listed for Sandwich in photo in the current and previous inve…" at bounding box center [878, 183] width 305 height 41
drag, startPoint x: 193, startPoint y: 82, endPoint x: -147, endPoint y: 77, distance: 340.7
click at [0, 77] on html "Are you sure you want to update this order? Okay Cancel Okay Are you sure you w…" at bounding box center [534, 255] width 1069 height 511
paste input "entral Gardens - Ambien"
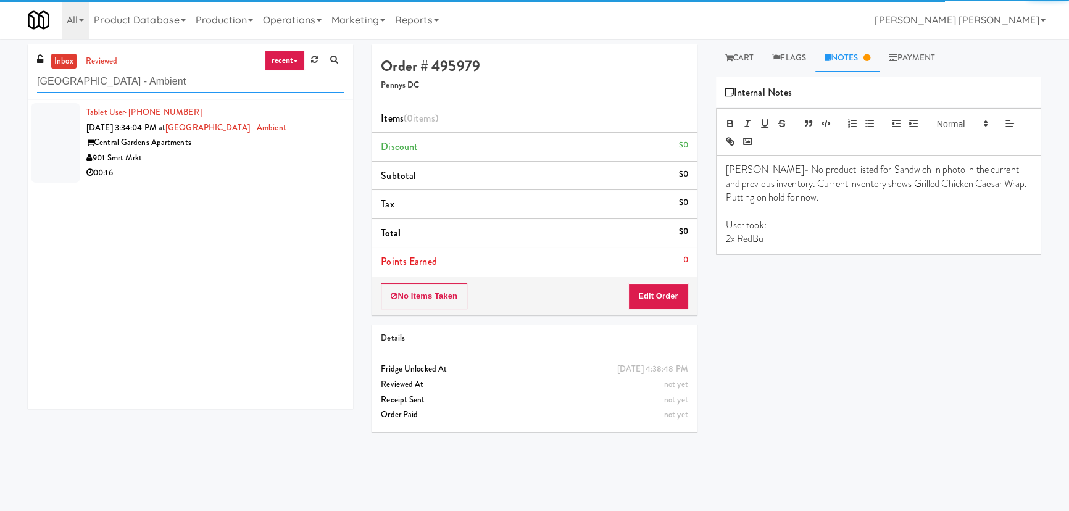
type input "[GEOGRAPHIC_DATA] - Ambient"
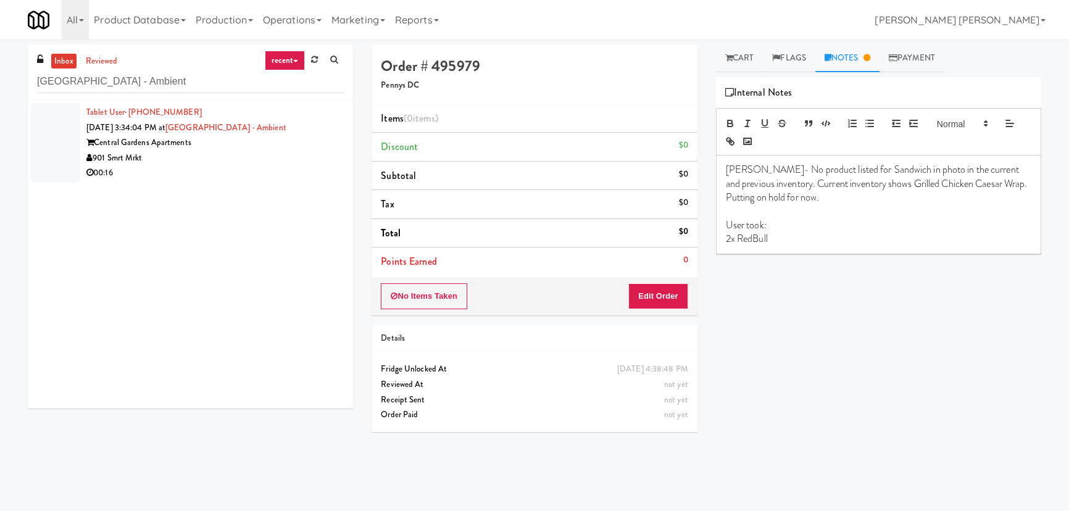
click at [233, 166] on div "00:16" at bounding box center [214, 172] width 257 height 15
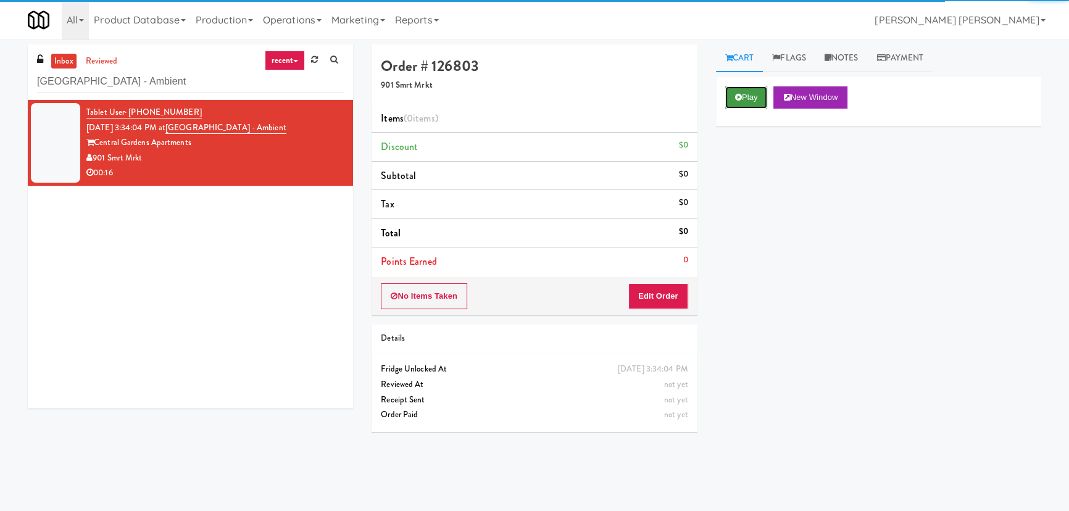
click at [748, 94] on button "Play" at bounding box center [746, 97] width 43 height 22
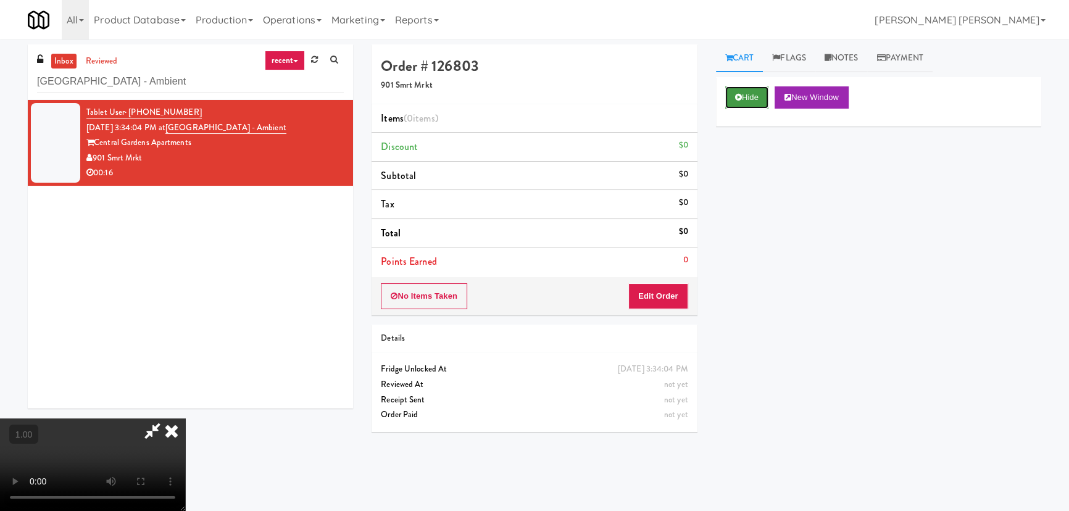
drag, startPoint x: 764, startPoint y: 91, endPoint x: 748, endPoint y: 90, distance: 16.1
click at [765, 91] on button "Hide" at bounding box center [746, 97] width 43 height 22
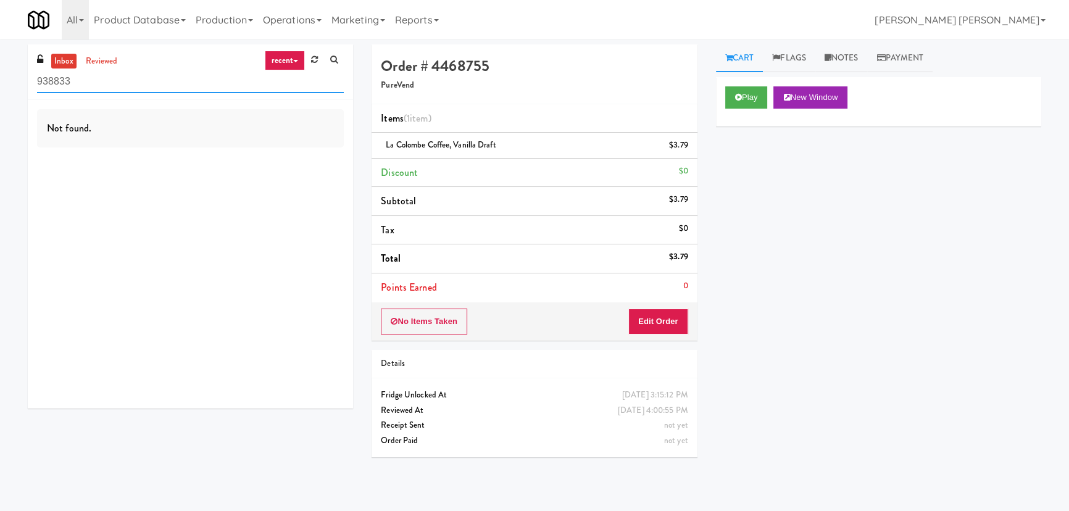
drag, startPoint x: 103, startPoint y: 85, endPoint x: -1, endPoint y: 80, distance: 104.4
click at [0, 80] on html "Okay Okay Select date: previous 2025-Aug next Su Mo Tu We Th Fr Sa 27 28 29 30 …" at bounding box center [534, 255] width 1069 height 511
paste input "OHS - Fridge - B"
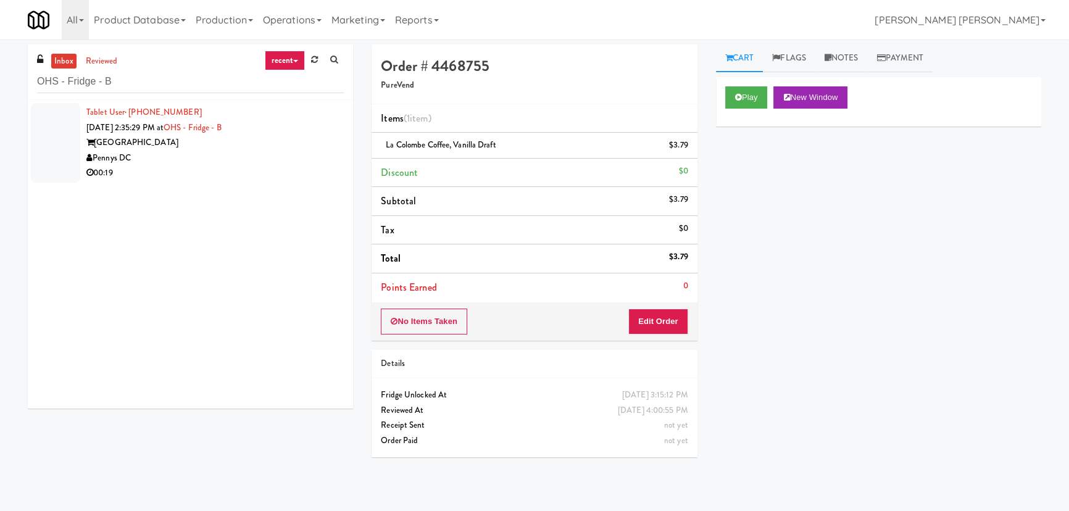
click at [202, 145] on div "[GEOGRAPHIC_DATA]" at bounding box center [214, 142] width 257 height 15
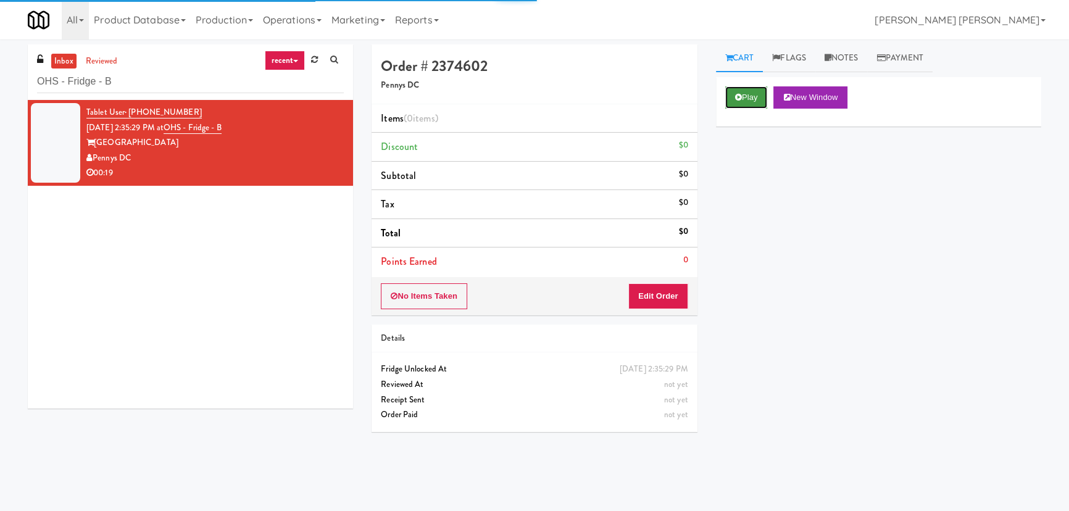
click at [735, 103] on button "Play" at bounding box center [746, 97] width 43 height 22
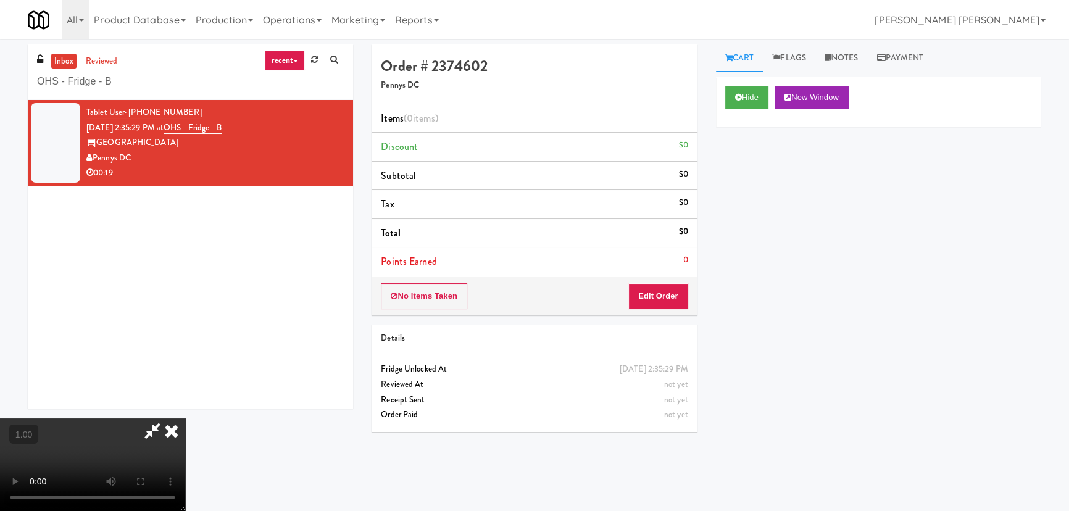
click at [185, 418] on icon at bounding box center [171, 430] width 27 height 25
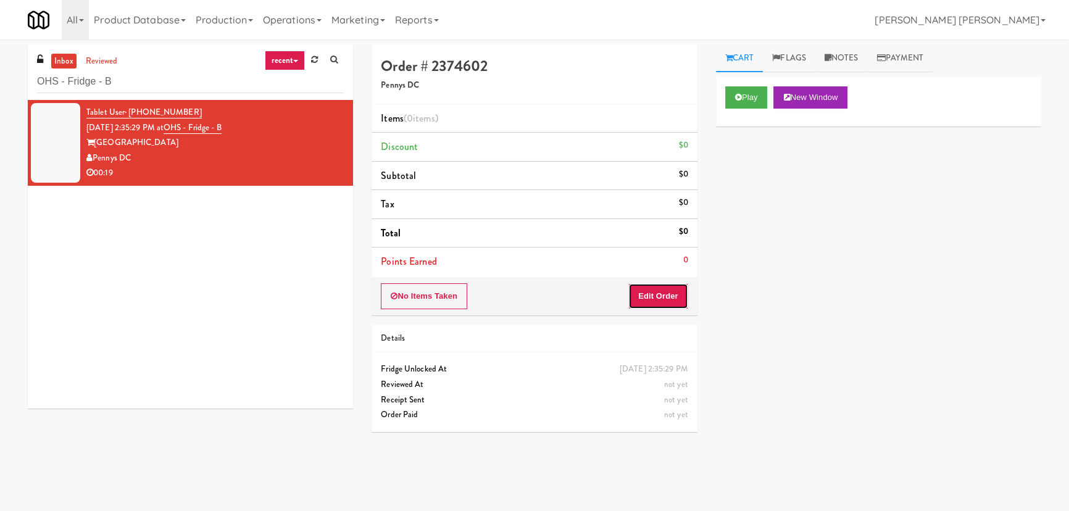
drag, startPoint x: 661, startPoint y: 299, endPoint x: 668, endPoint y: 297, distance: 7.2
click at [668, 297] on button "Edit Order" at bounding box center [658, 296] width 60 height 26
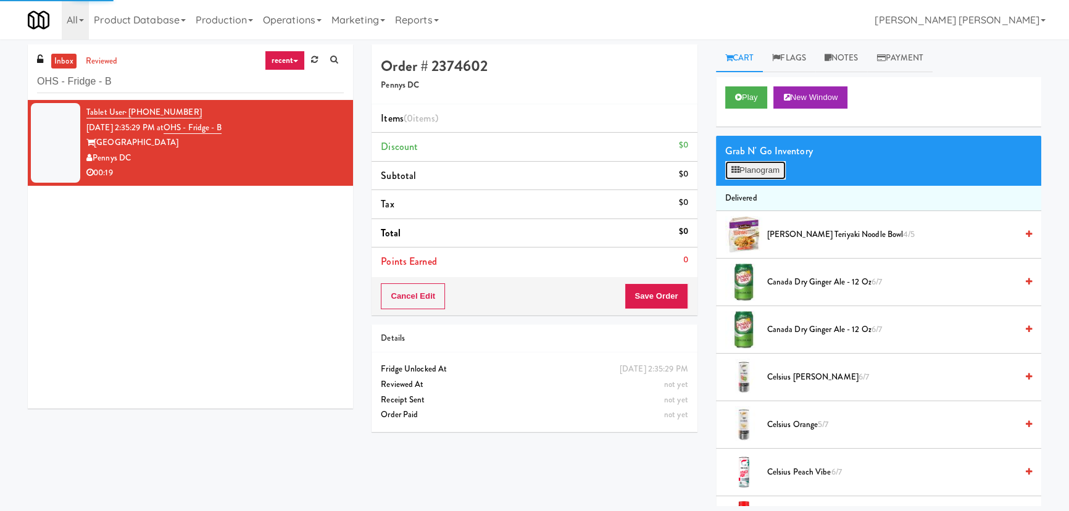
click at [769, 173] on button "Planogram" at bounding box center [755, 170] width 60 height 19
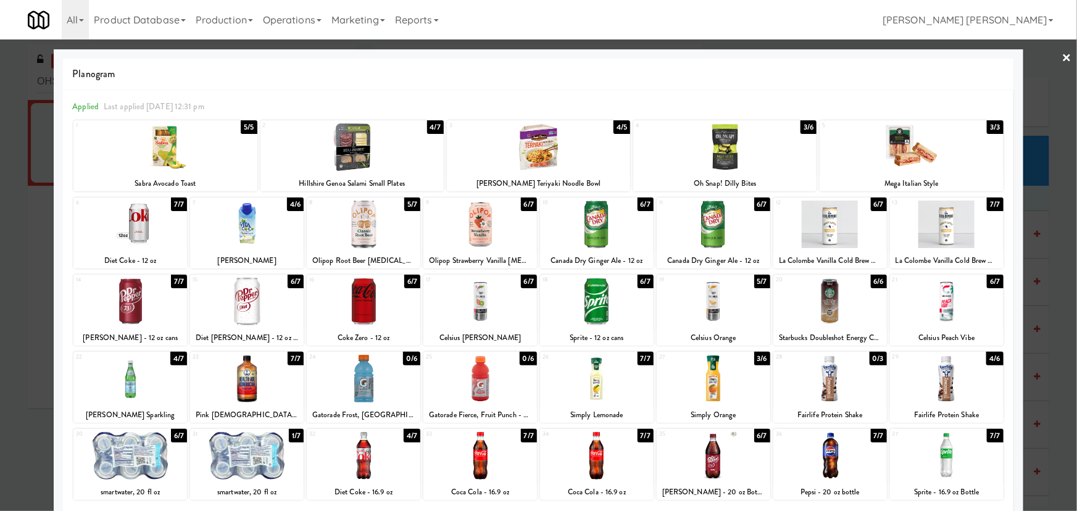
drag, startPoint x: 827, startPoint y: 465, endPoint x: 772, endPoint y: 413, distance: 75.5
click at [827, 465] on div at bounding box center [830, 456] width 114 height 48
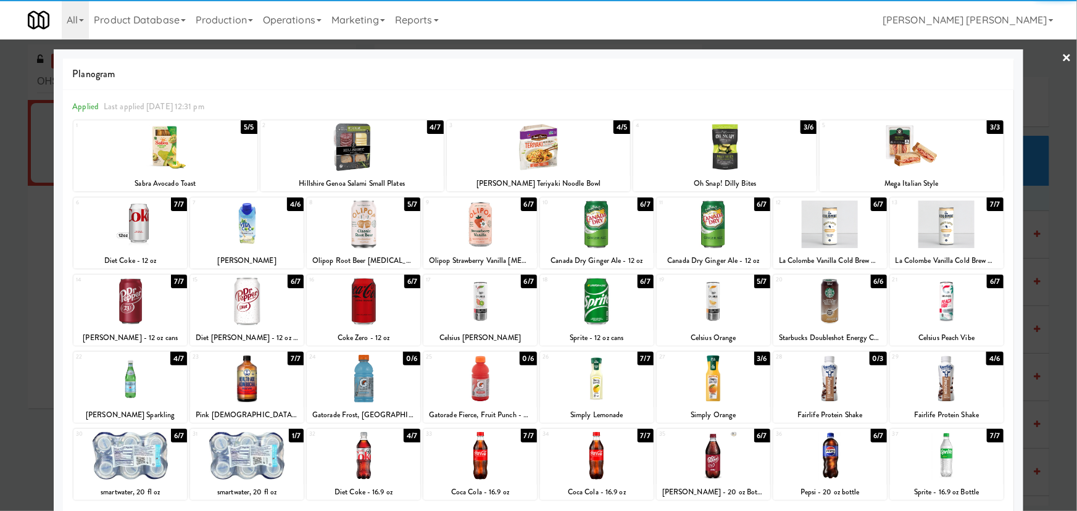
drag, startPoint x: 357, startPoint y: 299, endPoint x: 765, endPoint y: 169, distance: 428.6
click at [359, 299] on div at bounding box center [364, 302] width 114 height 48
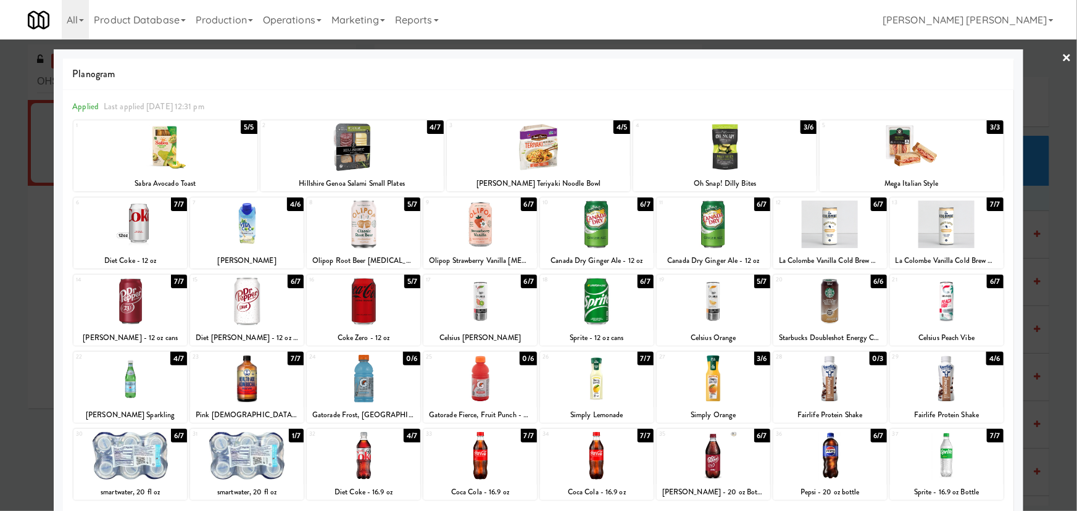
click at [1062, 52] on link "×" at bounding box center [1067, 58] width 10 height 38
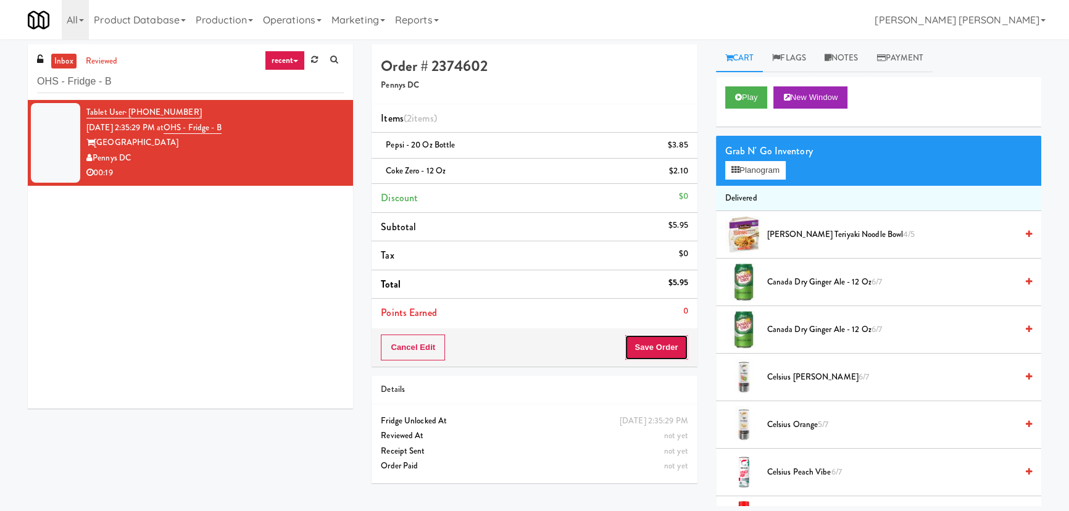
click at [665, 346] on button "Save Order" at bounding box center [655, 347] width 63 height 26
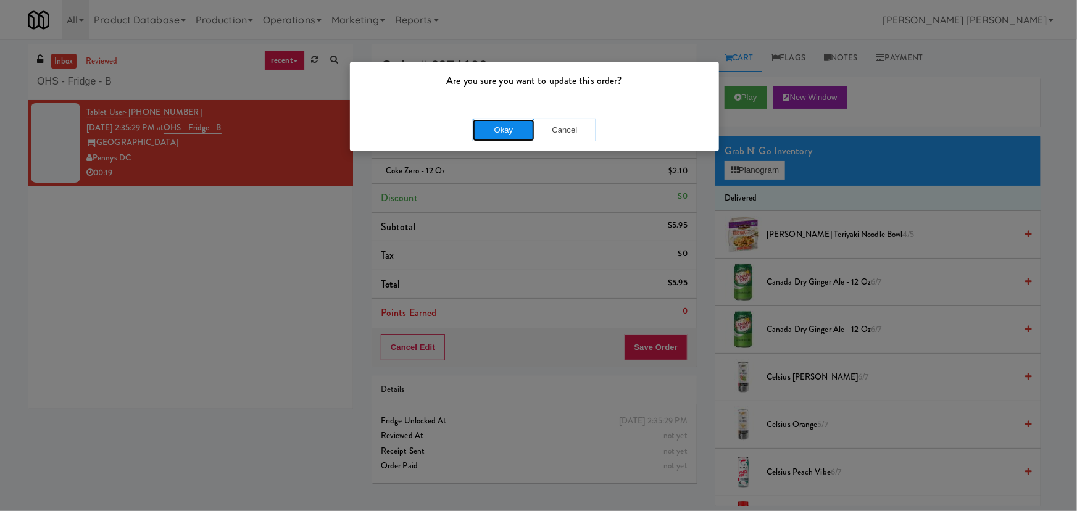
click at [518, 130] on button "Okay" at bounding box center [504, 130] width 62 height 22
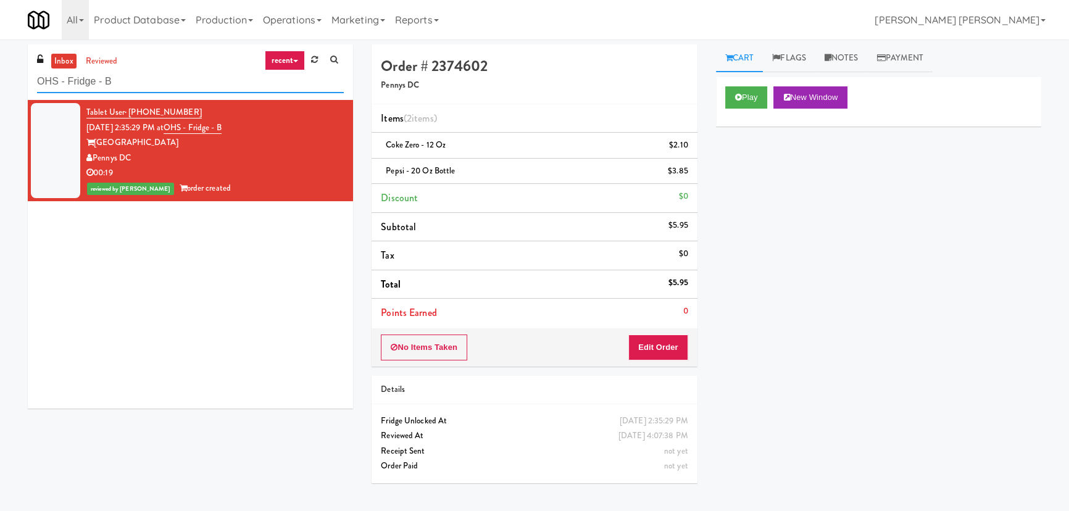
drag, startPoint x: 142, startPoint y: 78, endPoint x: -157, endPoint y: 83, distance: 298.7
click at [0, 83] on html "Are you sure you want to update this order? Okay Cancel Okay Are you sure you w…" at bounding box center [534, 255] width 1069 height 511
paste input "Kinetic - Right"
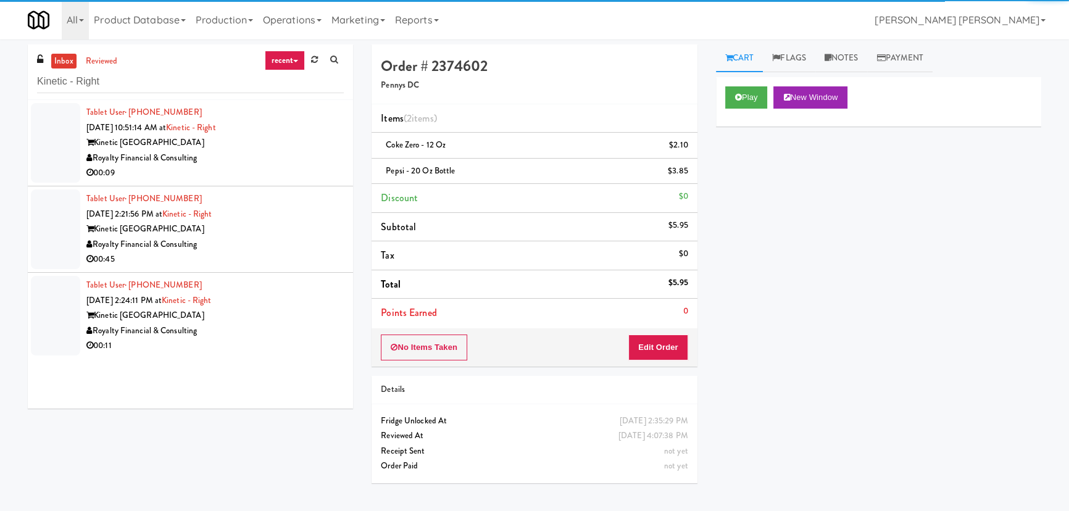
click at [259, 167] on div "00:09" at bounding box center [214, 172] width 257 height 15
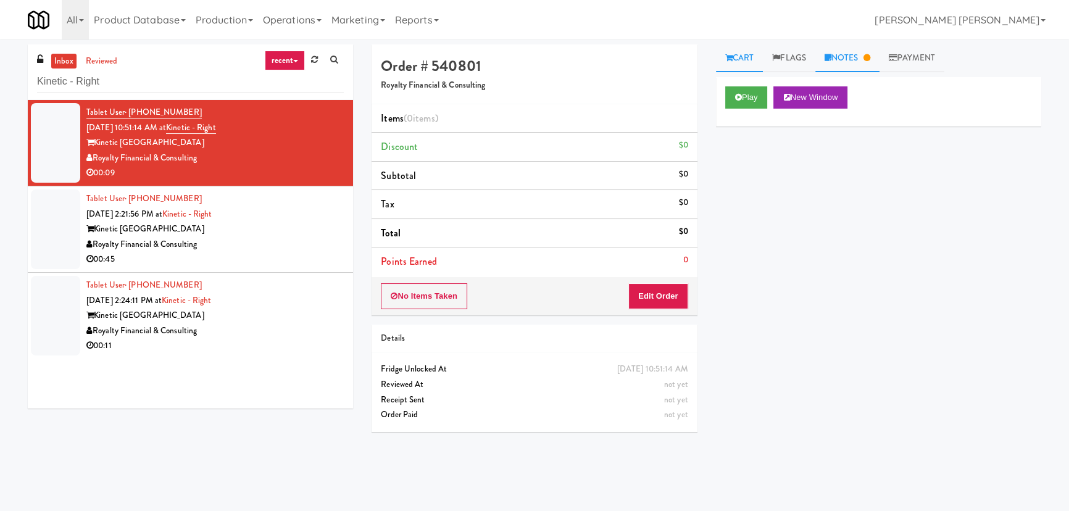
click at [847, 59] on link "Notes" at bounding box center [847, 58] width 64 height 28
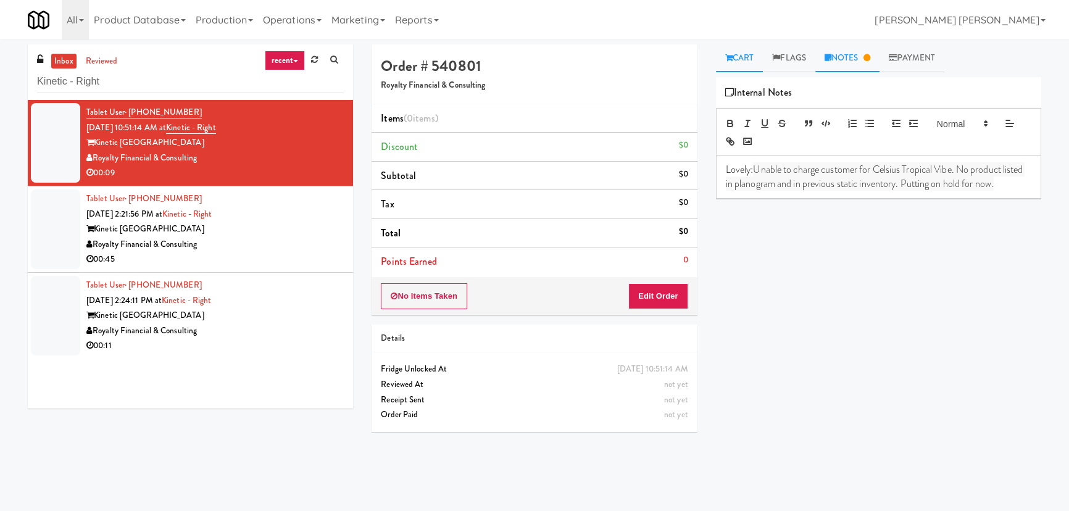
click at [751, 51] on link "Cart" at bounding box center [740, 58] width 48 height 28
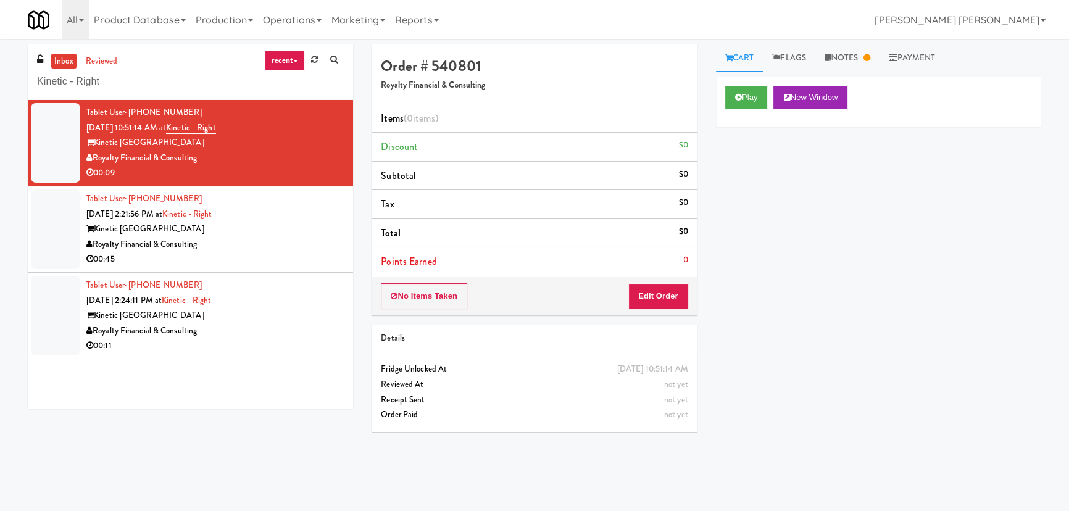
click at [289, 312] on div "Kinetic [GEOGRAPHIC_DATA]" at bounding box center [214, 315] width 257 height 15
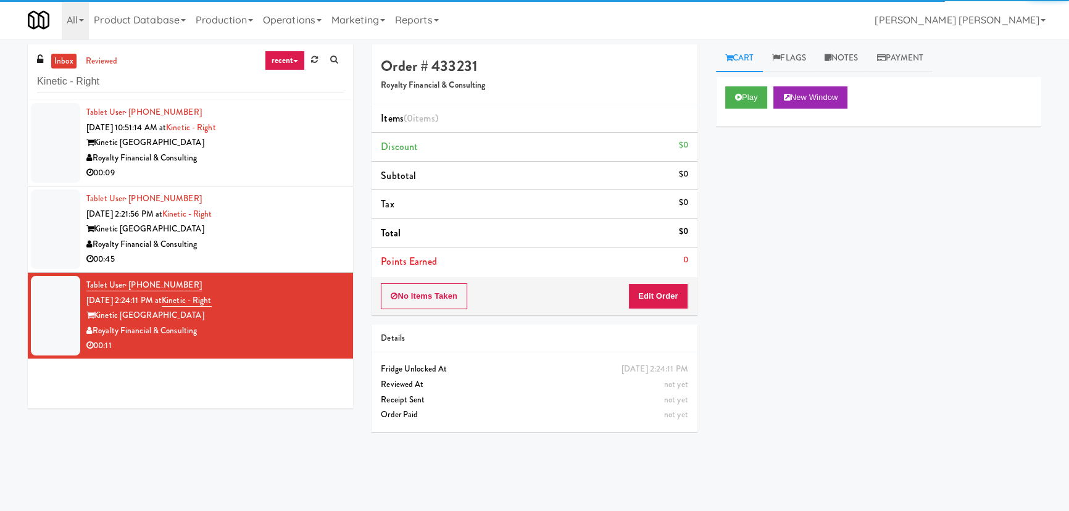
click at [297, 239] on div "Royalty Financial & Consulting" at bounding box center [214, 244] width 257 height 15
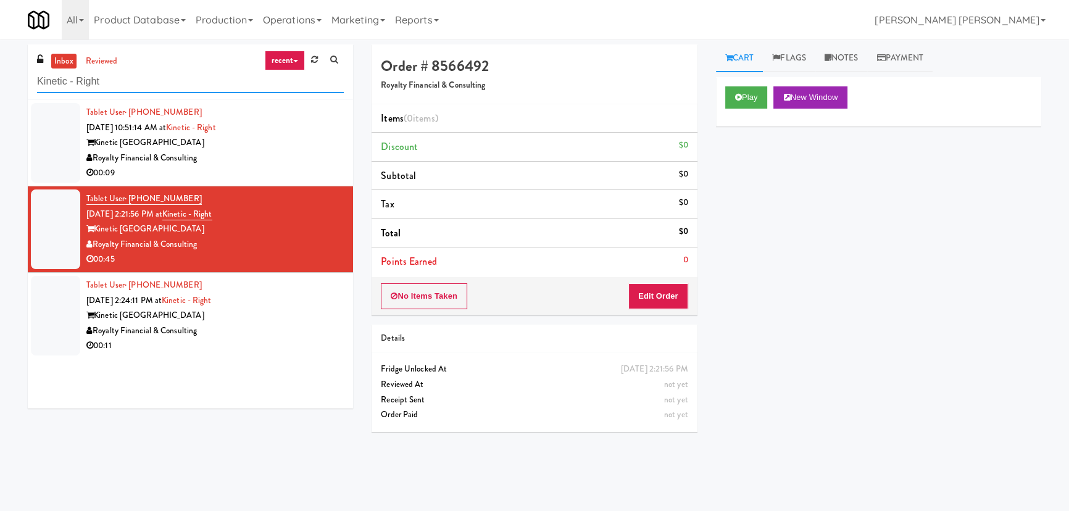
drag, startPoint x: 110, startPoint y: 77, endPoint x: 2, endPoint y: 78, distance: 107.4
click at [2, 78] on div "inbox reviewed recent all unclear take inventory issue suspicious failed recent…" at bounding box center [534, 275] width 1069 height 462
paste input "Willamette - Combo Cooler"
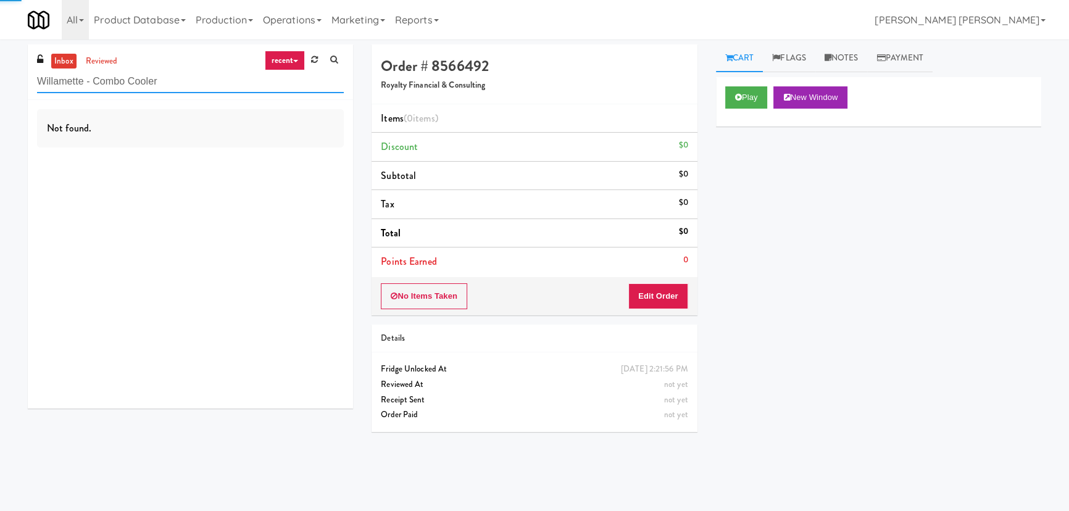
type input "Willamette - Combo Cooler"
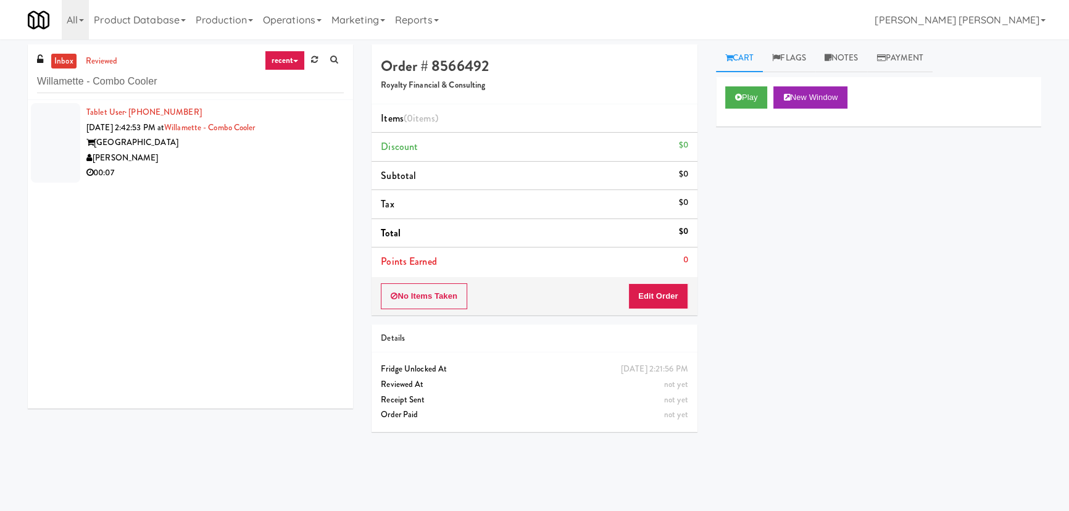
click at [205, 160] on div "[PERSON_NAME]" at bounding box center [214, 158] width 257 height 15
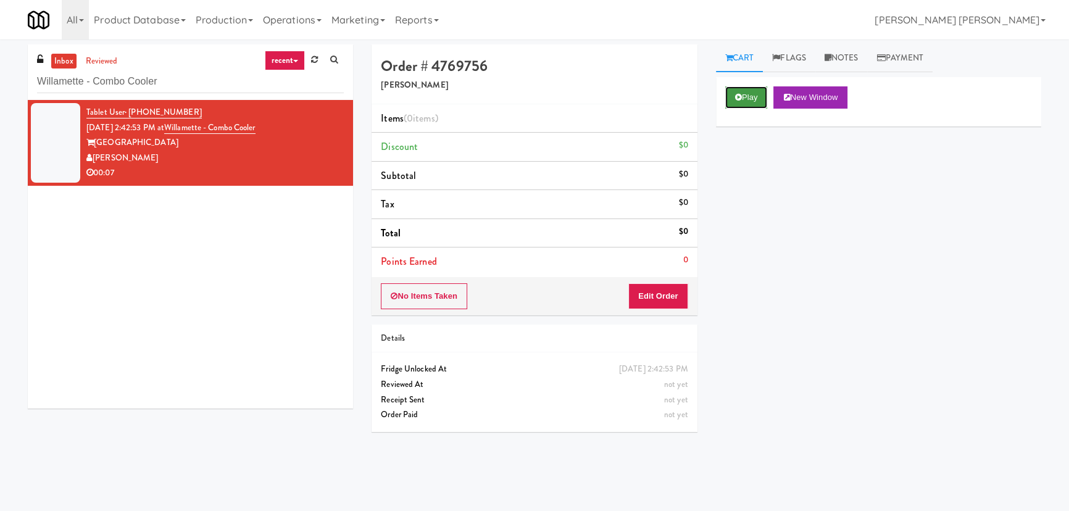
click at [753, 102] on button "Play" at bounding box center [746, 97] width 43 height 22
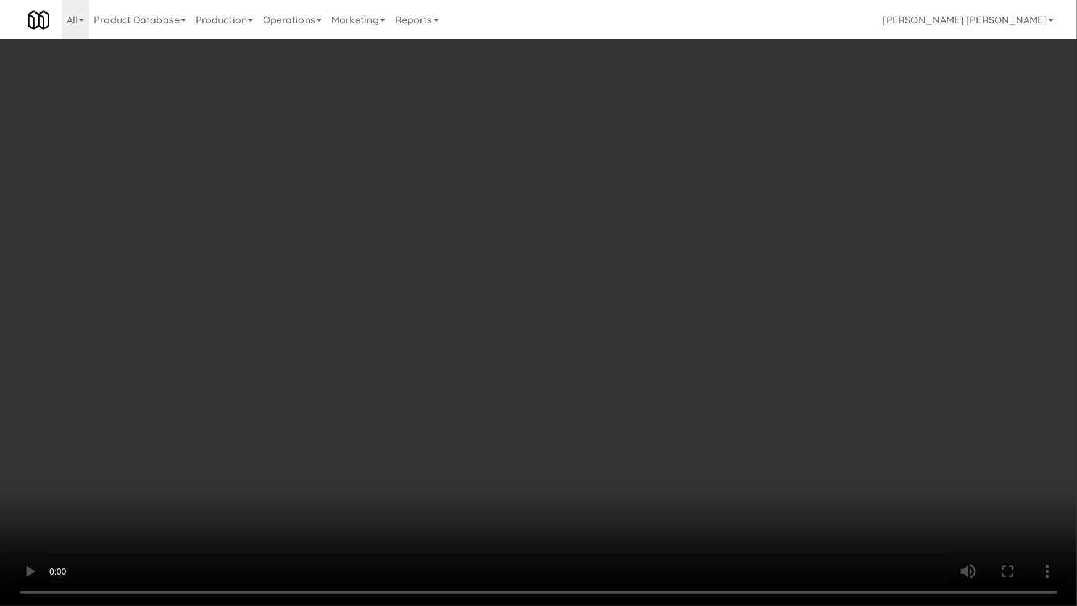
click at [731, 510] on video at bounding box center [538, 303] width 1077 height 606
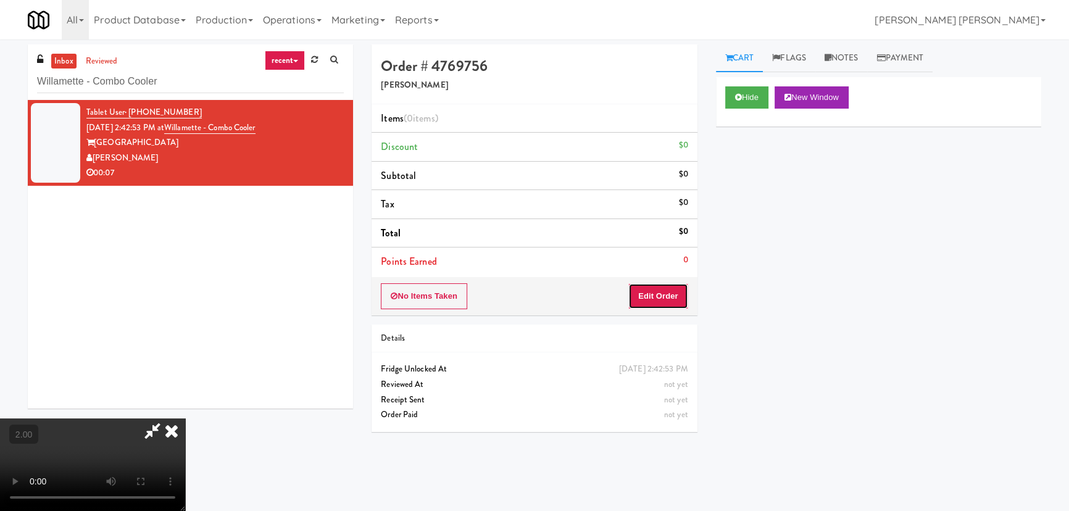
click at [678, 301] on button "Edit Order" at bounding box center [658, 296] width 60 height 26
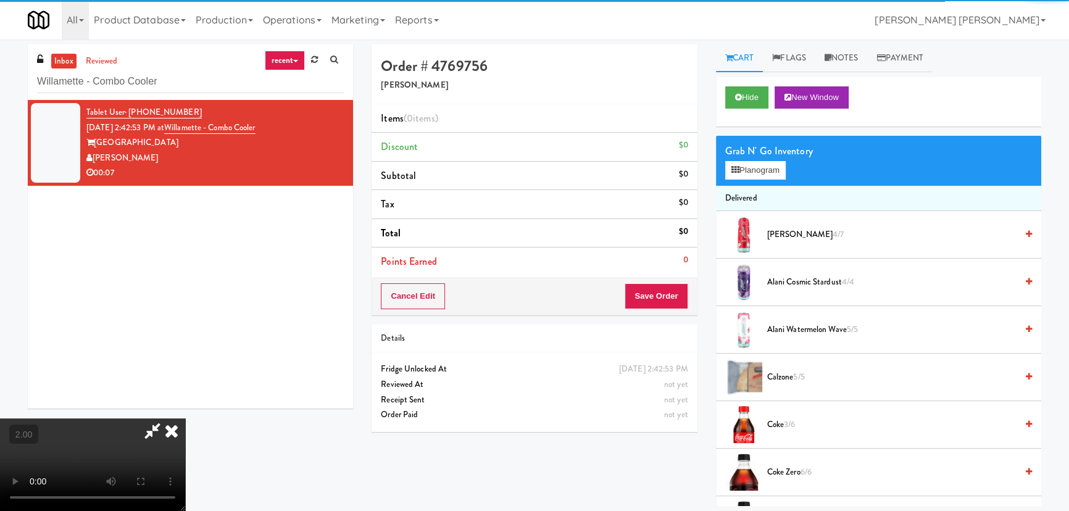
click at [808, 280] on span "[PERSON_NAME] Cosmic Stardust 4/4" at bounding box center [891, 282] width 249 height 15
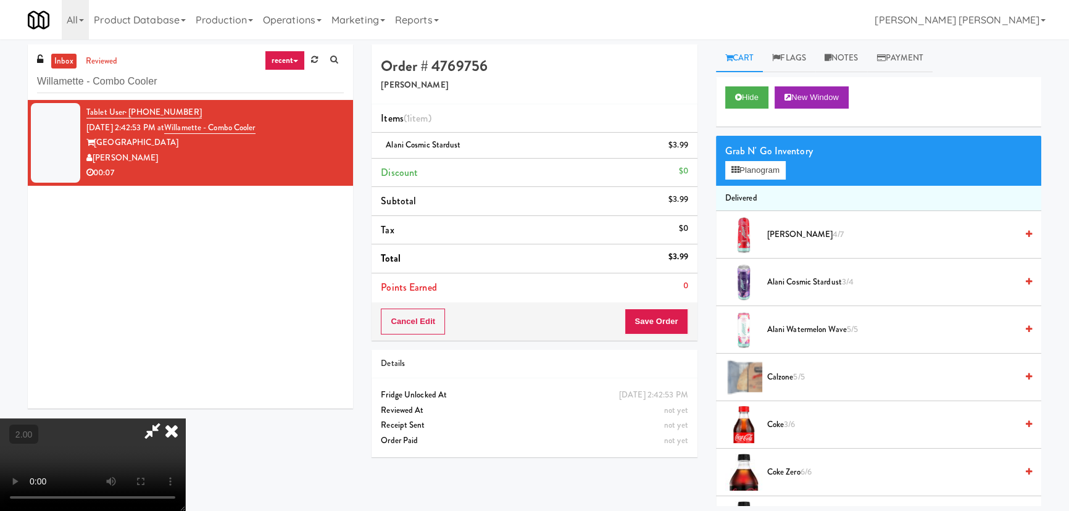
click at [185, 418] on icon at bounding box center [171, 430] width 27 height 25
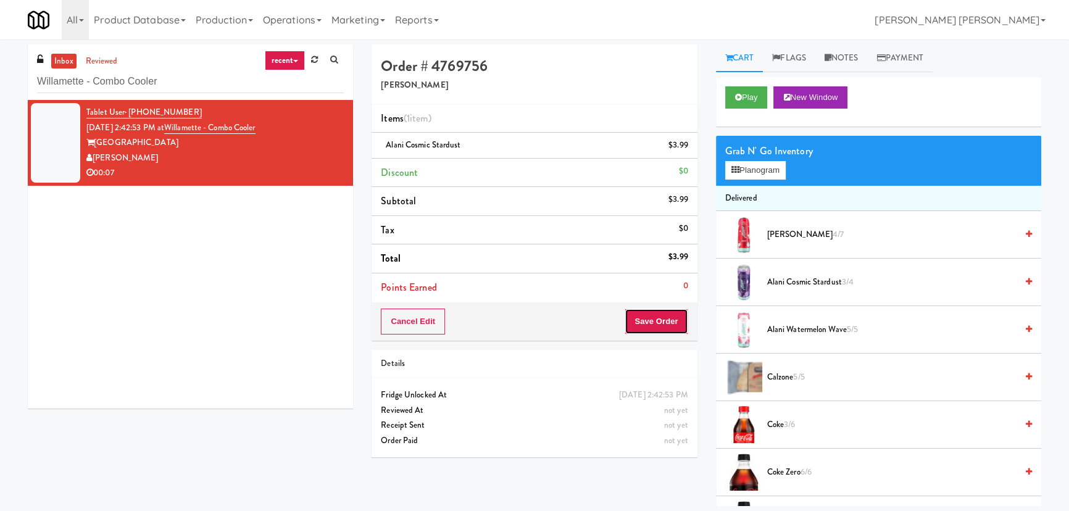
click at [660, 325] on button "Save Order" at bounding box center [655, 322] width 63 height 26
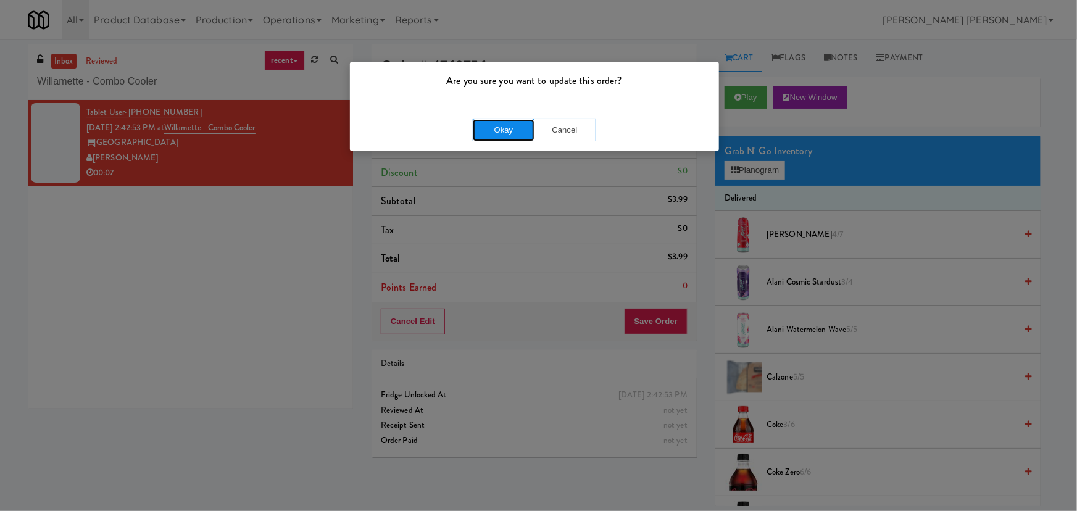
click at [508, 130] on button "Okay" at bounding box center [504, 130] width 62 height 22
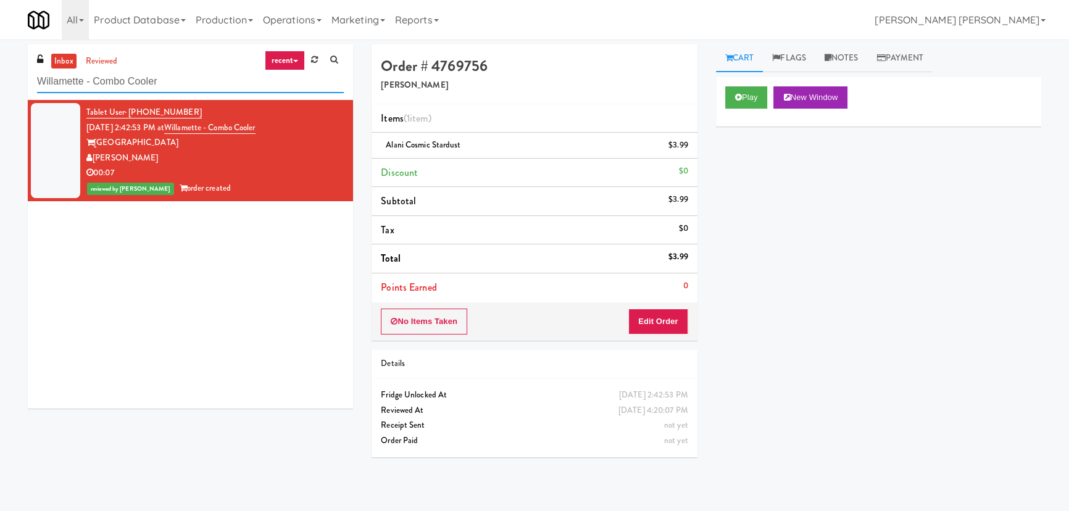
drag, startPoint x: 173, startPoint y: 85, endPoint x: 4, endPoint y: 71, distance: 169.7
click at [4, 71] on div "inbox reviewed recent all unclear take inventory issue suspicious failed recent…" at bounding box center [534, 275] width 1069 height 462
paste input "Upland"
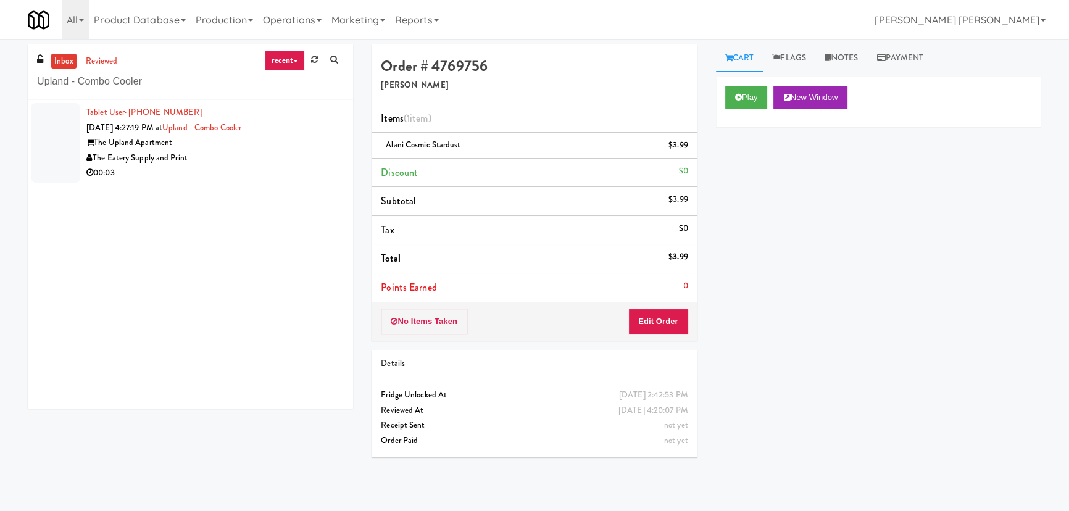
click at [256, 170] on div "00:03" at bounding box center [214, 172] width 257 height 15
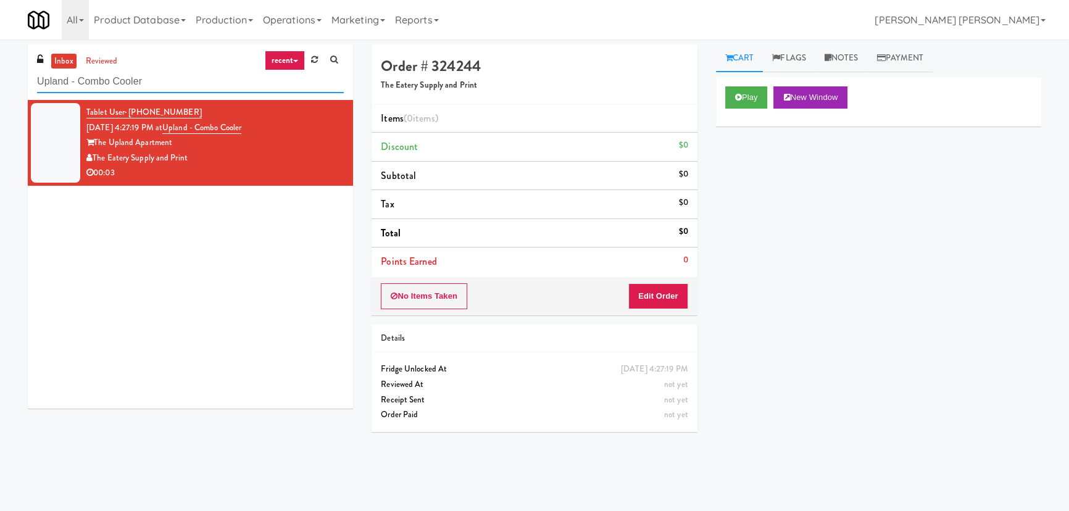
drag, startPoint x: 156, startPoint y: 85, endPoint x: -10, endPoint y: 84, distance: 166.6
click at [0, 84] on html "Are you sure you want to update this order? Okay Cancel Okay Are you sure you w…" at bounding box center [534, 255] width 1069 height 511
paste input "town 550 Cooler #1"
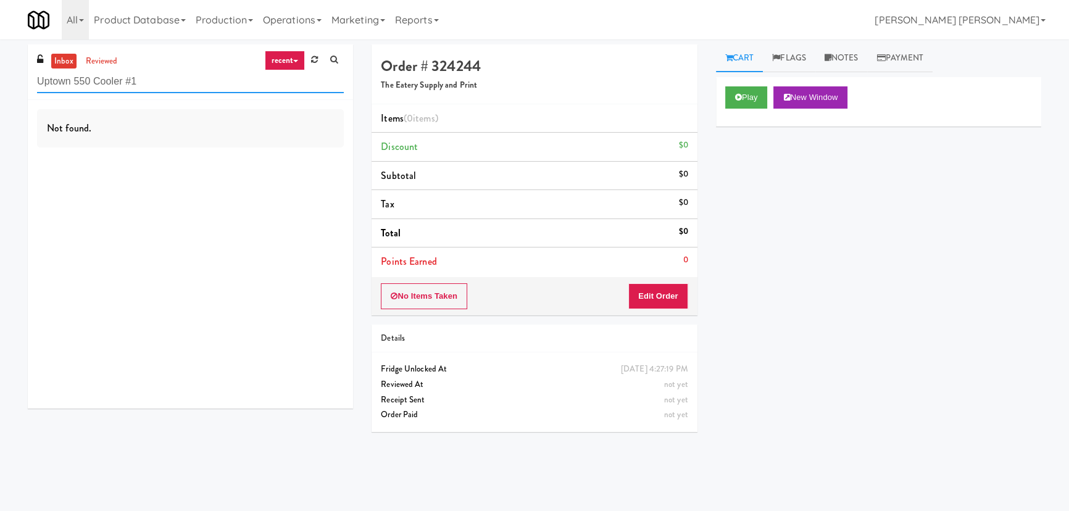
drag, startPoint x: 162, startPoint y: 86, endPoint x: 17, endPoint y: 72, distance: 146.3
click at [17, 72] on div "inbox reviewed recent all unclear take inventory issue suspicious failed recent…" at bounding box center [534, 275] width 1069 height 462
paste input "(Food, Snack & Drink) [GEOGRAPHIC_DATA] - Cooler"
drag, startPoint x: 263, startPoint y: 88, endPoint x: 7, endPoint y: 70, distance: 257.3
click at [7, 70] on div "inbox reviewed recent all unclear take inventory issue suspicious failed recent…" at bounding box center [534, 275] width 1069 height 462
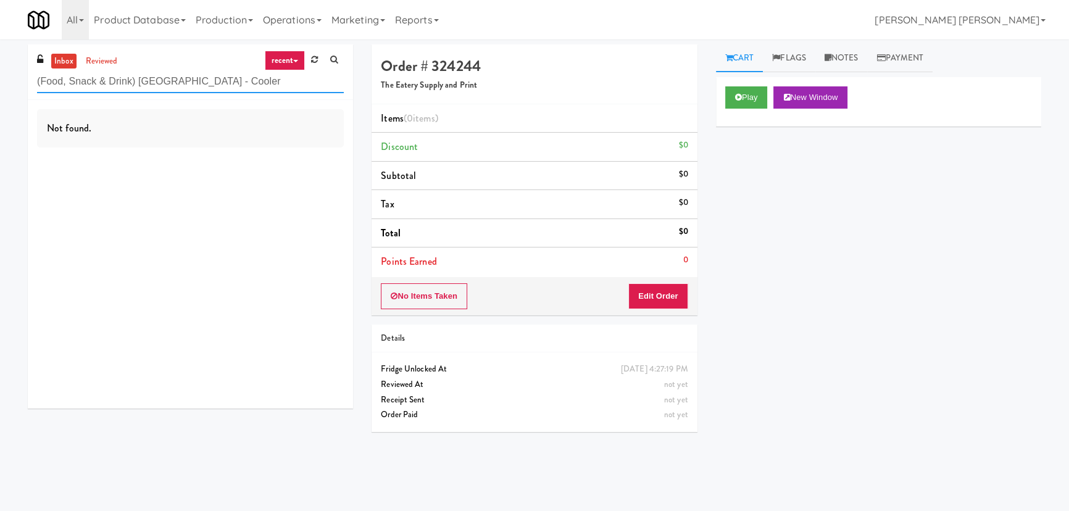
paste input "The Mo - Fridge\"
click at [157, 81] on input "The Mo - Fridge\" at bounding box center [190, 81] width 307 height 23
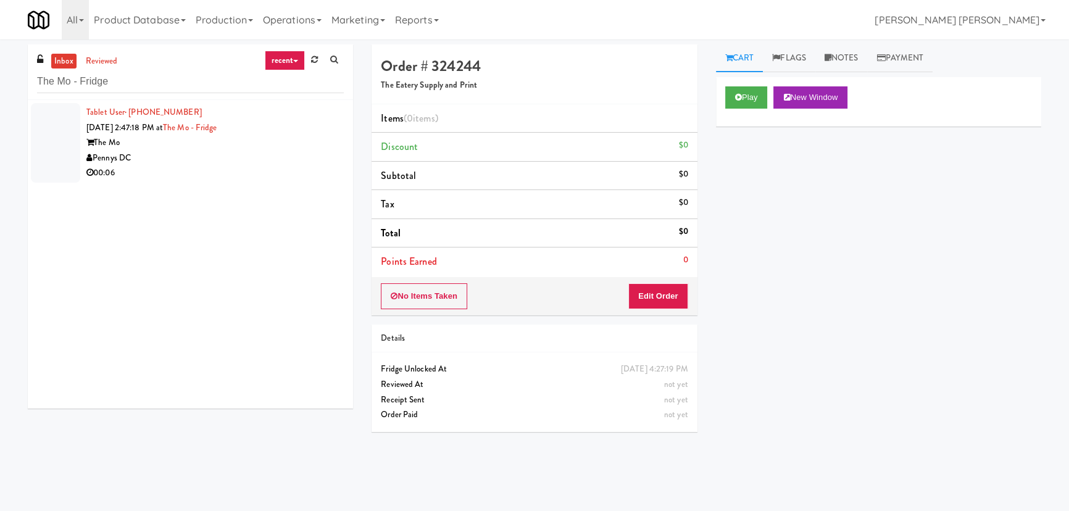
click at [217, 157] on div "Pennys DC" at bounding box center [214, 158] width 257 height 15
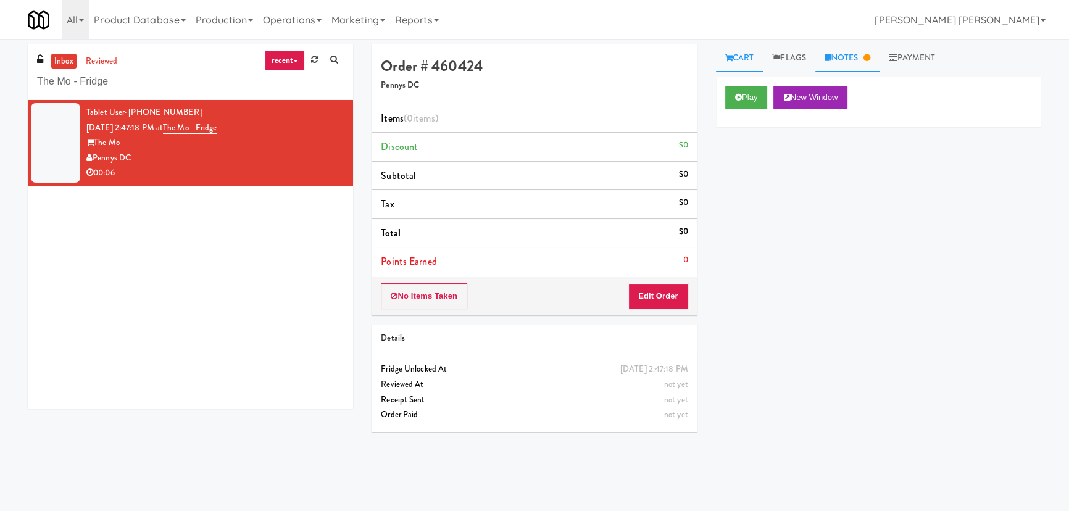
click at [848, 58] on link "Notes" at bounding box center [847, 58] width 64 height 28
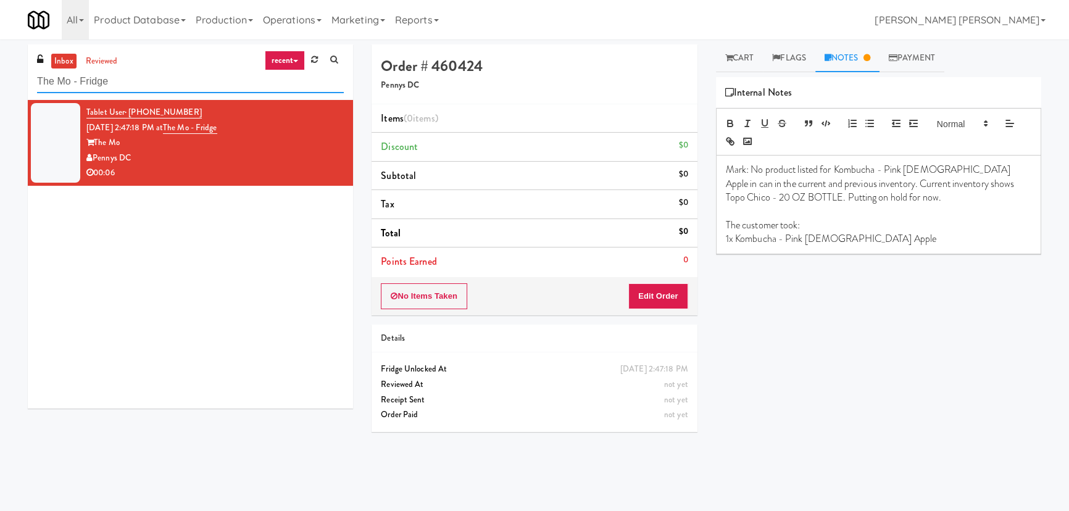
drag, startPoint x: 137, startPoint y: 86, endPoint x: -51, endPoint y: 87, distance: 188.2
click at [0, 87] on html "Are you sure you want to update this order? Okay Cancel Okay Are you sure you w…" at bounding box center [534, 255] width 1069 height 511
paste input "640 N [PERSON_NAME] - Right- Ambient"
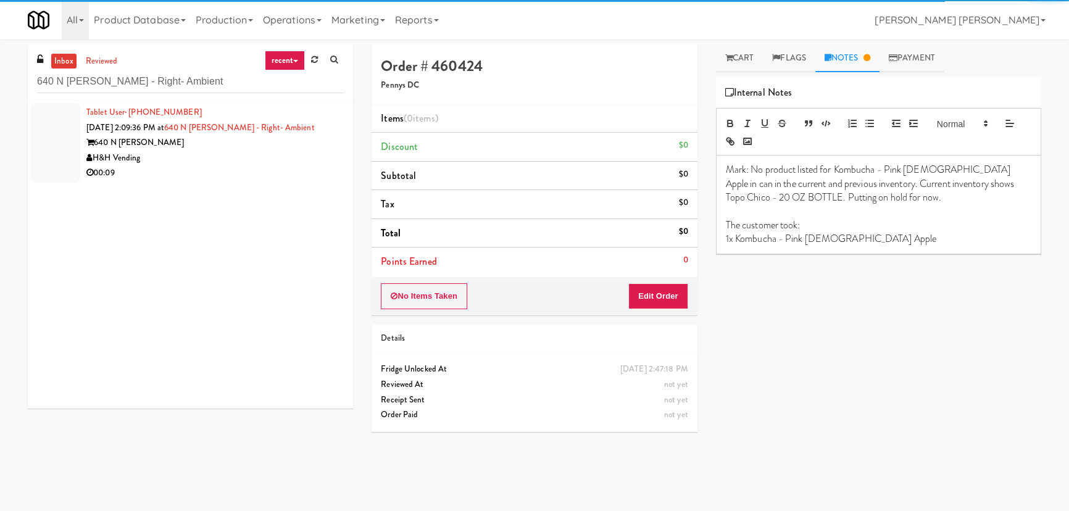
click at [232, 167] on div "00:09" at bounding box center [214, 172] width 257 height 15
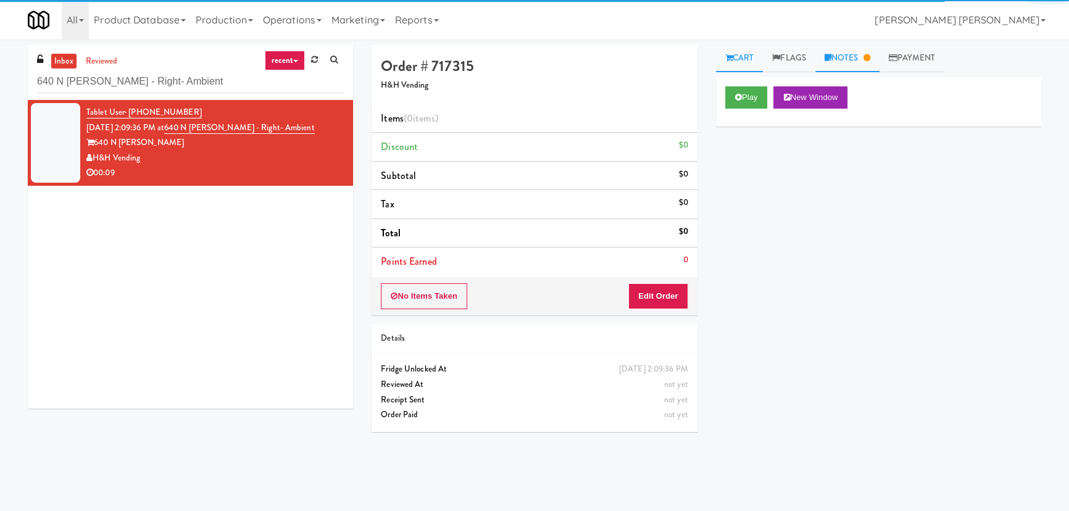
click at [858, 57] on link "Notes" at bounding box center [847, 58] width 64 height 28
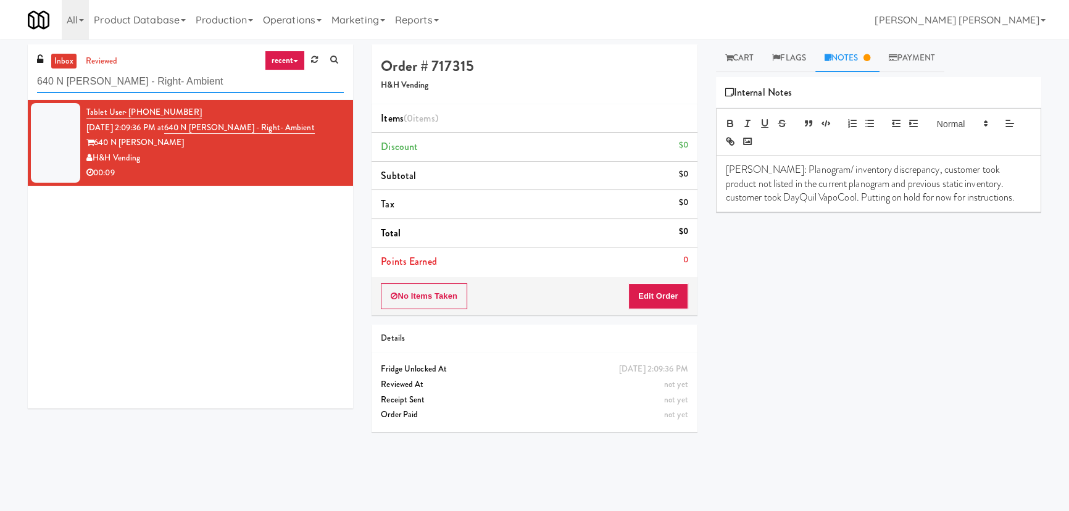
drag, startPoint x: 196, startPoint y: 86, endPoint x: -81, endPoint y: 67, distance: 278.3
click at [0, 67] on html "Are you sure you want to update this order? Okay Cancel Okay Are you sure you w…" at bounding box center [534, 255] width 1069 height 511
paste input "[PERSON_NAME][GEOGRAPHIC_DATA]"
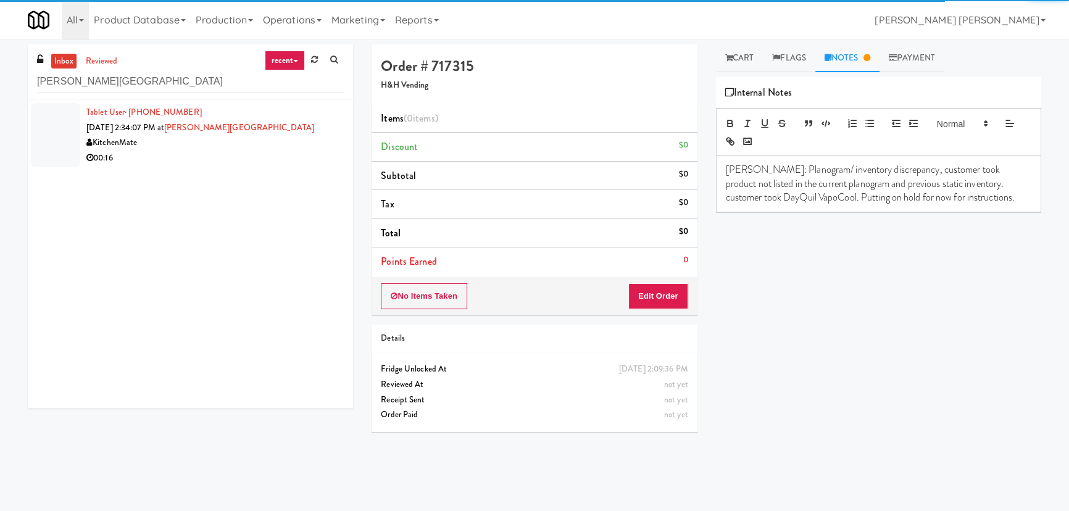
click at [233, 165] on div "00:16" at bounding box center [214, 158] width 257 height 15
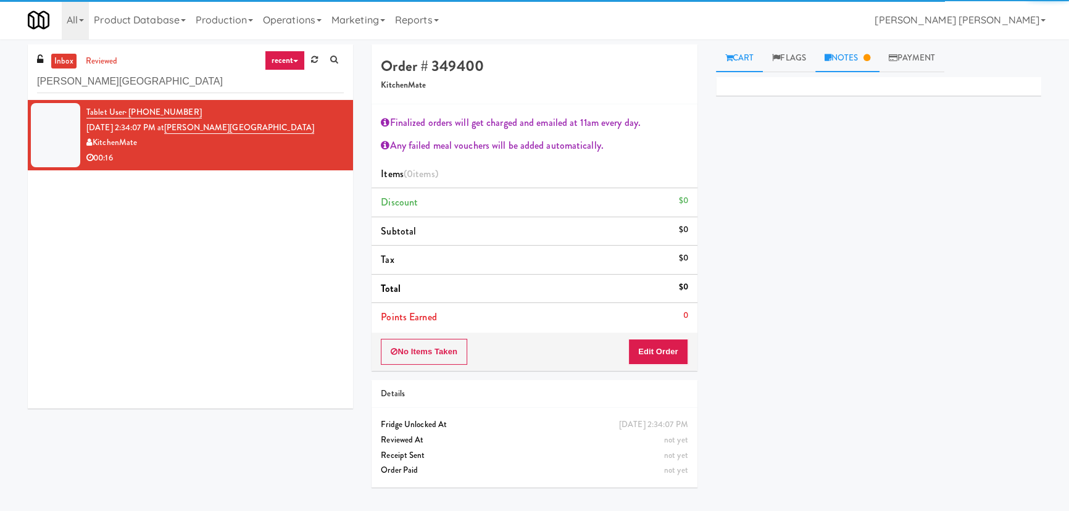
click at [848, 60] on link "Notes" at bounding box center [847, 58] width 64 height 28
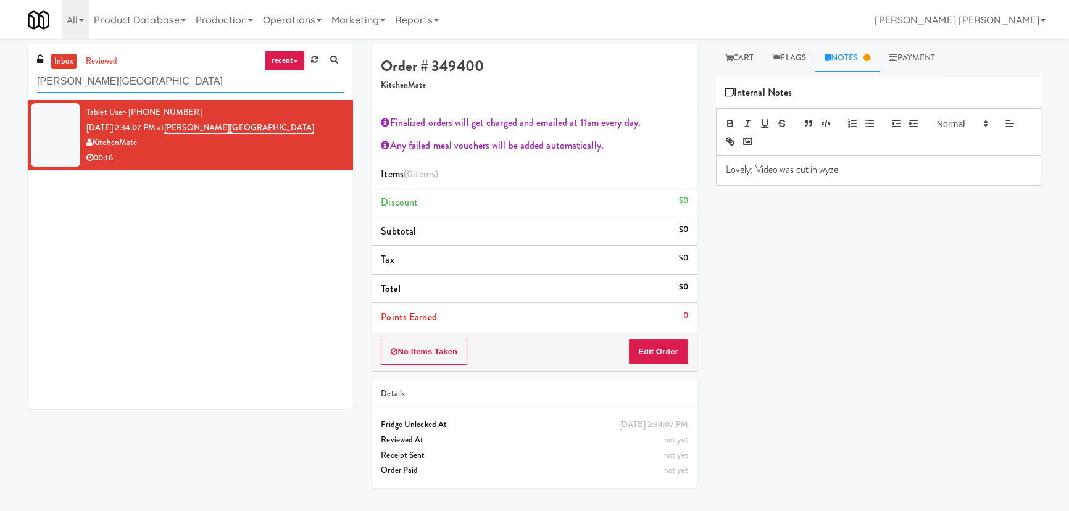
drag, startPoint x: 150, startPoint y: 81, endPoint x: 18, endPoint y: 81, distance: 132.1
click at [19, 81] on div "inbox reviewed recent all unclear take inventory issue suspicious failed recent…" at bounding box center [191, 230] width 344 height 373
paste input "Encore on Farmer - Fridge"
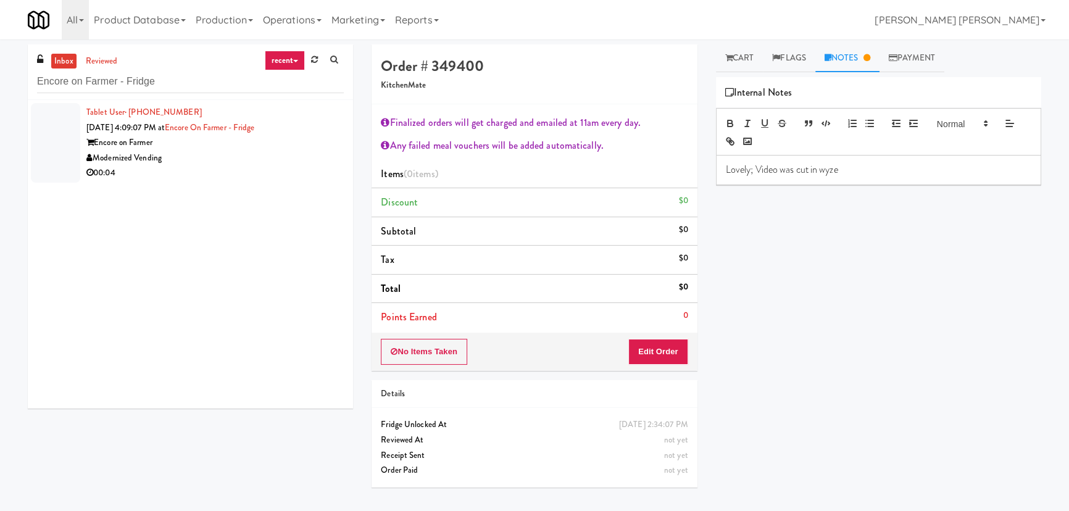
click at [274, 163] on div "Modernized Vending" at bounding box center [214, 158] width 257 height 15
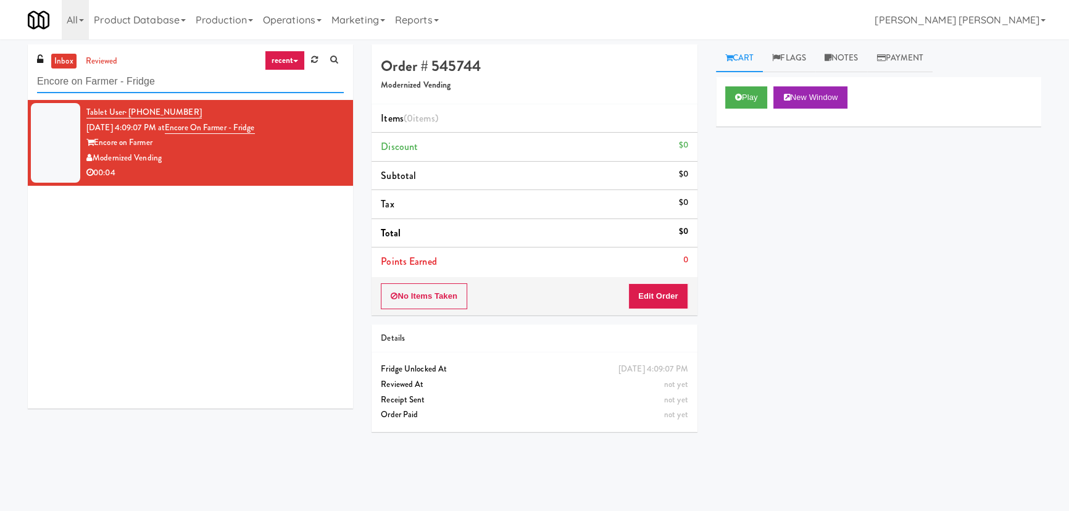
drag, startPoint x: 168, startPoint y: 86, endPoint x: -68, endPoint y: 80, distance: 236.4
click at [0, 80] on html "Are you sure you want to update this order? Okay Cancel Okay Are you sure you w…" at bounding box center [534, 255] width 1069 height 511
paste input "Gallery 64 - Combo Cooler - Middle"
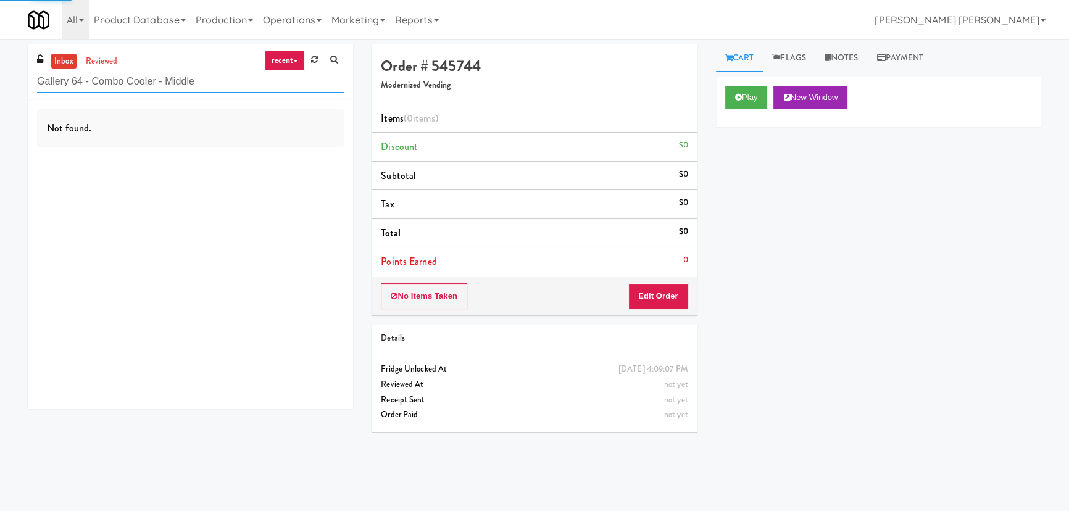
type input "Gallery 64 - Combo Cooler - Middle"
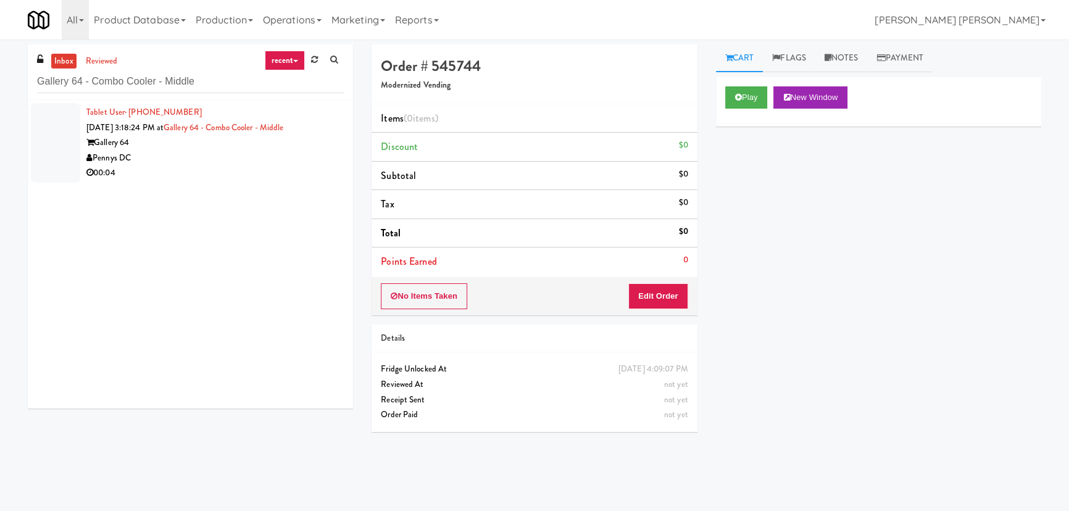
click at [226, 165] on div "00:04" at bounding box center [214, 172] width 257 height 15
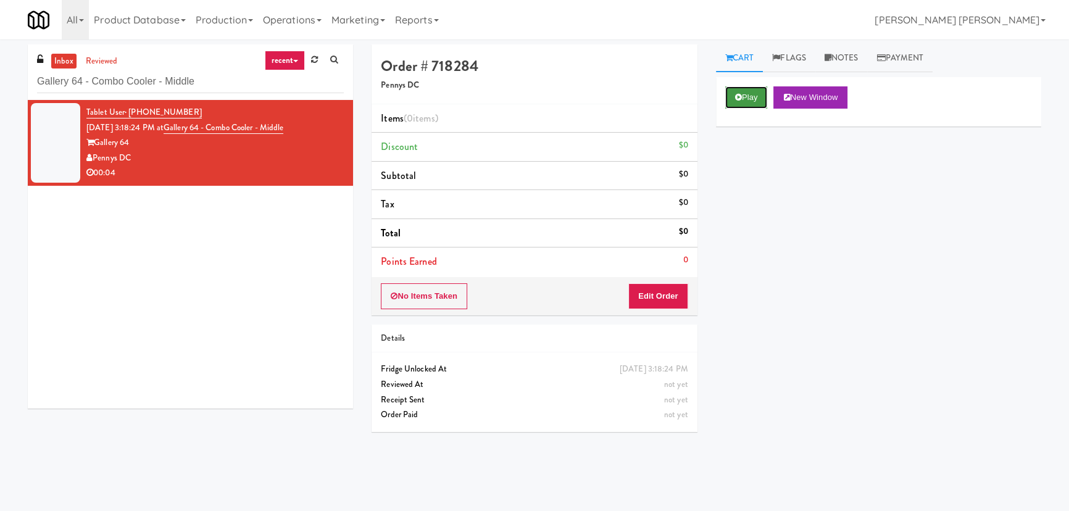
click at [742, 100] on button "Play" at bounding box center [746, 97] width 43 height 22
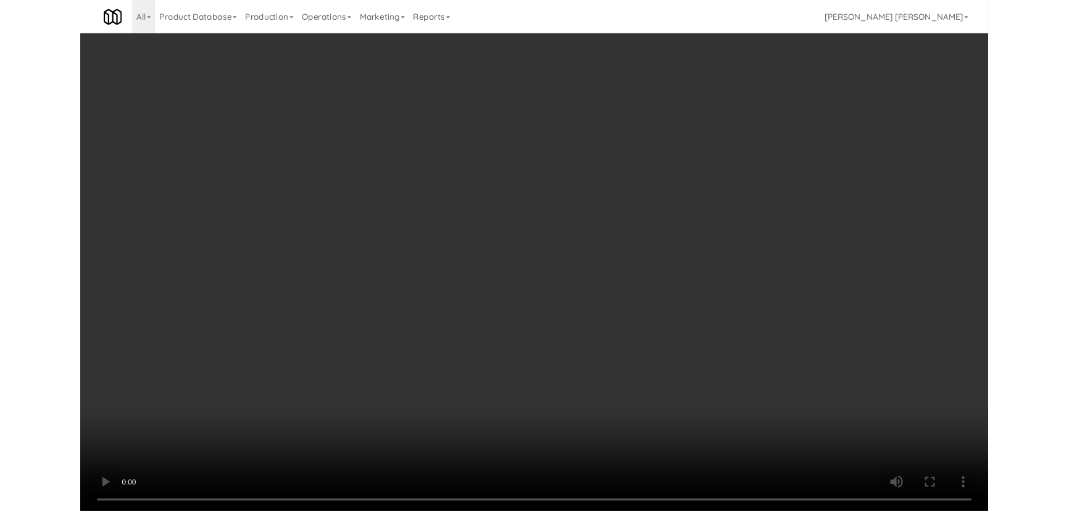
scroll to position [25, 0]
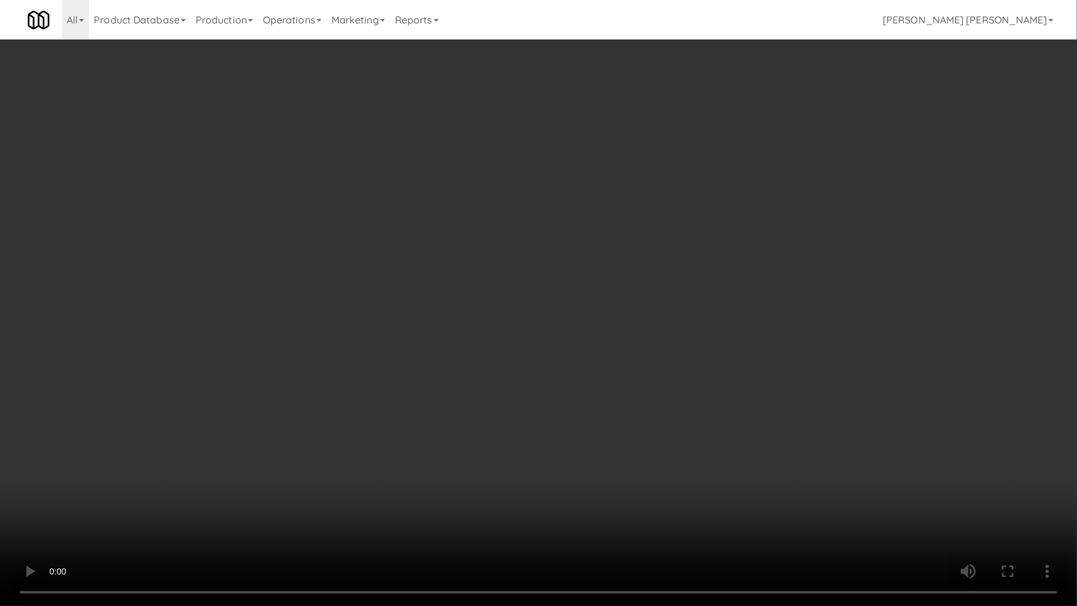
click at [591, 510] on video at bounding box center [538, 303] width 1077 height 606
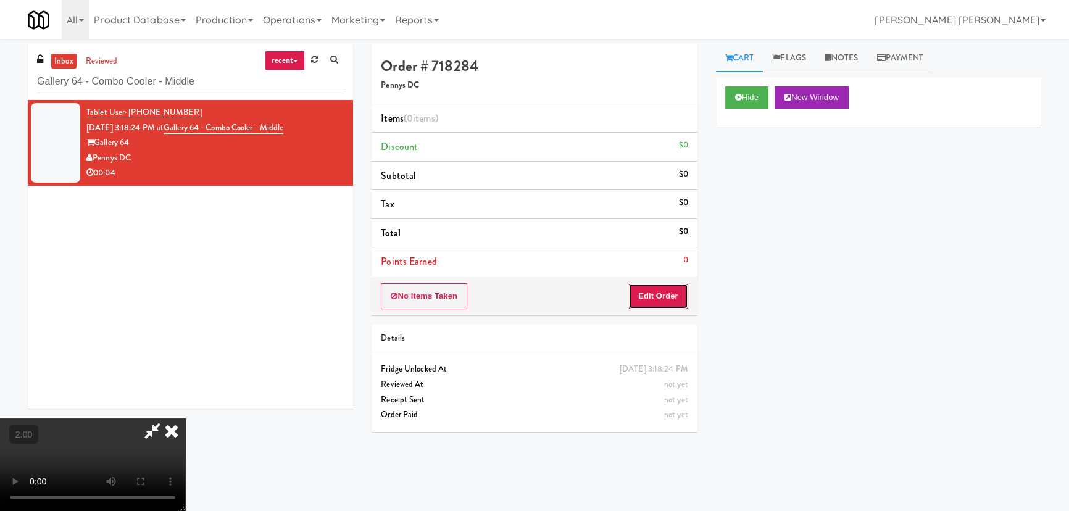
click at [662, 294] on button "Edit Order" at bounding box center [658, 296] width 60 height 26
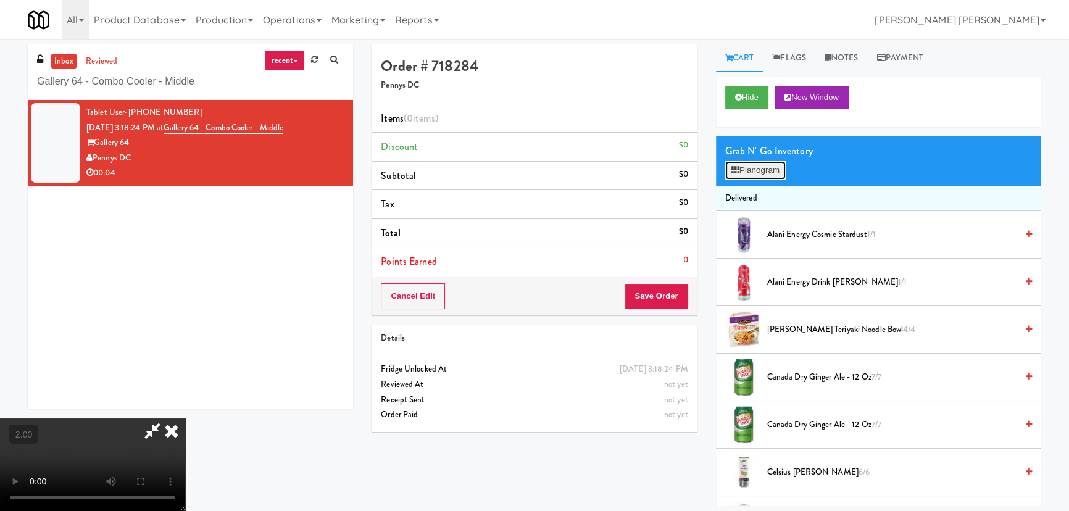
click at [765, 170] on button "Planogram" at bounding box center [755, 170] width 60 height 19
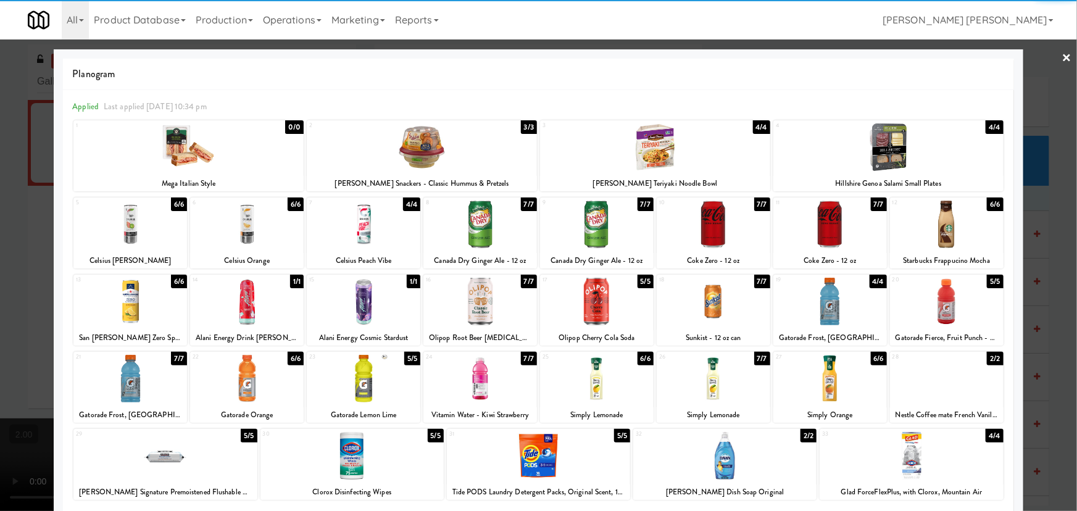
click at [134, 241] on div at bounding box center [130, 225] width 114 height 48
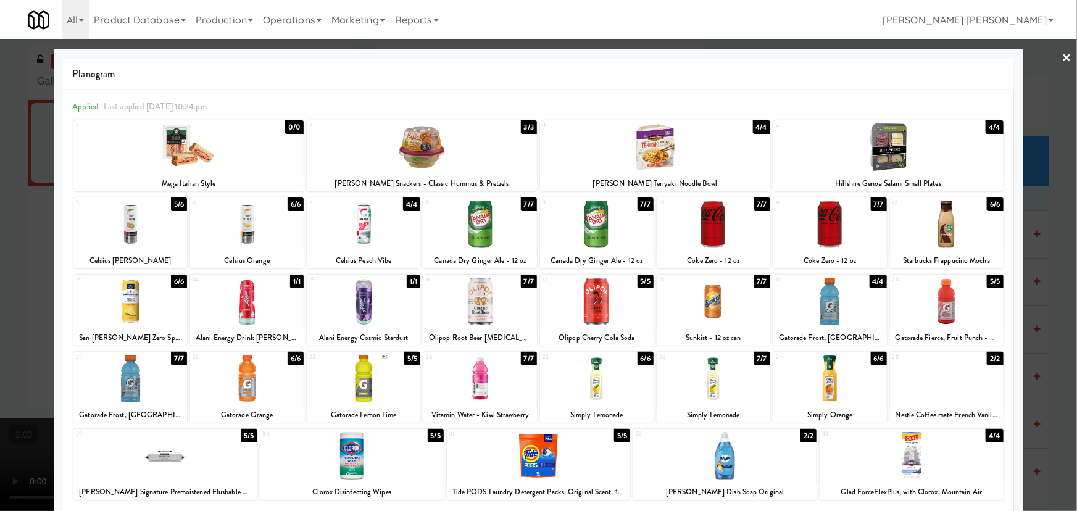
click at [1062, 58] on link "×" at bounding box center [1067, 58] width 10 height 38
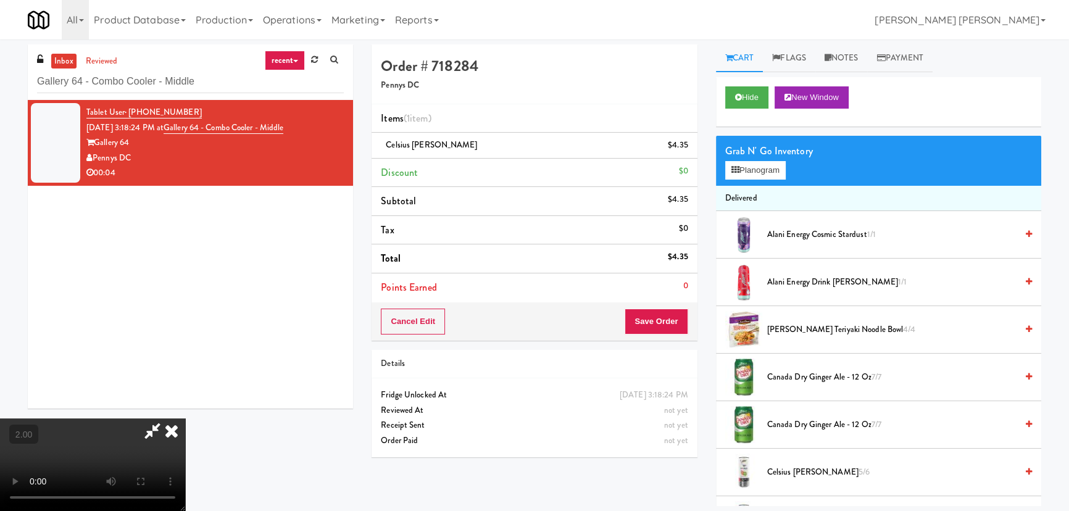
click at [185, 418] on icon at bounding box center [171, 430] width 27 height 25
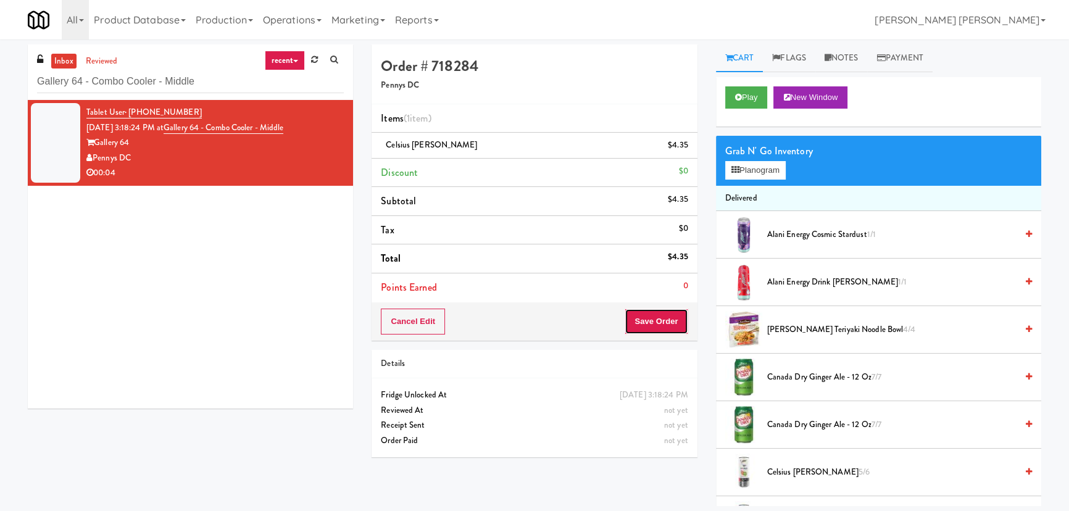
click at [660, 322] on button "Save Order" at bounding box center [655, 322] width 63 height 26
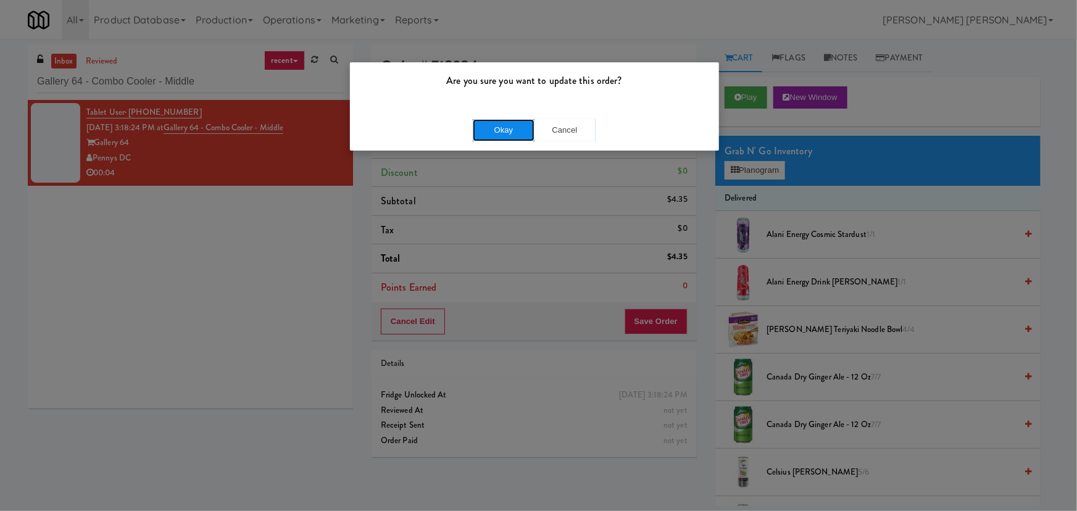
click at [517, 140] on button "Okay" at bounding box center [504, 130] width 62 height 22
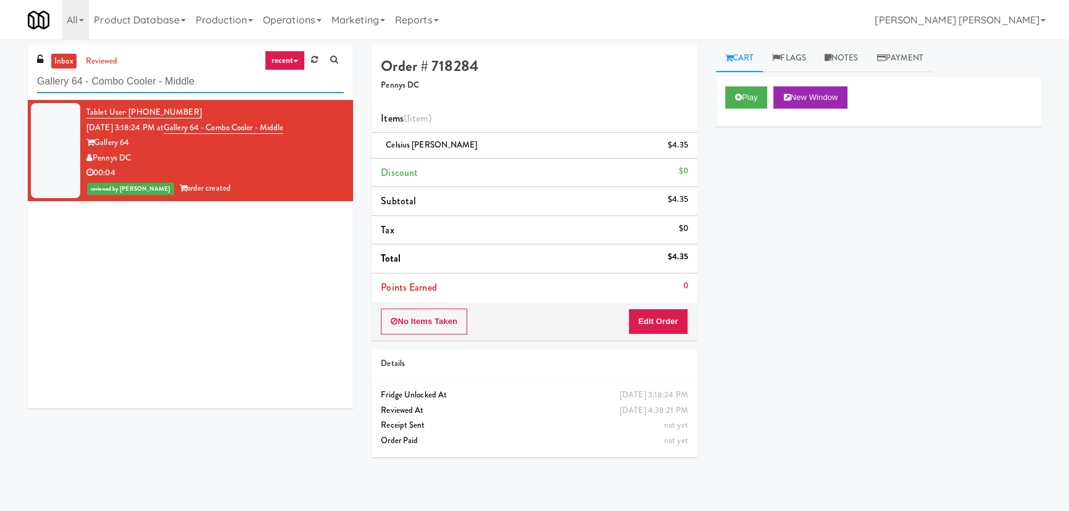
drag, startPoint x: 216, startPoint y: 85, endPoint x: -166, endPoint y: 62, distance: 382.6
click at [0, 62] on html "Are you sure you want to update this order? Okay Cancel Okay Are you sure you w…" at bounding box center [534, 255] width 1069 height 511
paste input "Porter Oak Park"
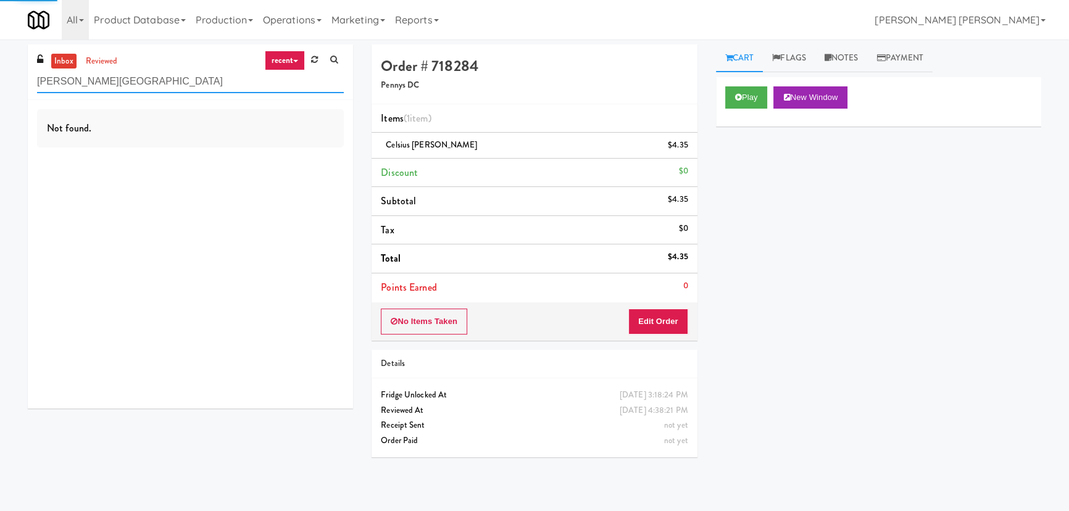
type input "Porter Oak Park"
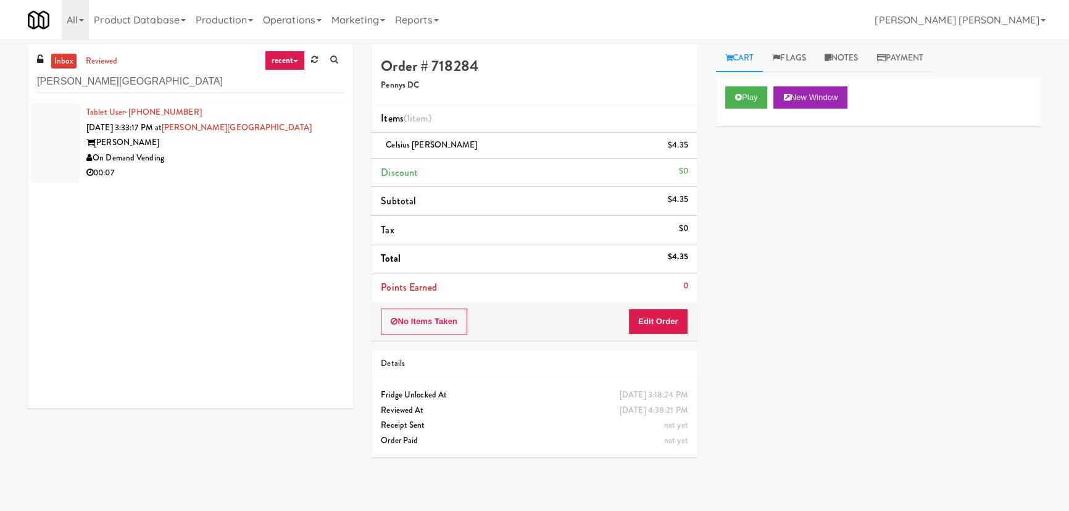
drag, startPoint x: 218, startPoint y: 161, endPoint x: 362, endPoint y: 141, distance: 145.1
click at [218, 161] on div "On Demand Vending" at bounding box center [214, 158] width 257 height 15
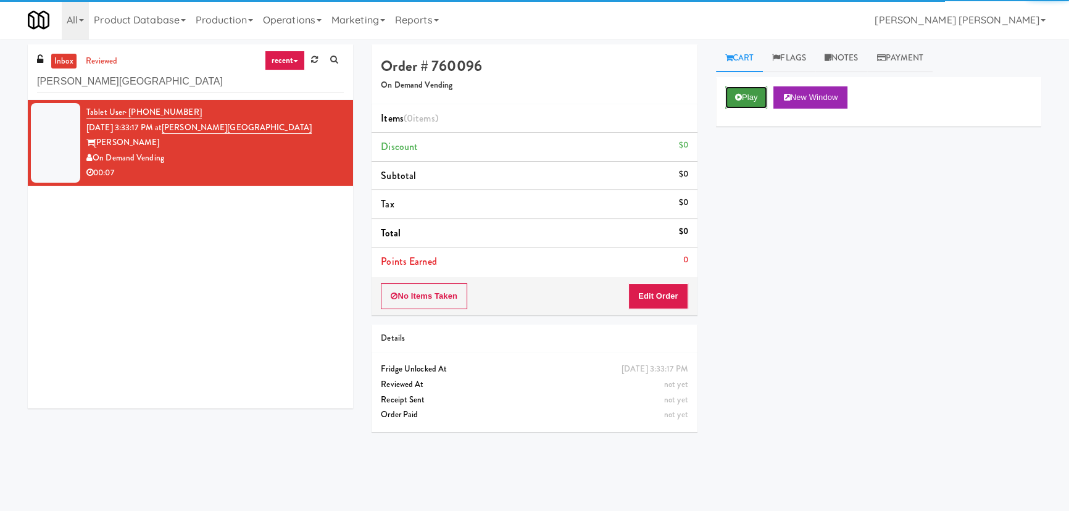
click at [755, 102] on button "Play" at bounding box center [746, 97] width 43 height 22
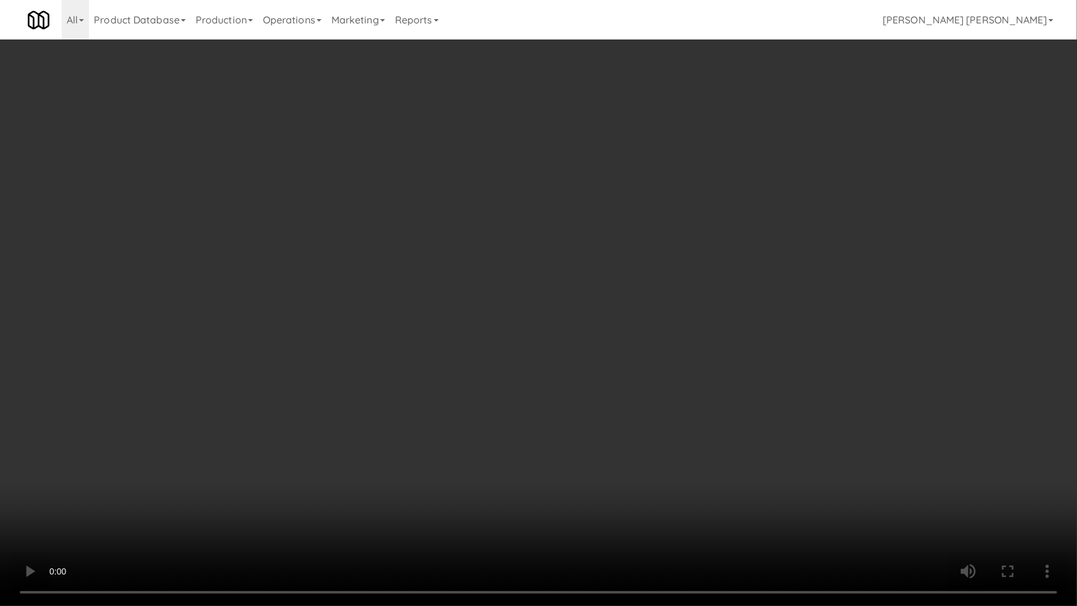
drag, startPoint x: 803, startPoint y: 512, endPoint x: 536, endPoint y: 462, distance: 271.7
click at [776, 505] on video at bounding box center [538, 303] width 1077 height 606
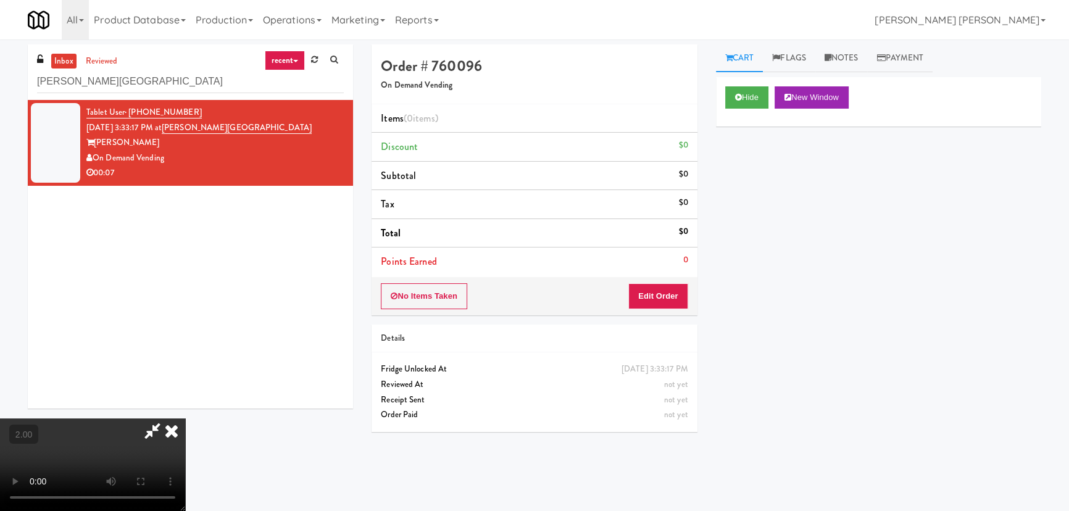
click at [185, 418] on icon at bounding box center [171, 430] width 27 height 25
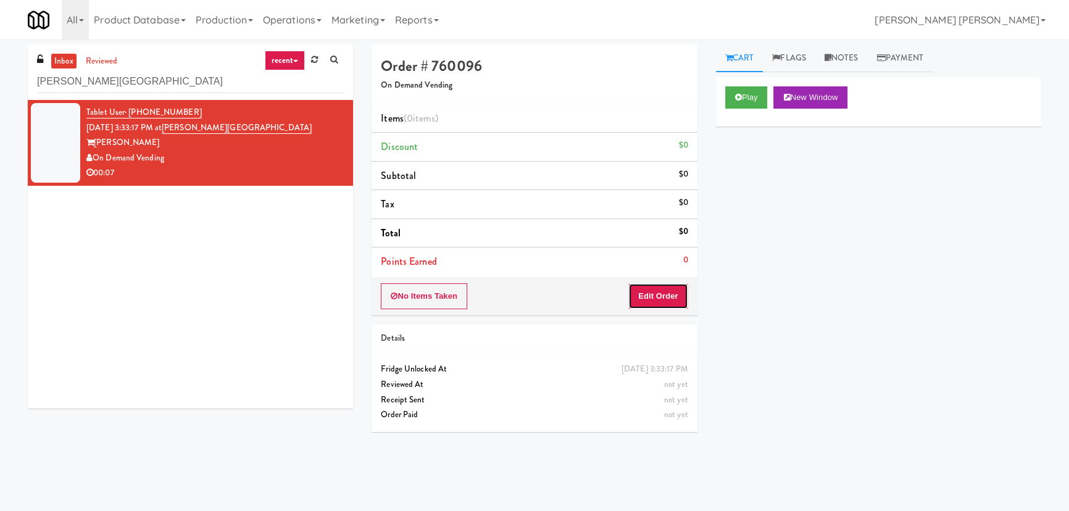
click at [673, 293] on button "Edit Order" at bounding box center [658, 296] width 60 height 26
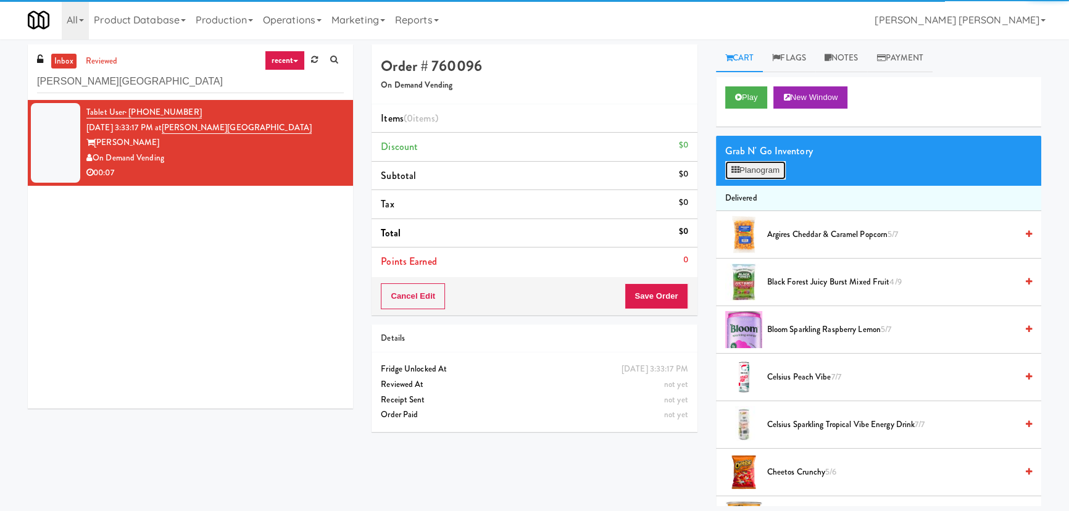
click at [761, 171] on button "Planogram" at bounding box center [755, 170] width 60 height 19
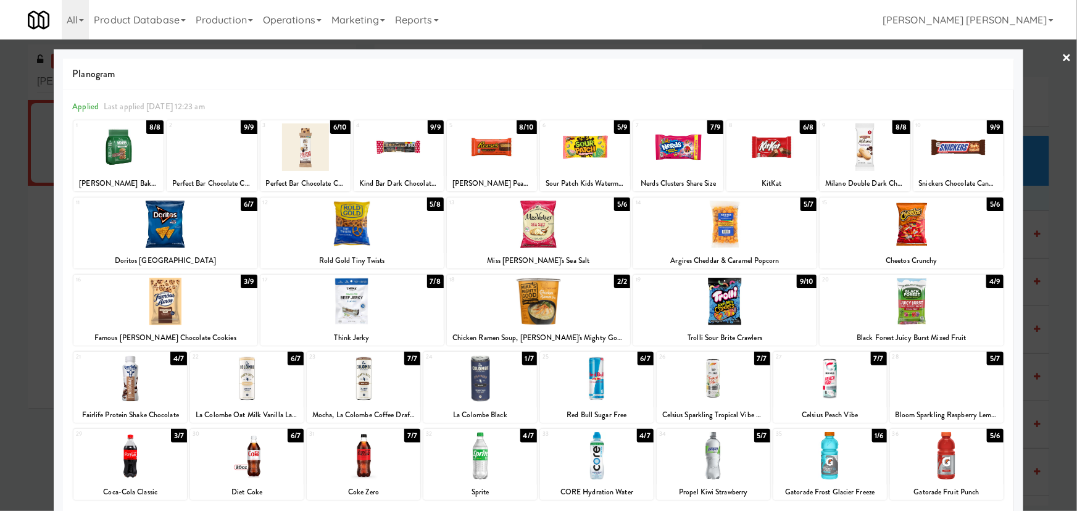
click at [1062, 57] on link "×" at bounding box center [1067, 58] width 10 height 38
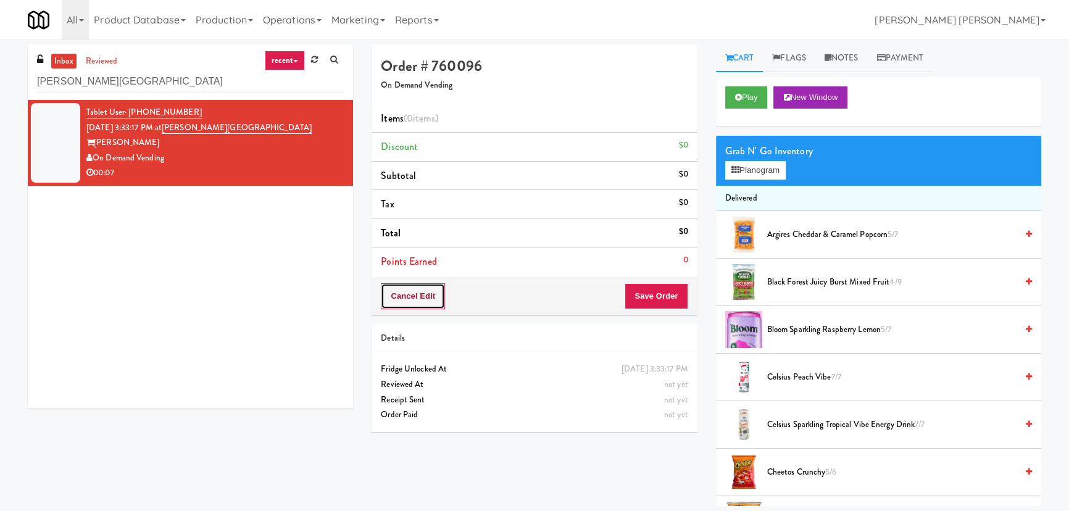
click at [428, 296] on button "Cancel Edit" at bounding box center [413, 296] width 64 height 26
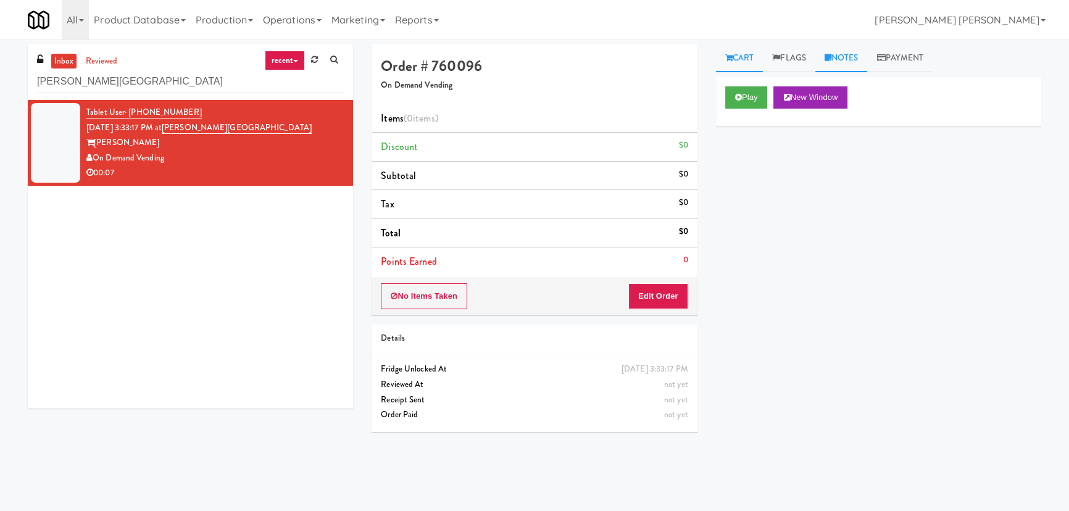
click at [845, 56] on link "Notes" at bounding box center [841, 58] width 52 height 28
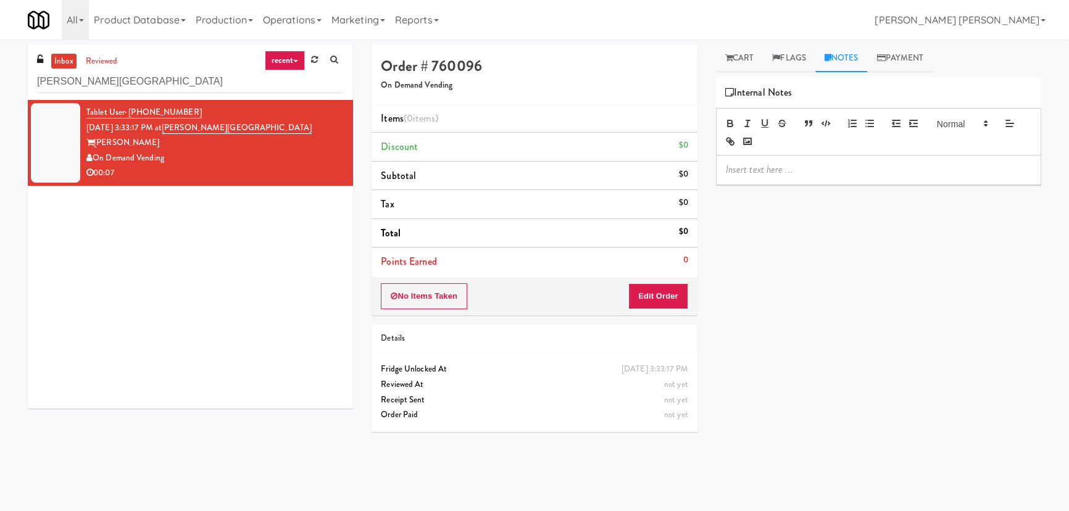
click at [792, 170] on p at bounding box center [878, 170] width 305 height 14
click at [790, 180] on p "[PERSON_NAME]-" at bounding box center [878, 184] width 305 height 14
drag, startPoint x: 830, startPoint y: 183, endPoint x: 861, endPoint y: 183, distance: 31.5
click at [861, 183] on p "[PERSON_NAME]- #DisabledCamera #BottomLeft" at bounding box center [878, 184] width 305 height 14
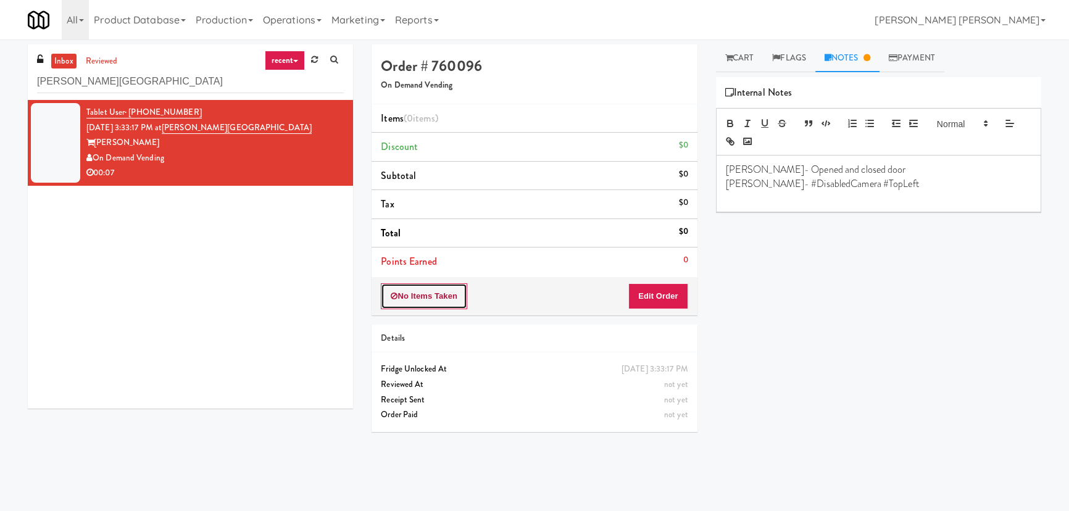
click at [432, 302] on button "No Items Taken" at bounding box center [424, 296] width 86 height 26
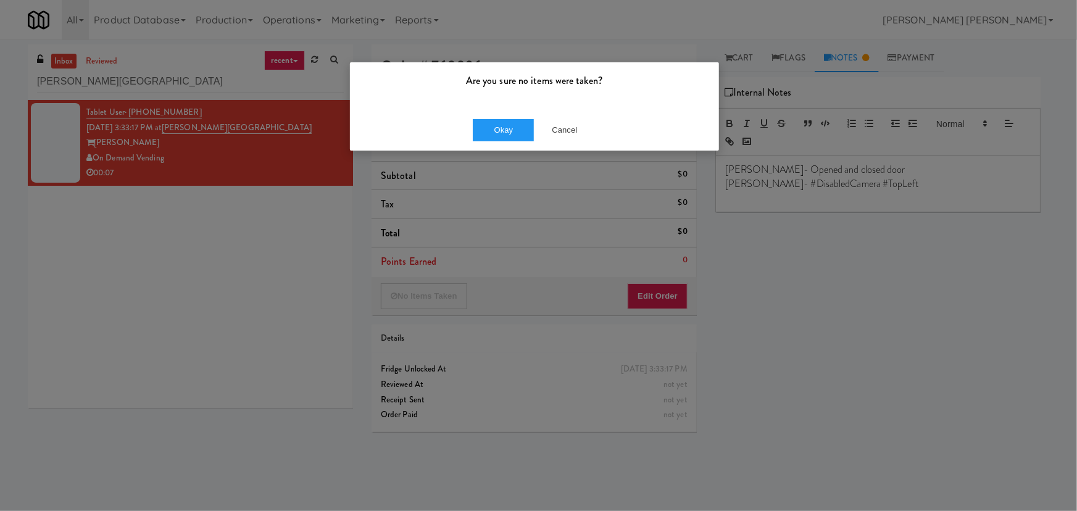
click at [500, 144] on div "Okay Cancel" at bounding box center [534, 129] width 369 height 41
click at [510, 135] on button "Okay" at bounding box center [504, 130] width 62 height 22
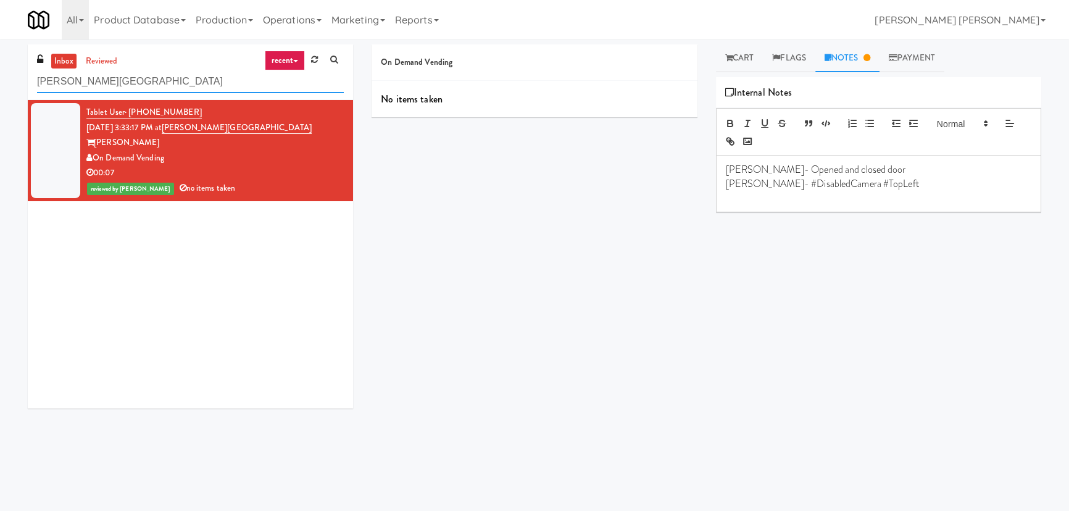
drag, startPoint x: 147, startPoint y: 73, endPoint x: -2, endPoint y: 81, distance: 150.2
click at [0, 81] on html "Are you sure no items were taken? Okay Cancel Okay Are you sure no items were t…" at bounding box center [534, 255] width 1069 height 511
paste input "Credit Valley Hospital - Trillium Health"
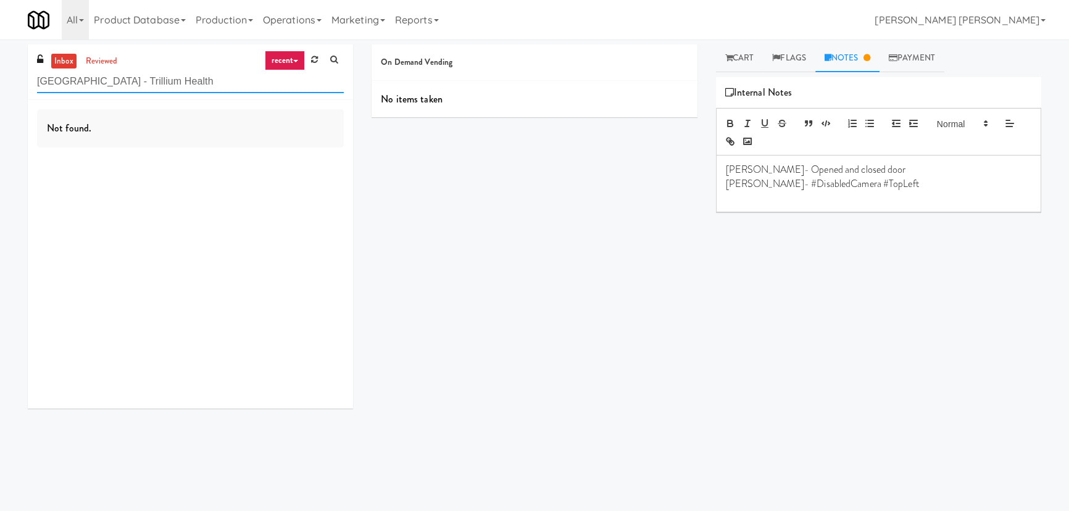
drag, startPoint x: 194, startPoint y: 83, endPoint x: -48, endPoint y: 80, distance: 241.9
click at [0, 80] on html "Are you sure no items were taken? Okay Cancel Okay Are you sure no items were t…" at bounding box center [534, 255] width 1069 height 511
paste input "311 W. Illinois"
drag, startPoint x: 111, startPoint y: 86, endPoint x: -86, endPoint y: 86, distance: 197.5
click at [0, 86] on html "Are you sure no items were taken? Okay Cancel Okay Are you sure no items were t…" at bounding box center [534, 255] width 1069 height 511
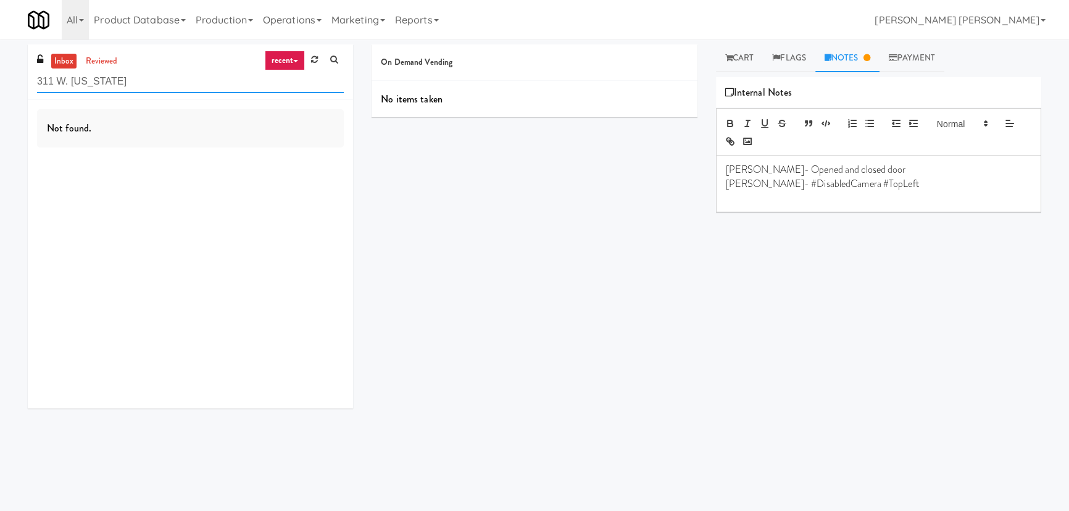
paste input "SEIU - Combo"
drag, startPoint x: 164, startPoint y: 75, endPoint x: -15, endPoint y: 86, distance: 179.3
click at [0, 86] on html "Are you sure no items were taken? Okay Cancel Okay Are you sure no items were t…" at bounding box center [534, 255] width 1069 height 511
paste input "Twenty2 West"
drag, startPoint x: 157, startPoint y: 88, endPoint x: -30, endPoint y: 88, distance: 187.6
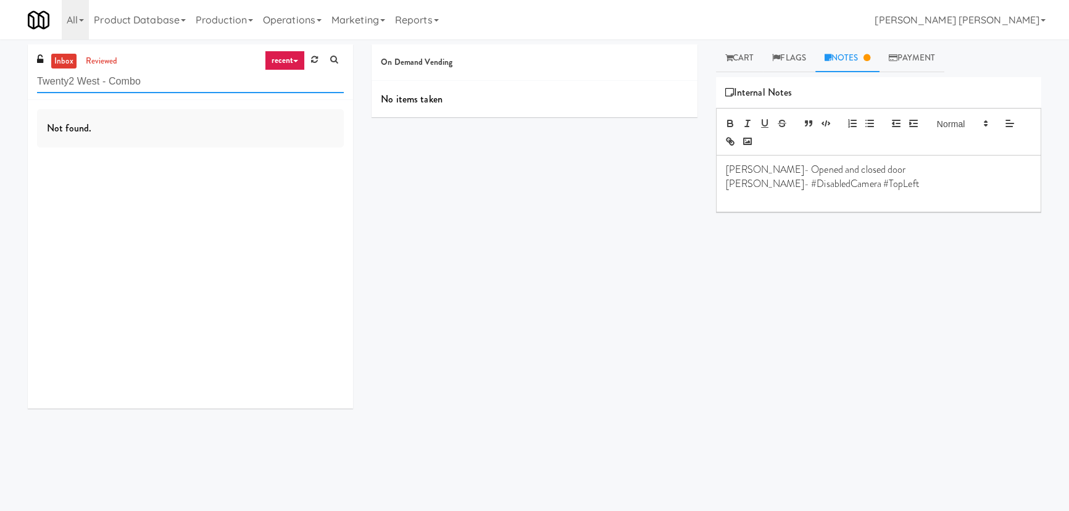
click at [0, 88] on html "Are you sure no items were taken? Okay Cancel Okay Are you sure no items were t…" at bounding box center [534, 255] width 1069 height 511
paste input "[GEOGRAPHIC_DATA] - Ambient"
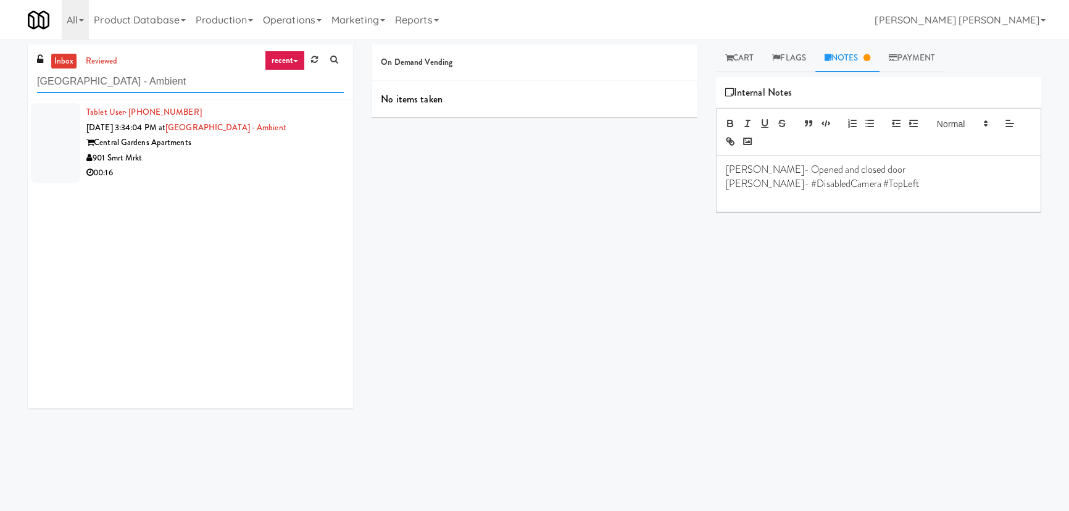
type input "[GEOGRAPHIC_DATA] - Ambient"
click at [254, 160] on div "901 Smrt Mrkt" at bounding box center [214, 158] width 257 height 15
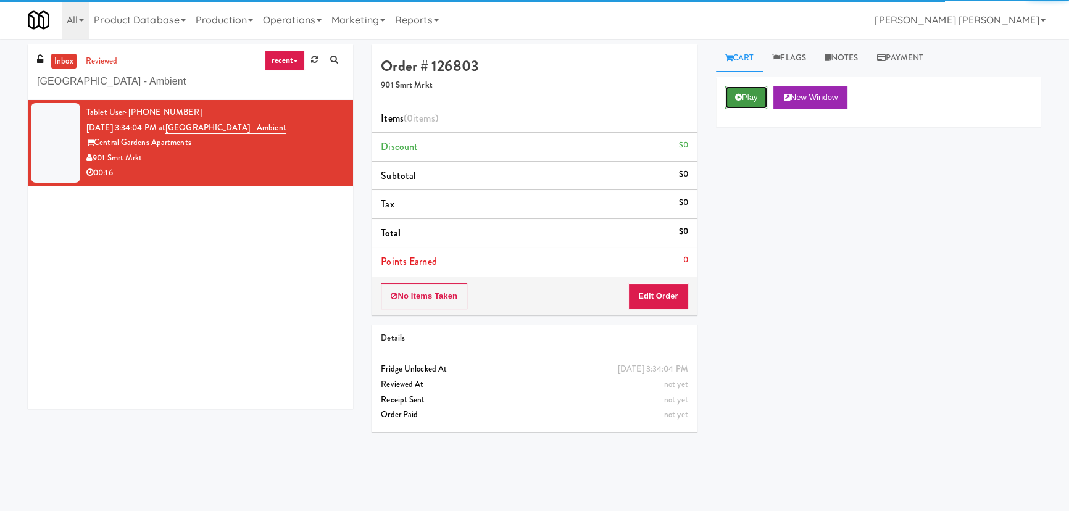
click at [734, 89] on button "Play" at bounding box center [746, 97] width 43 height 22
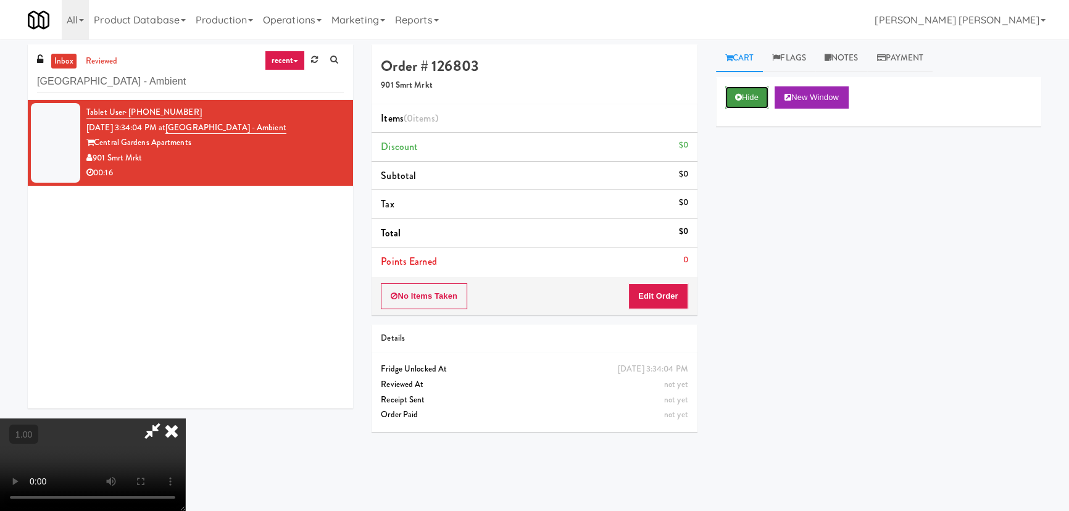
click at [748, 99] on button "Hide" at bounding box center [746, 97] width 43 height 22
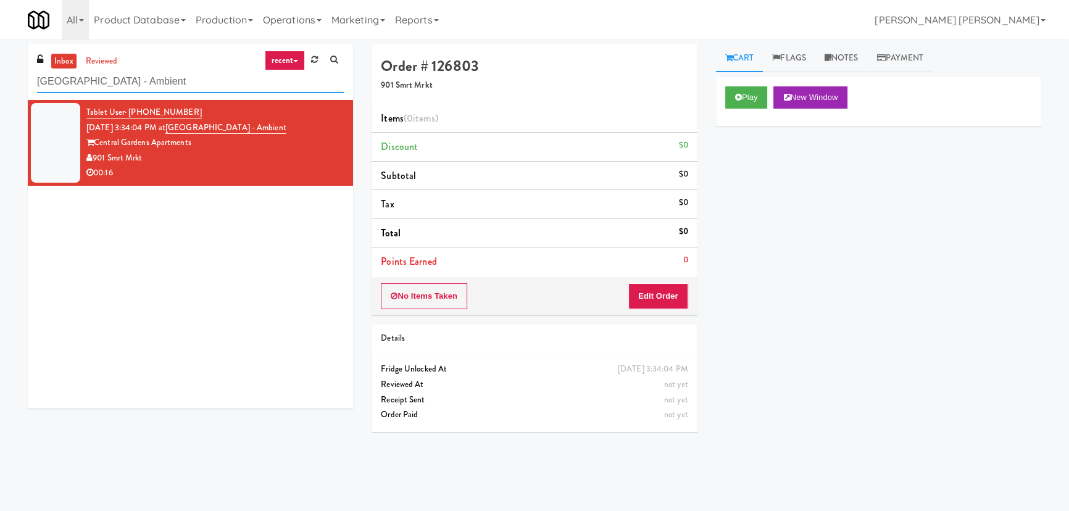
drag, startPoint x: 173, startPoint y: 81, endPoint x: 39, endPoint y: 88, distance: 134.1
click at [39, 88] on input "[GEOGRAPHIC_DATA] - Ambient" at bounding box center [190, 81] width 307 height 23
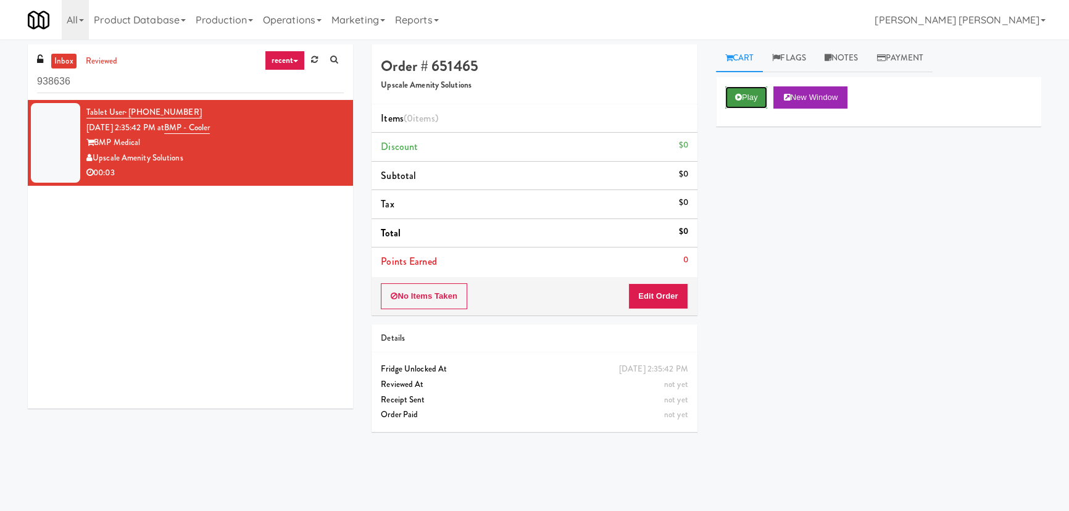
click at [753, 93] on button "Play" at bounding box center [746, 97] width 43 height 22
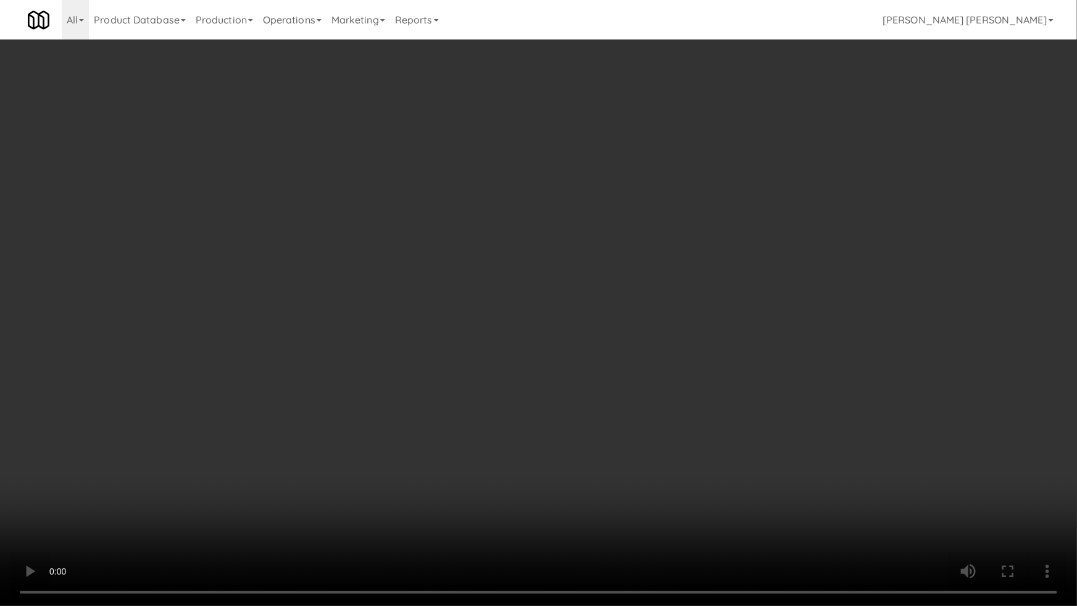
click at [981, 456] on video at bounding box center [538, 303] width 1077 height 606
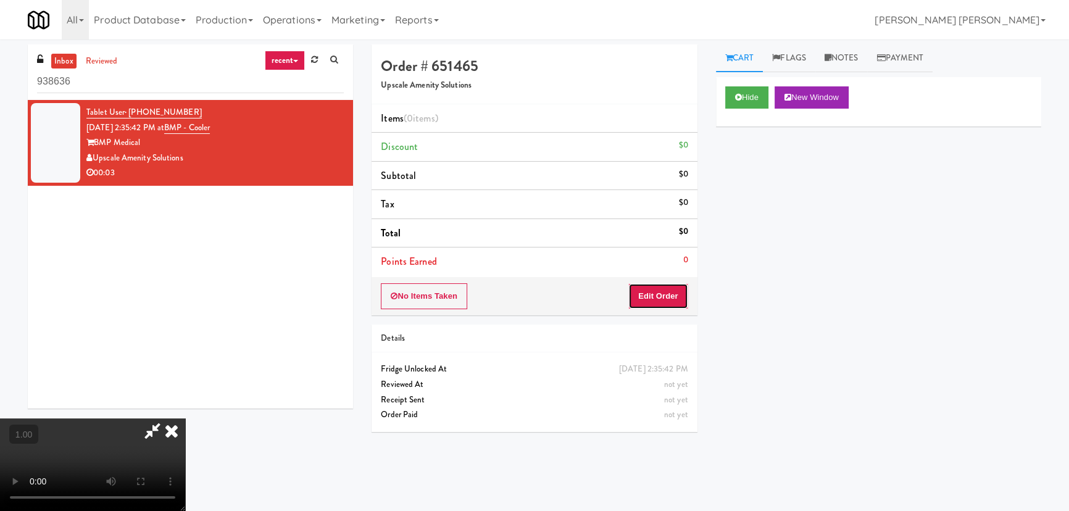
click at [657, 289] on button "Edit Order" at bounding box center [658, 296] width 60 height 26
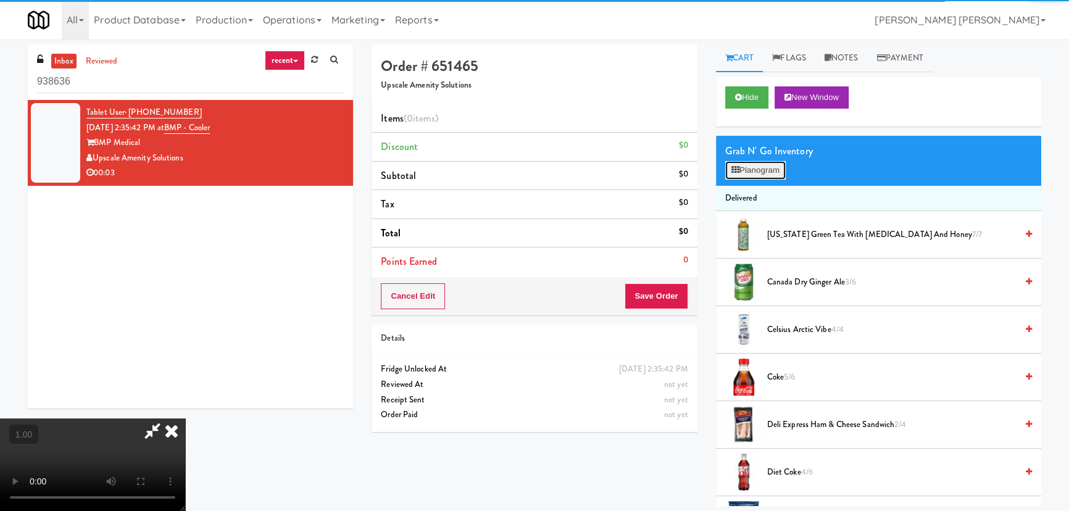
click at [738, 173] on icon at bounding box center [735, 170] width 8 height 8
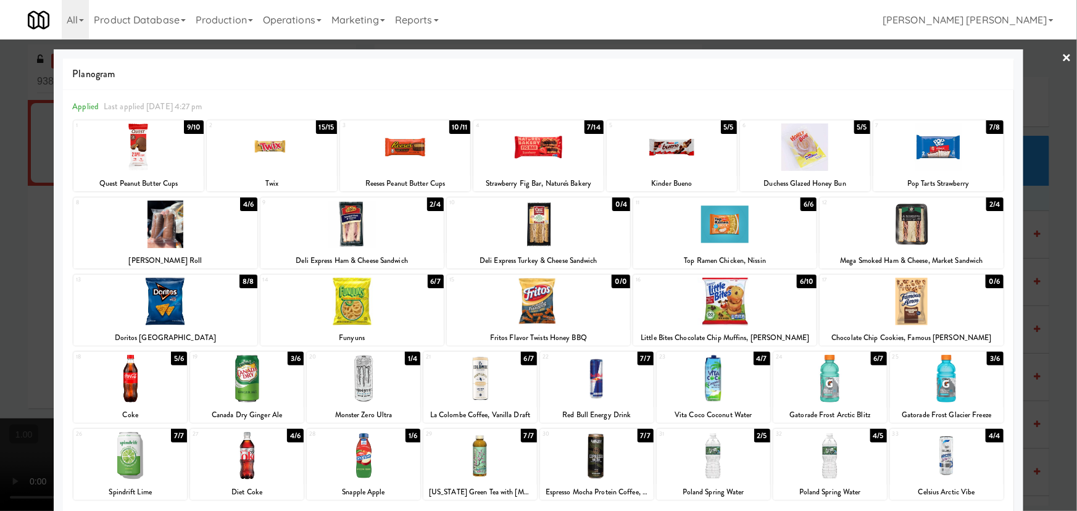
click at [702, 469] on div at bounding box center [714, 456] width 114 height 48
click at [1062, 57] on link "×" at bounding box center [1067, 58] width 10 height 38
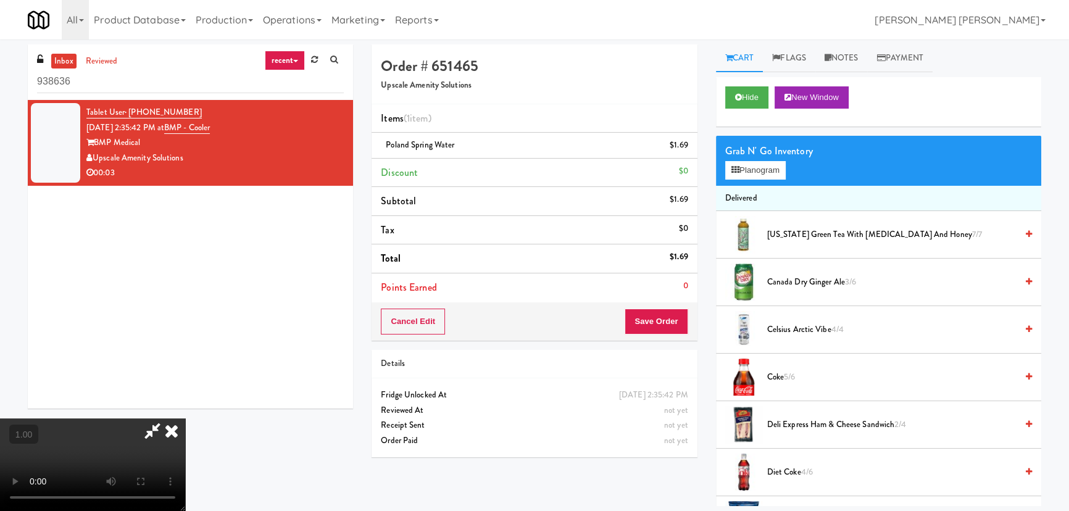
drag, startPoint x: 629, startPoint y: 157, endPoint x: 660, endPoint y: 262, distance: 109.3
click at [185, 418] on icon at bounding box center [171, 430] width 27 height 25
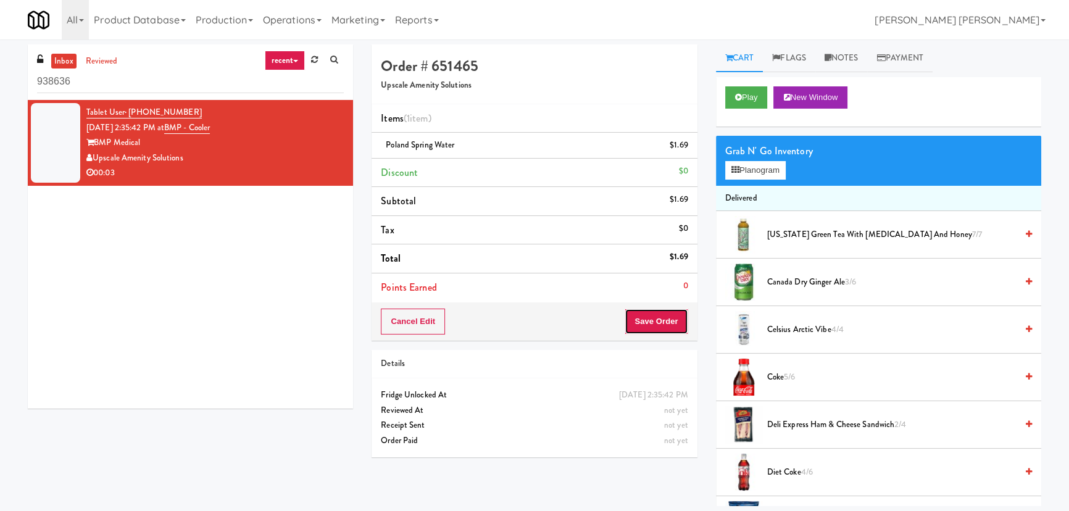
click at [659, 317] on button "Save Order" at bounding box center [655, 322] width 63 height 26
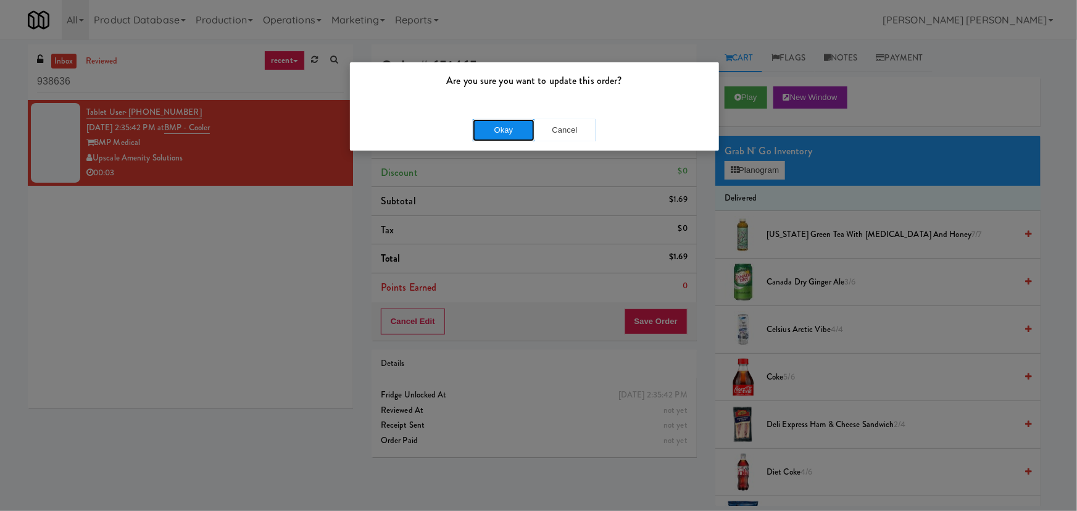
click at [506, 130] on button "Okay" at bounding box center [504, 130] width 62 height 22
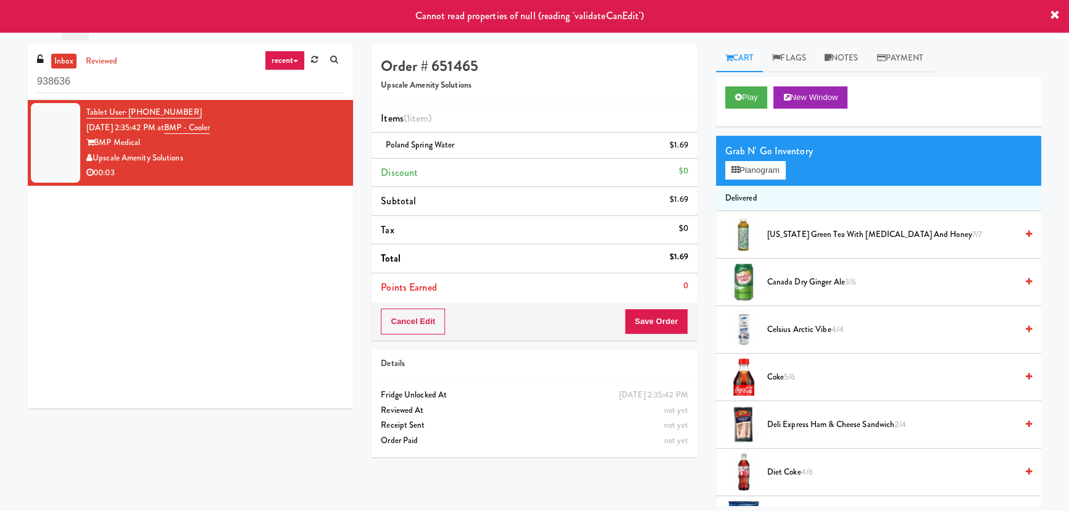
click at [252, 222] on div "Tablet User · (774) 525-2618 [DATE] 2:35:42 PM at BMP - Cooler BMP Medical Upsc…" at bounding box center [190, 254] width 325 height 309
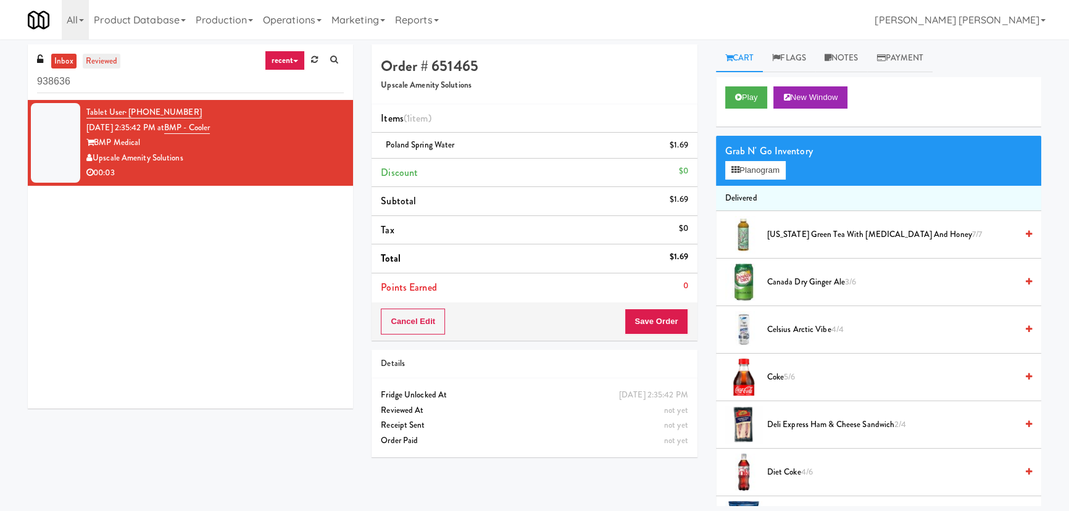
click at [96, 64] on link "reviewed" at bounding box center [102, 61] width 38 height 15
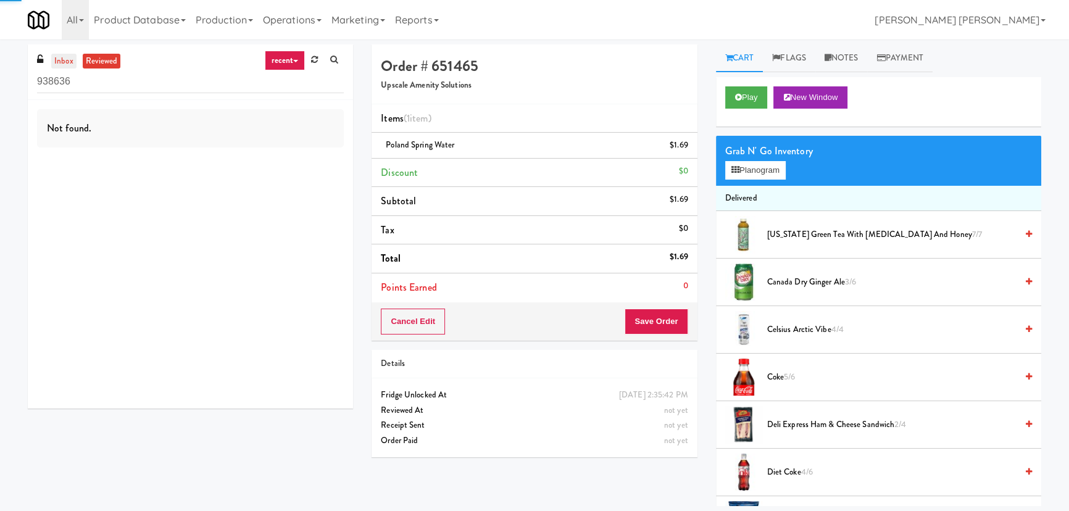
click at [71, 62] on link "inbox" at bounding box center [63, 61] width 25 height 15
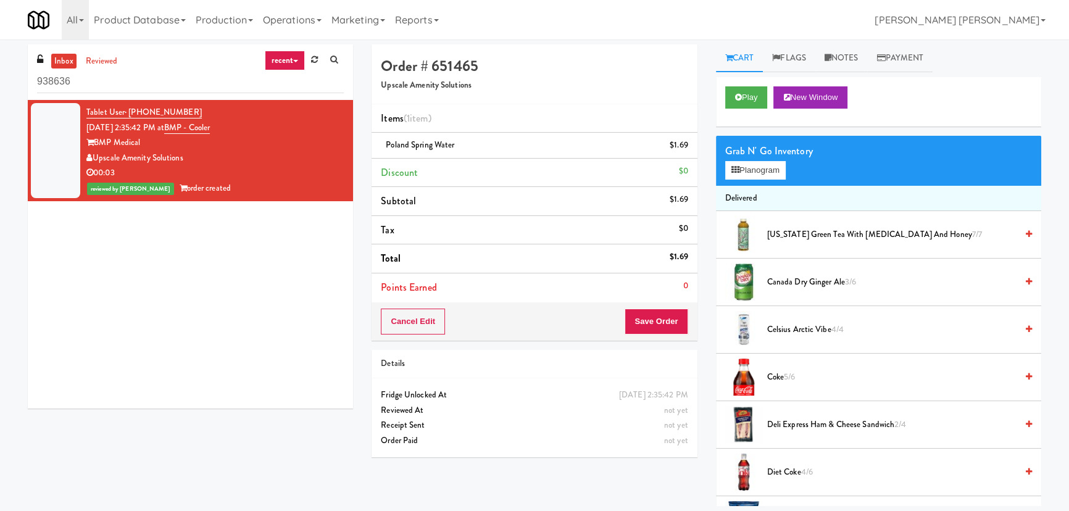
drag, startPoint x: 149, startPoint y: 93, endPoint x: 18, endPoint y: 86, distance: 131.6
click at [18, 86] on div "inbox reviewed recent all unclear take inventory issue suspicious failed recent…" at bounding box center [534, 275] width 1069 height 462
drag, startPoint x: 99, startPoint y: 80, endPoint x: 16, endPoint y: 80, distance: 82.7
click at [16, 80] on div "inbox reviewed recent all unclear take inventory issue suspicious failed recent…" at bounding box center [534, 275] width 1069 height 462
paste input "[PERSON_NAME] - Combo"
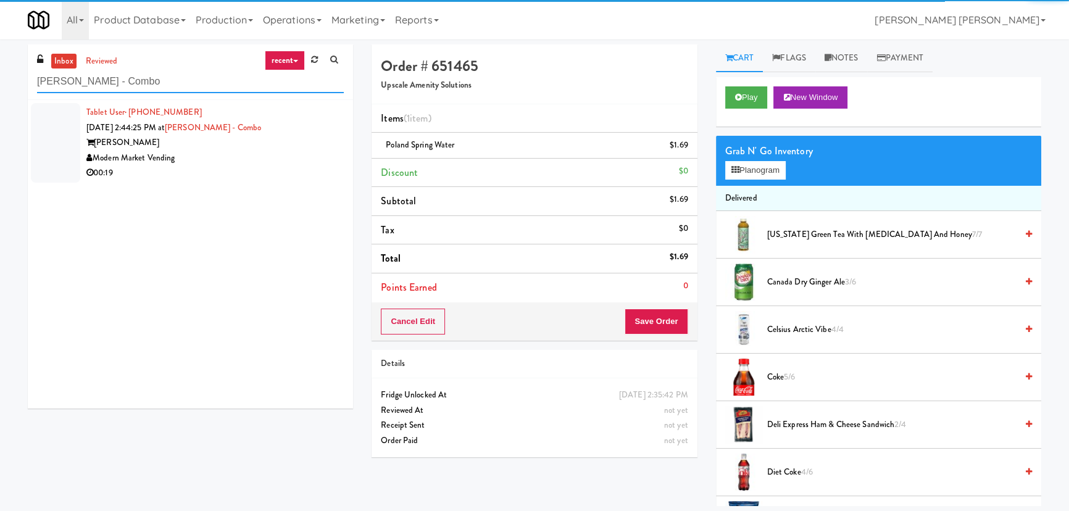
type input "[PERSON_NAME] - Combo"
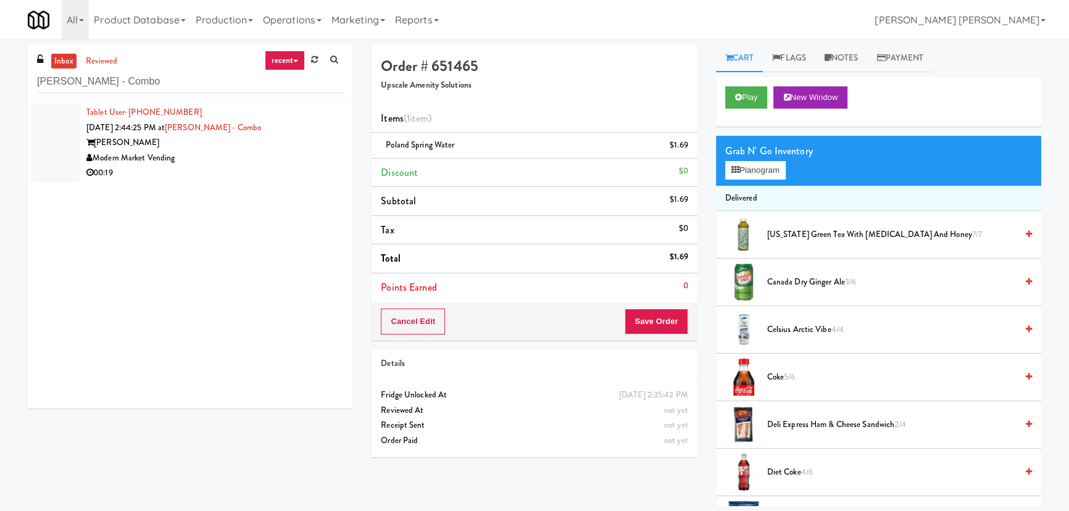
click at [233, 152] on div "Modern Market Vending" at bounding box center [214, 158] width 257 height 15
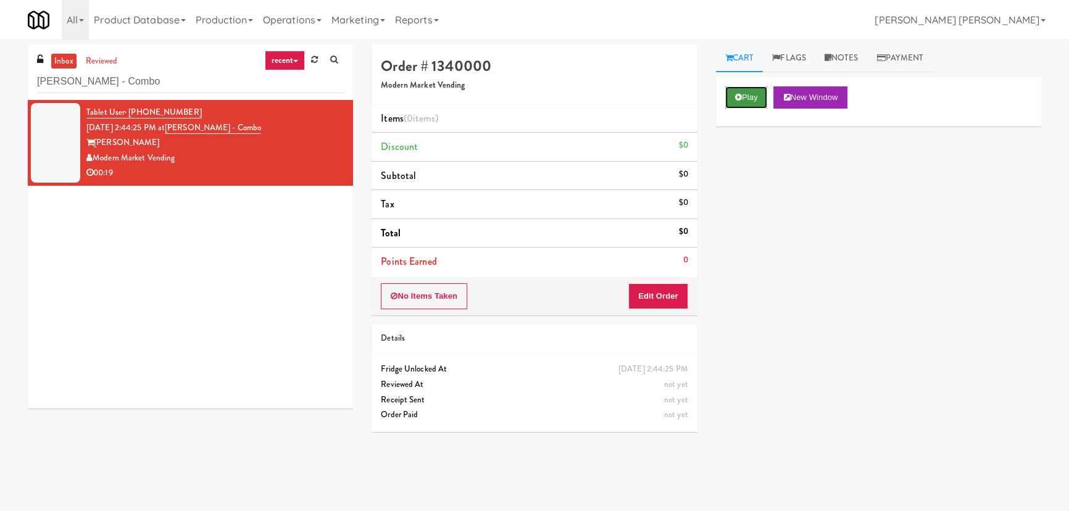
click at [749, 99] on button "Play" at bounding box center [746, 97] width 43 height 22
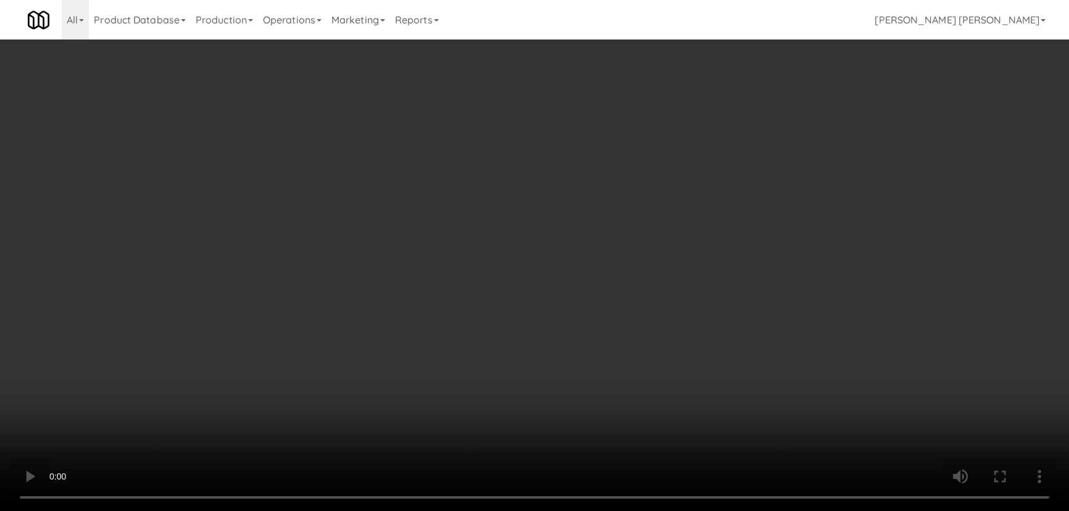
drag, startPoint x: 590, startPoint y: 542, endPoint x: 985, endPoint y: 573, distance: 396.7
click at [623, 510] on video at bounding box center [534, 255] width 1069 height 511
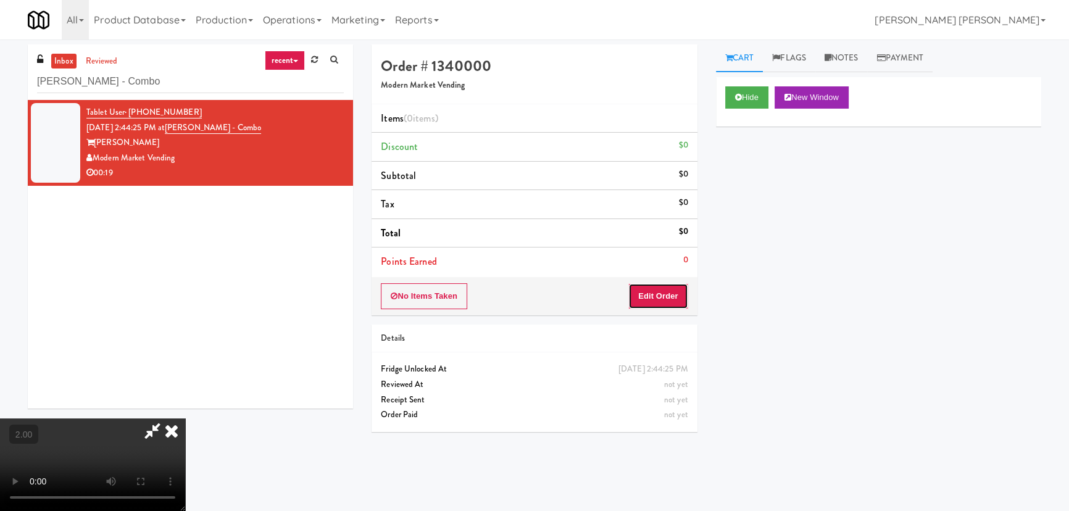
click at [657, 302] on button "Edit Order" at bounding box center [658, 296] width 60 height 26
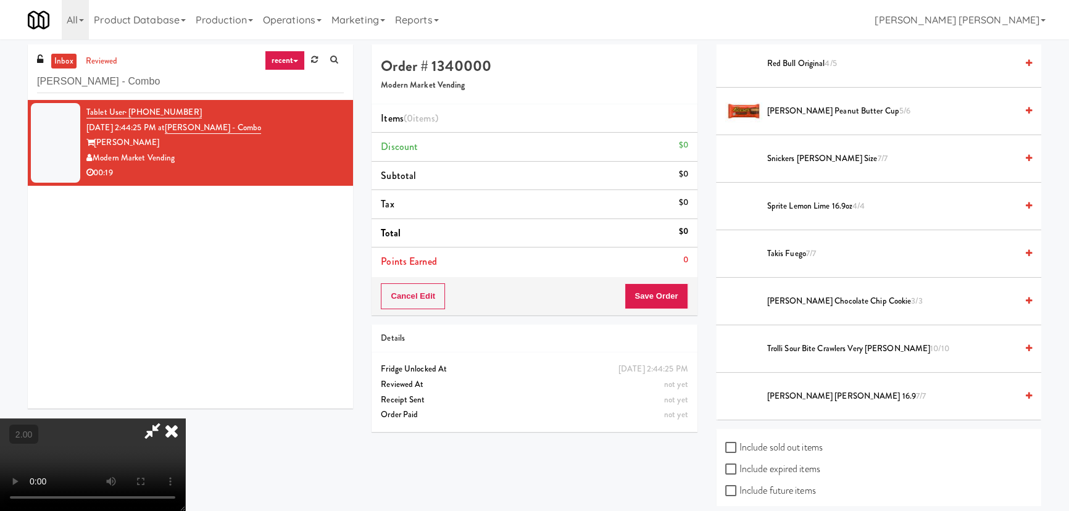
scroll to position [1603, 0]
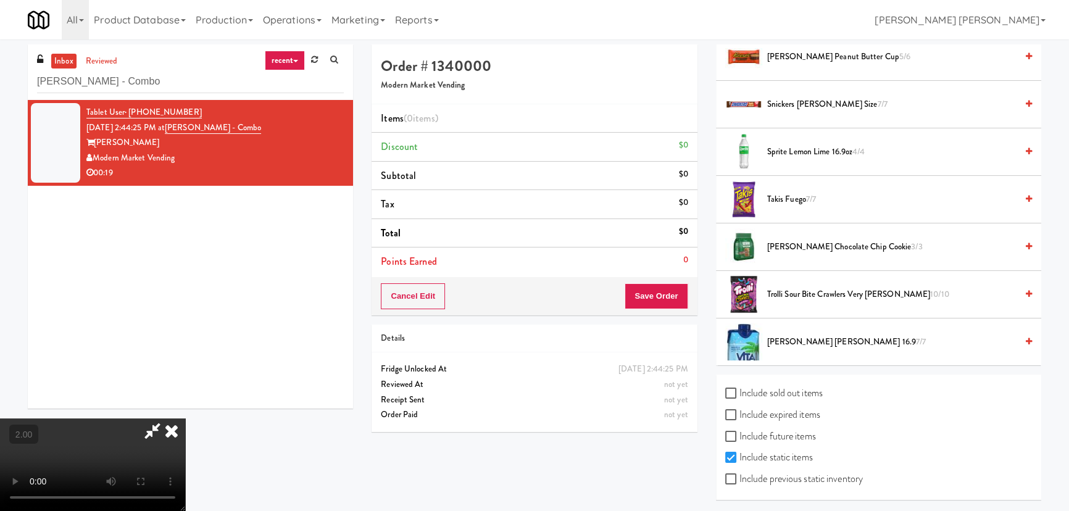
click at [787, 336] on span "[PERSON_NAME] [PERSON_NAME] 16.9 7/7" at bounding box center [891, 341] width 249 height 15
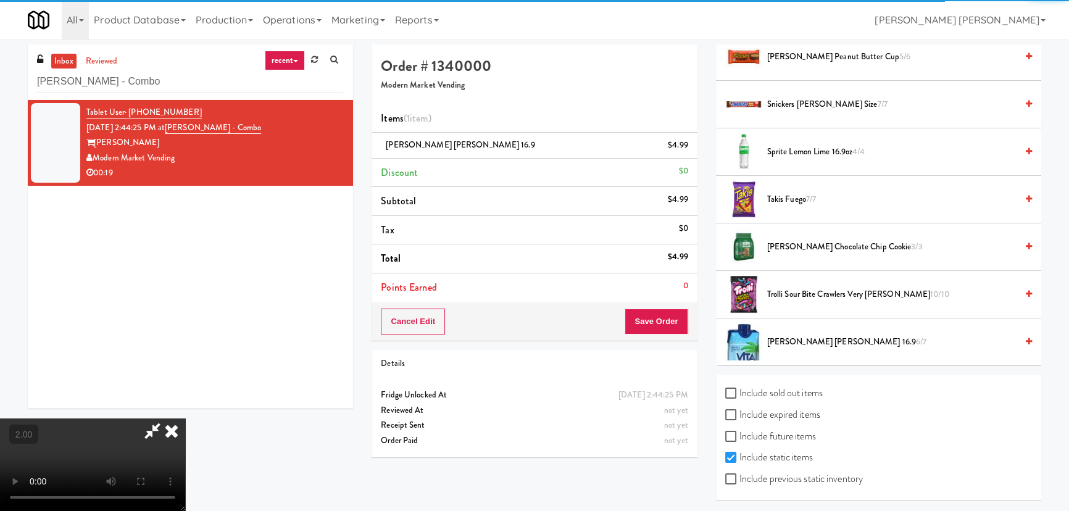
scroll to position [0, 0]
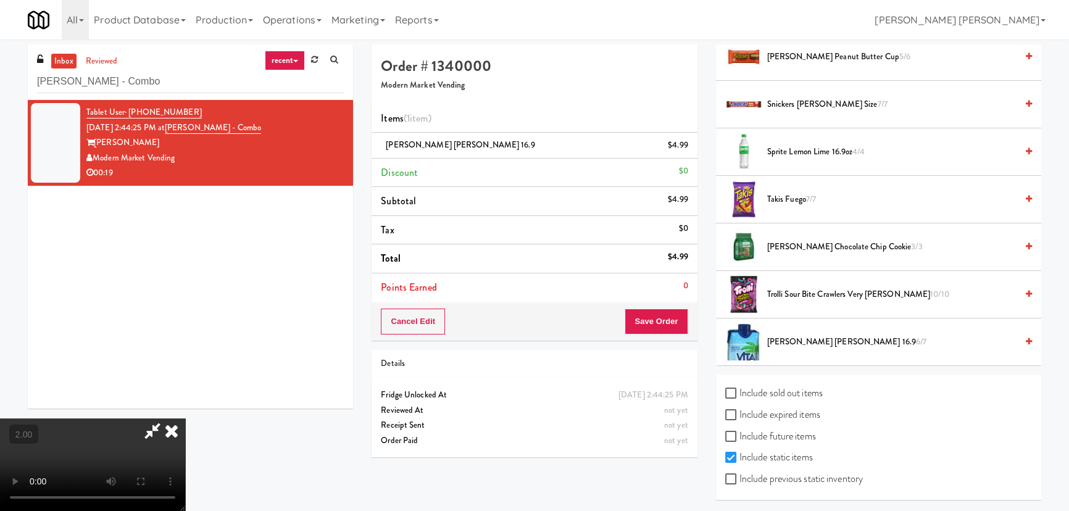
click at [185, 418] on icon at bounding box center [171, 430] width 27 height 25
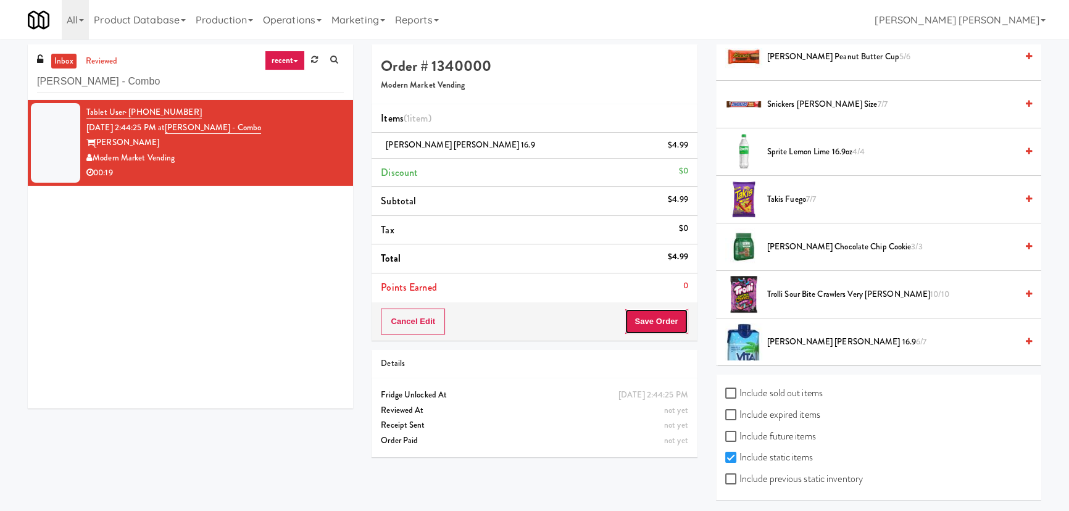
click at [657, 325] on button "Save Order" at bounding box center [655, 322] width 63 height 26
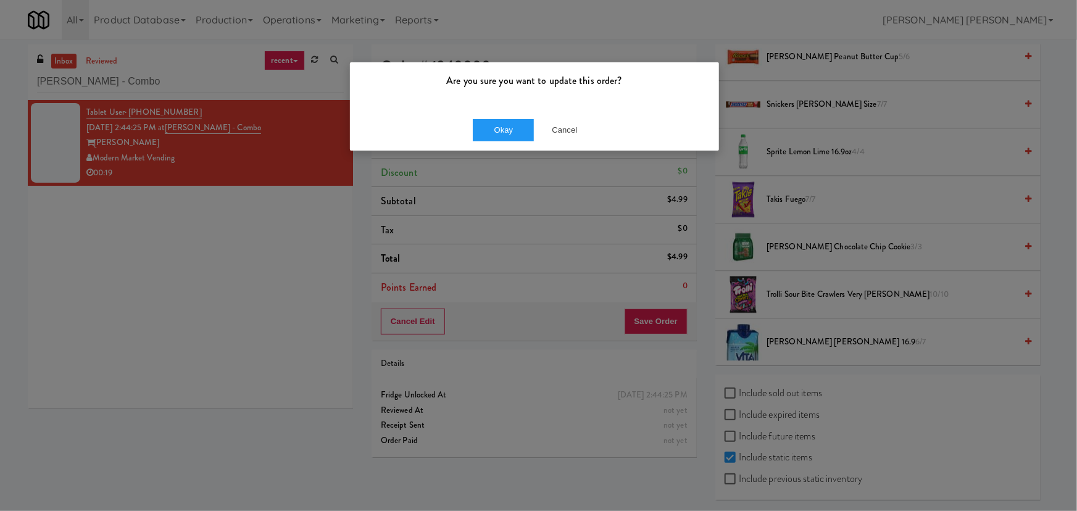
click at [499, 117] on div "Okay Cancel" at bounding box center [534, 129] width 369 height 41
click at [499, 126] on button "Okay" at bounding box center [504, 130] width 62 height 22
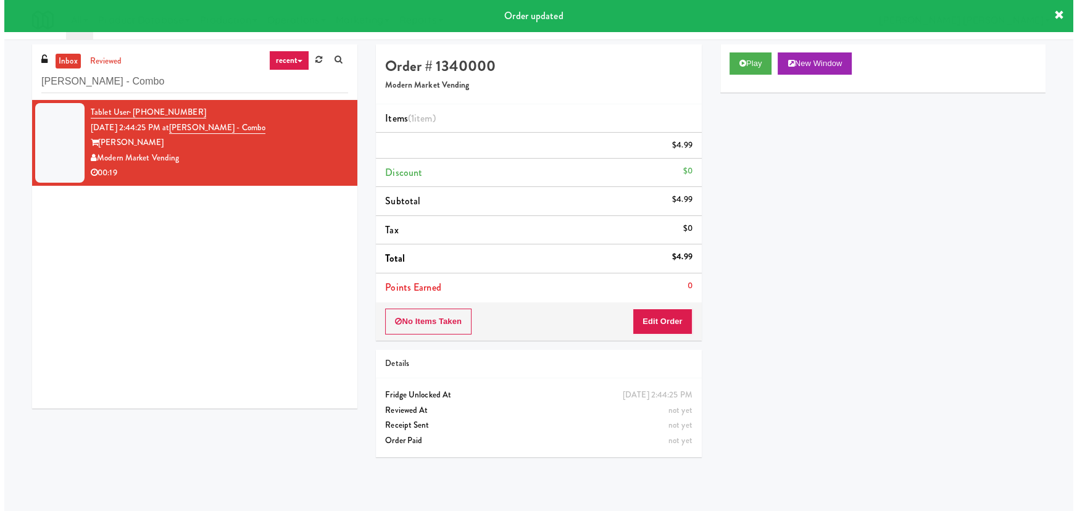
scroll to position [33, 0]
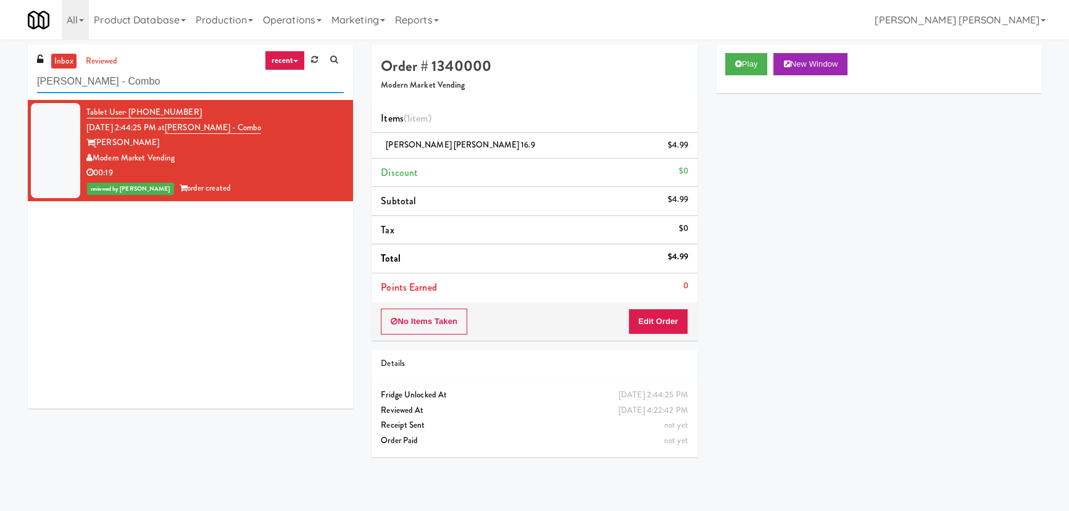
drag, startPoint x: 160, startPoint y: 86, endPoint x: 2, endPoint y: 85, distance: 158.0
click at [3, 85] on div "inbox reviewed recent all unclear take inventory issue suspicious failed recent…" at bounding box center [534, 275] width 1069 height 462
paste input "MG - Cooler - Left"
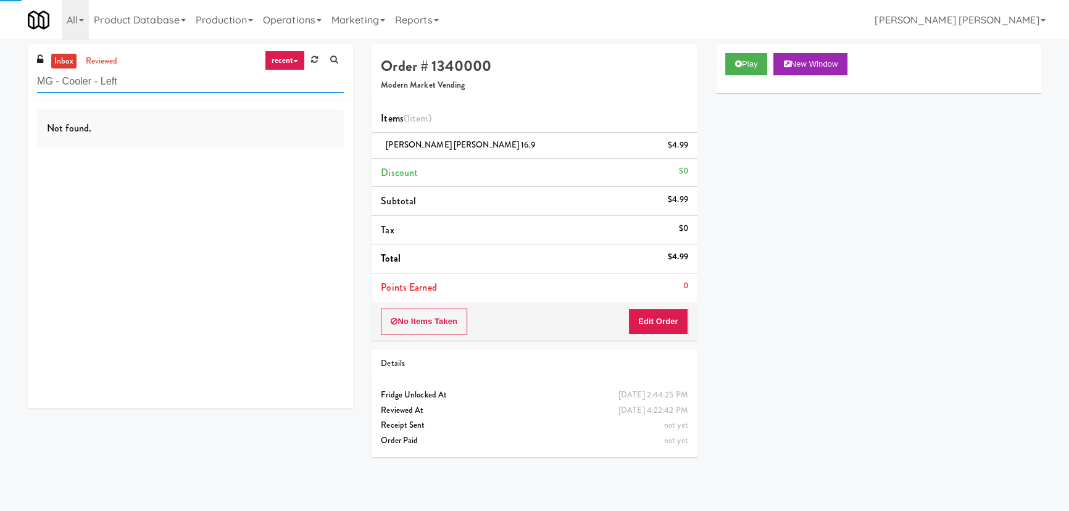
type input "MG - Cooler - Left"
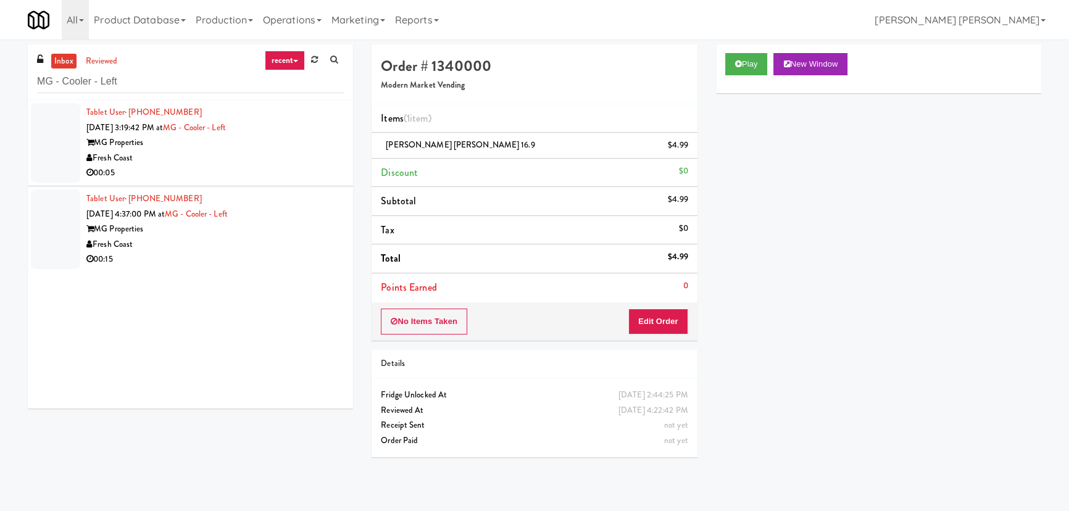
click at [218, 247] on div "Fresh Coast" at bounding box center [214, 244] width 257 height 15
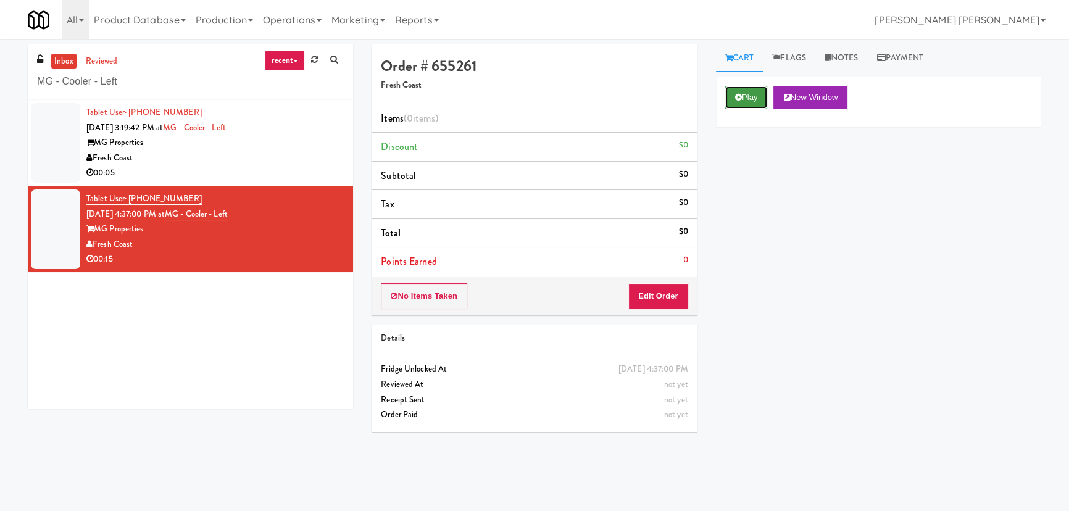
click at [745, 99] on button "Play" at bounding box center [746, 97] width 43 height 22
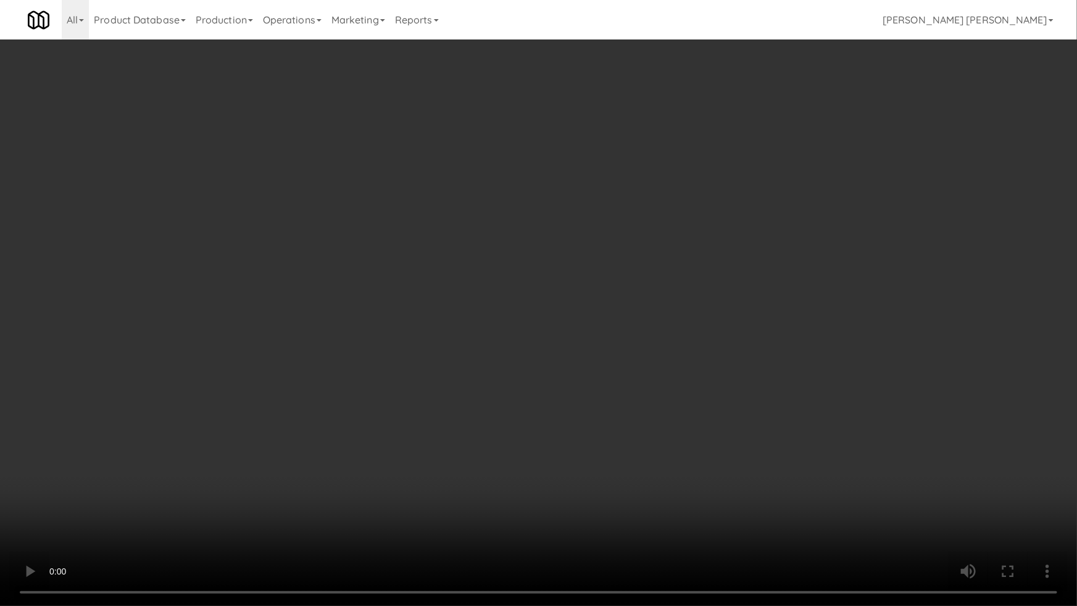
drag, startPoint x: 768, startPoint y: 491, endPoint x: 645, endPoint y: 444, distance: 131.2
click at [765, 489] on video at bounding box center [538, 303] width 1077 height 606
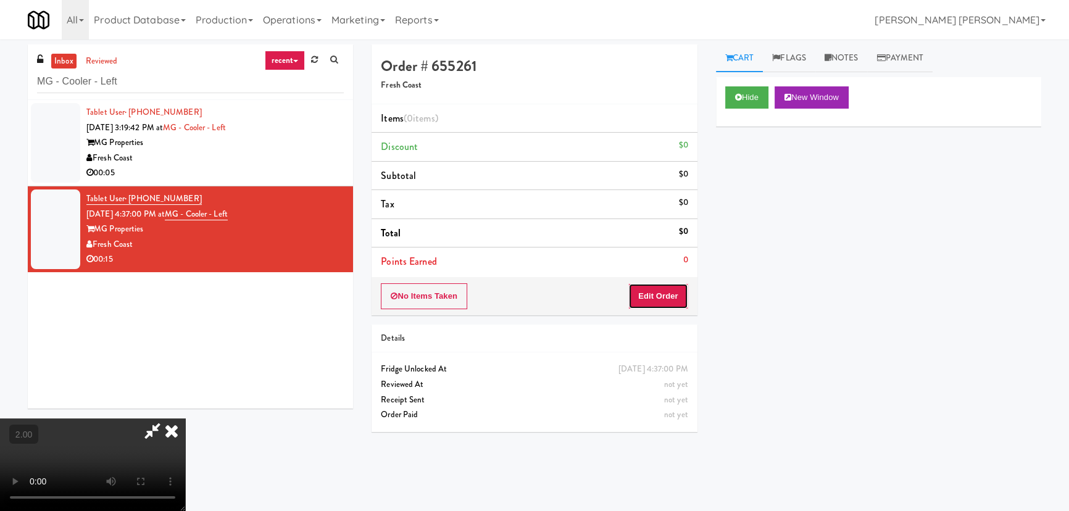
click at [666, 302] on button "Edit Order" at bounding box center [658, 296] width 60 height 26
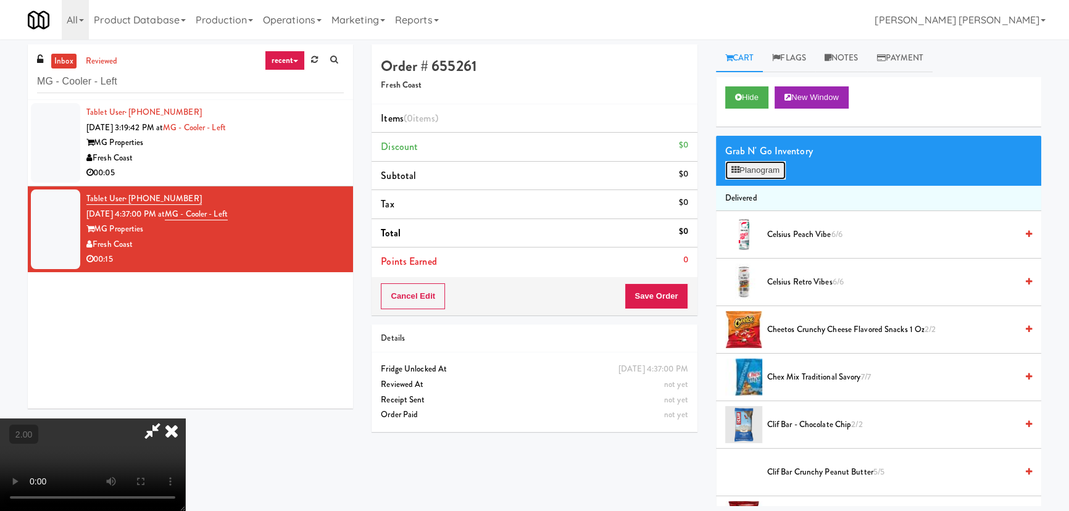
click at [750, 172] on button "Planogram" at bounding box center [755, 170] width 60 height 19
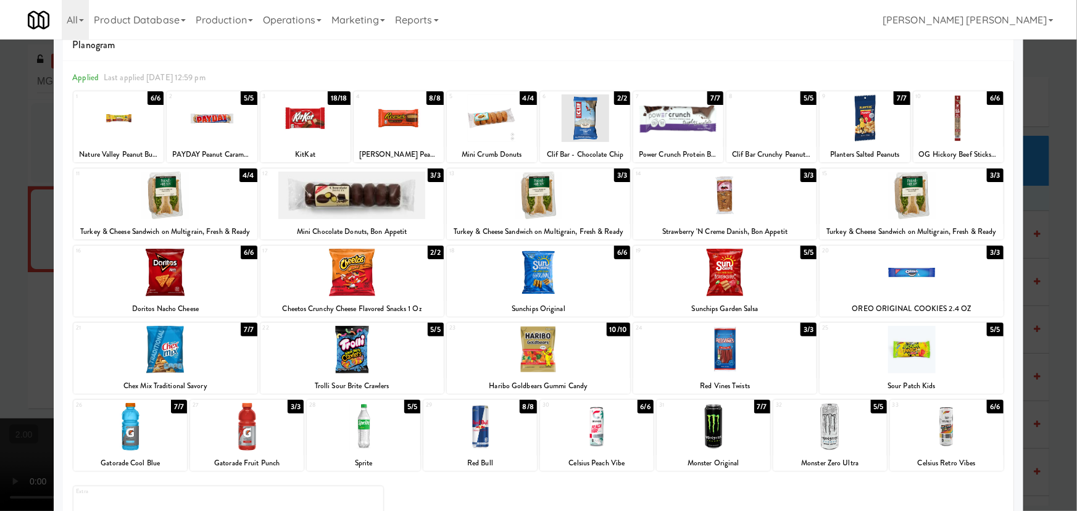
scroll to position [94, 0]
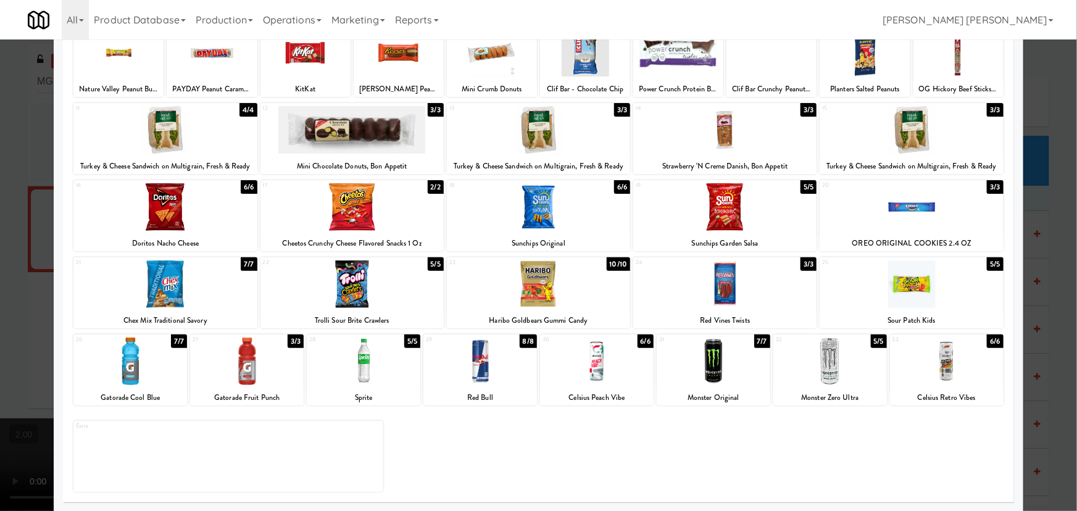
click at [935, 373] on div at bounding box center [947, 362] width 114 height 48
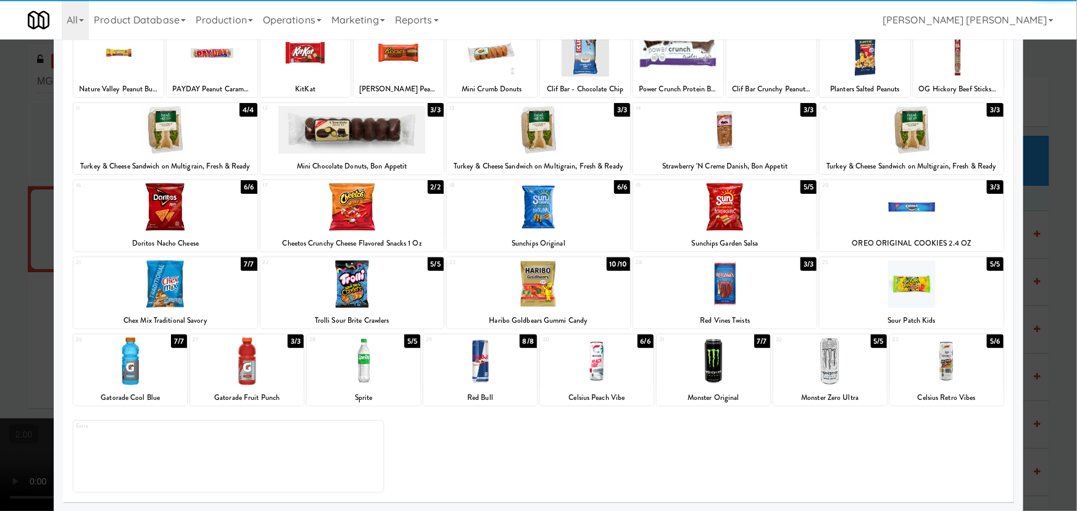
click at [371, 118] on div at bounding box center [351, 130] width 183 height 48
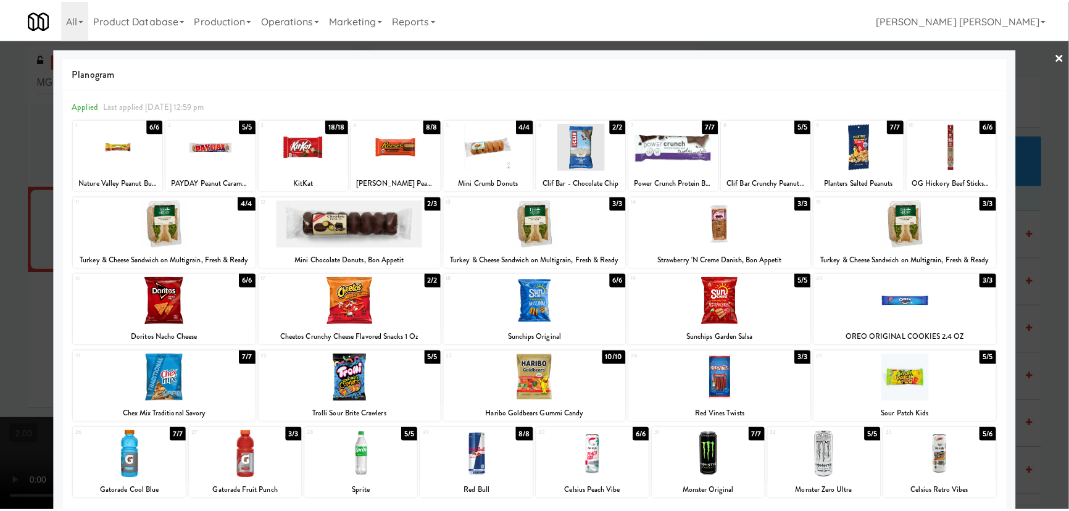
scroll to position [0, 0]
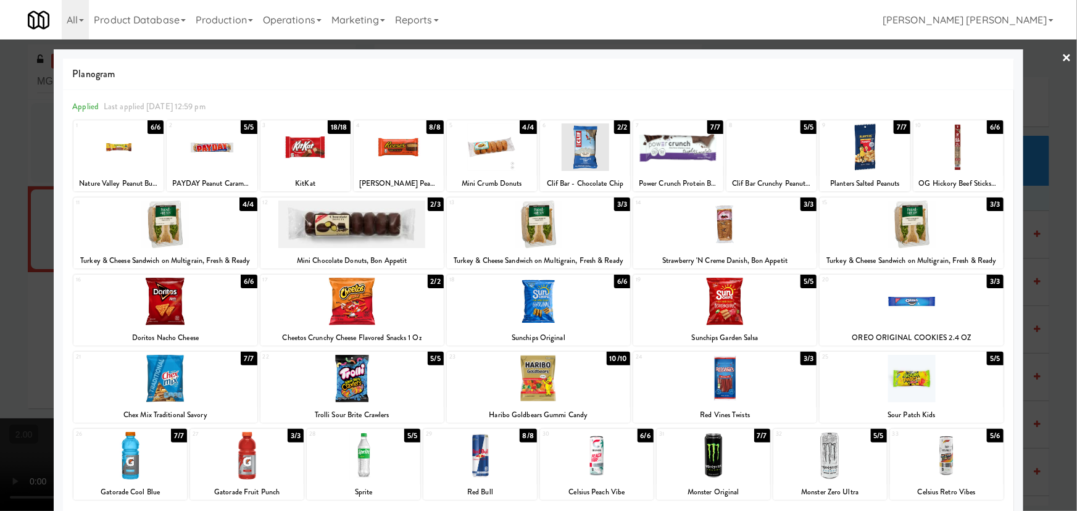
click at [1062, 59] on link "×" at bounding box center [1067, 58] width 10 height 38
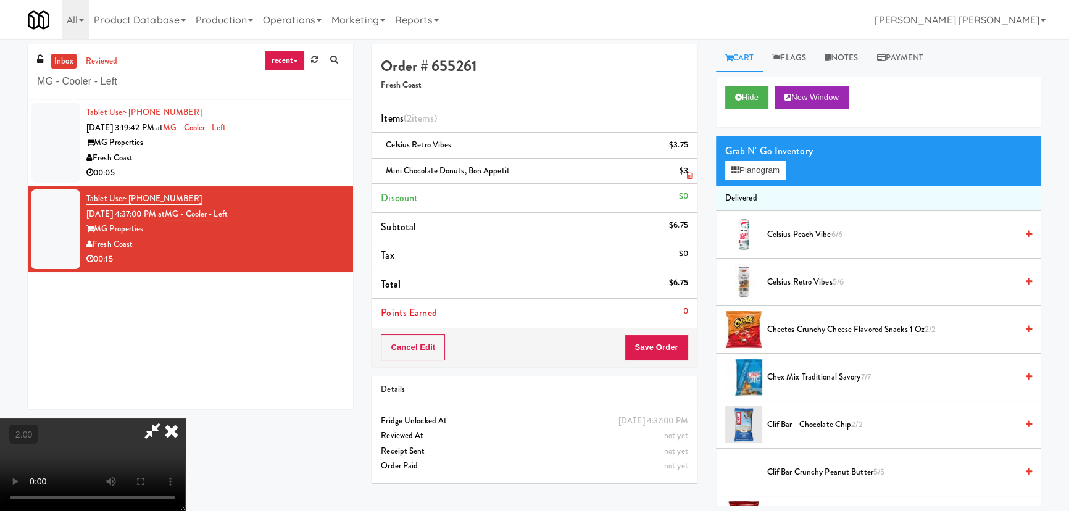
drag, startPoint x: 634, startPoint y: 156, endPoint x: 634, endPoint y: 180, distance: 24.1
click at [185, 418] on icon at bounding box center [171, 430] width 27 height 25
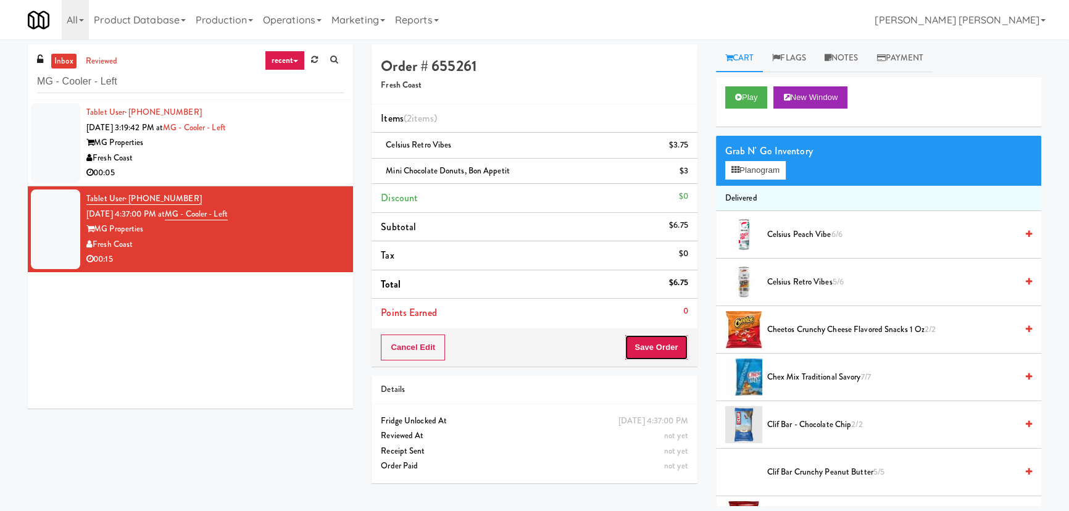
click at [656, 341] on button "Save Order" at bounding box center [655, 347] width 63 height 26
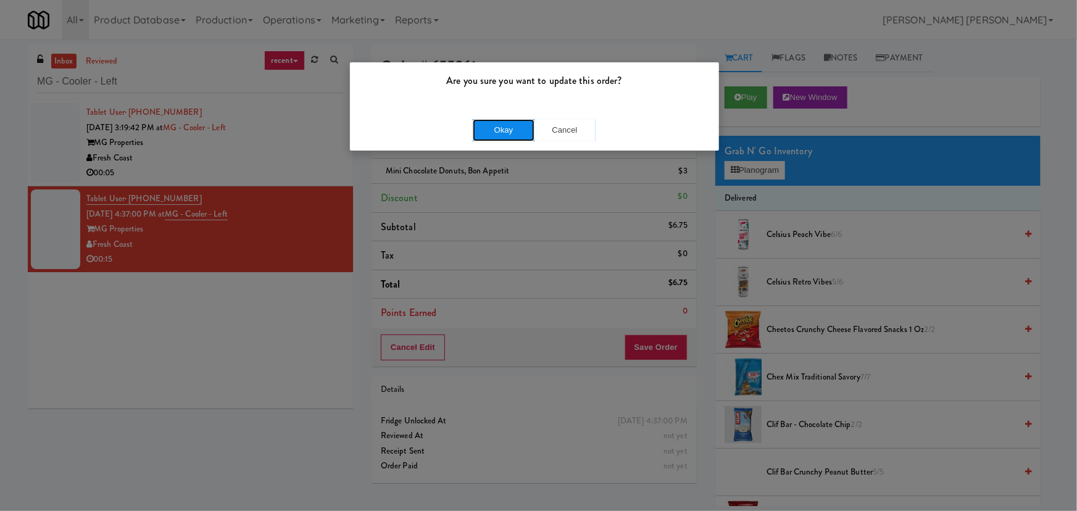
click at [505, 135] on button "Okay" at bounding box center [504, 130] width 62 height 22
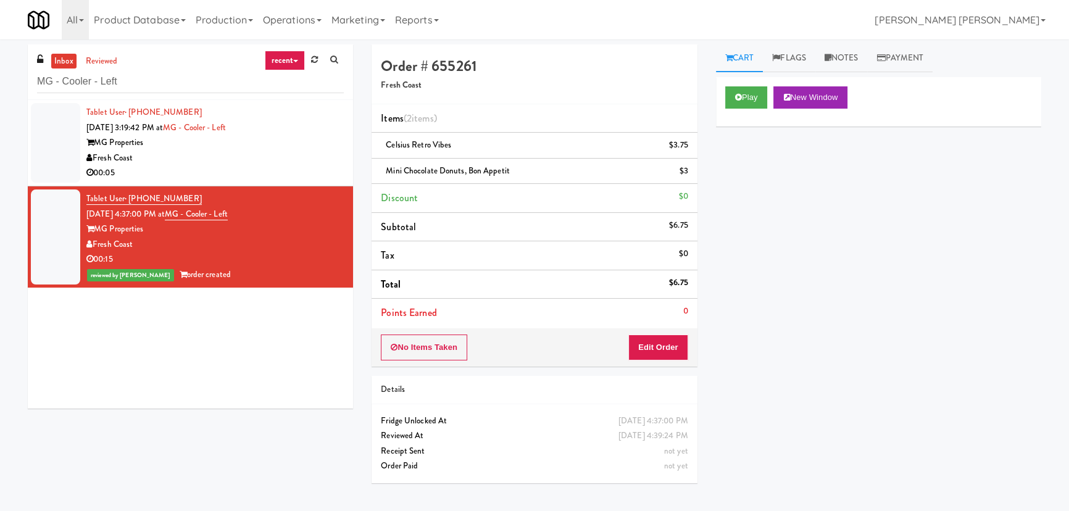
click at [275, 144] on div "MG Properties" at bounding box center [214, 142] width 257 height 15
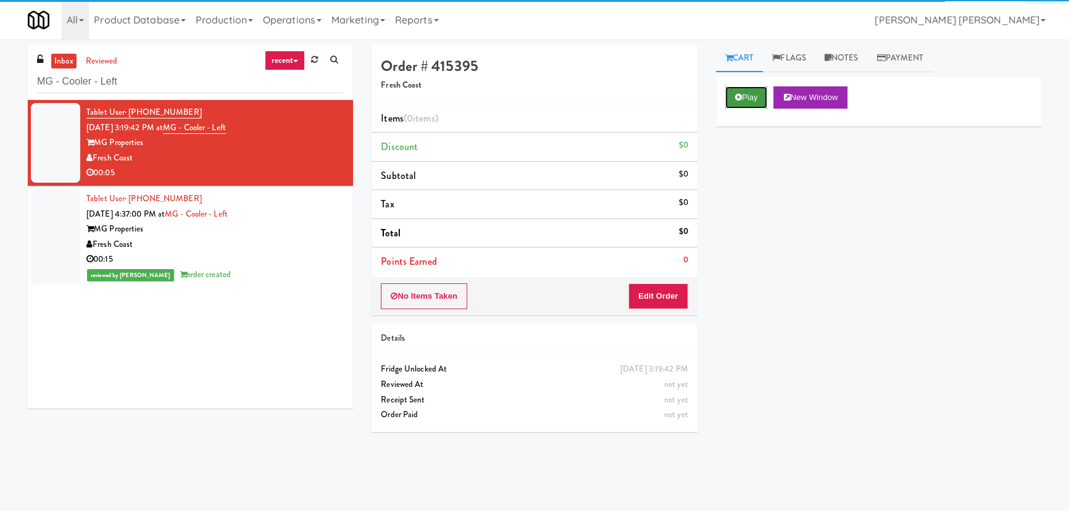
click at [754, 99] on button "Play" at bounding box center [746, 97] width 43 height 22
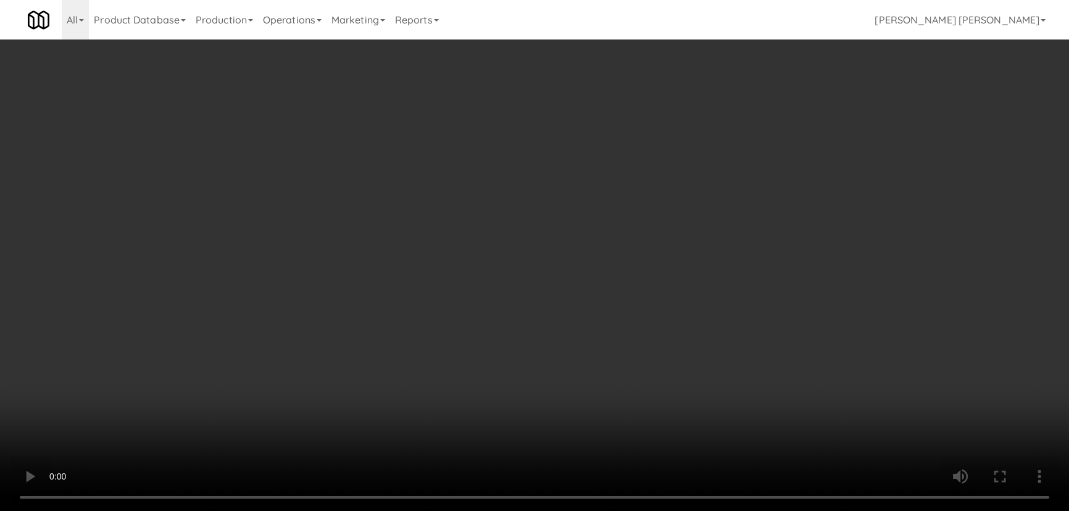
click at [595, 510] on video at bounding box center [534, 255] width 1069 height 511
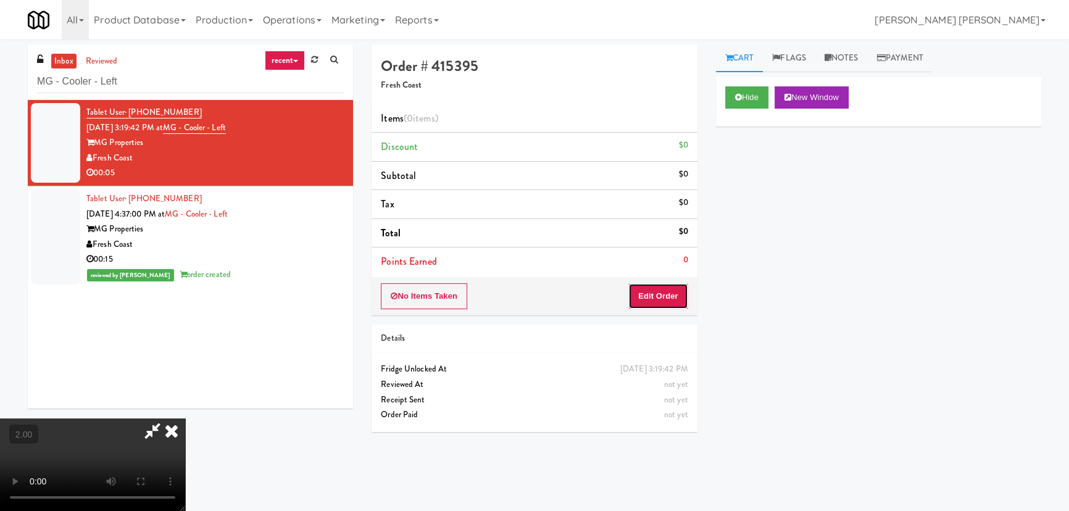
click at [680, 291] on button "Edit Order" at bounding box center [658, 296] width 60 height 26
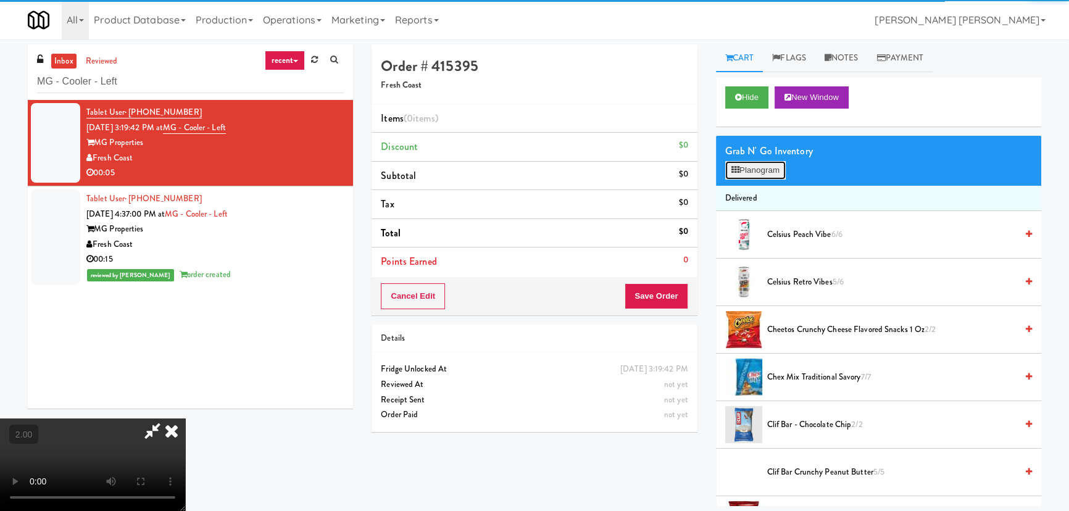
click at [765, 167] on button "Planogram" at bounding box center [755, 170] width 60 height 19
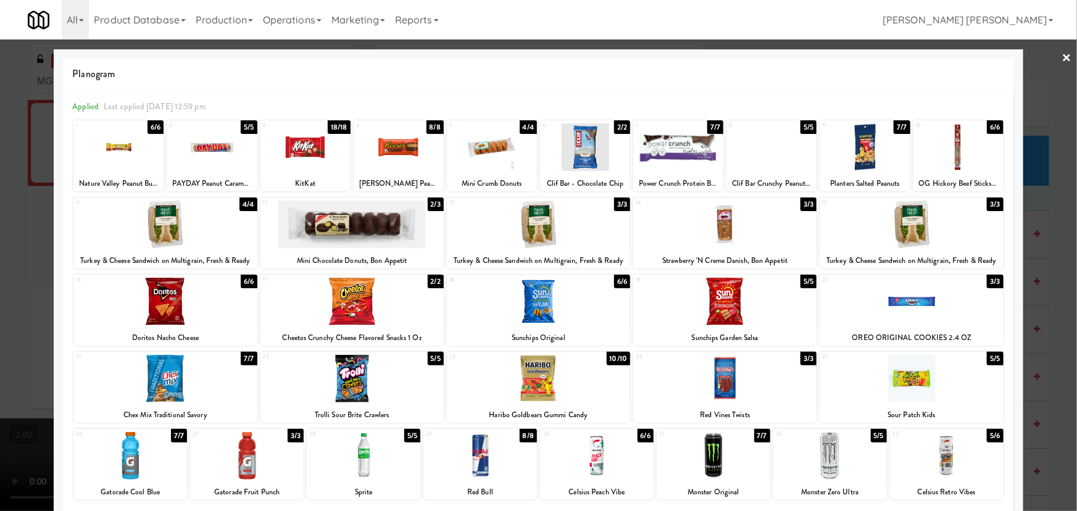
click at [151, 226] on div at bounding box center [164, 225] width 183 height 48
click at [1062, 58] on link "×" at bounding box center [1067, 58] width 10 height 38
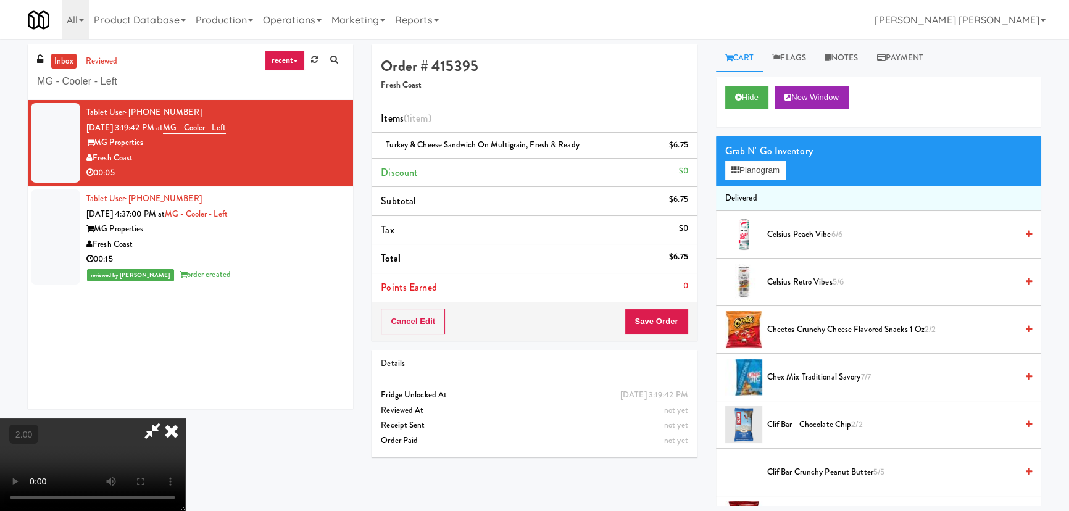
click at [185, 418] on icon at bounding box center [171, 430] width 27 height 25
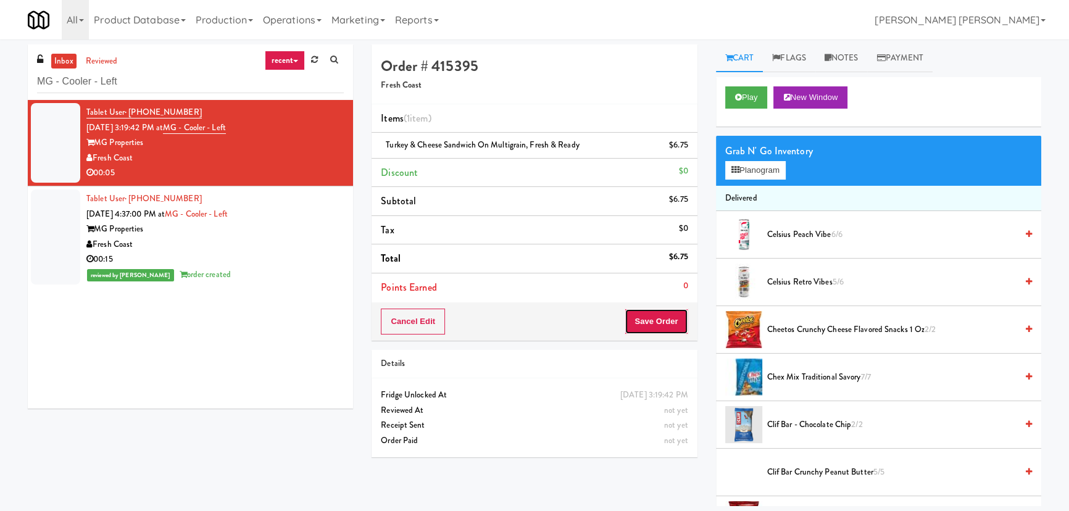
click at [665, 318] on button "Save Order" at bounding box center [655, 322] width 63 height 26
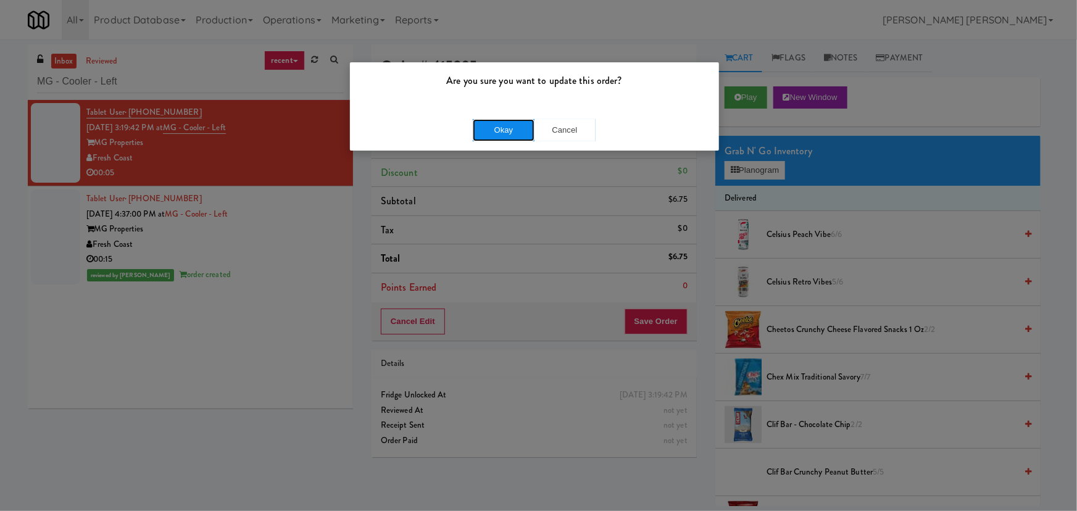
click at [504, 131] on button "Okay" at bounding box center [504, 130] width 62 height 22
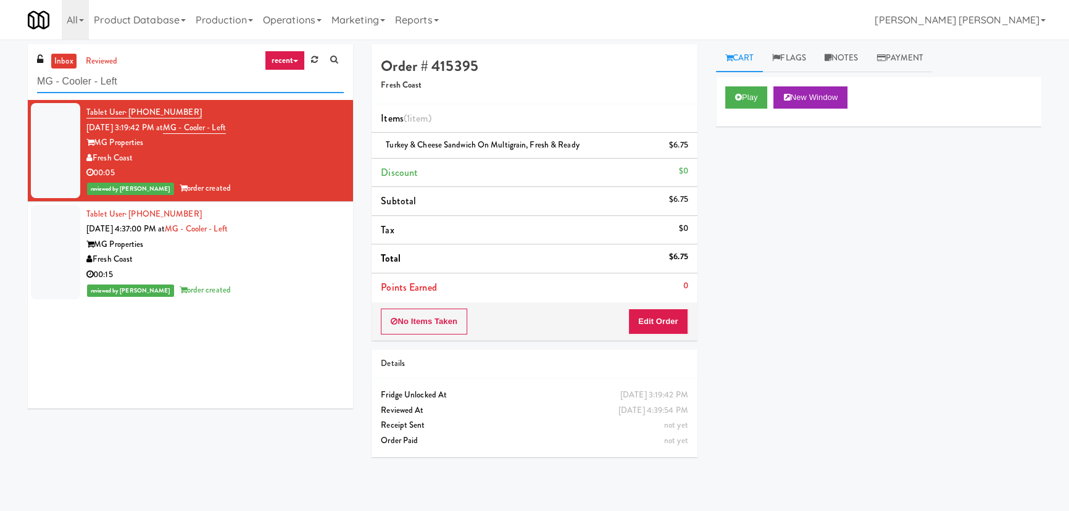
drag, startPoint x: 162, startPoint y: 85, endPoint x: -48, endPoint y: 78, distance: 209.9
click at [0, 78] on html "Are you sure you want to update this order? Okay Cancel Okay Are you sure you w…" at bounding box center [534, 255] width 1069 height 511
paste input "Vista St. Clair - Cooler"
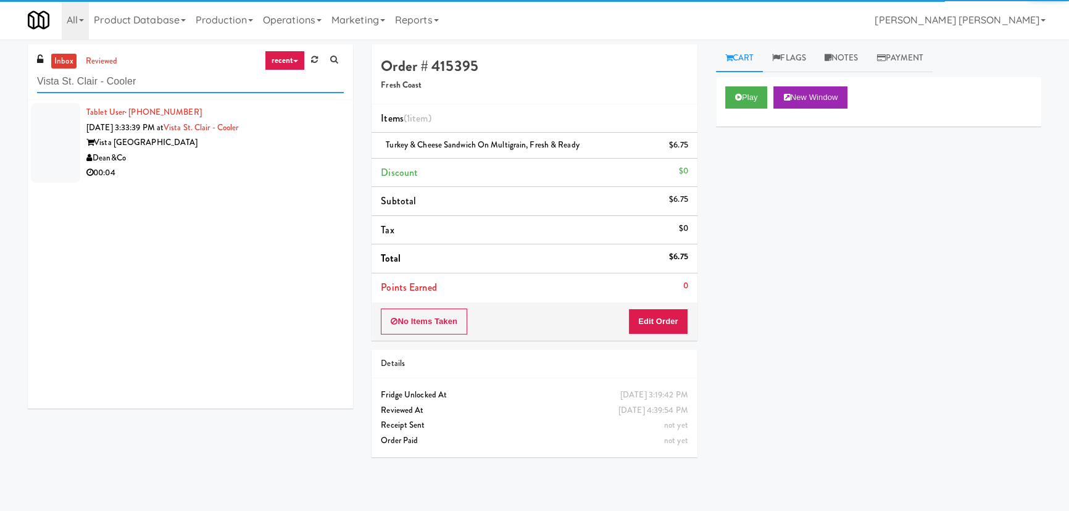
type input "Vista St. Clair - Cooler"
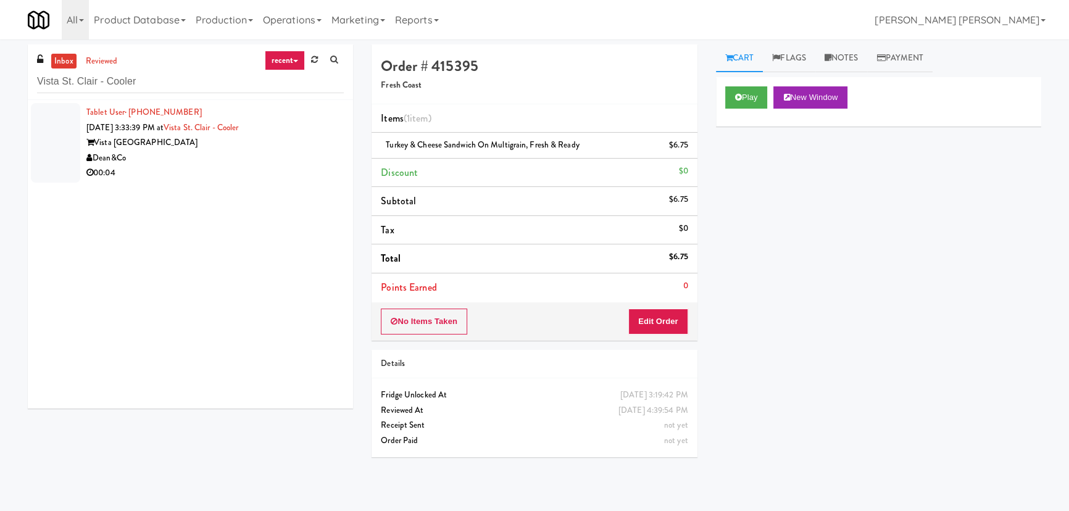
click at [204, 159] on div "Dean&Co" at bounding box center [214, 158] width 257 height 15
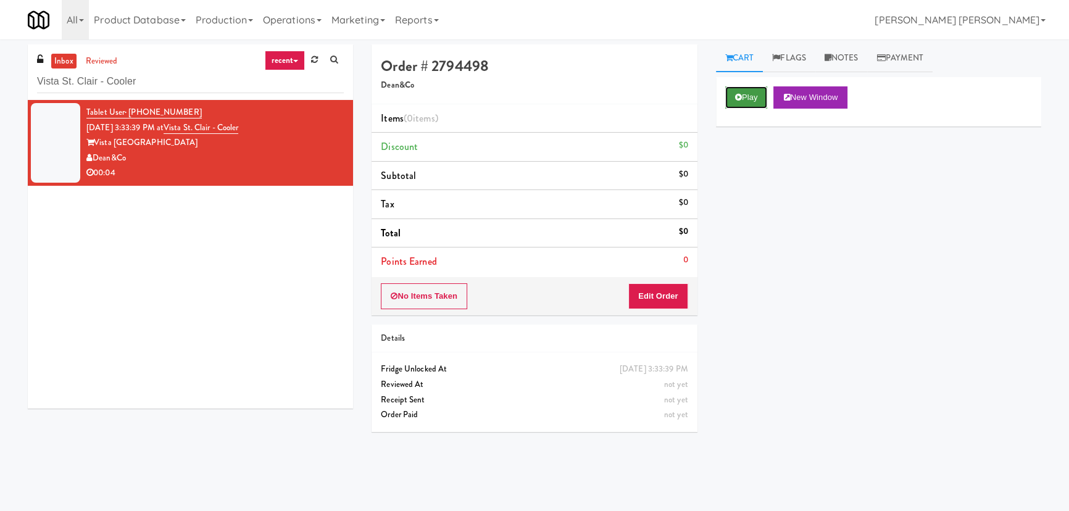
click at [744, 95] on button "Play" at bounding box center [746, 97] width 43 height 22
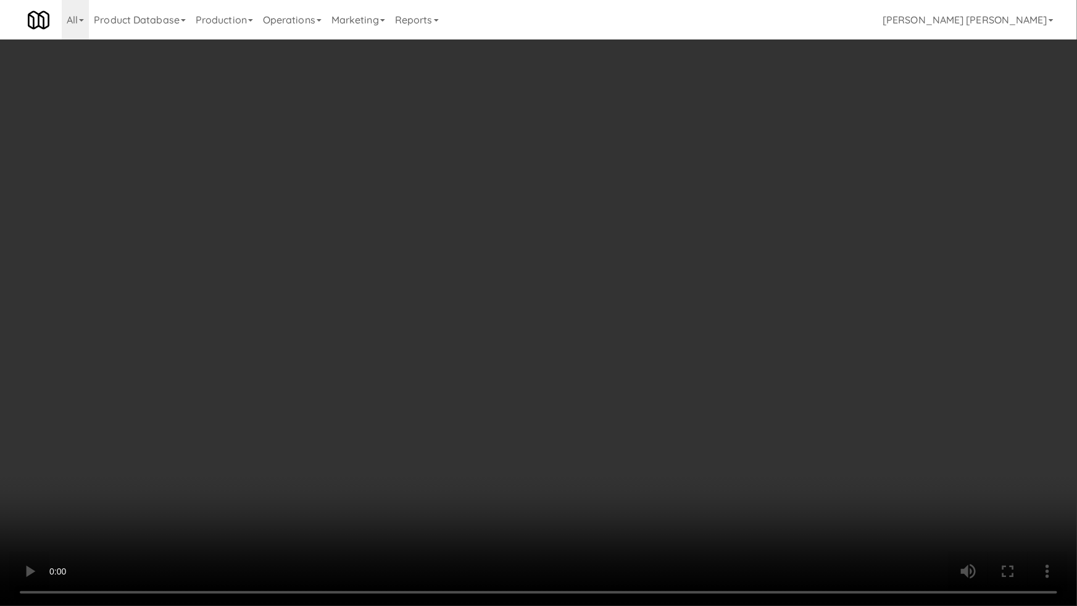
drag, startPoint x: 595, startPoint y: 533, endPoint x: 596, endPoint y: 509, distance: 24.1
click at [595, 510] on video at bounding box center [538, 303] width 1077 height 606
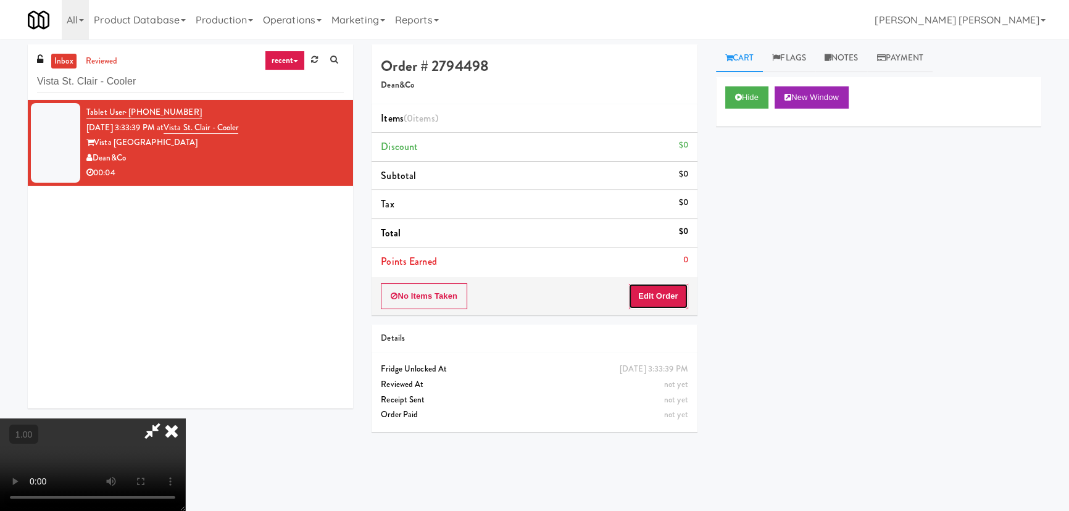
click at [673, 296] on button "Edit Order" at bounding box center [658, 296] width 60 height 26
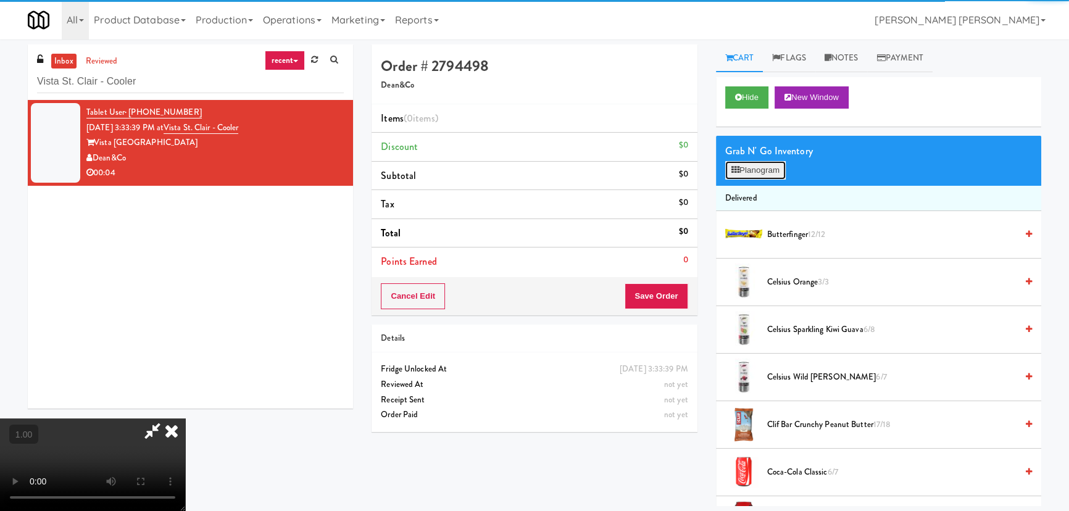
click at [757, 170] on button "Planogram" at bounding box center [755, 170] width 60 height 19
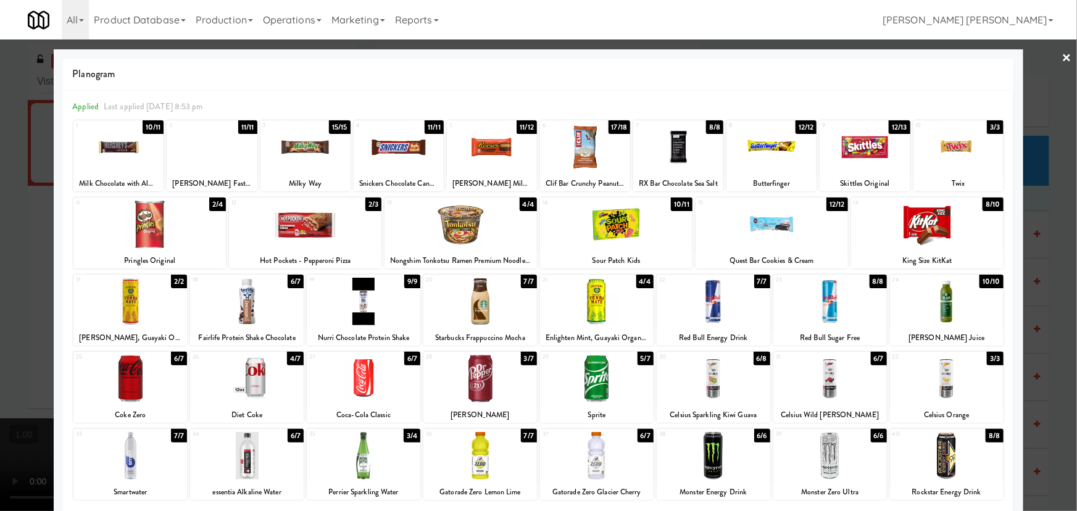
click at [700, 318] on div at bounding box center [714, 302] width 114 height 48
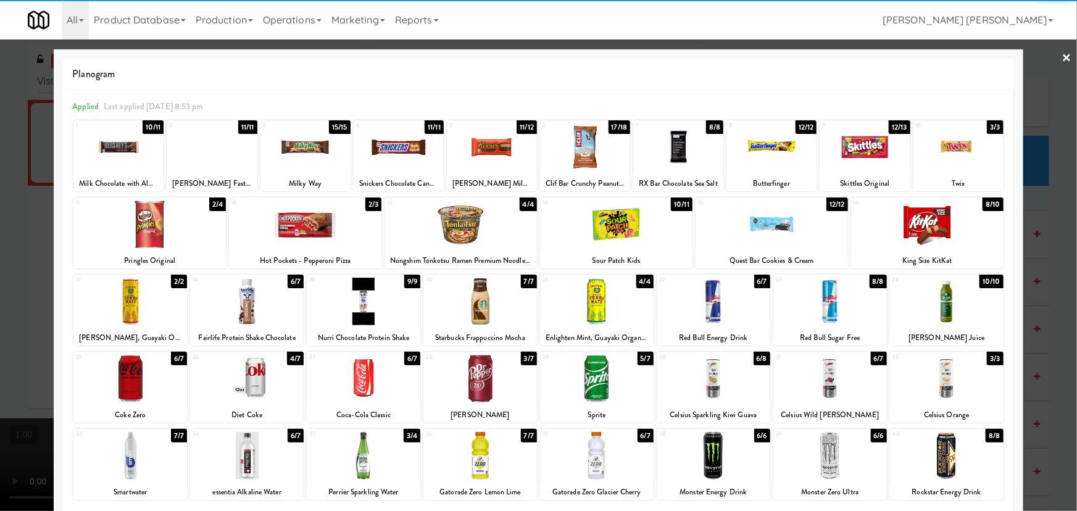
click at [1062, 57] on link "×" at bounding box center [1067, 58] width 10 height 38
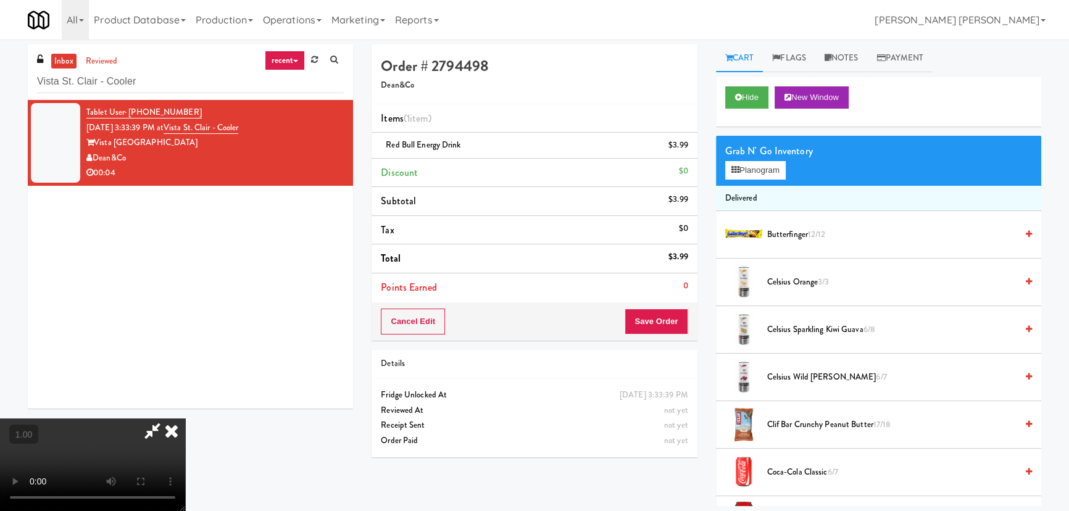
click at [185, 418] on video at bounding box center [92, 464] width 185 height 93
click at [185, 418] on icon at bounding box center [171, 430] width 27 height 25
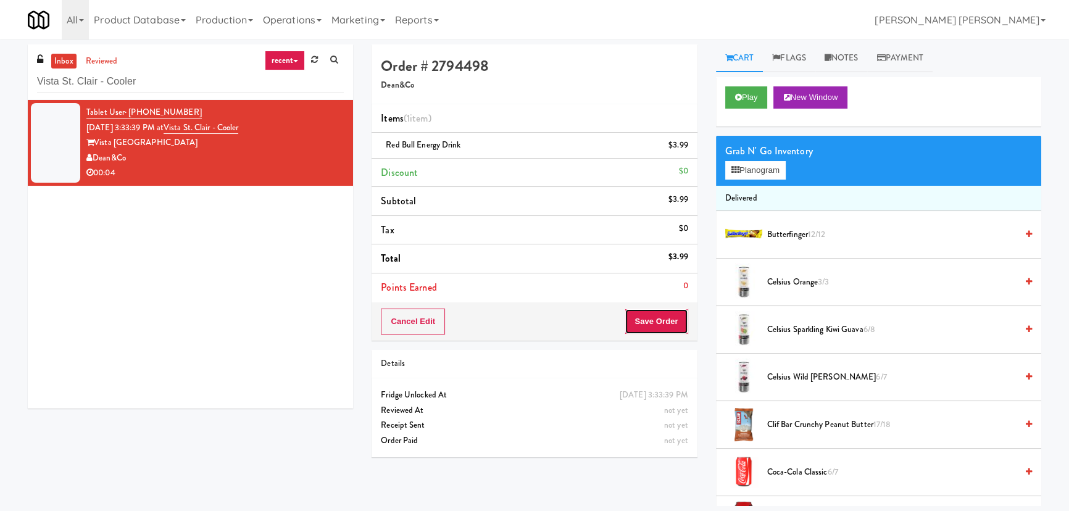
click at [674, 326] on button "Save Order" at bounding box center [655, 322] width 63 height 26
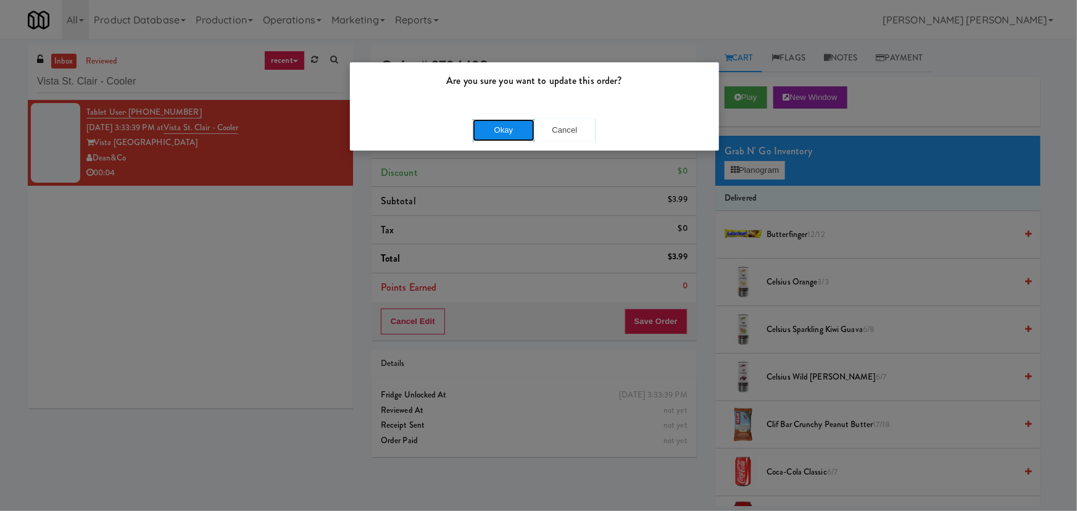
click at [502, 130] on button "Okay" at bounding box center [504, 130] width 62 height 22
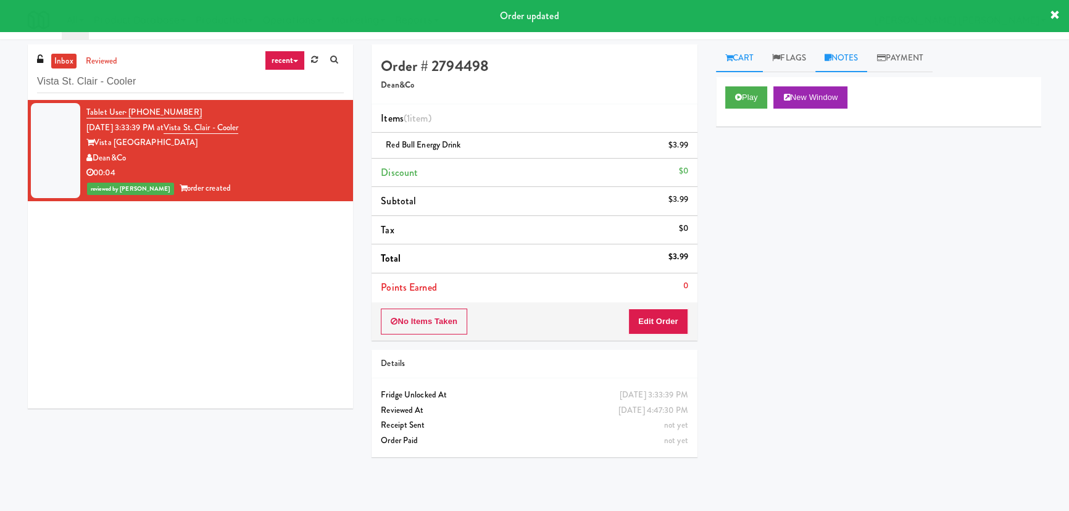
click at [840, 56] on link "Notes" at bounding box center [841, 58] width 52 height 28
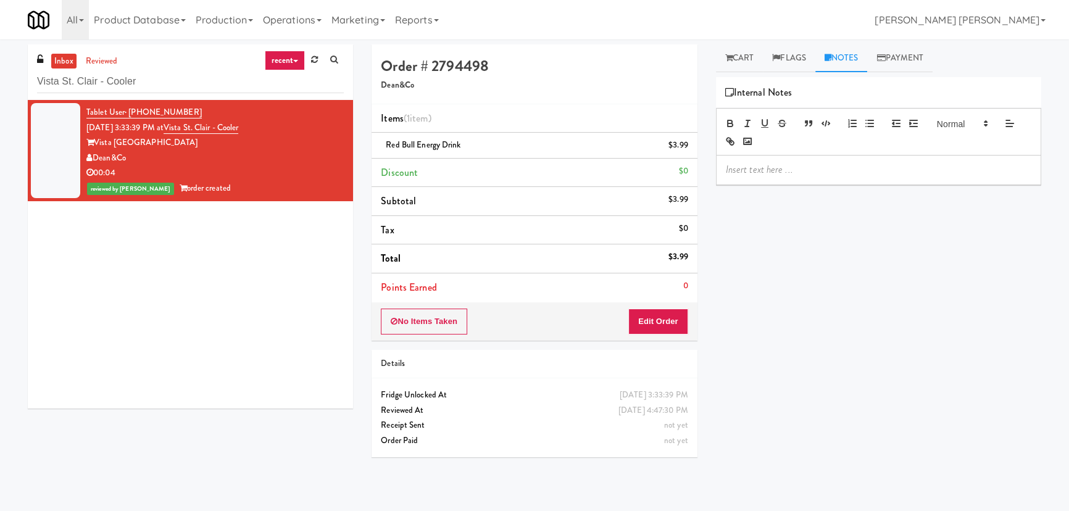
click at [802, 173] on p at bounding box center [878, 170] width 305 height 14
click at [732, 49] on link "Cart" at bounding box center [740, 58] width 48 height 28
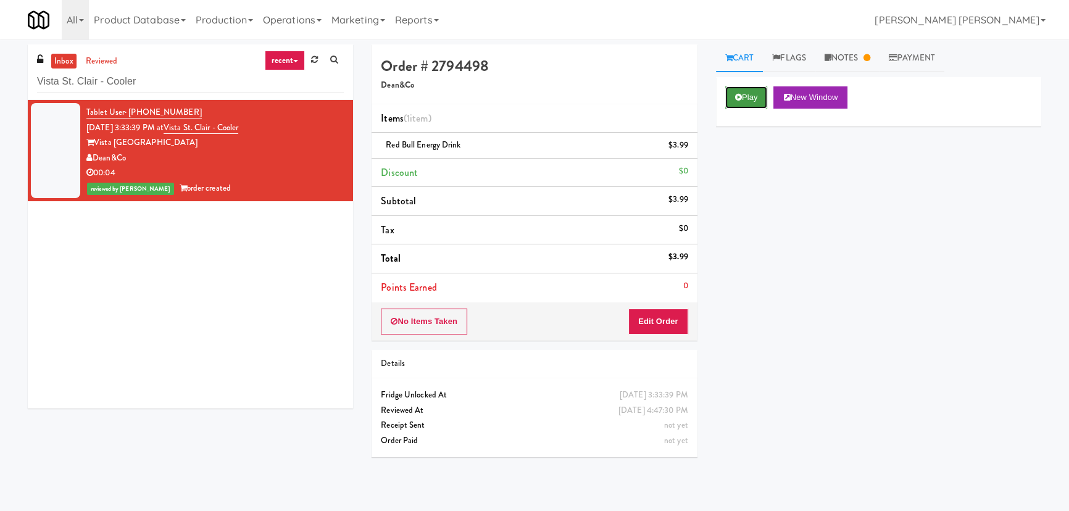
click at [734, 96] on button "Play" at bounding box center [746, 97] width 43 height 22
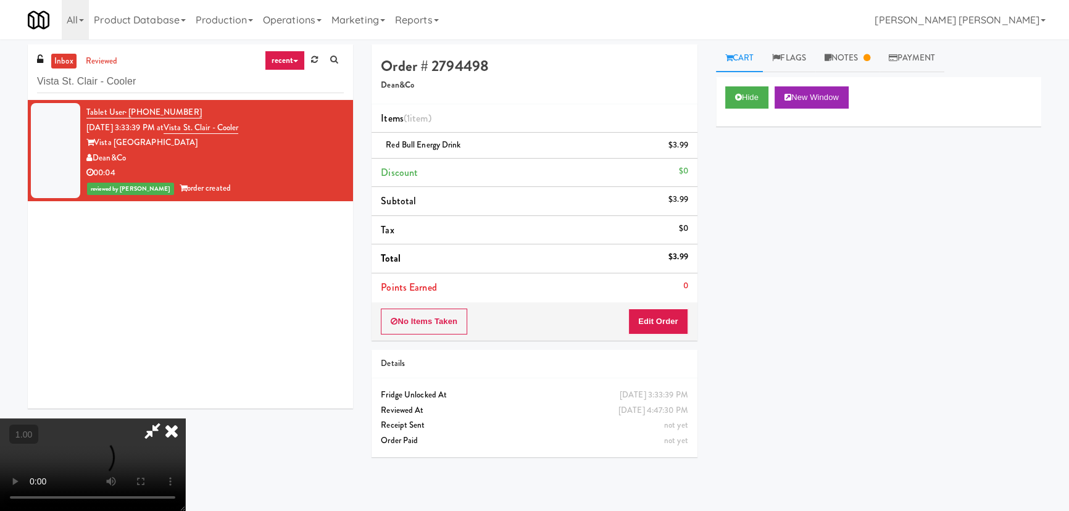
drag, startPoint x: 632, startPoint y: 157, endPoint x: 845, endPoint y: 89, distance: 223.4
click at [185, 418] on icon at bounding box center [171, 430] width 27 height 25
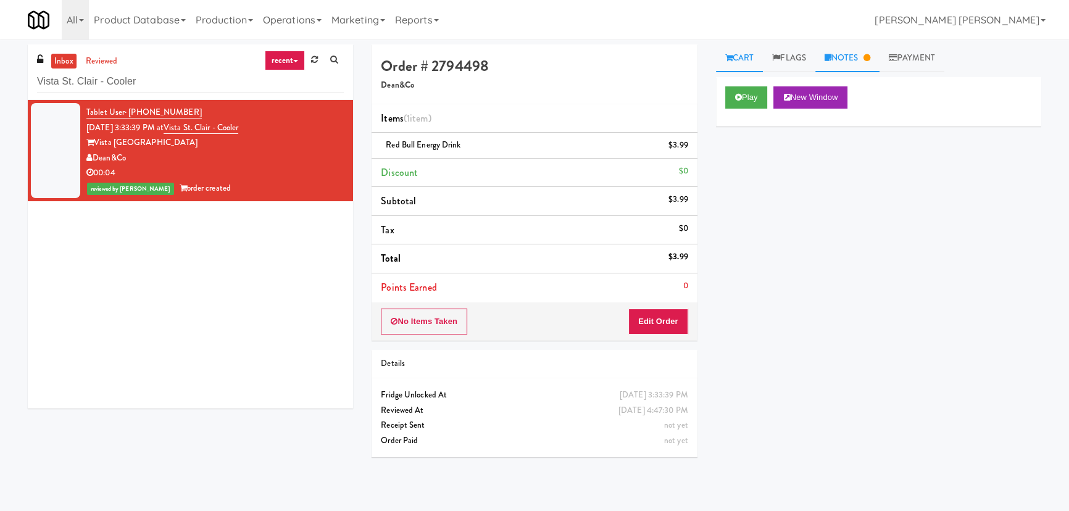
click at [842, 59] on link "Notes" at bounding box center [847, 58] width 64 height 28
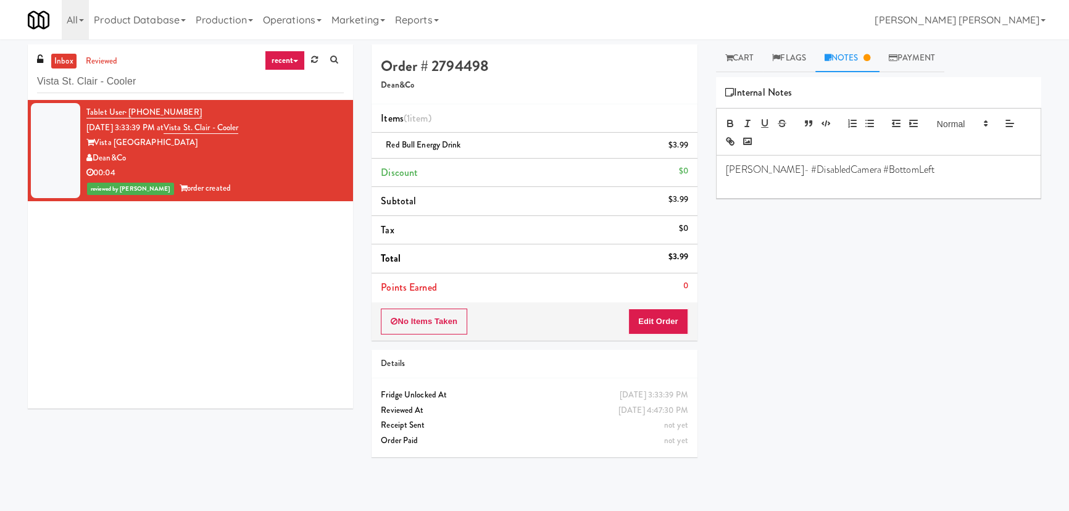
click at [826, 168] on p "Erick- #DisabledCamera #BottomLeft" at bounding box center [878, 170] width 305 height 14
drag, startPoint x: 164, startPoint y: 81, endPoint x: -207, endPoint y: 57, distance: 372.2
click at [0, 57] on html "Are you sure you want to update this order? Okay Cancel Okay Are you sure you w…" at bounding box center [534, 255] width 1069 height 511
paste input "[GEOGRAPHIC_DATA] - Ambient"
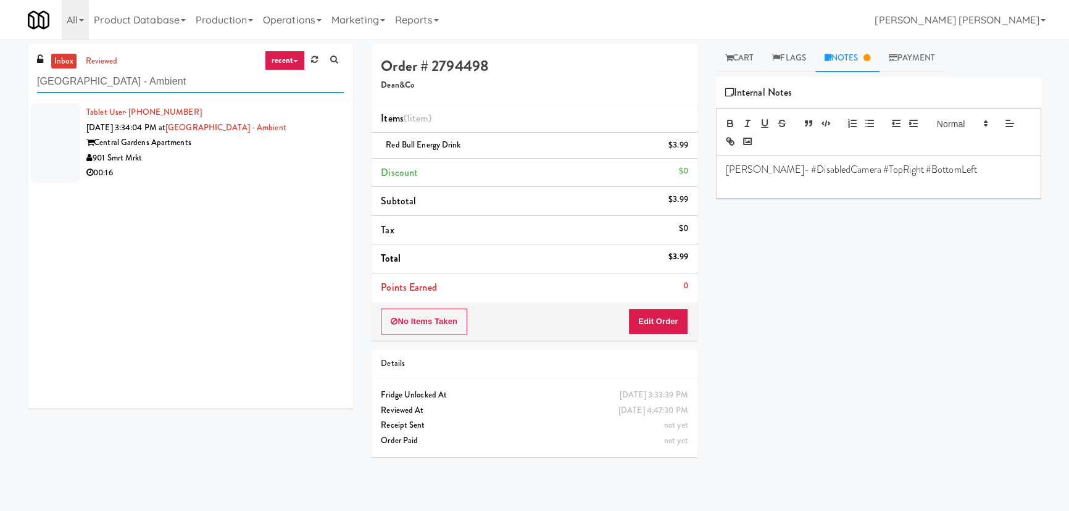
type input "[GEOGRAPHIC_DATA] - Ambient"
click at [243, 151] on div "901 Smrt Mrkt" at bounding box center [214, 158] width 257 height 15
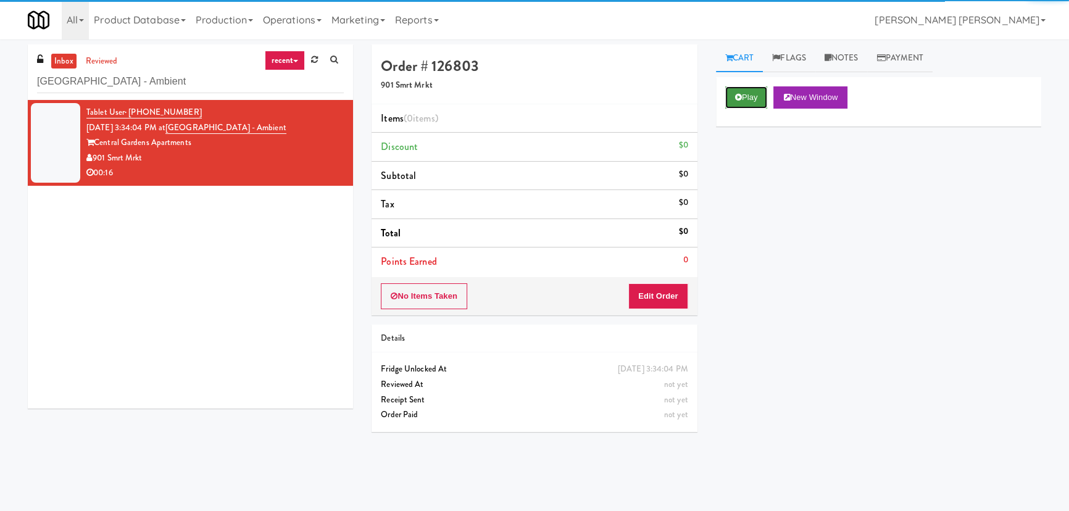
click at [747, 99] on button "Play" at bounding box center [746, 97] width 43 height 22
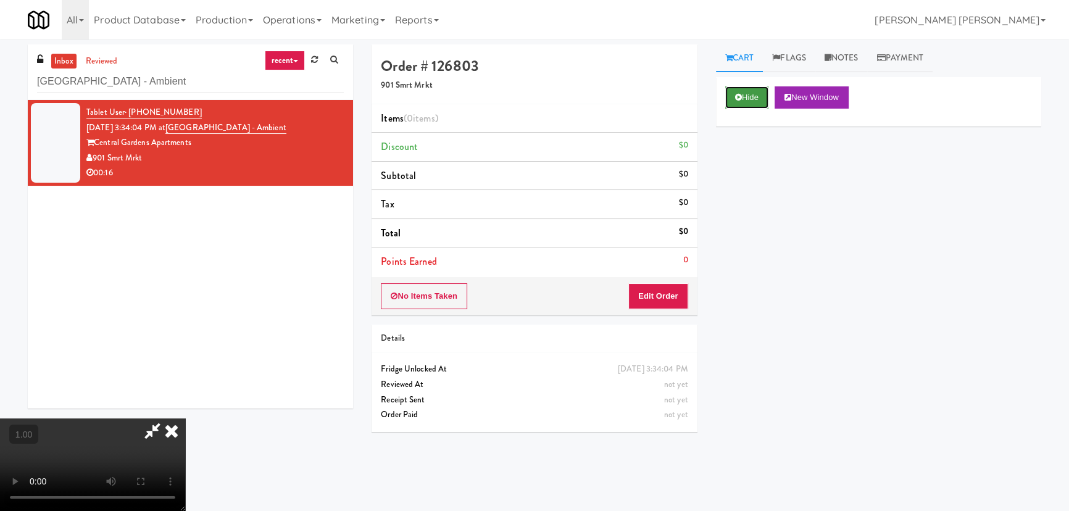
click at [741, 97] on button "Hide" at bounding box center [746, 97] width 43 height 22
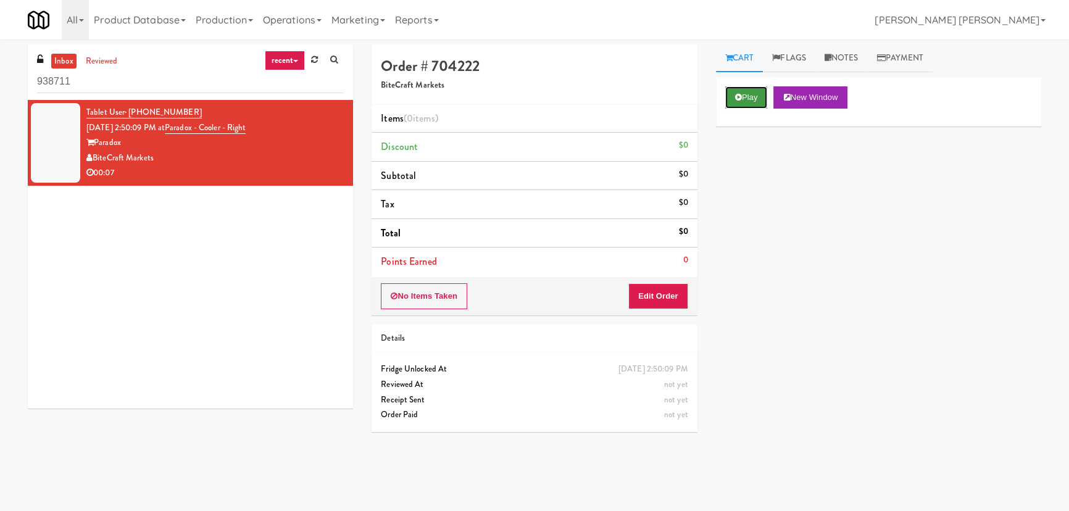
click at [755, 94] on button "Play" at bounding box center [746, 97] width 43 height 22
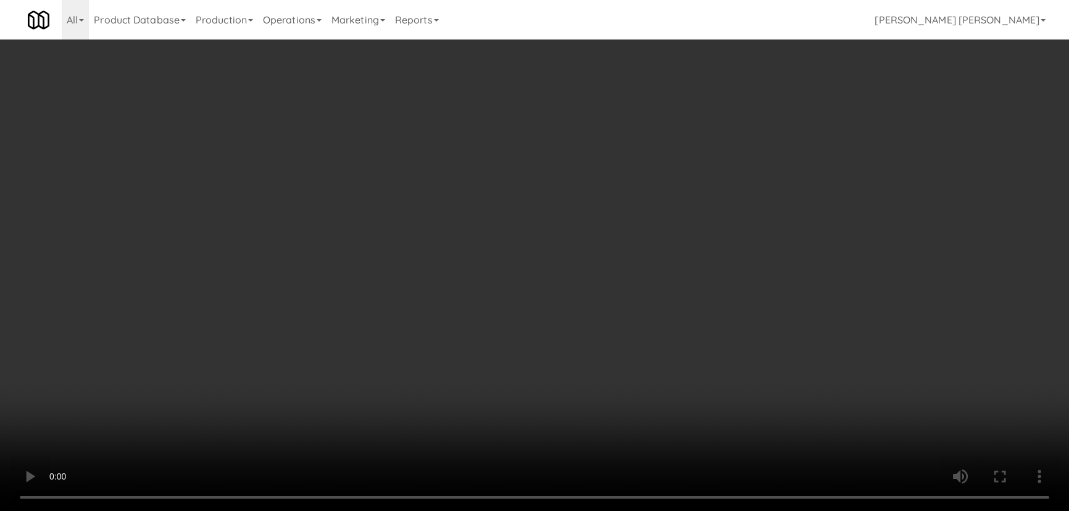
drag, startPoint x: 589, startPoint y: 540, endPoint x: 993, endPoint y: 515, distance: 405.0
click at [606, 510] on video at bounding box center [534, 255] width 1069 height 511
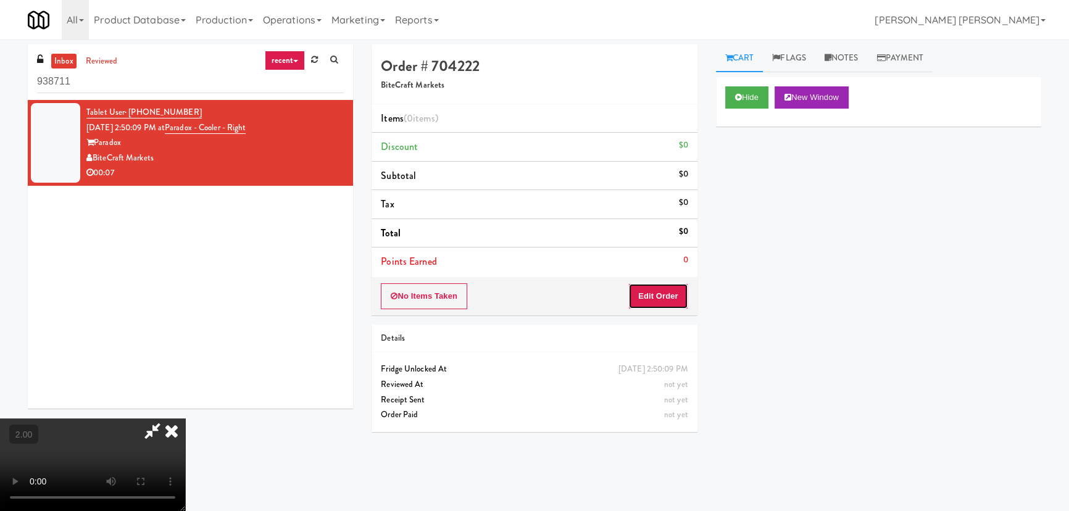
click at [666, 296] on button "Edit Order" at bounding box center [658, 296] width 60 height 26
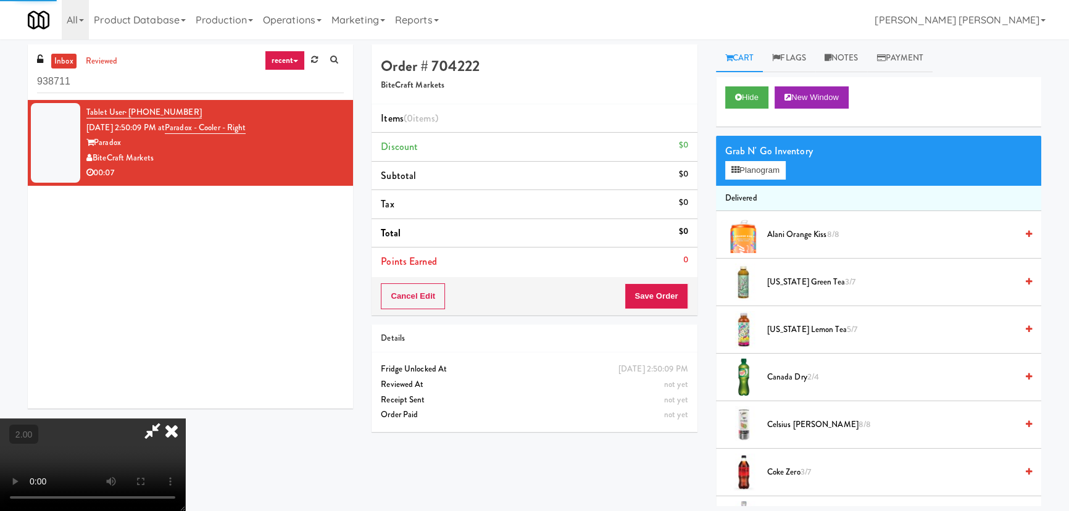
click at [745, 153] on div "Grab N' Go Inventory" at bounding box center [878, 151] width 307 height 19
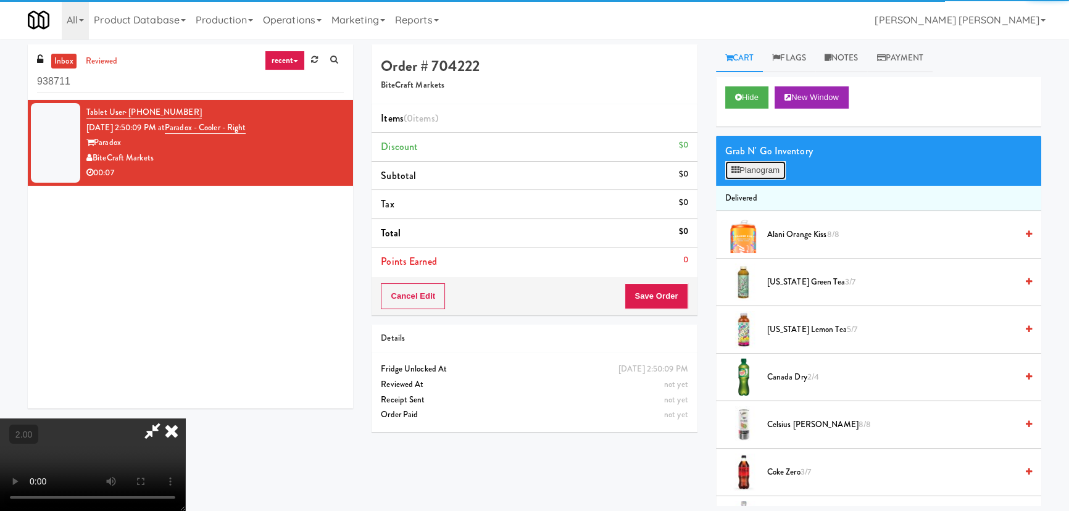
click at [747, 165] on button "Planogram" at bounding box center [755, 170] width 60 height 19
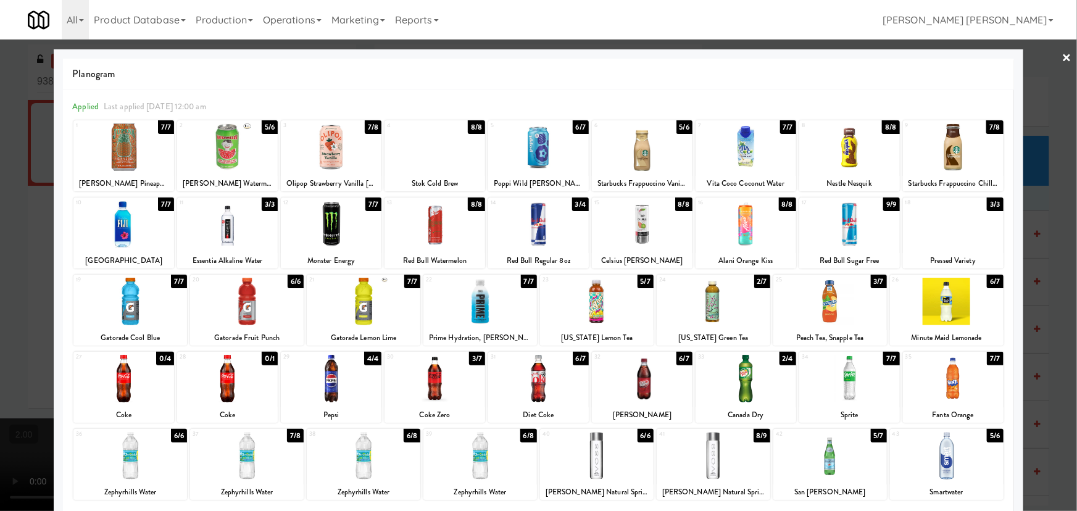
click at [703, 308] on div at bounding box center [714, 302] width 114 height 48
click at [1065, 54] on div at bounding box center [538, 255] width 1077 height 511
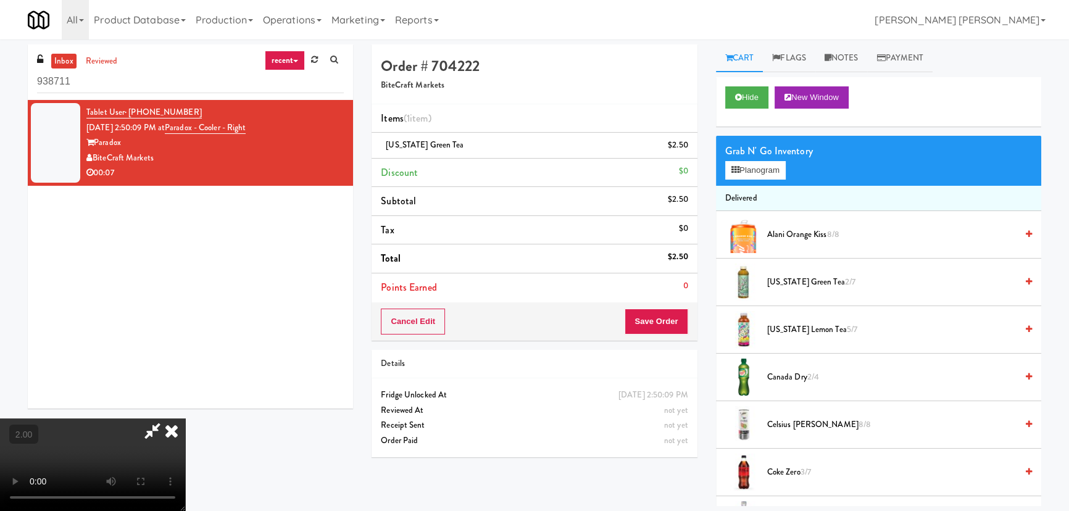
click at [185, 418] on video at bounding box center [92, 464] width 185 height 93
click at [763, 170] on button "Planogram" at bounding box center [755, 170] width 60 height 19
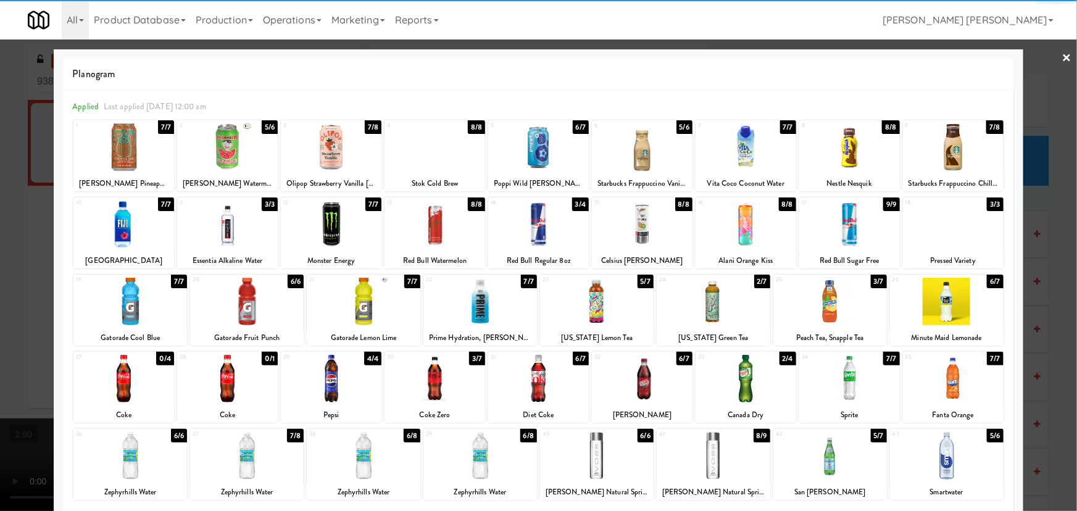
drag, startPoint x: 820, startPoint y: 302, endPoint x: 1075, endPoint y: 228, distance: 265.4
click at [821, 302] on div at bounding box center [830, 302] width 114 height 48
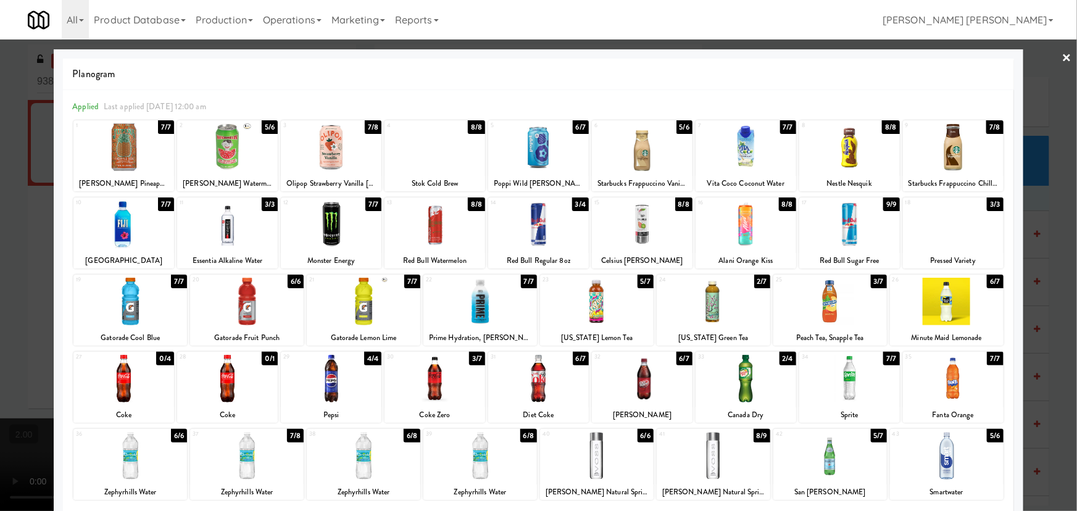
drag, startPoint x: 1058, startPoint y: 56, endPoint x: 781, endPoint y: 56, distance: 277.7
click at [1062, 56] on link "×" at bounding box center [1067, 58] width 10 height 38
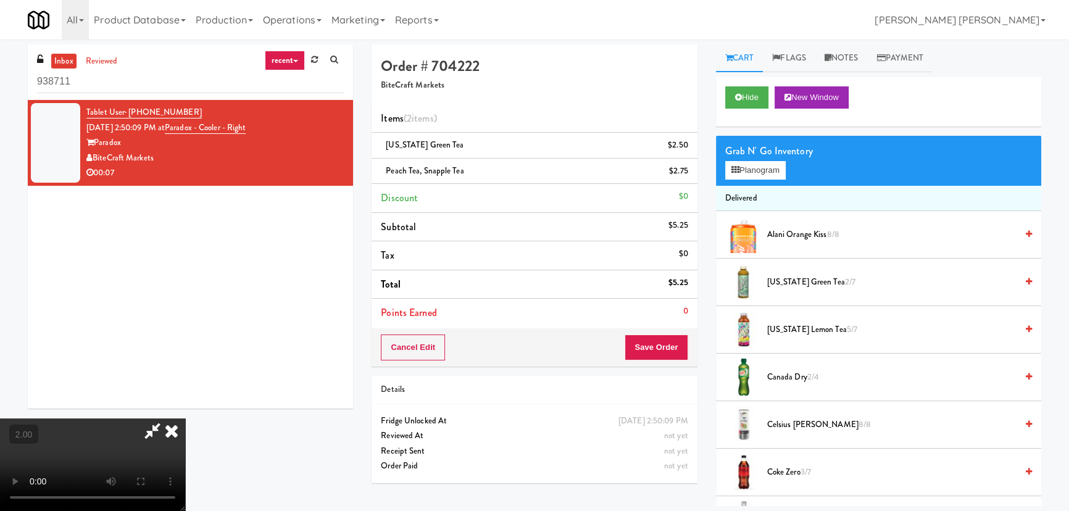
click at [185, 418] on icon at bounding box center [171, 430] width 27 height 25
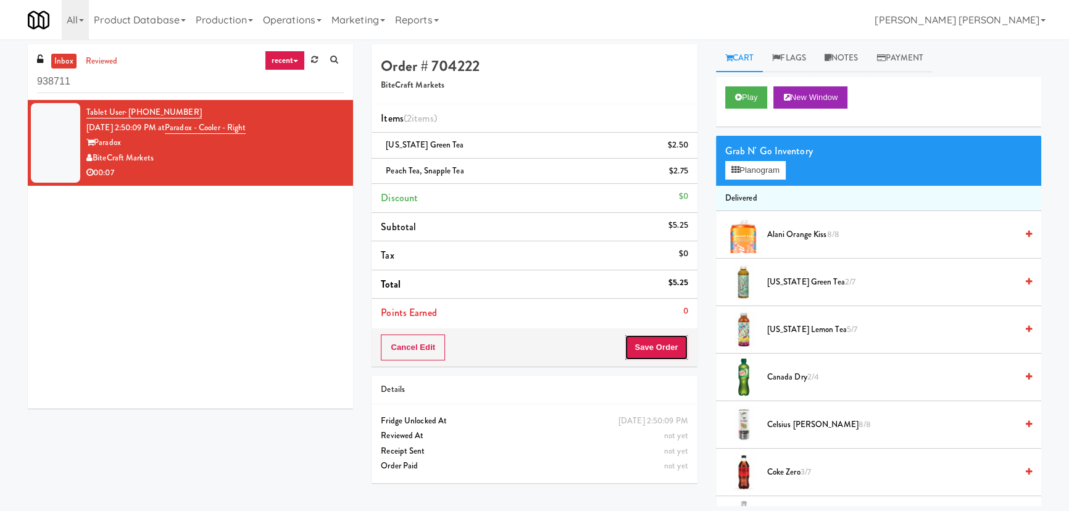
click at [654, 348] on button "Save Order" at bounding box center [655, 347] width 63 height 26
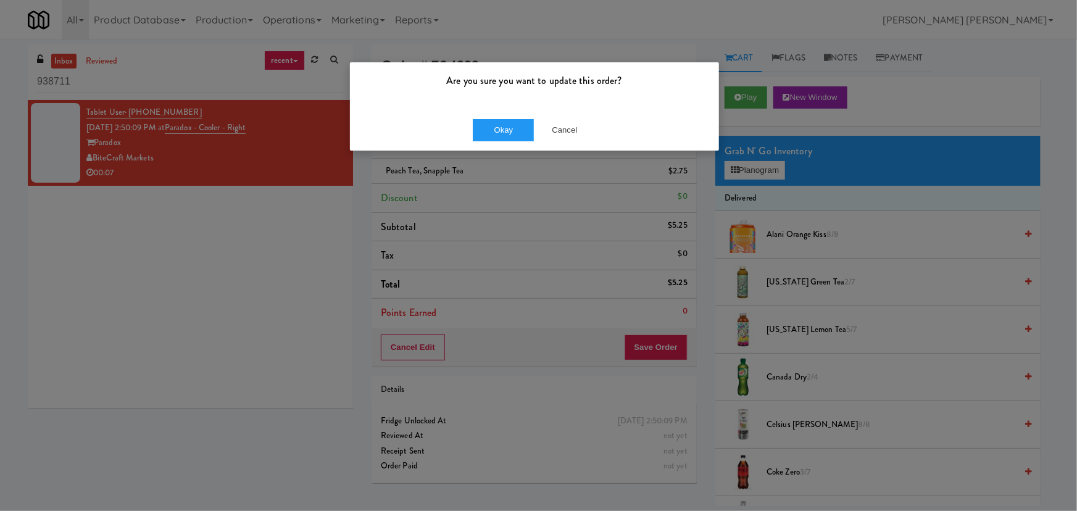
click at [494, 117] on div "Okay Cancel" at bounding box center [534, 129] width 369 height 41
click at [505, 140] on button "Okay" at bounding box center [504, 130] width 62 height 22
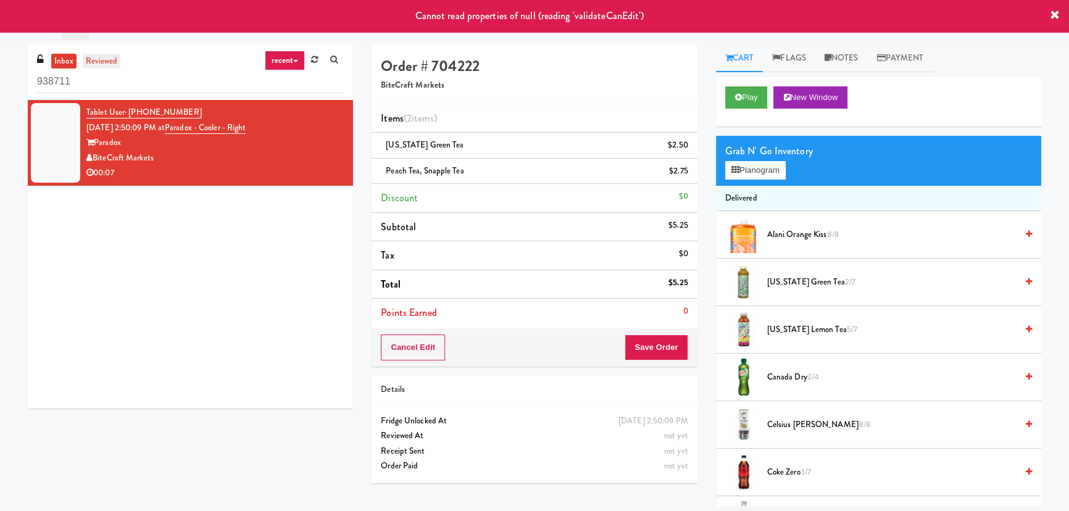
click at [107, 57] on link "reviewed" at bounding box center [102, 61] width 38 height 15
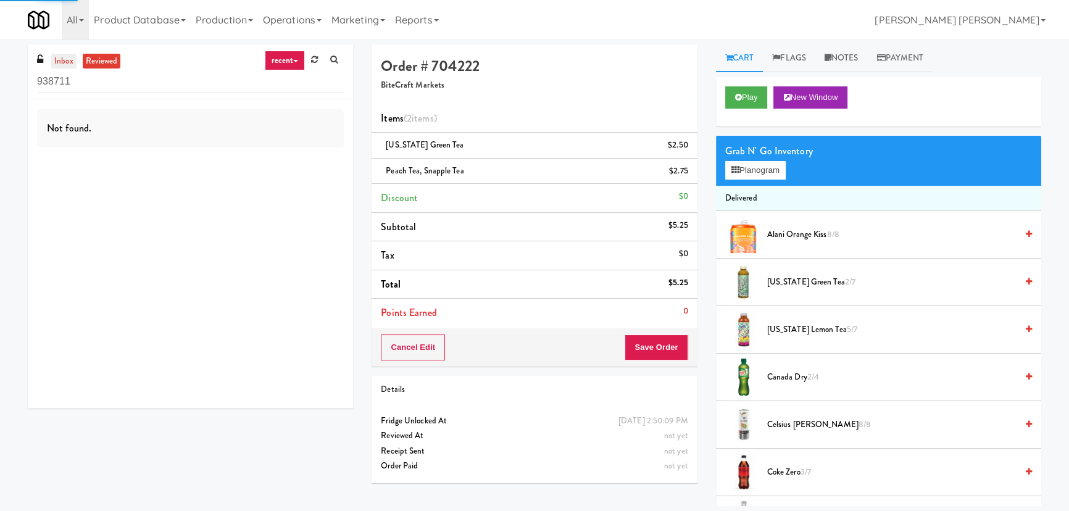
click at [67, 62] on link "inbox" at bounding box center [63, 61] width 25 height 15
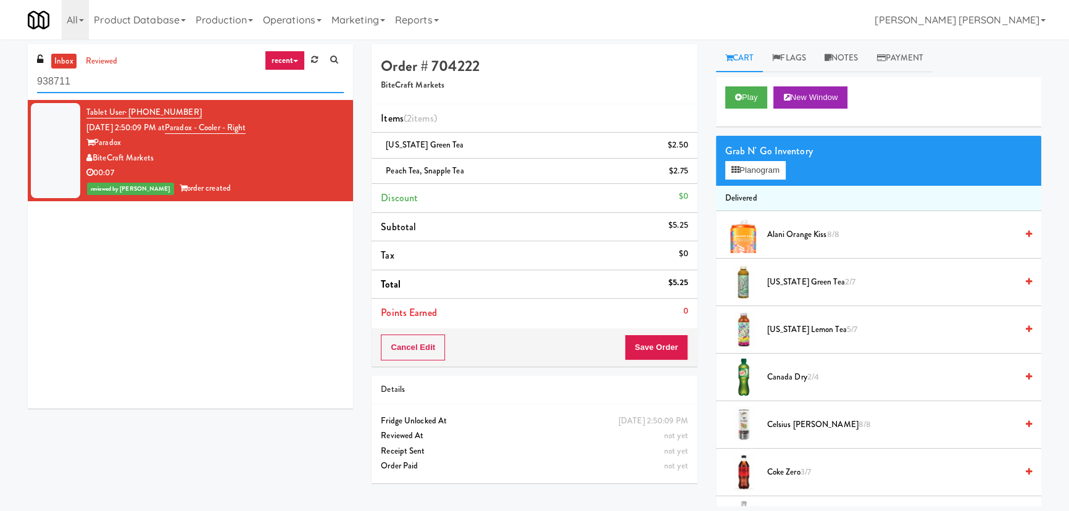
drag, startPoint x: 110, startPoint y: 83, endPoint x: -30, endPoint y: 86, distance: 140.1
click at [0, 86] on html "Are you sure you want to update this order? Okay Cancel Okay Are you sure you w…" at bounding box center [534, 255] width 1069 height 511
paste input "Bothwell-Accurate"
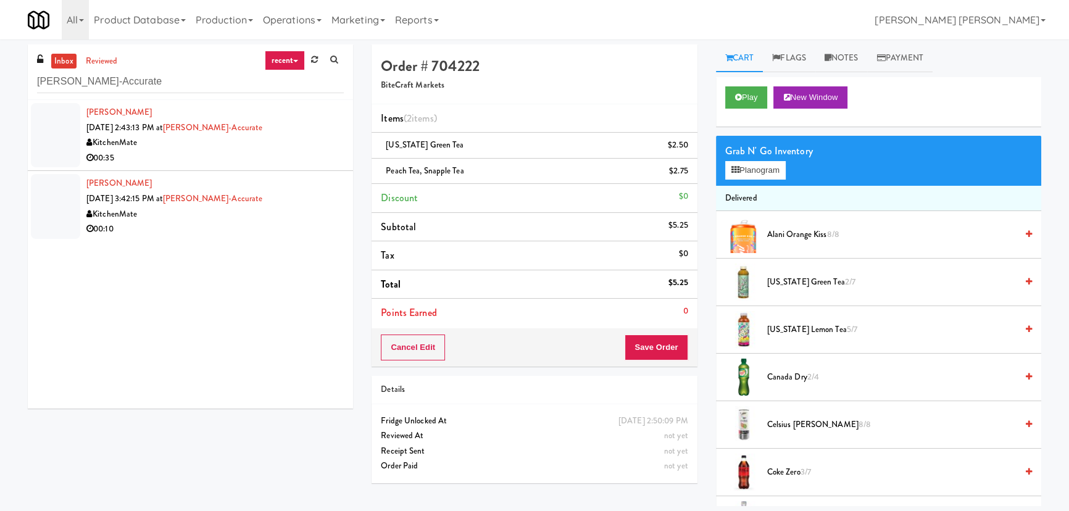
click at [320, 151] on div "00:35" at bounding box center [214, 158] width 257 height 15
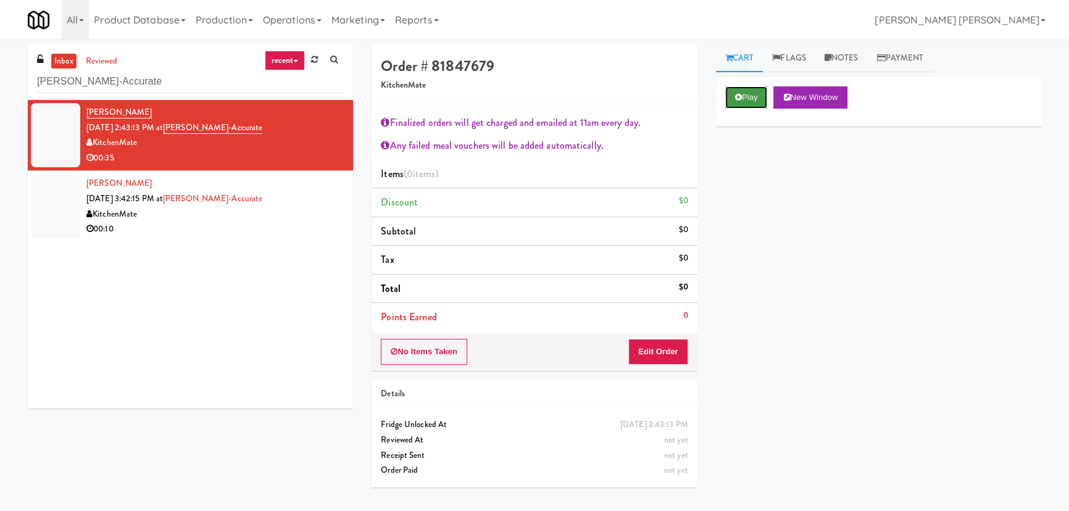
click at [758, 99] on button "Play" at bounding box center [746, 97] width 43 height 22
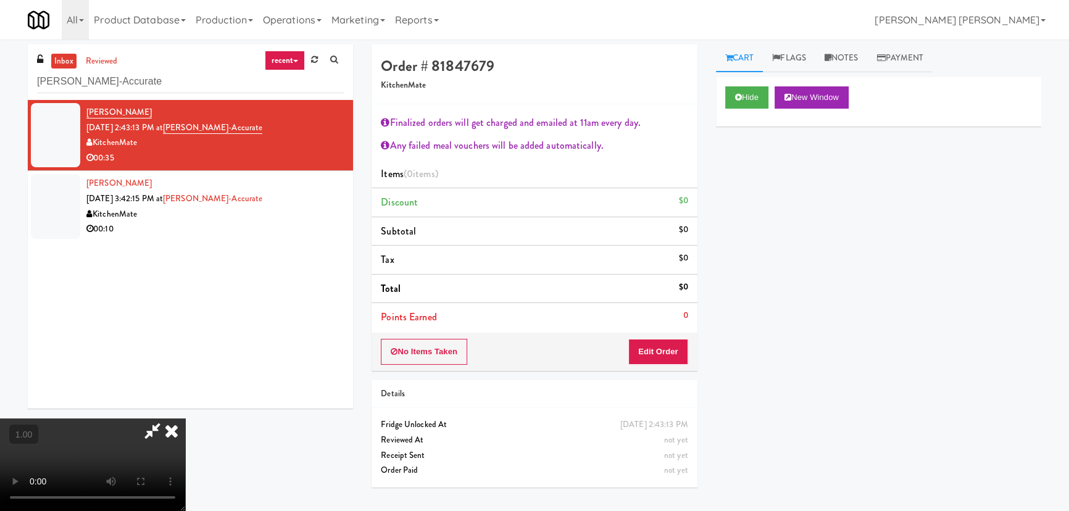
scroll to position [25, 0]
click at [646, 362] on button "Edit Order" at bounding box center [658, 352] width 60 height 26
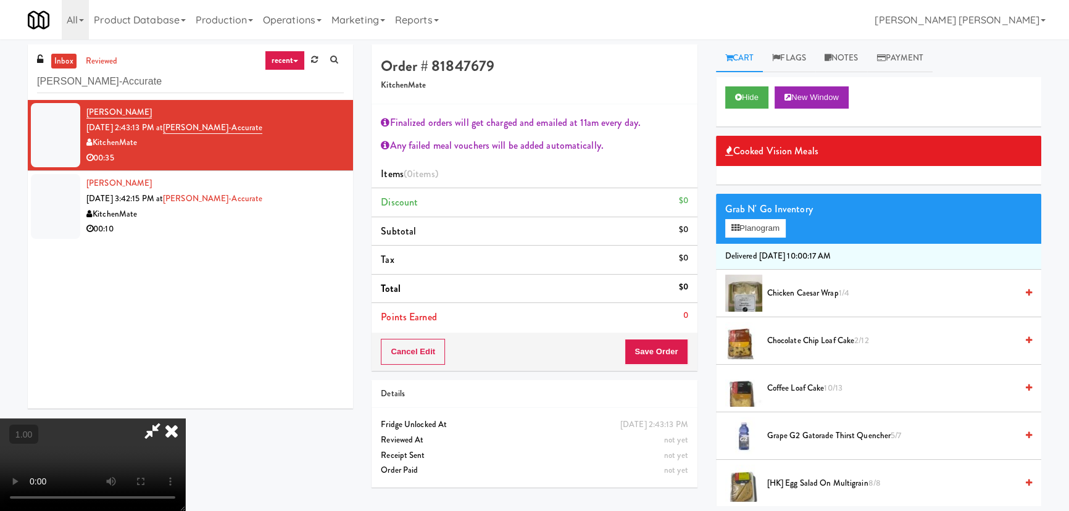
click at [657, 352] on button "Save Order" at bounding box center [655, 352] width 63 height 26
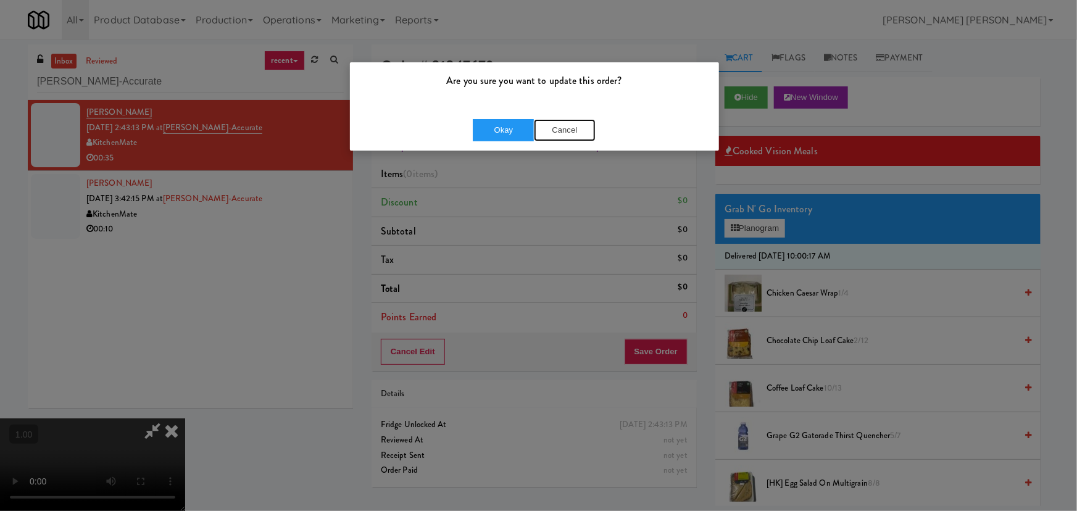
drag, startPoint x: 577, startPoint y: 128, endPoint x: 632, endPoint y: 166, distance: 66.9
click at [577, 128] on button "Cancel" at bounding box center [565, 130] width 62 height 22
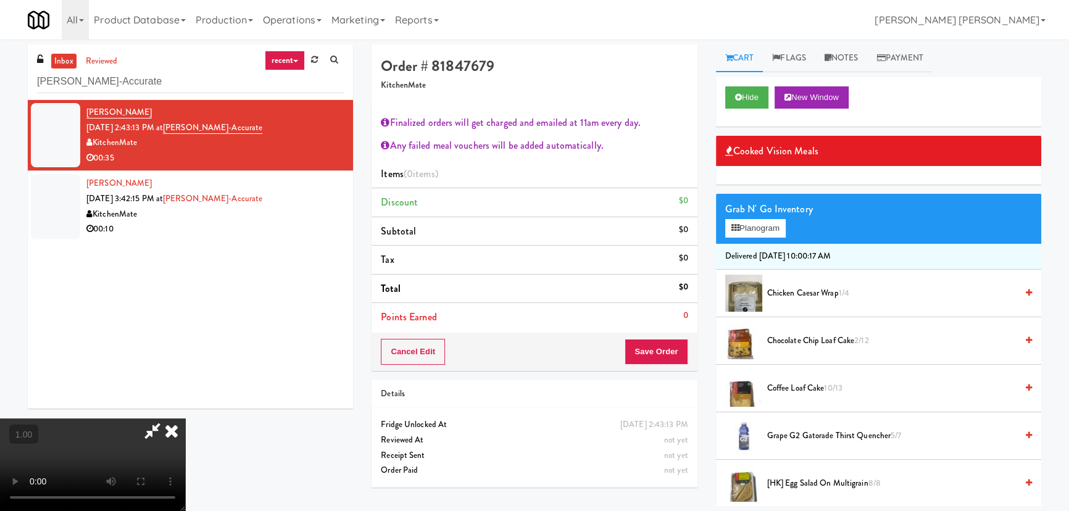
click at [787, 384] on span "Coffee Loaf Cake 10/13" at bounding box center [891, 388] width 249 height 15
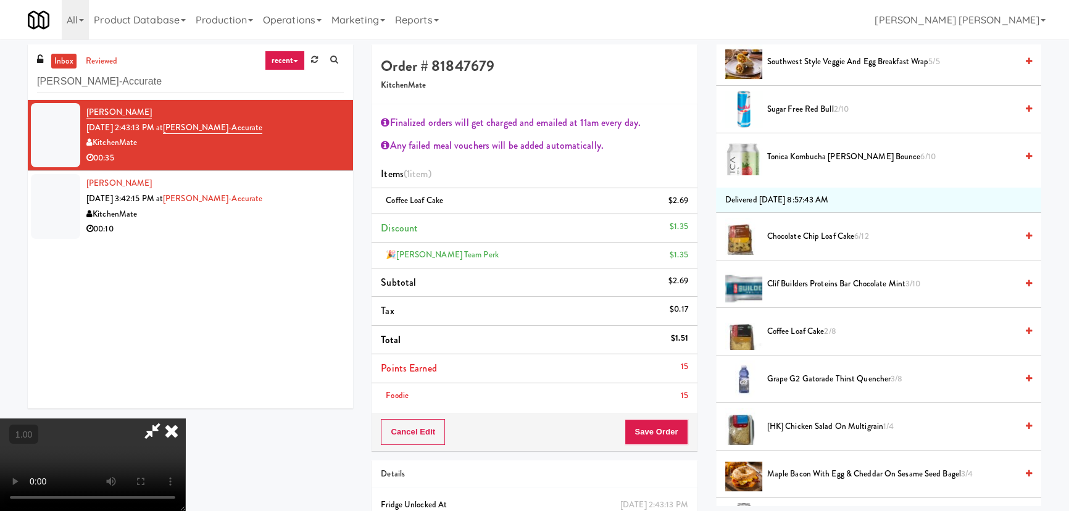
scroll to position [505, 0]
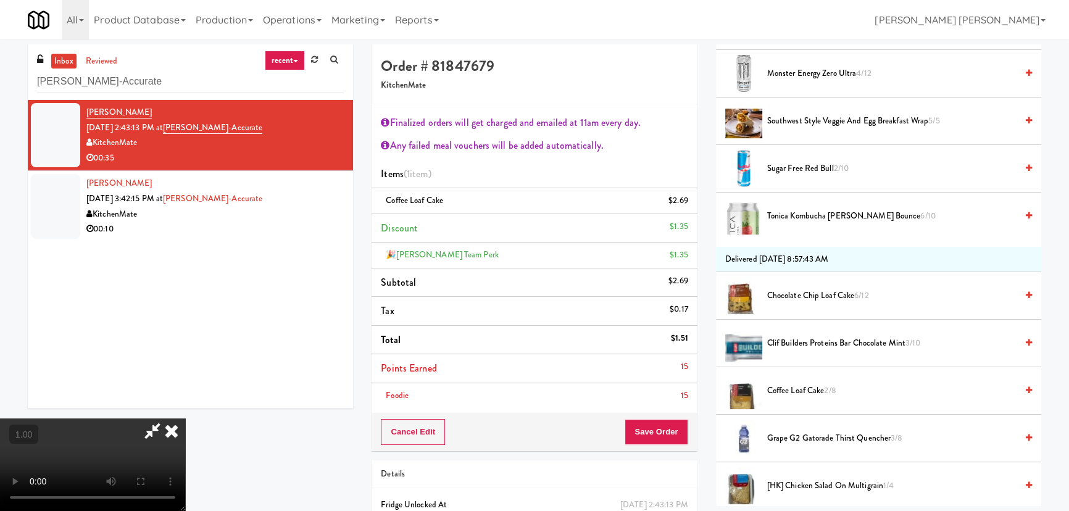
click at [786, 170] on span "Sugar Free Red Bull 2/10" at bounding box center [891, 168] width 249 height 15
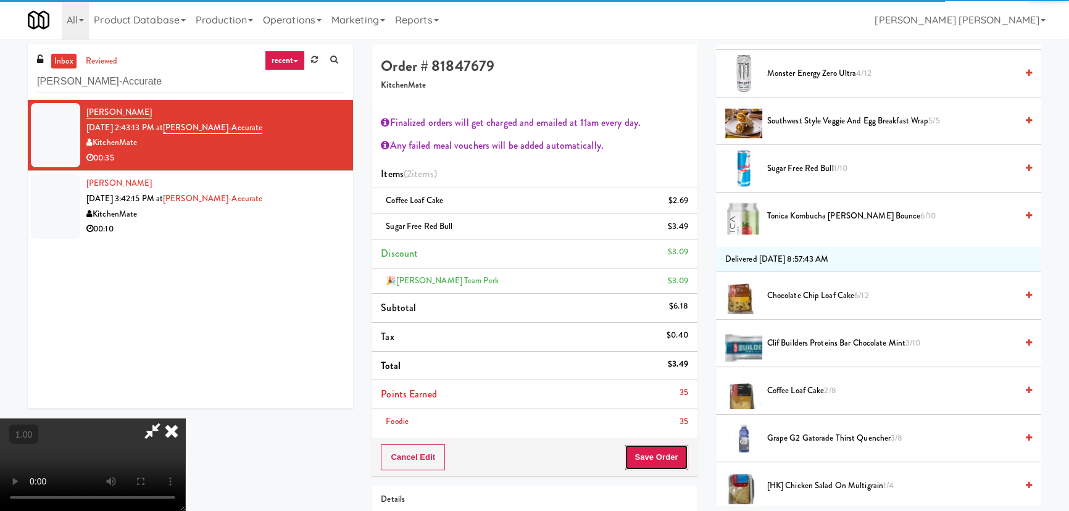
click at [675, 459] on button "Save Order" at bounding box center [655, 457] width 63 height 26
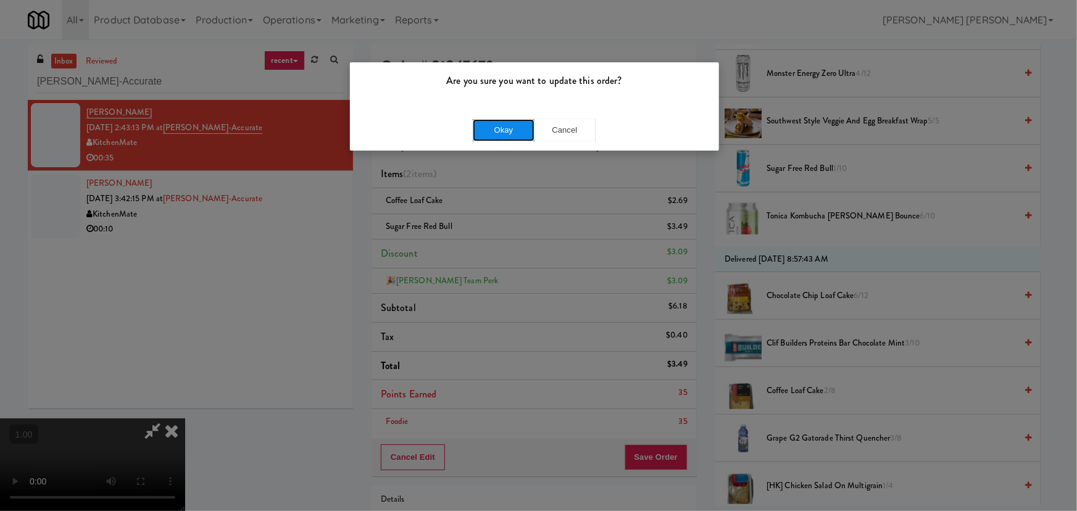
click at [506, 130] on button "Okay" at bounding box center [504, 130] width 62 height 22
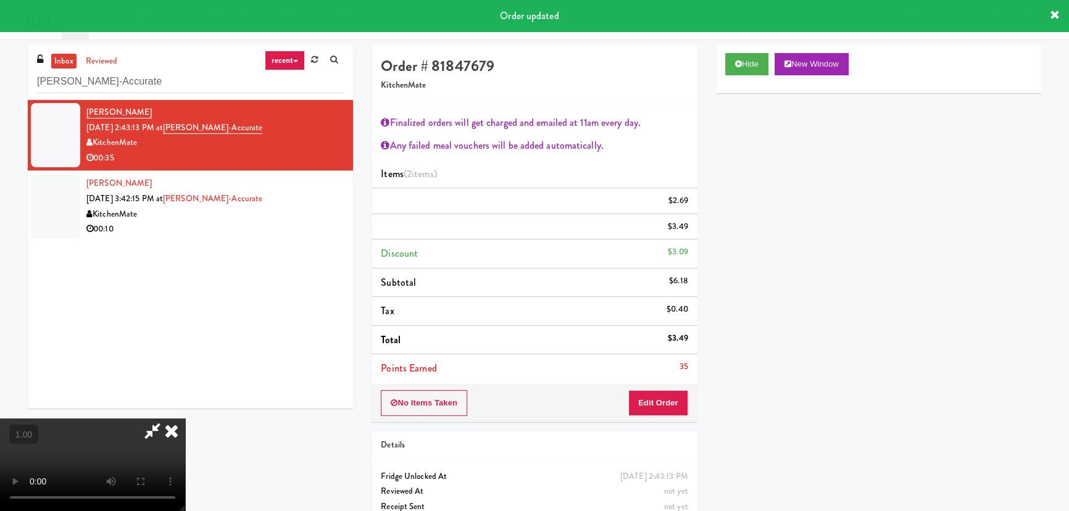
scroll to position [0, 0]
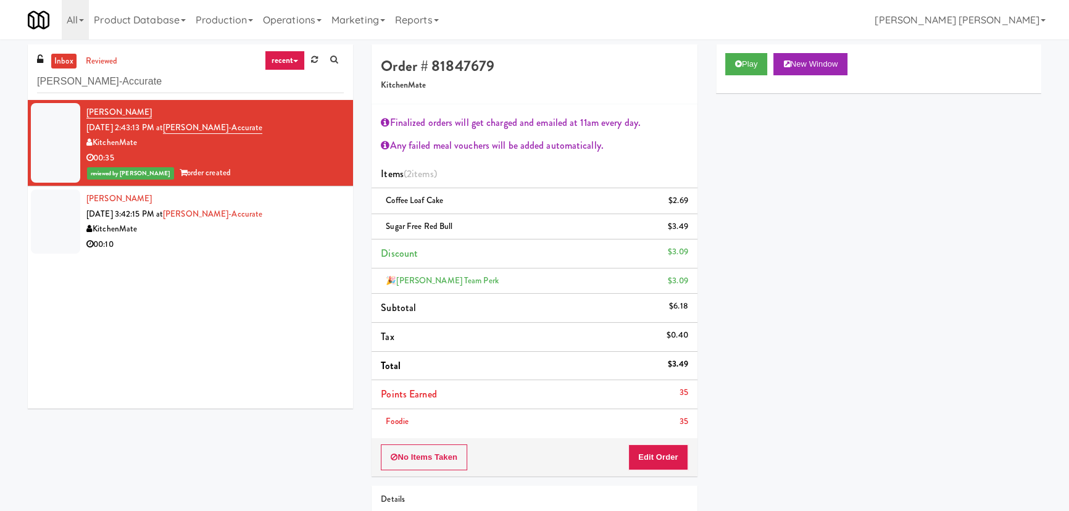
click at [287, 235] on div "KitchenMate" at bounding box center [214, 229] width 257 height 15
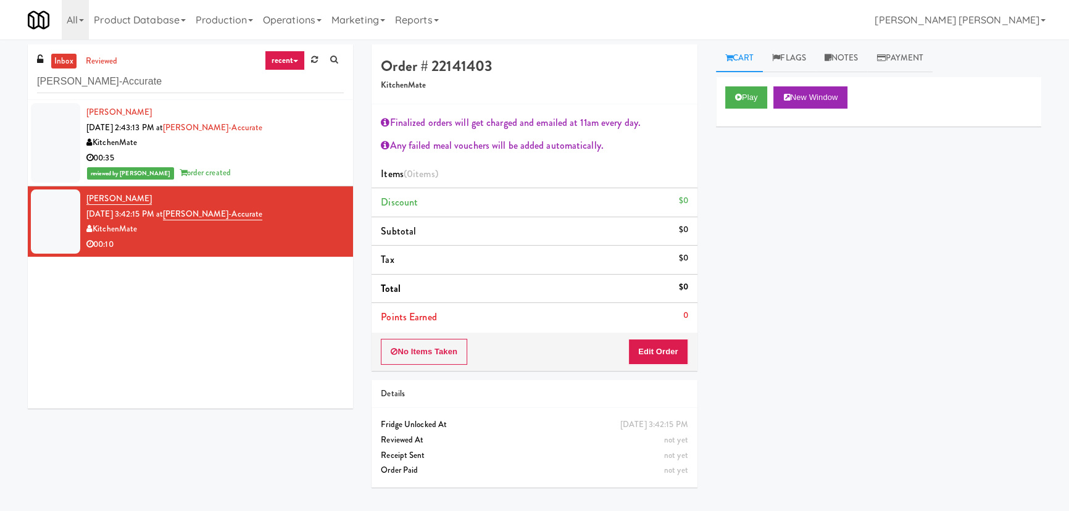
click at [306, 154] on div "00:35" at bounding box center [214, 158] width 257 height 15
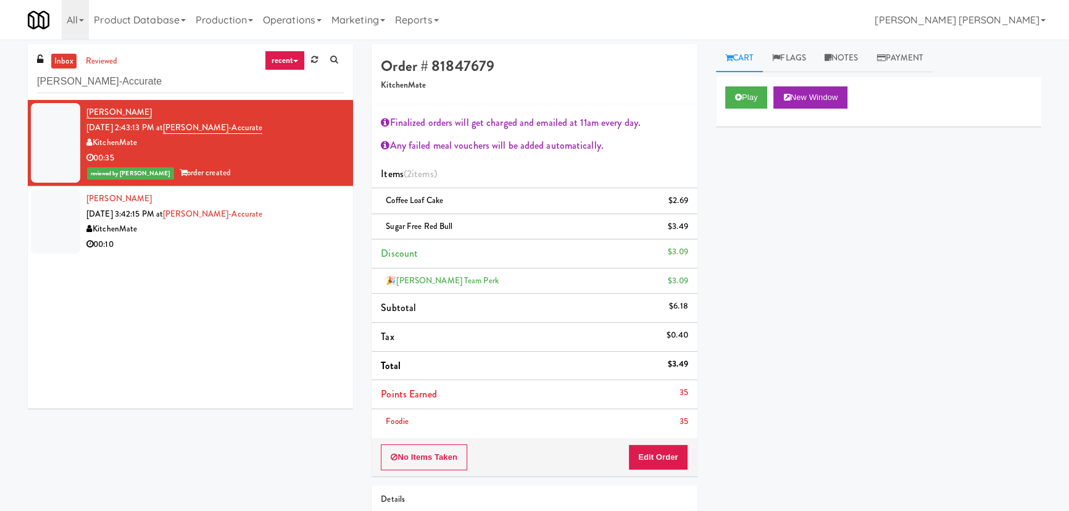
click at [263, 237] on div "00:10" at bounding box center [214, 244] width 257 height 15
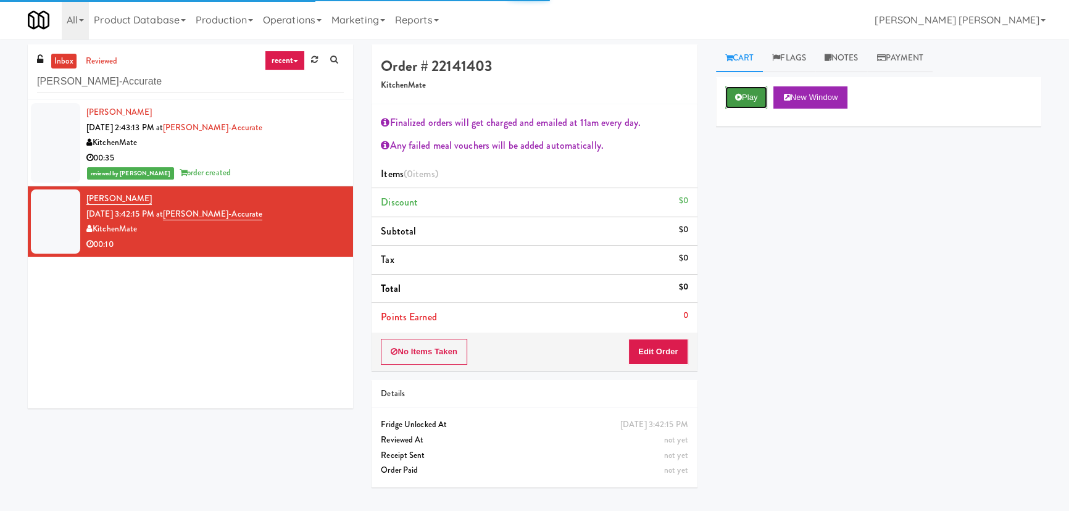
click at [743, 94] on button "Play" at bounding box center [746, 97] width 43 height 22
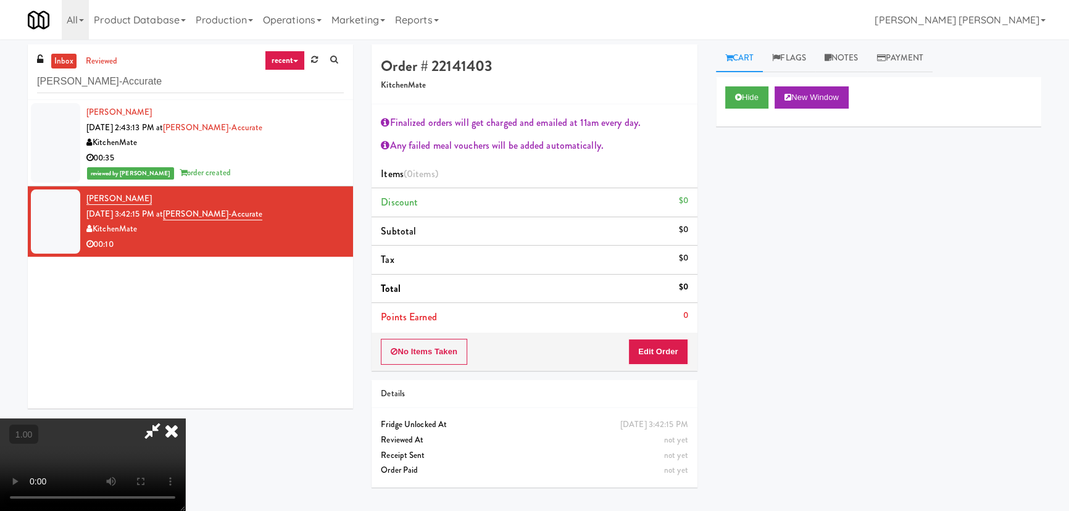
scroll to position [25, 0]
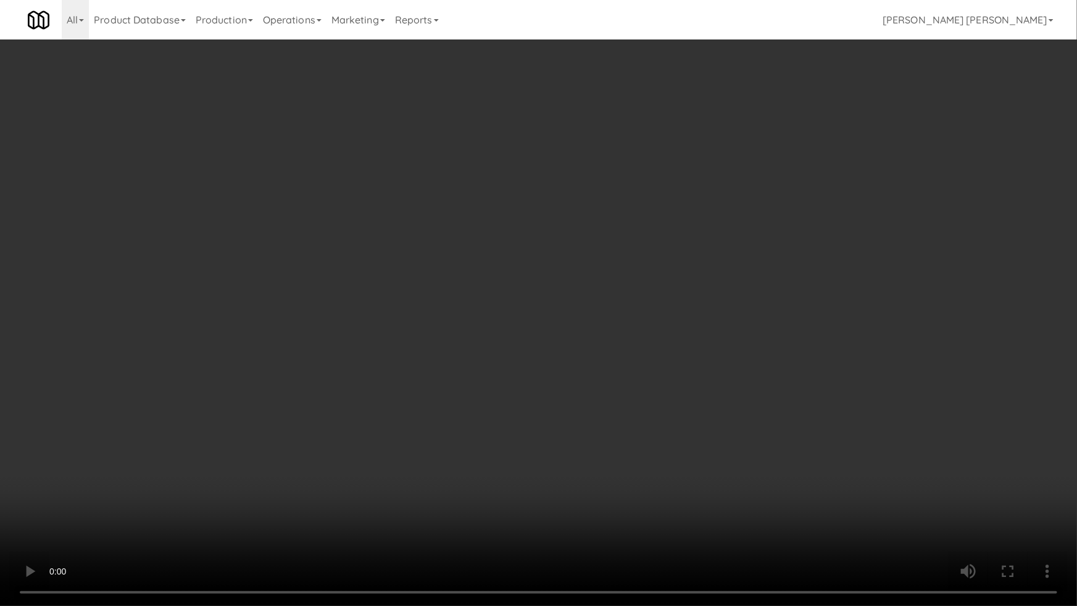
click at [966, 377] on video at bounding box center [538, 303] width 1077 height 606
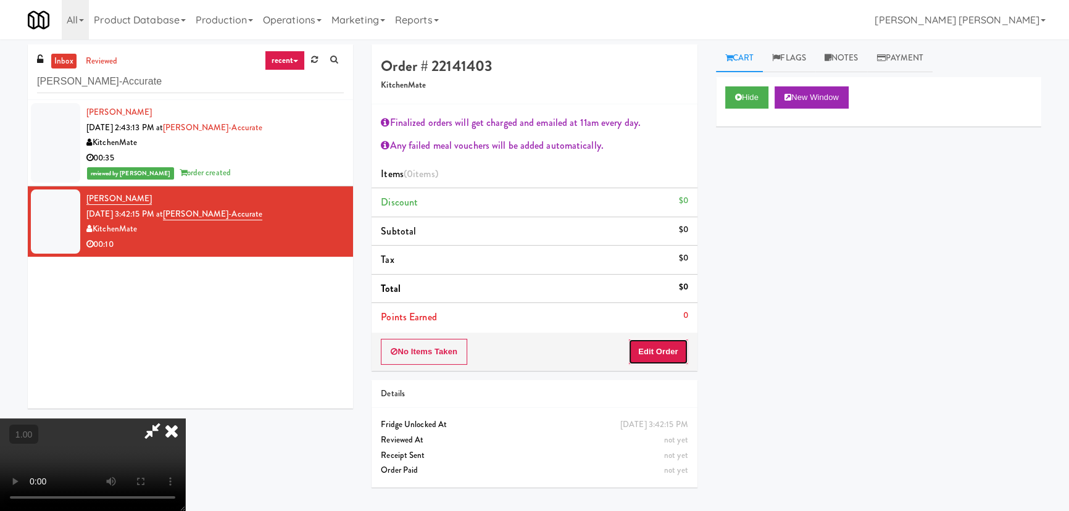
click at [676, 352] on button "Edit Order" at bounding box center [658, 352] width 60 height 26
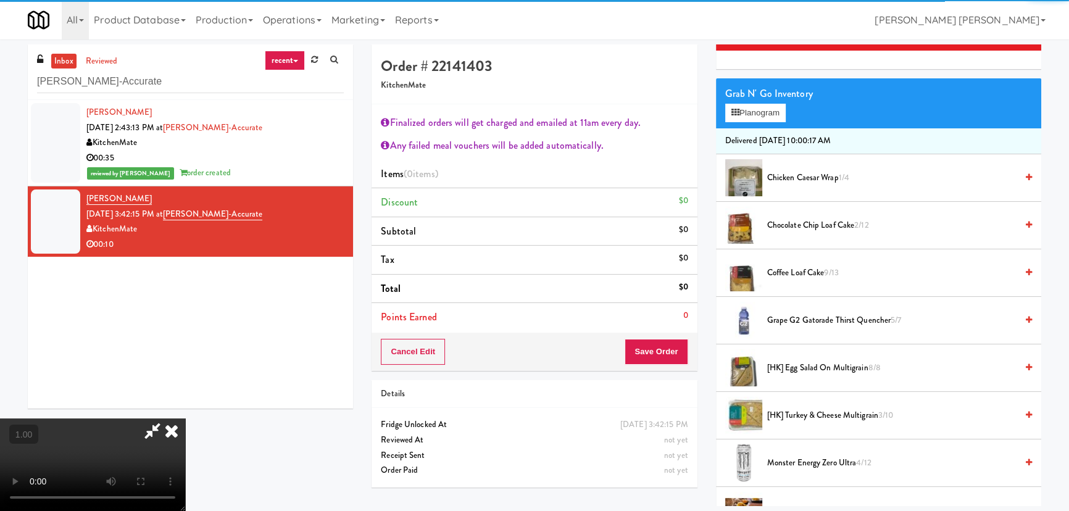
scroll to position [224, 0]
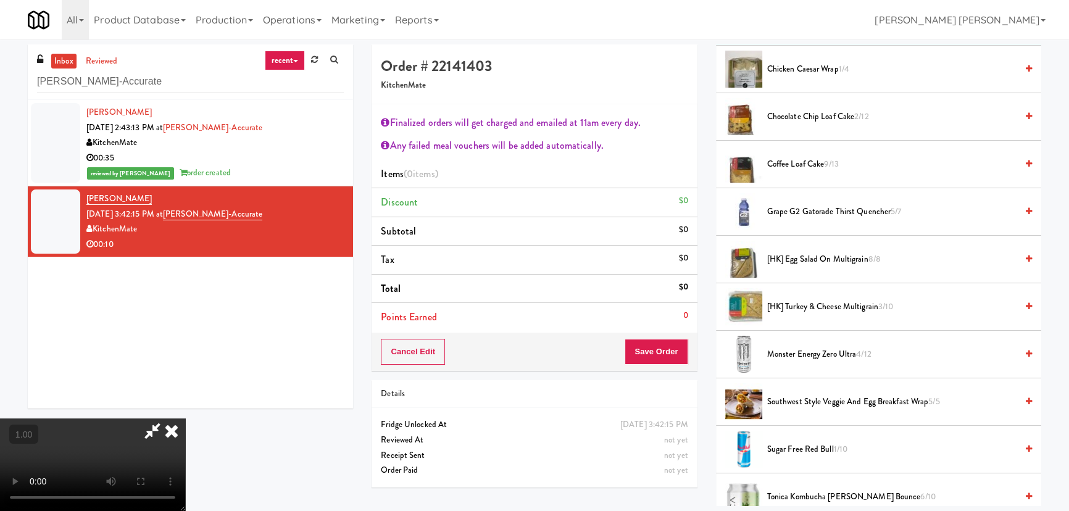
drag, startPoint x: 802, startPoint y: 306, endPoint x: 715, endPoint y: 336, distance: 91.3
click at [802, 307] on span "[HK] Turkey & Cheese Multigrain 3/10" at bounding box center [891, 306] width 249 height 15
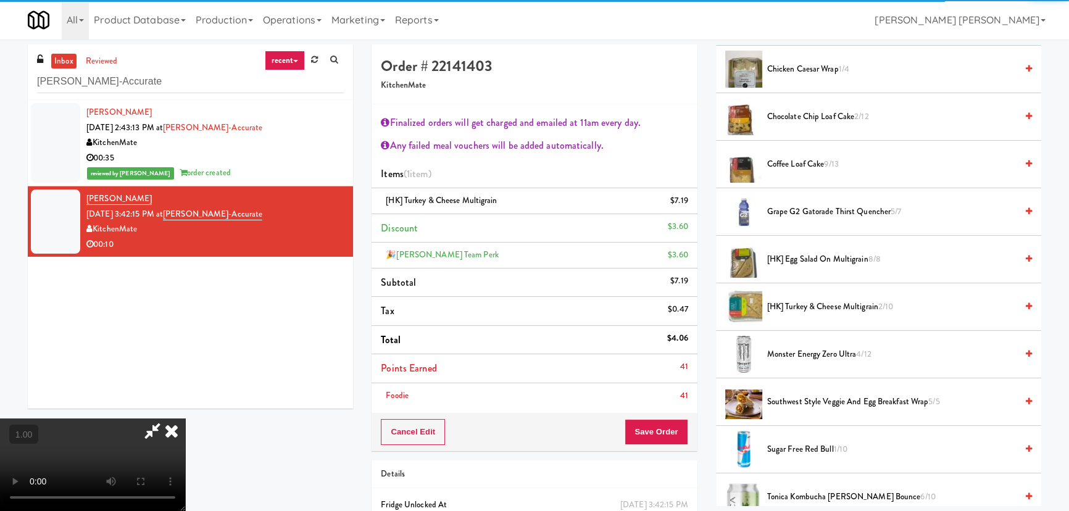
drag, startPoint x: 682, startPoint y: 378, endPoint x: 660, endPoint y: 420, distance: 46.6
click at [681, 379] on li "Points Earned 41" at bounding box center [533, 368] width 325 height 29
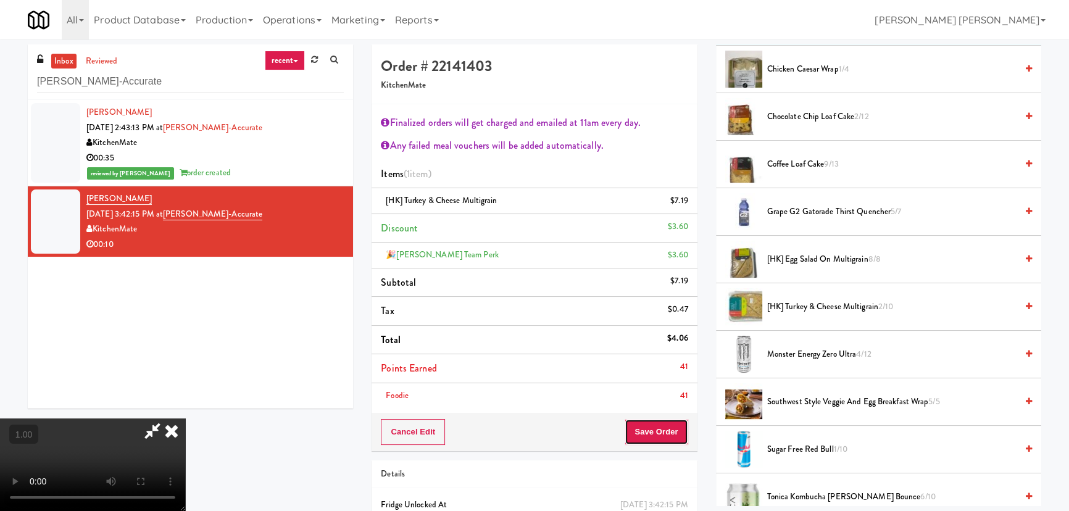
click at [660, 431] on button "Save Order" at bounding box center [655, 432] width 63 height 26
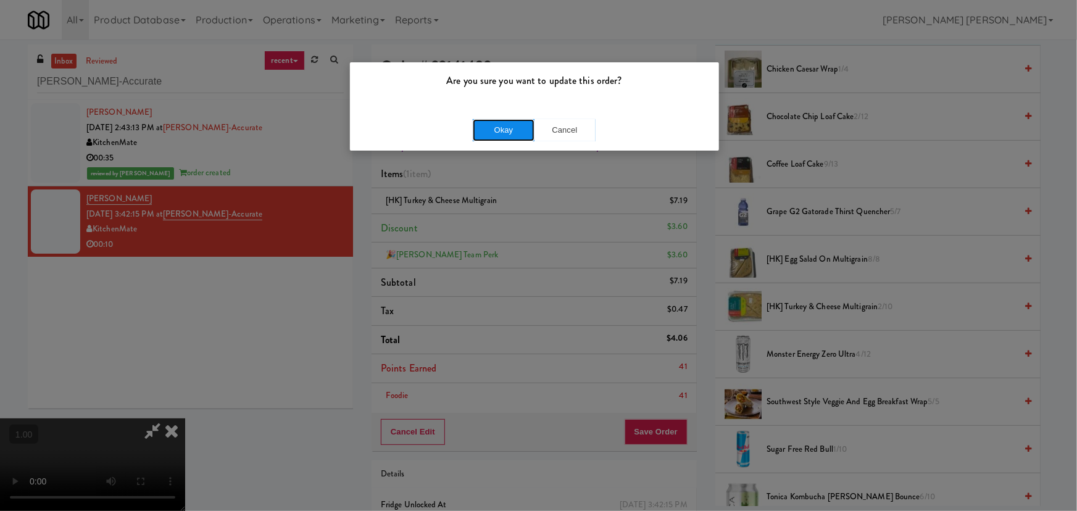
click at [503, 127] on button "Okay" at bounding box center [504, 130] width 62 height 22
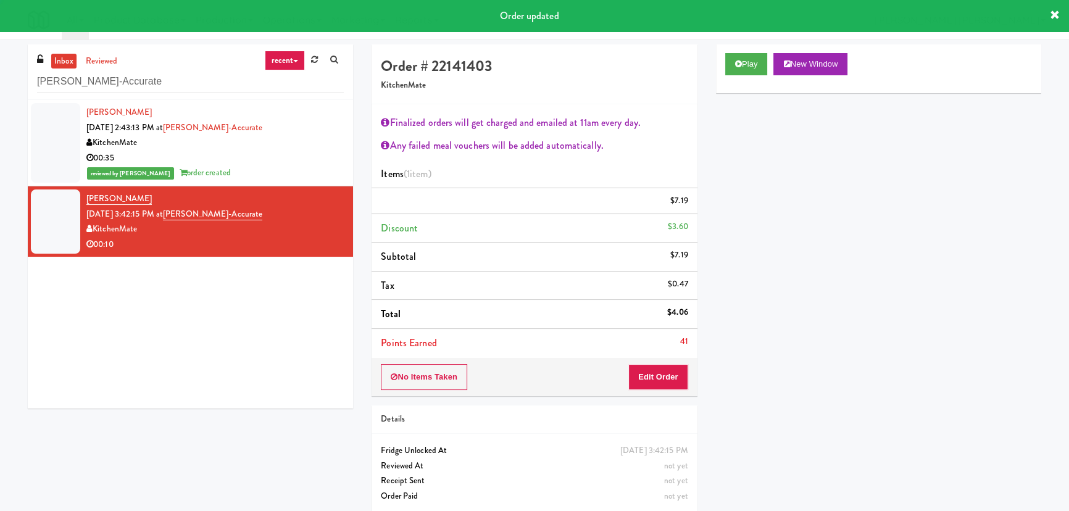
scroll to position [0, 0]
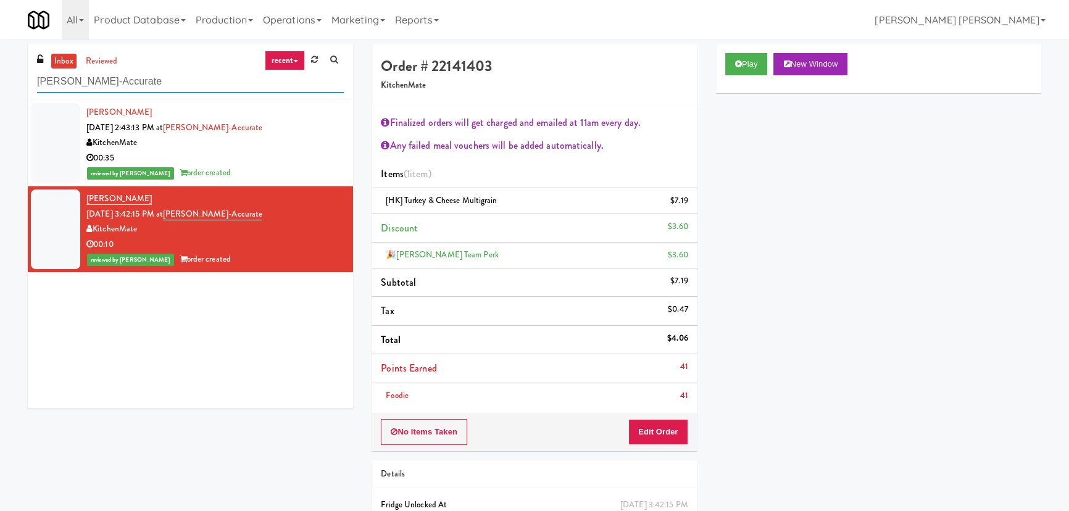
drag, startPoint x: 135, startPoint y: 86, endPoint x: -49, endPoint y: 85, distance: 184.5
click at [0, 85] on html "Are you sure you want to update this order? Okay Cancel Okay Are you sure you w…" at bounding box center [534, 255] width 1069 height 511
paste input "IKEA CDC Mississauga"
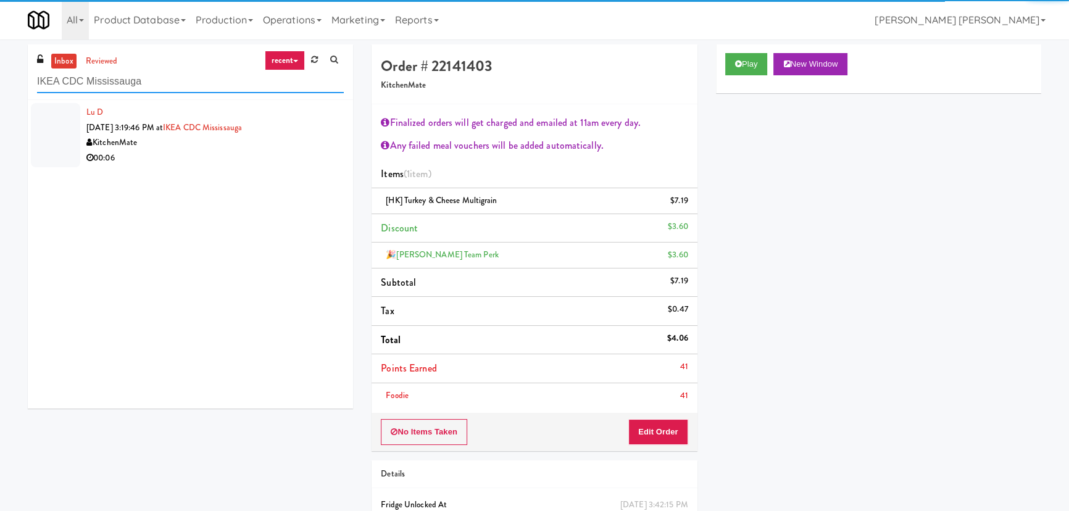
type input "IKEA CDC Mississauga"
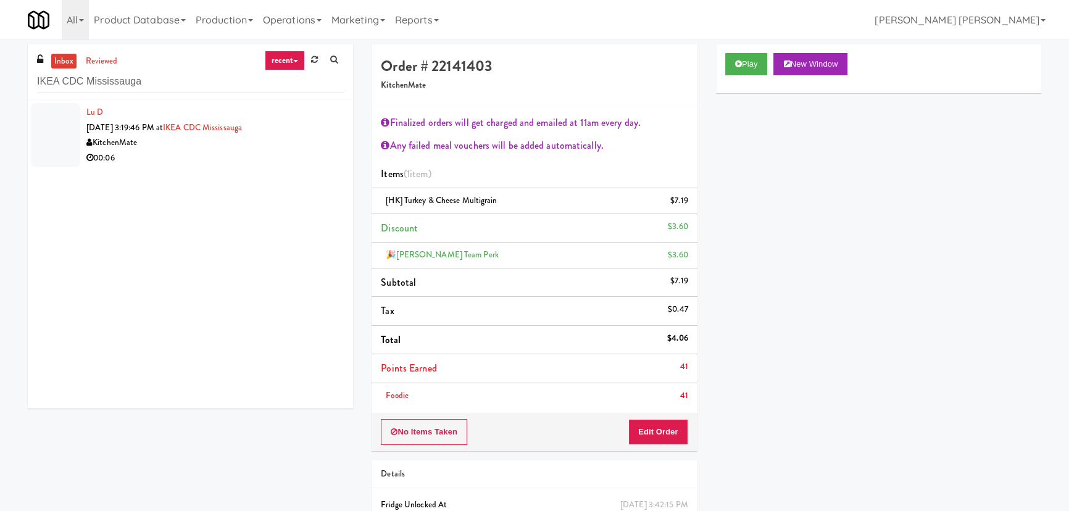
click at [234, 155] on div "00:06" at bounding box center [214, 158] width 257 height 15
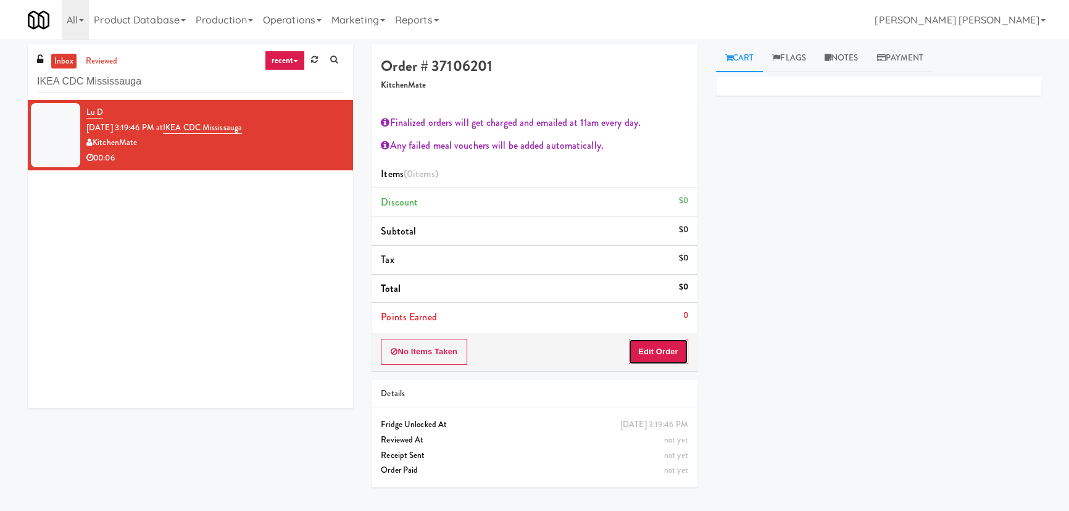
click at [676, 352] on button "Edit Order" at bounding box center [658, 352] width 60 height 26
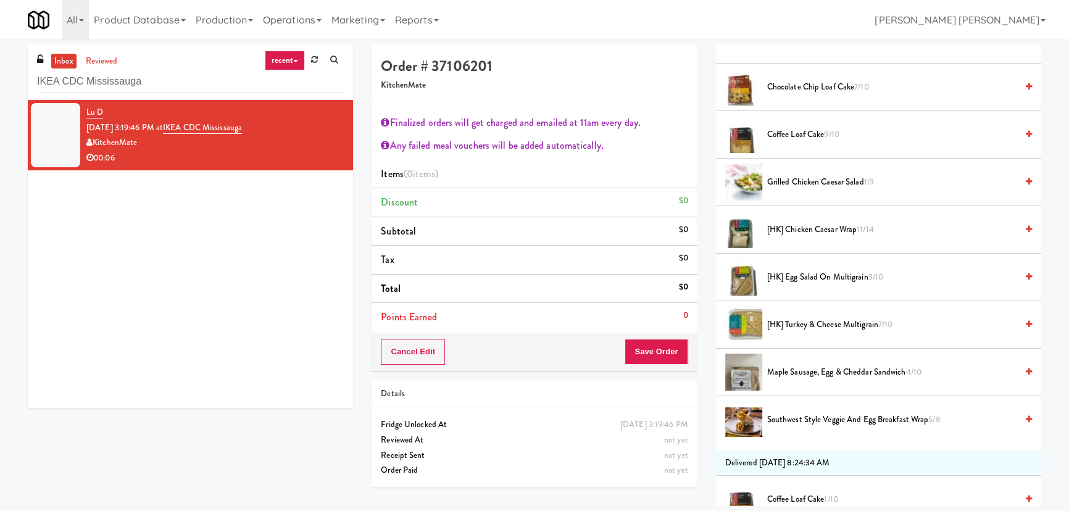
scroll to position [224, 0]
click at [781, 413] on span "Southwest Style Veggie and Egg Breakfast Wrap 5/8" at bounding box center [891, 418] width 249 height 15
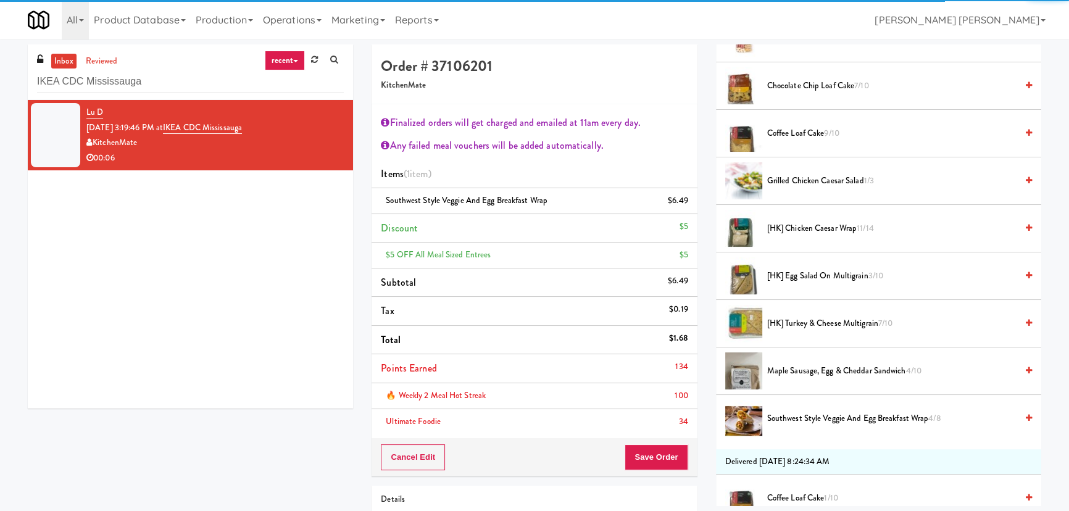
click at [673, 384] on li "🔥 Weekly 2 Meal Hot Streak 100" at bounding box center [533, 396] width 325 height 26
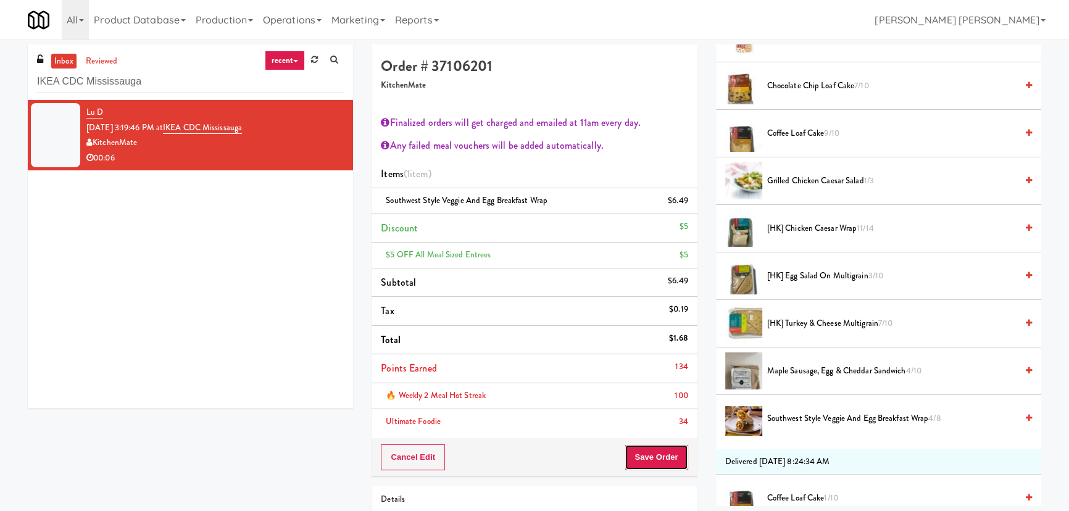
click at [643, 454] on button "Save Order" at bounding box center [655, 457] width 63 height 26
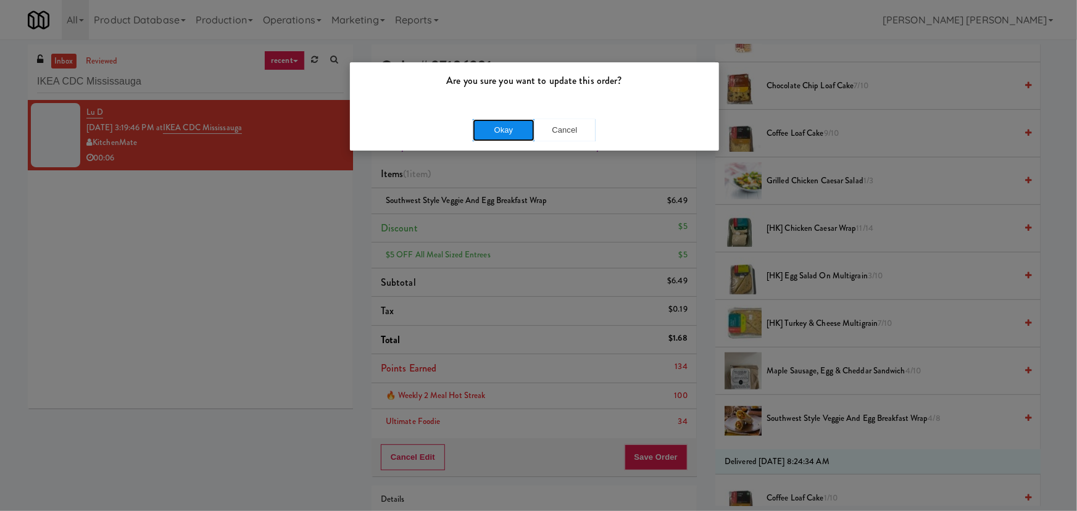
click at [502, 139] on button "Okay" at bounding box center [504, 130] width 62 height 22
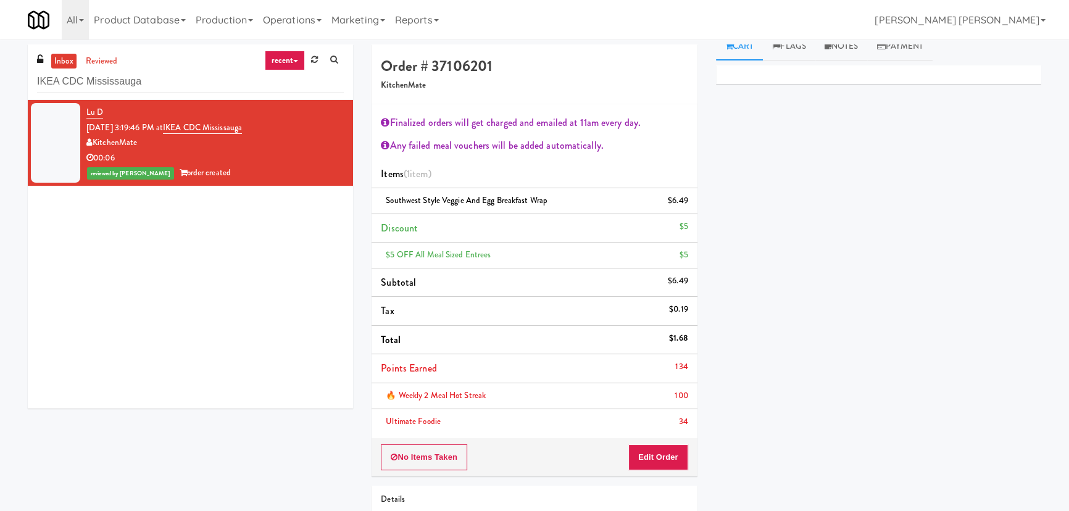
scroll to position [0, 0]
click at [840, 60] on link "Notes" at bounding box center [841, 58] width 52 height 28
click at [761, 172] on p at bounding box center [878, 170] width 305 height 14
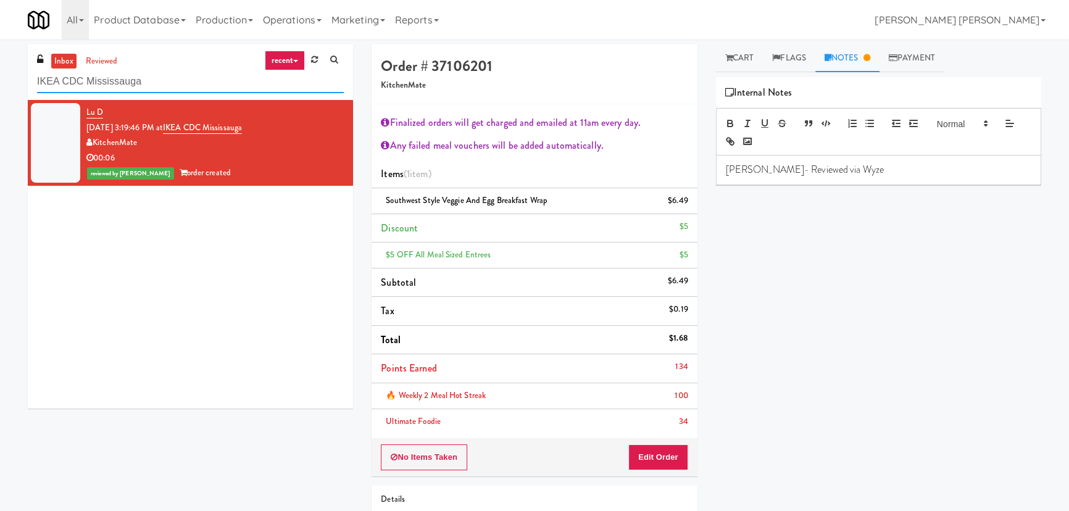
drag, startPoint x: 167, startPoint y: 83, endPoint x: 17, endPoint y: 84, distance: 149.9
click at [17, 84] on div "inbox reviewed recent all unclear take inventory issue suspicious failed recent…" at bounding box center [534, 323] width 1069 height 558
paste input "[GEOGRAPHIC_DATA] - Ambient"
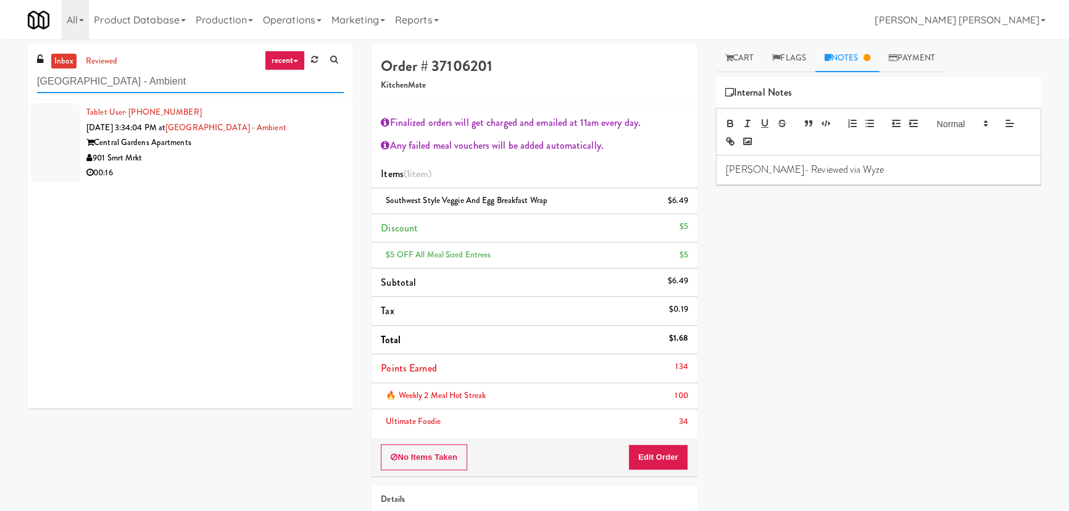
type input "[GEOGRAPHIC_DATA] - Ambient"
click at [218, 160] on div "901 Smrt Mrkt" at bounding box center [214, 158] width 257 height 15
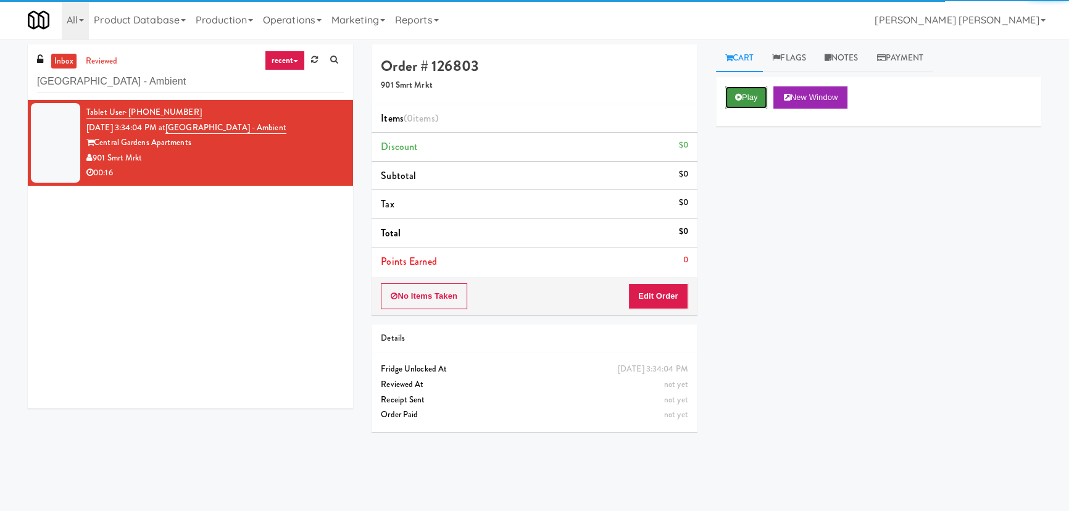
click at [752, 98] on button "Play" at bounding box center [746, 97] width 43 height 22
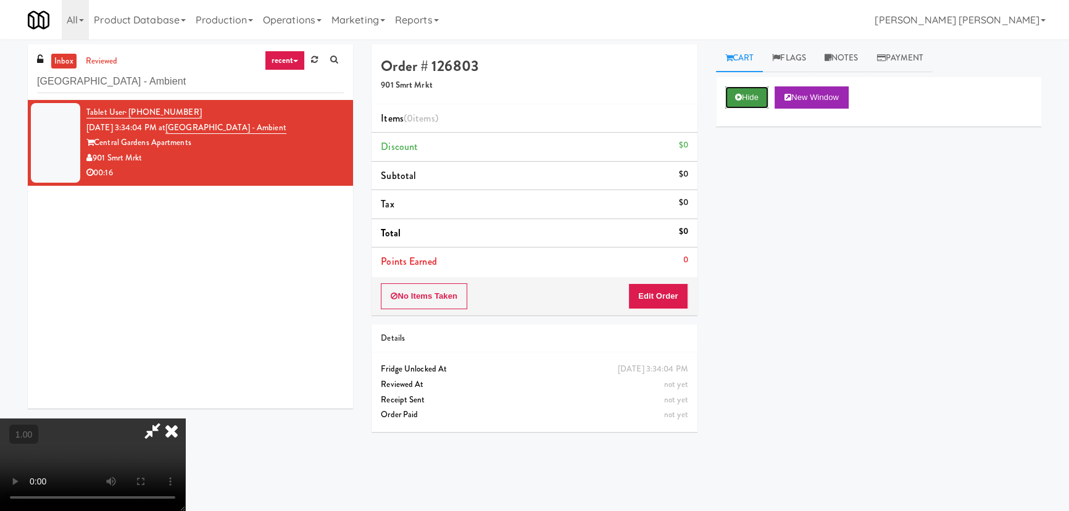
click at [744, 106] on button "Hide" at bounding box center [746, 97] width 43 height 22
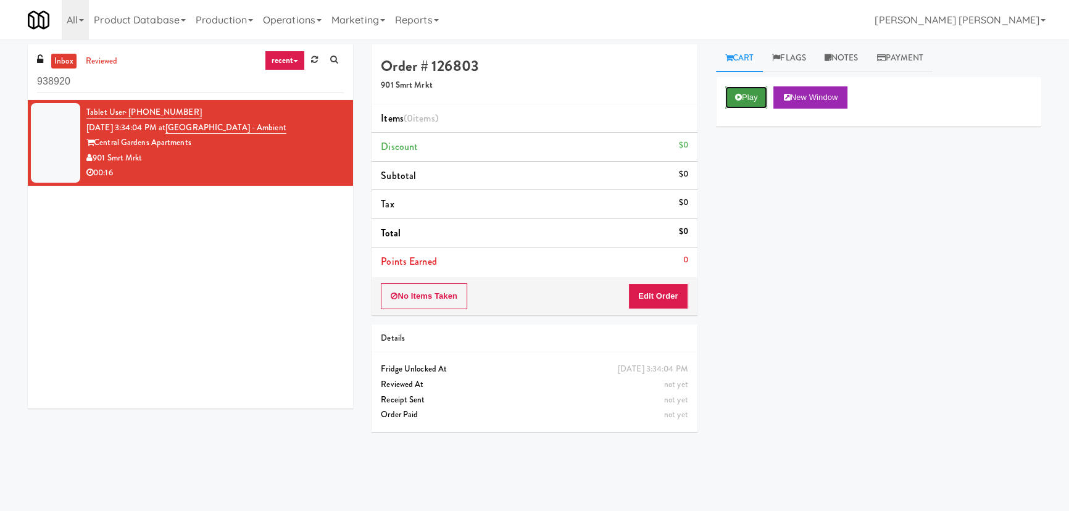
click at [730, 104] on button "Play" at bounding box center [746, 97] width 43 height 22
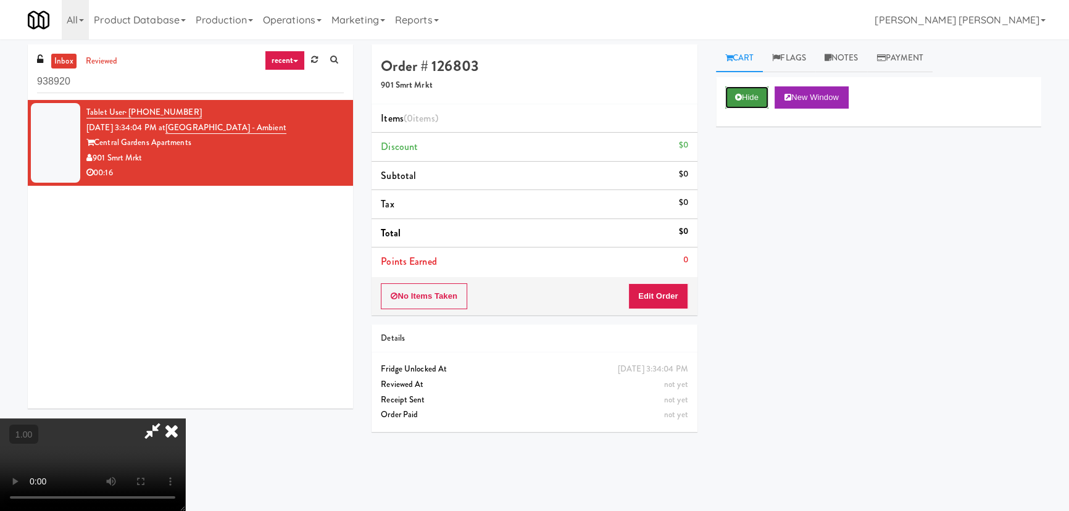
click at [735, 101] on icon at bounding box center [738, 97] width 7 height 8
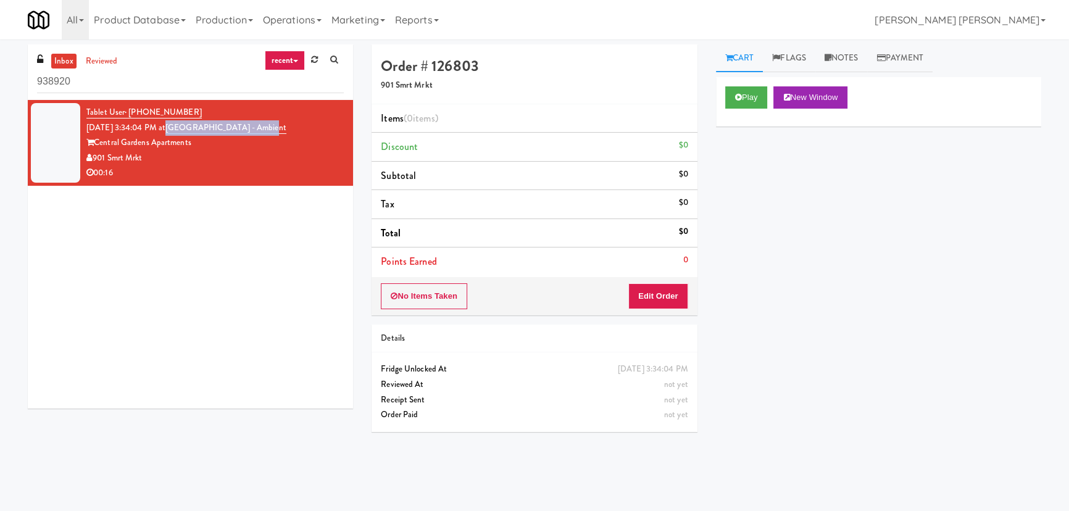
drag, startPoint x: 279, startPoint y: 126, endPoint x: 189, endPoint y: 129, distance: 90.1
click at [189, 129] on div "Tablet User · (901) 215-7487 [DATE] 3:34:04 PM at [GEOGRAPHIC_DATA] - Ambient C…" at bounding box center [214, 143] width 257 height 76
copy link "[GEOGRAPHIC_DATA] - Ambient"
drag, startPoint x: 129, startPoint y: 85, endPoint x: -204, endPoint y: 76, distance: 333.3
click at [0, 76] on html "Okay Okay Select date: previous 2025-Aug next Su Mo Tu We Th Fr Sa 27 28 29 30 …" at bounding box center [534, 255] width 1069 height 511
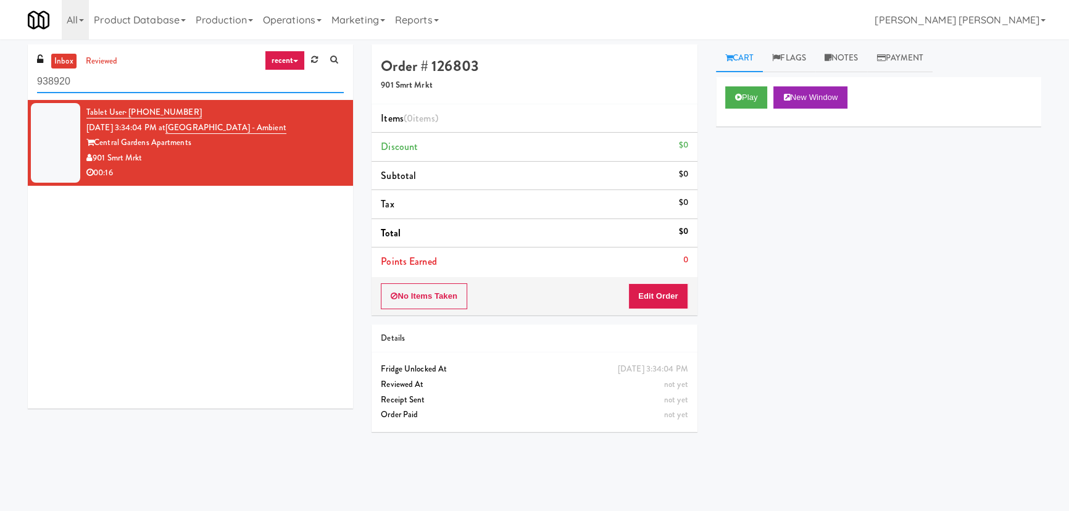
paste input "[GEOGRAPHIC_DATA] - Ambient"
type input "[GEOGRAPHIC_DATA] - Ambient"
click at [263, 167] on div "00:16" at bounding box center [214, 172] width 257 height 15
click at [740, 99] on icon at bounding box center [738, 97] width 7 height 8
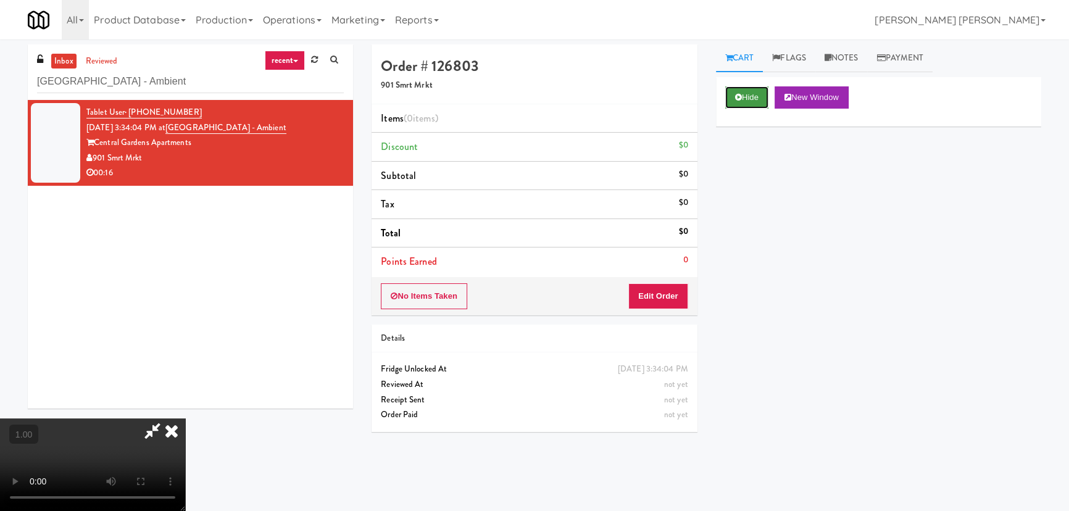
click at [742, 88] on button "Hide" at bounding box center [746, 97] width 43 height 22
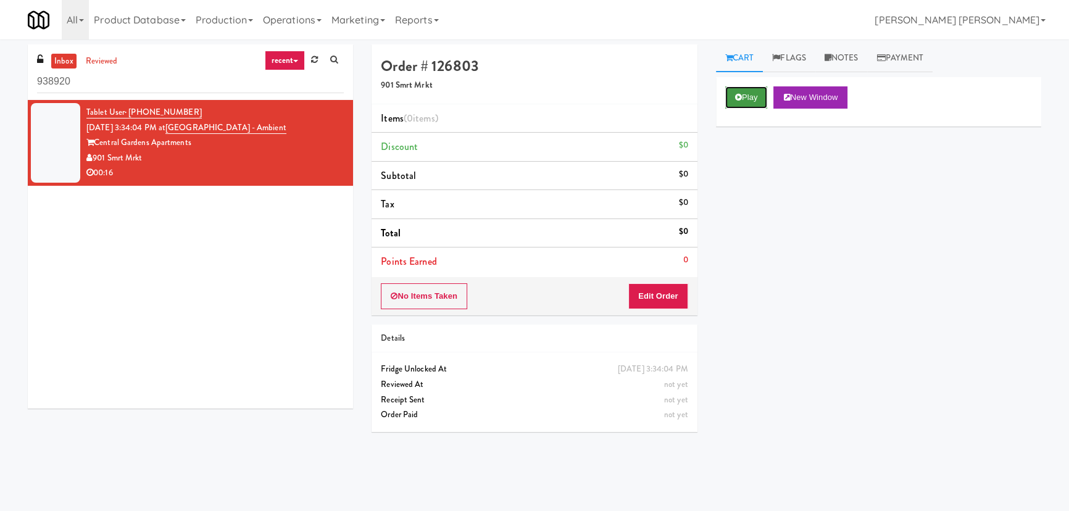
click at [742, 95] on button "Play" at bounding box center [746, 97] width 43 height 22
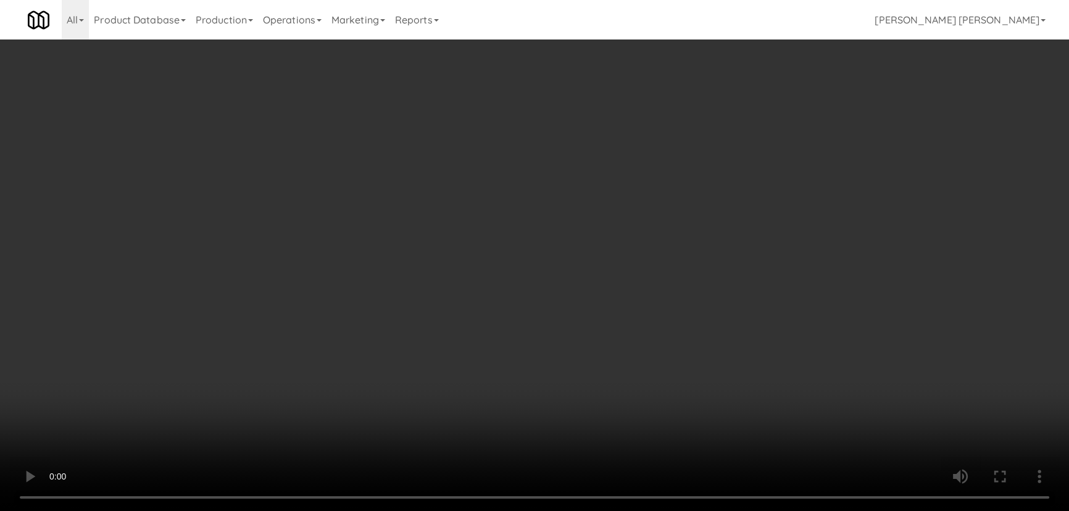
click at [647, 510] on video at bounding box center [534, 255] width 1069 height 511
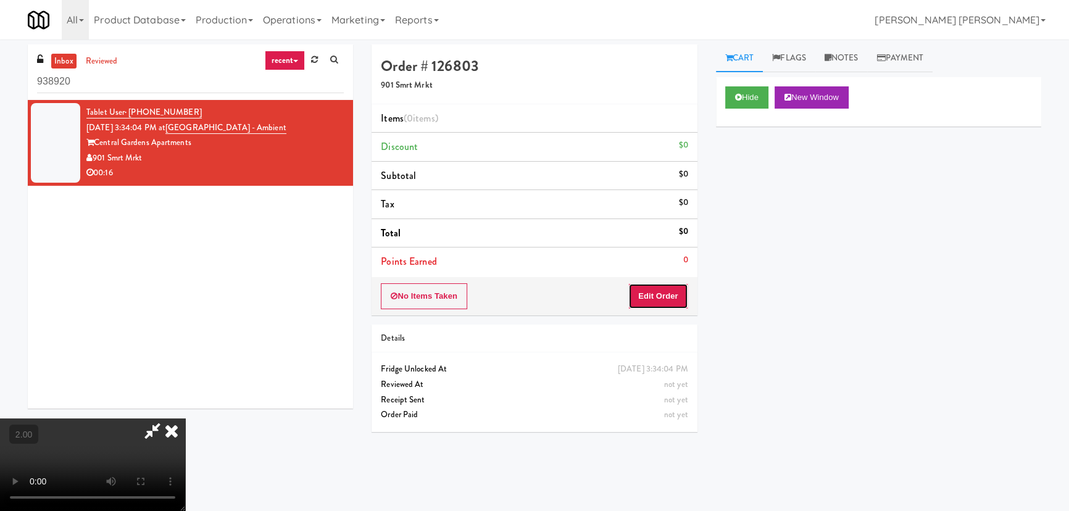
click at [671, 307] on button "Edit Order" at bounding box center [658, 296] width 60 height 26
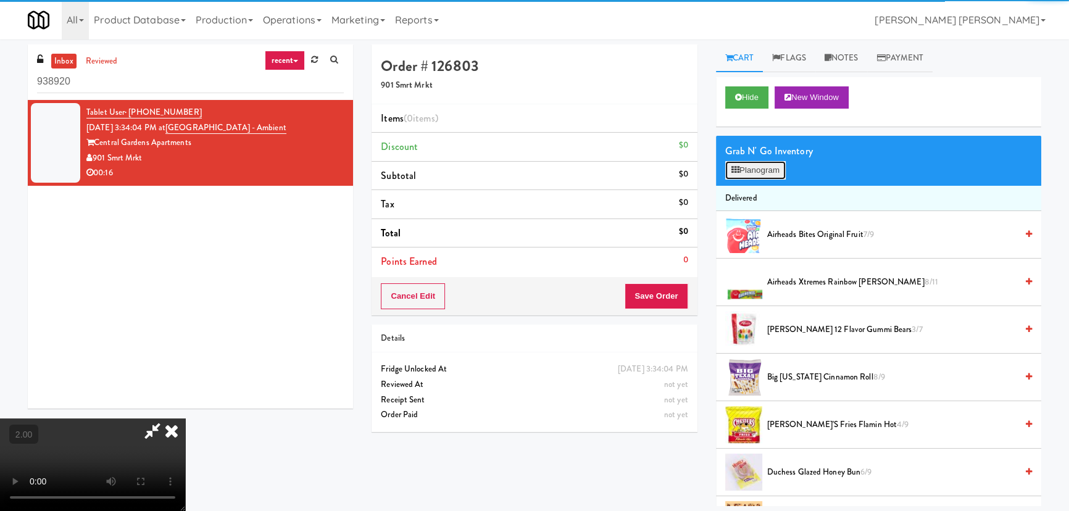
click at [733, 162] on button "Planogram" at bounding box center [755, 170] width 60 height 19
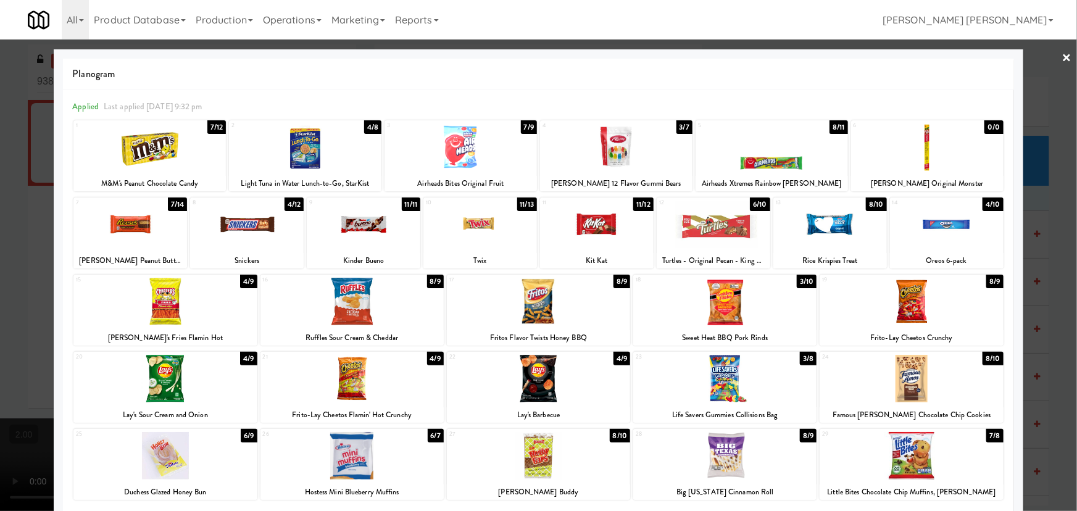
click at [163, 310] on div at bounding box center [164, 302] width 183 height 48
drag, startPoint x: 1061, startPoint y: 56, endPoint x: 636, endPoint y: 72, distance: 425.5
click at [1062, 56] on link "×" at bounding box center [1067, 58] width 10 height 38
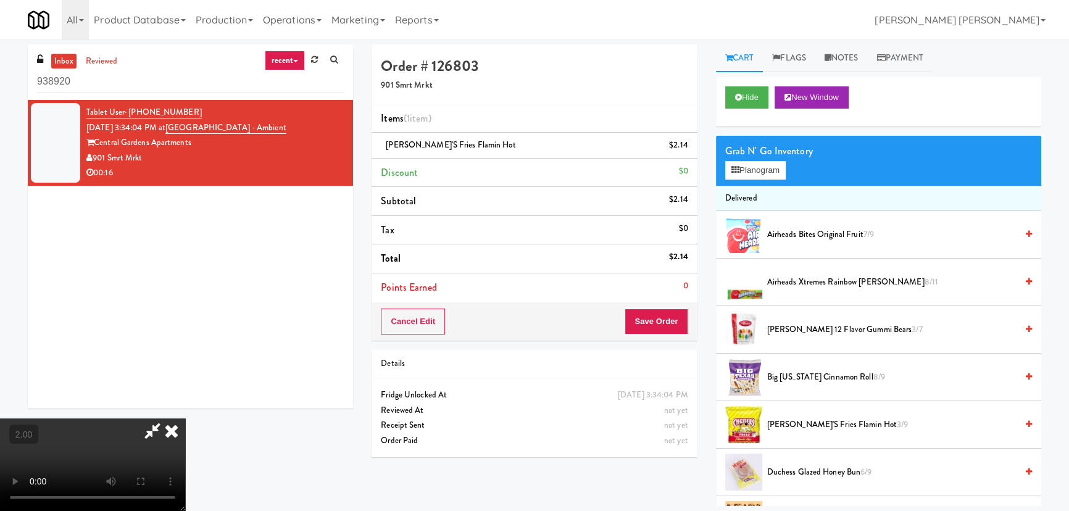
drag, startPoint x: 623, startPoint y: 55, endPoint x: 690, endPoint y: 236, distance: 192.9
click at [185, 418] on icon at bounding box center [171, 430] width 27 height 25
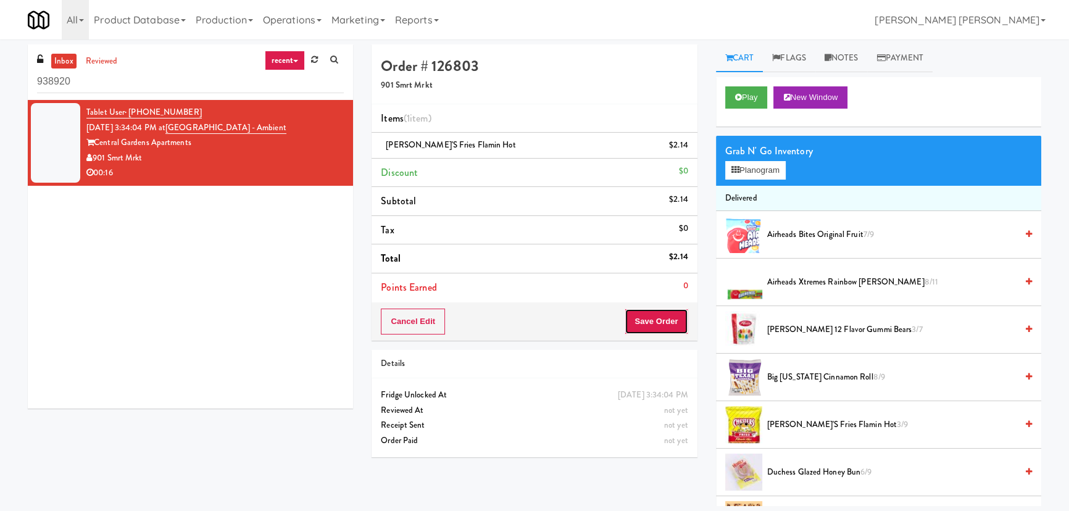
click at [673, 310] on button "Save Order" at bounding box center [655, 322] width 63 height 26
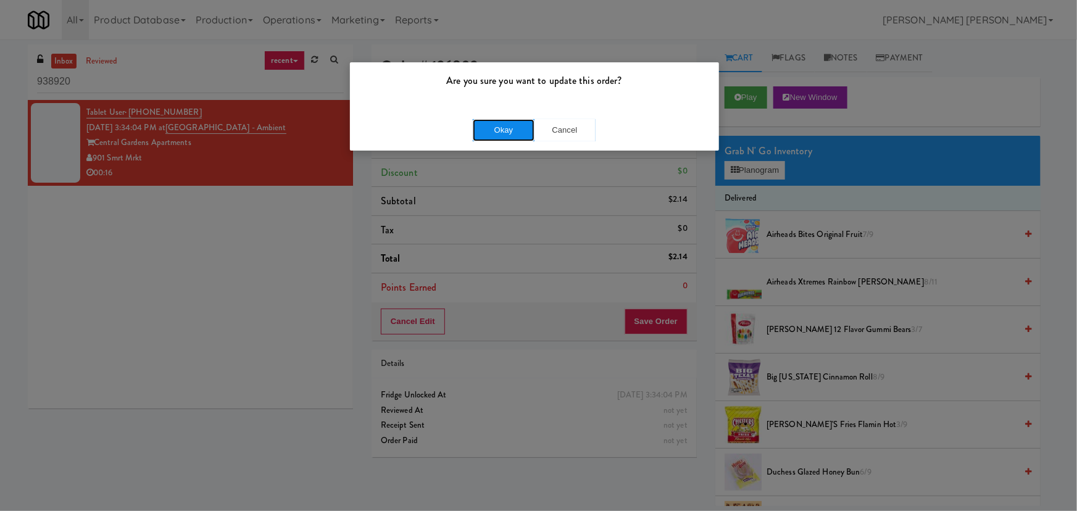
click at [512, 123] on button "Okay" at bounding box center [504, 130] width 62 height 22
